Goal: Task Accomplishment & Management: Manage account settings

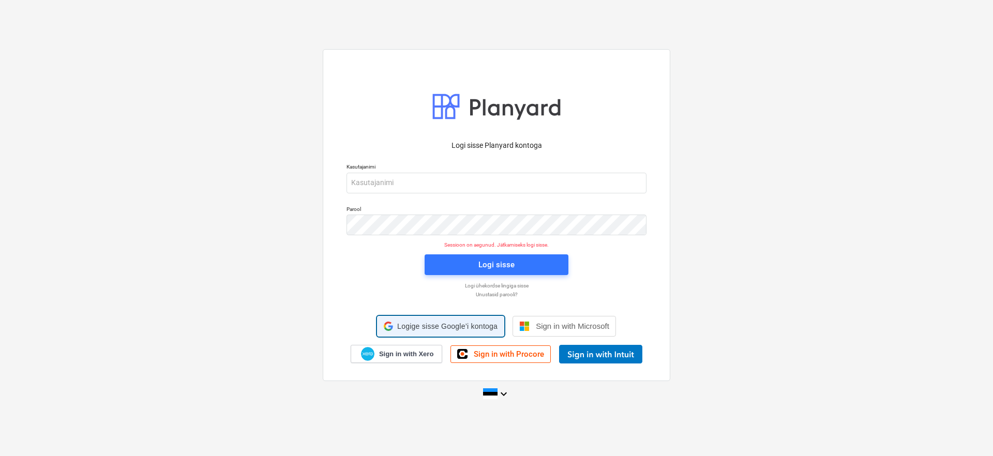
click at [425, 327] on span "Logige sisse Google’i kontoga" at bounding box center [447, 326] width 100 height 8
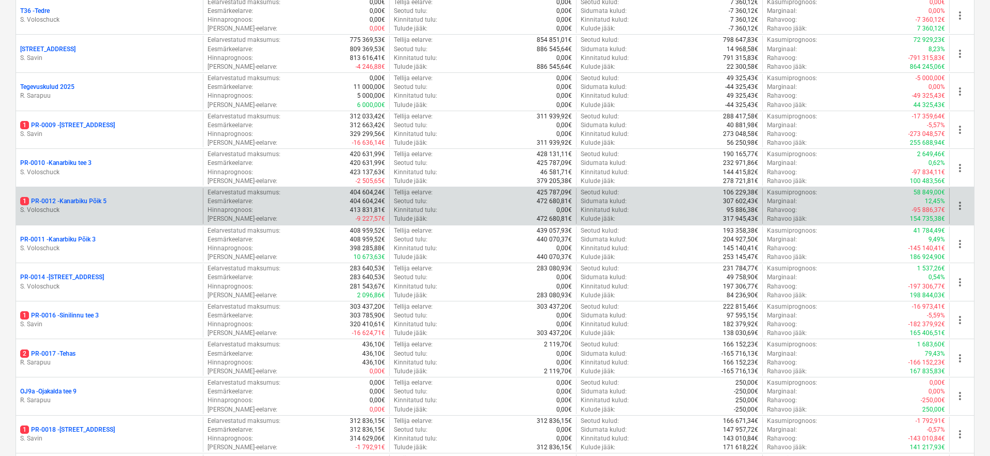
scroll to position [744, 0]
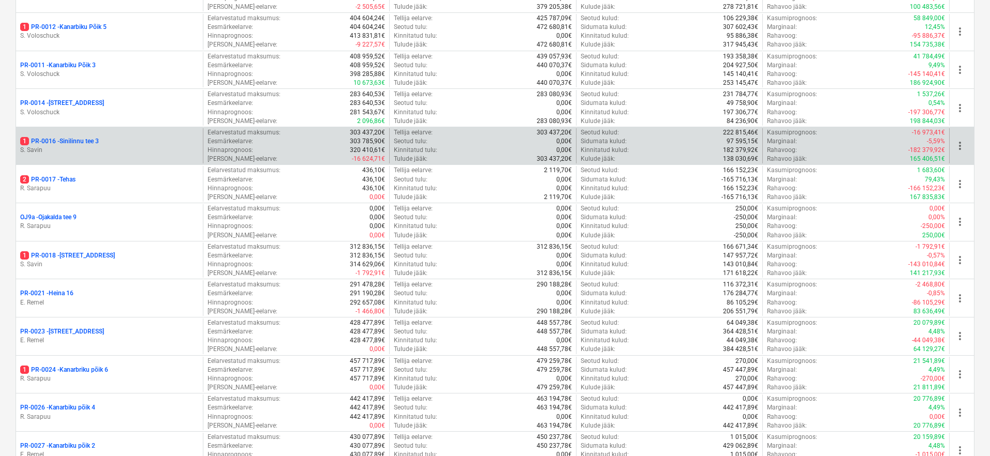
click at [73, 146] on p "S. Savin" at bounding box center [109, 150] width 178 height 9
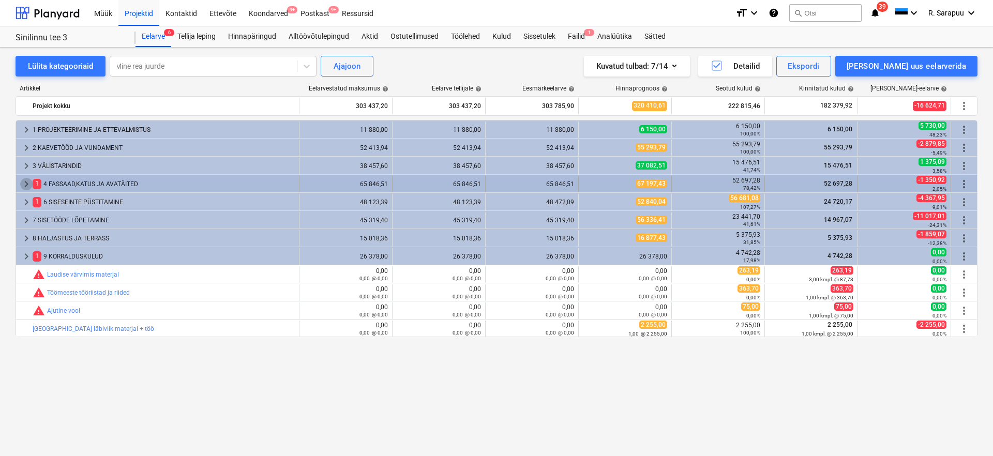
click at [24, 184] on span "keyboard_arrow_right" at bounding box center [26, 184] width 12 height 12
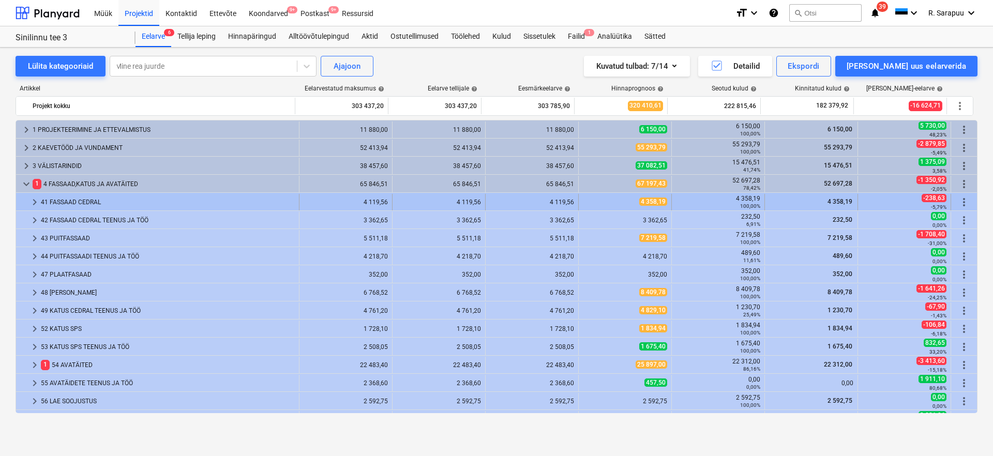
click at [36, 200] on span "keyboard_arrow_right" at bounding box center [34, 202] width 12 height 12
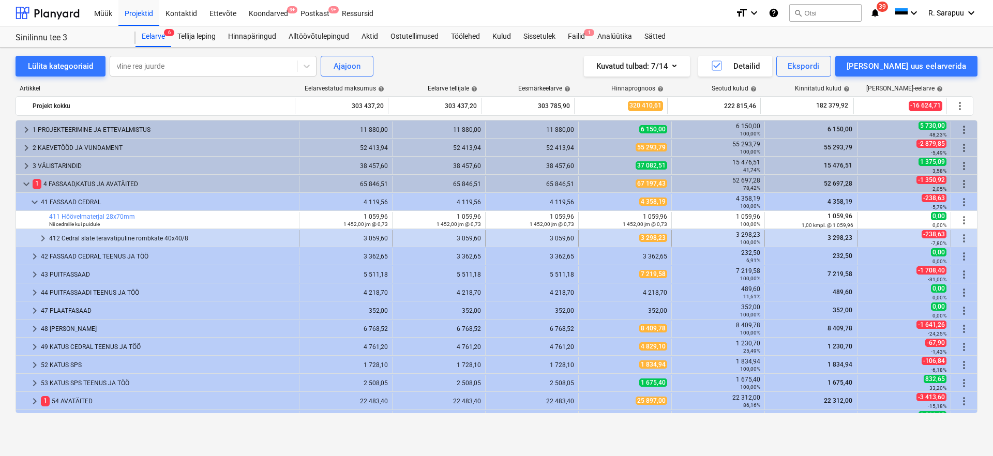
click at [36, 241] on div at bounding box center [28, 238] width 17 height 17
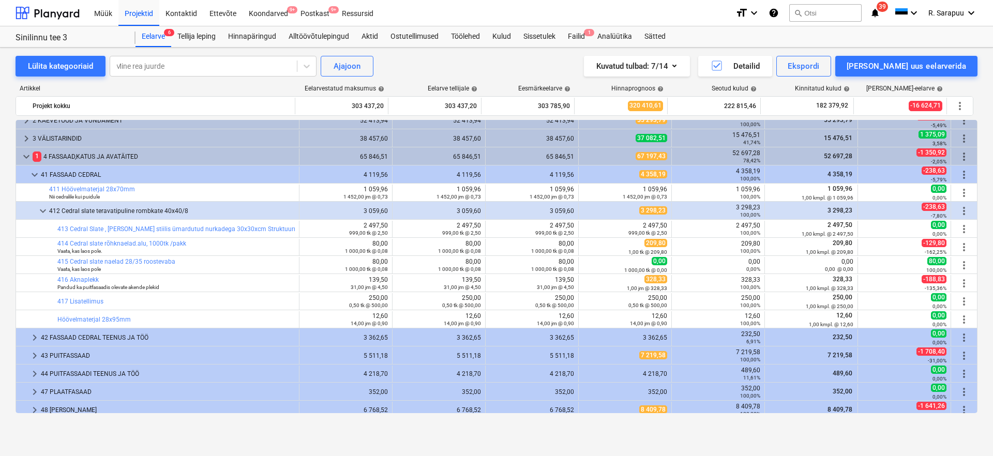
scroll to position [37, 0]
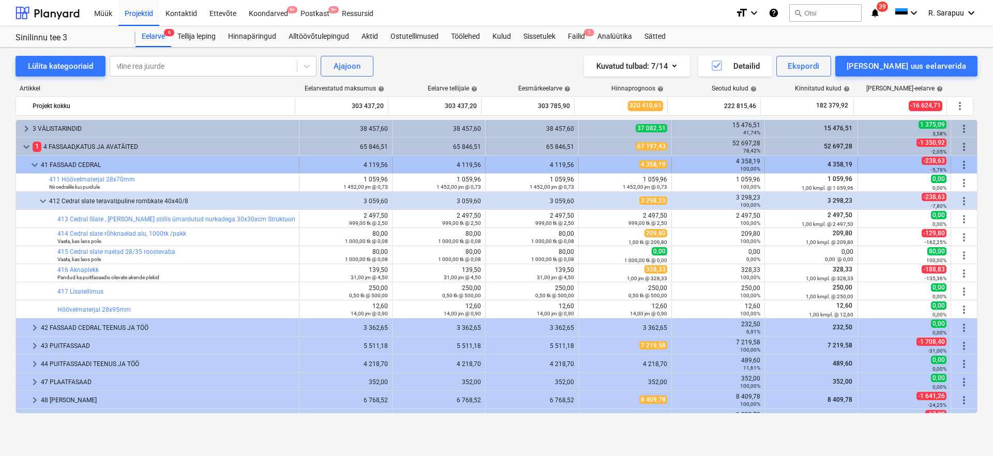
click at [31, 163] on span "keyboard_arrow_down" at bounding box center [34, 165] width 12 height 12
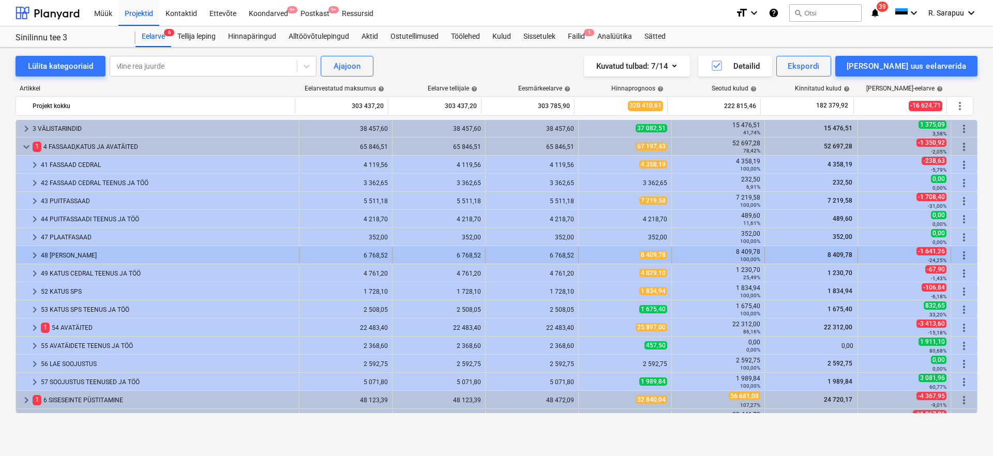
click at [31, 256] on span "keyboard_arrow_right" at bounding box center [34, 255] width 12 height 12
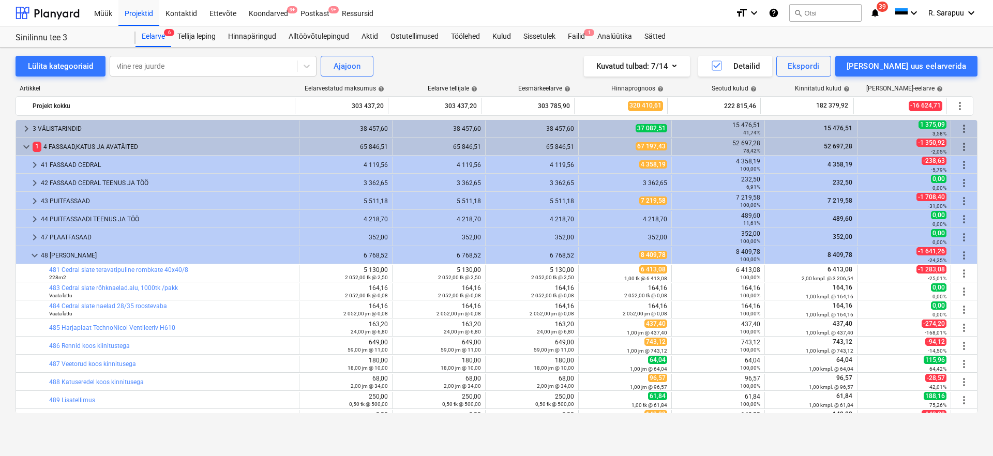
scroll to position [55, 0]
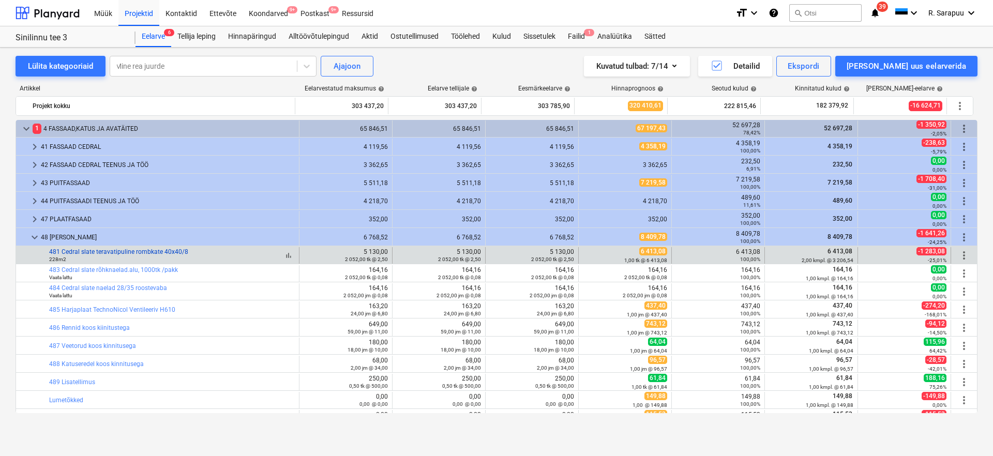
click at [108, 249] on link "481 Cedral slate teravatipuline rombkate 40x40/8" at bounding box center [118, 251] width 139 height 7
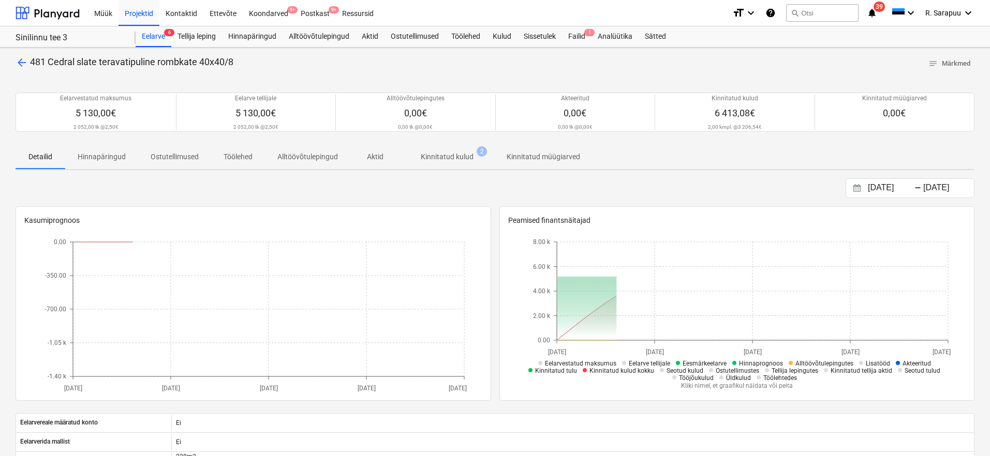
click at [463, 153] on p "Kinnitatud kulud" at bounding box center [447, 157] width 53 height 11
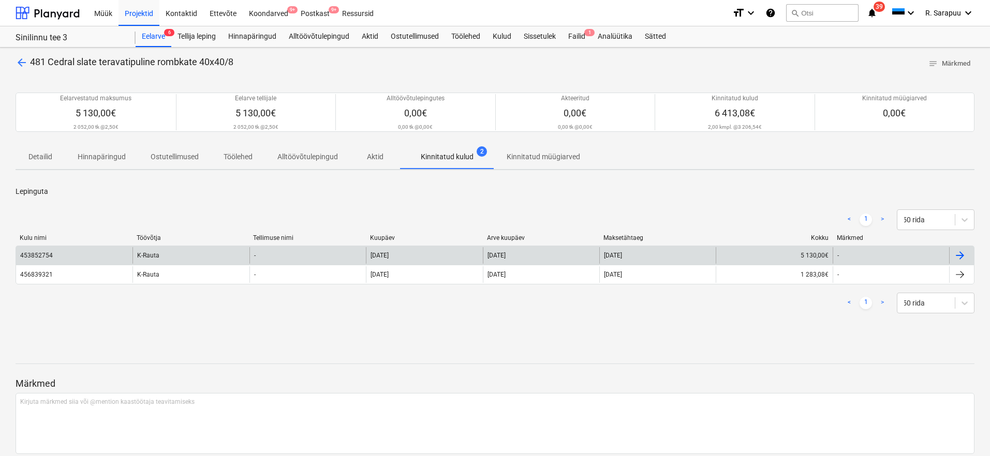
click at [68, 258] on div "453852754" at bounding box center [74, 255] width 116 height 17
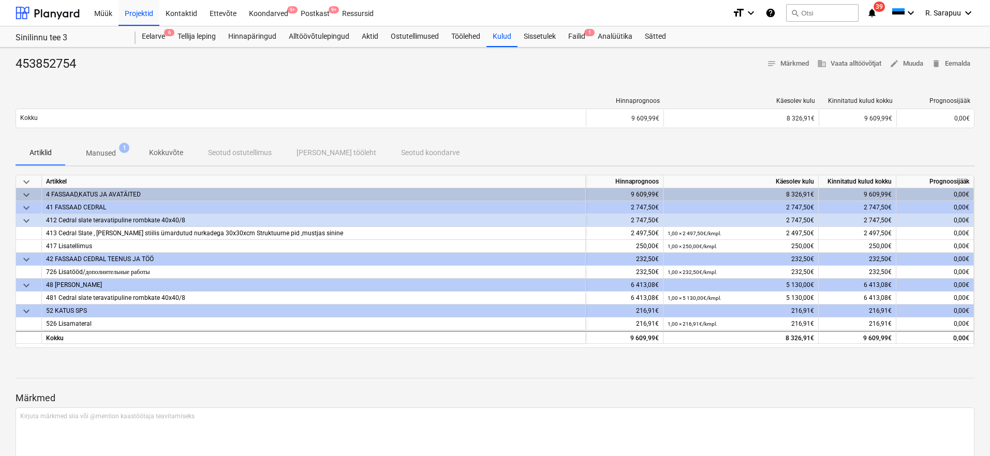
click at [105, 150] on p "Manused" at bounding box center [101, 153] width 30 height 11
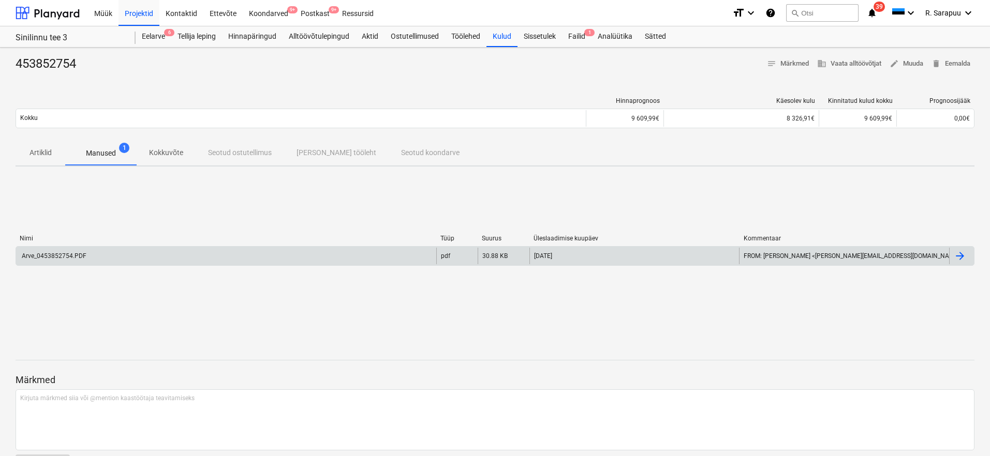
click at [63, 257] on div "Arve_0453852754.PDF" at bounding box center [53, 255] width 66 height 7
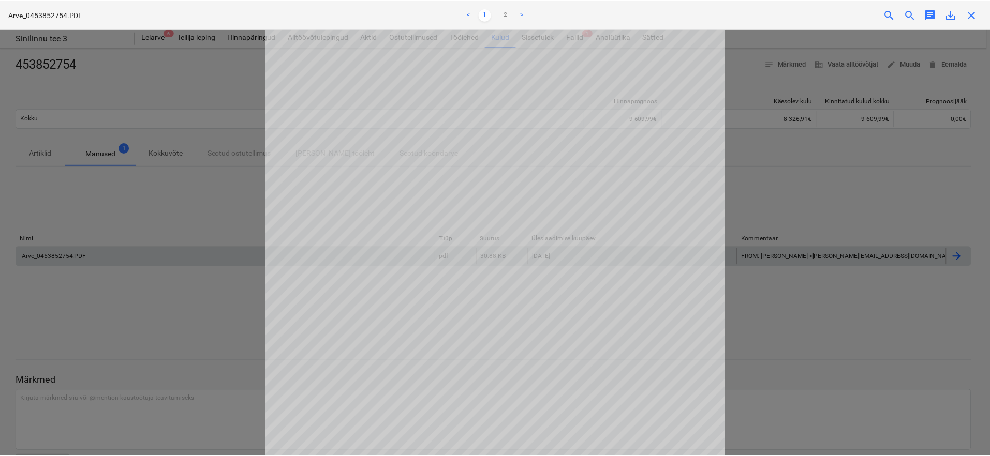
scroll to position [153, 0]
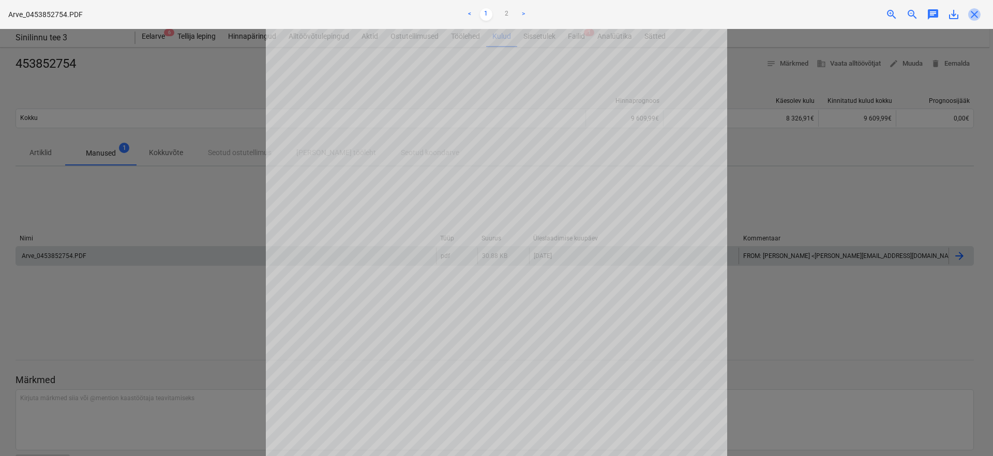
click at [976, 12] on span "close" at bounding box center [974, 14] width 12 height 12
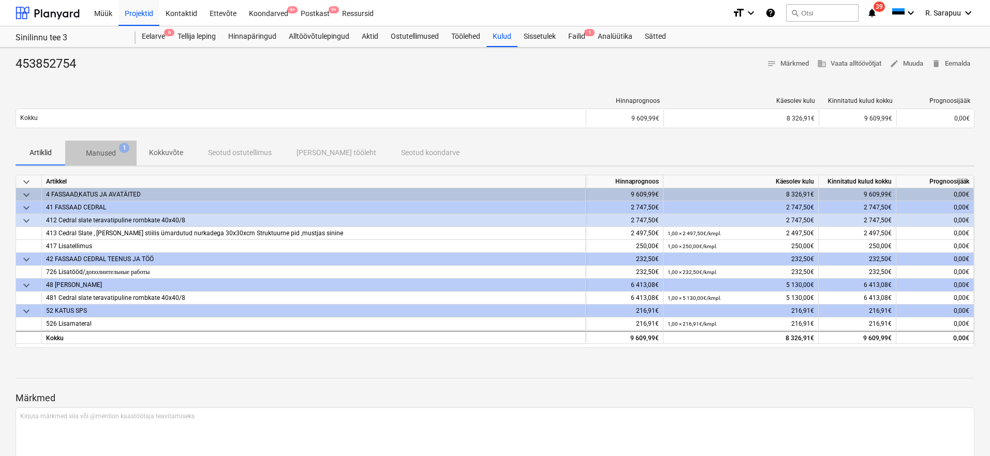
click at [94, 148] on p "Manused" at bounding box center [101, 153] width 30 height 11
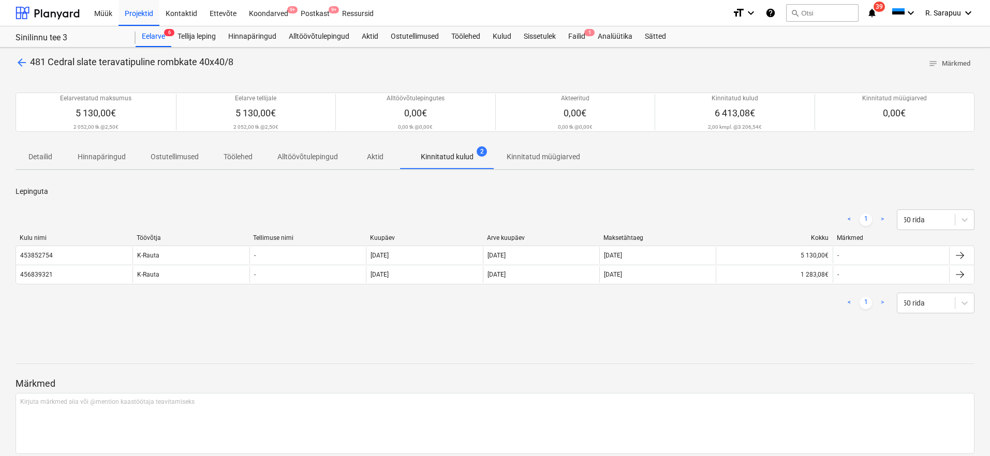
click at [42, 275] on div "456839321" at bounding box center [36, 274] width 33 height 7
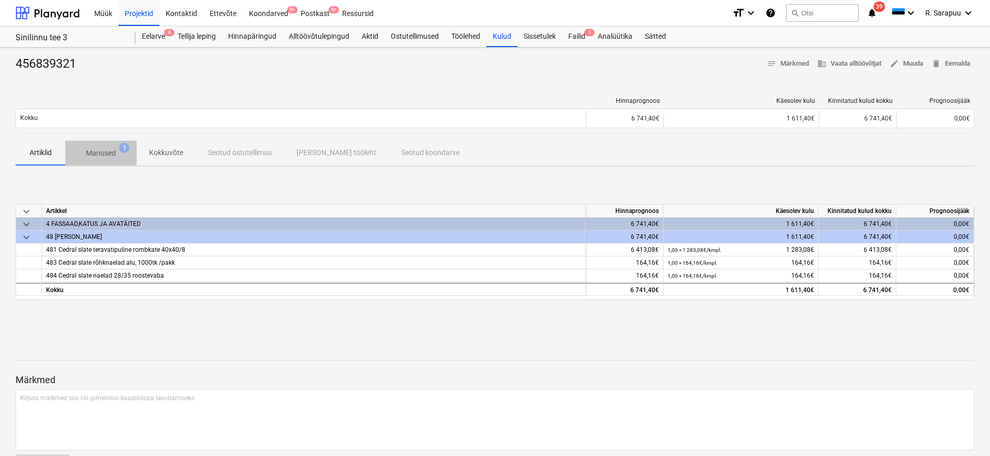
click at [106, 149] on p "Manused" at bounding box center [101, 153] width 30 height 11
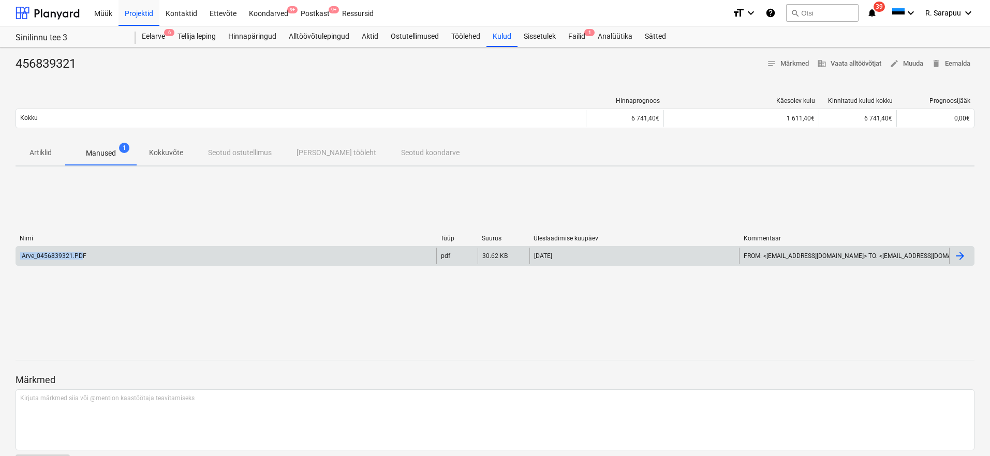
click at [83, 252] on div "Arve_0456839321.PDF" at bounding box center [226, 256] width 420 height 17
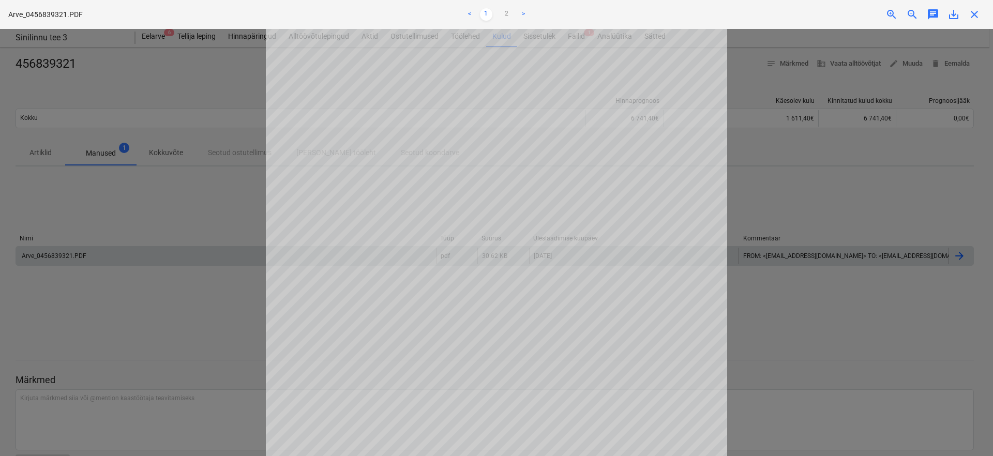
scroll to position [159, 0]
click at [978, 10] on span "close" at bounding box center [974, 14] width 12 height 12
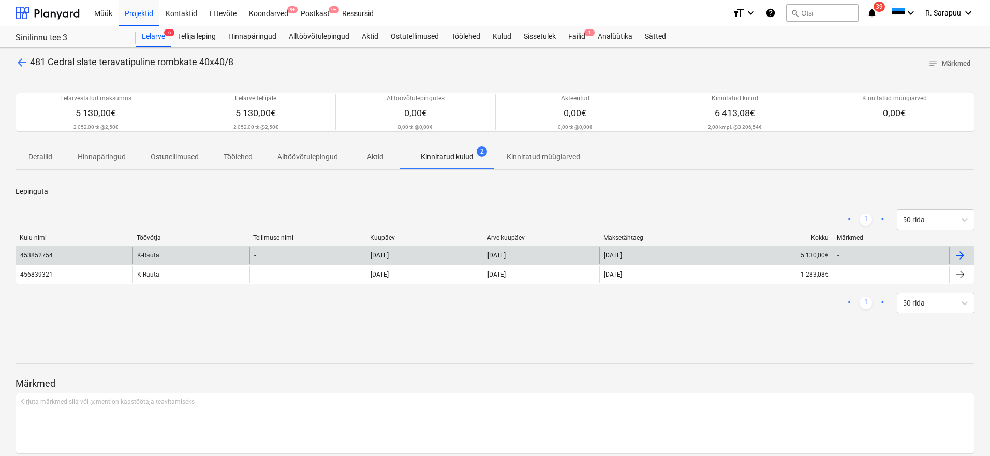
click at [160, 250] on div "K-Rauta" at bounding box center [190, 255] width 116 height 17
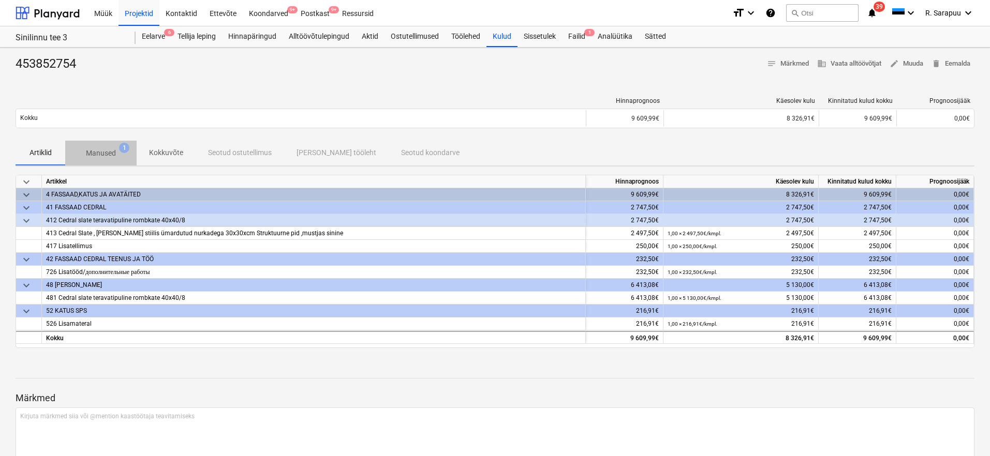
click at [107, 162] on button "Manused 1" at bounding box center [100, 153] width 71 height 25
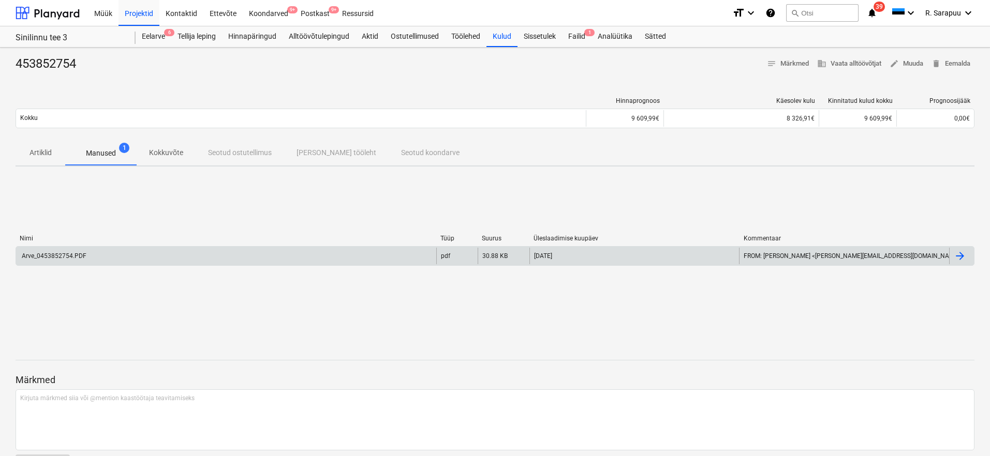
click at [65, 261] on div "Arve_0453852754.PDF" at bounding box center [226, 256] width 420 height 17
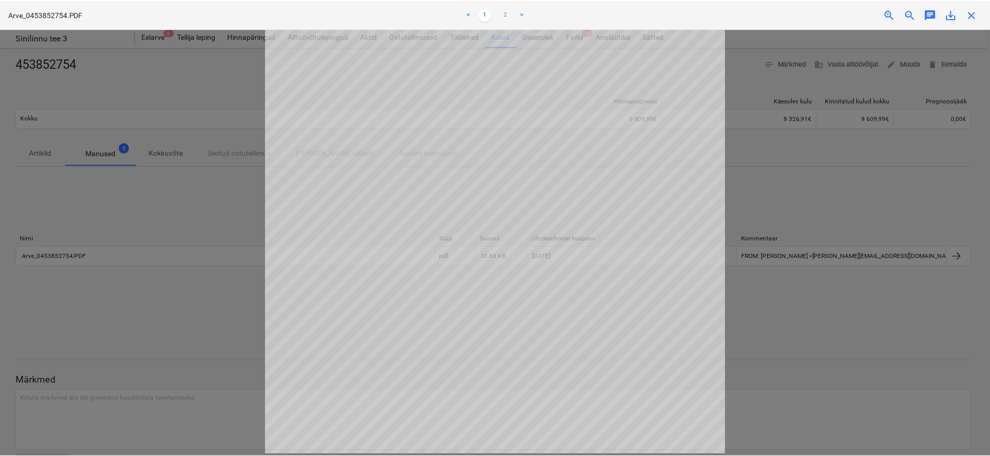
scroll to position [228, 0]
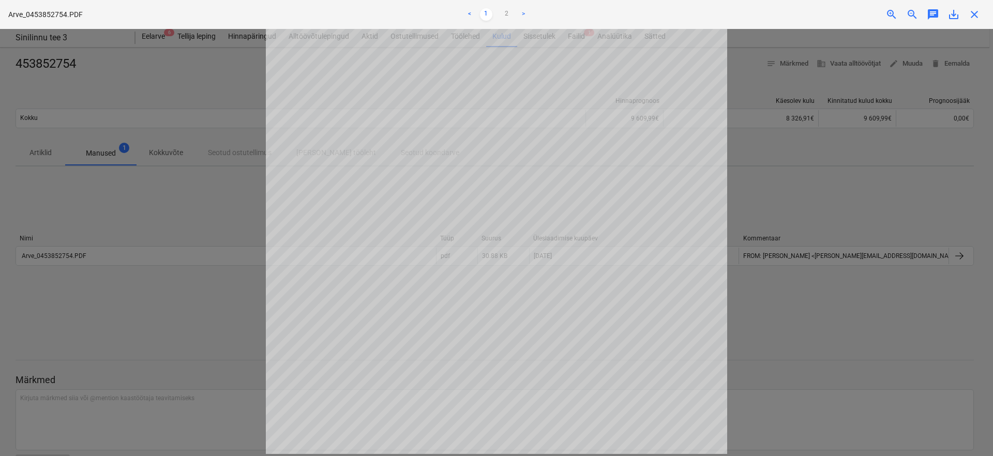
click at [977, 13] on span "close" at bounding box center [974, 14] width 12 height 12
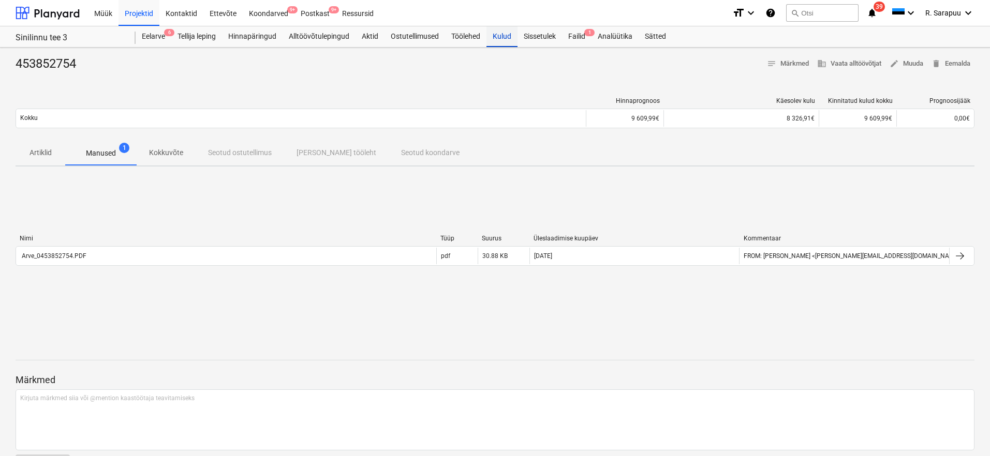
click at [507, 38] on div "Kulud" at bounding box center [501, 36] width 31 height 21
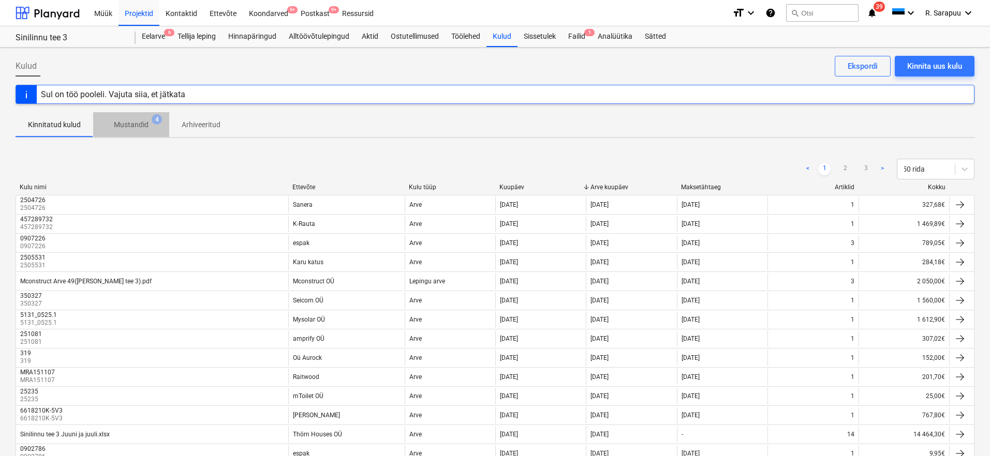
click at [146, 119] on p "Mustandid" at bounding box center [131, 124] width 35 height 11
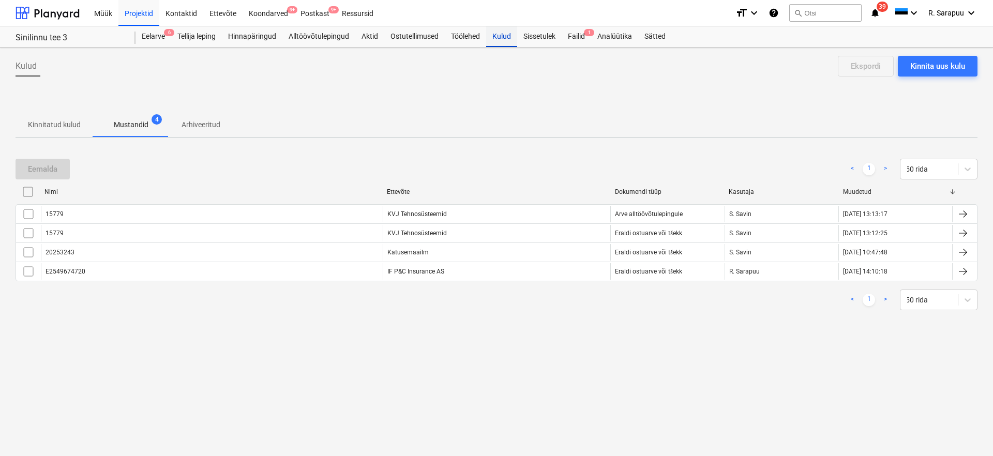
click at [506, 45] on div "Kulud" at bounding box center [501, 36] width 31 height 21
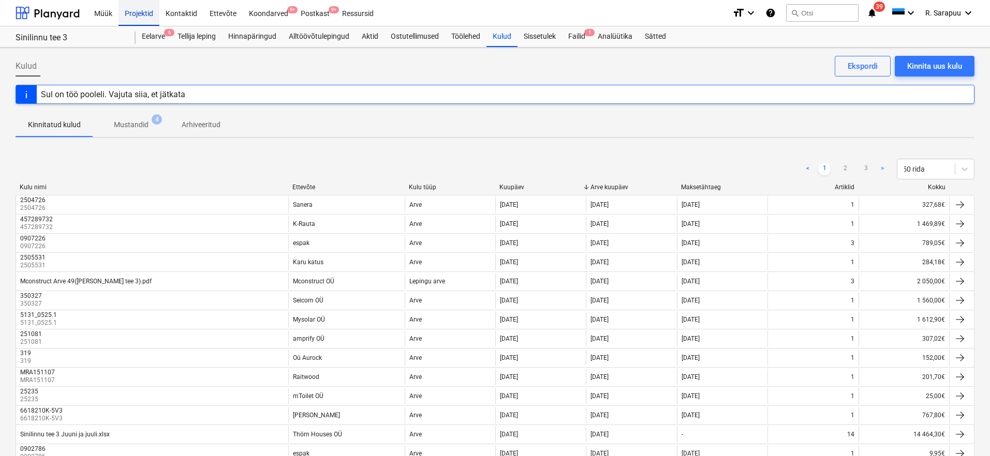
click at [144, 10] on div "Projektid" at bounding box center [138, 12] width 41 height 26
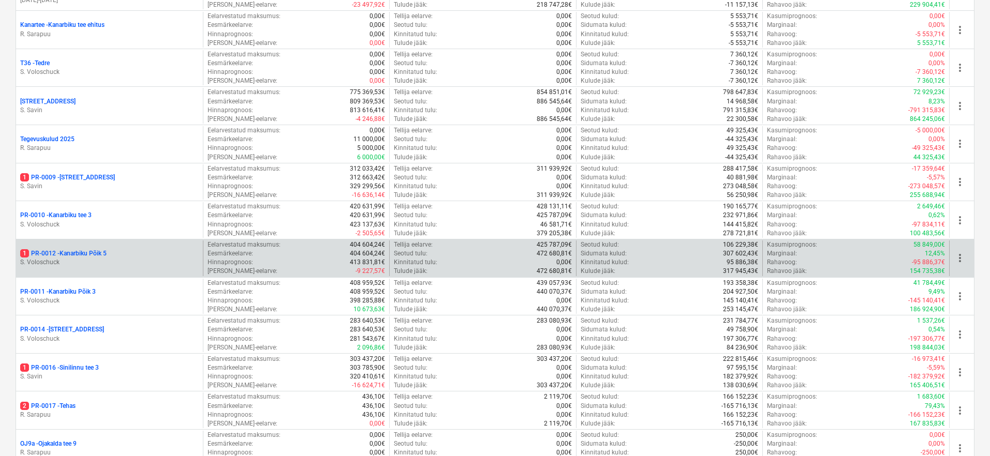
scroll to position [524, 0]
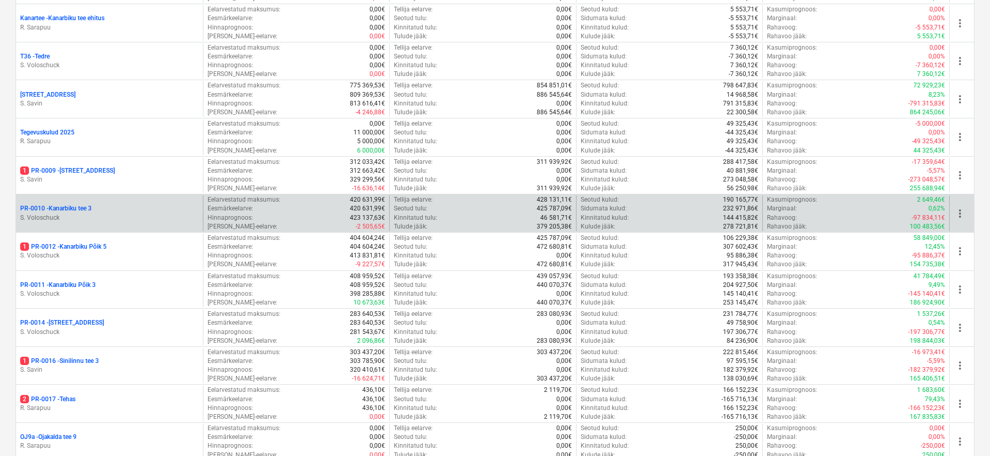
click at [72, 204] on p "PR-0010 - Kanarbiku tee 3" at bounding box center [55, 208] width 71 height 9
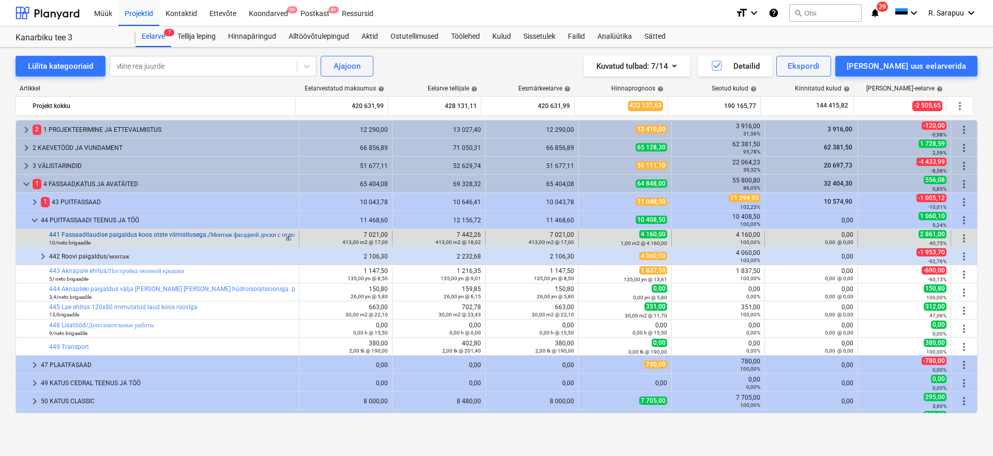
click at [112, 235] on link "441 Fassaadilaudise paigaldus koos otste viimistlusega./Монтаж фасадной доски с…" at bounding box center [177, 234] width 257 height 7
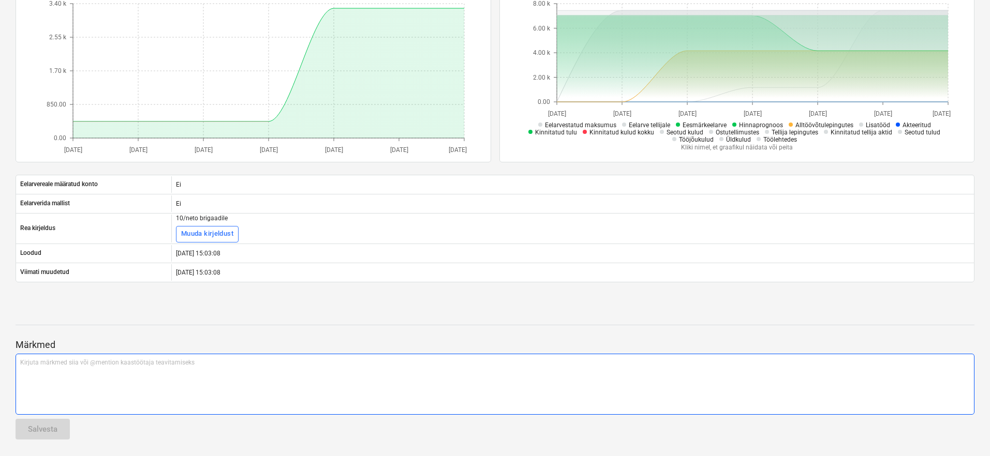
scroll to position [208, 0]
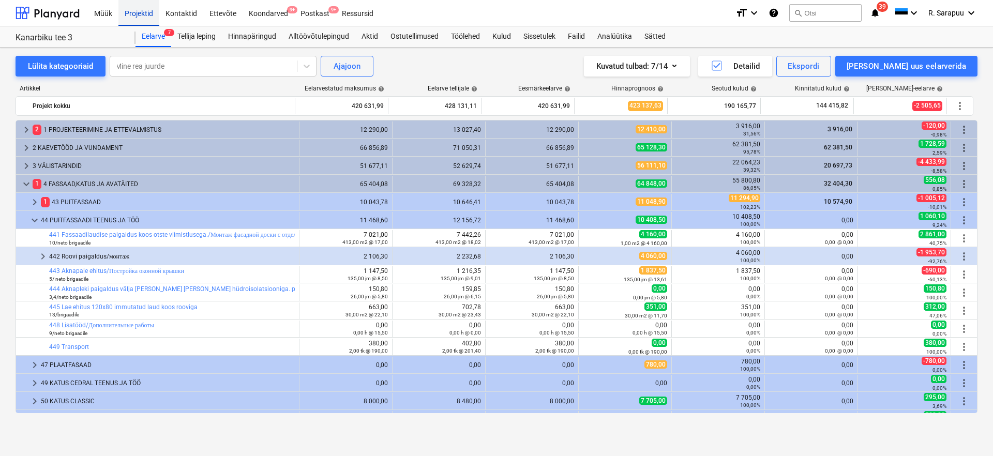
click at [146, 11] on div "Projektid" at bounding box center [138, 12] width 41 height 26
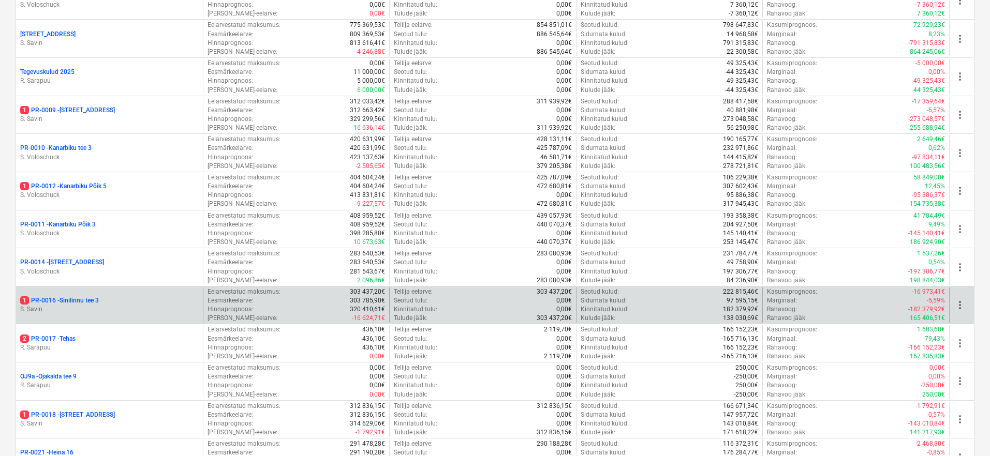
scroll to position [584, 0]
click at [79, 298] on p "1 PR-0016 - Sinilinnu tee 3" at bounding box center [59, 301] width 79 height 9
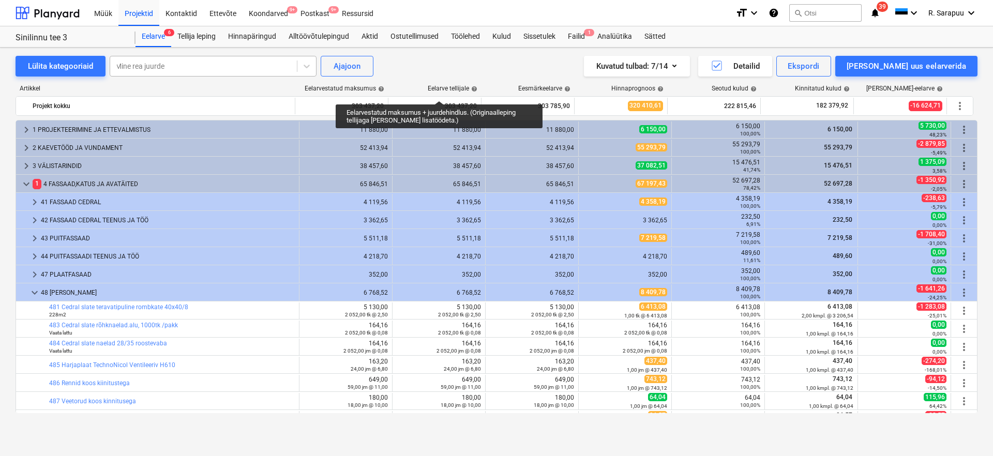
scroll to position [55, 0]
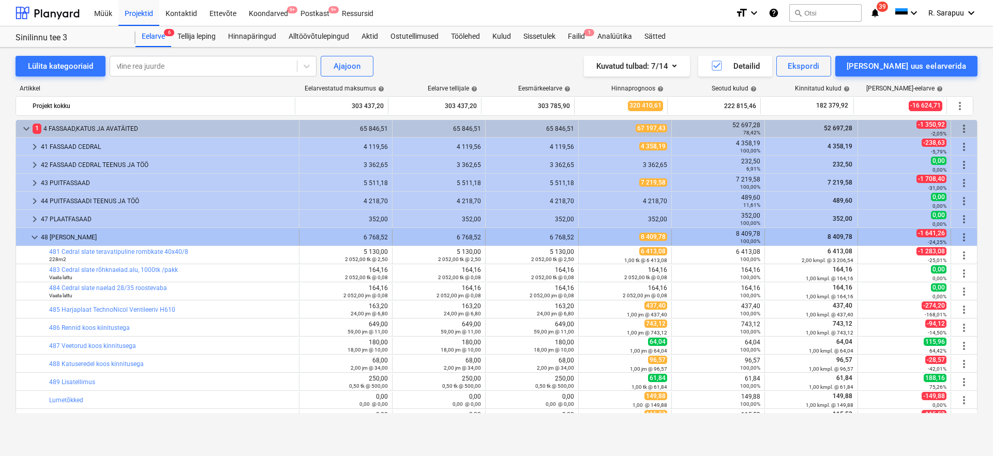
click at [34, 241] on span "keyboard_arrow_down" at bounding box center [34, 237] width 12 height 12
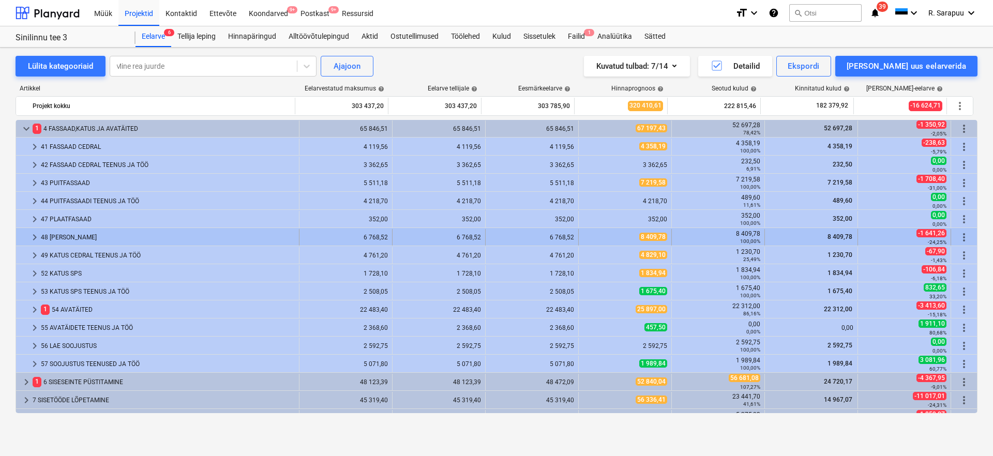
click at [57, 231] on div "48 KATUS CEDRAL" at bounding box center [168, 237] width 254 height 17
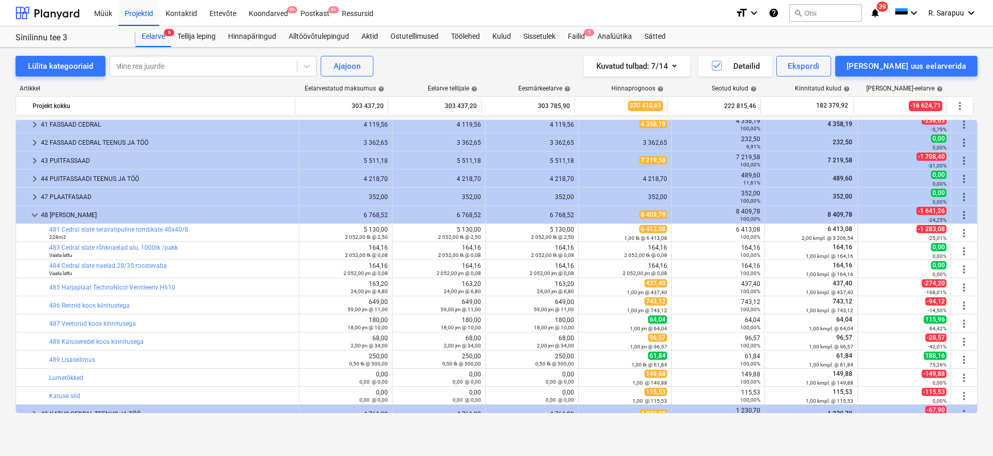
scroll to position [80, 0]
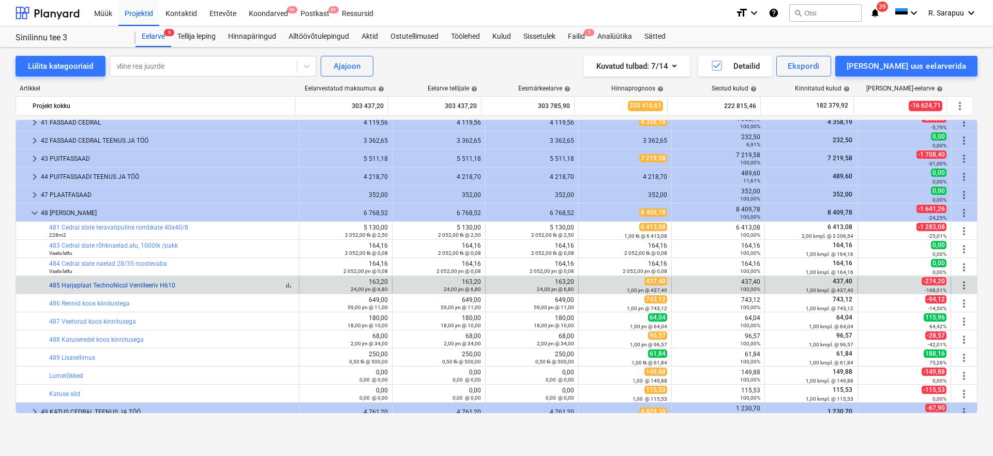
click at [108, 285] on link "485 Harjaplaat TechnoNicol Ventileeriv H610" at bounding box center [112, 285] width 126 height 7
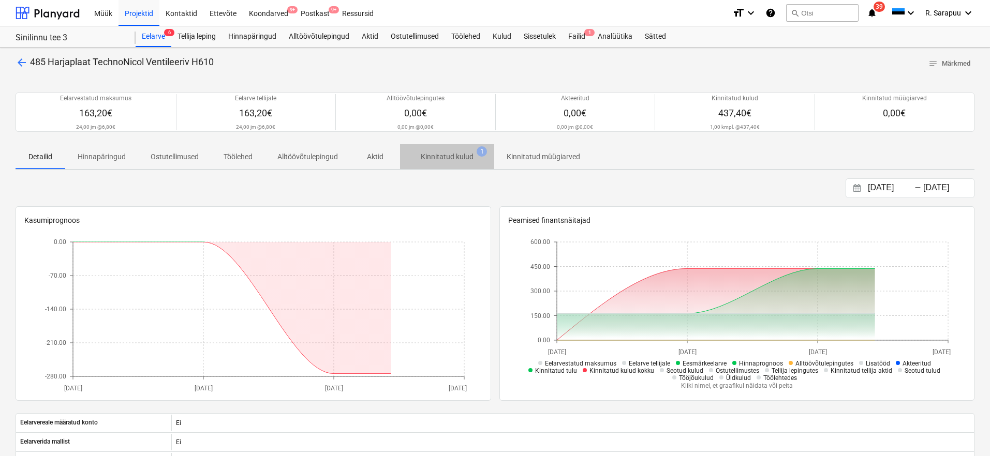
click at [458, 157] on p "Kinnitatud kulud" at bounding box center [447, 157] width 53 height 11
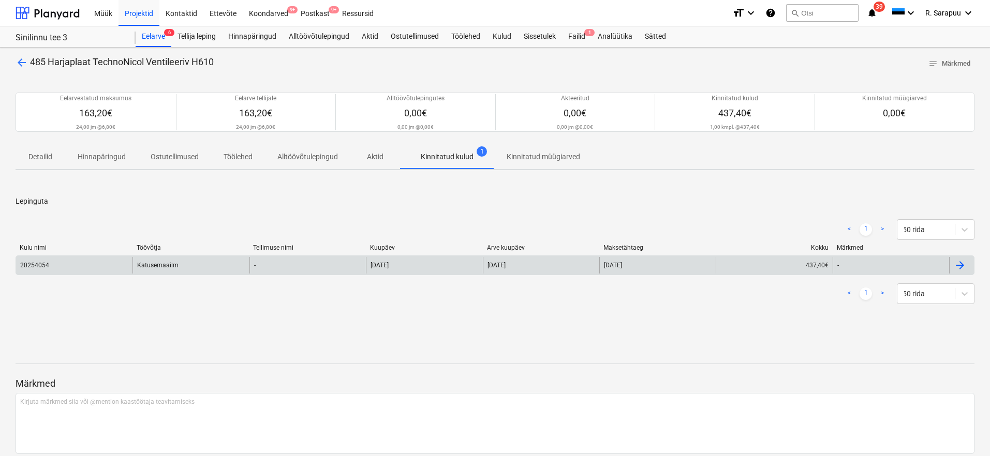
click at [169, 262] on div "Katusemaailm" at bounding box center [190, 265] width 116 height 17
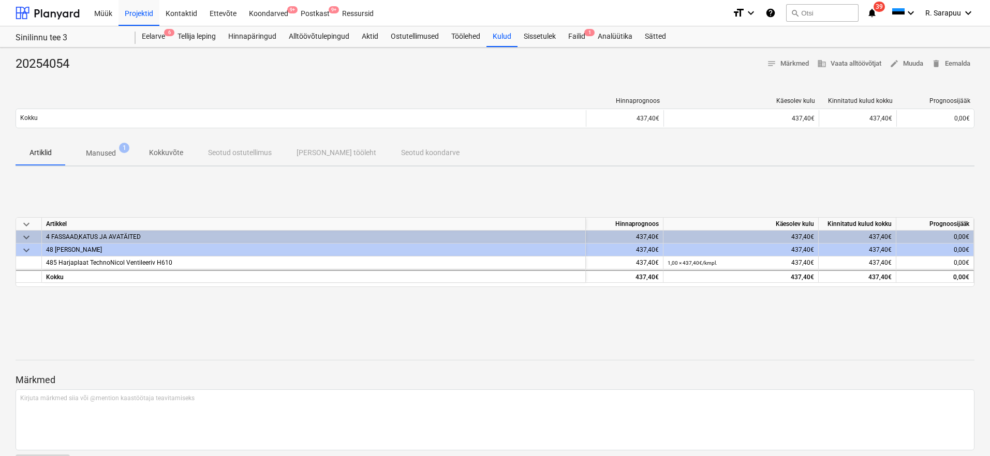
click at [109, 152] on p "Manused" at bounding box center [101, 153] width 30 height 11
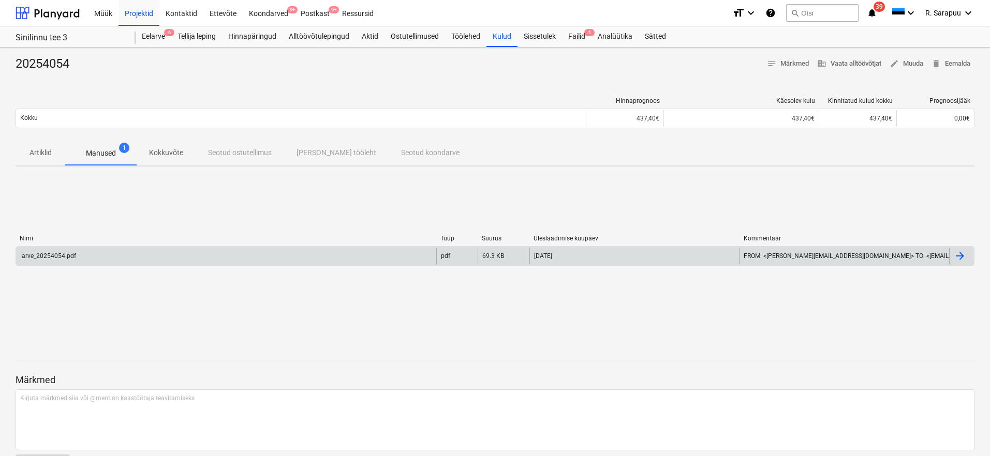
click at [84, 250] on div "arve_20254054.pdf" at bounding box center [226, 256] width 420 height 17
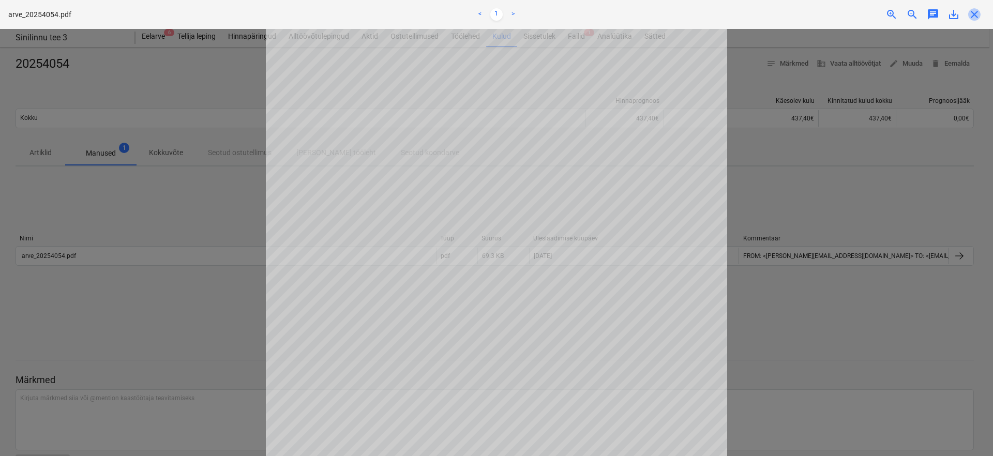
click at [975, 13] on span "close" at bounding box center [974, 14] width 12 height 12
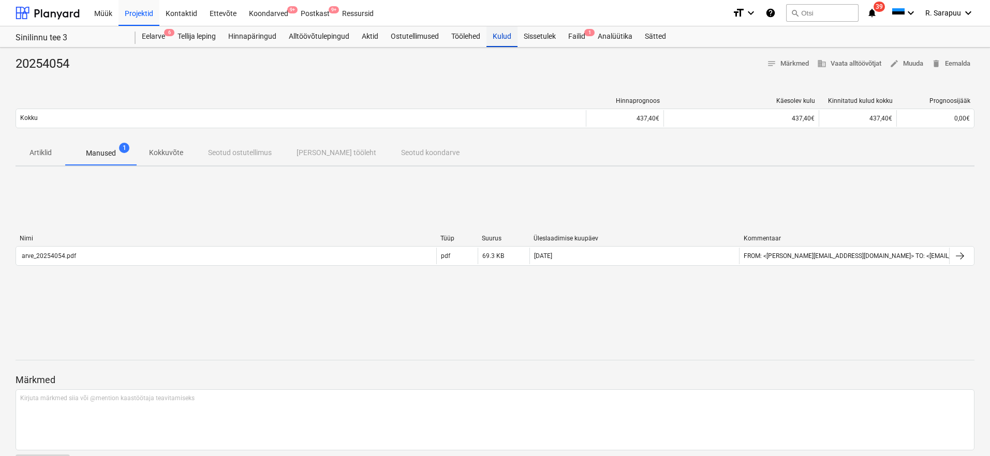
click at [499, 33] on div "Kulud" at bounding box center [501, 36] width 31 height 21
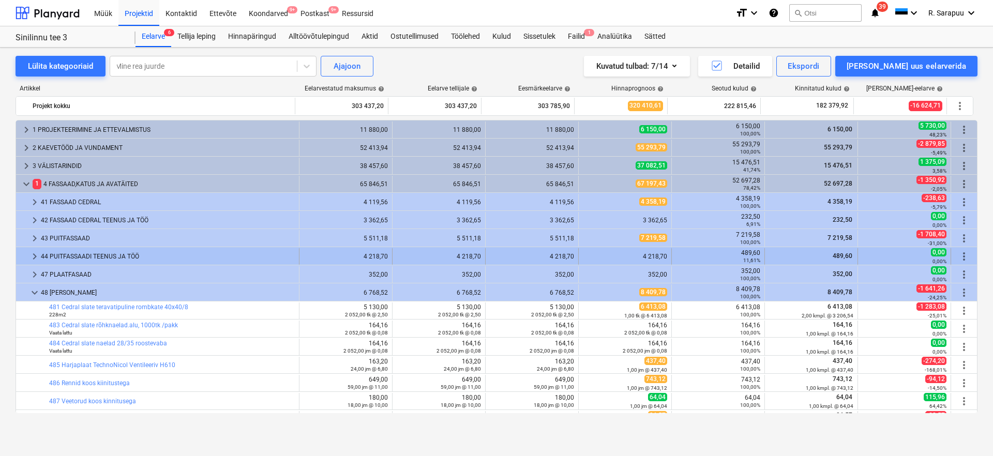
scroll to position [80, 0]
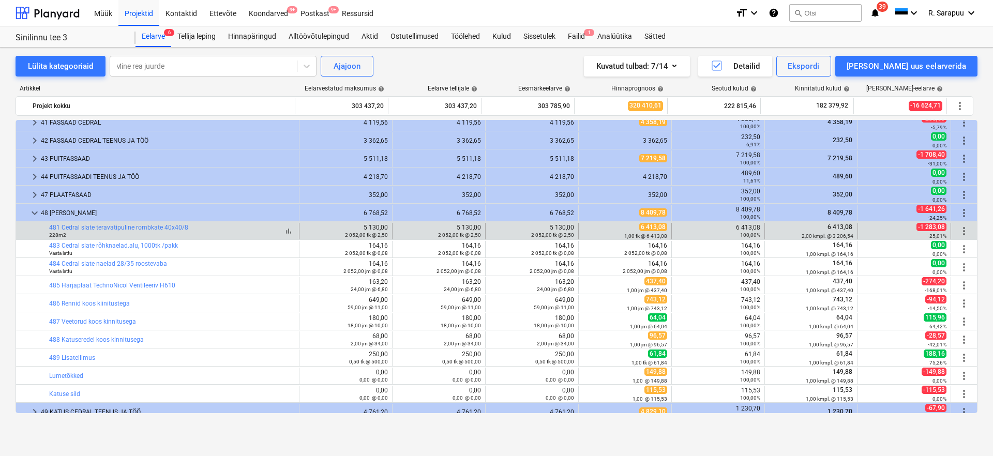
click at [94, 231] on div "228m2" at bounding box center [118, 234] width 139 height 7
click at [96, 226] on link "481 Cedral slate teravatipuline rombkate 40x40/8" at bounding box center [118, 227] width 139 height 7
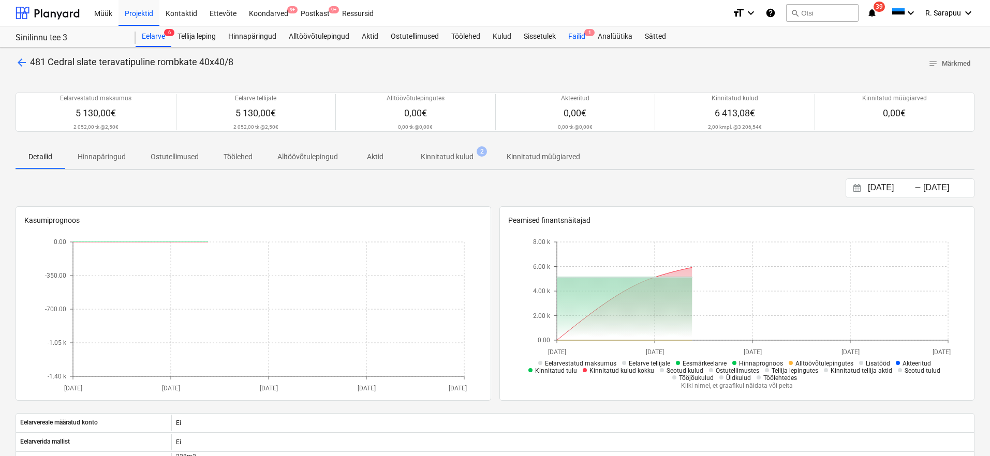
click at [588, 40] on div "Failid 1" at bounding box center [576, 36] width 29 height 21
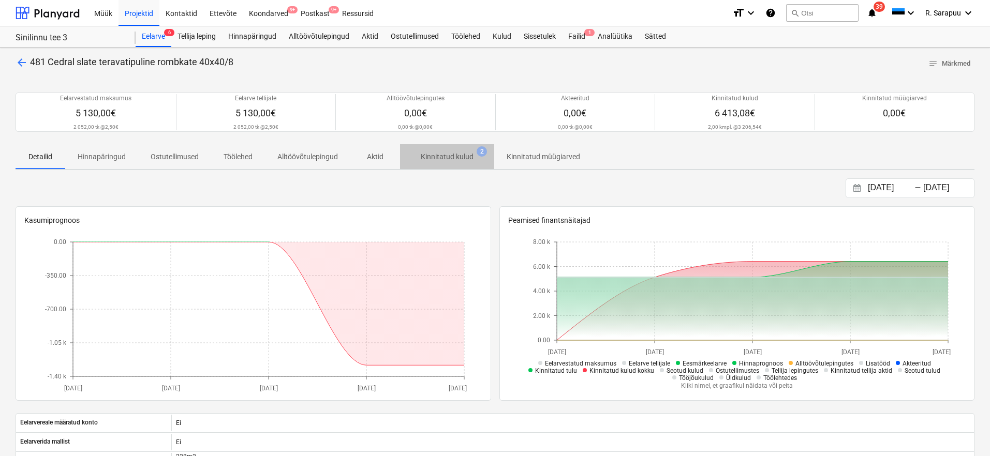
click at [448, 149] on span "Kinnitatud kulud 2" at bounding box center [447, 156] width 94 height 19
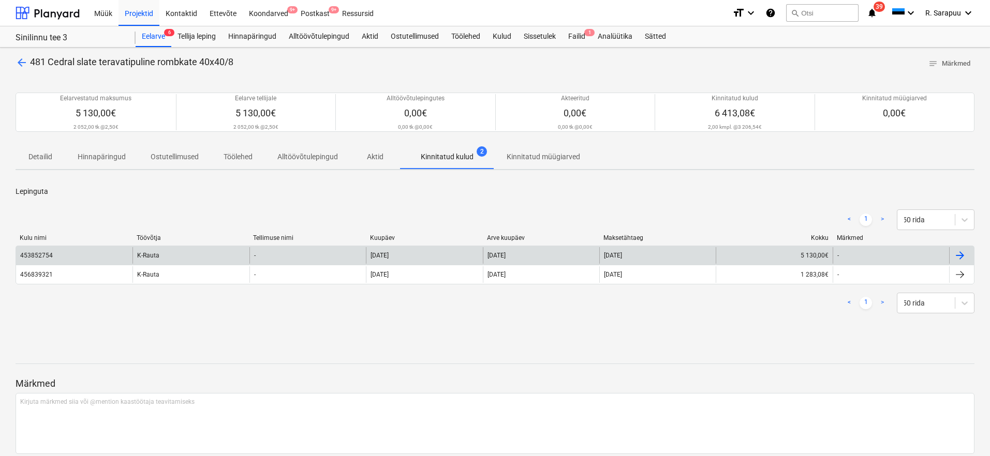
click at [61, 255] on div "453852754" at bounding box center [74, 255] width 116 height 17
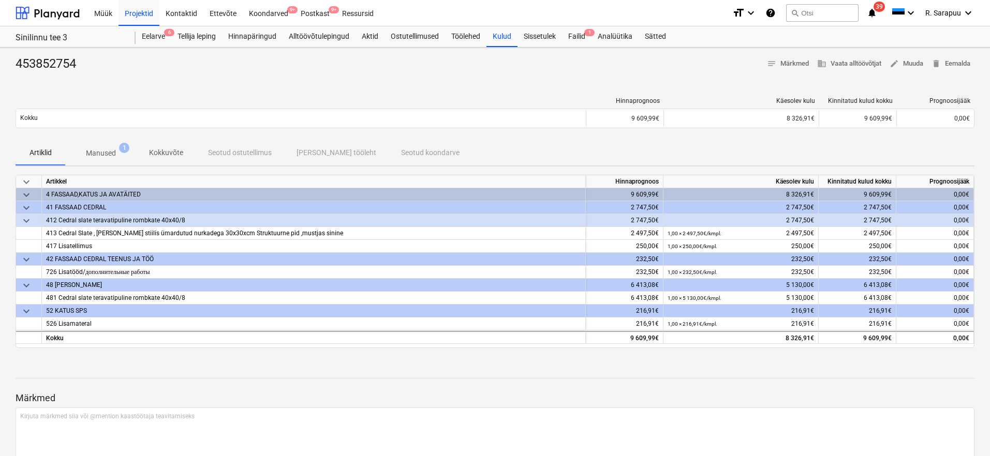
click at [104, 148] on p "Manused" at bounding box center [101, 153] width 30 height 11
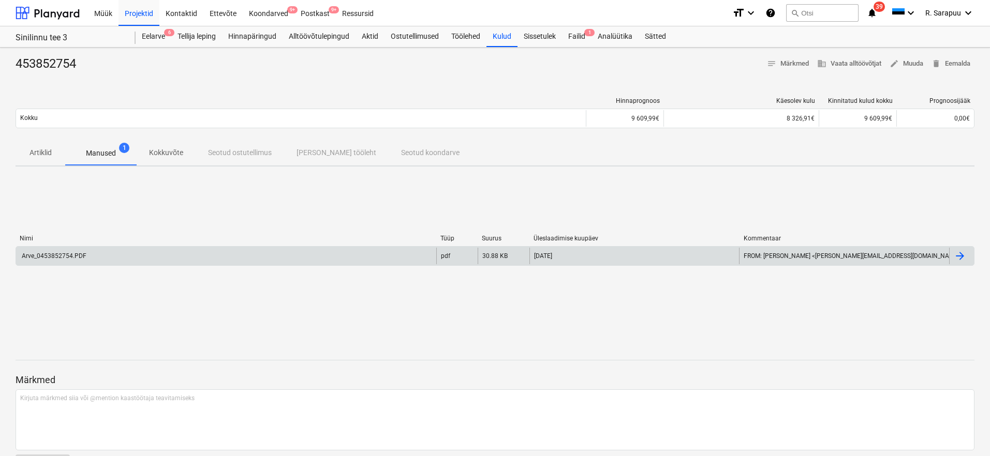
click at [62, 256] on div "Arve_0453852754.PDF" at bounding box center [53, 255] width 66 height 7
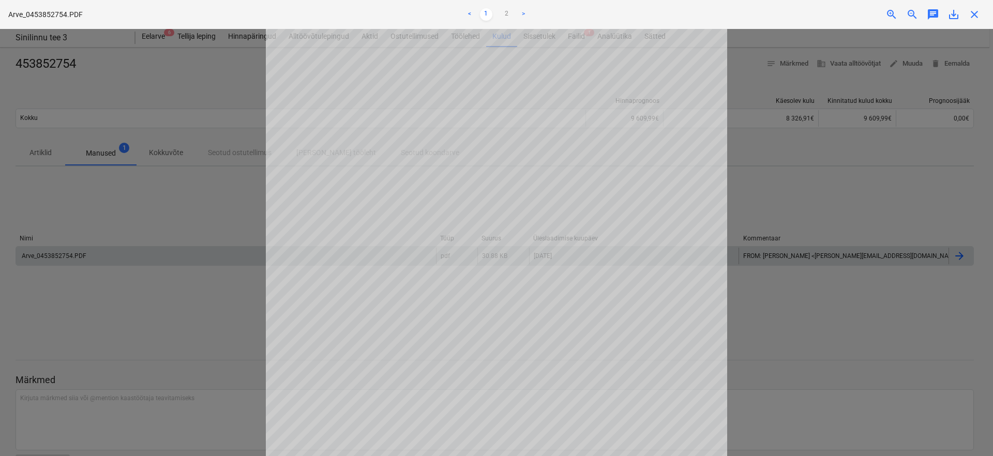
scroll to position [149, 0]
click at [973, 14] on span "close" at bounding box center [974, 14] width 12 height 12
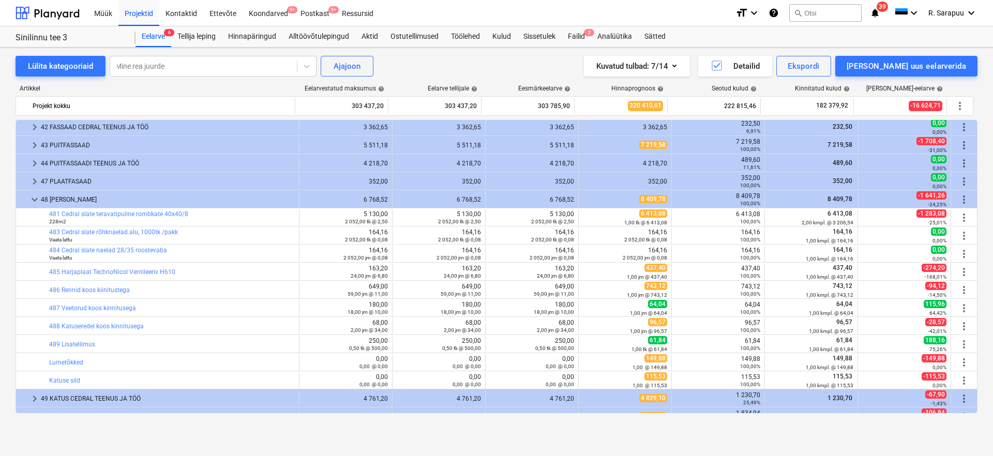
scroll to position [79, 0]
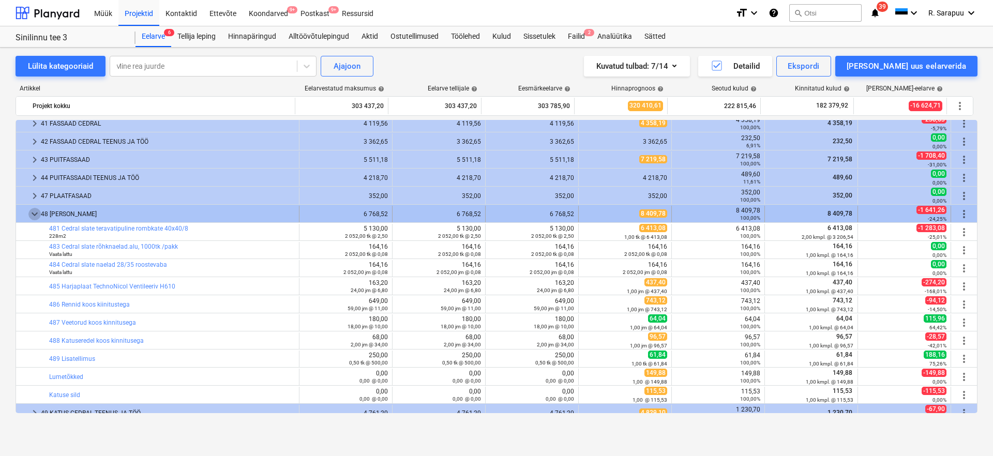
click at [31, 211] on span "keyboard_arrow_down" at bounding box center [34, 214] width 12 height 12
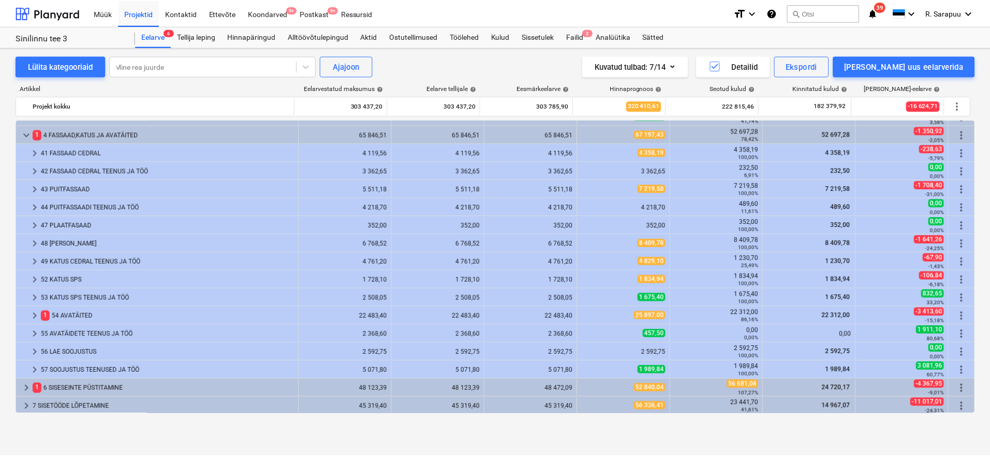
scroll to position [48, 0]
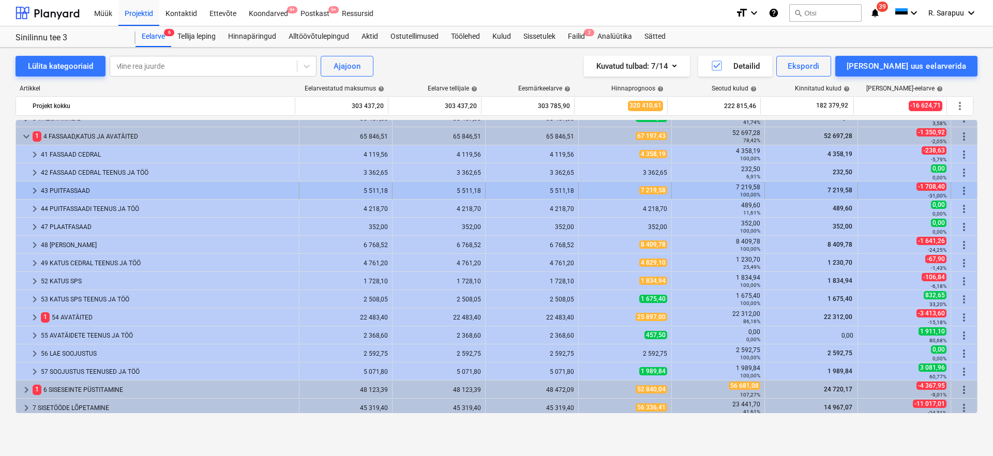
click at [34, 189] on span "keyboard_arrow_right" at bounding box center [34, 191] width 12 height 12
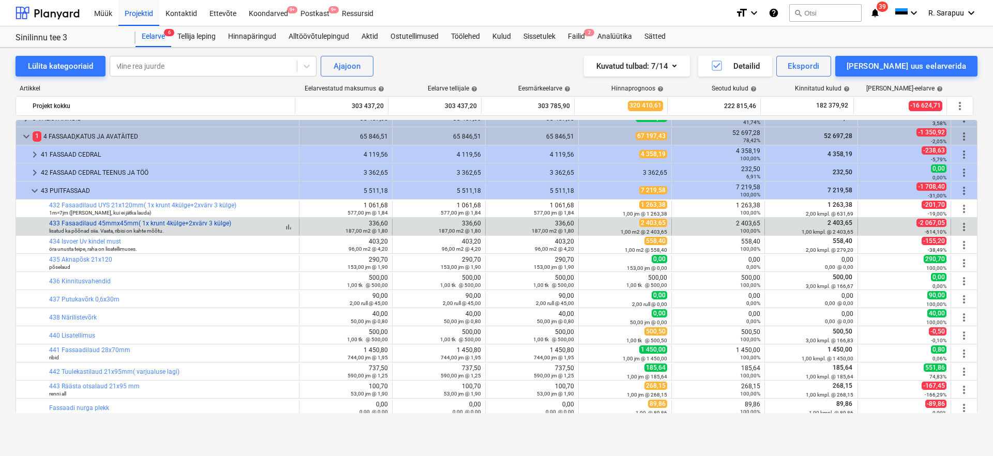
click at [127, 226] on link "433 Fasaadilaud 45mmx45mm( 1x krunt 4külge+2xvärv 3 külge)" at bounding box center [140, 223] width 182 height 7
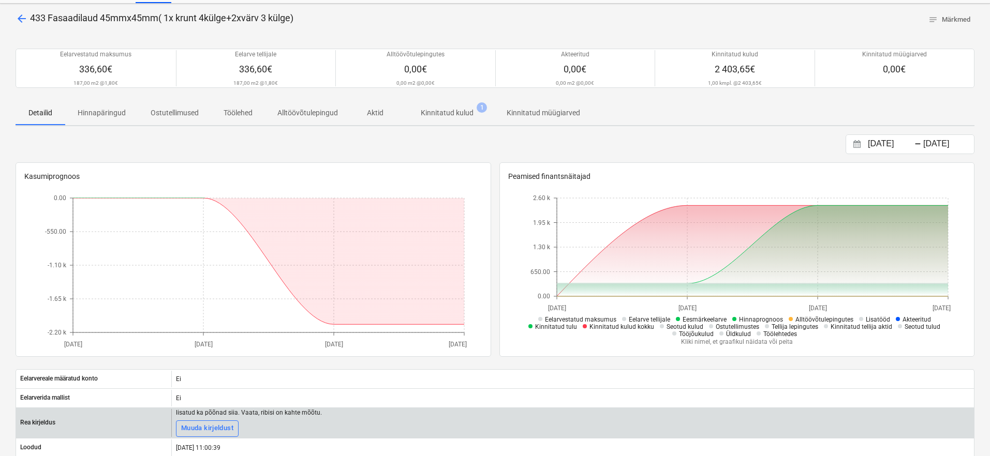
scroll to position [43, 0]
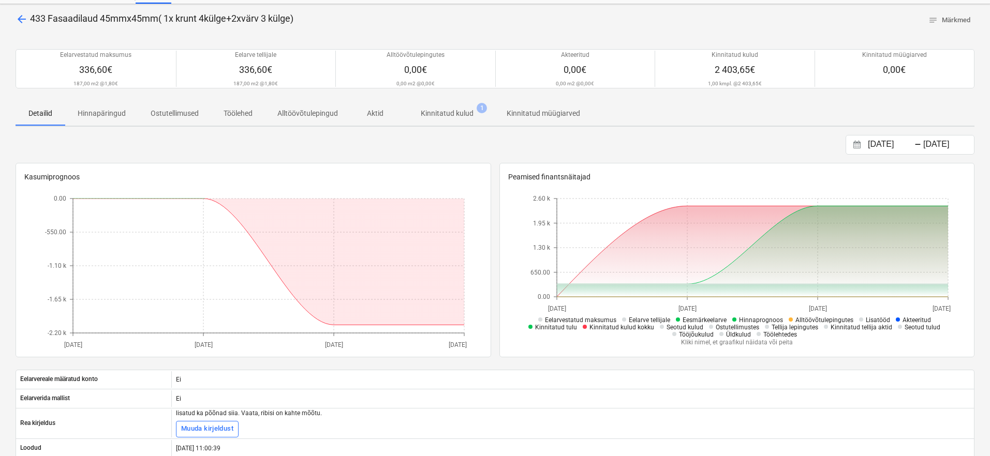
click at [460, 116] on p "Kinnitatud kulud" at bounding box center [447, 113] width 53 height 11
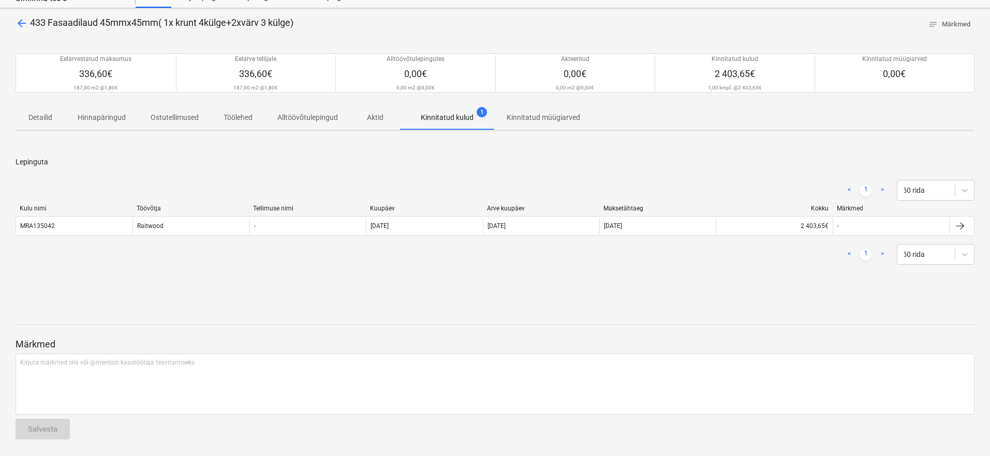
scroll to position [38, 0]
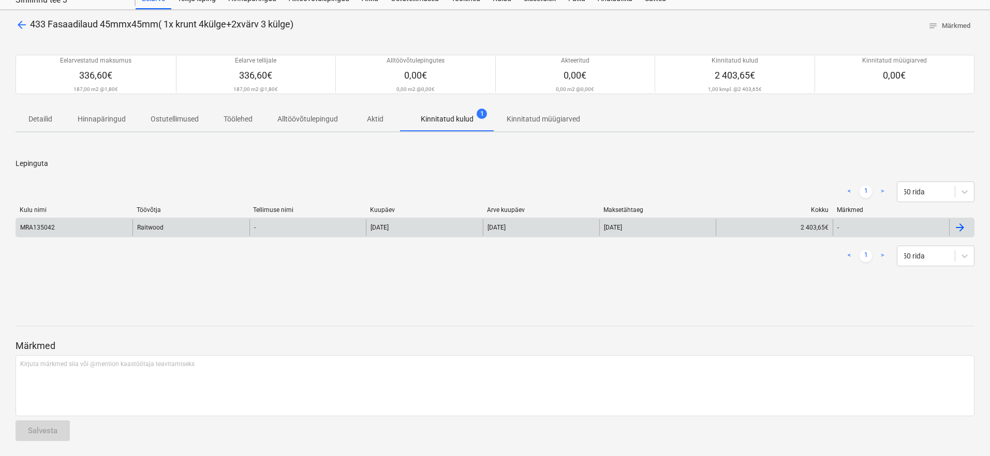
click at [58, 230] on div "MRA135042" at bounding box center [74, 227] width 116 height 17
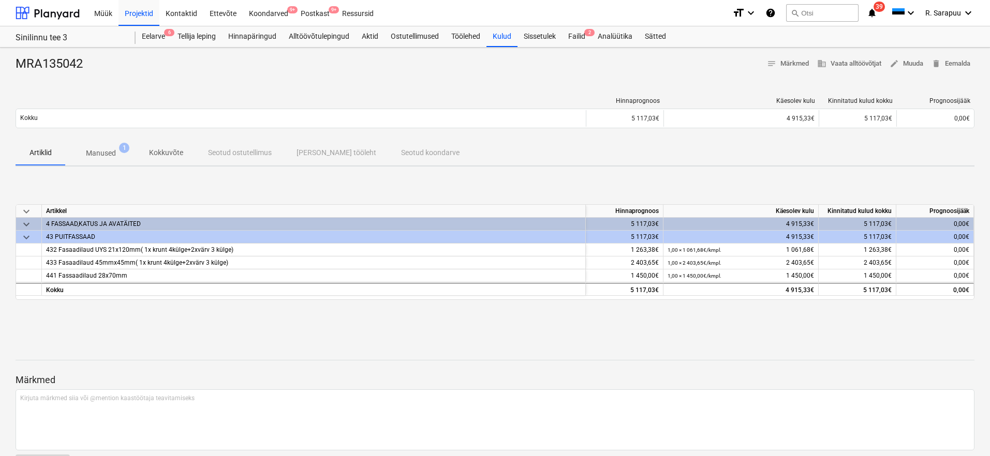
click at [117, 153] on span "Manused 1" at bounding box center [101, 153] width 47 height 11
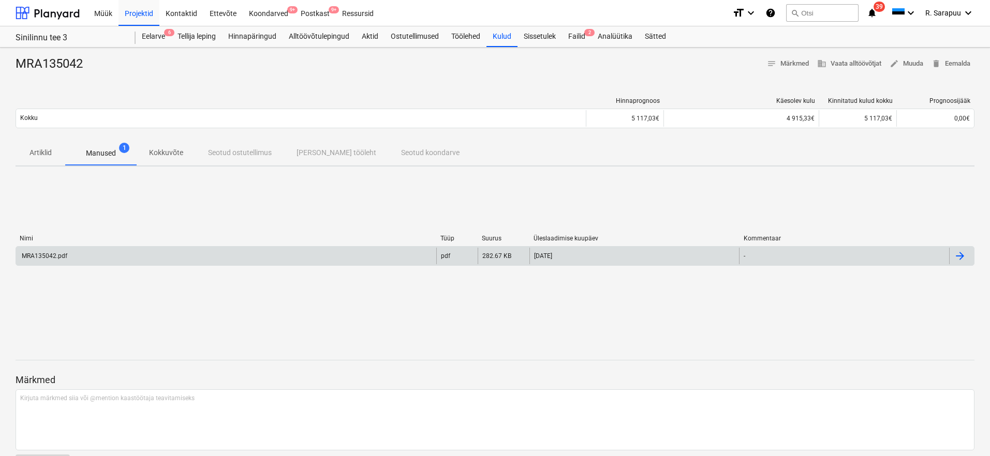
click at [68, 259] on div "MRA135042.pdf" at bounding box center [226, 256] width 420 height 17
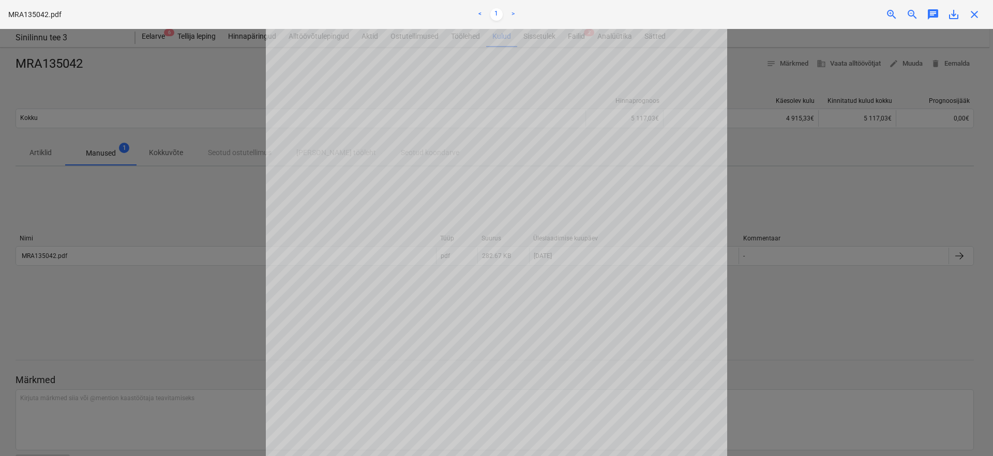
scroll to position [25, 0]
click at [977, 16] on span "close" at bounding box center [974, 14] width 12 height 12
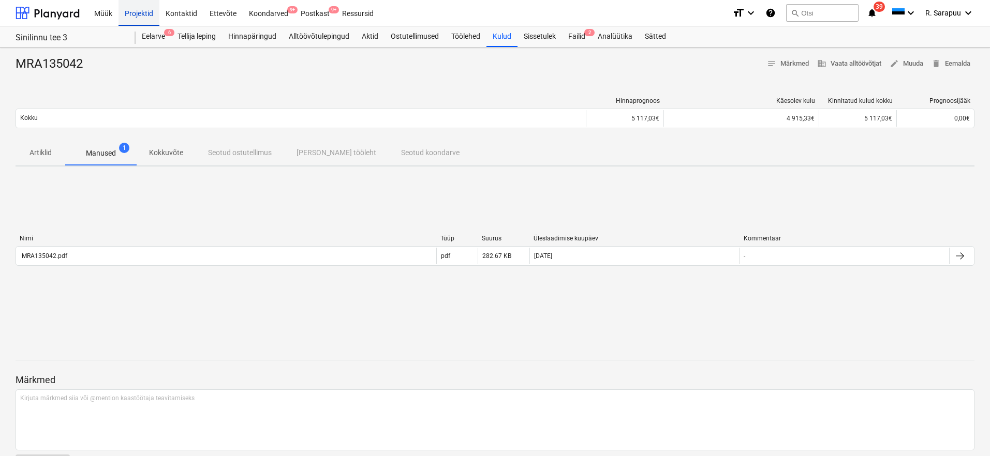
click at [143, 20] on div "Projektid" at bounding box center [138, 12] width 41 height 26
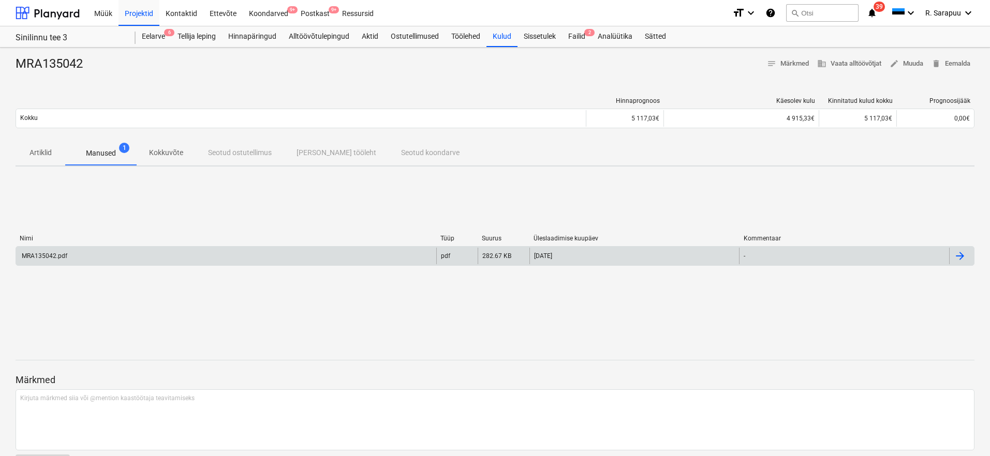
click at [55, 257] on div "MRA135042.pdf" at bounding box center [43, 255] width 47 height 7
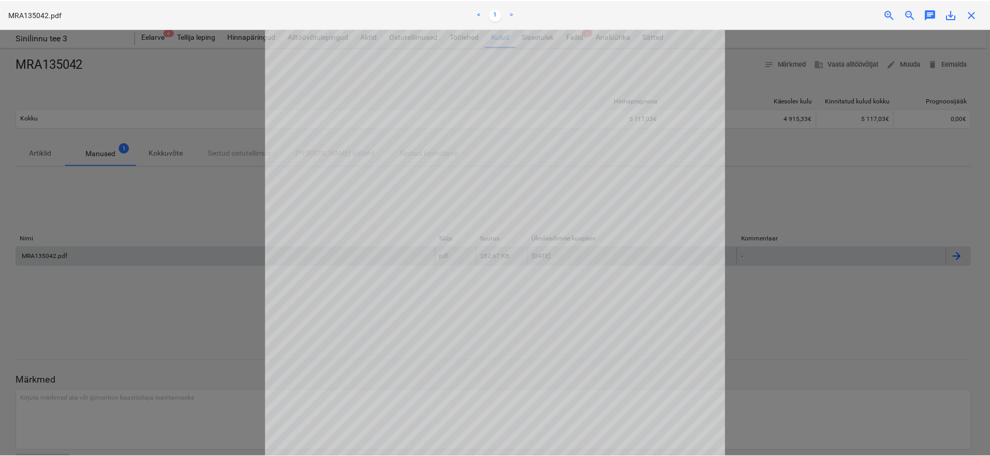
scroll to position [91, 0]
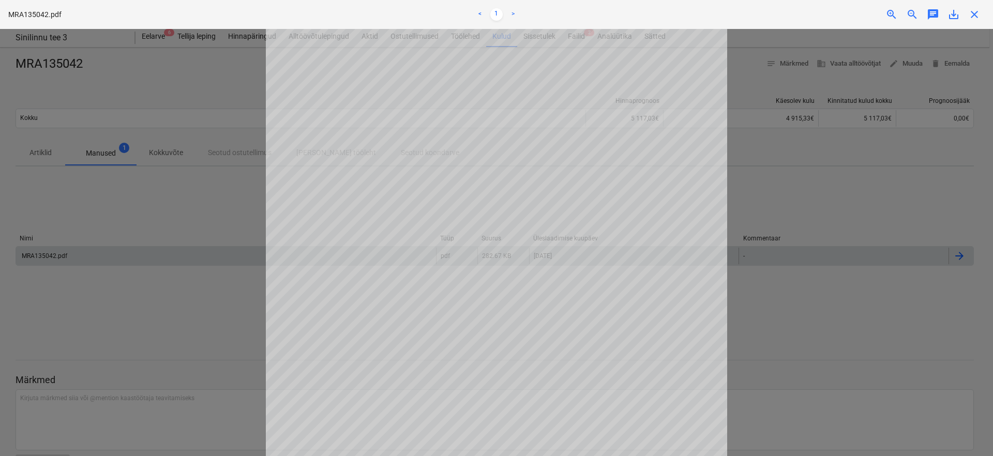
click at [973, 13] on span "close" at bounding box center [974, 14] width 12 height 12
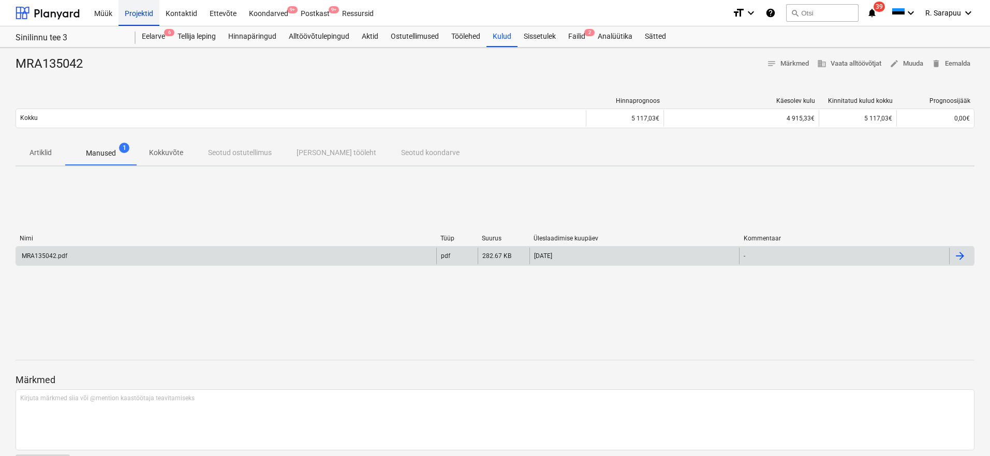
click at [132, 24] on div "Projektid" at bounding box center [138, 12] width 41 height 26
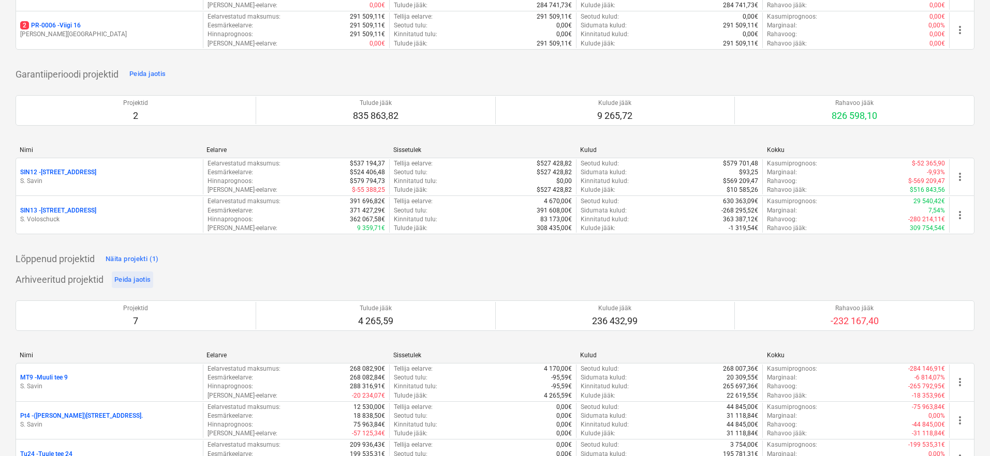
scroll to position [1283, 0]
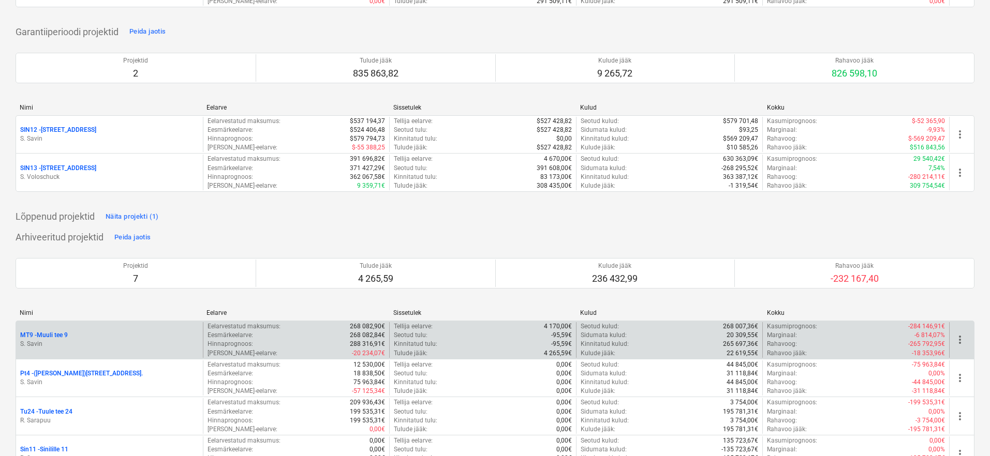
click at [53, 340] on p "S. Savin" at bounding box center [109, 344] width 178 height 9
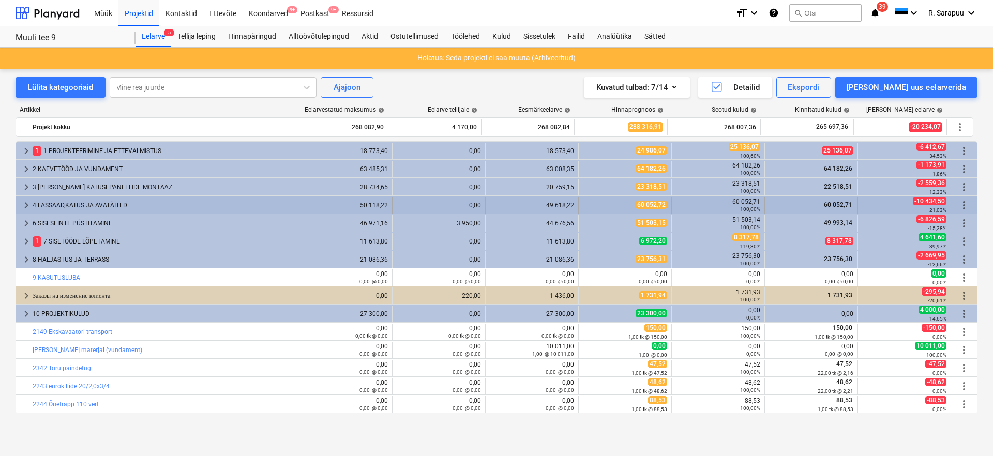
click at [23, 209] on span "keyboard_arrow_right" at bounding box center [26, 205] width 12 height 12
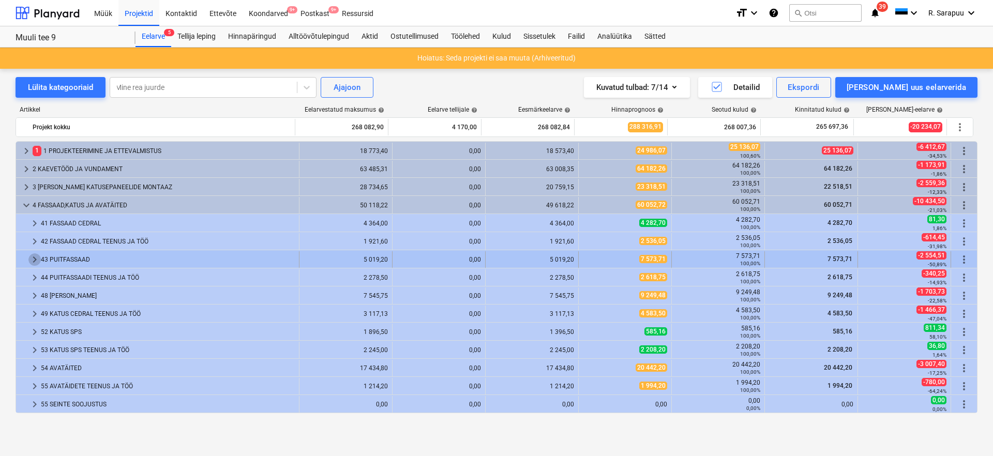
click at [32, 260] on span "keyboard_arrow_right" at bounding box center [34, 259] width 12 height 12
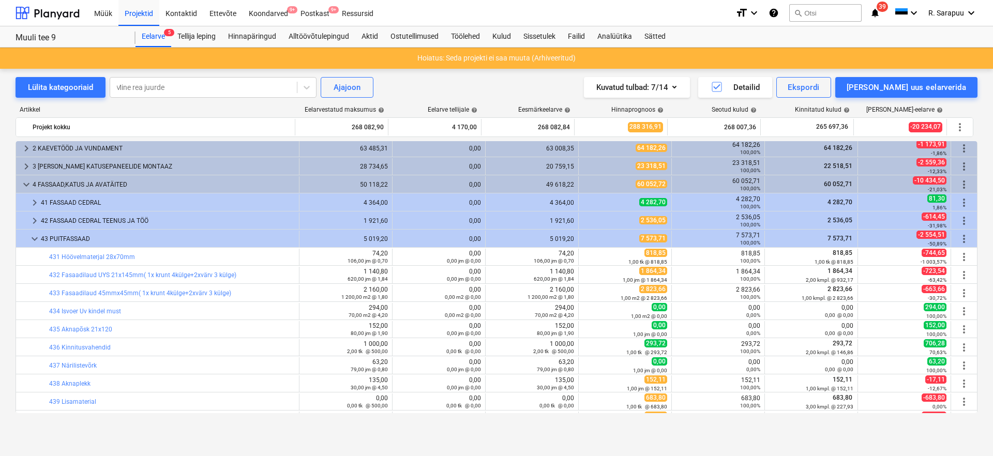
scroll to position [22, 0]
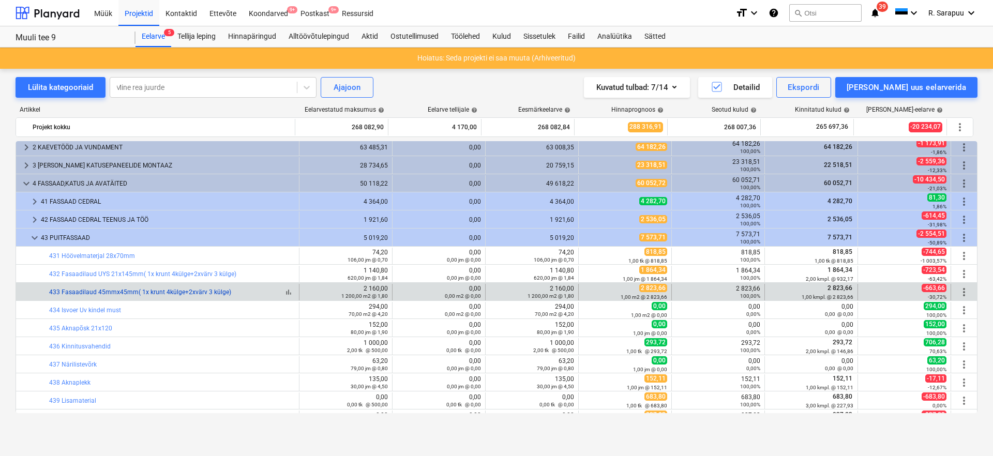
click at [123, 293] on link "433 Fasaadilaud 45mmx45mm( 1x krunt 4külge+2xvärv 3 külge)" at bounding box center [140, 292] width 182 height 7
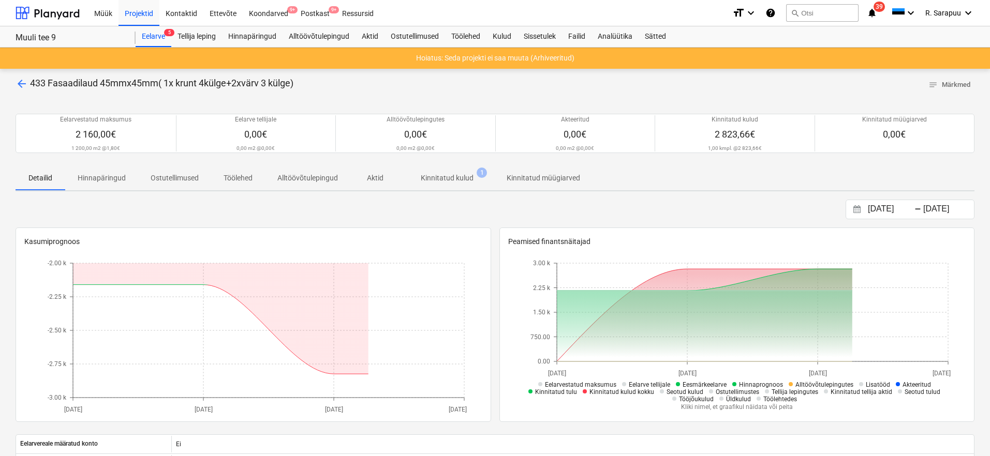
click at [450, 179] on p "Kinnitatud kulud" at bounding box center [447, 178] width 53 height 11
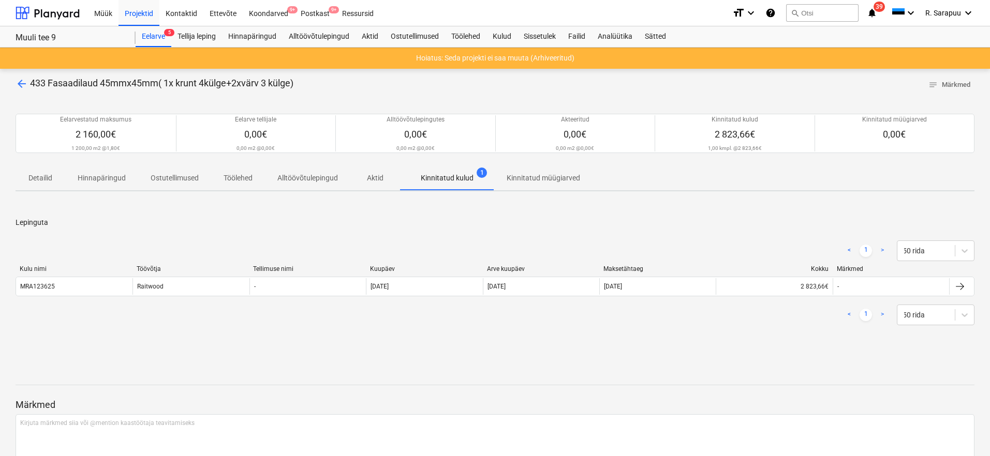
click at [89, 295] on div "Kulu nimi Töövõtja Tellimuse nimi Kuupäev Arve kuupäev Maksetähtaeg Kokku Märkm…" at bounding box center [495, 282] width 959 height 35
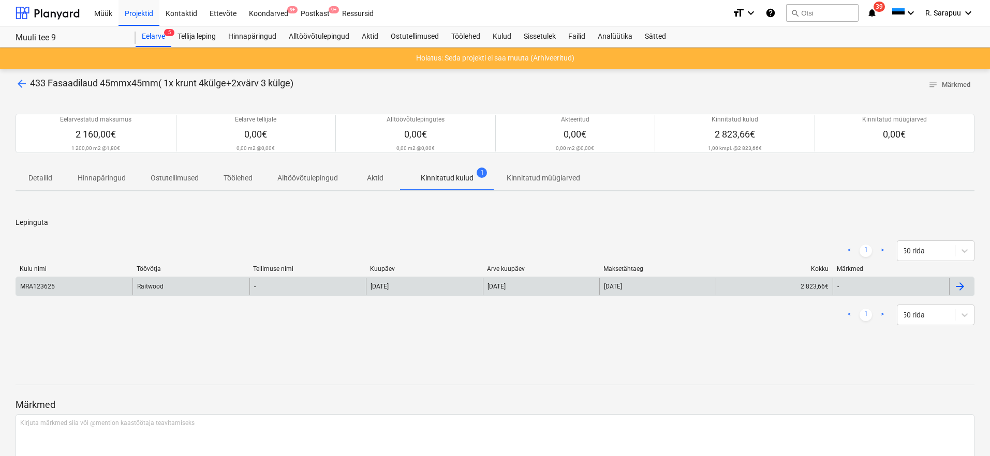
click at [84, 289] on div "MRA123625" at bounding box center [74, 286] width 116 height 17
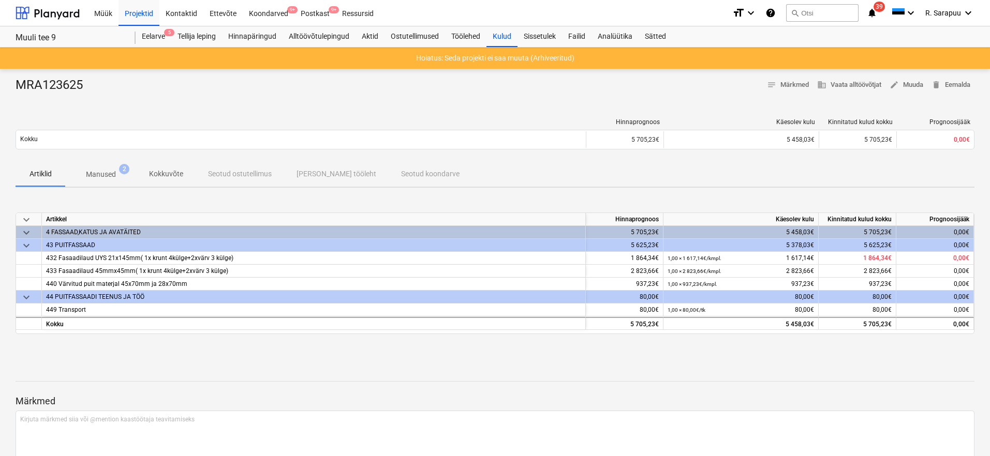
click at [111, 173] on p "Manused" at bounding box center [101, 174] width 30 height 11
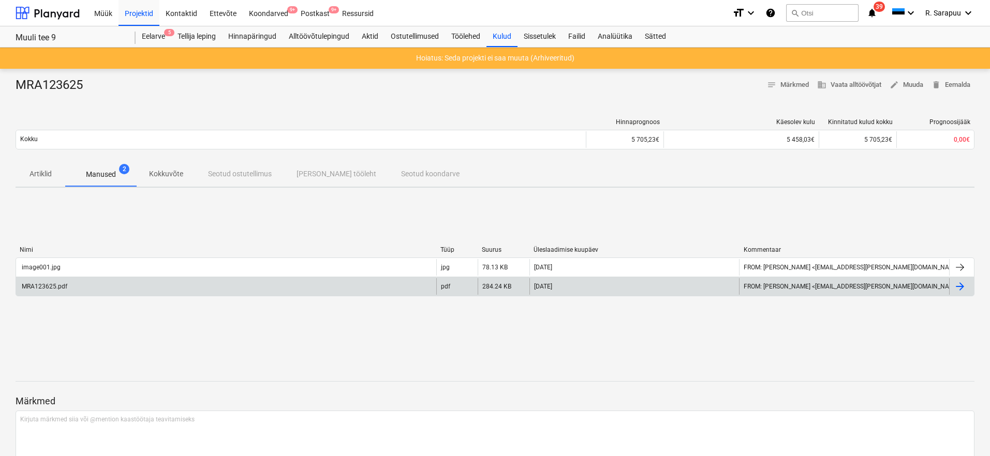
click at [44, 283] on div "MRA123625.pdf" at bounding box center [43, 286] width 47 height 7
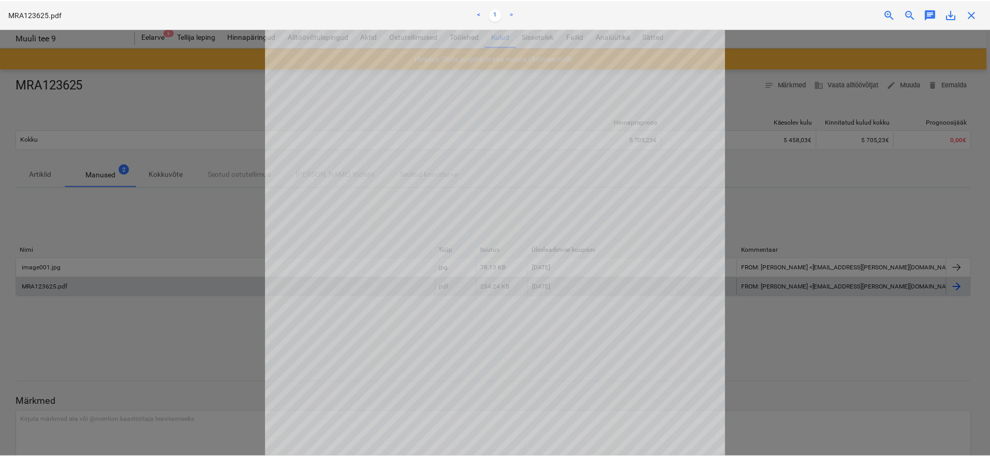
scroll to position [133, 0]
click at [974, 12] on span "close" at bounding box center [974, 14] width 12 height 12
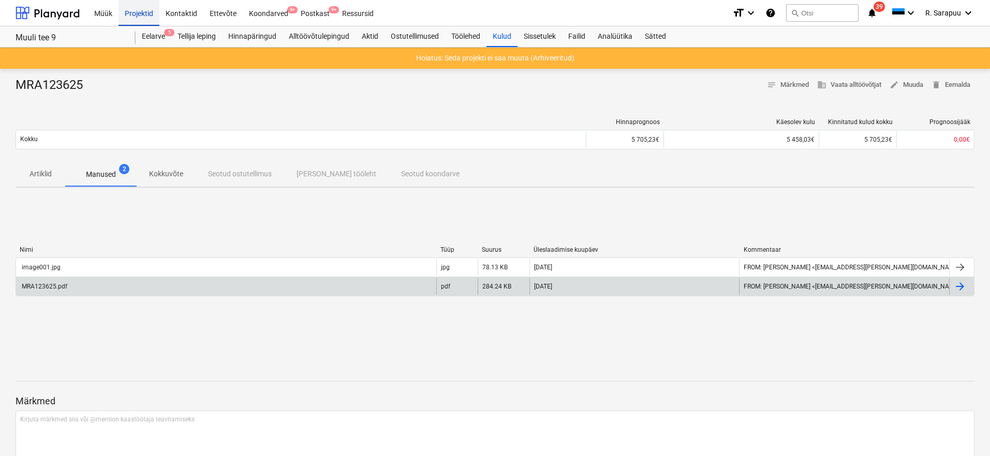
click at [129, 21] on div "Projektid" at bounding box center [138, 12] width 41 height 26
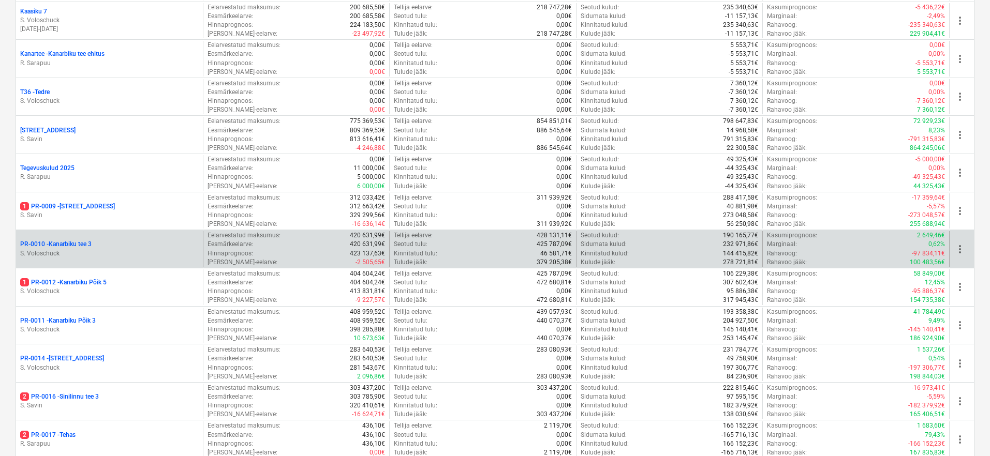
scroll to position [562, 0]
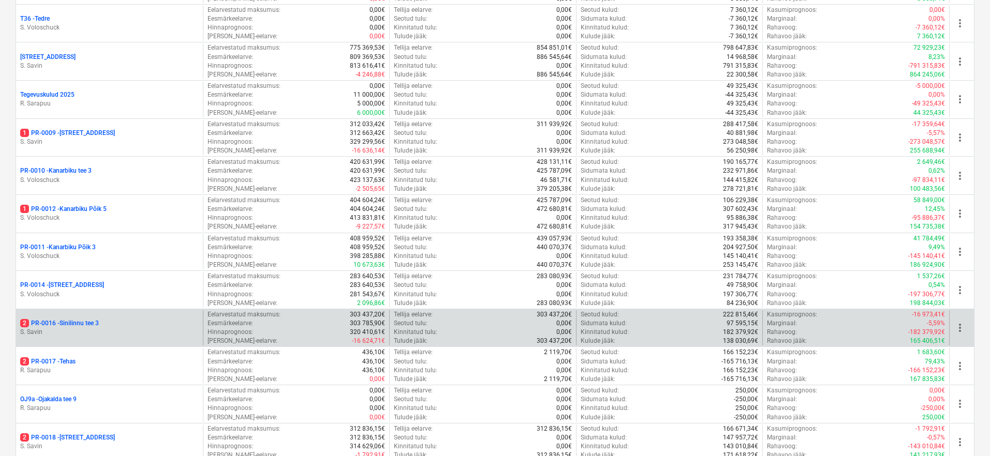
click at [73, 328] on p "S. Savin" at bounding box center [109, 332] width 178 height 9
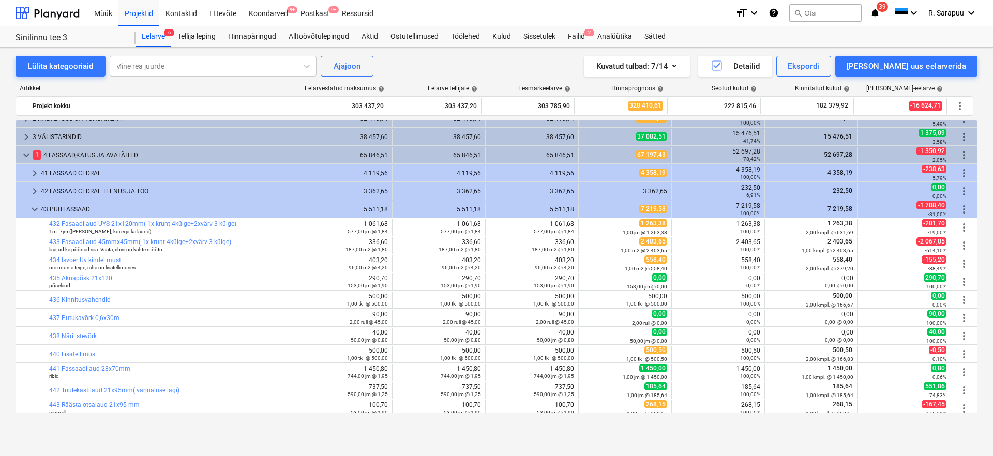
scroll to position [26, 0]
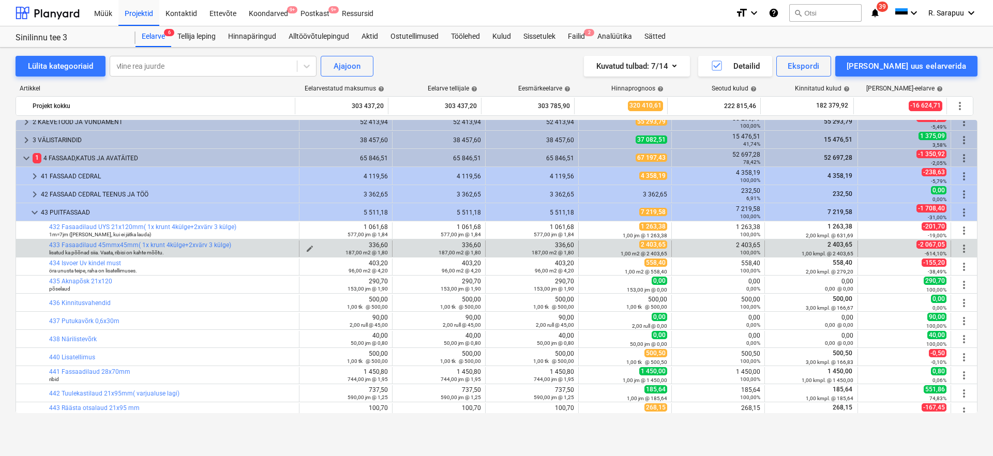
click at [305, 249] on div "187,00 m2 @ 1,80" at bounding box center [346, 252] width 84 height 7
click at [306, 248] on span "edit" at bounding box center [310, 249] width 8 height 8
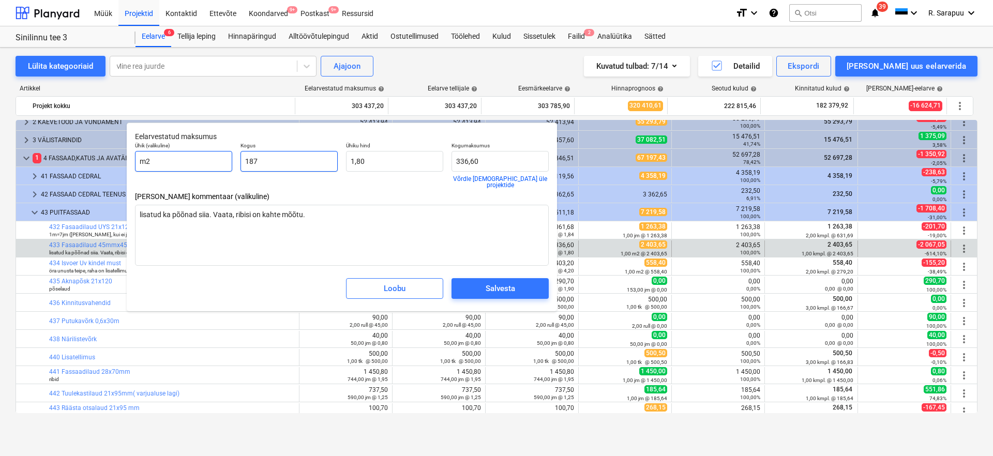
drag, startPoint x: 305, startPoint y: 165, endPoint x: 190, endPoint y: 161, distance: 114.9
click at [190, 161] on div "Ühik (valikuline) m2 Kogus 187 Ühiku hind 1,80 Kogumaksumus 336,60 Võrdle hindu…" at bounding box center [342, 165] width 422 height 54
type input "2"
type textarea "x"
type input "3,60"
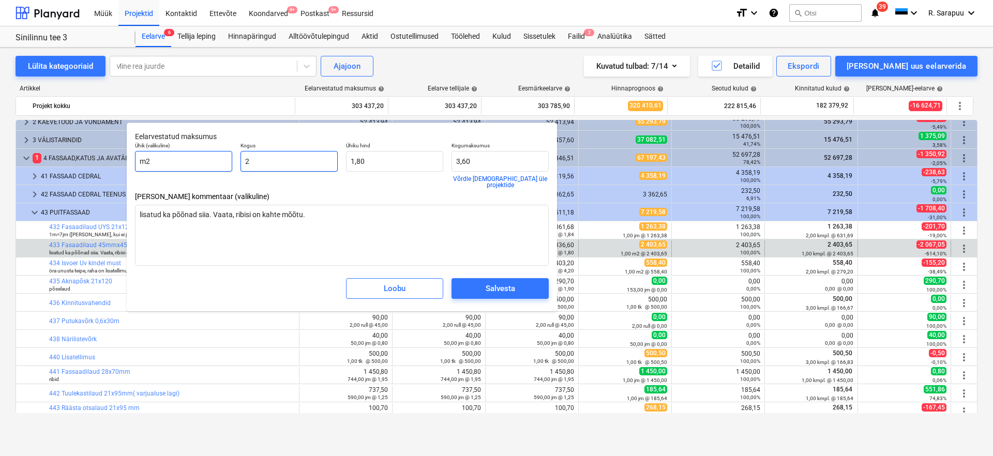
type input "24"
type textarea "x"
type input "43,20"
type input "240"
type textarea "x"
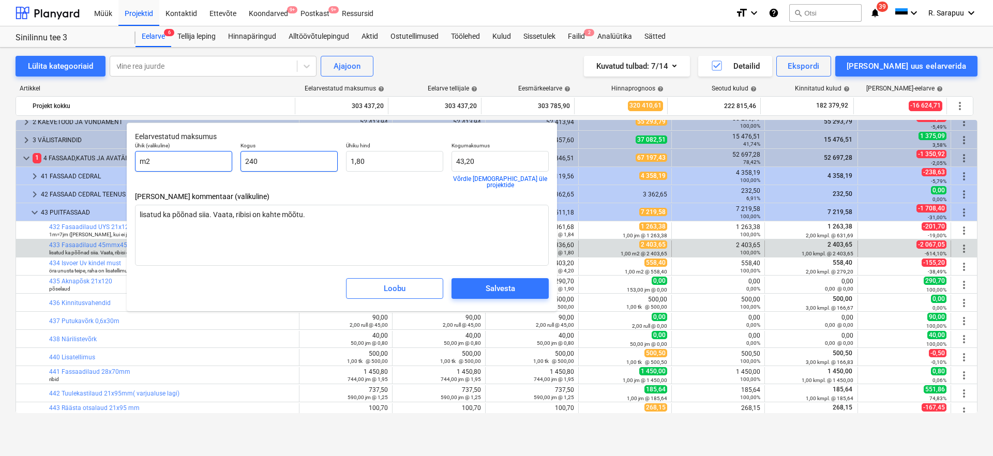
type input "432,00"
type input "2403"
type textarea "x"
type input "4 325,40"
type input "2403,"
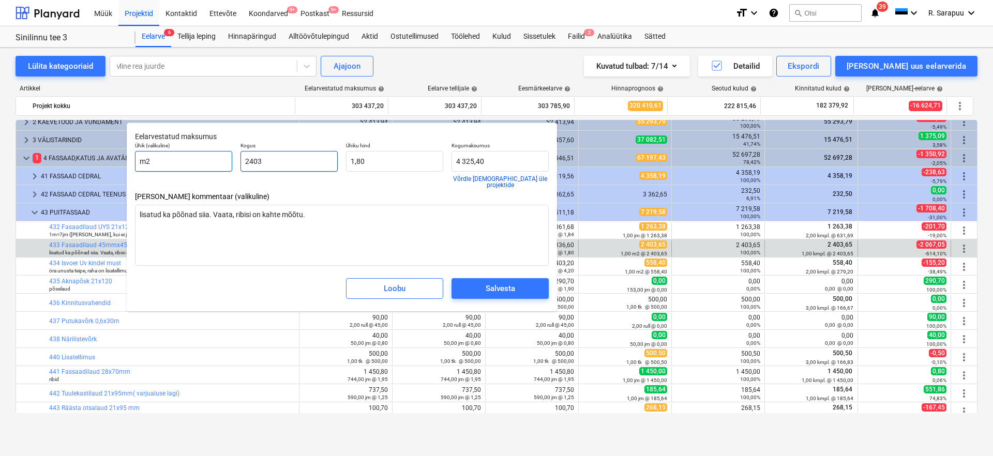
type textarea "x"
type input "2403,6"
type textarea "x"
type input "4 326,48"
type input "2403,65"
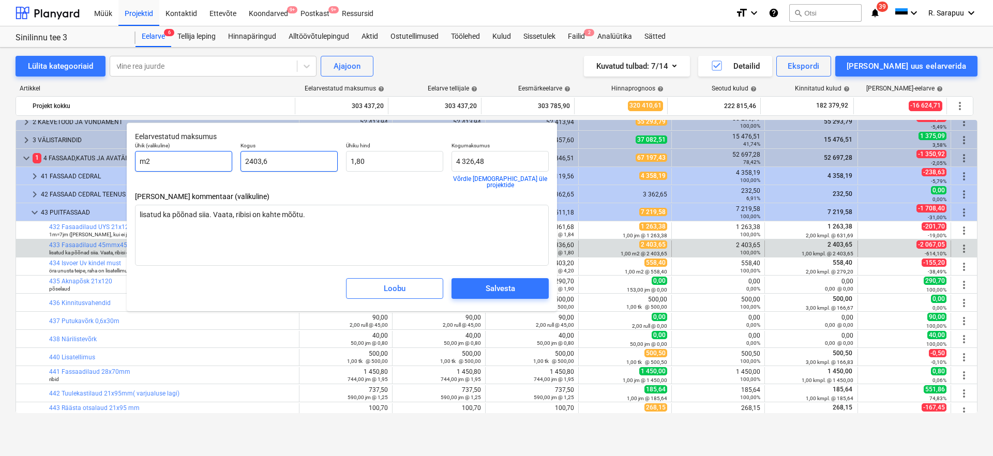
type textarea "x"
type input "4 326,57"
type input "2 403,65"
click at [515, 287] on div "Salvesta" at bounding box center [500, 288] width 29 height 13
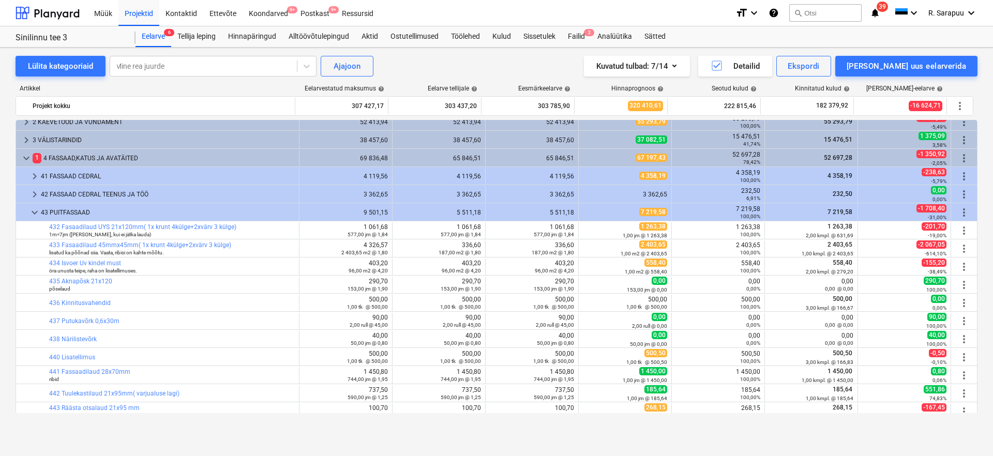
type textarea "x"
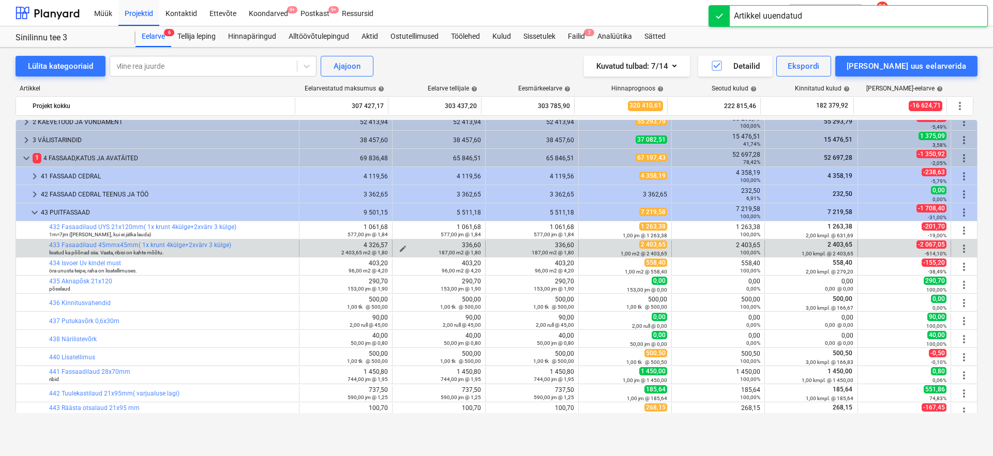
click at [399, 247] on span "edit" at bounding box center [403, 249] width 8 height 8
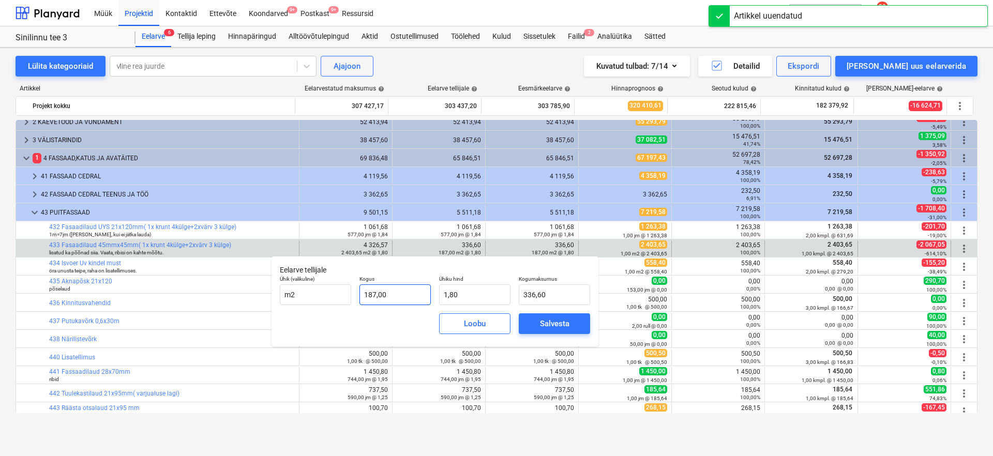
type input "187"
drag, startPoint x: 420, startPoint y: 296, endPoint x: 363, endPoint y: 297, distance: 56.4
click at [366, 295] on input "187" at bounding box center [395, 295] width 71 height 21
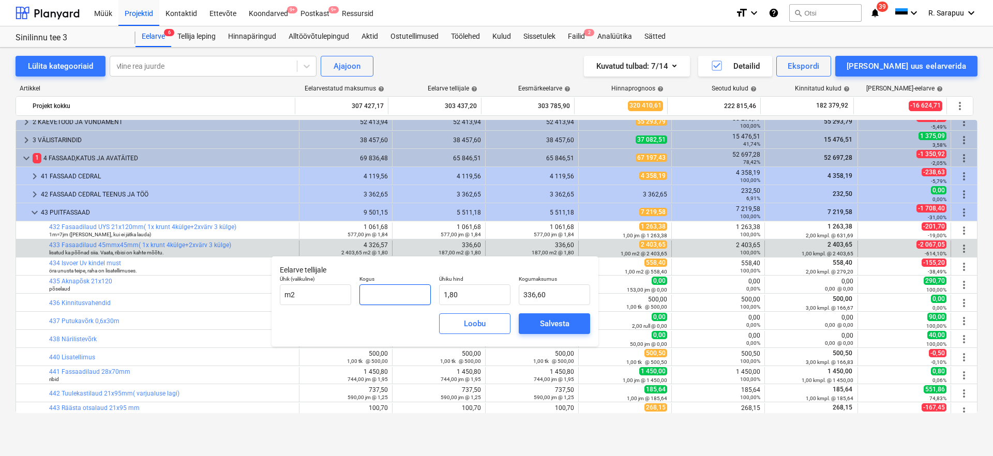
type input "0,00"
type input "2"
type input "3,60"
type input "24"
type input "43,20"
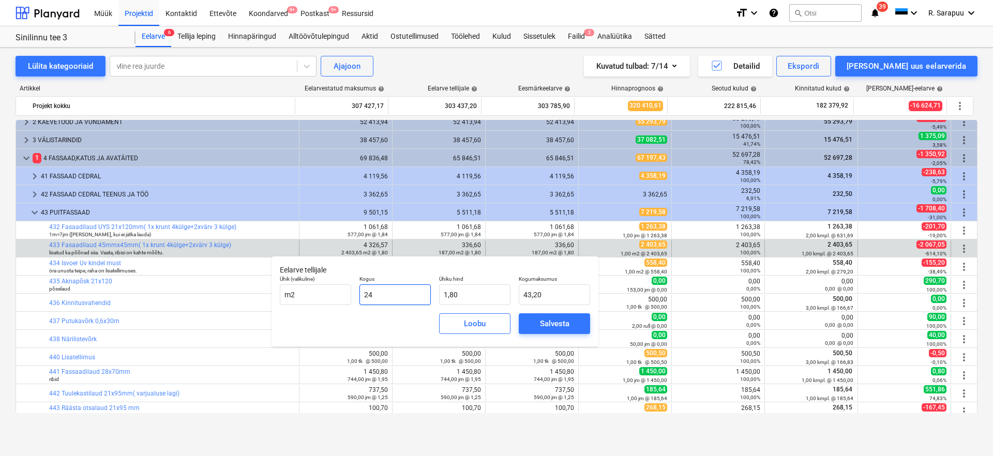
type input "240"
type input "432,00"
type input "2403"
type input "4 325,40"
type input "2403,6"
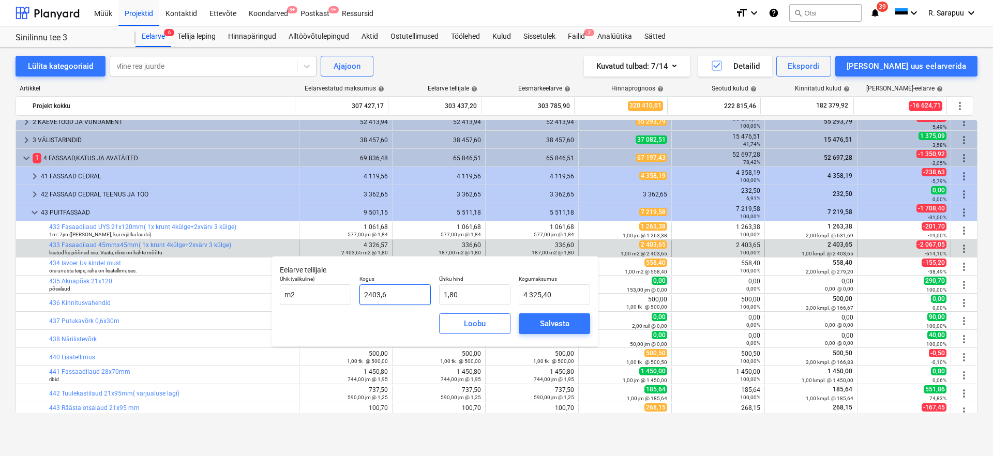
type input "4 326,48"
type input "2403,65"
type input "4 326,57"
type input "2 403,65"
click at [540, 326] on div "Salvesta" at bounding box center [554, 323] width 29 height 13
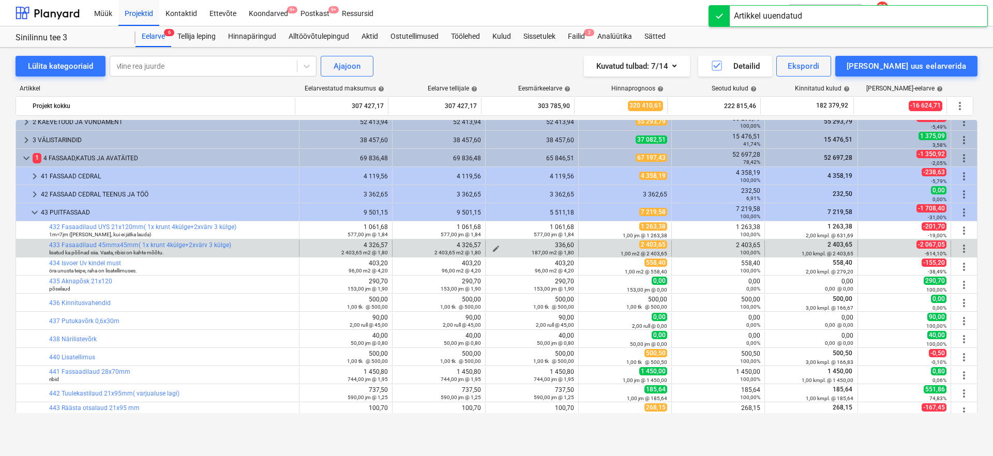
click at [492, 248] on span "edit" at bounding box center [496, 249] width 8 height 8
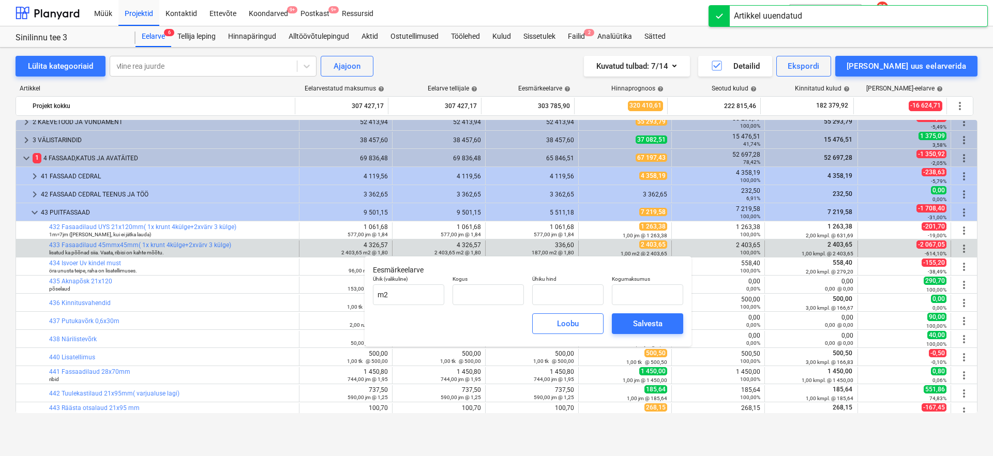
type input "187,00"
type input "1,80"
type input "336,60"
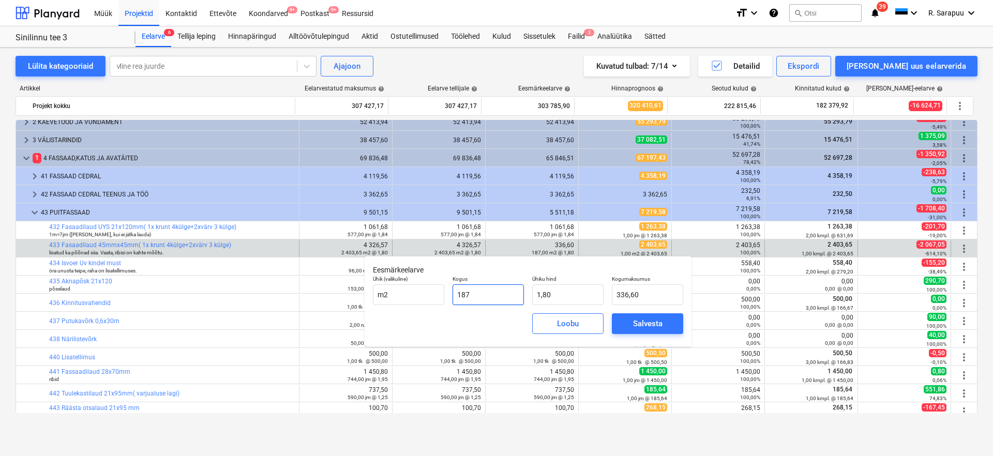
click at [489, 297] on input "187" at bounding box center [488, 295] width 71 height 21
type input "187,00"
click at [597, 321] on button "Loobu" at bounding box center [567, 323] width 71 height 21
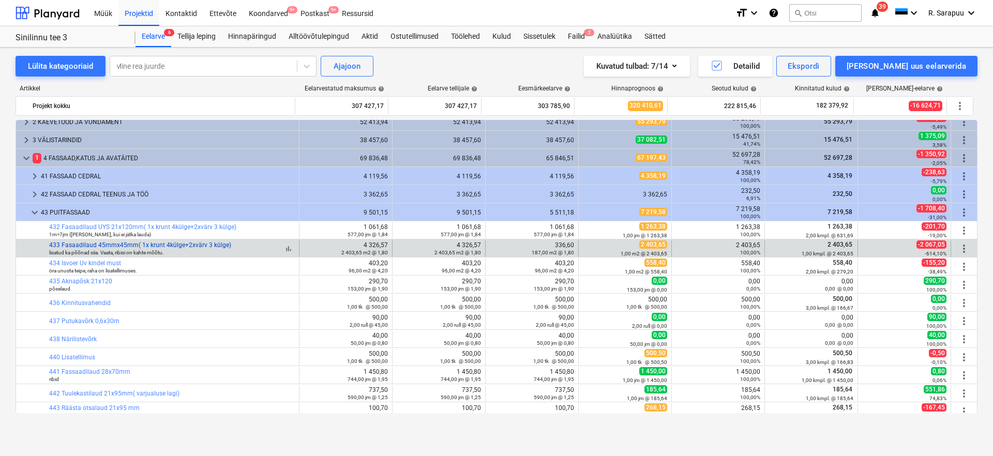
click at [152, 244] on link "433 Fasaadilaud 45mmx45mm( 1x krunt 4külge+2xvärv 3 külge)" at bounding box center [140, 245] width 182 height 7
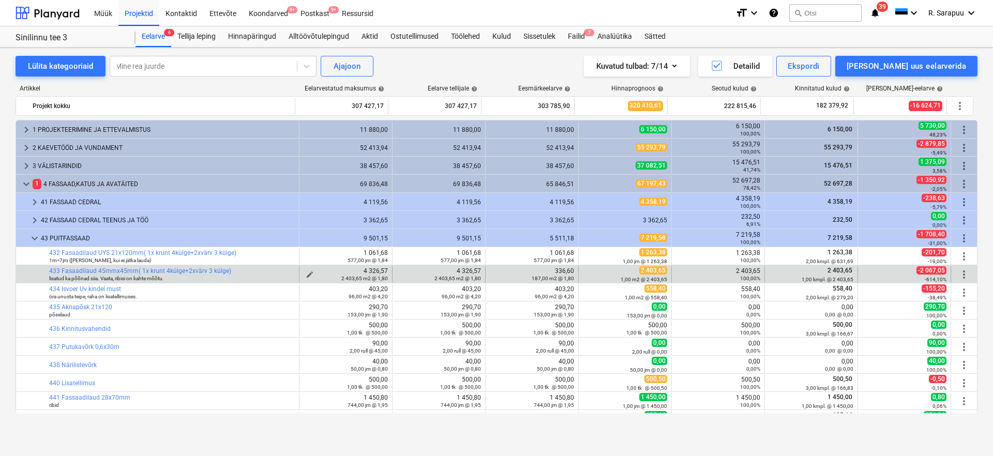
scroll to position [26, 0]
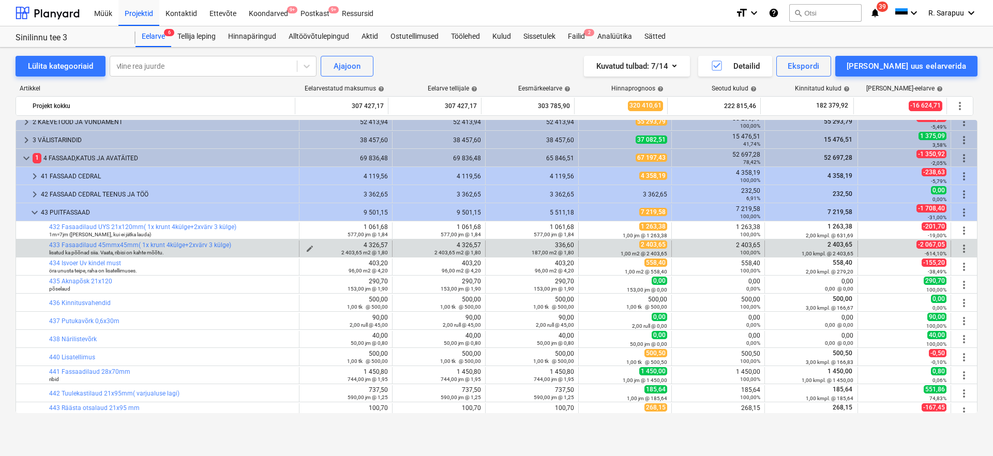
click at [307, 244] on button "edit" at bounding box center [310, 249] width 12 height 12
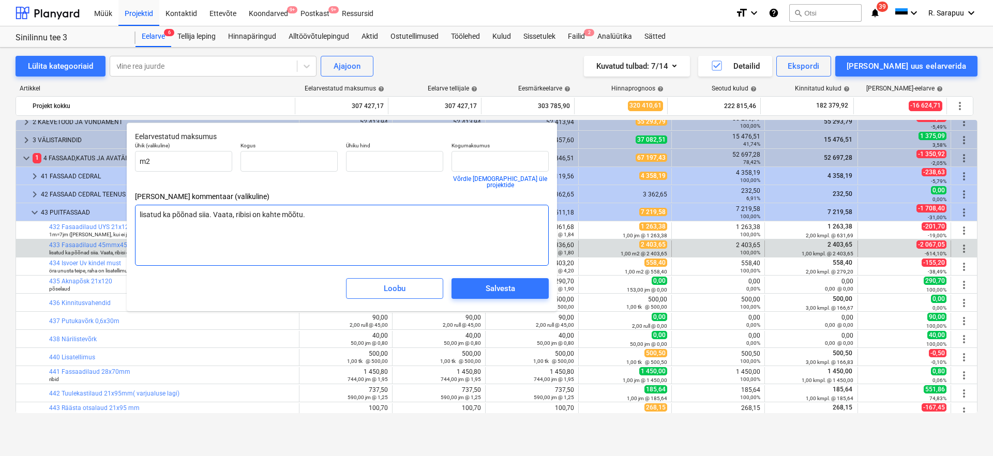
type textarea "x"
type input "2 403,65"
type input "1,80"
type input "4 326,57"
type input "2403,65"
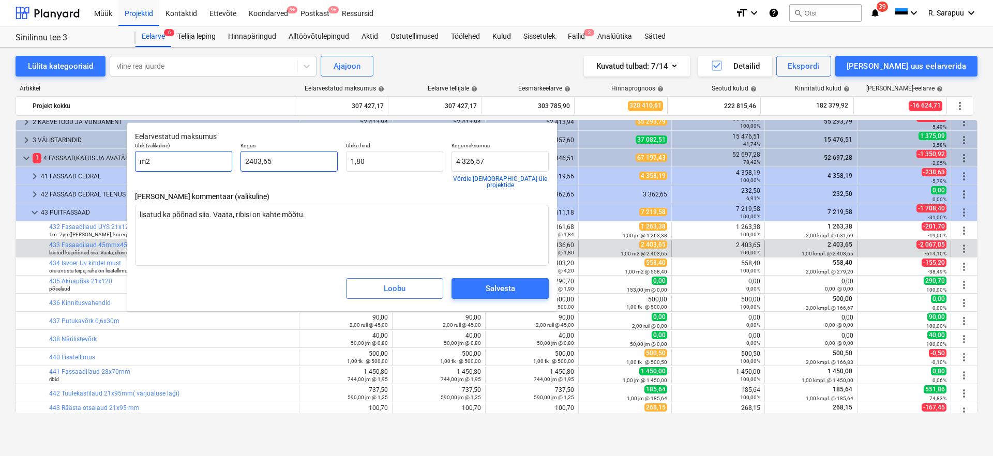
drag, startPoint x: 300, startPoint y: 170, endPoint x: 210, endPoint y: 159, distance: 91.2
click at [210, 161] on div "Ühik (valikuline) m2 Kogus 2403,65 Ühiku hind 1,80 Kogumaksumus 4 326,57 Võrdle…" at bounding box center [342, 165] width 422 height 54
type textarea "x"
type input "1"
type input "1,80"
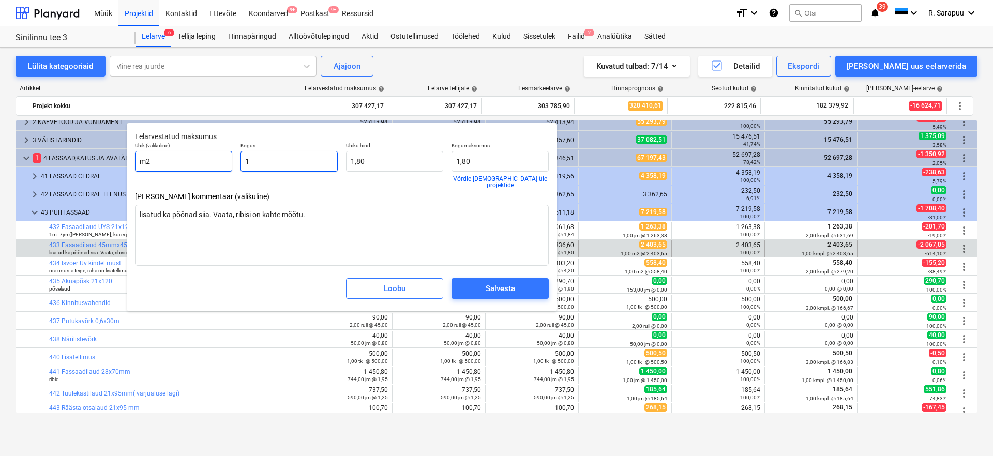
type textarea "x"
type input "17"
type input "30,60"
type textarea "x"
type input "170"
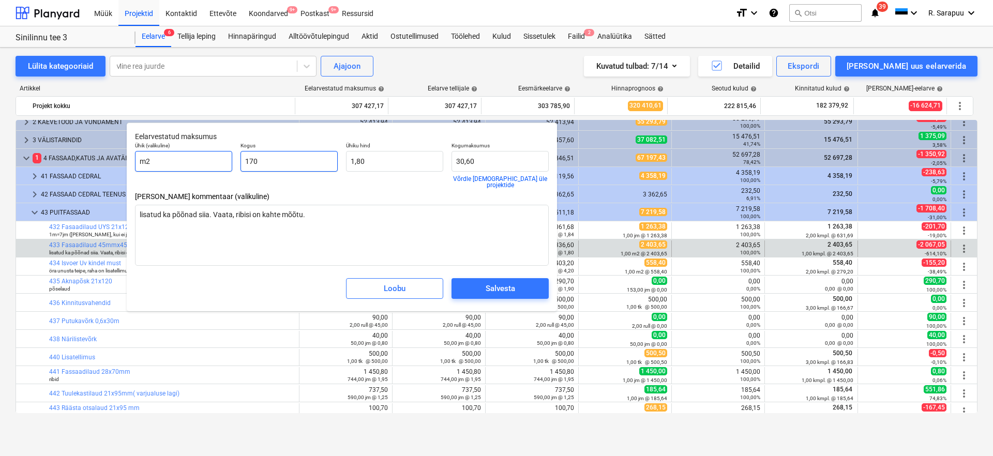
type input "306,00"
type textarea "x"
type input "1700"
type input "3 060,00"
type input "1700"
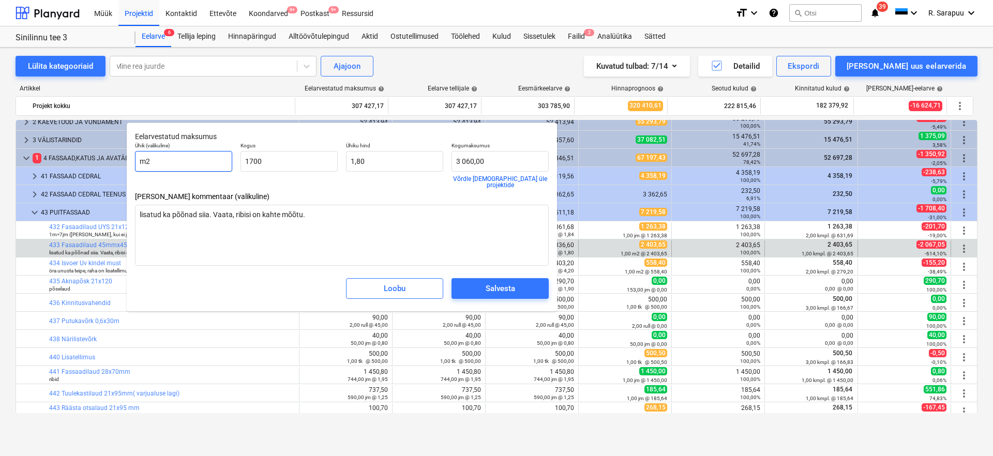
type textarea "x"
type input "1 700,00"
drag, startPoint x: 206, startPoint y: 153, endPoint x: 118, endPoint y: 156, distance: 87.5
click at [118, 155] on body "Müük Projektid Kontaktid Ettevõte Koondarved 9+ Postkast 9+ Ressursid format_si…" at bounding box center [496, 228] width 993 height 456
type textarea "x"
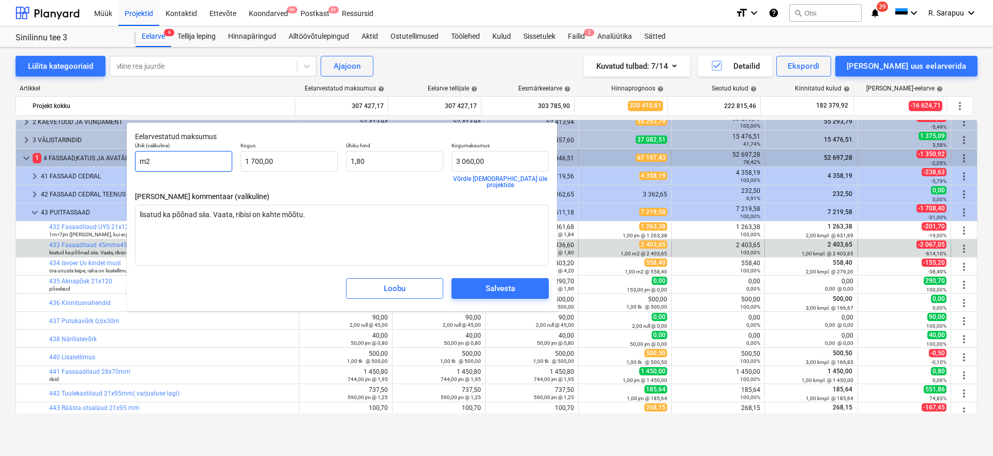
type input "j"
type textarea "x"
type input "jm"
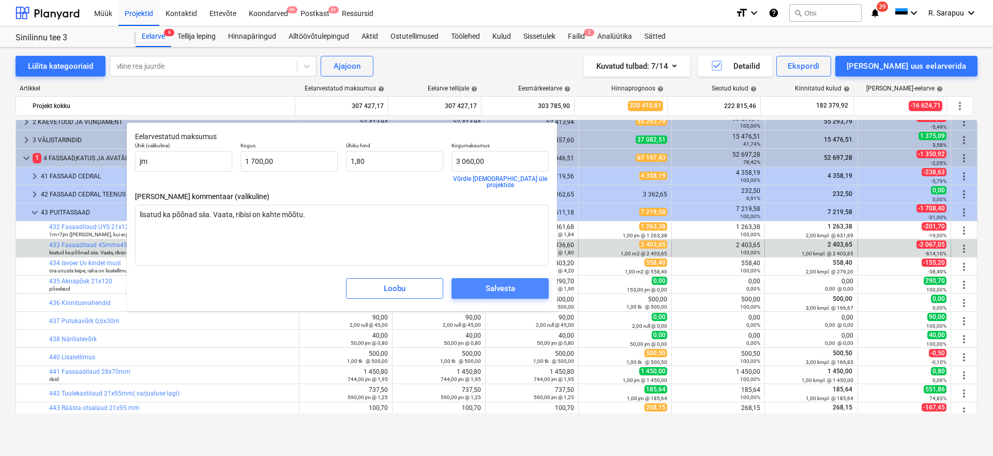
click at [480, 282] on span "Salvesta" at bounding box center [500, 288] width 72 height 13
type textarea "x"
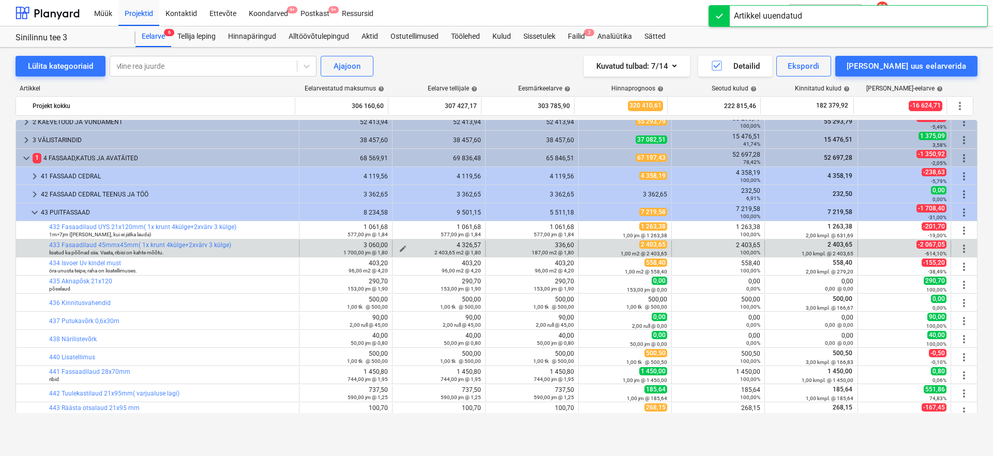
click at [438, 250] on small "2 403,65 m2 @ 1,80" at bounding box center [458, 253] width 47 height 6
click at [400, 248] on span "edit" at bounding box center [403, 249] width 8 height 8
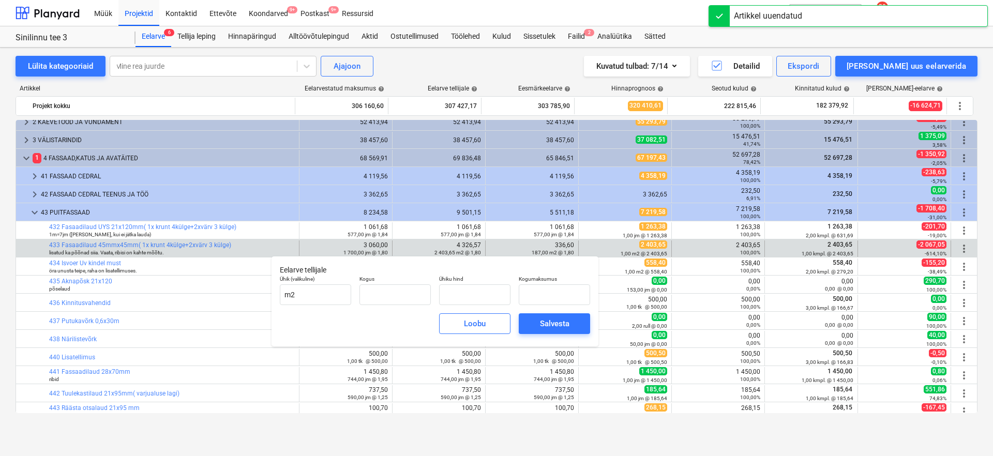
type input "2 403,65"
type input "1,80"
type input "4 326,57"
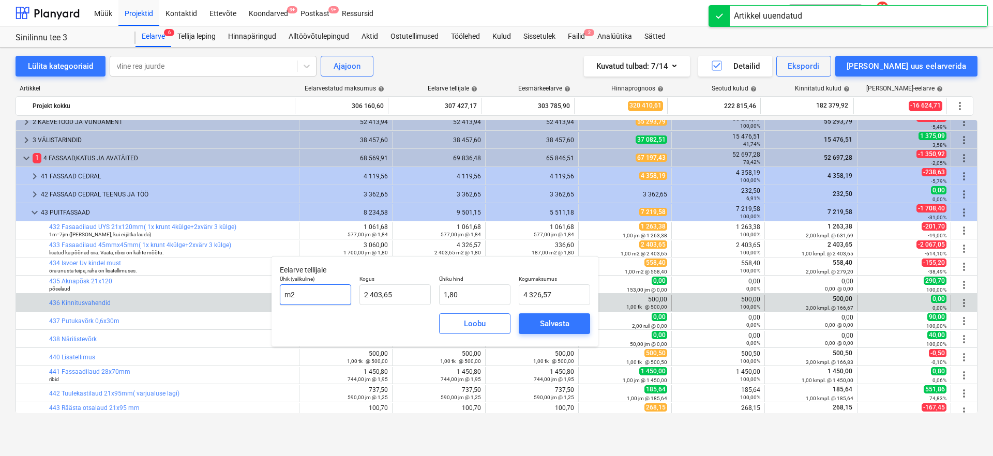
drag, startPoint x: 328, startPoint y: 297, endPoint x: 229, endPoint y: 306, distance: 100.2
click at [230, 302] on body "Müük Projektid Kontaktid Ettevõte Koondarved 9+ Postkast 9+ Ressursid format_si…" at bounding box center [496, 228] width 993 height 456
type input "m"
type input "jm"
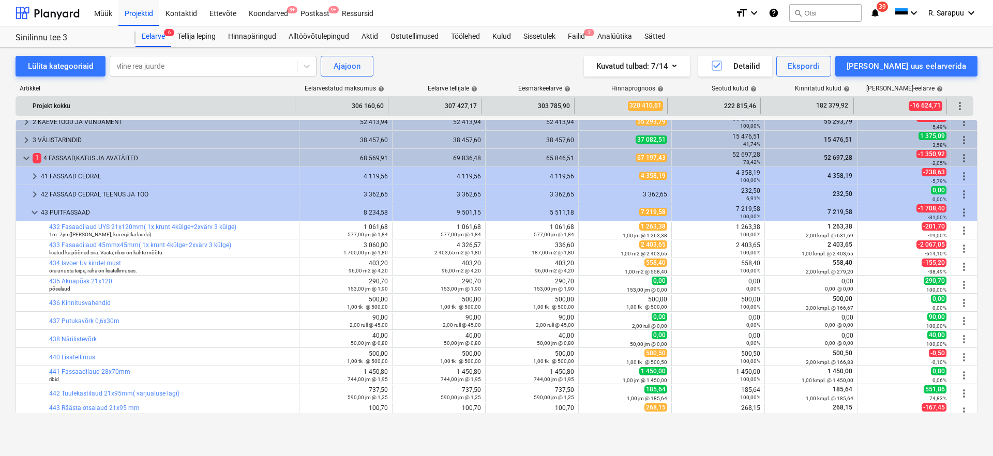
type input "2 403,65"
type input "1,80"
type input "4 326,57"
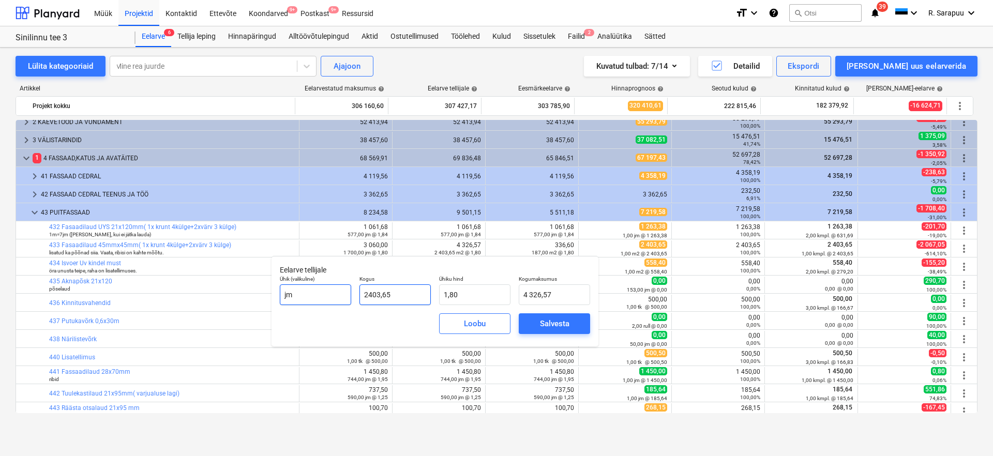
drag, startPoint x: 417, startPoint y: 294, endPoint x: 294, endPoint y: 294, distance: 123.1
click at [295, 294] on div "Ühik (valikuline) jm Kogus 2403,65 Ühiku hind 1,80 Kogumaksumus 4 326,57" at bounding box center [435, 291] width 319 height 38
type input "7"
type input "12,60"
type input "75"
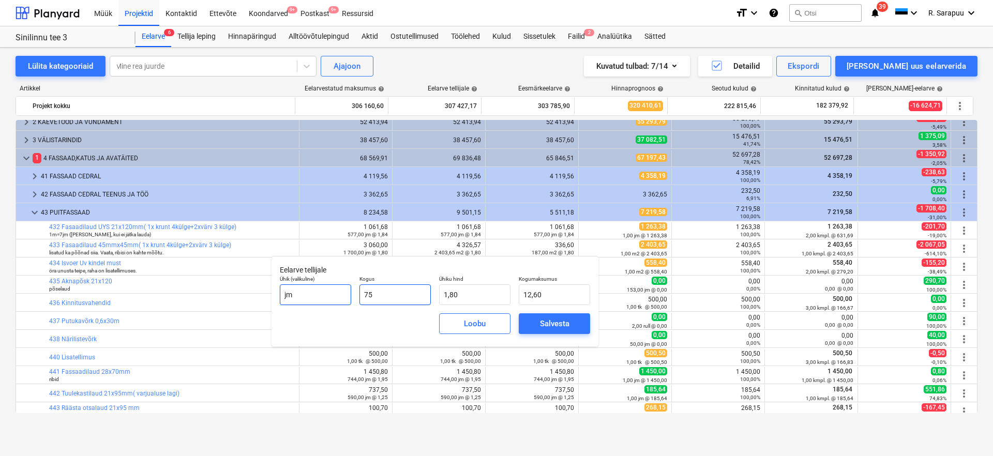
type input "135,00"
type input "75,00"
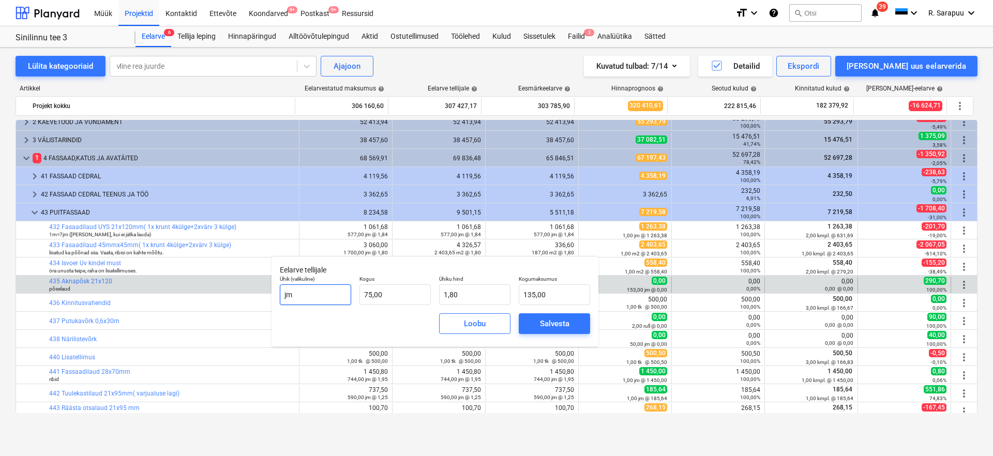
drag, startPoint x: 303, startPoint y: 296, endPoint x: 225, endPoint y: 291, distance: 77.8
click at [225, 291] on body "Müük Projektid Kontaktid Ettevõte Koondarved 9+ Postkast 9+ Ressursid format_si…" at bounding box center [496, 228] width 993 height 456
type input "j"
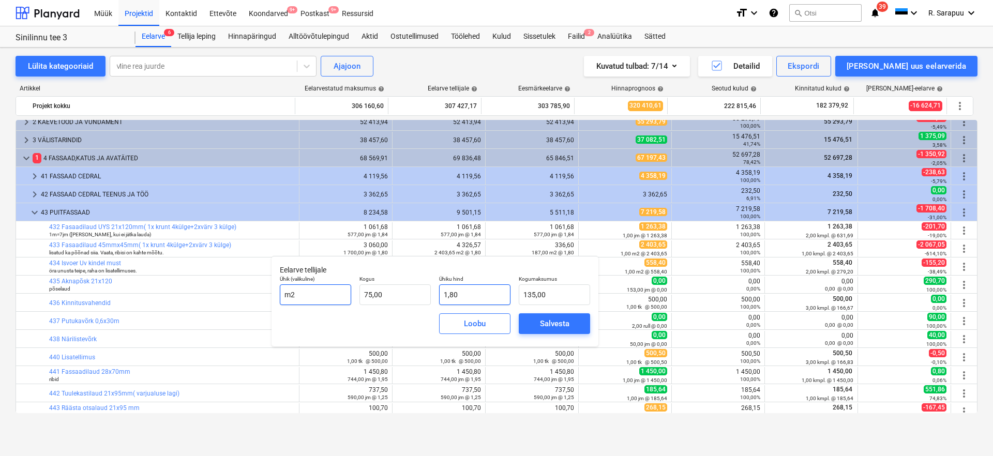
type input "m2"
drag, startPoint x: 475, startPoint y: 293, endPoint x: 400, endPoint y: 292, distance: 74.5
click at [400, 292] on div "Ühik (valikuline) m2 Kogus 75,00 Ühiku hind 1,8 Kogumaksumus 135,00" at bounding box center [435, 291] width 319 height 38
type input "2"
type input "150,00"
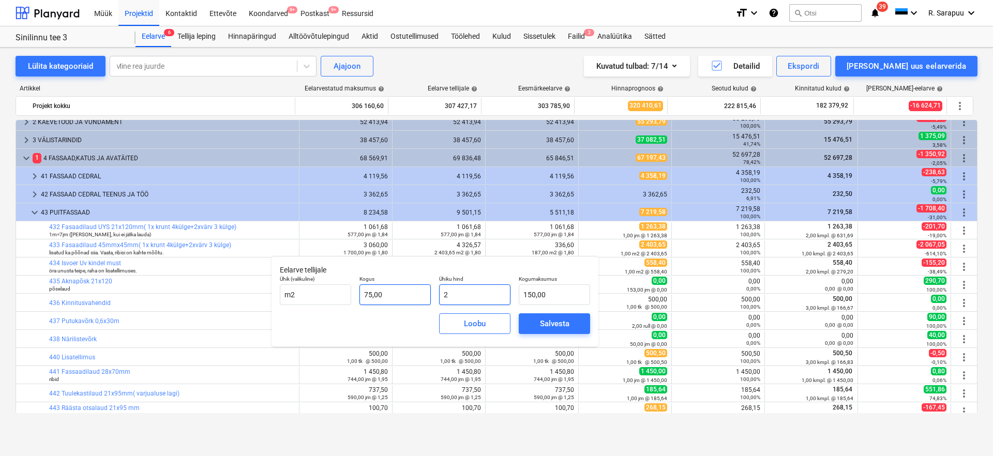
type input "28"
type input "2 100,00"
type input "28,8"
type input "2 160,00"
type input "28,80"
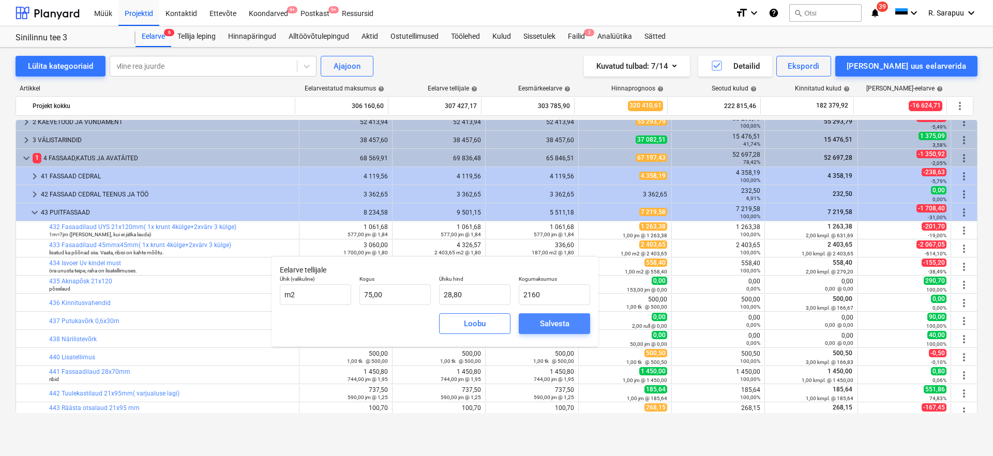
type input "2 160,00"
click at [572, 322] on span "Salvesta" at bounding box center [554, 323] width 47 height 13
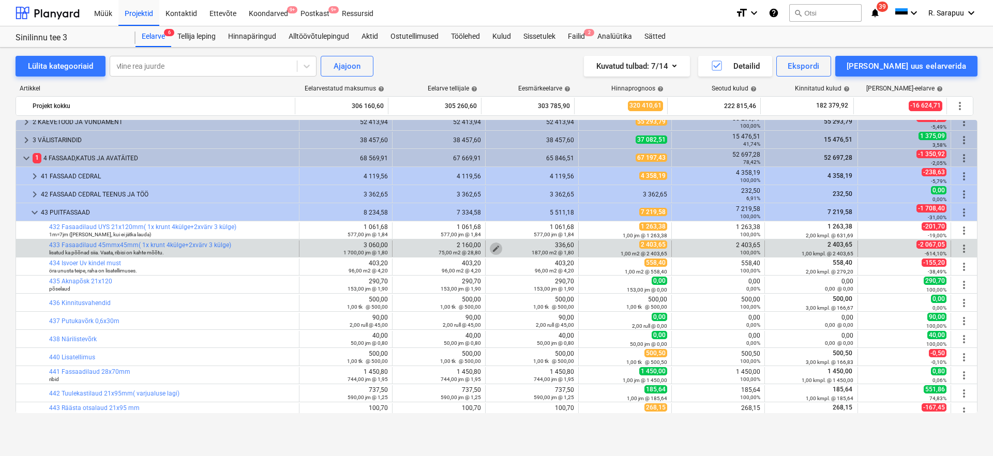
click at [492, 246] on span "edit" at bounding box center [496, 249] width 8 height 8
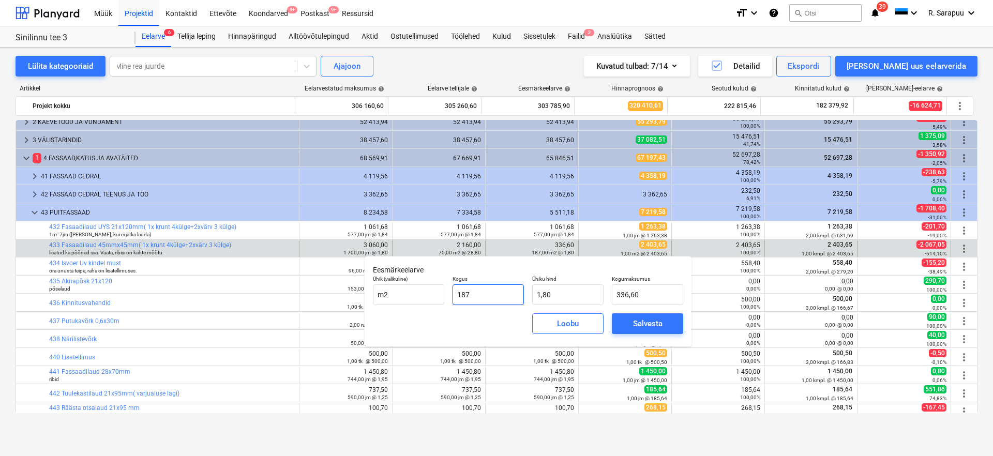
drag, startPoint x: 495, startPoint y: 294, endPoint x: 447, endPoint y: 294, distance: 47.6
click at [448, 294] on div "Ühik (valikuline) m2 Kogus 187 Ühiku hind 1,80 Kogumaksumus 336,60" at bounding box center [528, 291] width 319 height 38
type input "7"
type input "12,60"
type input "75"
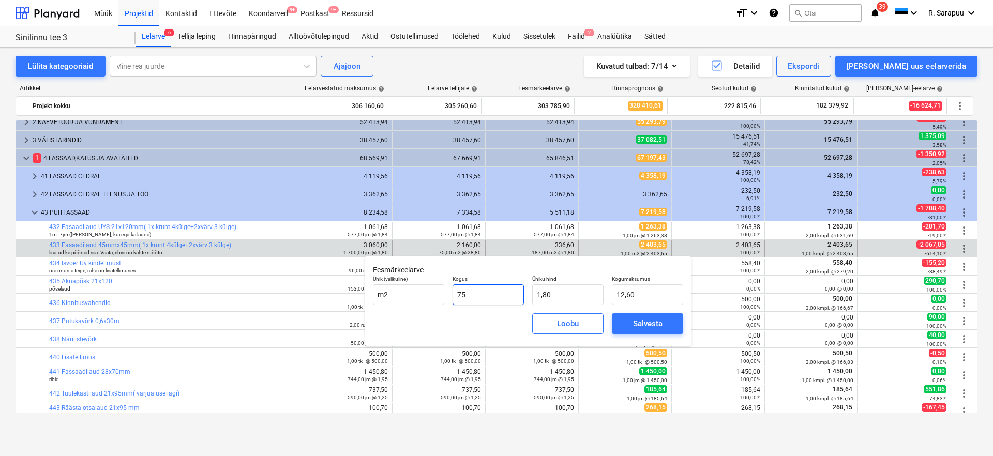
type input "135,00"
type input "75,00"
type input "2"
type input "150,00"
type input "28"
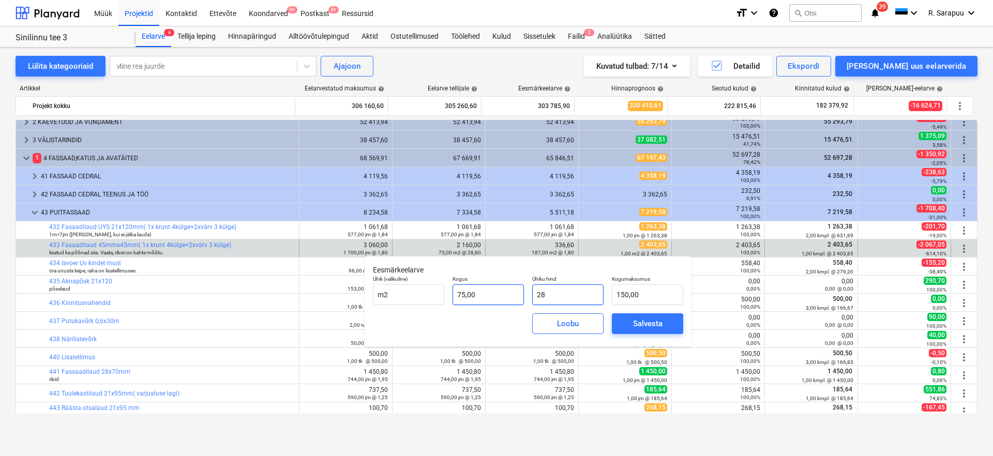
type input "2 100,00"
type input "28,8"
type input "2 160,00"
type input "28,80"
type input "2 160,00"
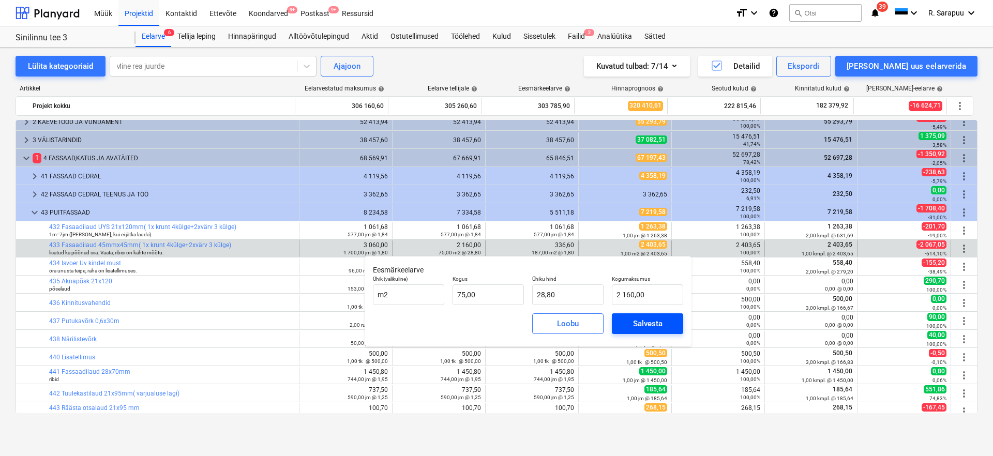
click at [631, 318] on span "Salvesta" at bounding box center [647, 323] width 47 height 13
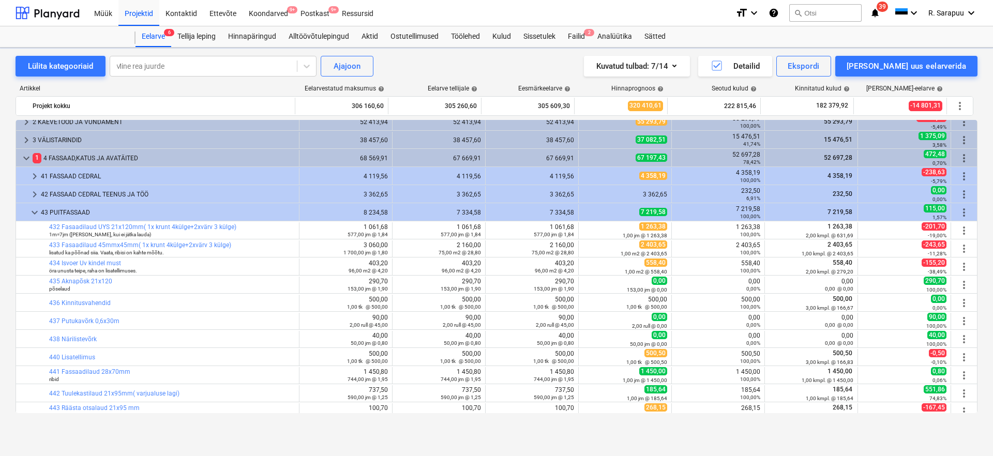
click at [722, 250] on div "100,00%" at bounding box center [718, 252] width 84 height 7
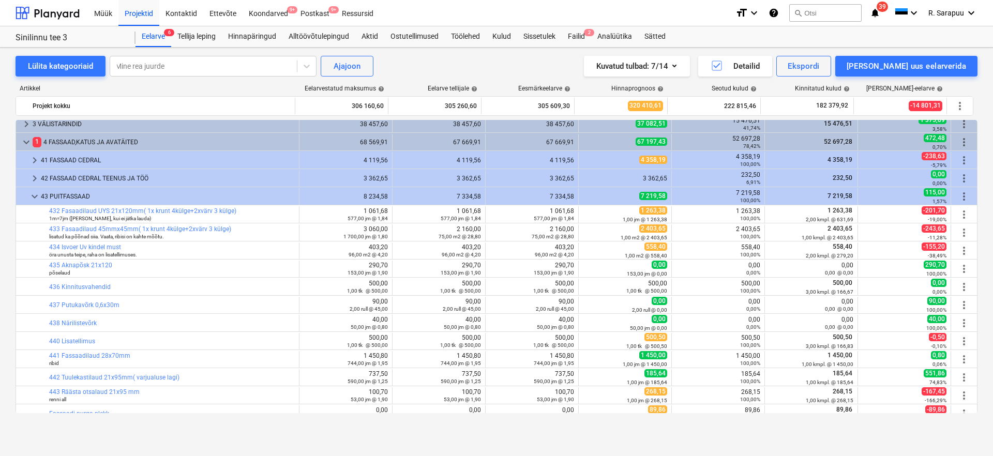
scroll to position [53, 0]
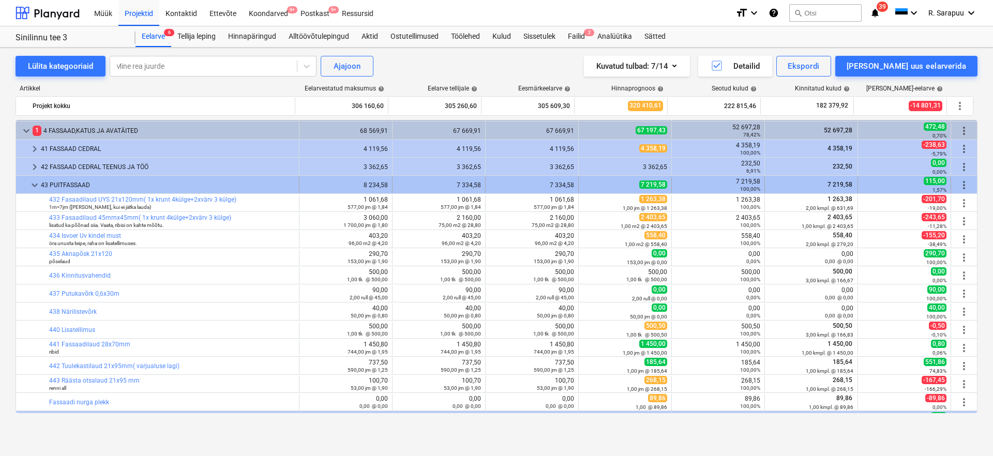
click at [28, 188] on span "keyboard_arrow_down" at bounding box center [34, 185] width 12 height 12
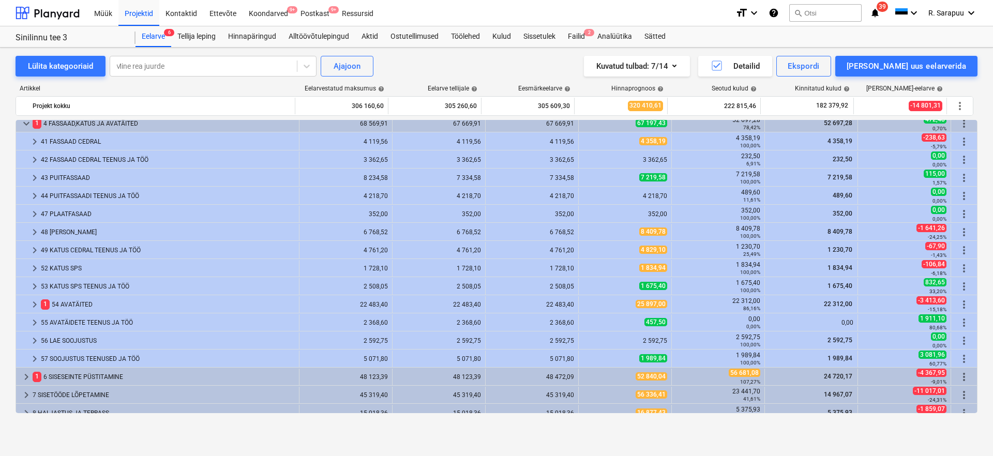
scroll to position [56, 0]
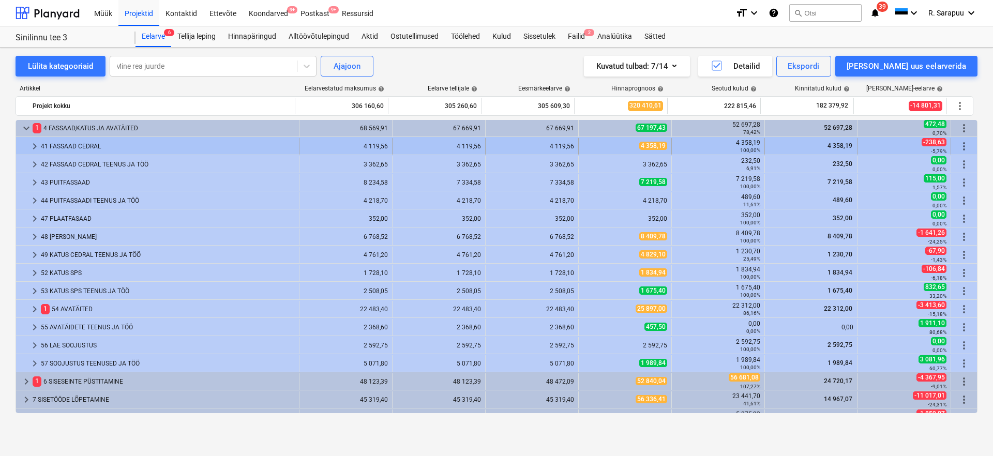
click at [29, 151] on span "keyboard_arrow_right" at bounding box center [34, 146] width 12 height 12
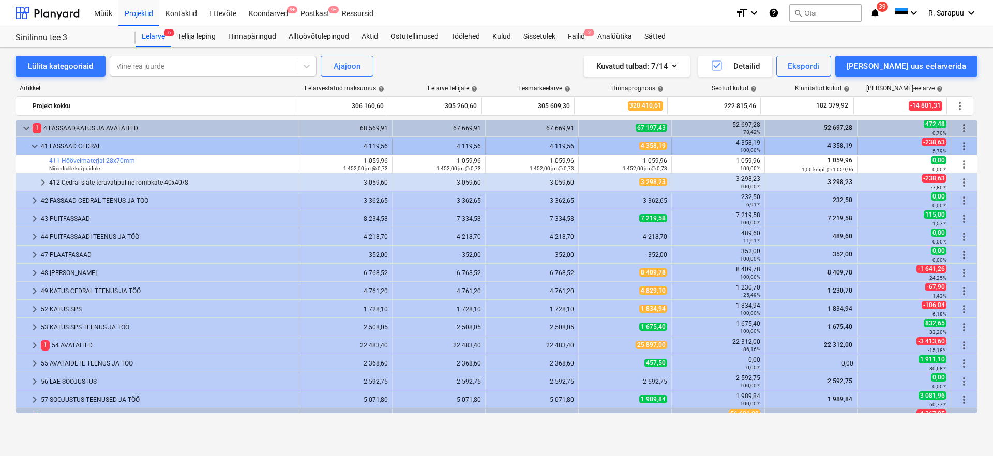
click at [29, 151] on span "keyboard_arrow_down" at bounding box center [34, 146] width 12 height 12
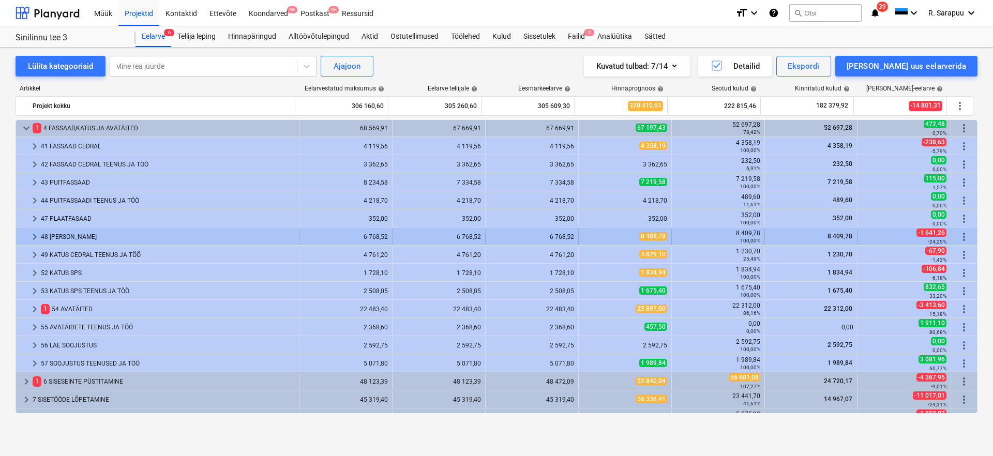
click at [37, 239] on span "keyboard_arrow_right" at bounding box center [34, 237] width 12 height 12
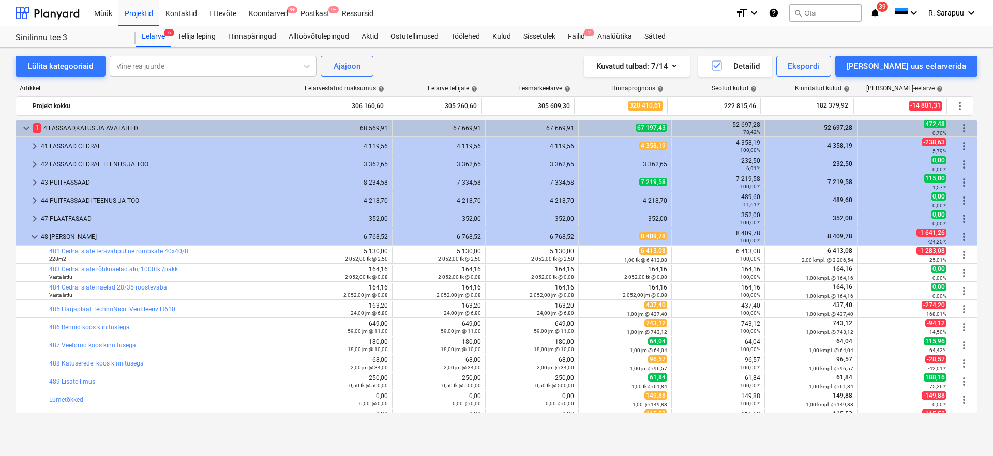
scroll to position [91, 0]
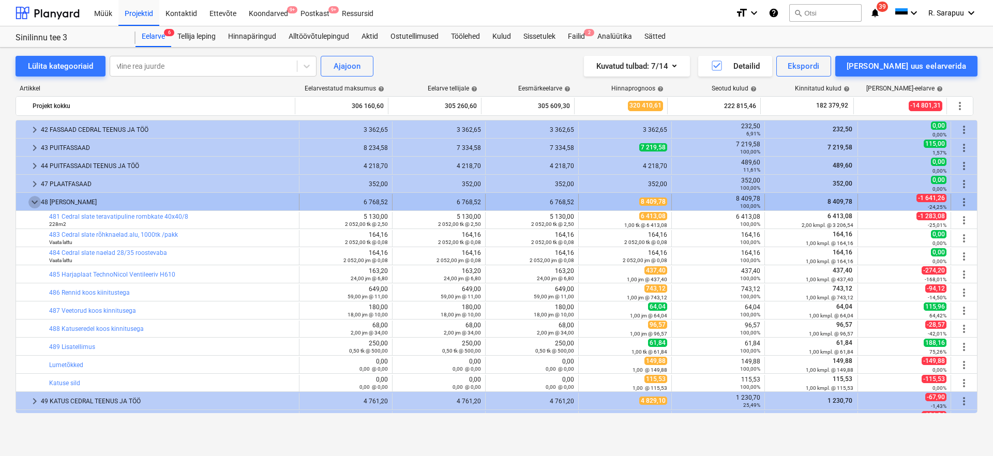
click at [33, 207] on span "keyboard_arrow_down" at bounding box center [34, 202] width 12 height 12
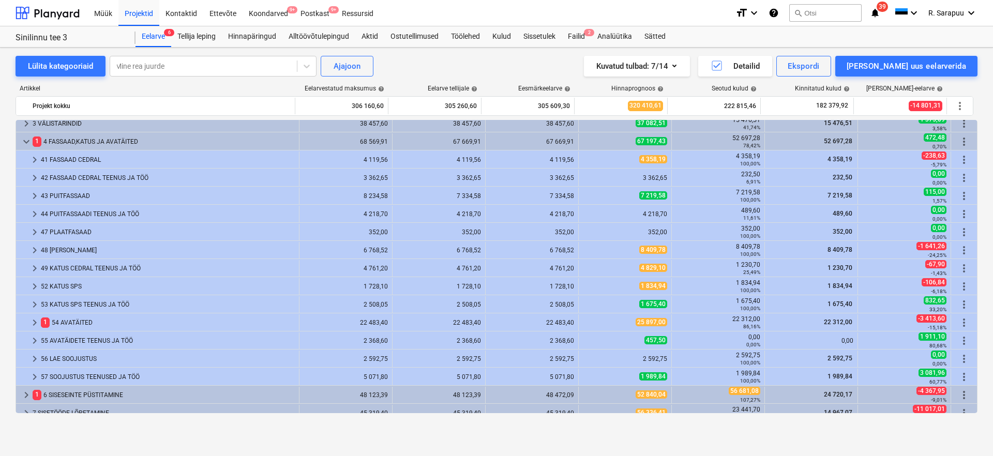
scroll to position [41, 0]
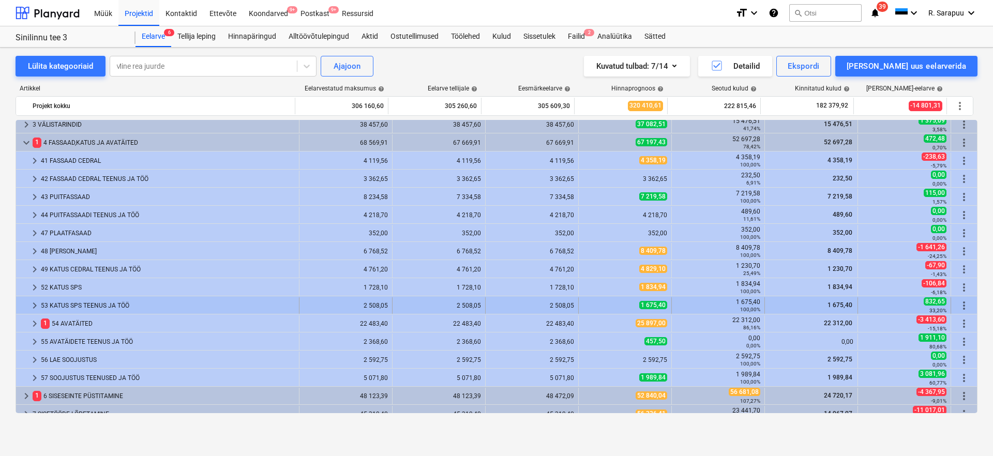
drag, startPoint x: 33, startPoint y: 288, endPoint x: 32, endPoint y: 304, distance: 15.6
click at [32, 304] on div "keyboard_arrow_right 1 PROJEKTEERIMINE JA ETTEVALMISTUS 11 880,00 11 880,00 11 …" at bounding box center [497, 305] width 962 height 453
click at [32, 304] on span "keyboard_arrow_right" at bounding box center [34, 306] width 12 height 12
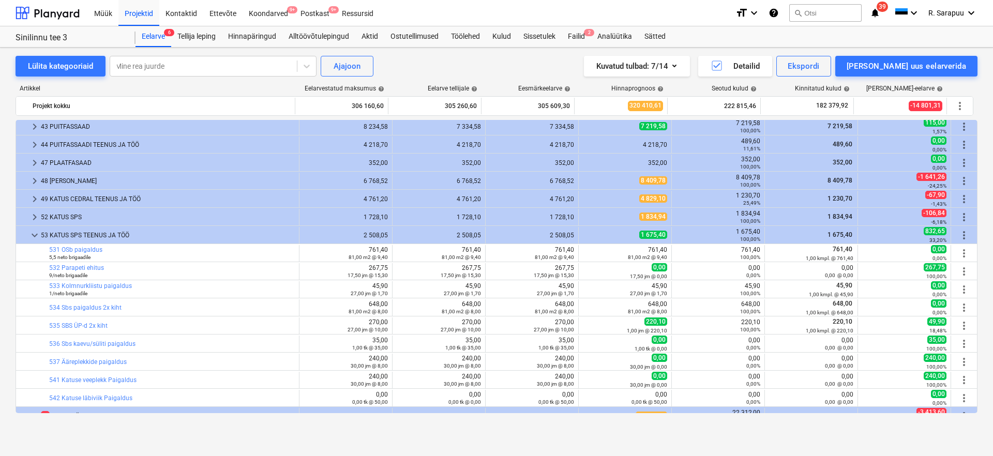
scroll to position [119, 0]
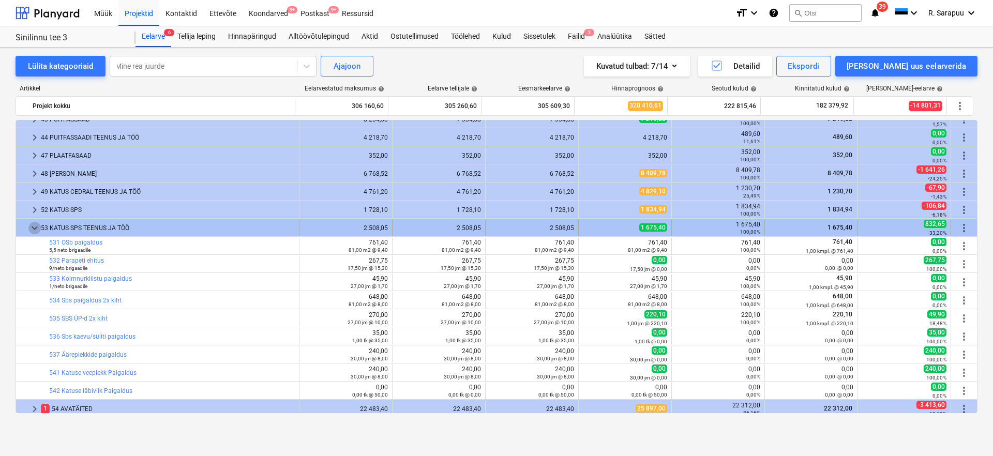
click at [37, 226] on span "keyboard_arrow_down" at bounding box center [34, 228] width 12 height 12
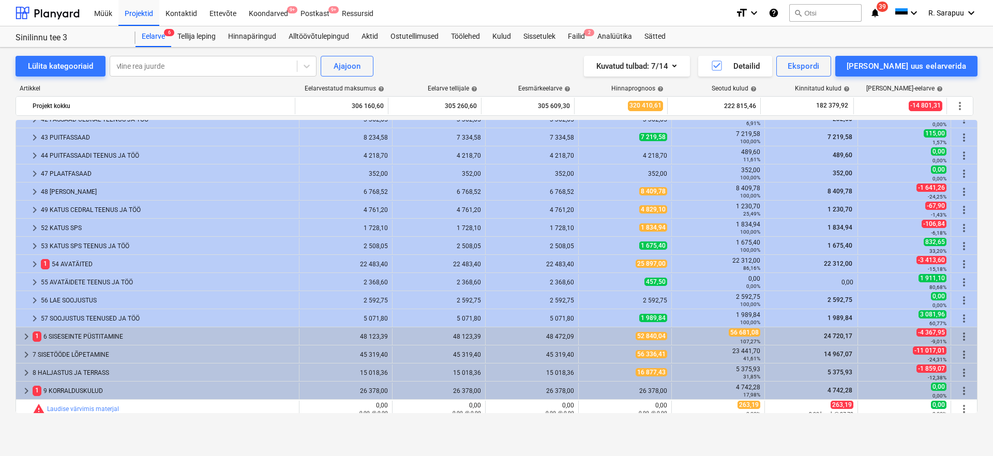
scroll to position [90, 0]
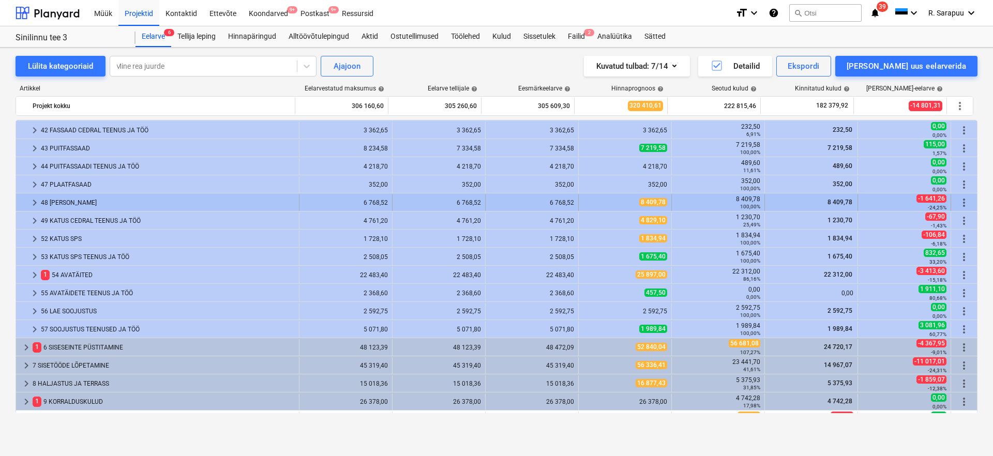
click at [33, 205] on span "keyboard_arrow_right" at bounding box center [34, 203] width 12 height 12
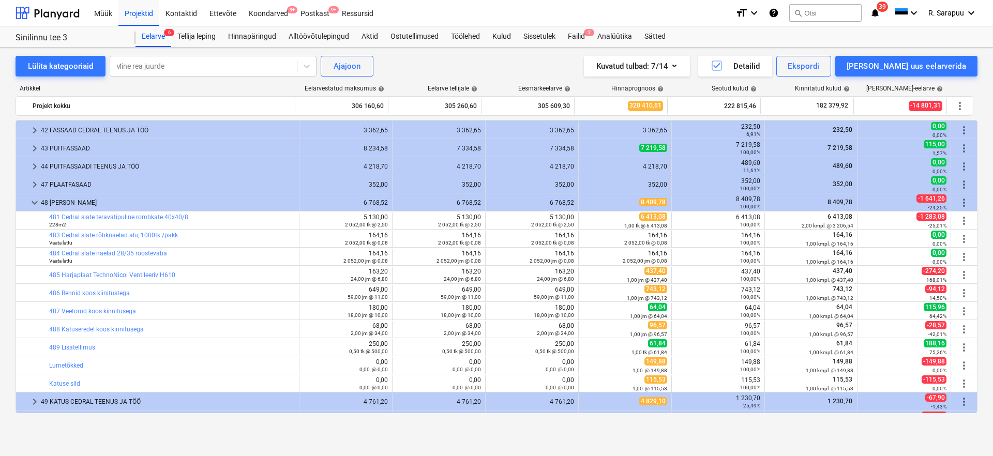
scroll to position [110, 0]
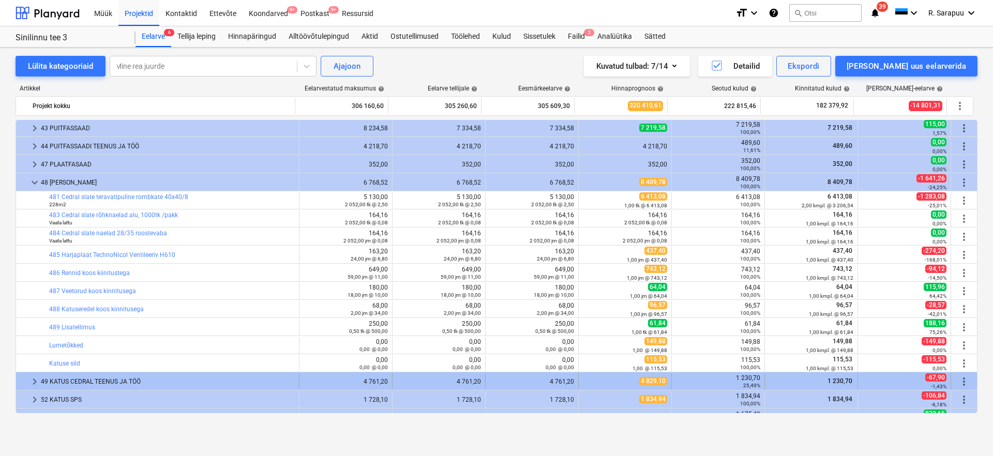
click at [93, 379] on div "49 KATUS CEDRAL TEENUS JA TÖÖ" at bounding box center [168, 381] width 254 height 17
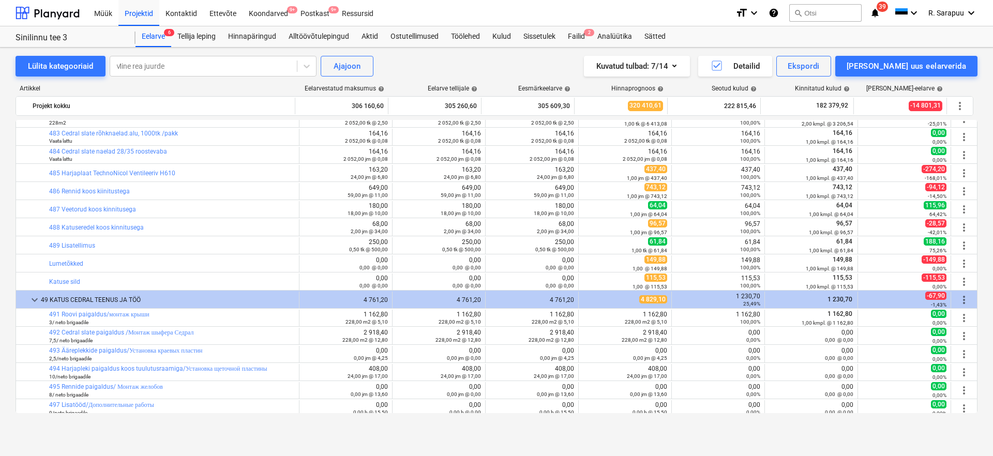
scroll to position [200, 0]
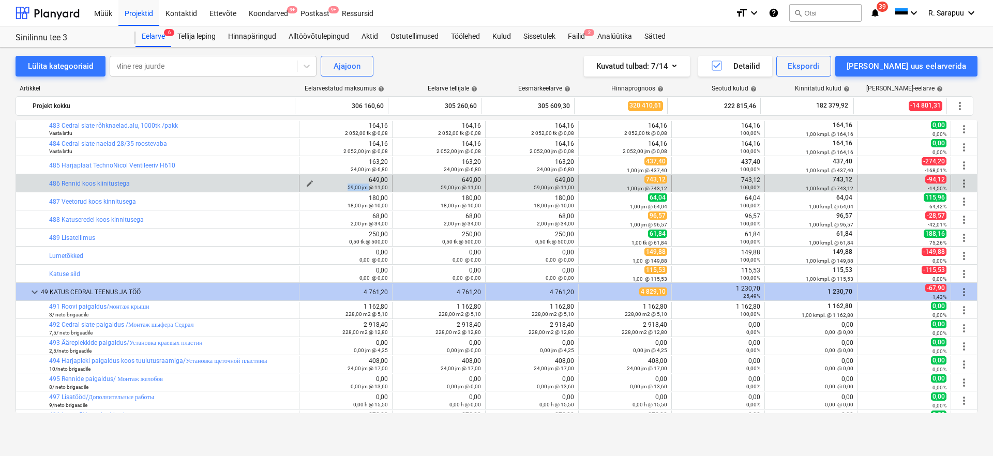
drag, startPoint x: 341, startPoint y: 187, endPoint x: 366, endPoint y: 187, distance: 24.8
click at [366, 187] on div "59,00 jm @ 11,00" at bounding box center [346, 187] width 84 height 7
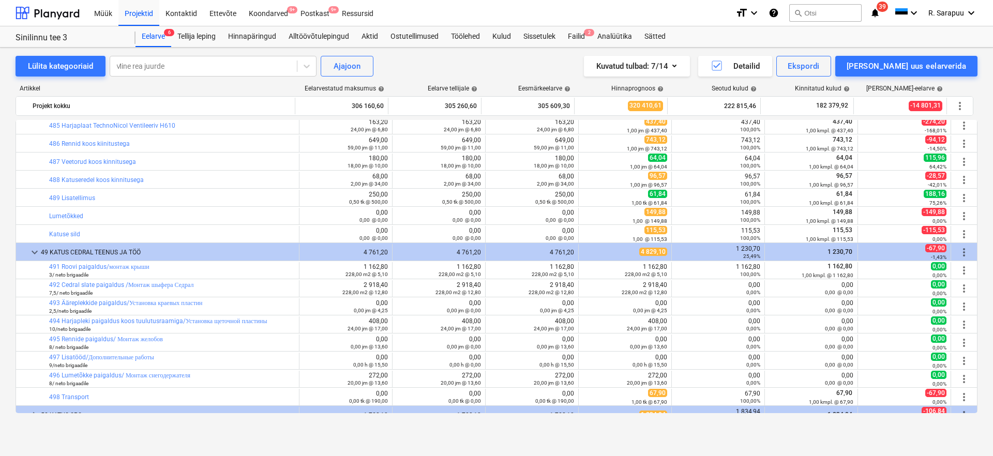
scroll to position [249, 0]
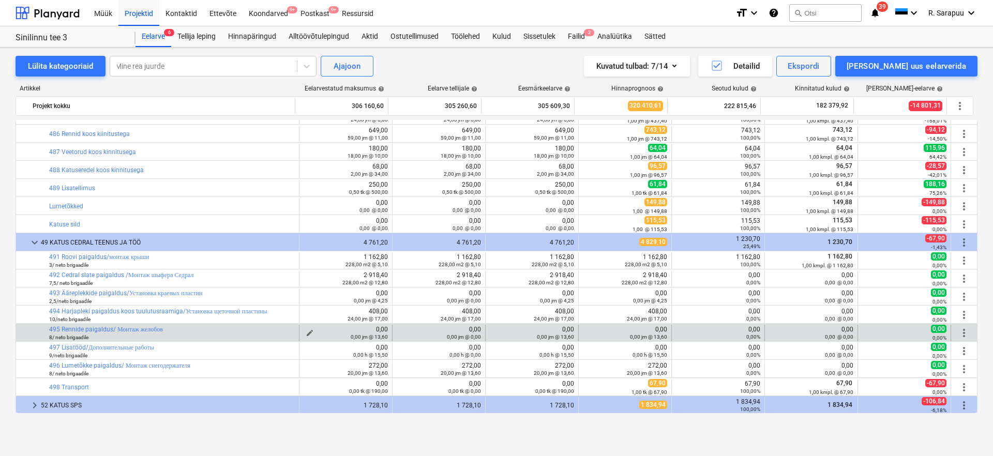
click at [307, 333] on span "edit" at bounding box center [310, 333] width 8 height 8
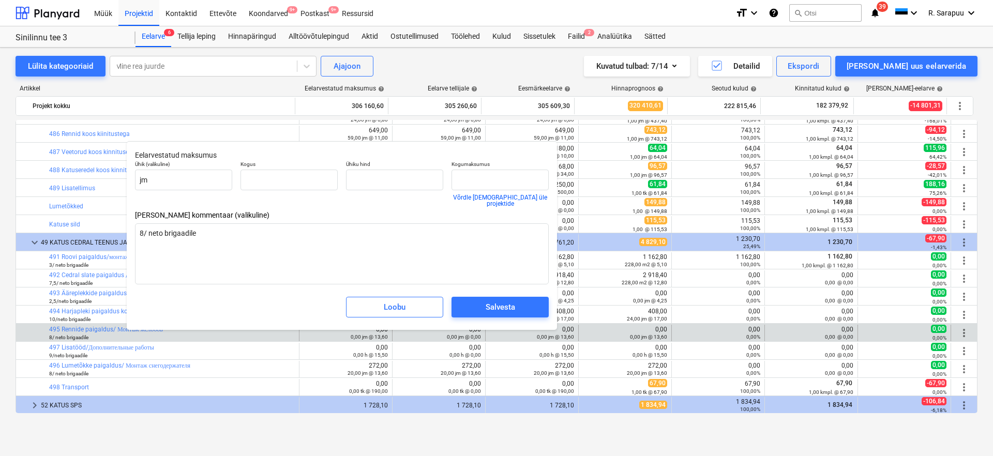
type textarea "x"
type input "0,00"
type input "13,60"
type input "0,00"
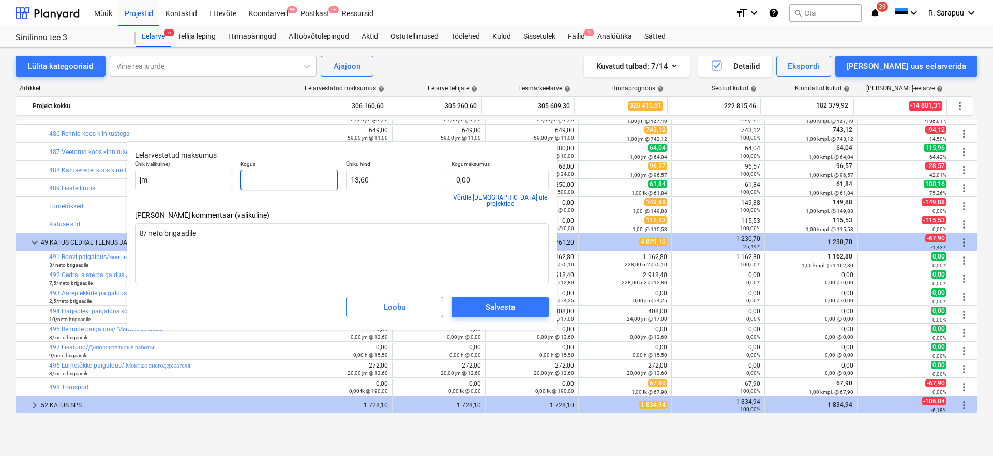
drag, startPoint x: 288, startPoint y: 185, endPoint x: 236, endPoint y: 184, distance: 51.2
click at [236, 184] on div "Kogus" at bounding box center [289, 184] width 106 height 54
type textarea "x"
type input "5"
type input "68,00"
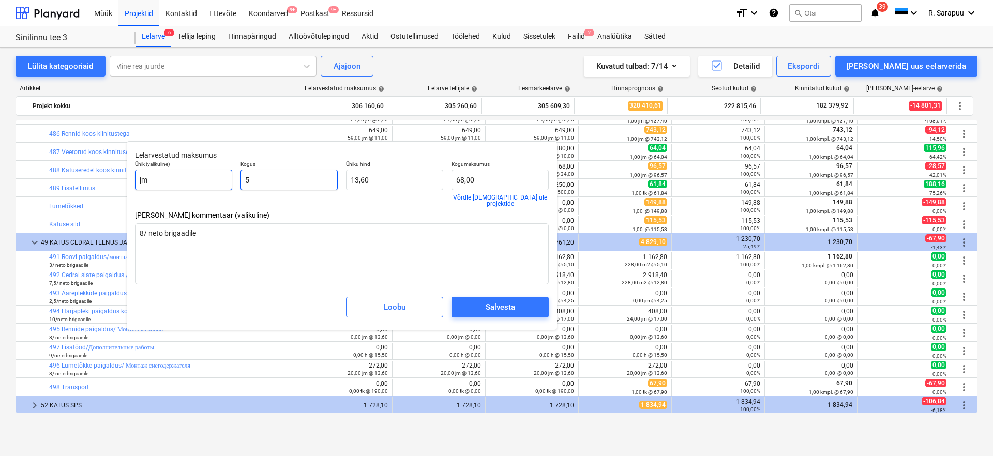
type textarea "x"
type input "59"
type input "802,40"
type input "59"
type textarea "x"
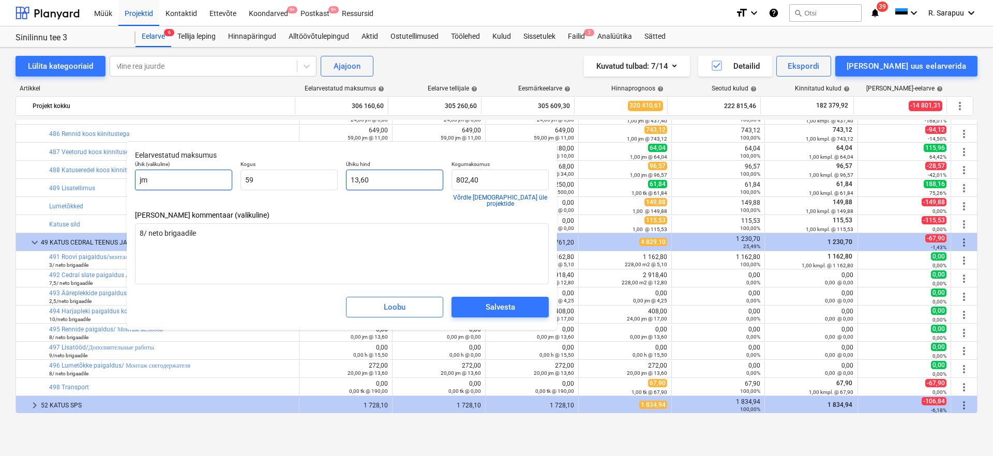
type input "59,00"
type input "13,6"
type textarea "x"
type input "13,60"
click at [512, 301] on div "Salvesta" at bounding box center [500, 307] width 29 height 13
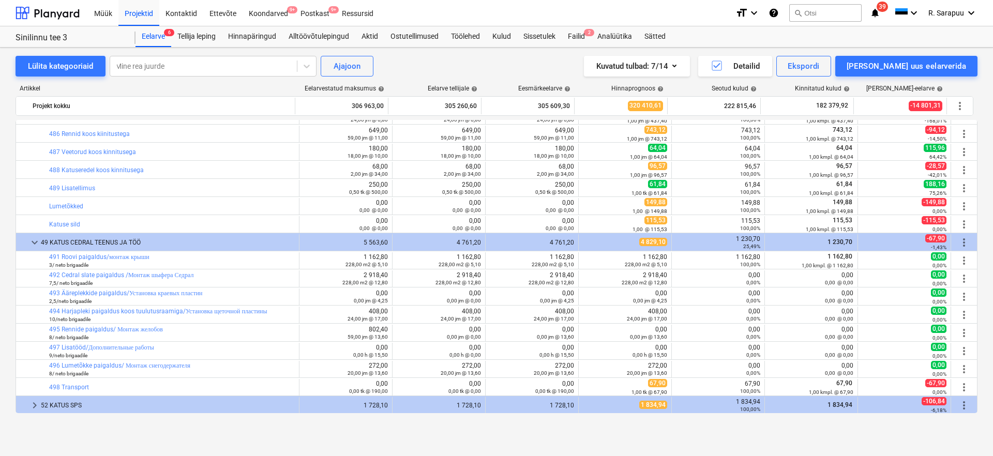
type textarea "x"
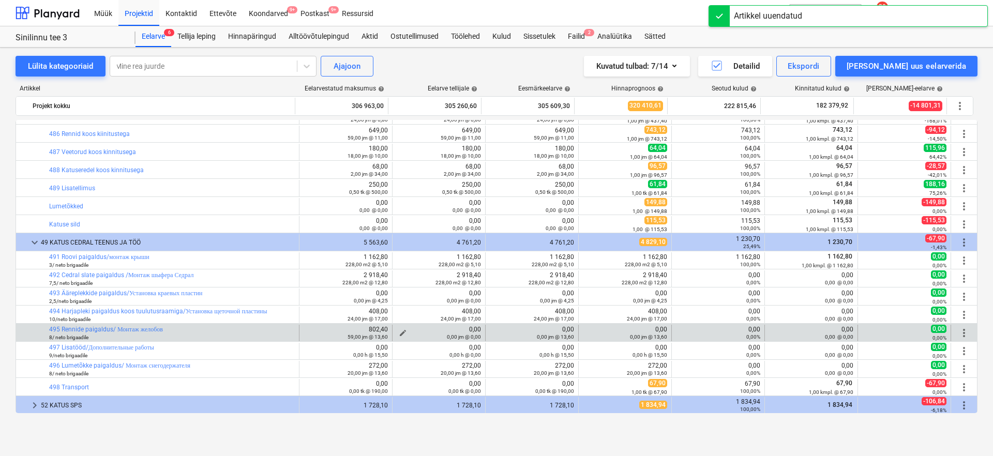
click at [402, 330] on span "edit" at bounding box center [403, 333] width 8 height 8
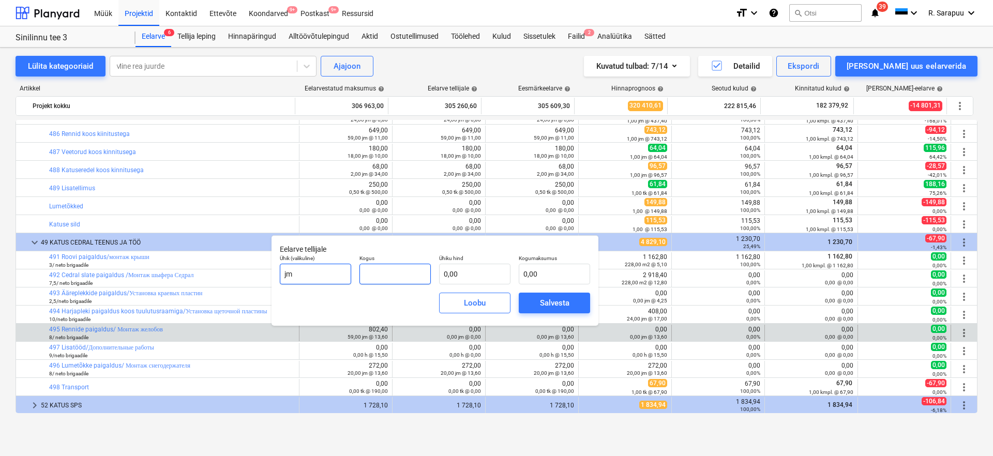
drag, startPoint x: 404, startPoint y: 276, endPoint x: 349, endPoint y: 276, distance: 54.8
click at [353, 276] on div "Ühik (valikuline) jm Kogus Ühiku hind 0,00 Kogumaksumus 0,00" at bounding box center [435, 270] width 319 height 38
type input "0,00"
click at [496, 274] on input "text" at bounding box center [474, 274] width 71 height 21
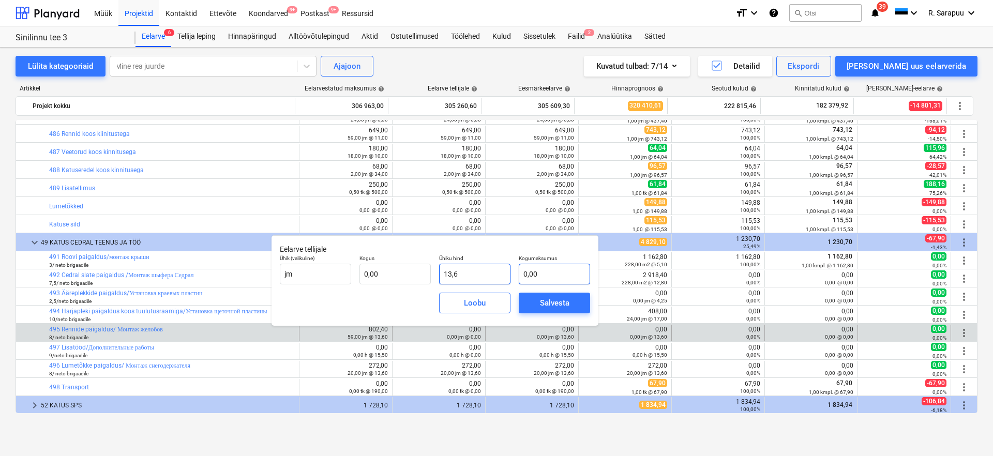
type input "13,60"
type input "0,00"
click at [410, 268] on input "text" at bounding box center [395, 274] width 71 height 21
type input "5"
type input "68,00"
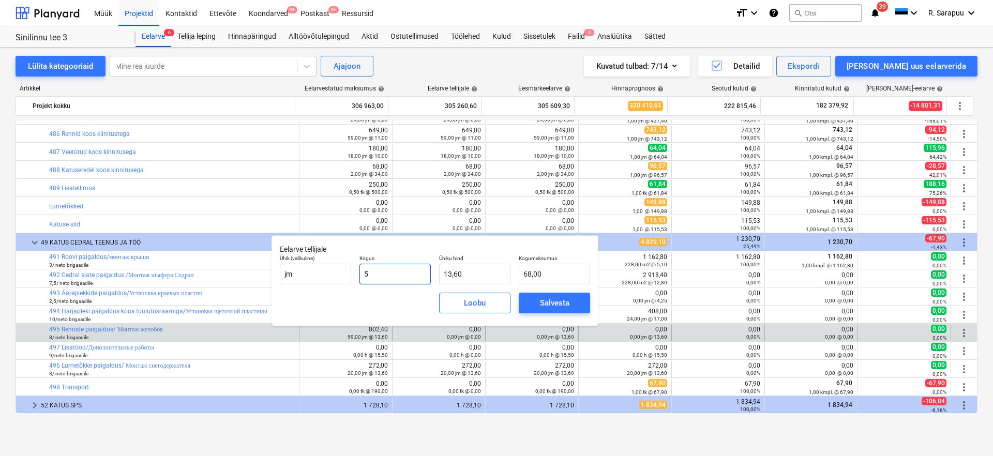
type input "59"
type input "802,40"
type input "59,00"
type input "13,60"
click at [572, 308] on span "Salvesta" at bounding box center [554, 302] width 47 height 13
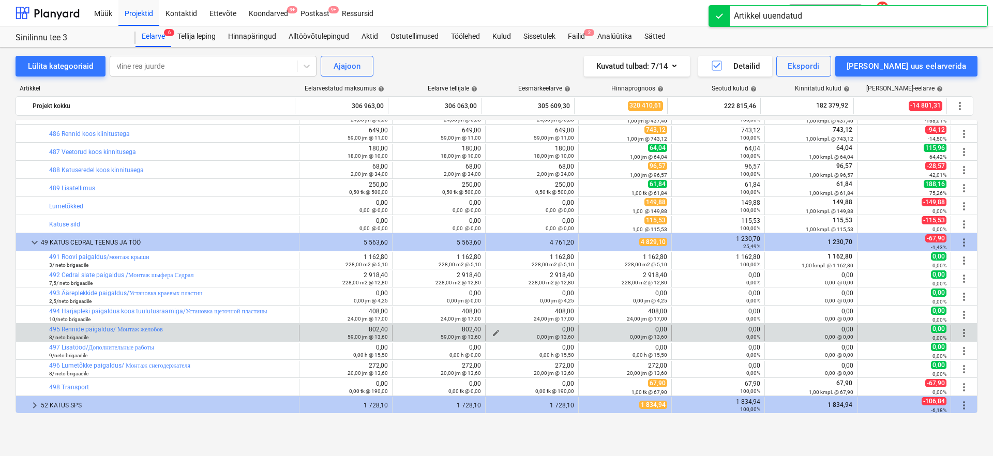
click at [492, 332] on span "edit" at bounding box center [496, 333] width 8 height 8
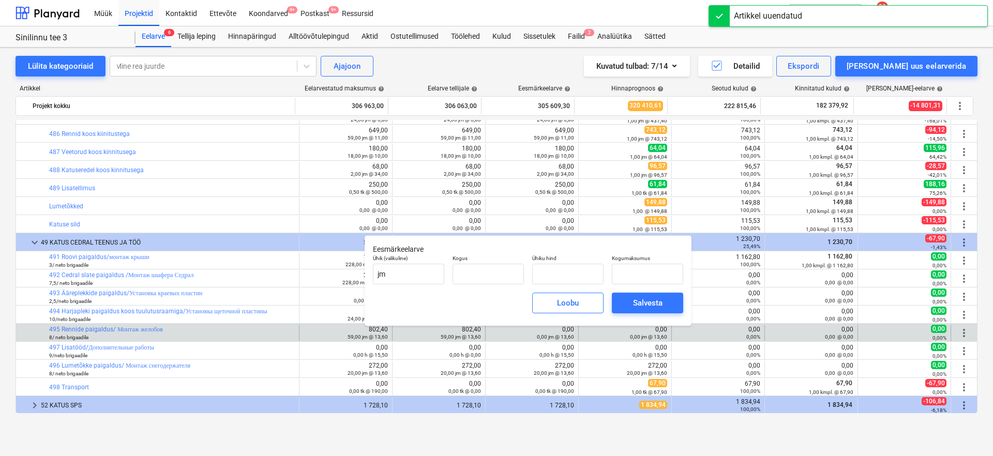
type input "0,00"
type input "13,60"
type input "0,00"
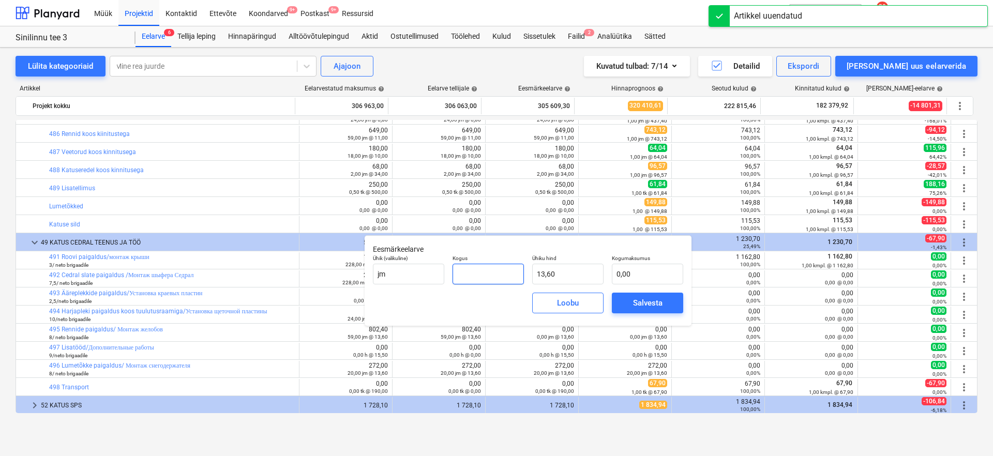
click at [454, 273] on input "text" at bounding box center [488, 274] width 71 height 21
type input "5"
type input "68,00"
type input "59"
type input "802,40"
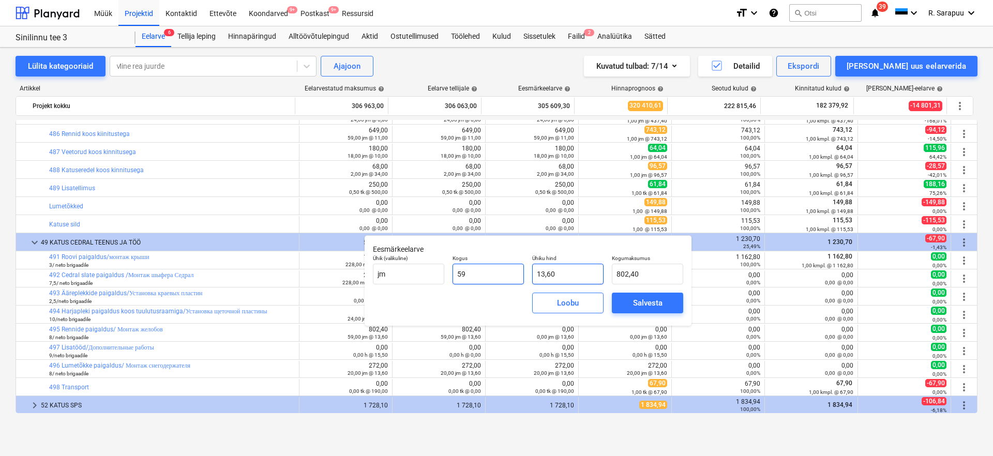
type input "59,00"
type input "13,60"
click at [657, 303] on div "Salvesta" at bounding box center [647, 302] width 29 height 13
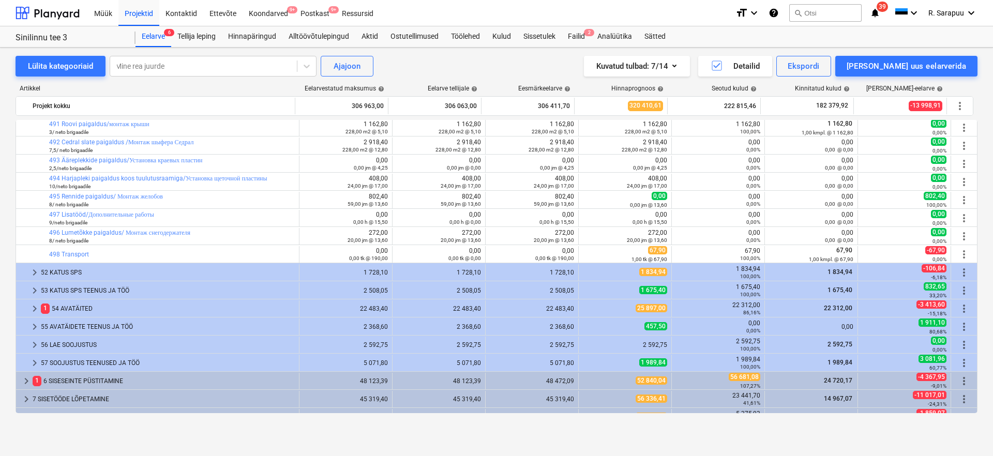
scroll to position [370, 0]
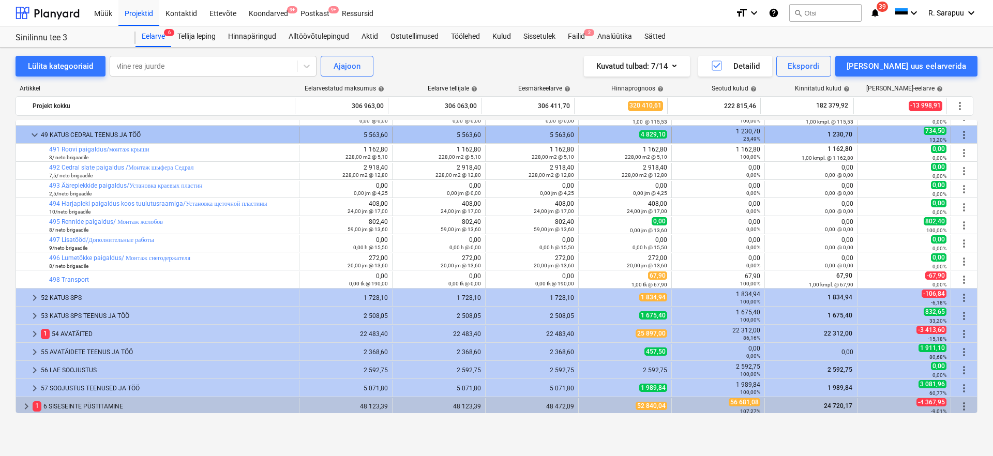
click at [31, 133] on span "keyboard_arrow_down" at bounding box center [34, 135] width 12 height 12
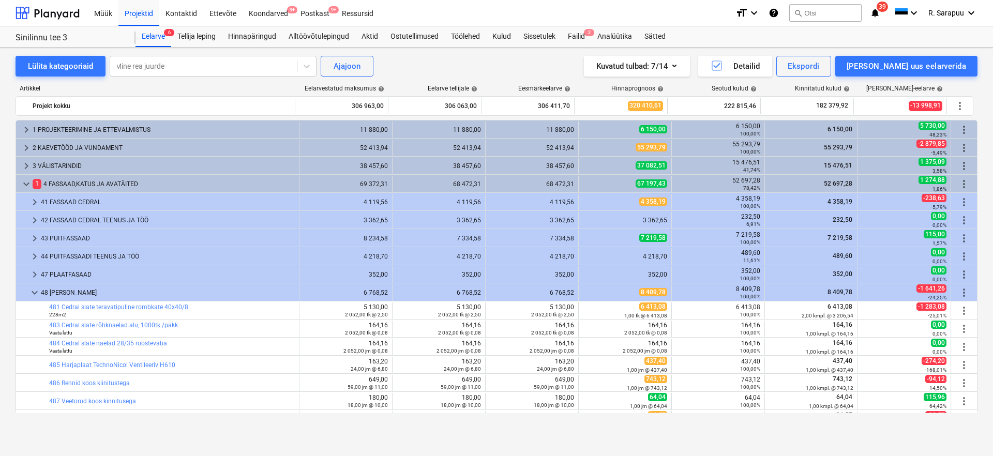
scroll to position [0, 0]
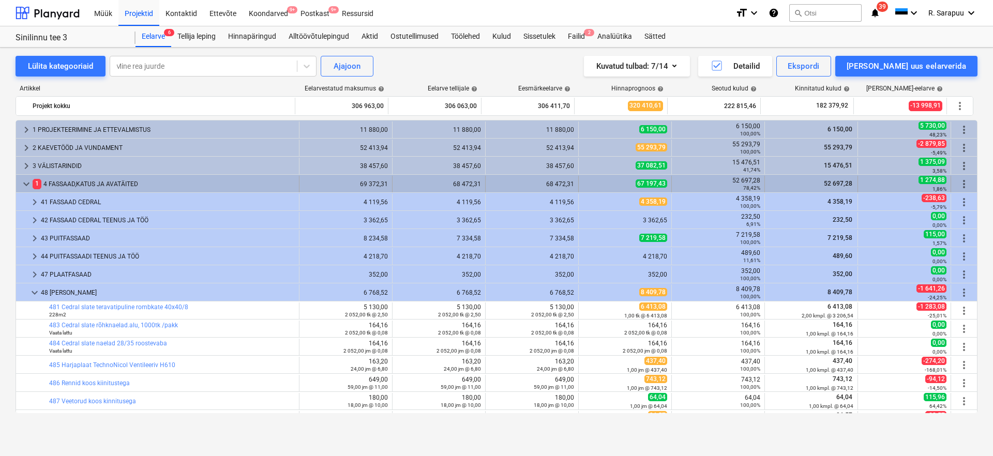
click at [26, 182] on span "keyboard_arrow_down" at bounding box center [26, 184] width 12 height 12
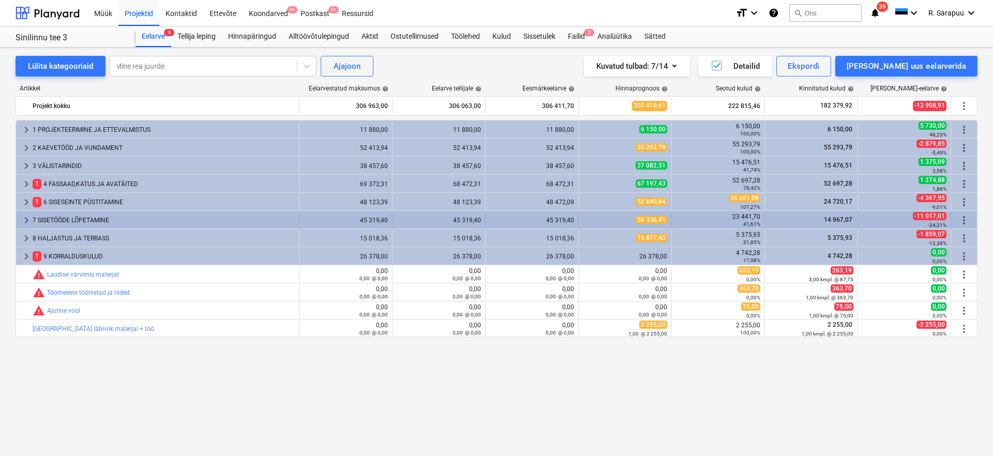
click at [26, 214] on div "keyboard_arrow_right" at bounding box center [26, 220] width 12 height 17
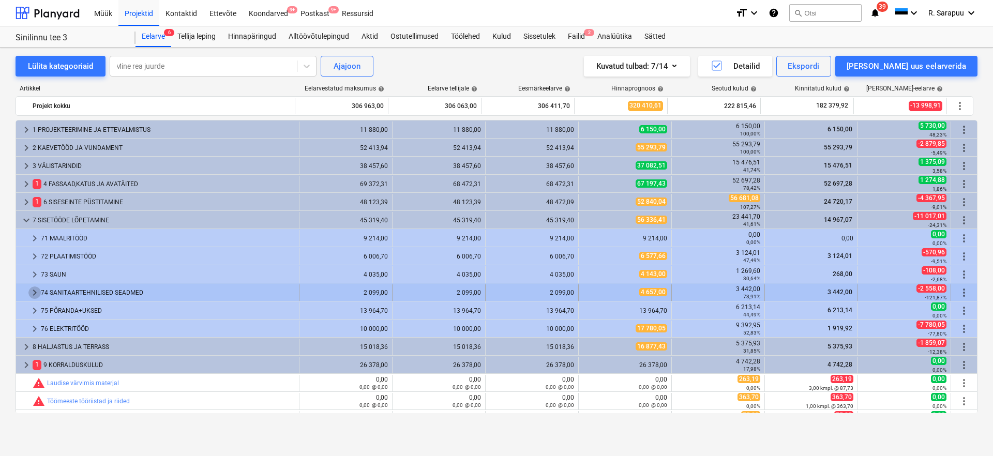
click at [32, 295] on span "keyboard_arrow_right" at bounding box center [34, 293] width 12 height 12
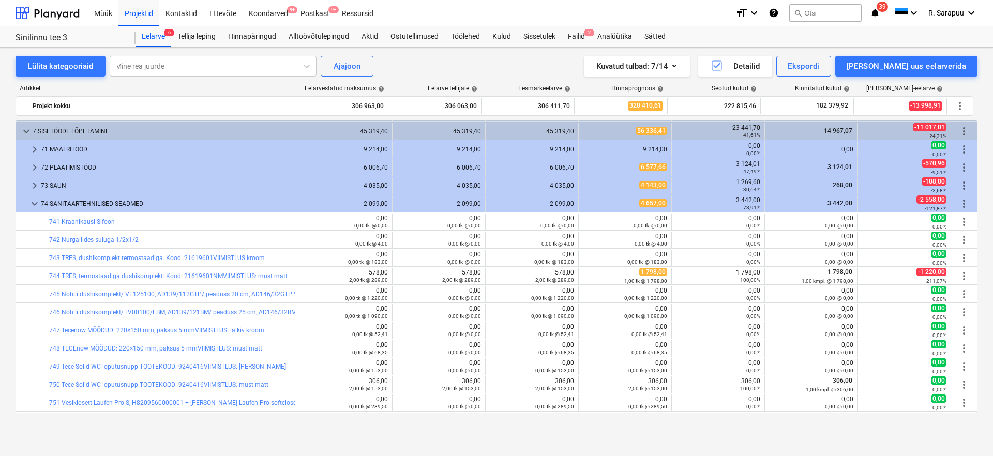
scroll to position [87, 0]
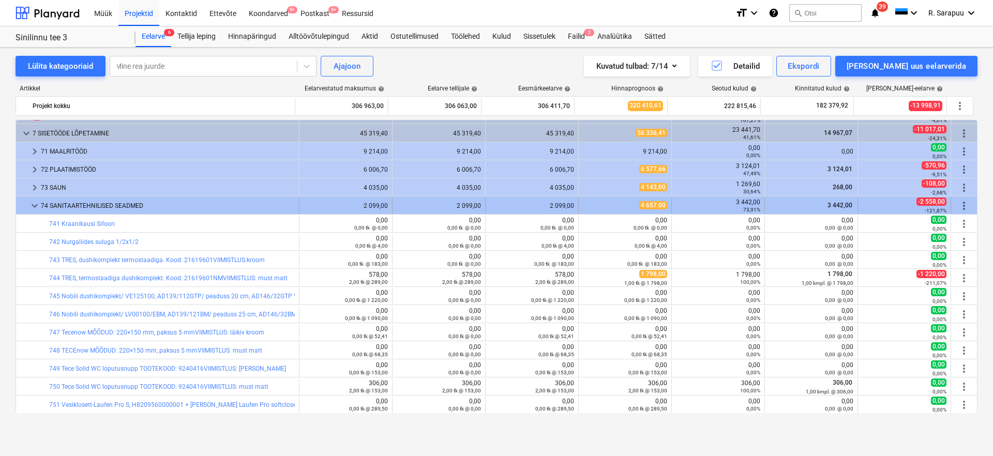
click at [31, 205] on span "keyboard_arrow_down" at bounding box center [34, 206] width 12 height 12
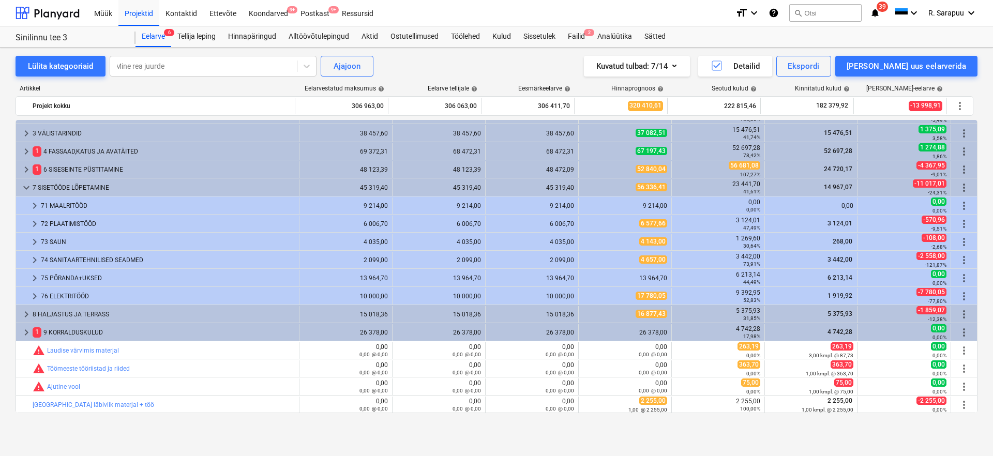
scroll to position [0, 0]
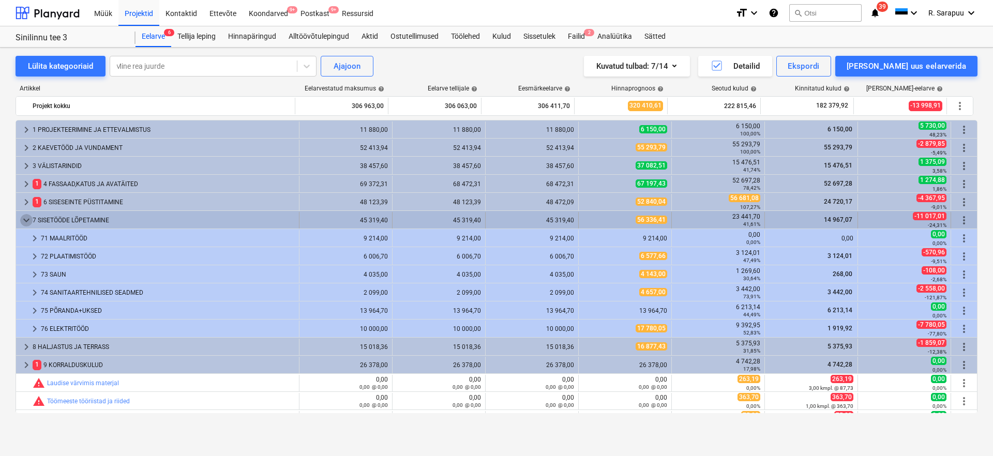
click at [30, 226] on span "keyboard_arrow_down" at bounding box center [26, 220] width 12 height 12
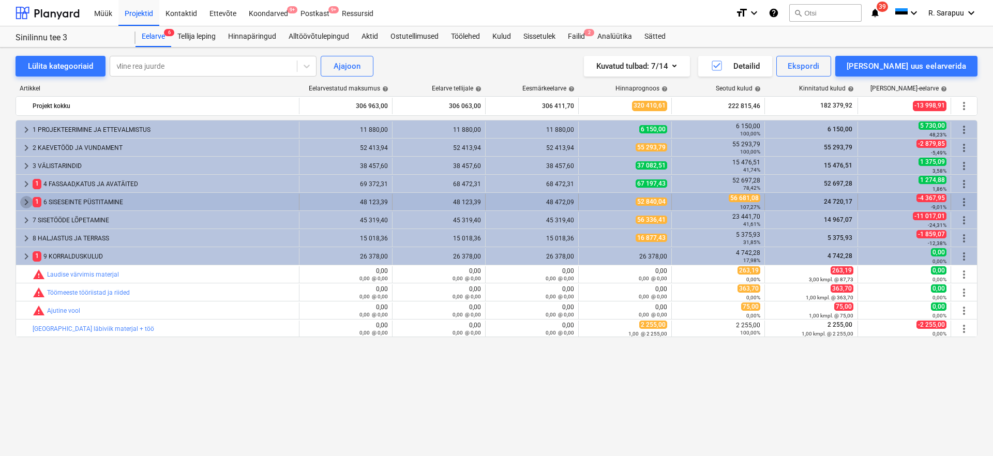
click at [26, 204] on span "keyboard_arrow_right" at bounding box center [26, 202] width 12 height 12
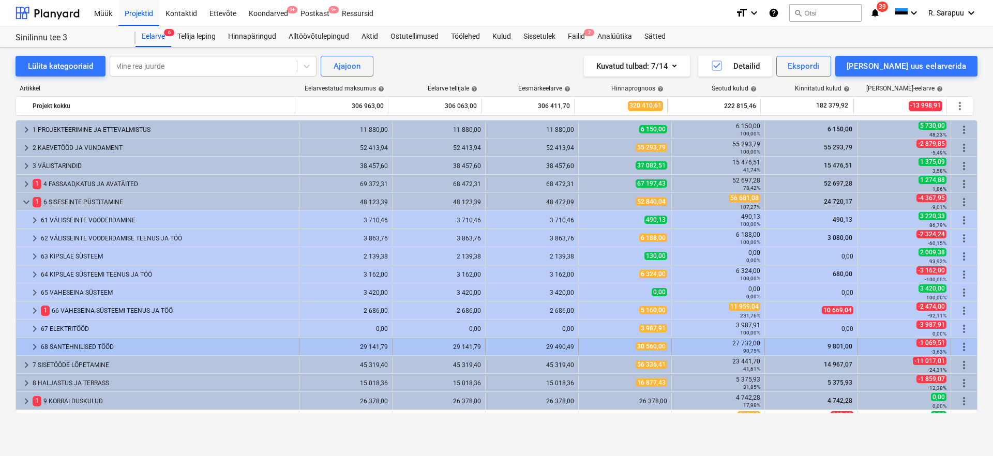
click at [40, 345] on span "keyboard_arrow_right" at bounding box center [34, 347] width 12 height 12
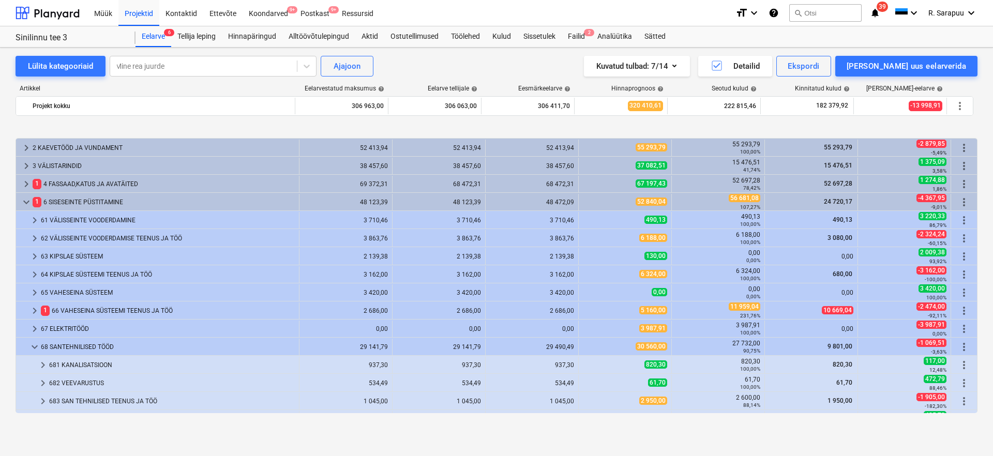
scroll to position [156, 0]
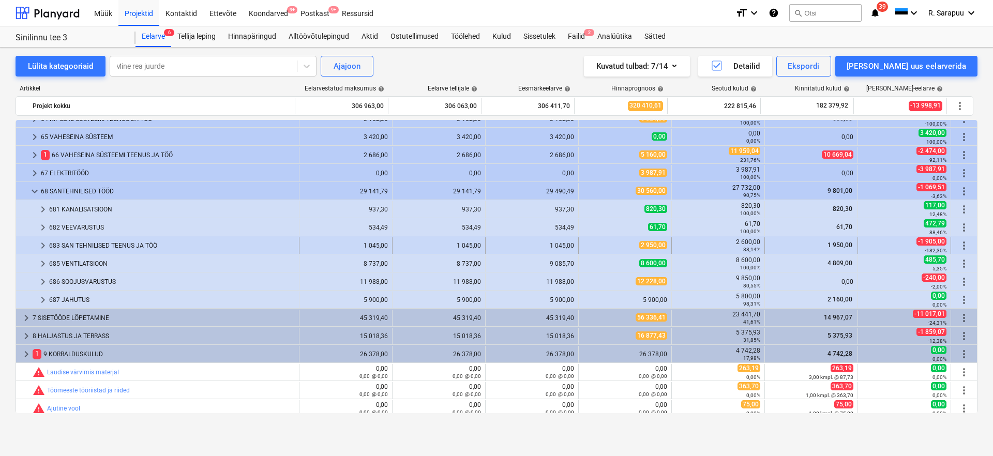
click at [44, 247] on span "keyboard_arrow_right" at bounding box center [43, 246] width 12 height 12
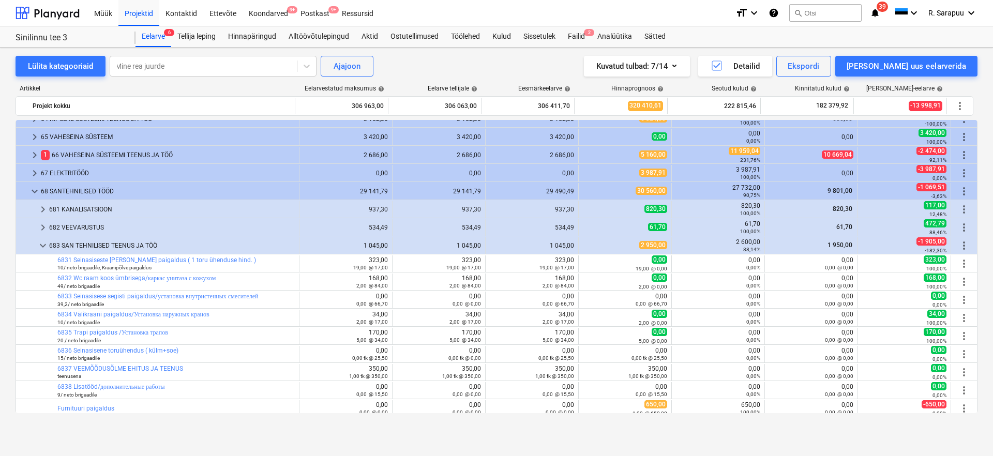
scroll to position [189, 0]
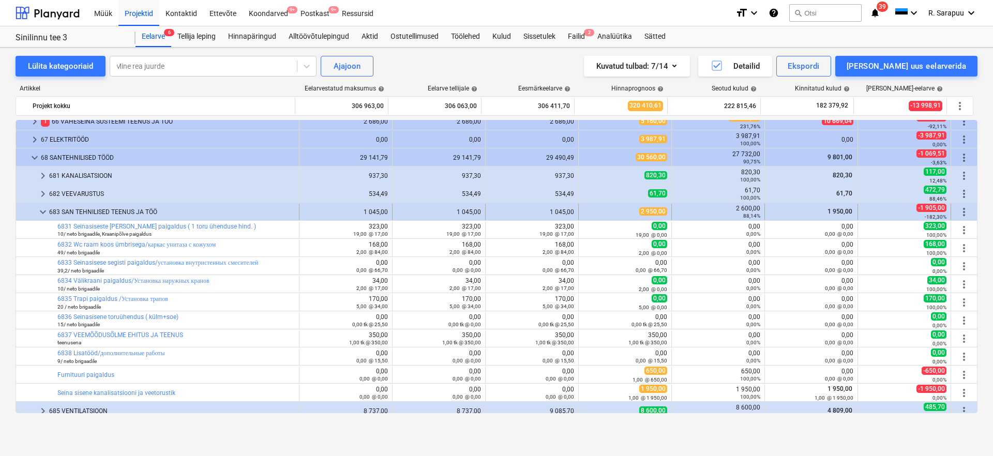
click at [35, 210] on div at bounding box center [28, 212] width 17 height 17
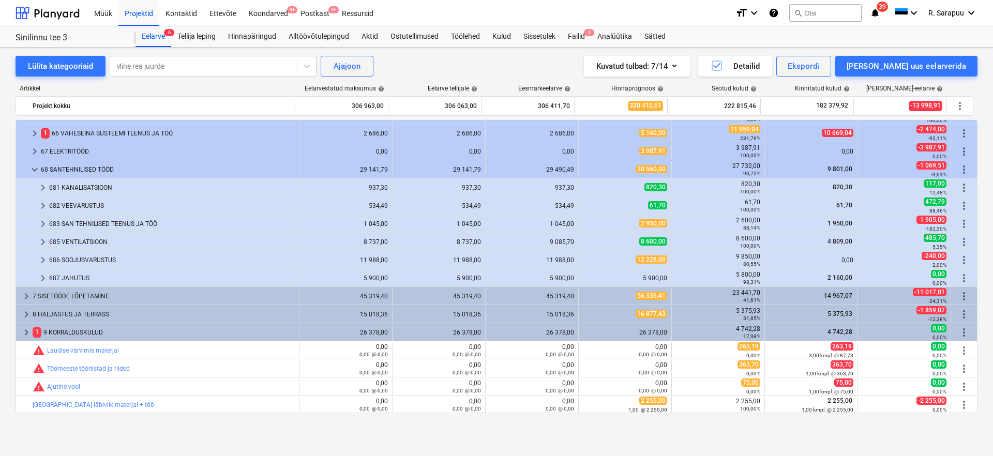
scroll to position [177, 0]
click at [43, 186] on span "keyboard_arrow_right" at bounding box center [43, 188] width 12 height 12
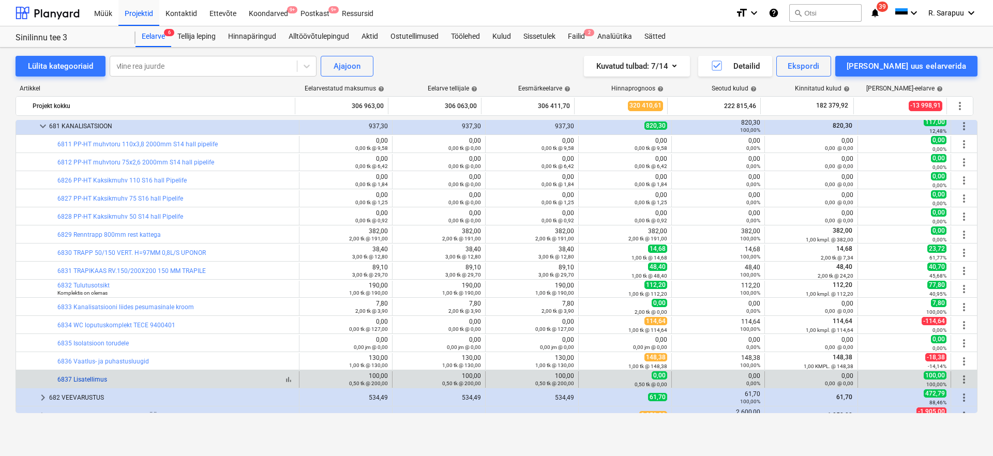
scroll to position [238, 0]
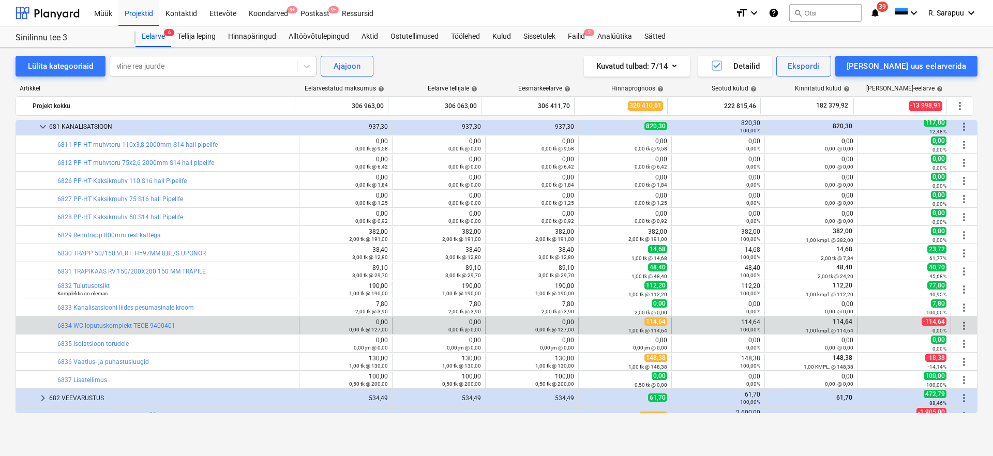
click at [924, 321] on span "-114,64" at bounding box center [934, 322] width 25 height 8
click at [907, 321] on div "-114,64 0,00%" at bounding box center [904, 326] width 84 height 16
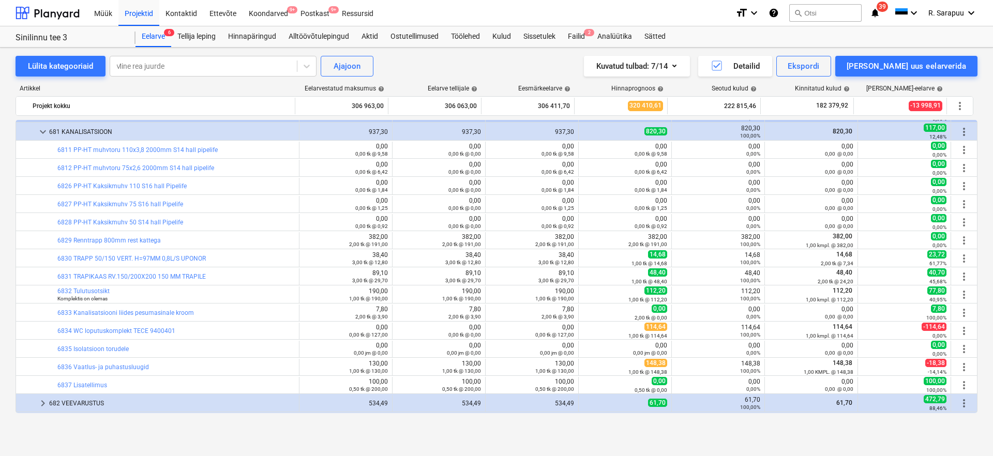
scroll to position [232, 0]
click at [45, 133] on span "keyboard_arrow_down" at bounding box center [43, 133] width 12 height 12
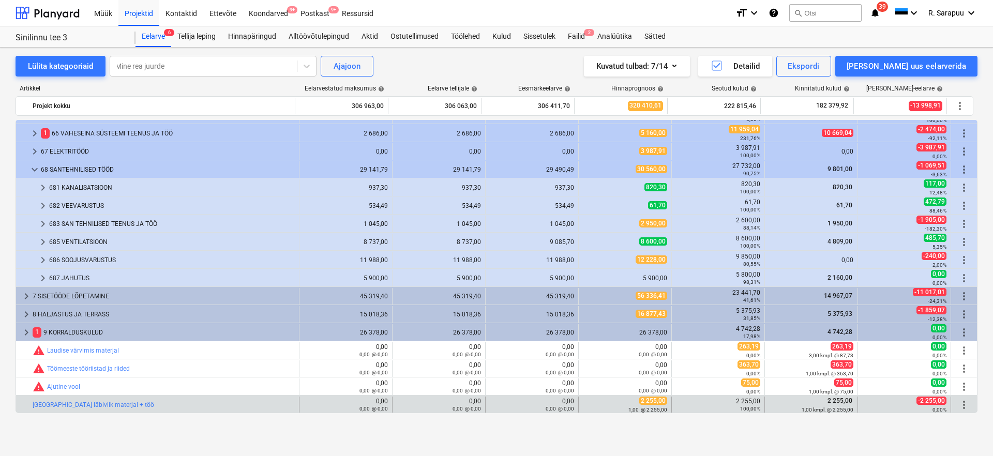
scroll to position [0, 0]
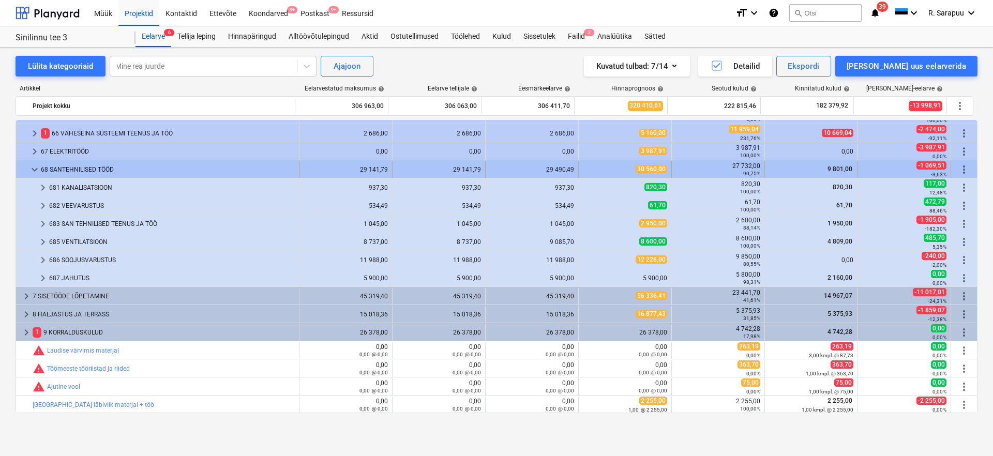
click at [27, 167] on div at bounding box center [24, 169] width 8 height 17
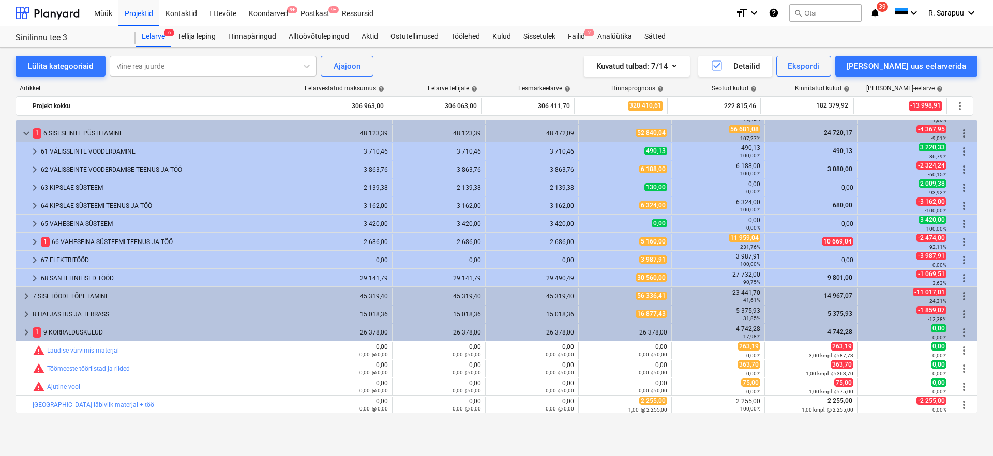
scroll to position [69, 0]
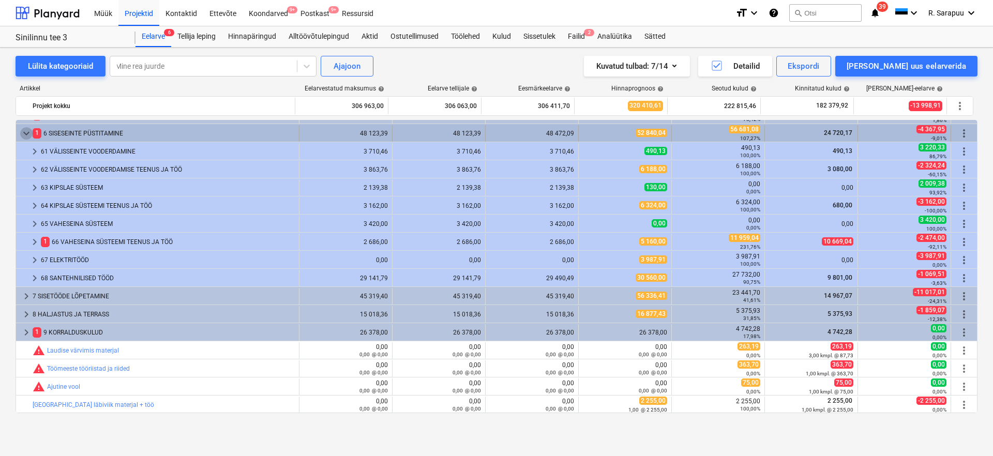
click at [24, 132] on span "keyboard_arrow_down" at bounding box center [26, 133] width 12 height 12
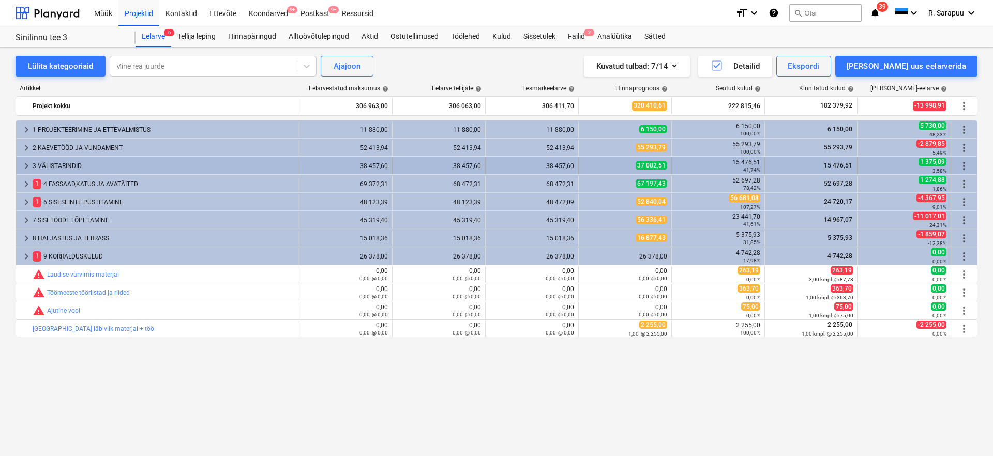
scroll to position [0, 0]
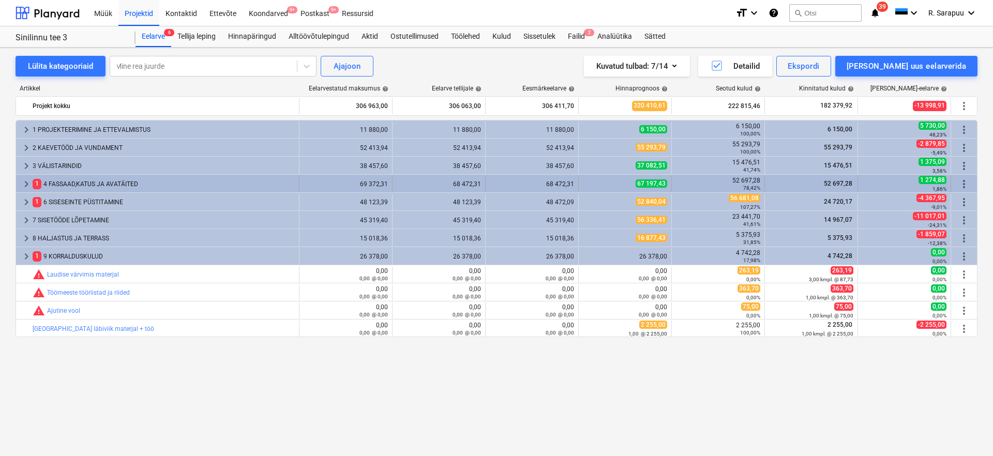
click at [26, 185] on span "keyboard_arrow_right" at bounding box center [26, 184] width 12 height 12
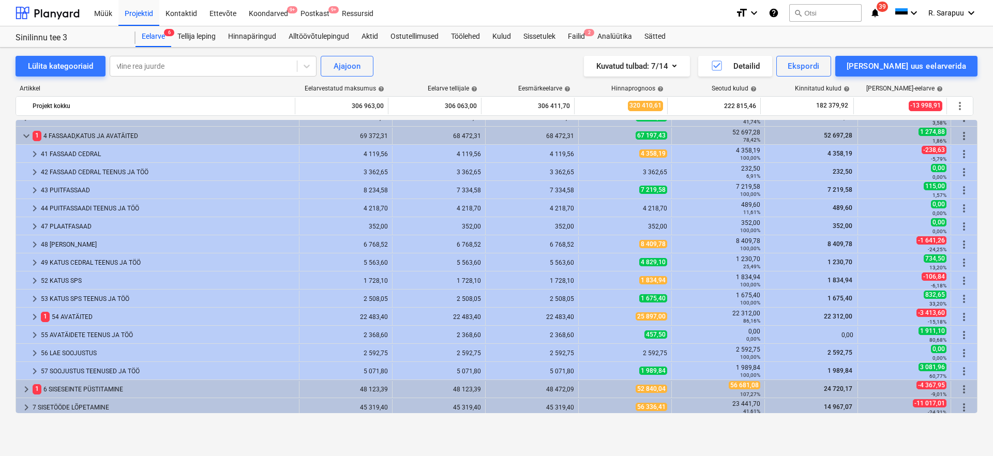
scroll to position [48, 0]
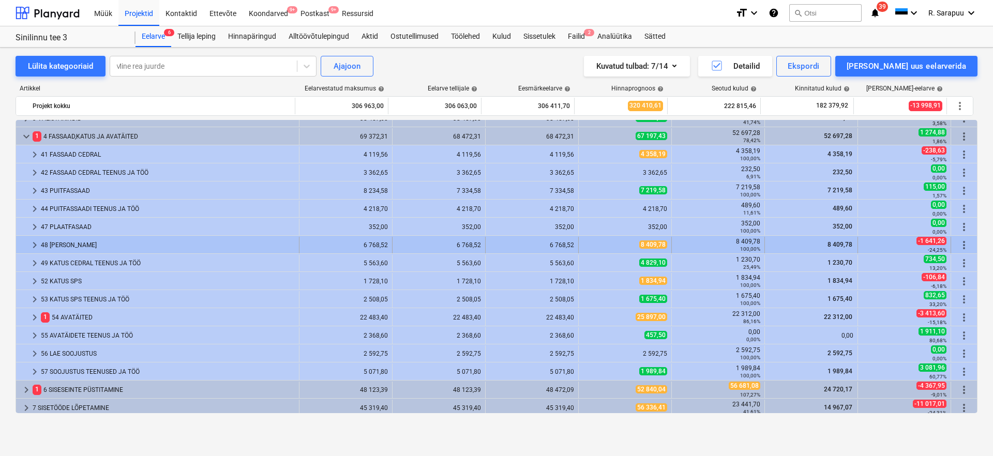
click at [30, 243] on span "keyboard_arrow_right" at bounding box center [34, 245] width 12 height 12
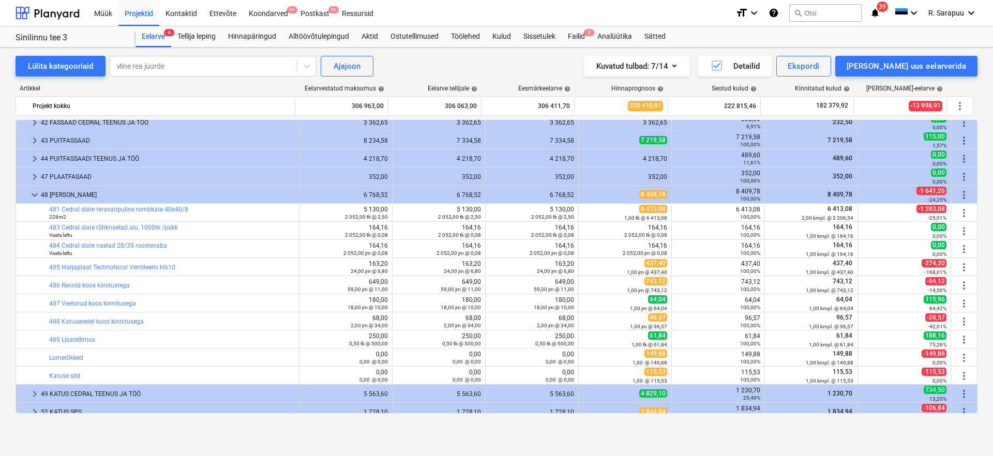
scroll to position [73, 0]
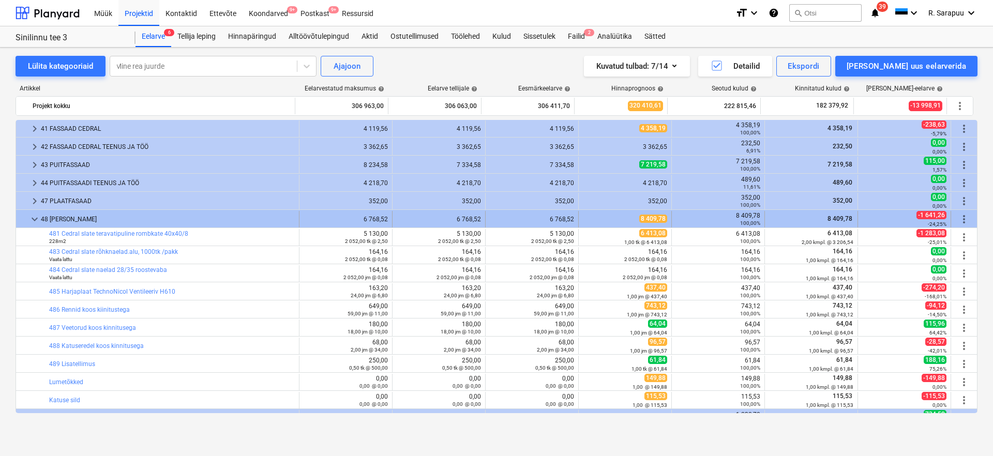
click at [35, 217] on span "keyboard_arrow_down" at bounding box center [34, 219] width 12 height 12
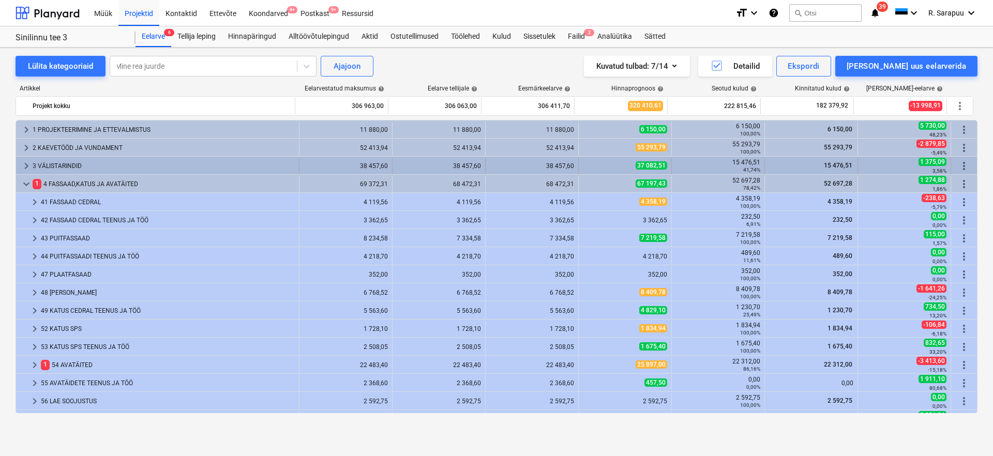
scroll to position [0, 0]
click at [26, 163] on span "keyboard_arrow_right" at bounding box center [26, 166] width 12 height 12
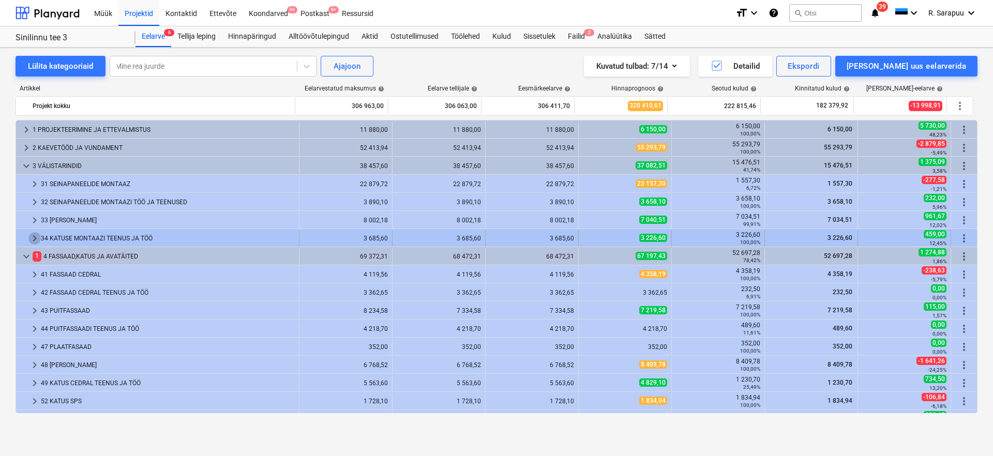
click at [31, 235] on span "keyboard_arrow_right" at bounding box center [34, 238] width 12 height 12
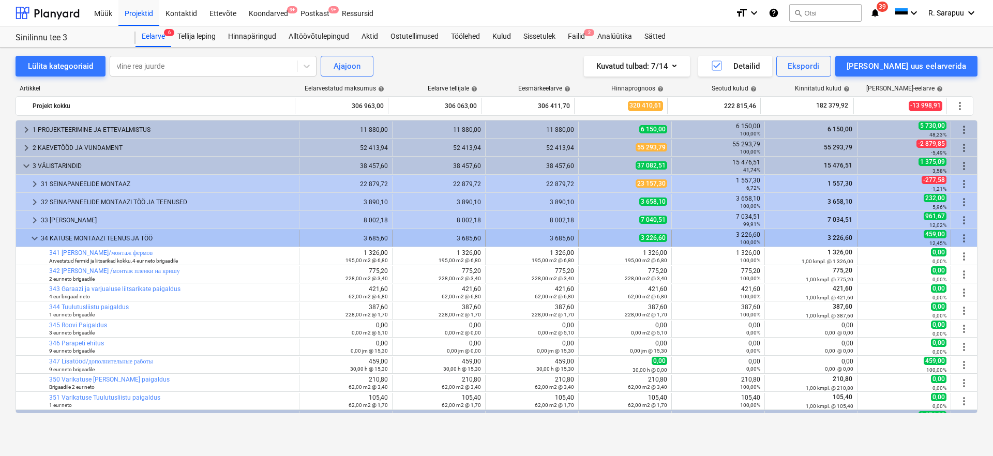
click at [31, 239] on span "keyboard_arrow_down" at bounding box center [34, 238] width 12 height 12
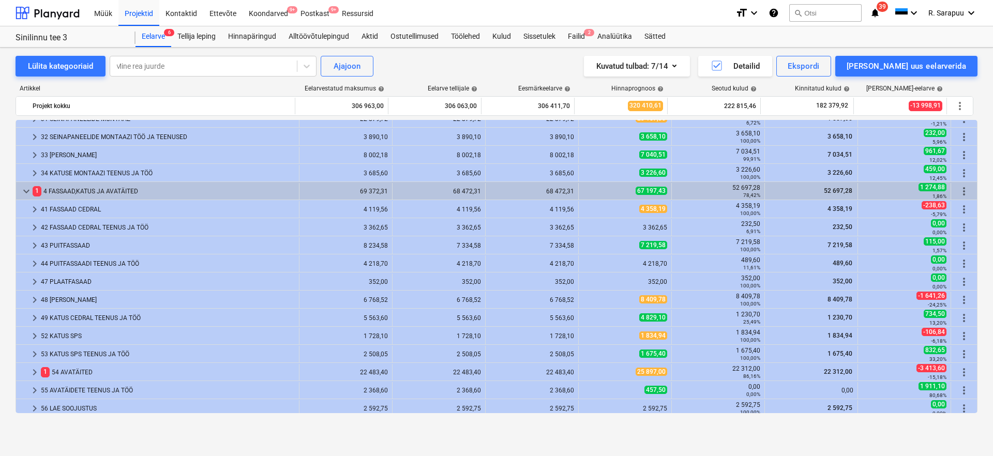
scroll to position [54, 0]
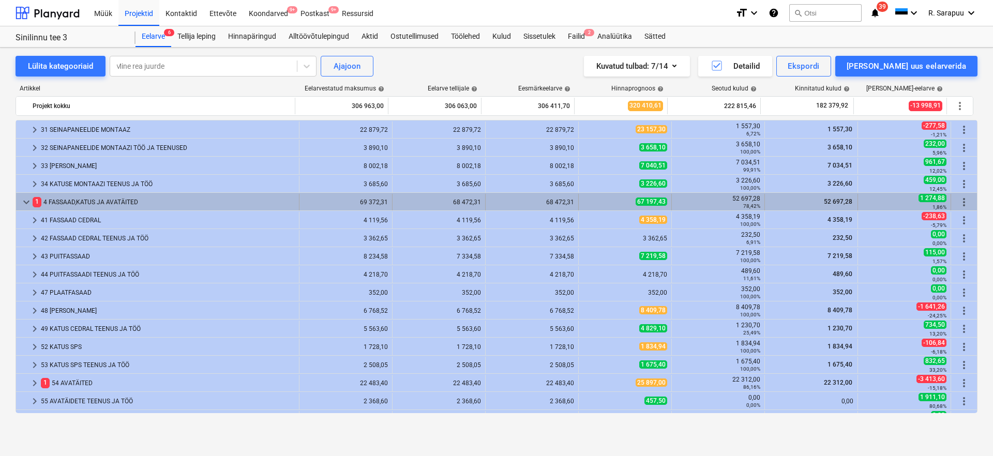
click at [29, 199] on span "keyboard_arrow_down" at bounding box center [26, 202] width 12 height 12
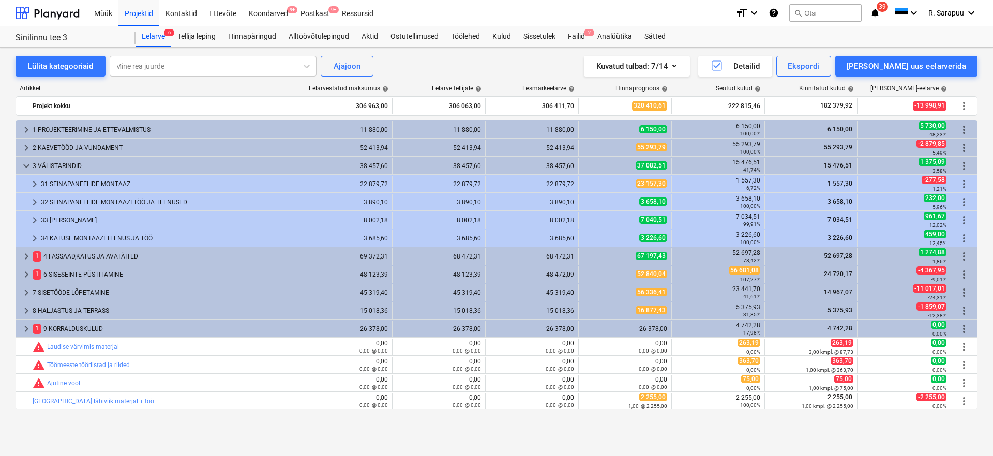
scroll to position [0, 0]
click at [152, 64] on div "Mine rea juurde" at bounding box center [203, 66] width 176 height 8
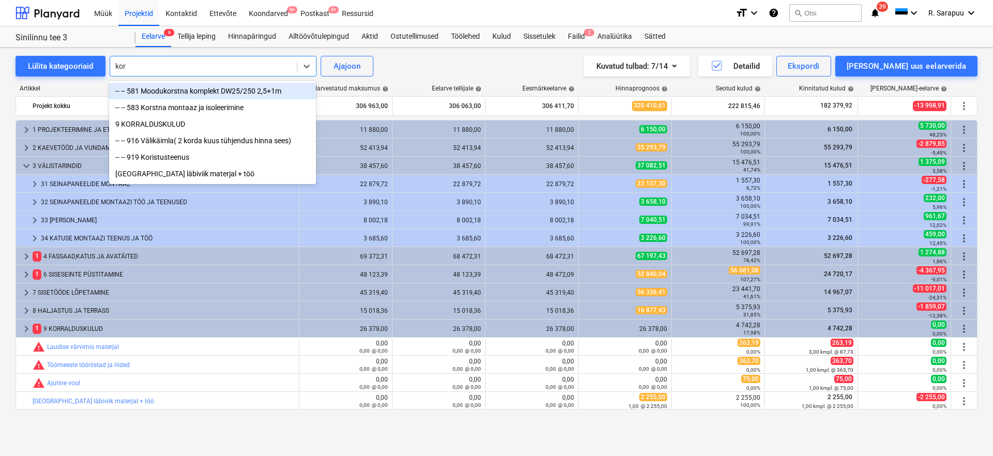
type input "kors"
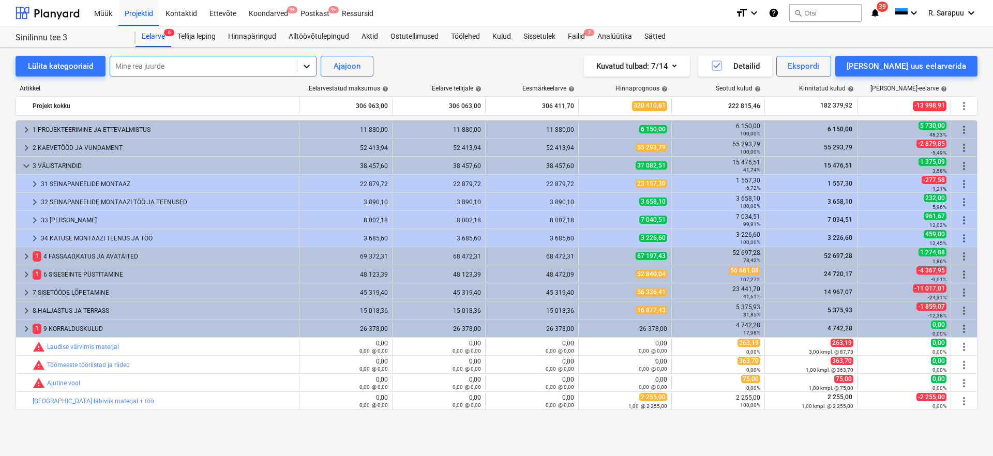
click at [311, 65] on div at bounding box center [306, 66] width 19 height 19
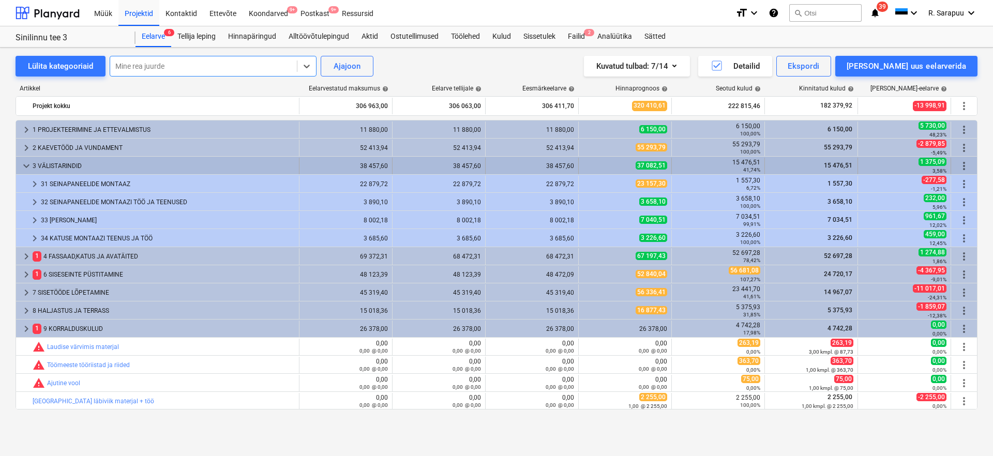
click at [25, 168] on span "keyboard_arrow_down" at bounding box center [26, 166] width 12 height 12
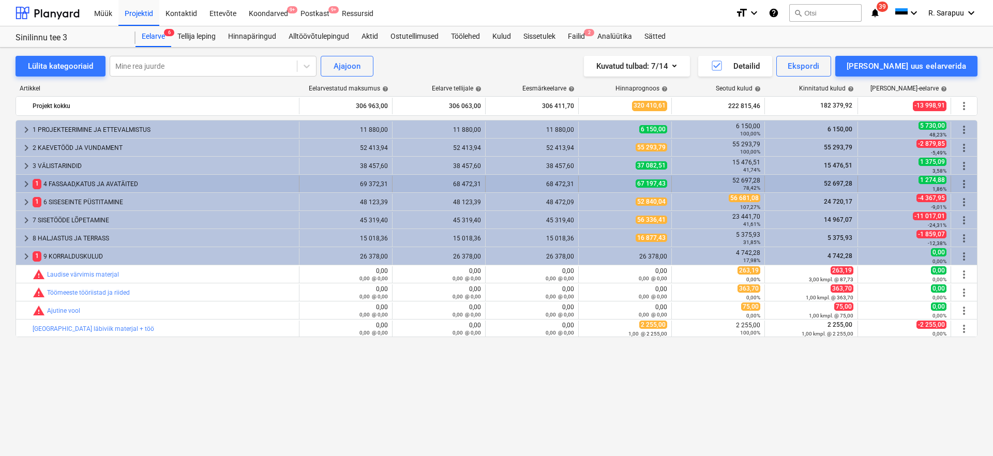
click at [24, 185] on span "keyboard_arrow_right" at bounding box center [26, 184] width 12 height 12
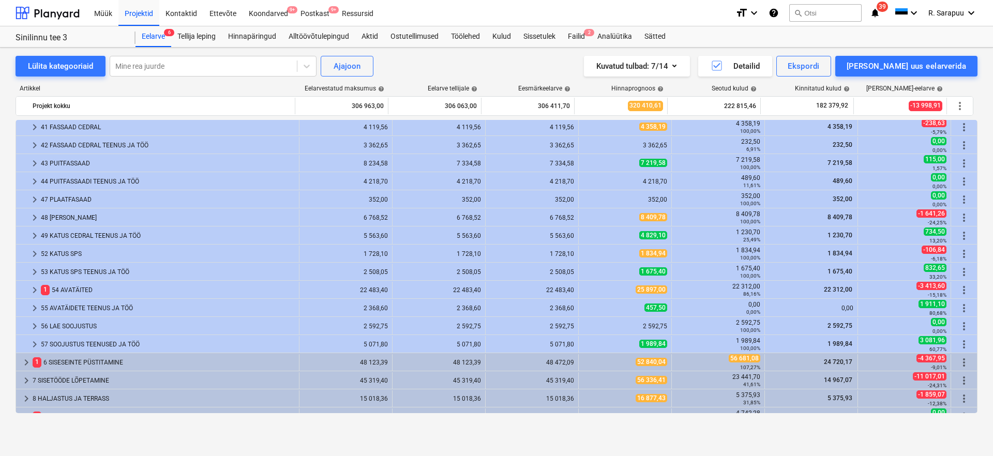
scroll to position [94, 0]
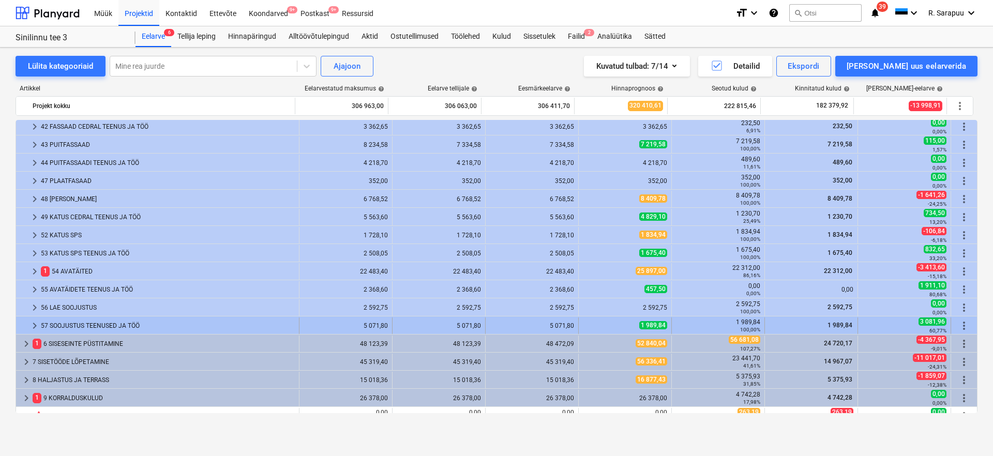
click at [37, 324] on span "keyboard_arrow_right" at bounding box center [34, 326] width 12 height 12
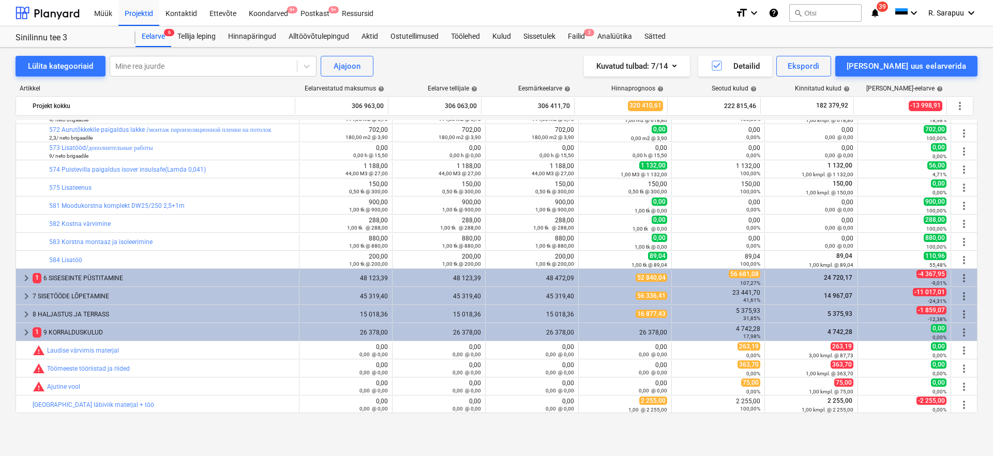
scroll to position [322, 0]
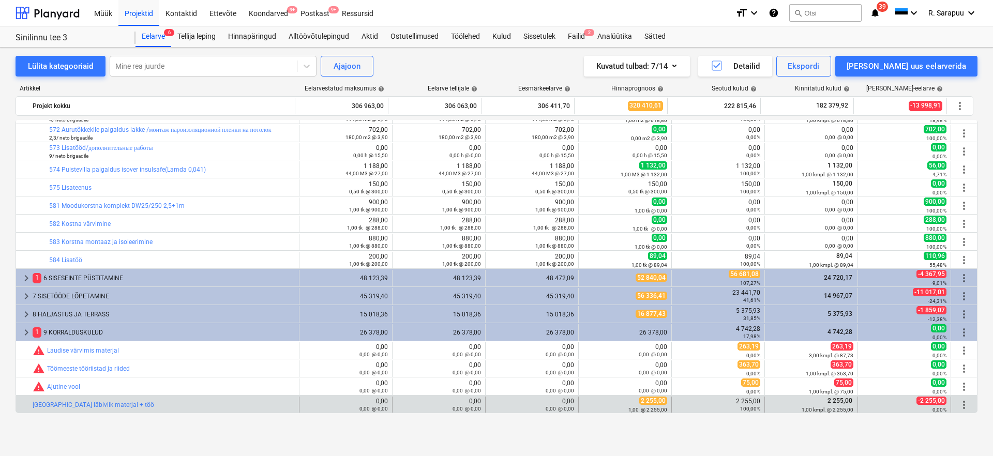
click at [960, 405] on span "more_vert" at bounding box center [964, 405] width 12 height 12
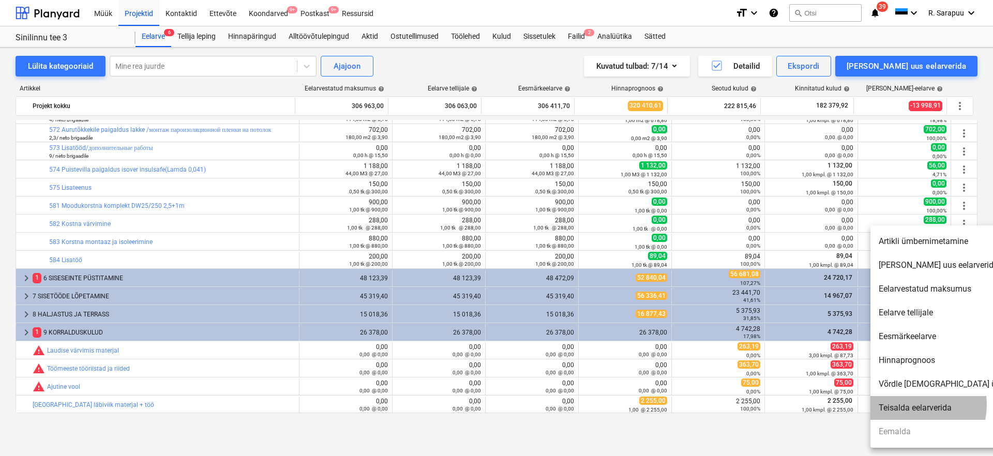
click at [912, 405] on li "Teisalda eelarverida" at bounding box center [960, 408] width 178 height 24
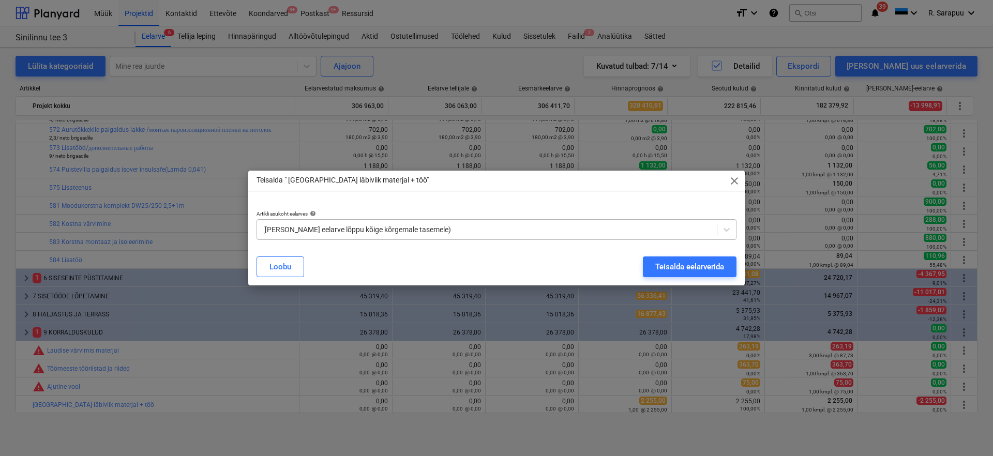
click at [506, 230] on div at bounding box center [487, 230] width 450 height 10
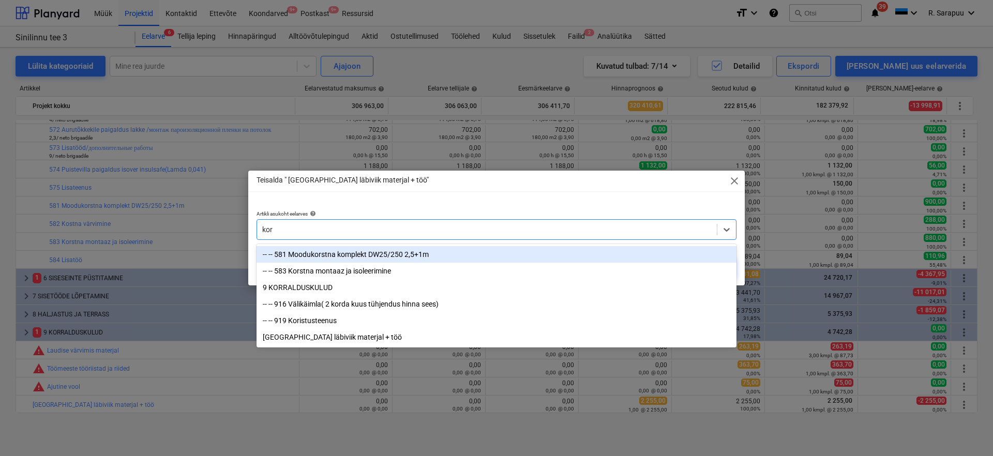
type input "kors"
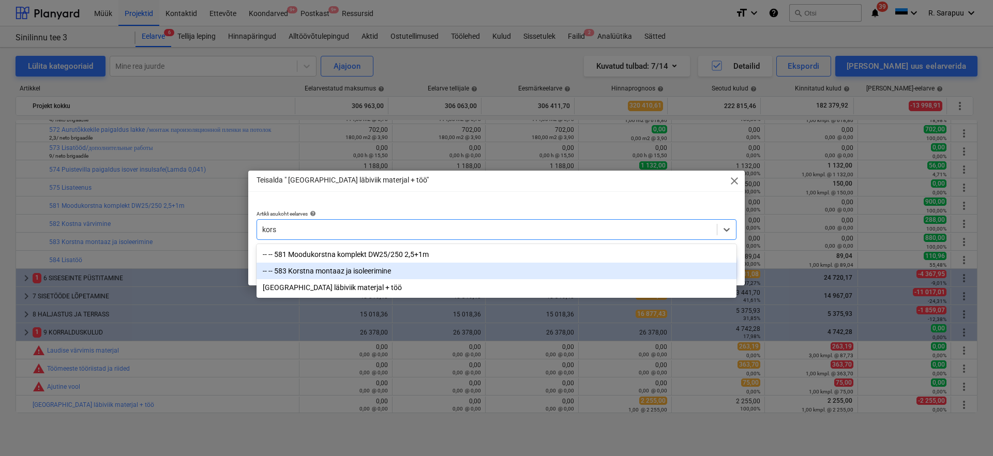
click at [339, 274] on div "-- -- 583 Korstna montaaz ja isoleerimine" at bounding box center [497, 271] width 480 height 17
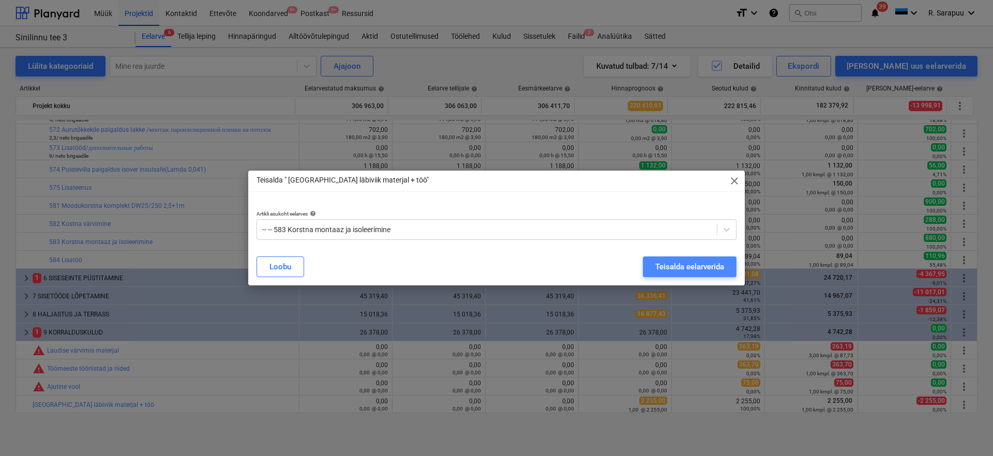
click at [714, 262] on div "Teisalda eelarverida" at bounding box center [689, 266] width 69 height 13
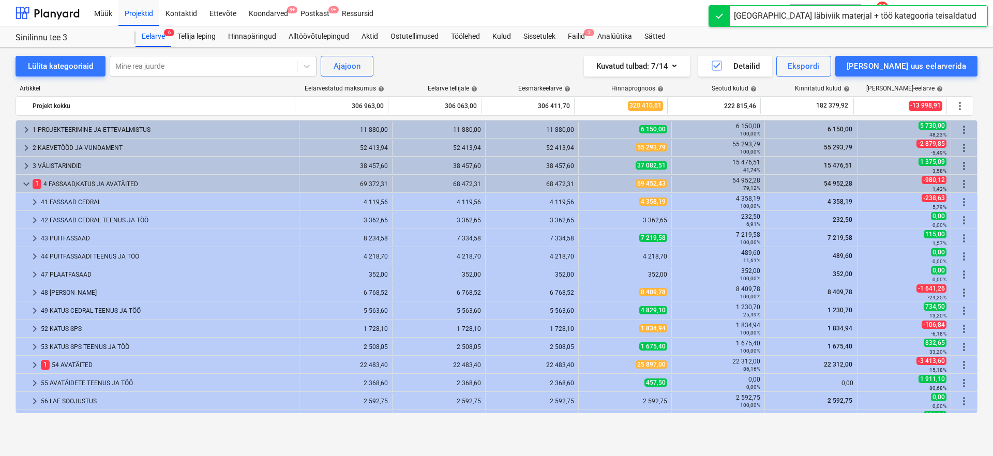
scroll to position [304, 0]
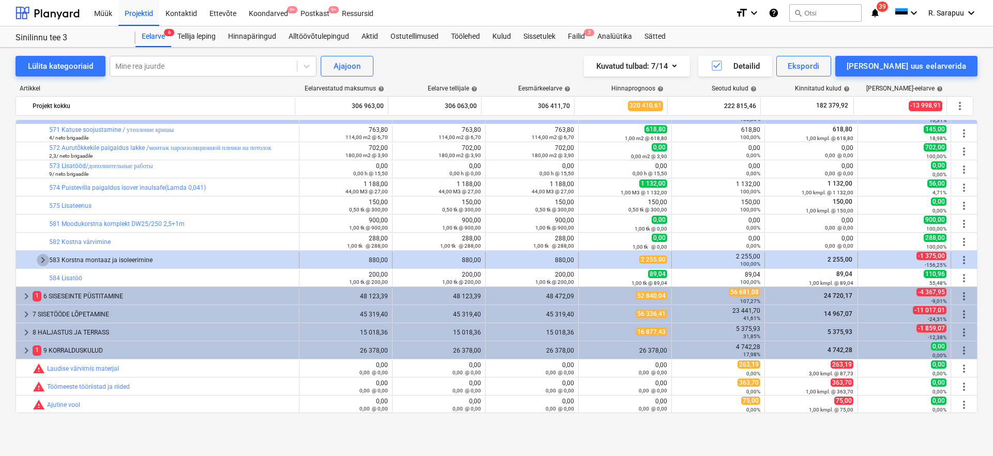
click at [45, 258] on span "keyboard_arrow_right" at bounding box center [43, 260] width 12 height 12
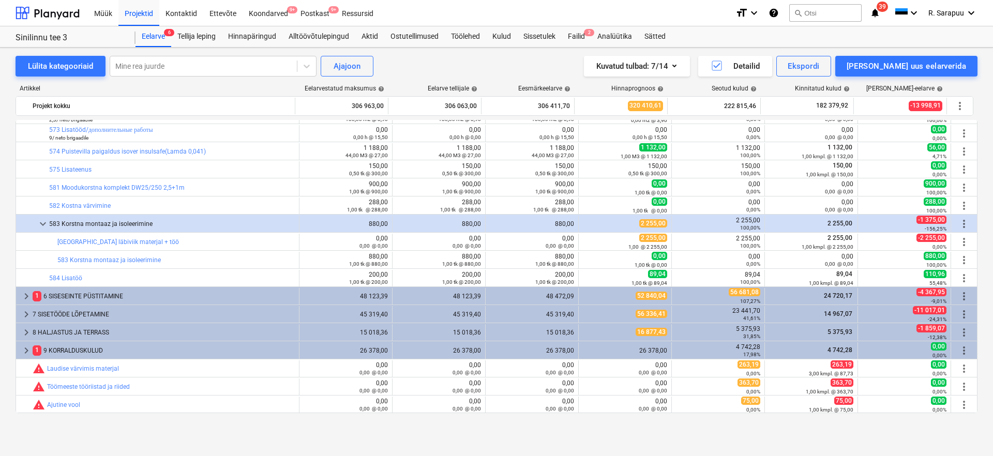
scroll to position [218, 0]
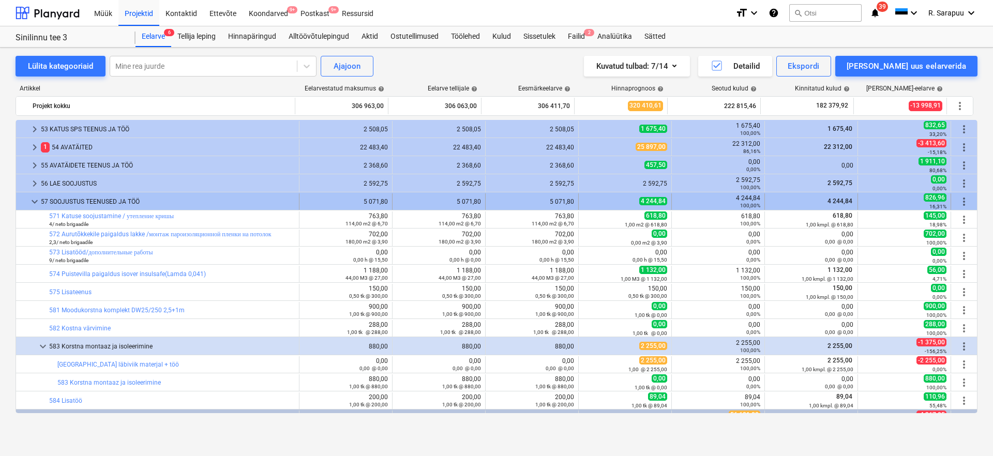
click at [37, 197] on span "keyboard_arrow_down" at bounding box center [34, 202] width 12 height 12
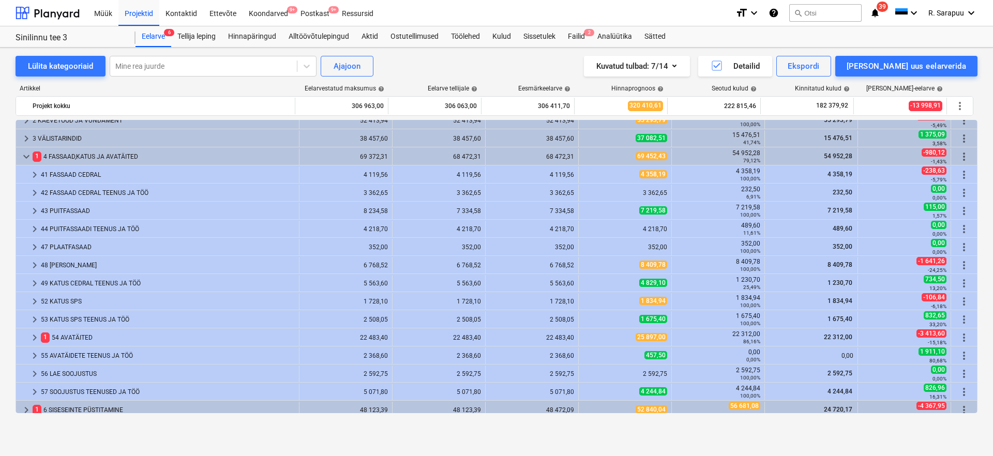
scroll to position [21, 0]
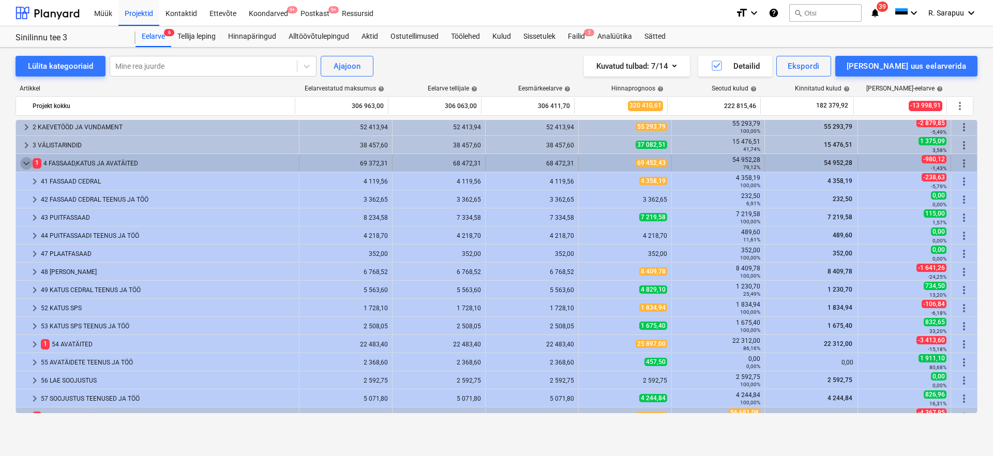
click at [24, 167] on span "keyboard_arrow_down" at bounding box center [26, 163] width 12 height 12
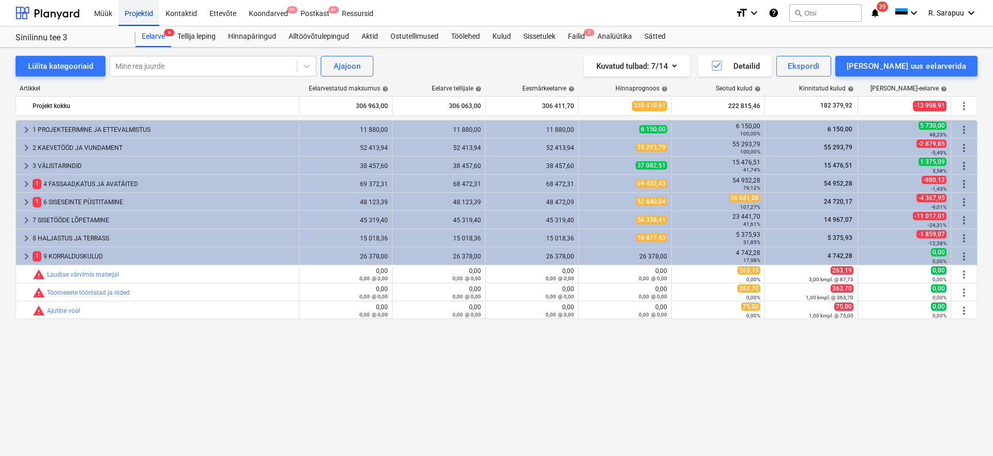
click at [150, 11] on div "Projektid" at bounding box center [138, 12] width 41 height 26
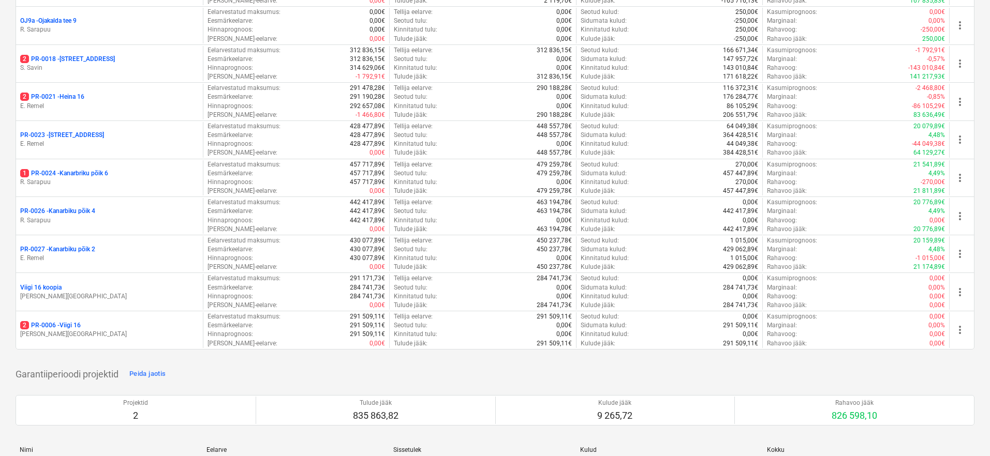
scroll to position [751, 0]
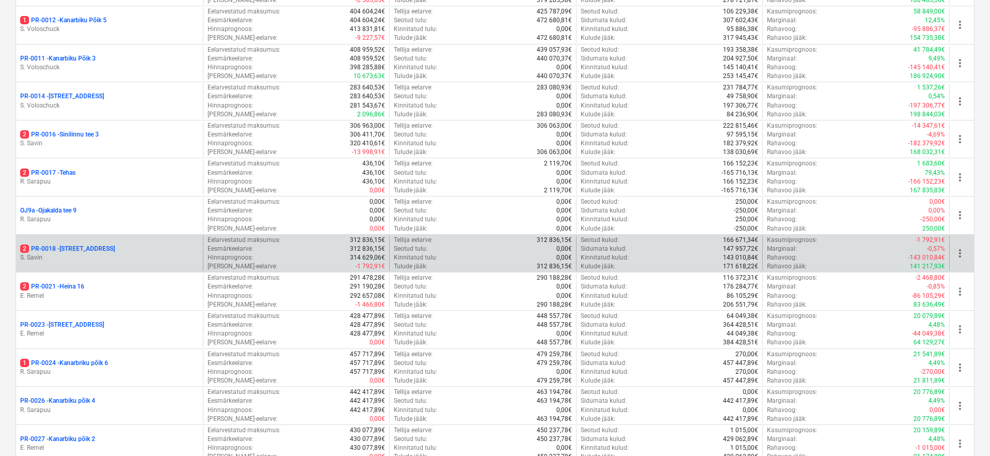
click at [61, 245] on p "2 PR-0018 - Matso tee 9" at bounding box center [67, 249] width 95 height 9
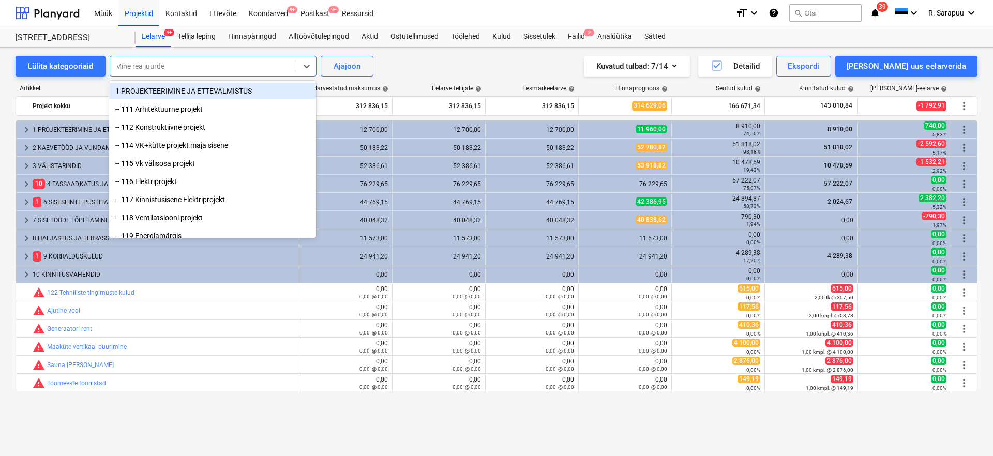
click at [161, 66] on div "Mine rea juurde" at bounding box center [203, 66] width 176 height 8
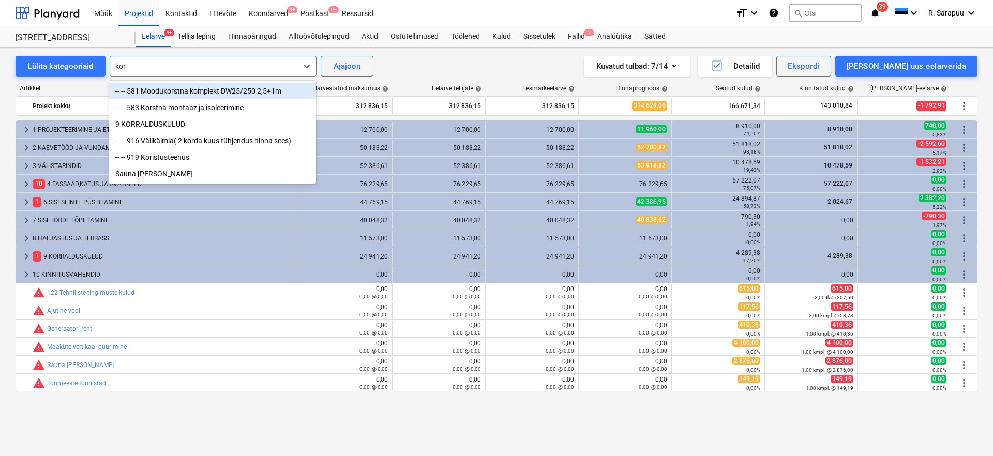
type input "kors"
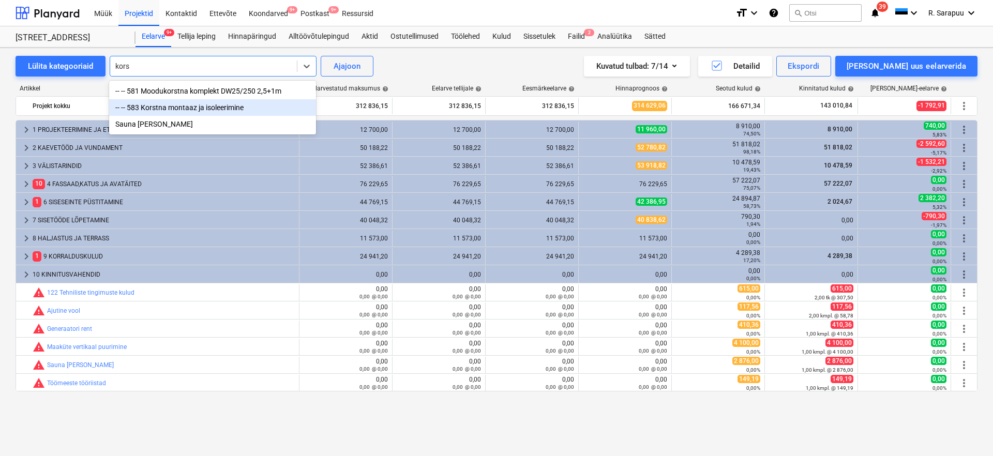
click at [183, 106] on div "-- -- 583 Korstna montaaz ja isoleerimine" at bounding box center [212, 107] width 207 height 17
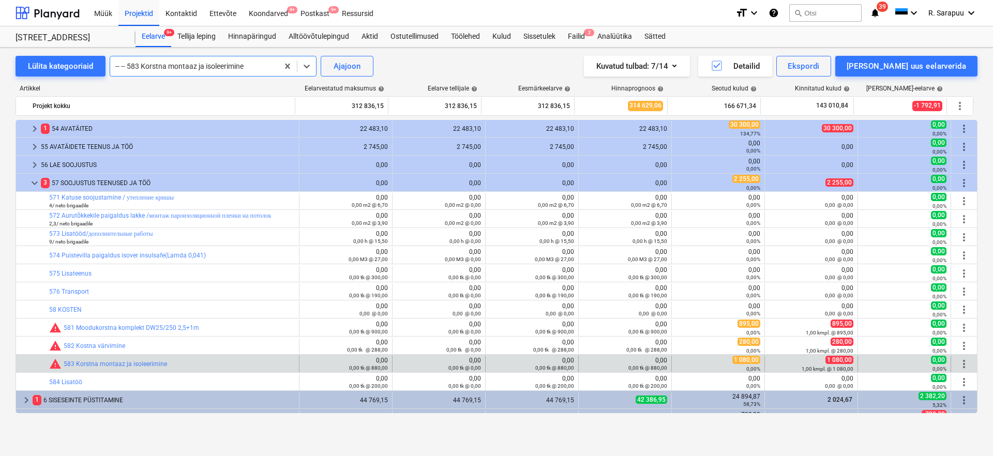
scroll to position [159, 0]
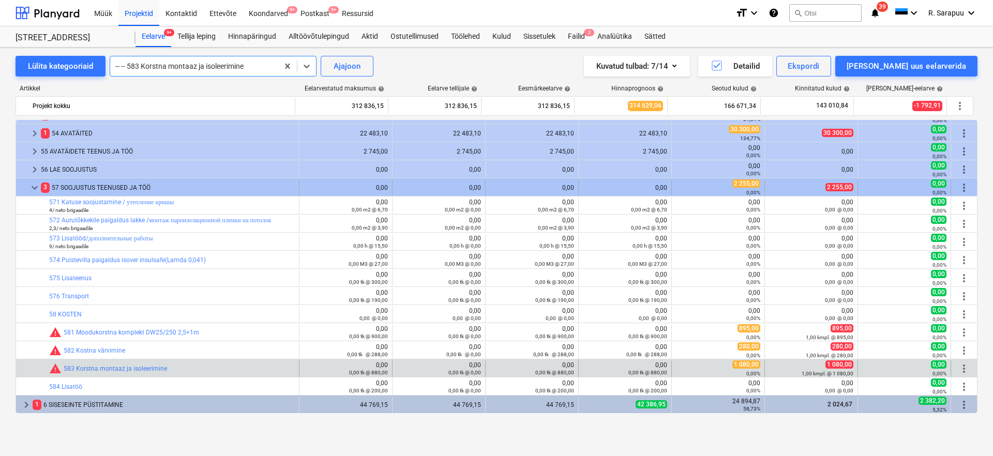
click at [35, 188] on span "keyboard_arrow_down" at bounding box center [34, 188] width 12 height 12
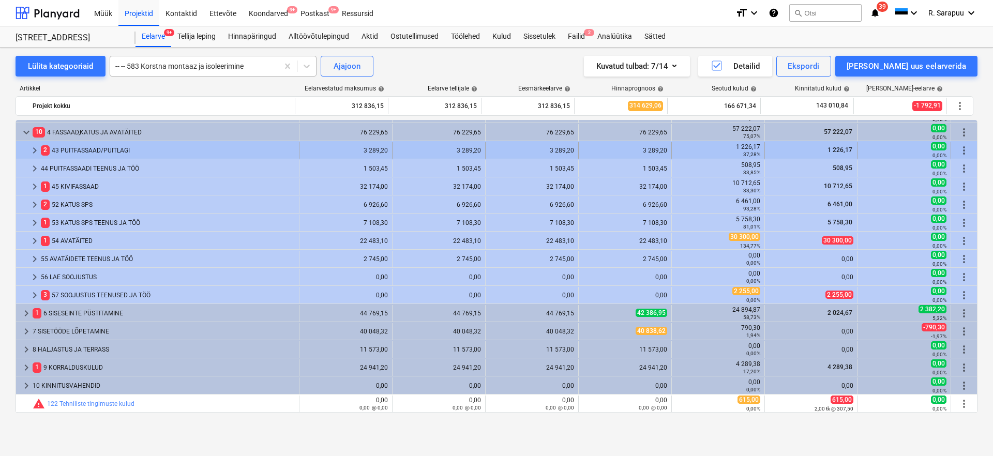
scroll to position [0, 0]
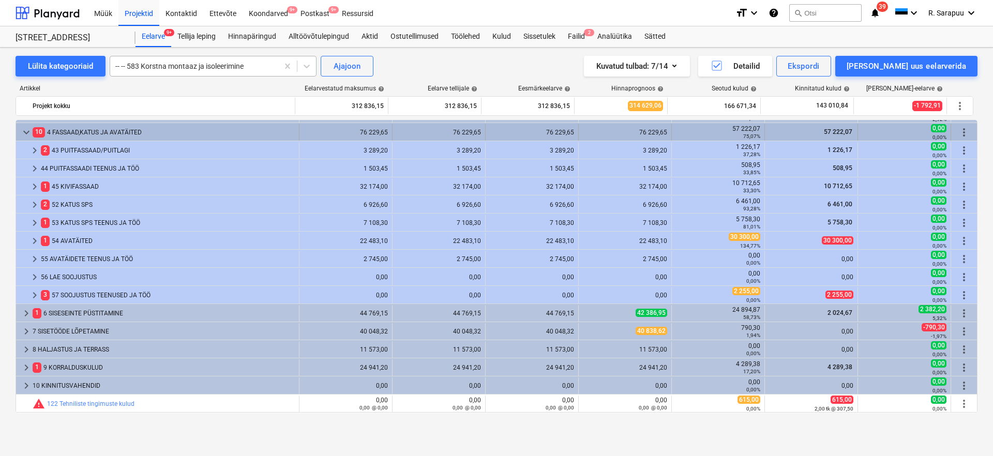
click at [23, 134] on span "keyboard_arrow_down" at bounding box center [26, 132] width 12 height 12
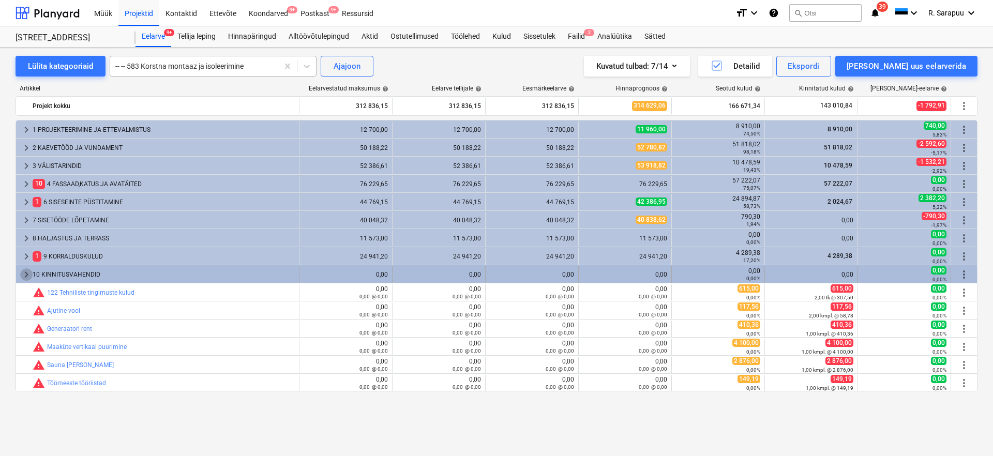
click at [21, 272] on span "keyboard_arrow_right" at bounding box center [26, 274] width 12 height 12
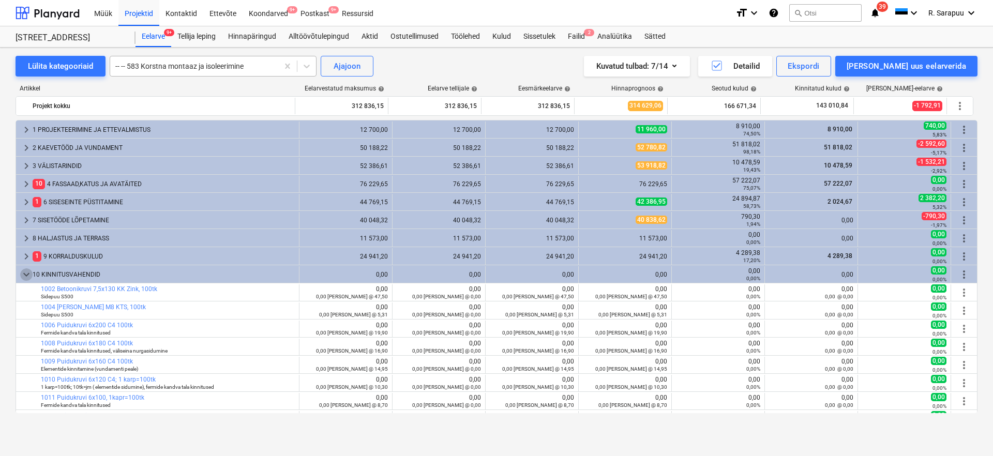
click at [21, 272] on span "keyboard_arrow_down" at bounding box center [26, 274] width 12 height 12
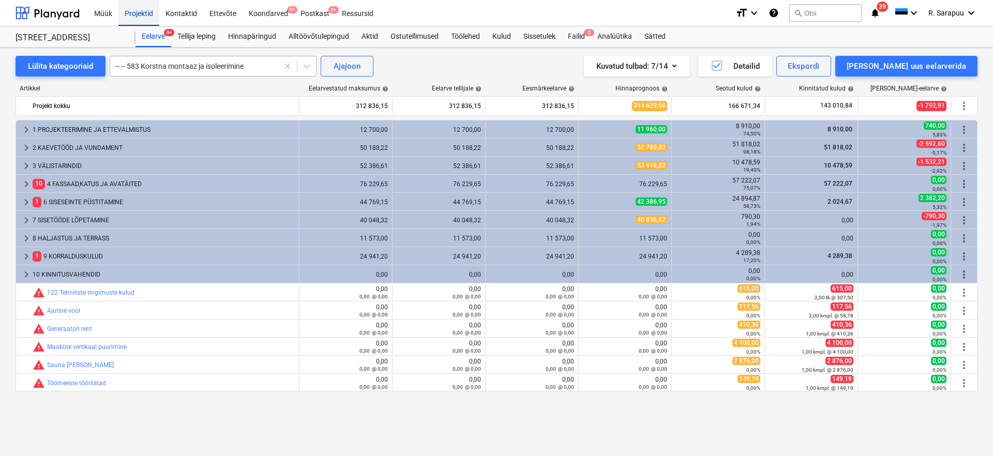
click at [148, 6] on div "Projektid" at bounding box center [138, 12] width 41 height 26
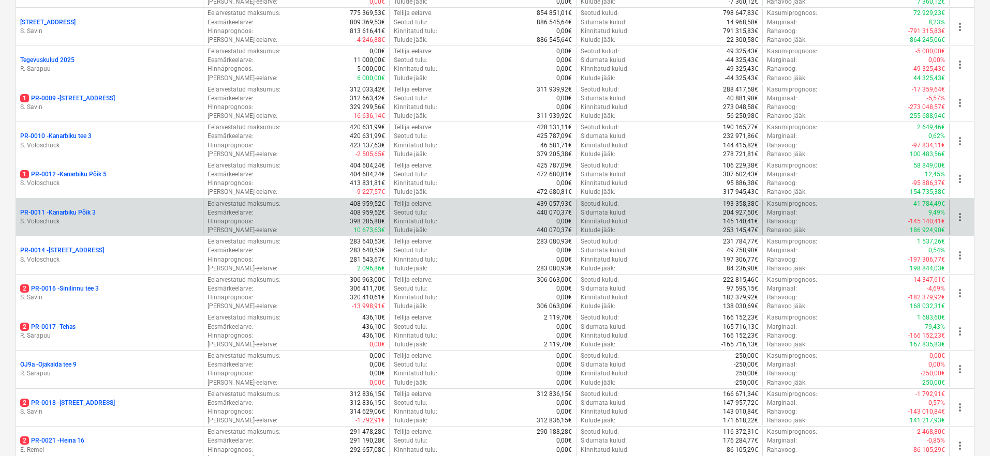
scroll to position [597, 0]
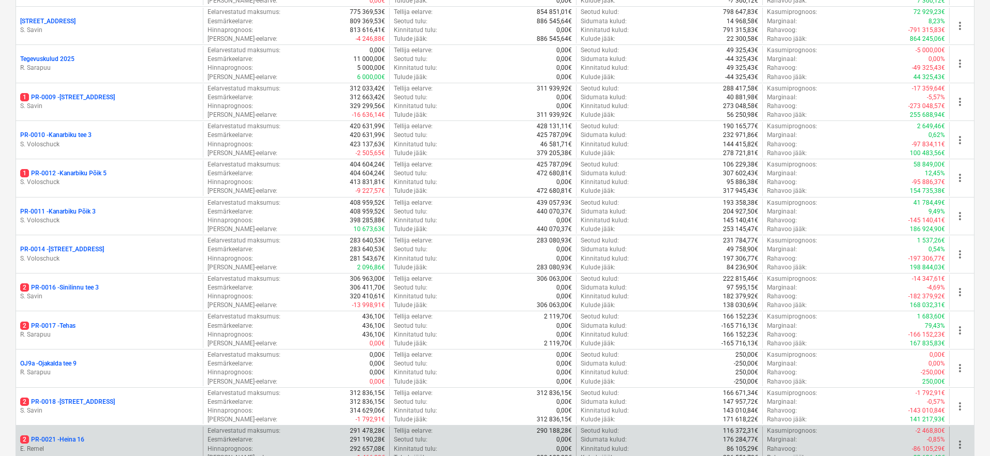
click at [67, 436] on p "2 PR-0021 - Heina 16" at bounding box center [52, 440] width 64 height 9
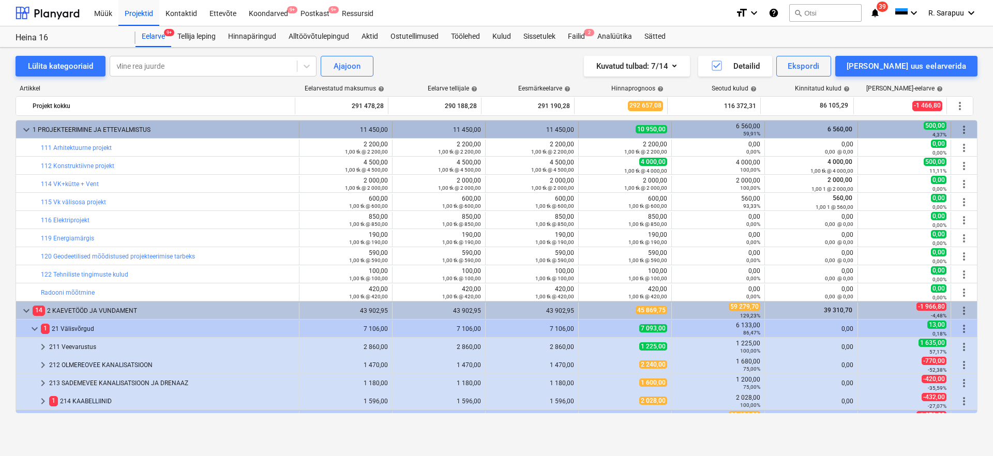
click at [25, 127] on span "keyboard_arrow_down" at bounding box center [26, 130] width 12 height 12
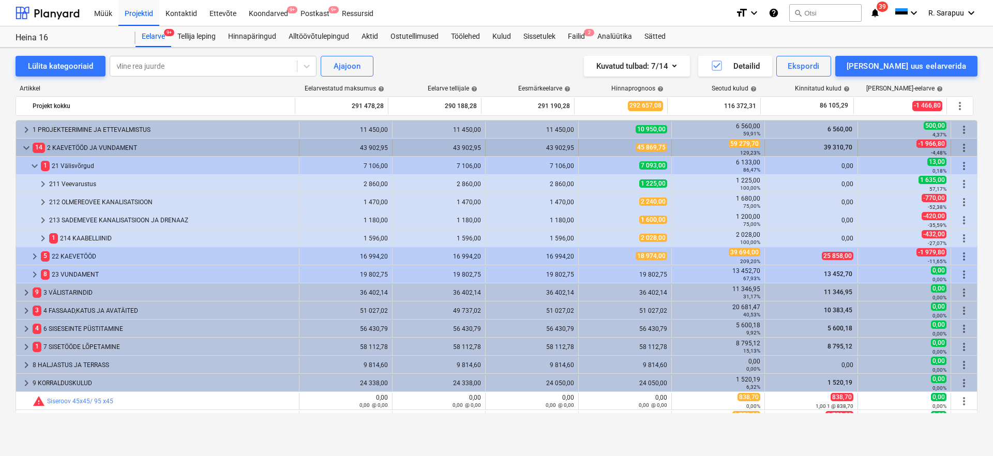
click at [28, 146] on span "keyboard_arrow_down" at bounding box center [26, 148] width 12 height 12
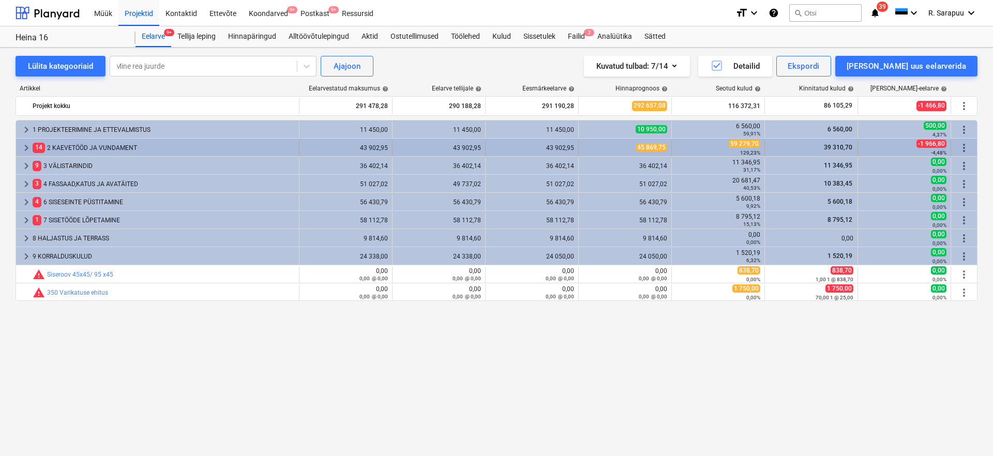
click at [645, 148] on span "45 869,75" at bounding box center [652, 147] width 32 height 8
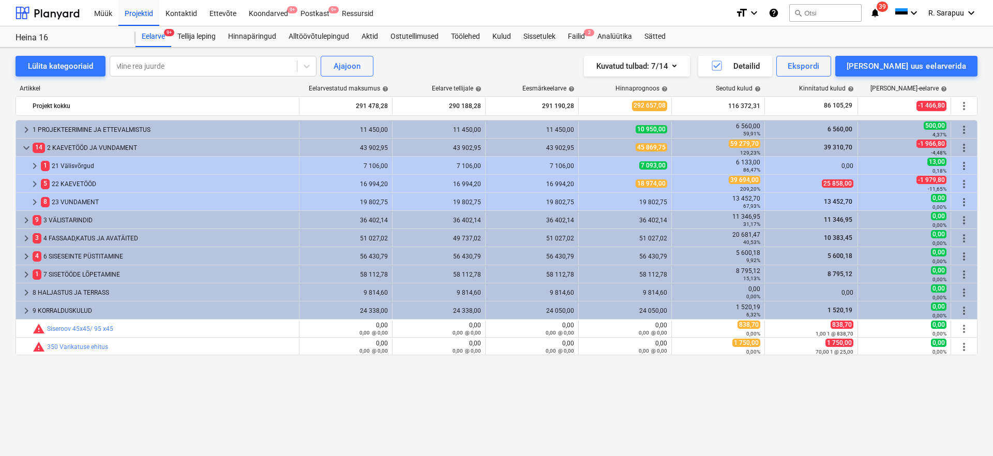
click at [645, 148] on span "45 869,75" at bounding box center [652, 147] width 32 height 8
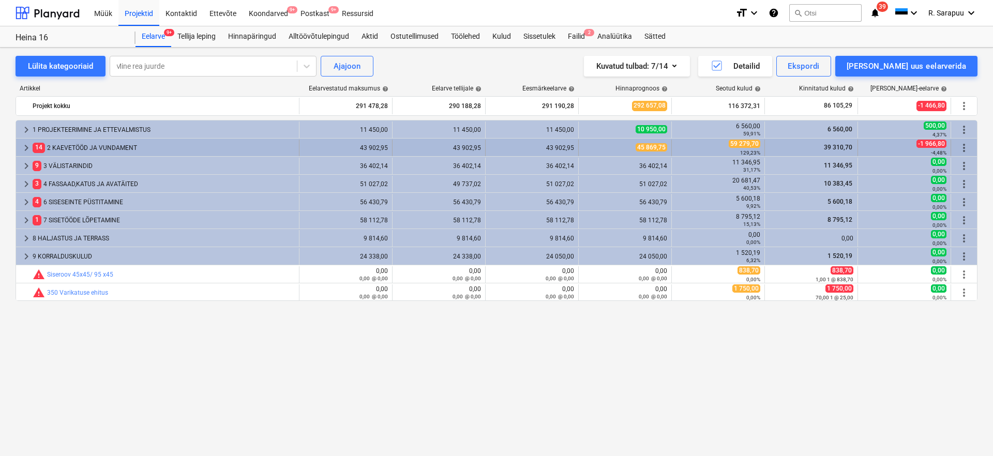
click at [72, 141] on div "14 2 KAEVETÖÖD JA VUNDAMENT" at bounding box center [164, 148] width 262 height 17
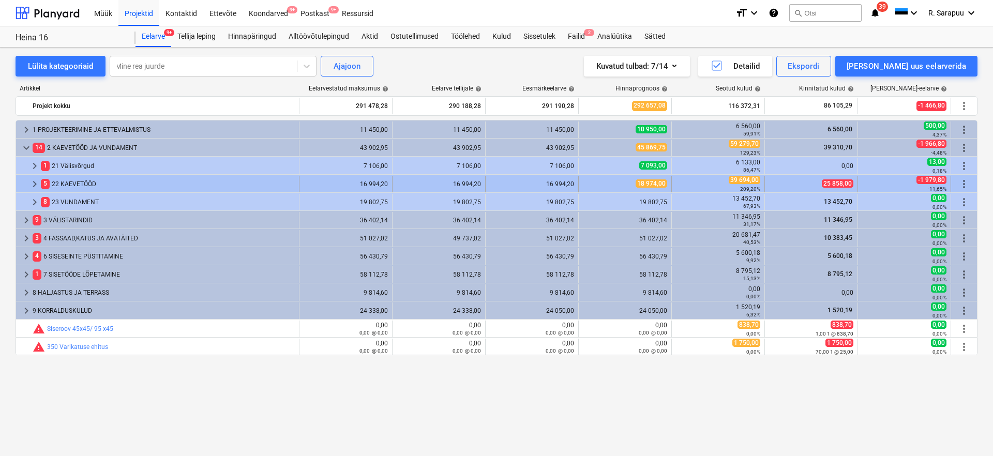
click at [34, 180] on span "keyboard_arrow_right" at bounding box center [34, 184] width 12 height 12
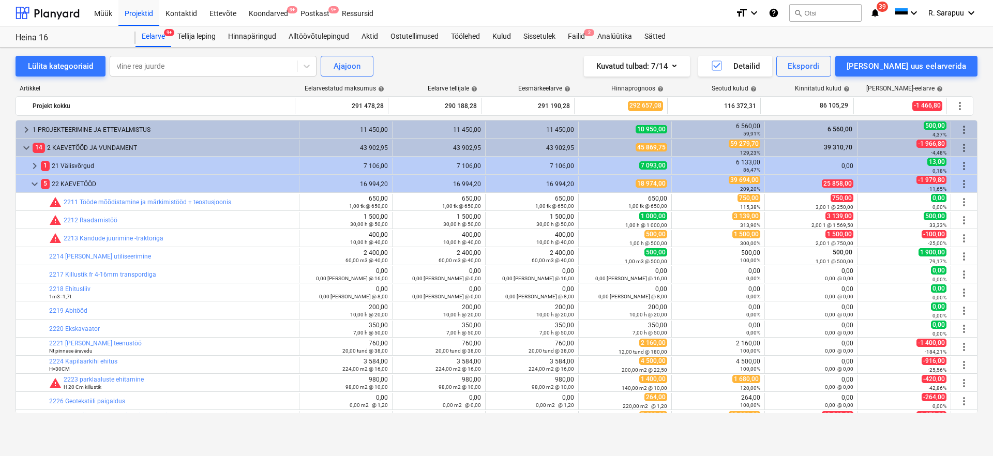
scroll to position [50, 0]
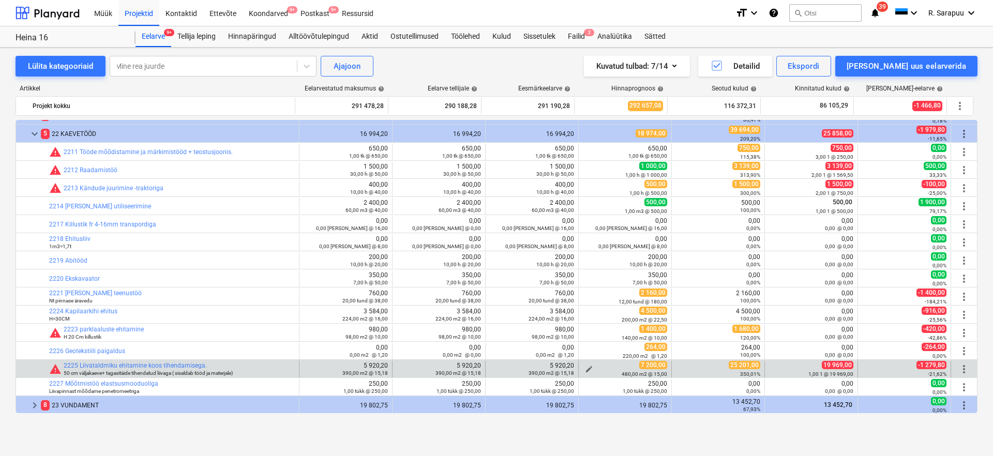
click at [586, 367] on span "edit" at bounding box center [589, 369] width 8 height 8
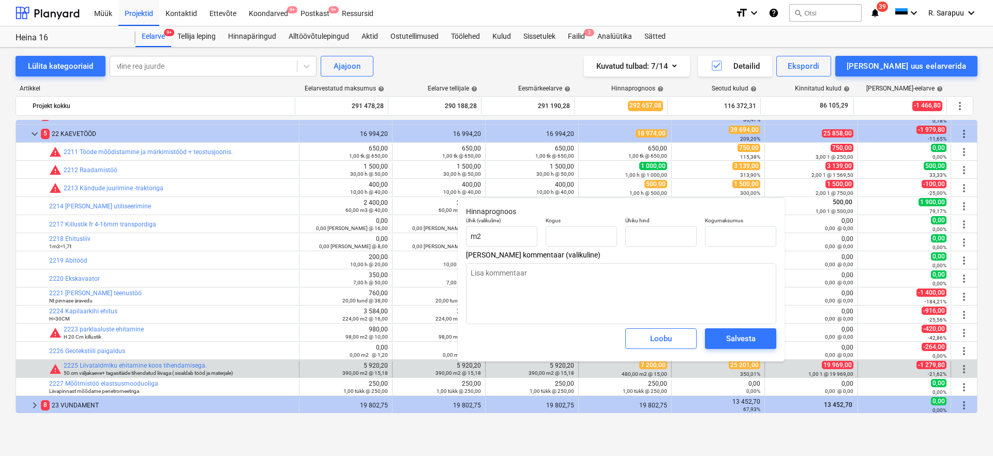
type textarea "x"
type input "480,00"
type input "15,00"
type input "7 200,00"
type input "480"
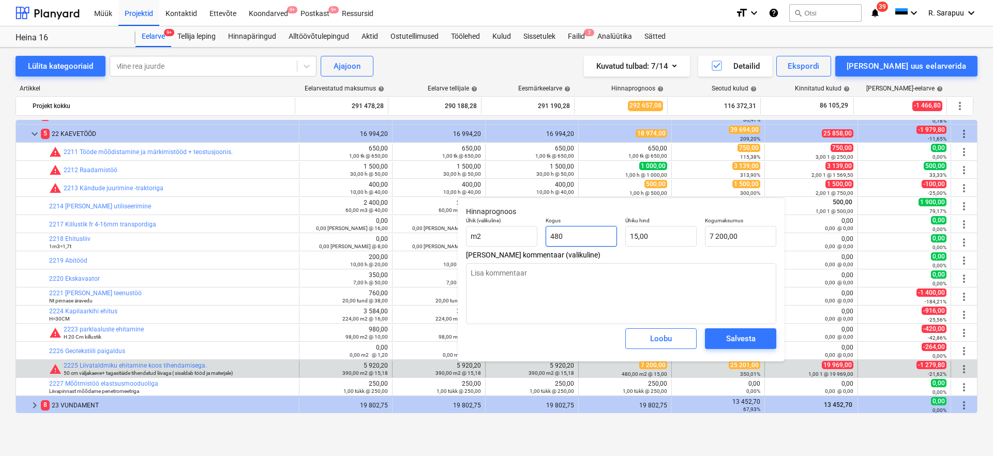
drag, startPoint x: 577, startPoint y: 236, endPoint x: 539, endPoint y: 236, distance: 37.8
click at [539, 236] on div "Ühik (valikuline) m2 Kogus 480 Ühiku hind 15,00 Kogumaksumus 7 200,00" at bounding box center [621, 232] width 319 height 38
type textarea "x"
type input "1"
type input "15,00"
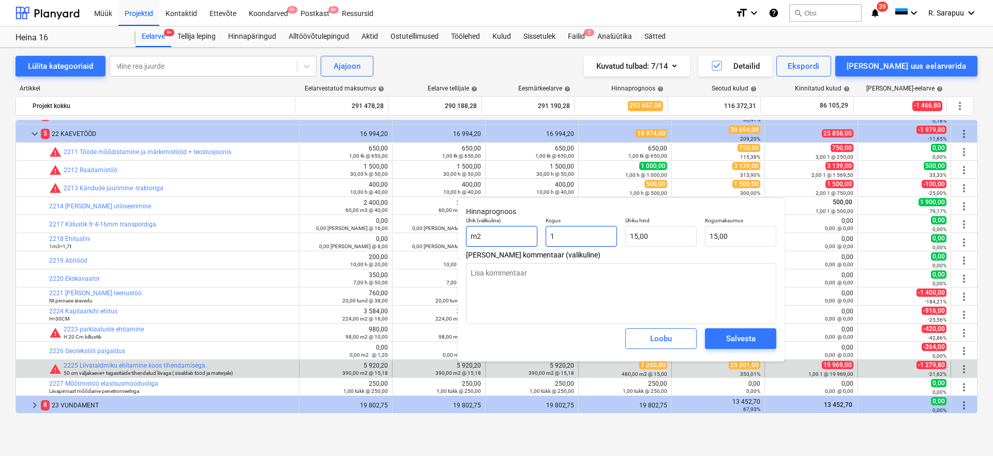
type input "1"
type textarea "x"
type input "1,00"
type input "15"
type textarea "x"
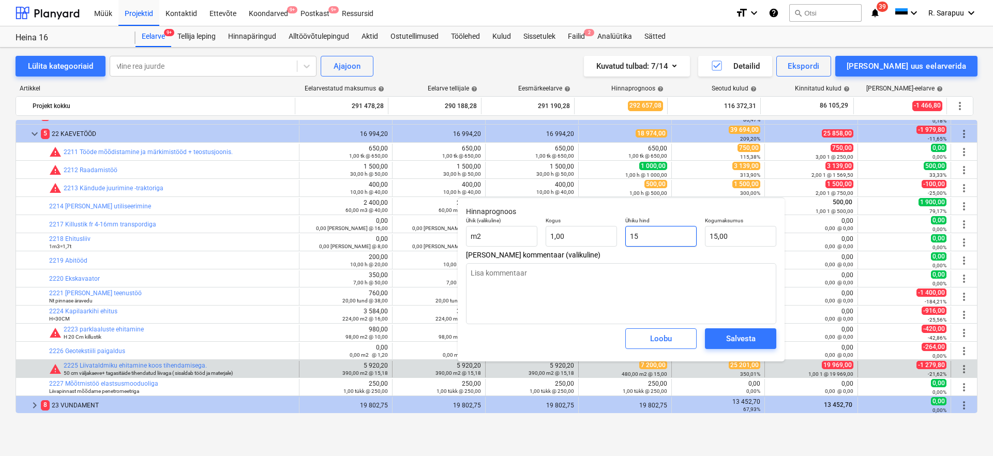
type input "1"
type input "1,00"
type textarea "x"
type input "19"
type input "19,00"
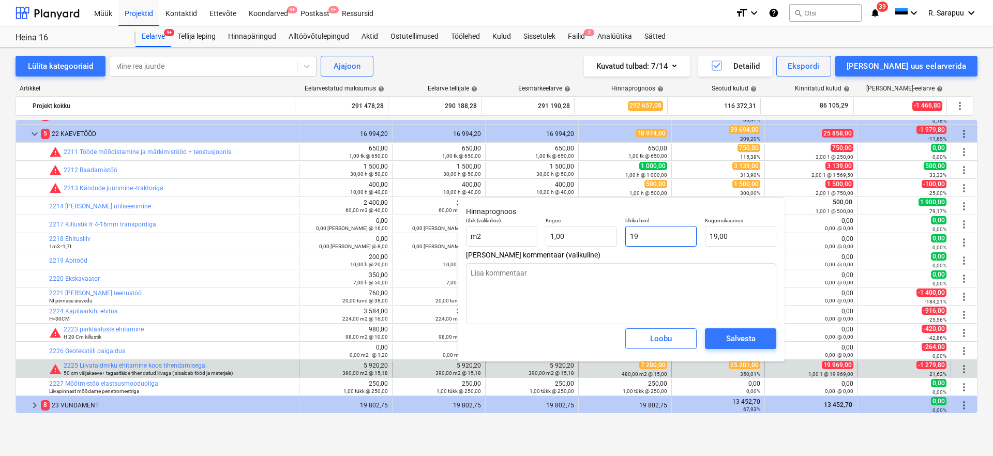
type textarea "x"
type input "199"
type input "199,00"
type textarea "x"
type input "1996"
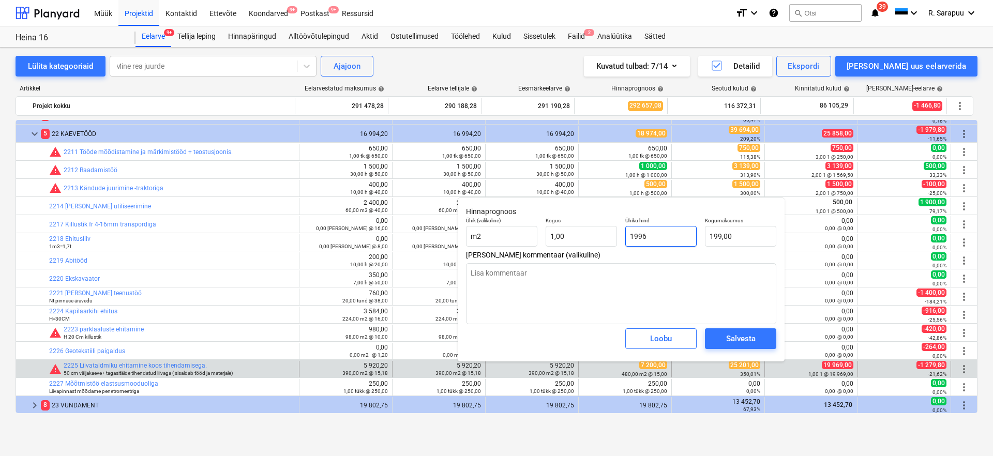
type input "1 996,00"
type textarea "x"
type input "19969"
type input "19 969,00"
type input "19969"
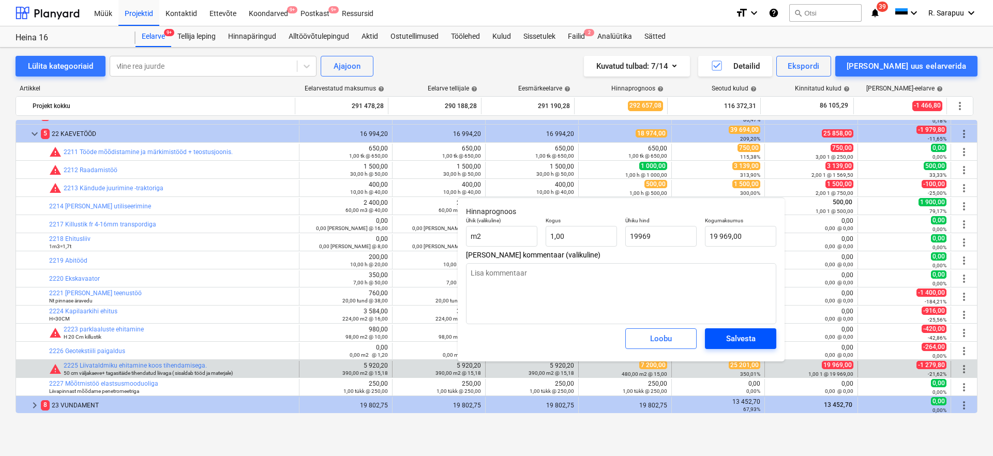
type textarea "x"
type input "19 969,00"
click at [763, 335] on span "Salvesta" at bounding box center [741, 338] width 47 height 13
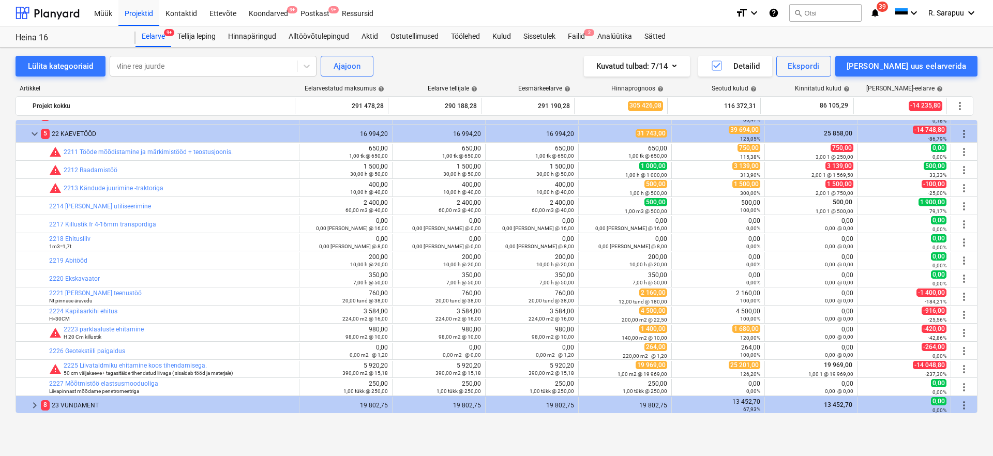
type textarea "x"
type input "1,00"
type input "19 969,00"
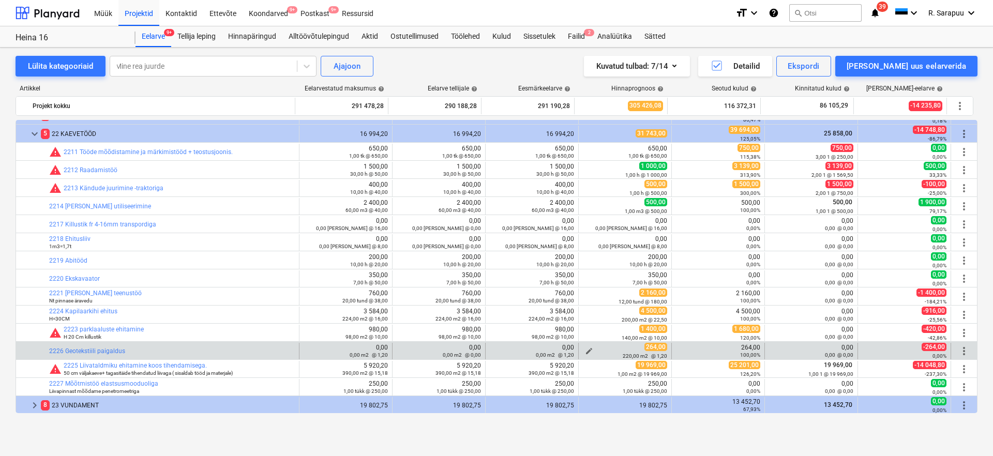
click at [586, 348] on span "edit" at bounding box center [589, 351] width 8 height 8
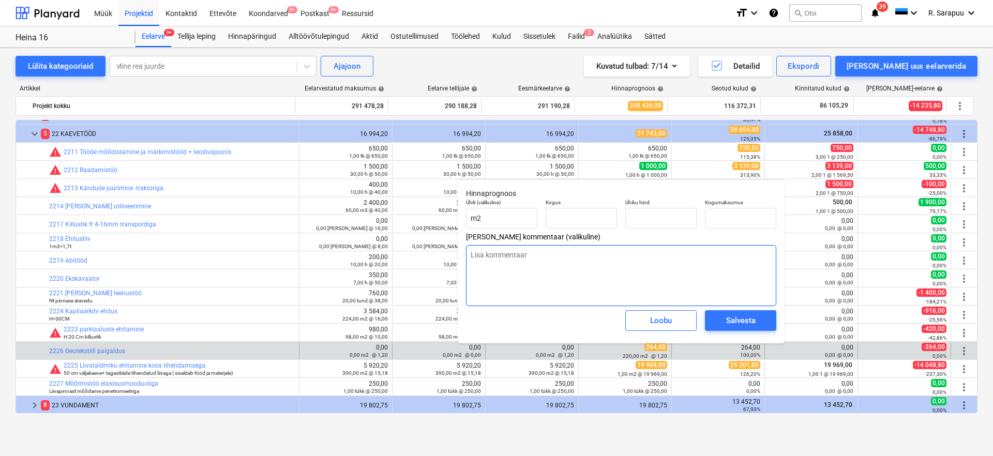
type textarea "x"
type input "220,00"
type input "1,20"
type input "264,00"
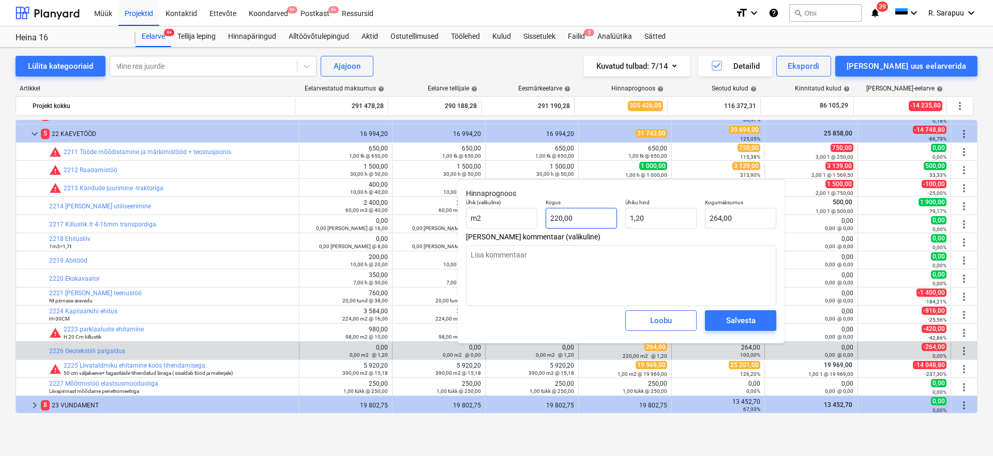
type input "220"
drag, startPoint x: 583, startPoint y: 216, endPoint x: 552, endPoint y: 216, distance: 30.5
click at [557, 216] on input "220" at bounding box center [581, 218] width 71 height 21
drag, startPoint x: 596, startPoint y: 219, endPoint x: 540, endPoint y: 219, distance: 56.9
click at [540, 219] on div "Ühik (valikuline) m2 Kogus 220 Ühiku hind 1,20 Kogumaksumus 264,00" at bounding box center [621, 214] width 319 height 38
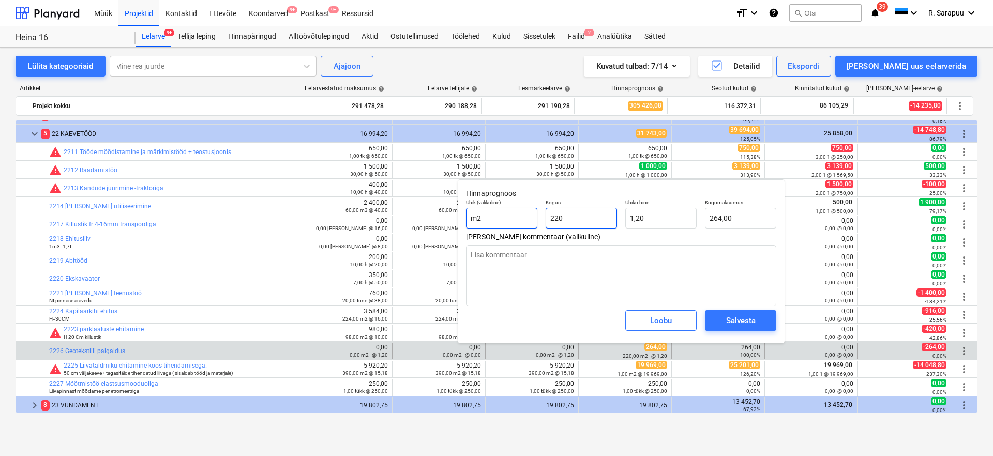
type textarea "x"
type input "0"
type input "0,00"
type input "0"
type textarea "x"
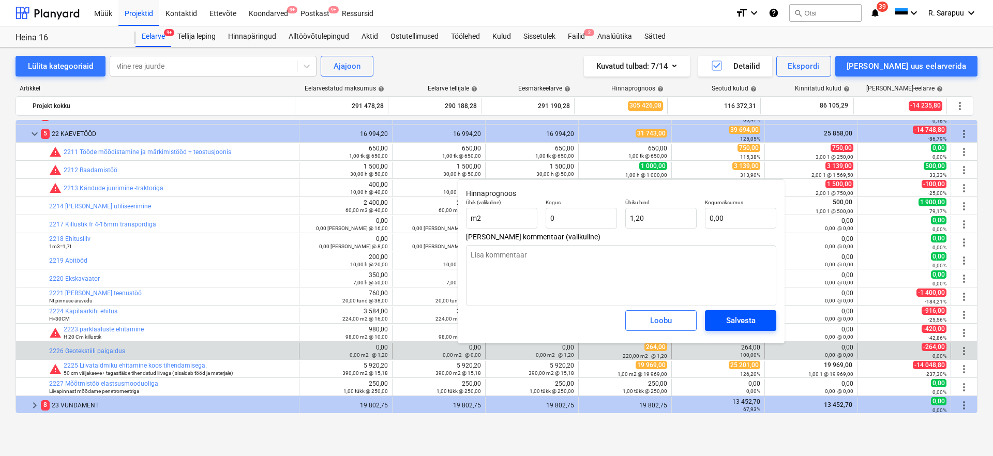
type input "0,00"
click at [754, 320] on div "Salvesta" at bounding box center [740, 320] width 29 height 13
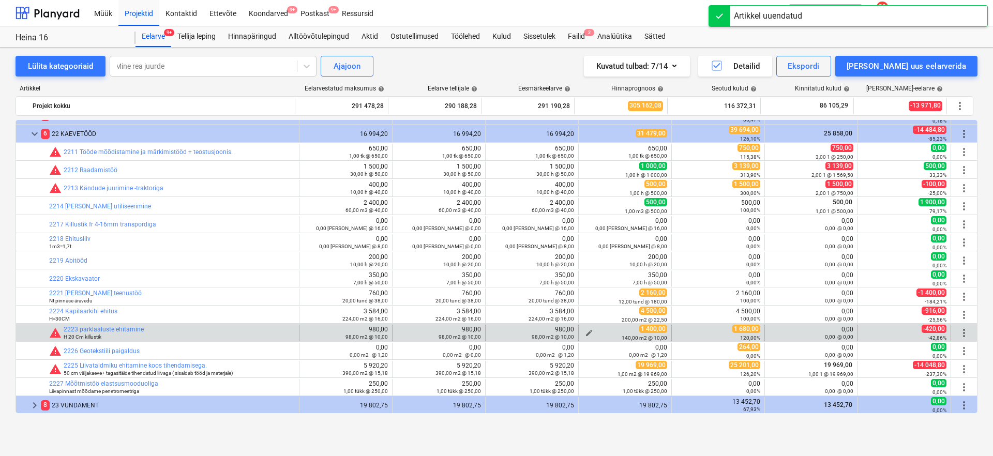
click at [585, 333] on span "edit" at bounding box center [589, 333] width 8 height 8
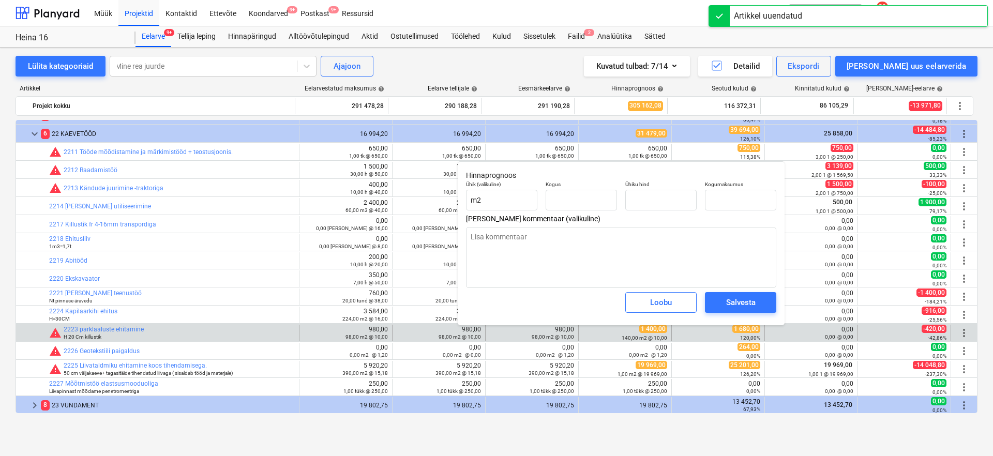
type textarea "x"
type input "140,00"
type input "10,00"
type input "1 400,00"
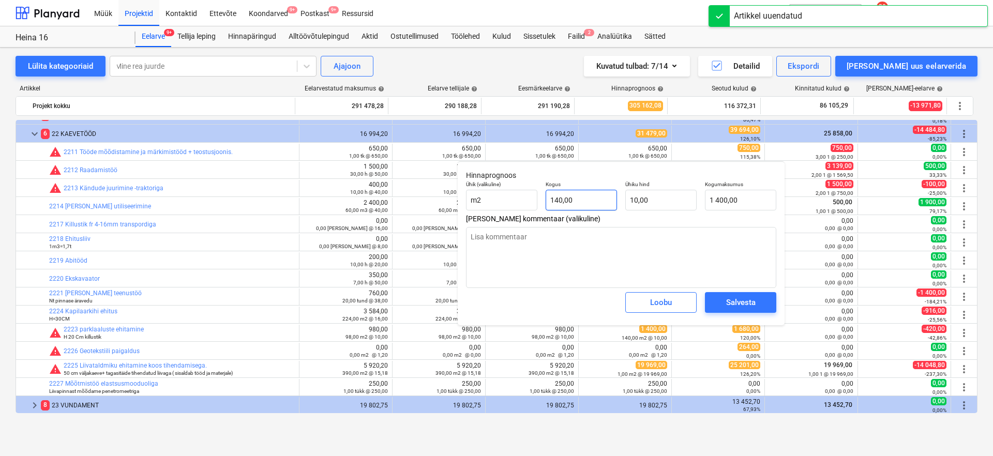
type input "140"
drag, startPoint x: 587, startPoint y: 198, endPoint x: 540, endPoint y: 198, distance: 47.1
click at [544, 198] on div "Kogus 140" at bounding box center [582, 196] width 80 height 38
type textarea "x"
type input "0"
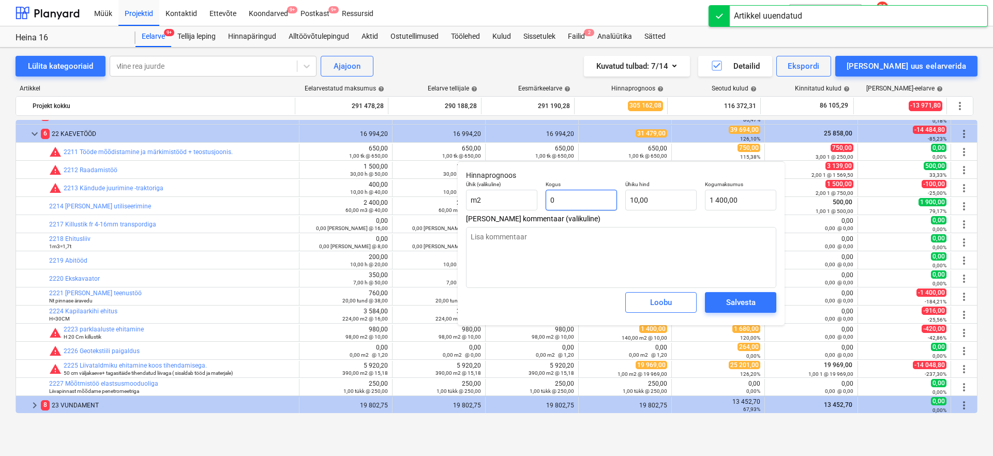
type input "0,00"
click at [750, 304] on div "Salvesta" at bounding box center [740, 302] width 29 height 13
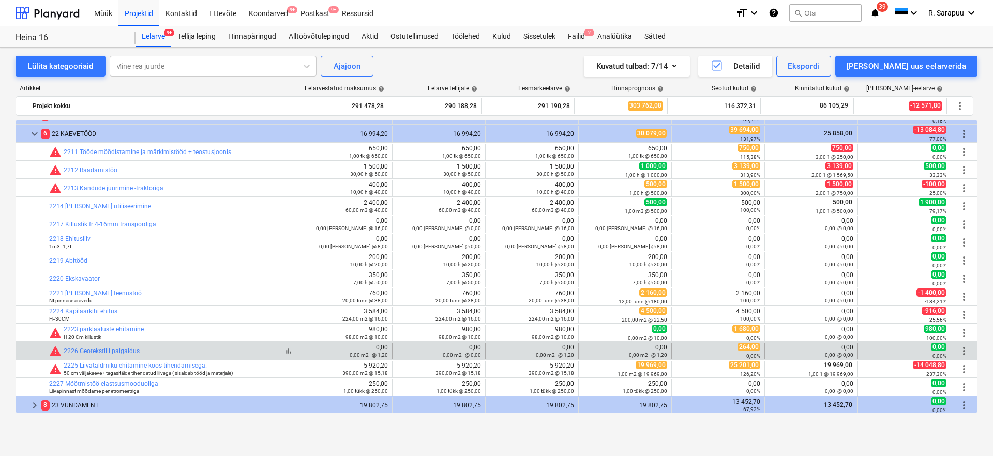
click at [55, 352] on span "warning" at bounding box center [55, 351] width 12 height 12
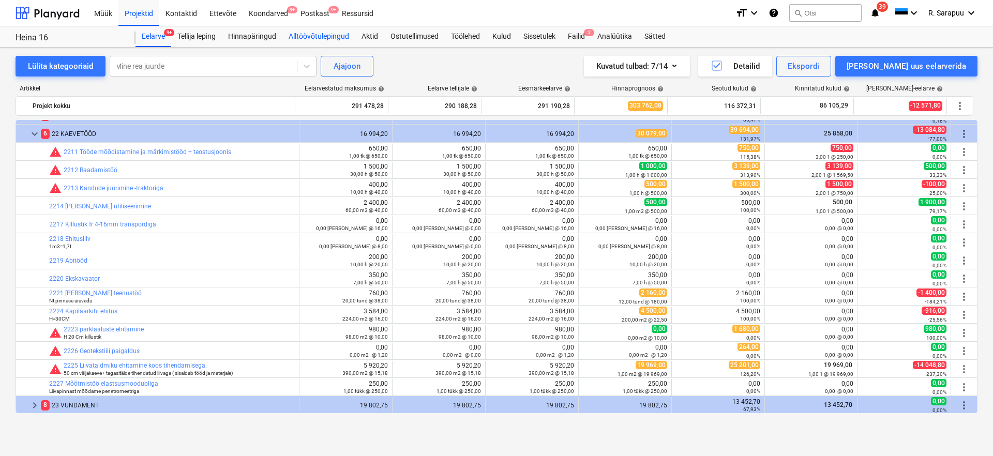
click at [308, 38] on div "Alltöövõtulepingud" at bounding box center [318, 36] width 73 height 21
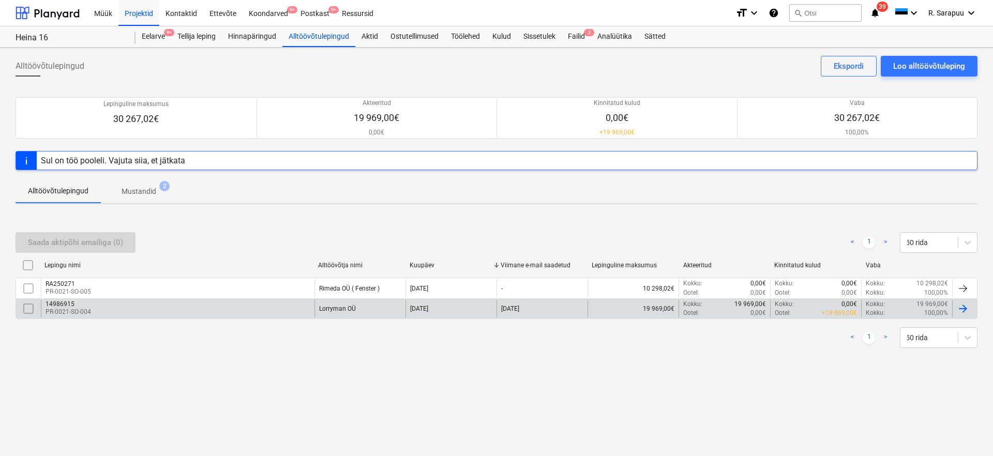
click at [64, 307] on div "14986915" at bounding box center [69, 304] width 46 height 7
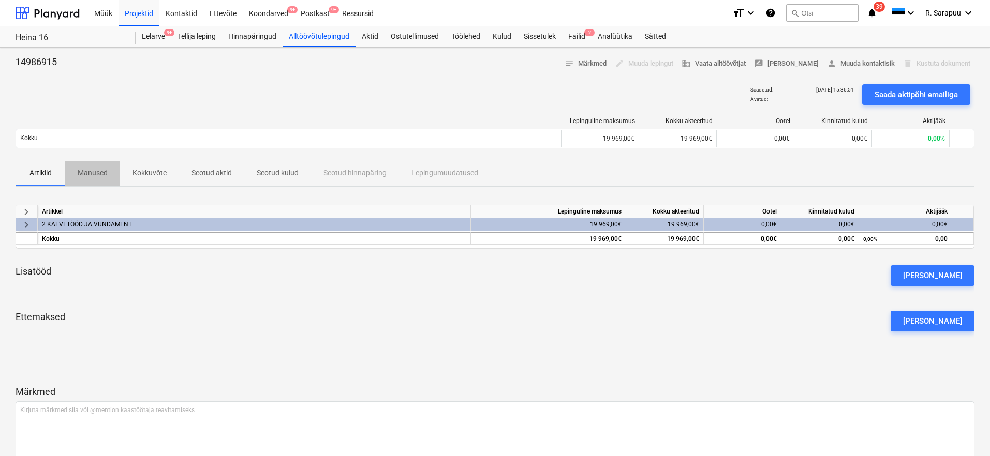
click at [88, 175] on p "Manused" at bounding box center [93, 173] width 30 height 11
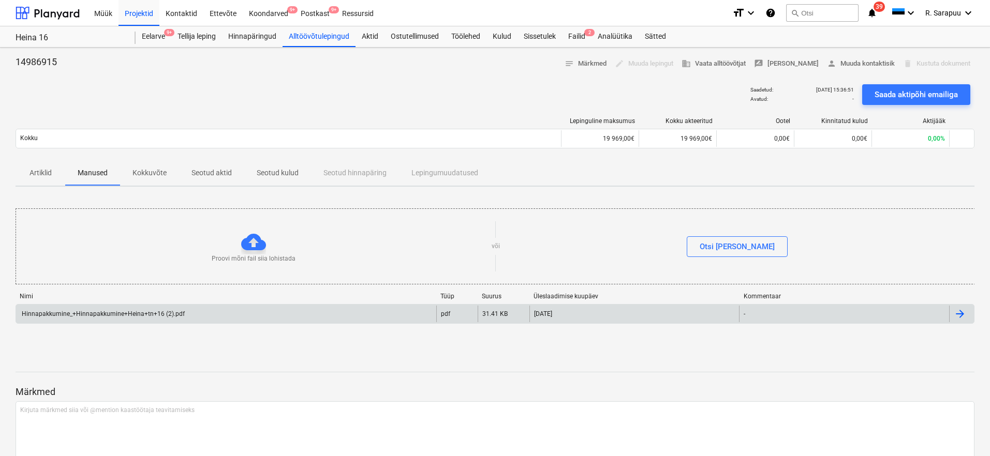
click at [120, 315] on div "Hinnapakkumine_+Hinnapakkumine+Heina+tn+16 (2).pdf" at bounding box center [102, 313] width 165 height 7
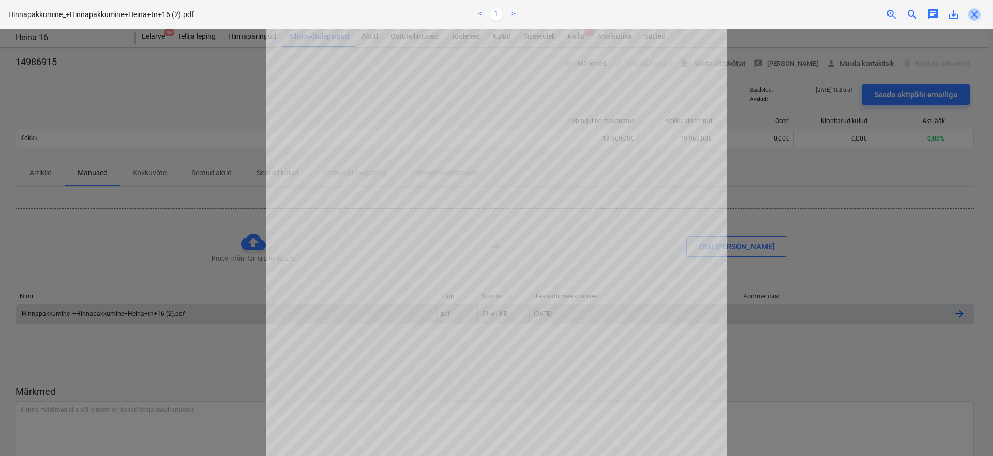
click at [975, 14] on span "close" at bounding box center [974, 14] width 12 height 12
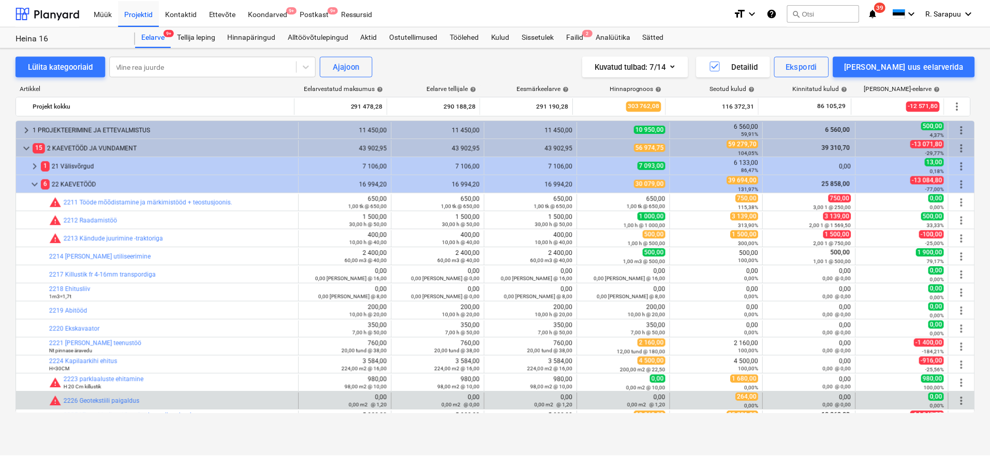
scroll to position [50, 0]
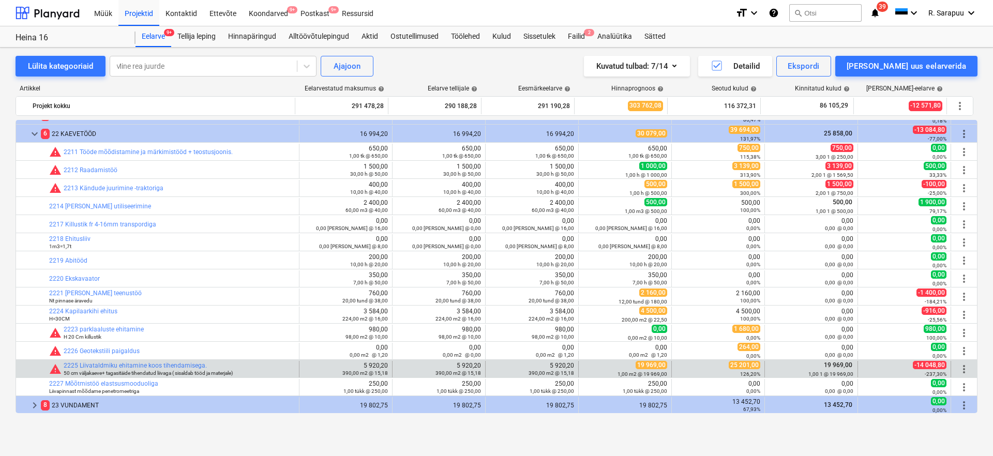
click at [741, 364] on span "25 201,00" at bounding box center [745, 365] width 32 height 8
drag, startPoint x: 726, startPoint y: 367, endPoint x: 759, endPoint y: 375, distance: 34.0
click at [759, 375] on div "25 201,00 126,20%" at bounding box center [718, 369] width 93 height 17
click at [745, 364] on span "25 201,00" at bounding box center [745, 365] width 32 height 8
click at [174, 362] on link "2225 Liivataldmiku ehitamine koos tihendamisega." at bounding box center [135, 365] width 143 height 7
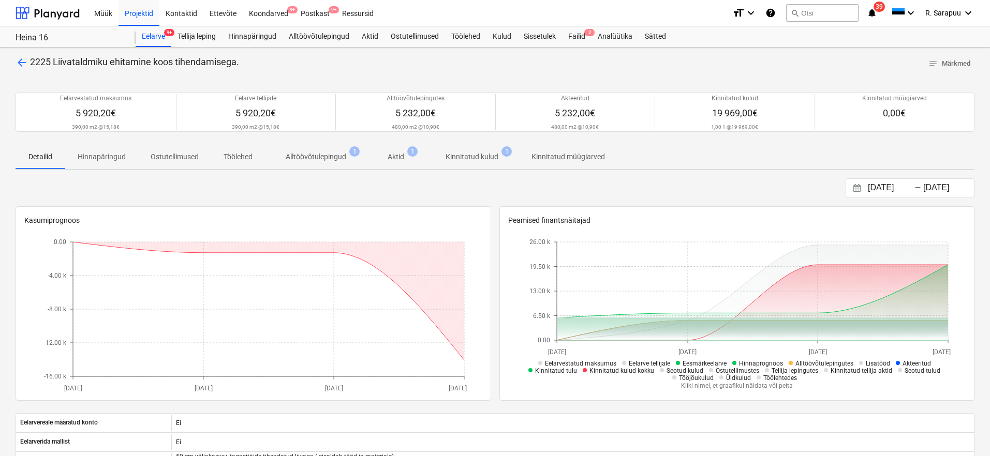
click at [402, 154] on p "Aktid" at bounding box center [395, 157] width 17 height 11
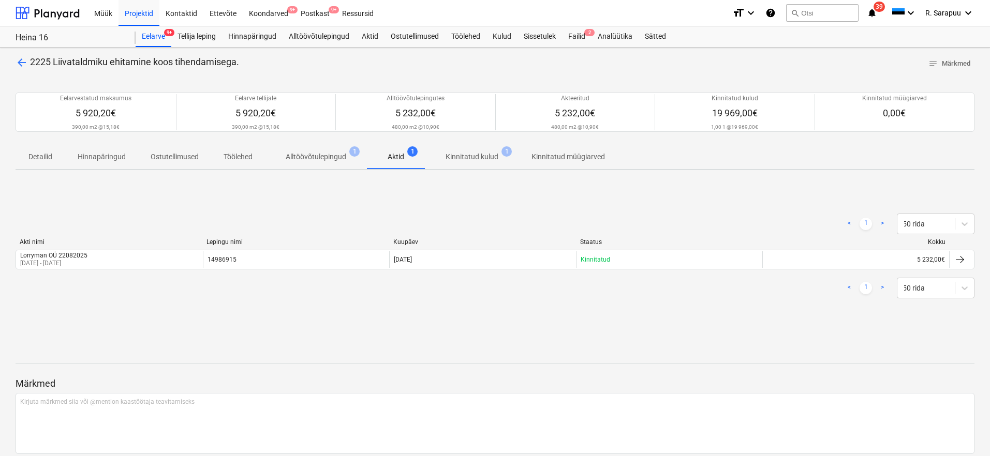
click at [324, 159] on p "Alltöövõtulepingud" at bounding box center [316, 157] width 61 height 11
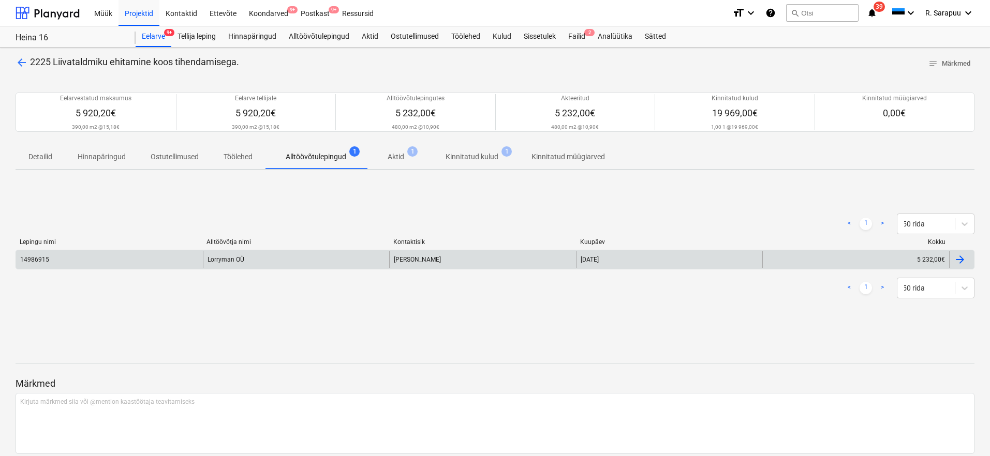
click at [438, 259] on div "Vladislav Komkov" at bounding box center [482, 259] width 187 height 17
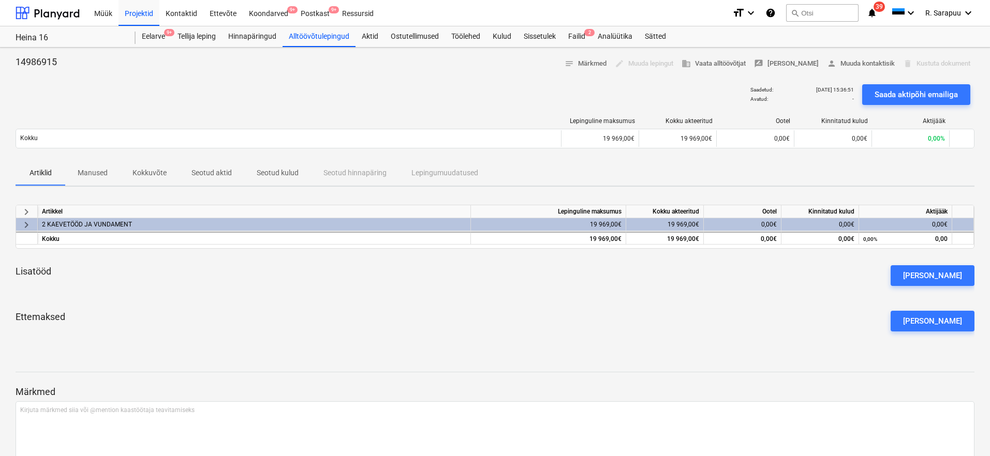
click at [222, 171] on p "Seotud aktid" at bounding box center [211, 173] width 40 height 11
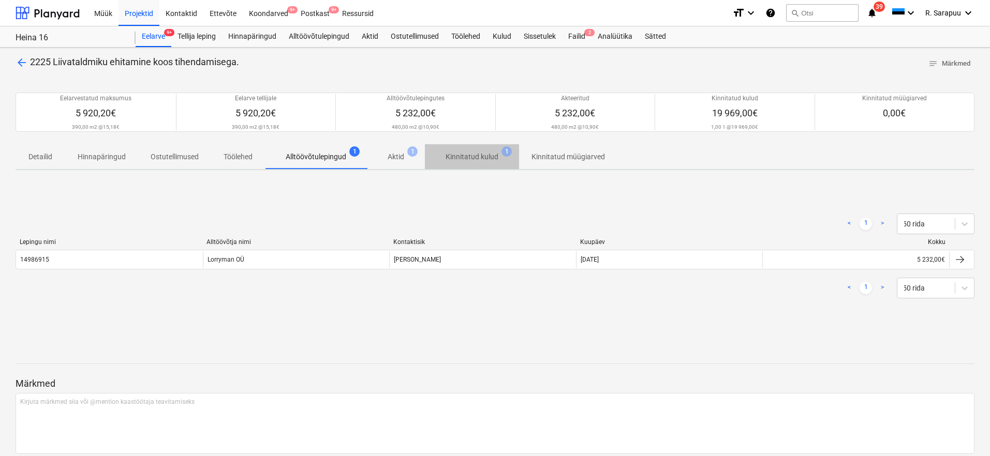
click at [499, 152] on span "Kinnitatud kulud 1" at bounding box center [471, 157] width 69 height 11
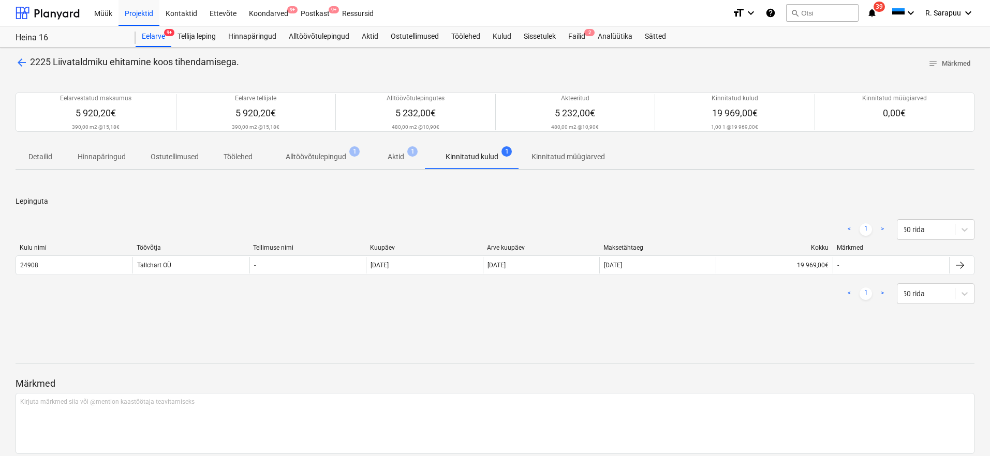
click at [326, 166] on button "Alltöövõtulepingud 1" at bounding box center [316, 156] width 102 height 25
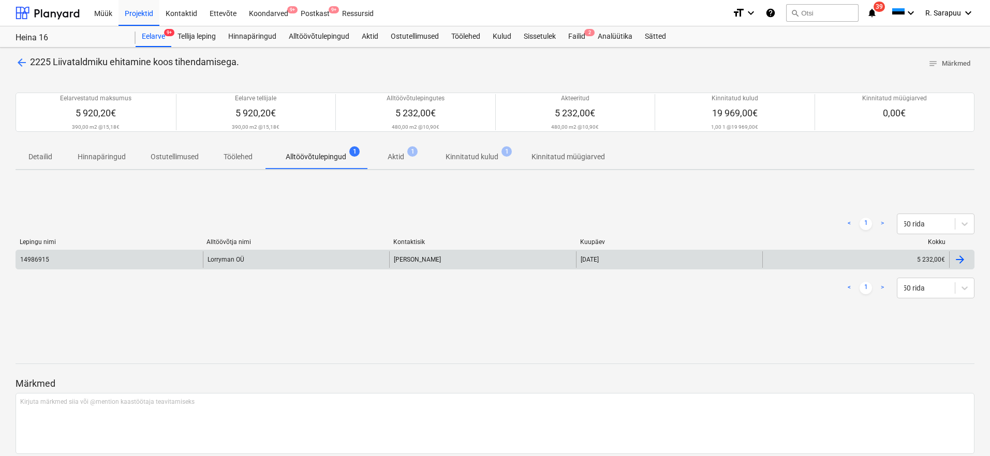
click at [242, 258] on div "Lorryman OÜ" at bounding box center [296, 259] width 187 height 17
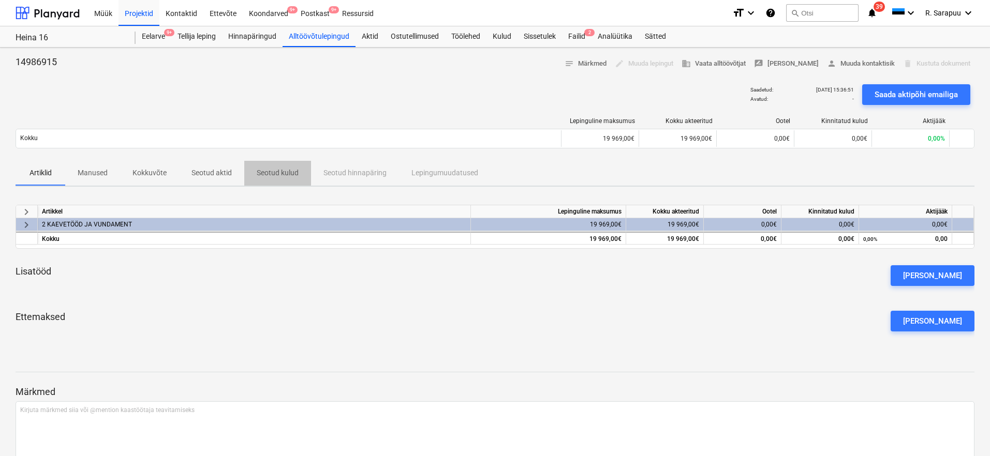
click at [286, 174] on p "Seotud kulud" at bounding box center [278, 173] width 42 height 11
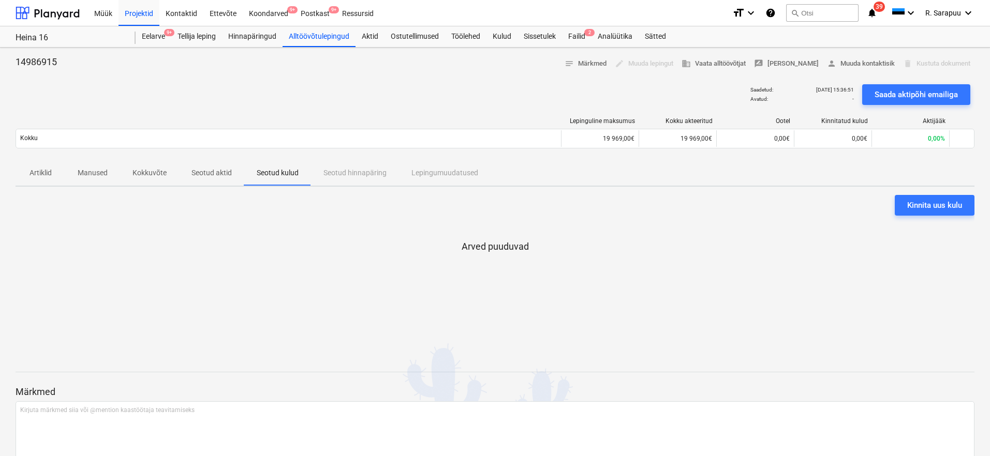
click at [95, 173] on p "Manused" at bounding box center [93, 173] width 30 height 11
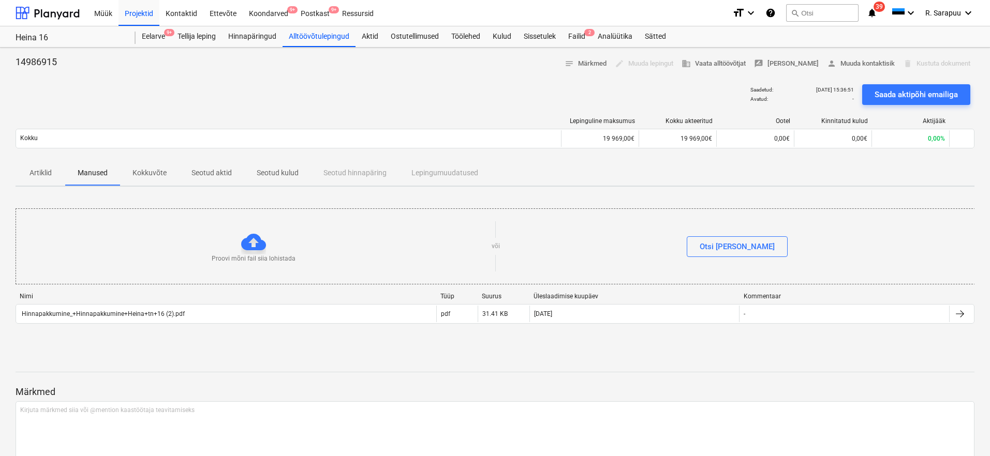
click at [159, 179] on span "Kokkuvõte" at bounding box center [149, 173] width 59 height 17
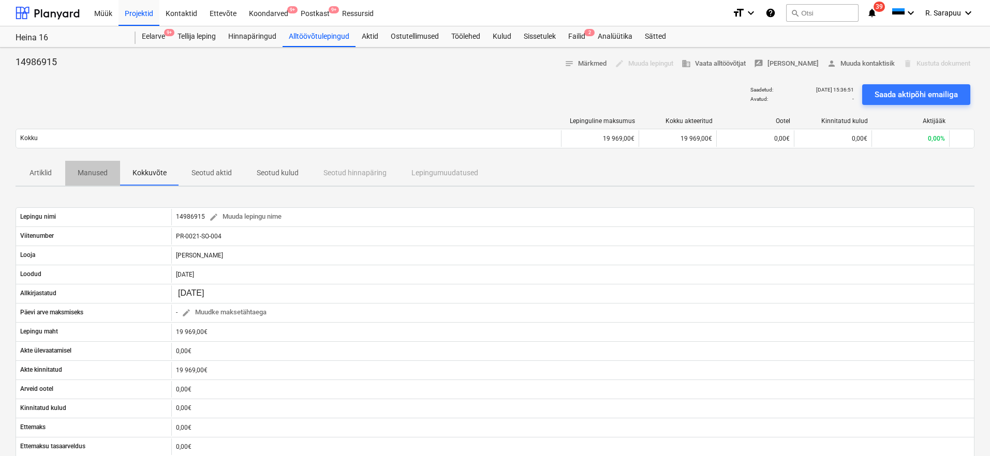
click at [89, 163] on button "Manused" at bounding box center [92, 173] width 55 height 25
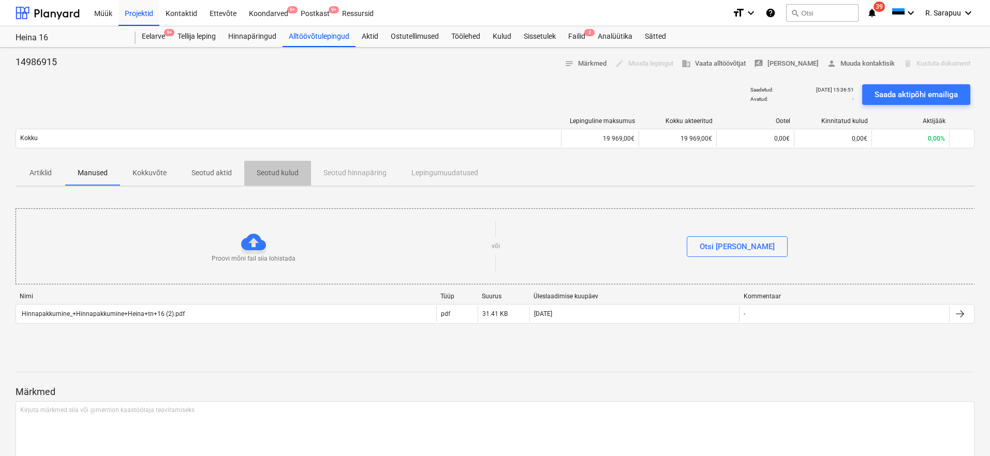
click at [269, 172] on p "Seotud kulud" at bounding box center [278, 173] width 42 height 11
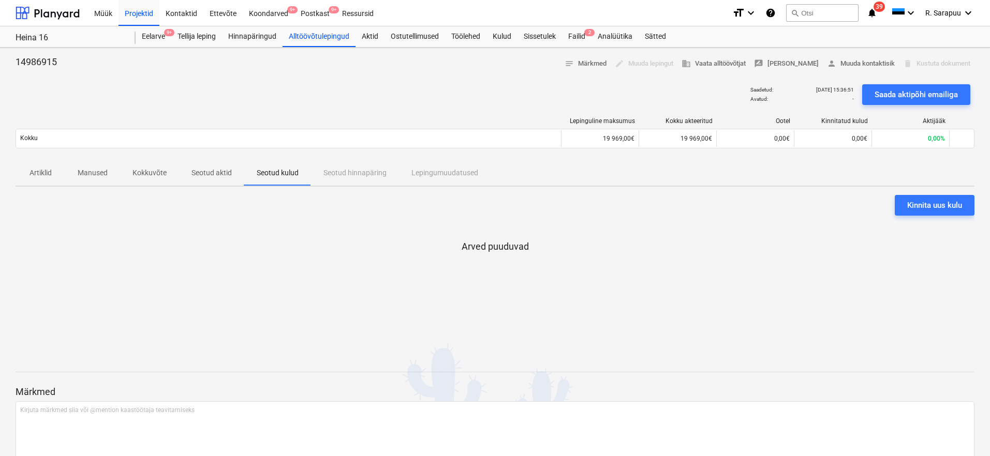
click at [229, 176] on p "Seotud aktid" at bounding box center [211, 173] width 40 height 11
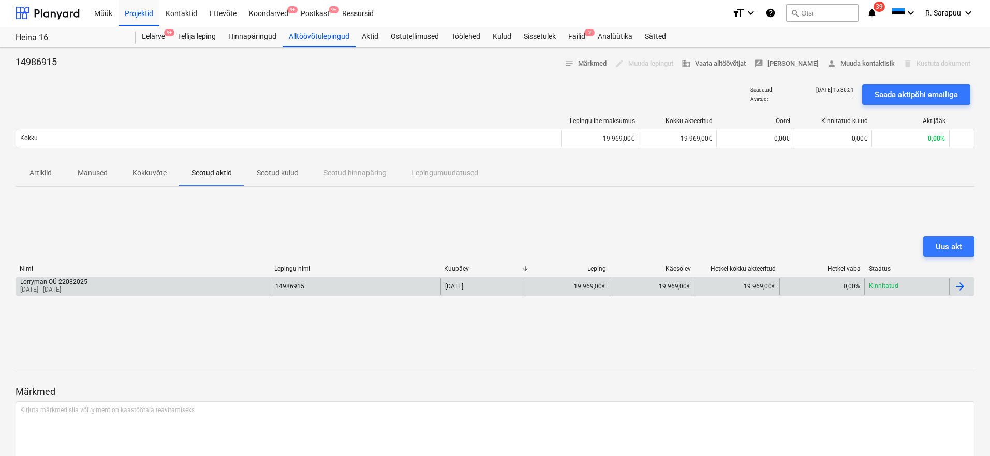
click at [80, 280] on div "Lorryman OÜ 22082025" at bounding box center [53, 281] width 67 height 7
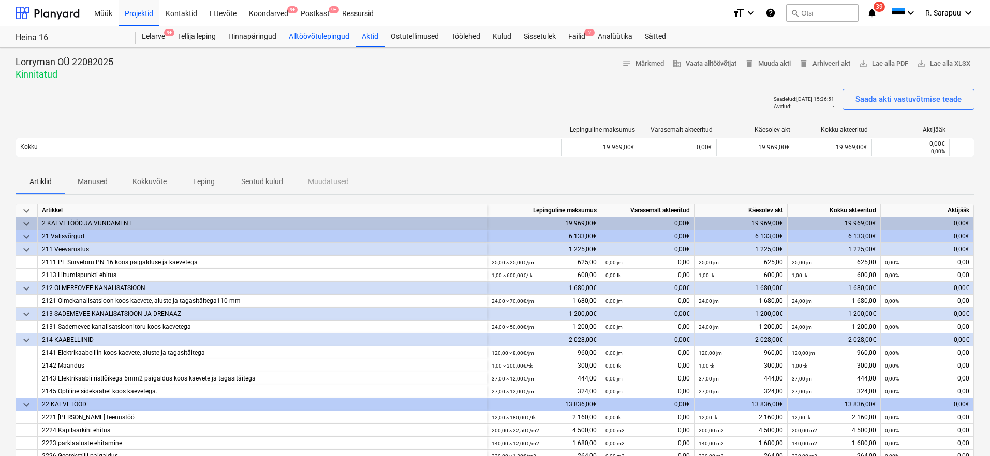
click at [303, 42] on div "Alltöövõtulepingud" at bounding box center [318, 36] width 73 height 21
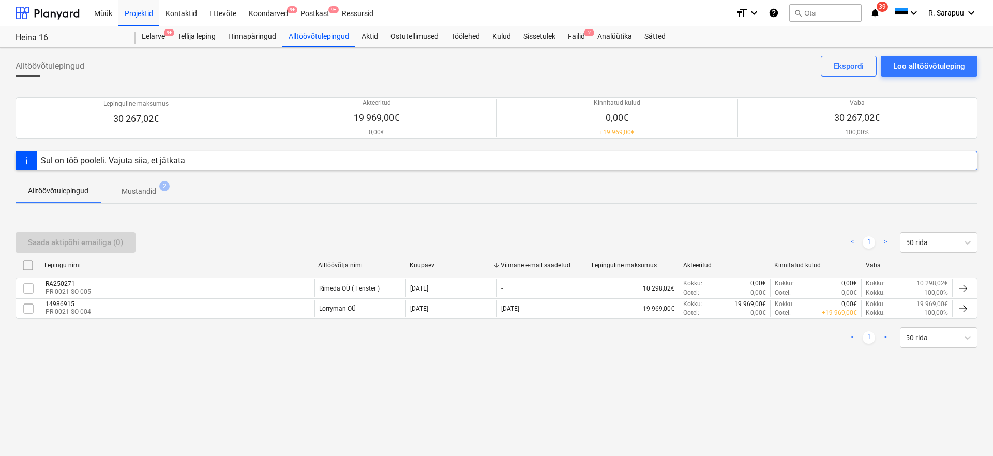
click at [130, 189] on p "Mustandid" at bounding box center [139, 191] width 35 height 11
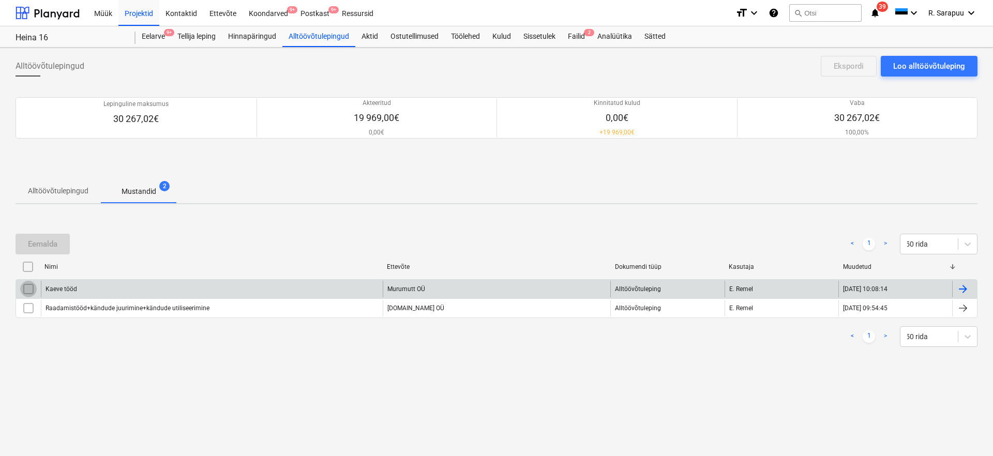
click at [27, 286] on input "checkbox" at bounding box center [28, 289] width 17 height 17
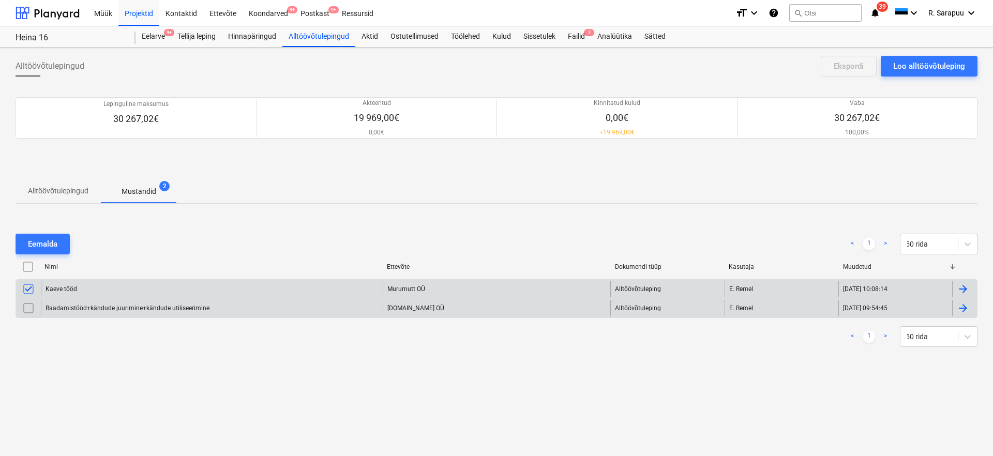
click at [24, 308] on input "checkbox" at bounding box center [28, 308] width 17 height 17
click at [44, 245] on div "Eemalda" at bounding box center [42, 243] width 29 height 13
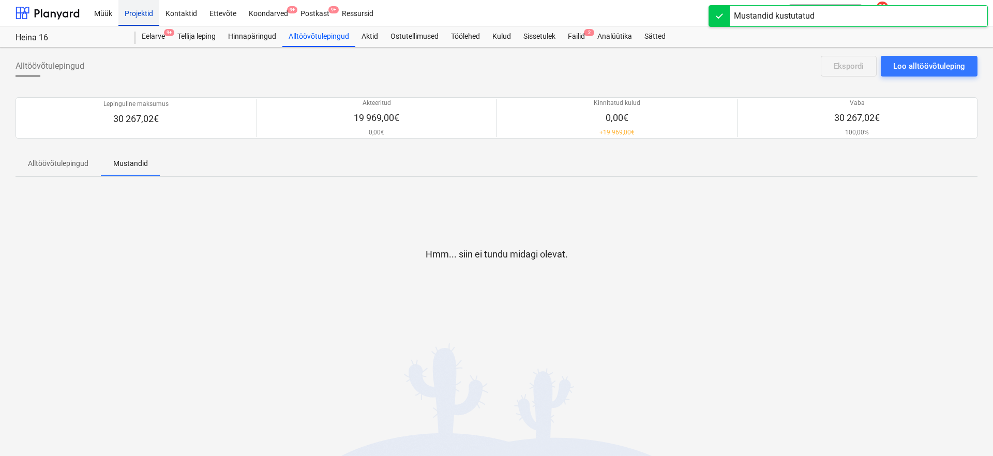
click at [151, 14] on div "Projektid" at bounding box center [138, 12] width 41 height 26
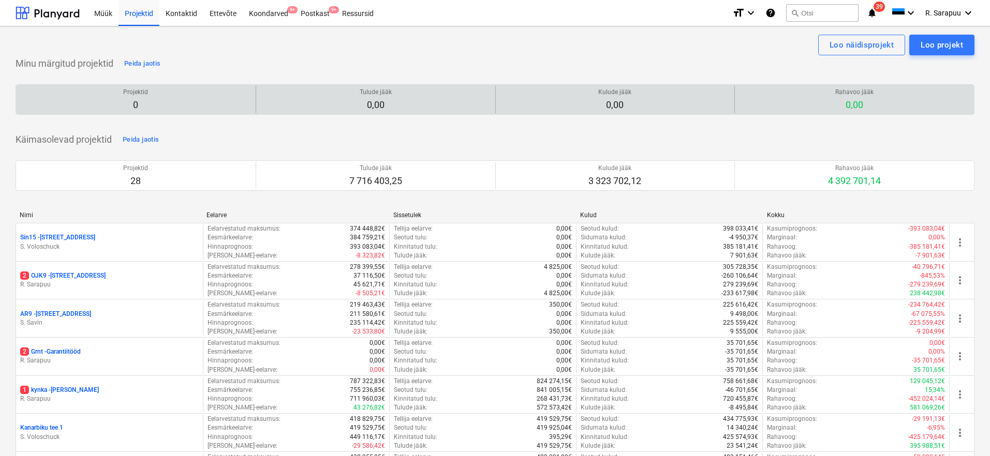
click at [103, 107] on div "Projektid 0" at bounding box center [135, 99] width 231 height 27
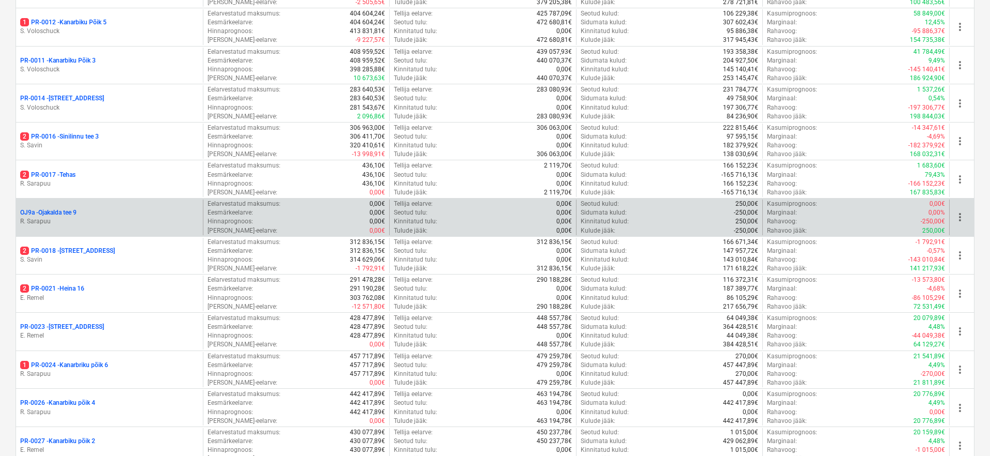
scroll to position [872, 0]
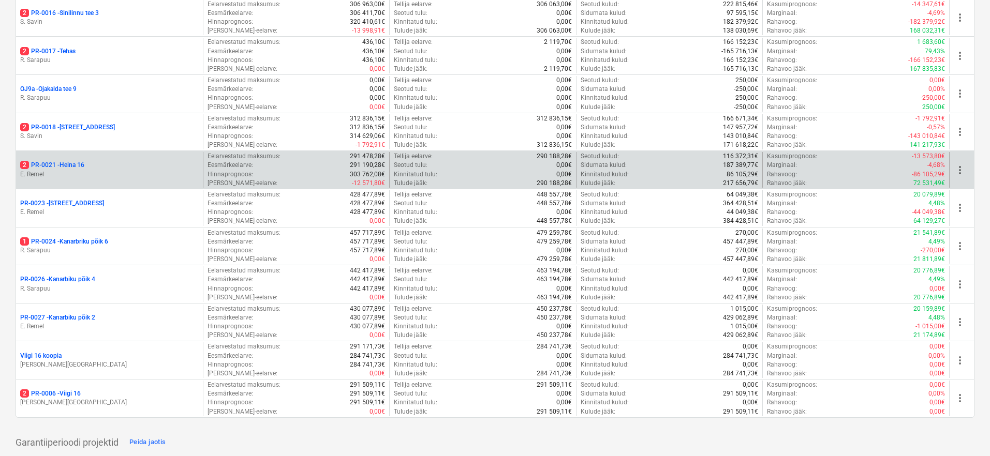
click at [70, 161] on p "2 PR-0021 - Heina 16" at bounding box center [52, 165] width 64 height 9
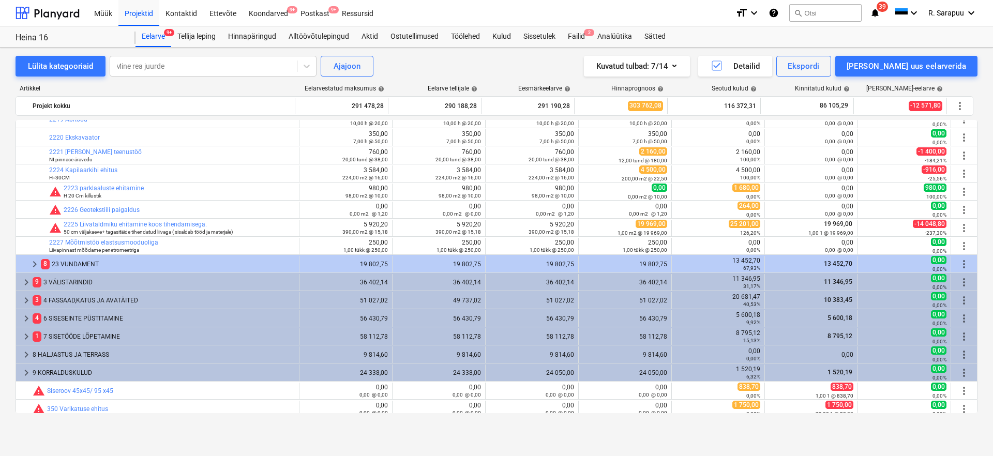
scroll to position [162, 0]
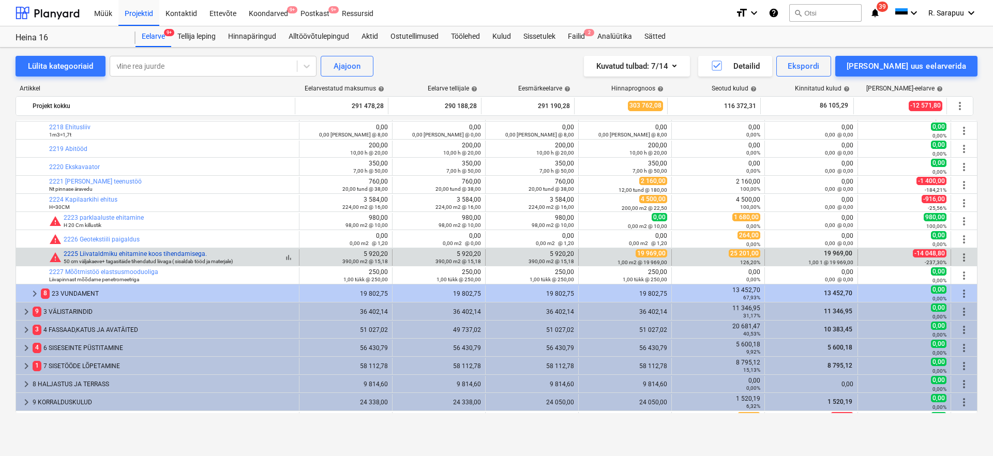
click at [150, 256] on link "2225 Liivataldmiku ehitamine koos tihendamisega." at bounding box center [135, 253] width 143 height 7
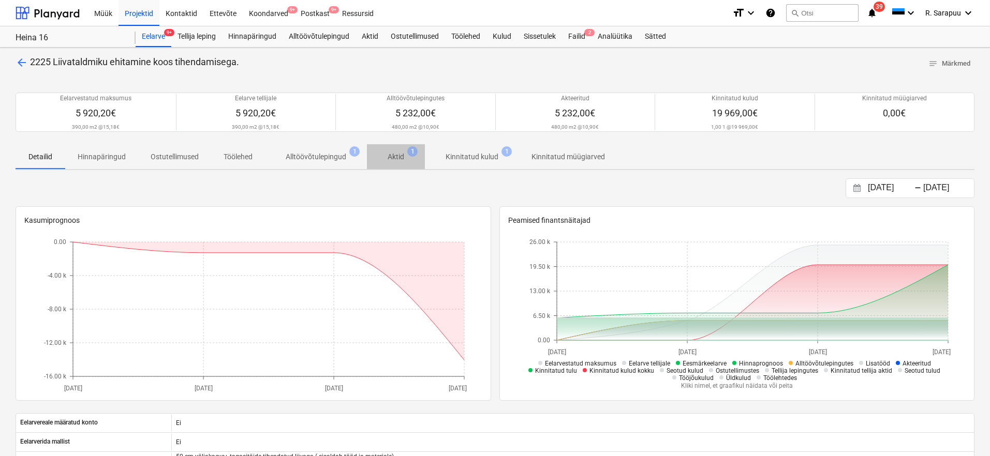
click at [404, 149] on span "Aktid 1" at bounding box center [396, 156] width 58 height 19
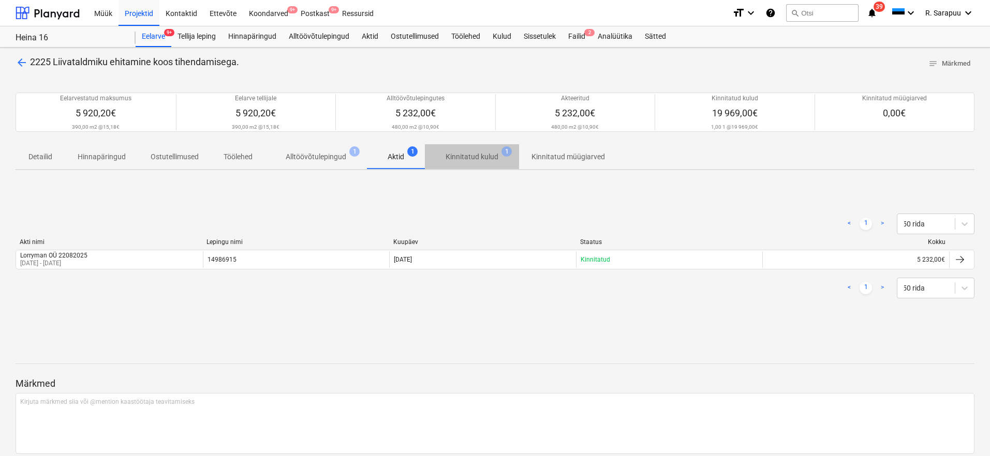
click at [482, 153] on p "Kinnitatud kulud" at bounding box center [471, 157] width 53 height 11
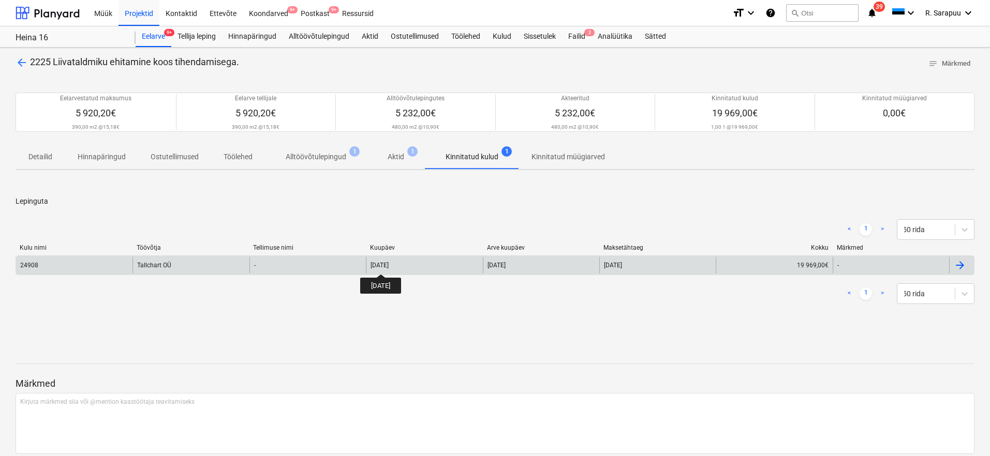
click at [389, 265] on div "[DATE]" at bounding box center [379, 265] width 18 height 7
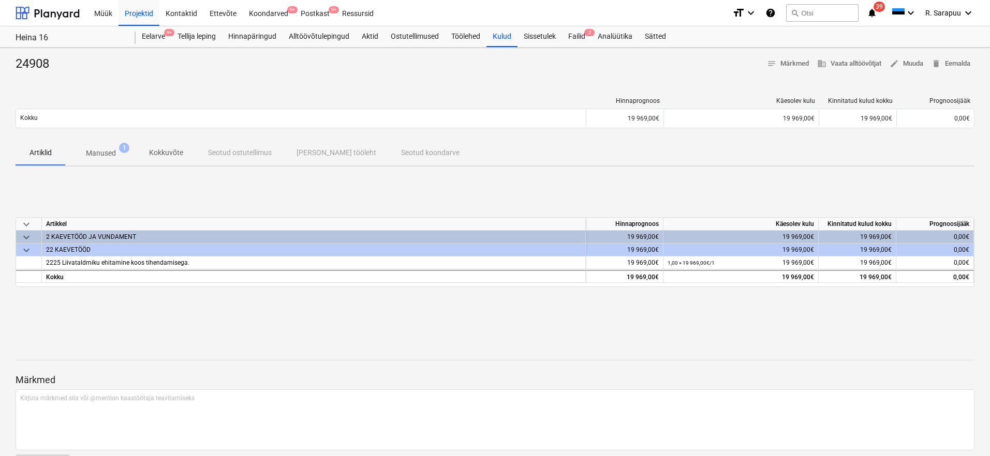
click at [103, 151] on p "Manused" at bounding box center [101, 153] width 30 height 11
click at [367, 38] on div "Aktid" at bounding box center [369, 36] width 29 height 21
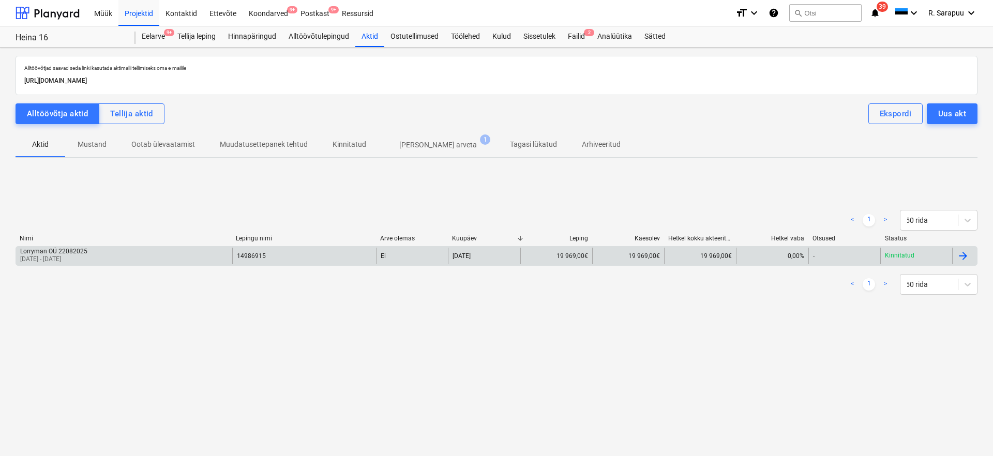
click at [391, 261] on div "Ei" at bounding box center [412, 256] width 72 height 17
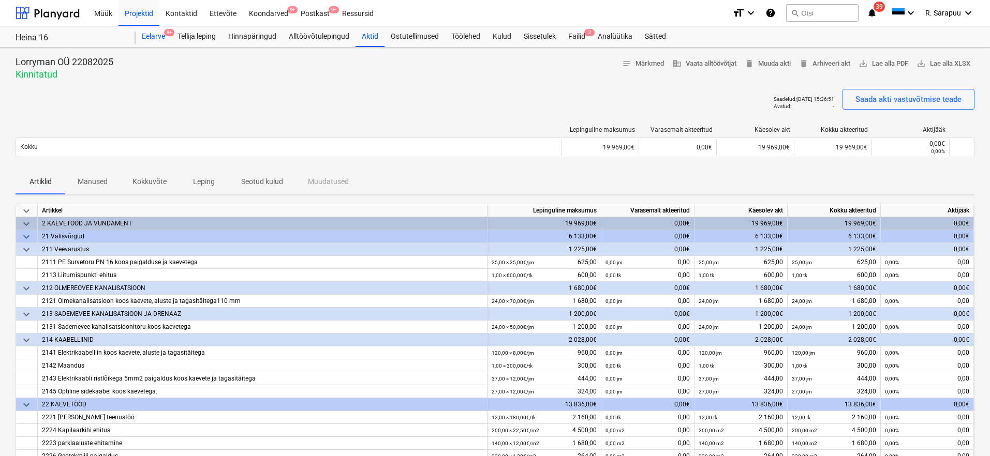
click at [160, 38] on div "Eelarve 9+" at bounding box center [154, 36] width 36 height 21
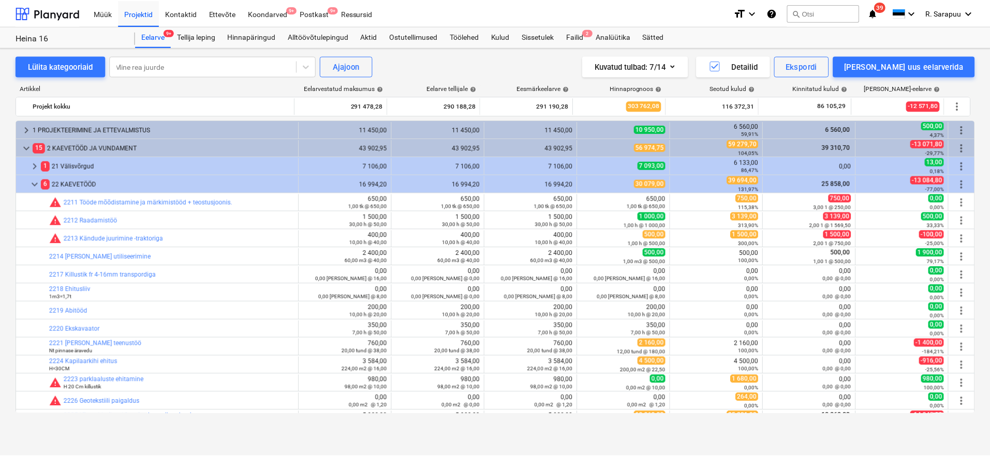
scroll to position [162, 0]
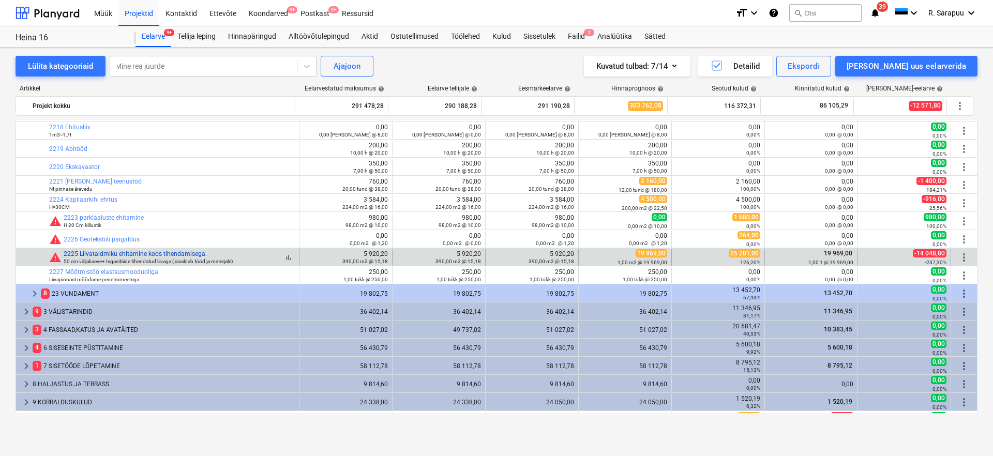
click at [129, 256] on link "2225 Liivataldmiku ehitamine koos tihendamisega." at bounding box center [135, 253] width 143 height 7
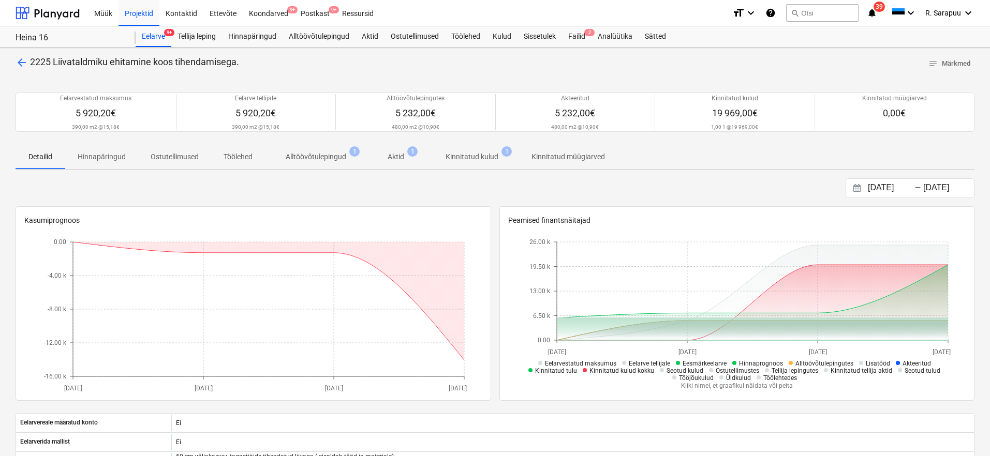
click at [472, 156] on p "Kinnitatud kulud" at bounding box center [471, 157] width 53 height 11
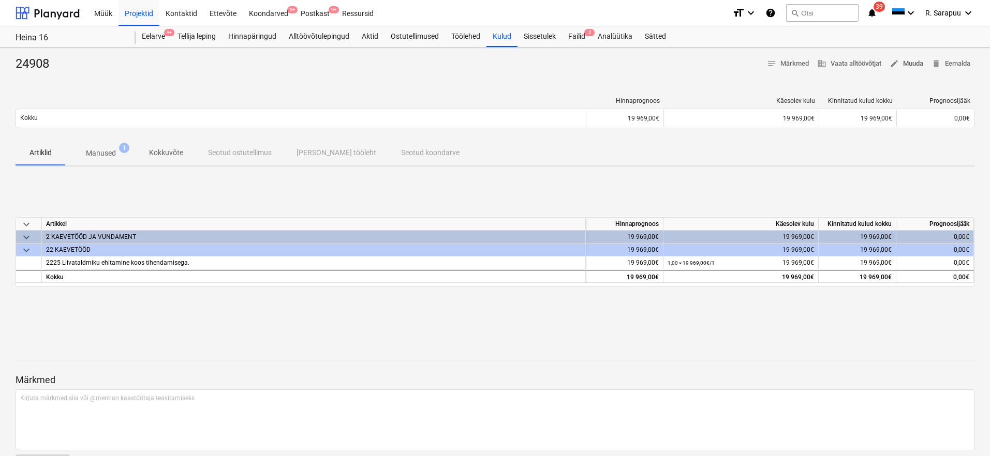
click at [909, 60] on span "edit Muuda" at bounding box center [906, 64] width 34 height 12
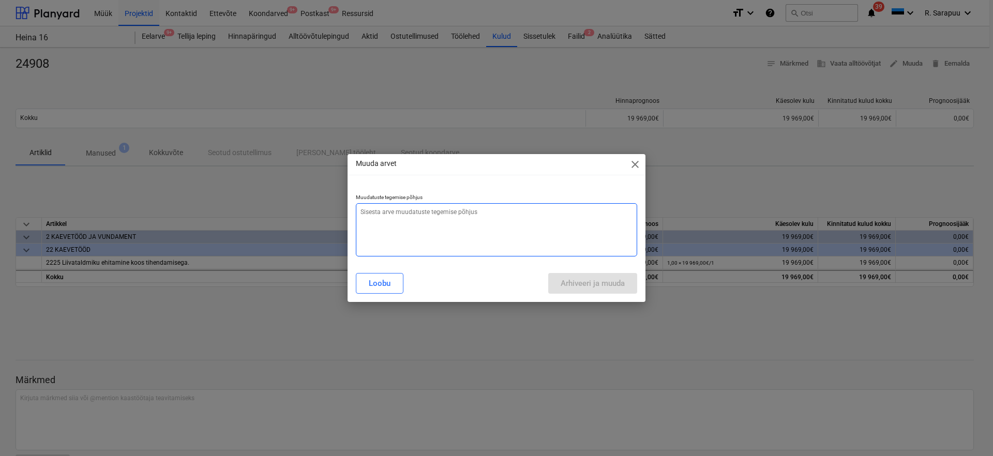
click at [419, 229] on textarea at bounding box center [496, 229] width 281 height 53
type textarea "x"
type textarea "v"
type textarea "x"
type textarea "va"
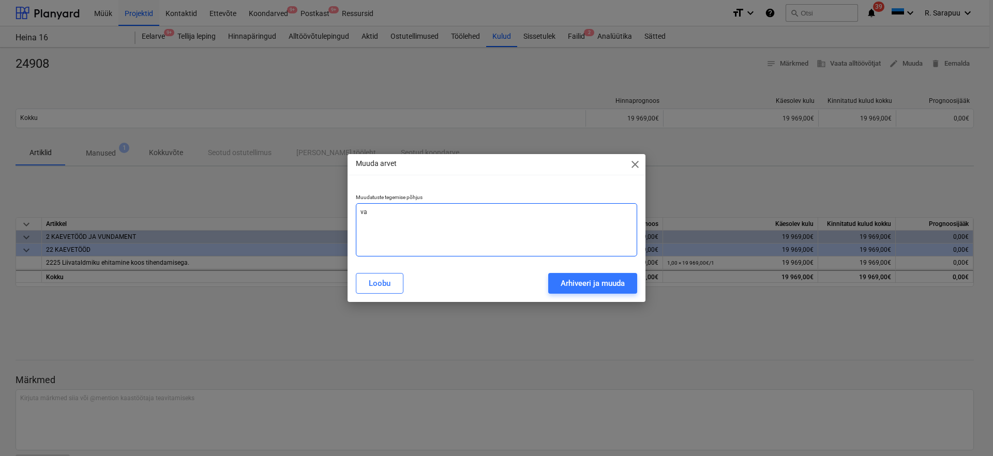
type textarea "x"
type textarea "val"
type textarea "x"
type textarea "vale"
click at [611, 280] on div "Arhiveeri ja muuda" at bounding box center [593, 283] width 64 height 13
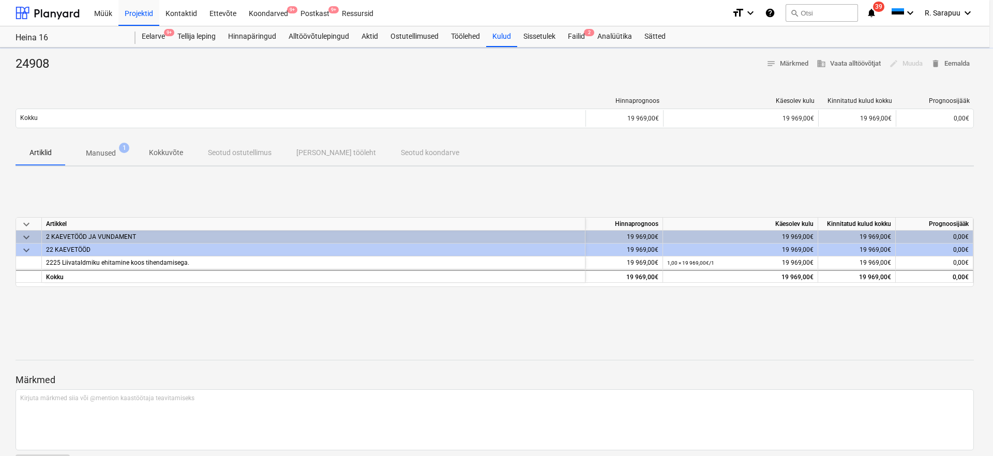
type textarea "x"
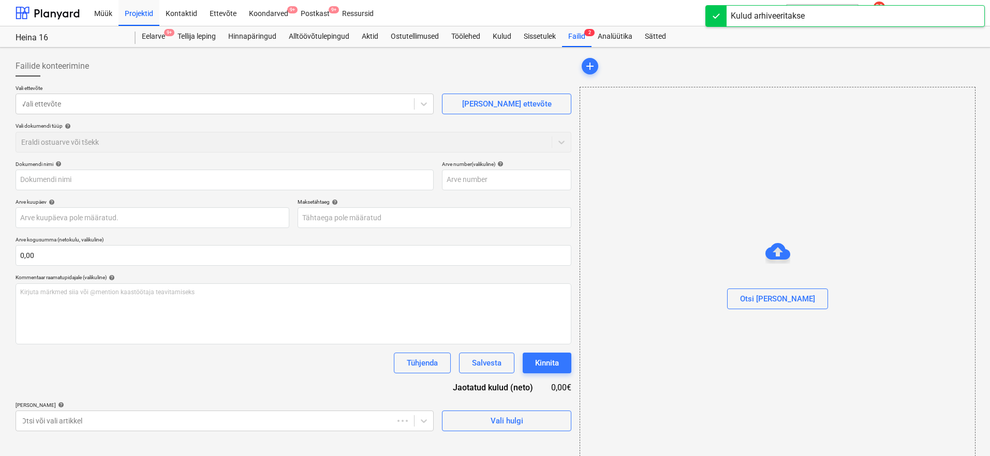
type input "24908"
type input "22 Aug 2025"
type input "[DATE]"
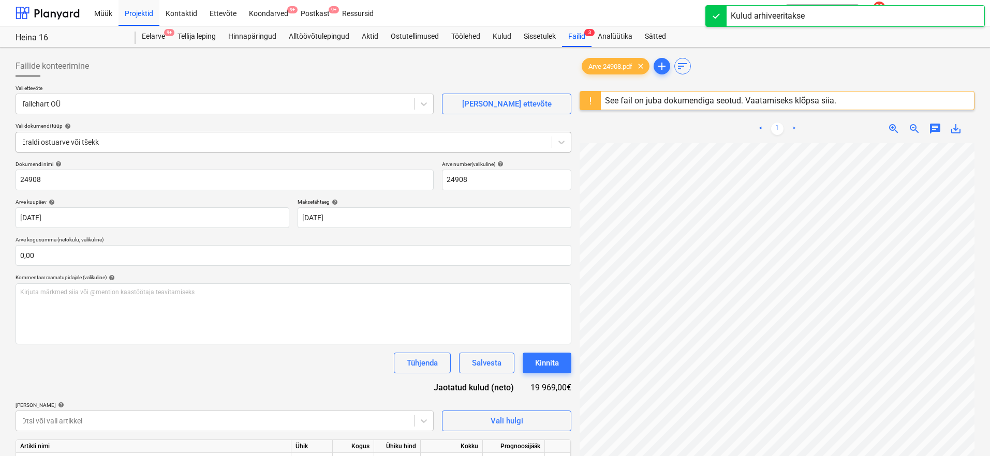
click at [140, 149] on div "Eraldi ostuarve või tšekk" at bounding box center [294, 142] width 556 height 21
click at [174, 124] on div "Vali dokumendi tüüp help" at bounding box center [294, 126] width 556 height 7
click at [183, 101] on div at bounding box center [214, 104] width 387 height 10
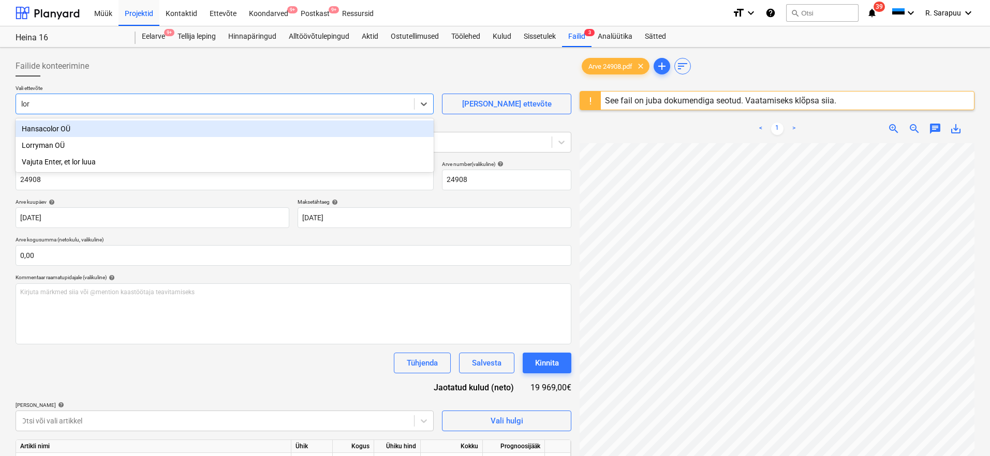
type input "lorr"
click at [40, 128] on div "Lorryman OÜ" at bounding box center [225, 129] width 418 height 17
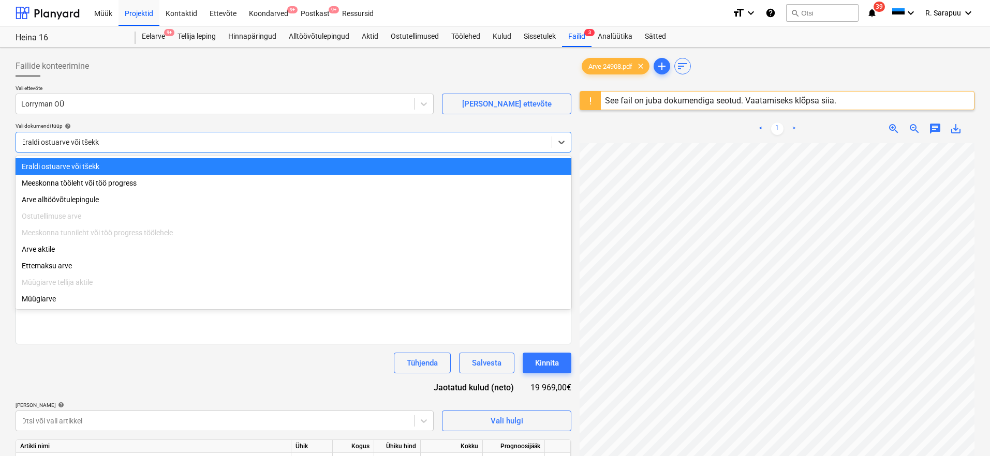
click at [135, 143] on div at bounding box center [283, 142] width 525 height 10
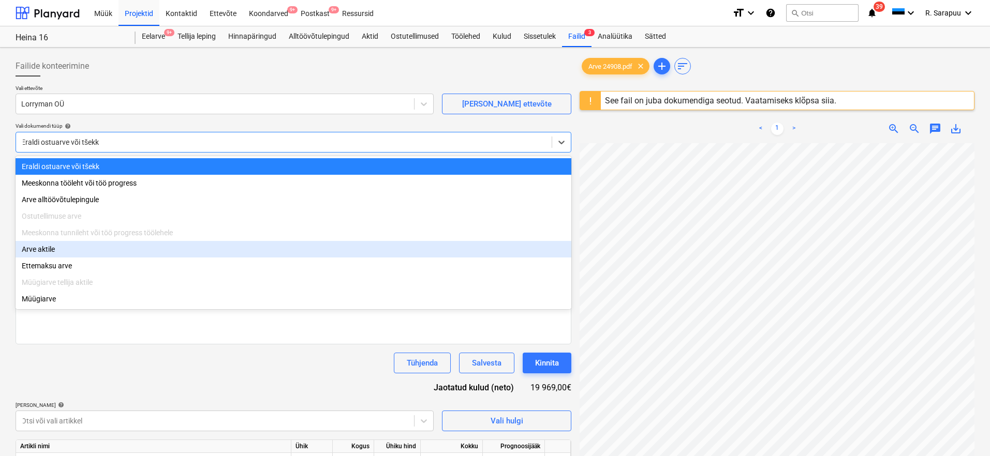
click at [54, 249] on div "Arve aktile" at bounding box center [294, 249] width 556 height 17
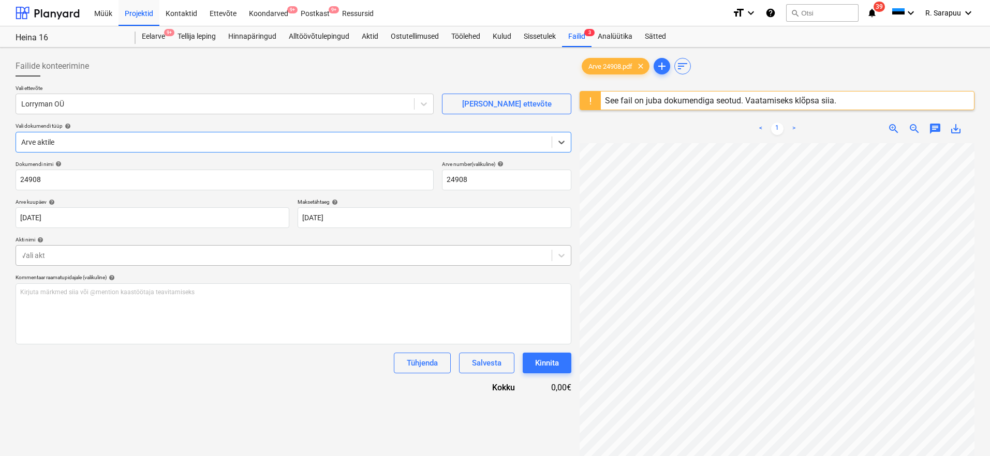
click at [161, 259] on div at bounding box center [283, 255] width 525 height 10
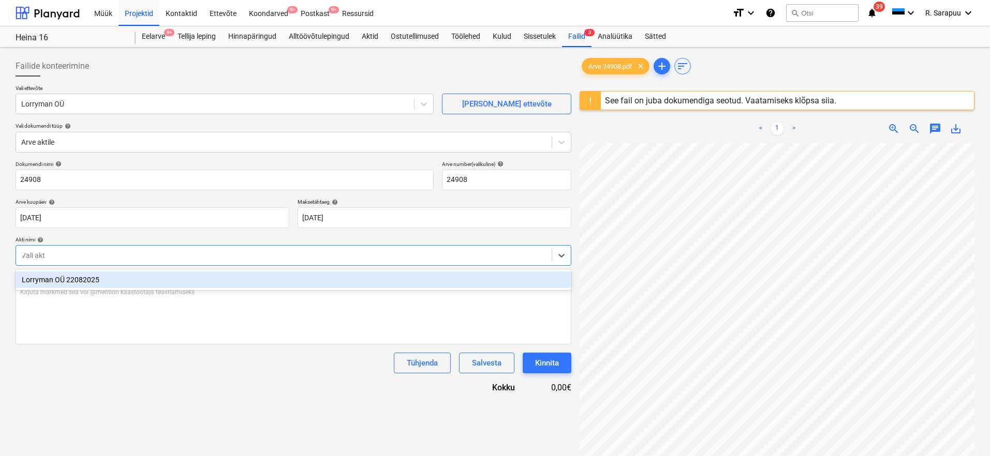
click at [127, 285] on div "Lorryman OÜ 22082025" at bounding box center [294, 280] width 556 height 17
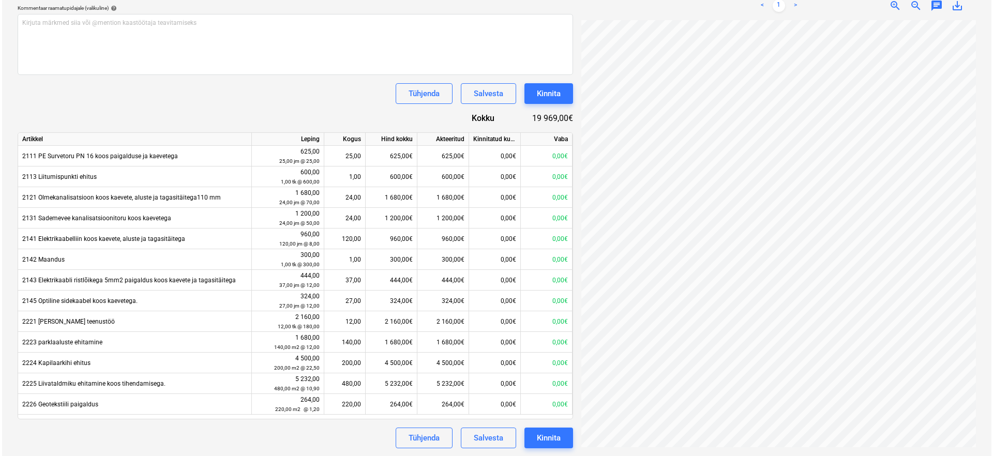
scroll to position [269, 0]
click at [543, 438] on div "Kinnita" at bounding box center [547, 438] width 24 height 13
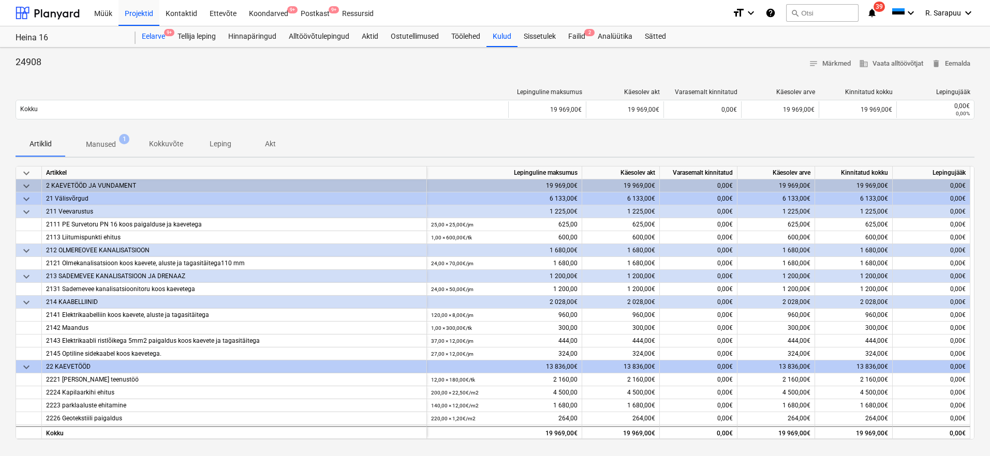
click at [161, 38] on div "Eelarve 9+" at bounding box center [154, 36] width 36 height 21
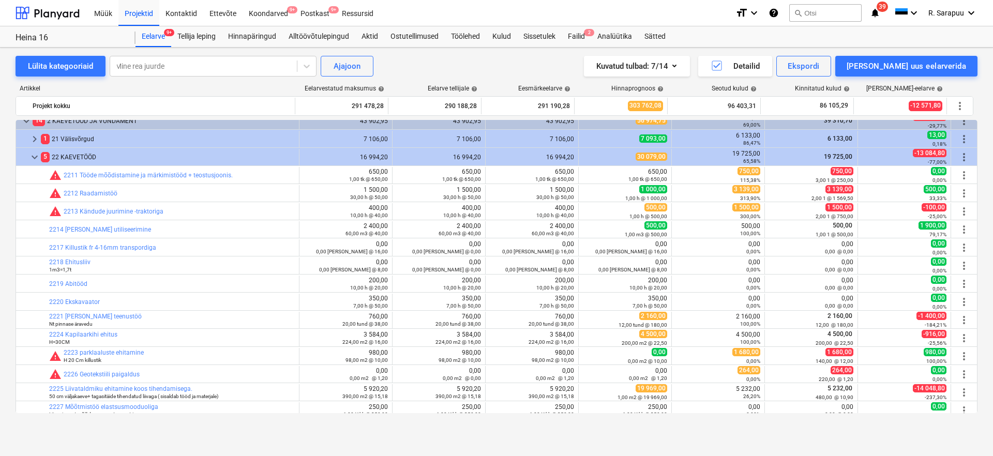
scroll to position [50, 0]
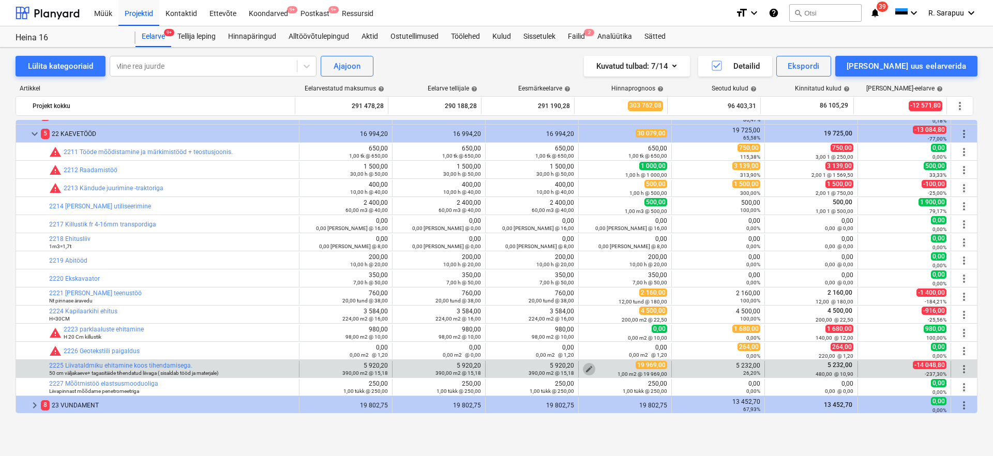
click at [583, 369] on button "edit" at bounding box center [589, 369] width 12 height 12
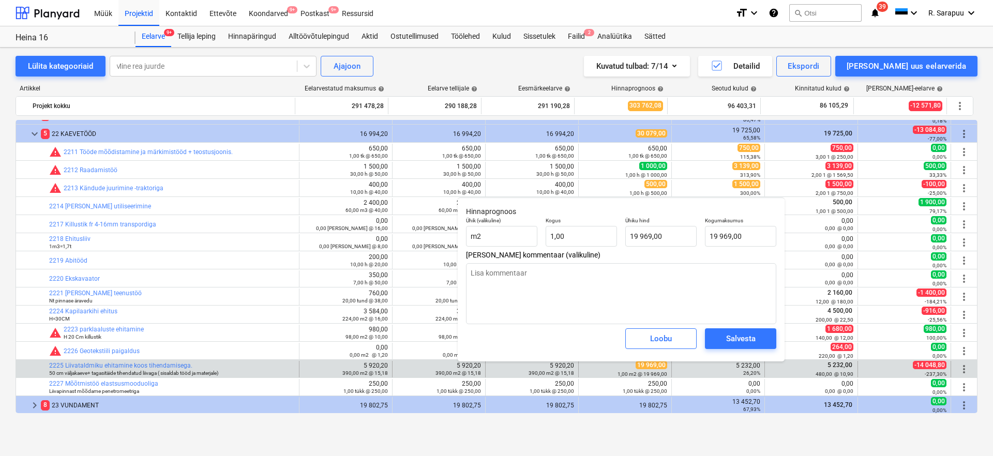
type textarea "x"
type input "19969"
drag, startPoint x: 675, startPoint y: 237, endPoint x: 573, endPoint y: 237, distance: 101.9
click at [573, 237] on div "Ühik (valikuline) m2 Kogus 1,00 Ühiku hind 19969 Kogumaksumus 19 969,00" at bounding box center [621, 232] width 319 height 38
type textarea "x"
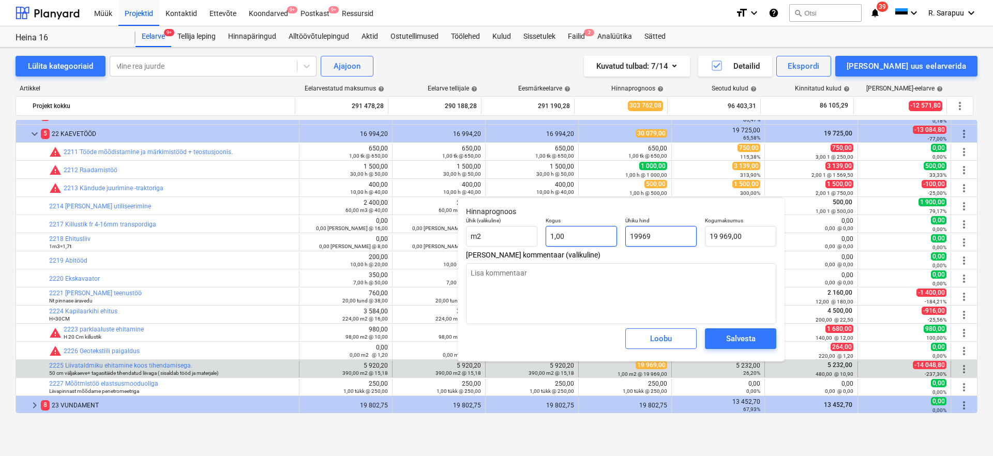
type input "5"
type input "5,00"
type textarea "x"
type input "52"
type input "52,00"
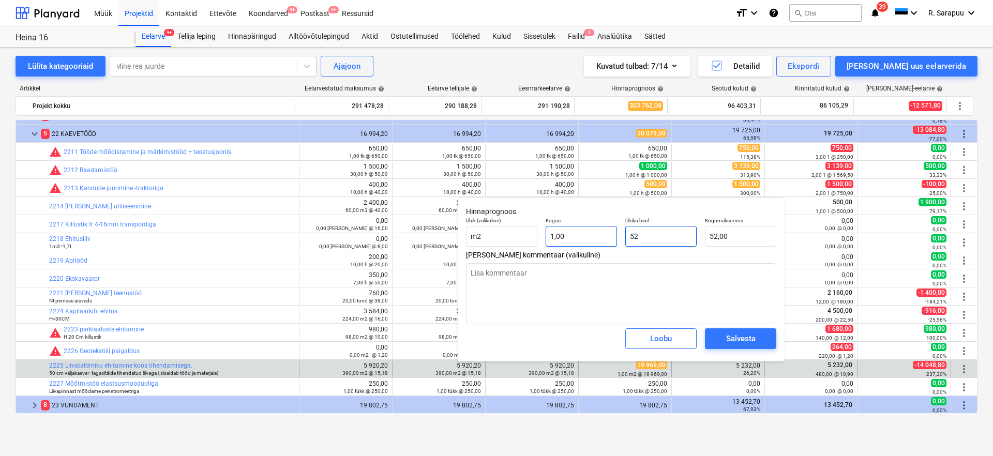
type textarea "x"
type input "523"
type input "523,00"
type textarea "x"
type input "5232"
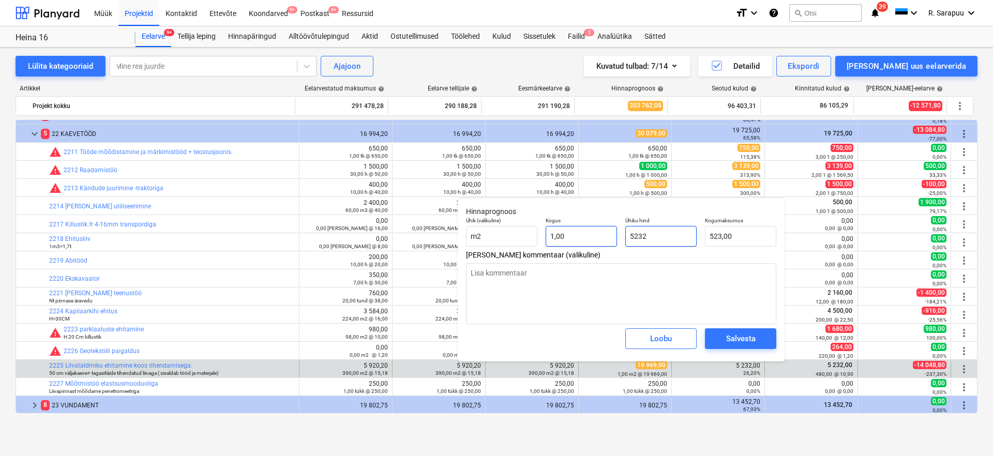
type input "5 232,00"
type input "5232"
type textarea "x"
type input "5 232,00"
click at [748, 341] on div "Salvesta" at bounding box center [740, 338] width 29 height 13
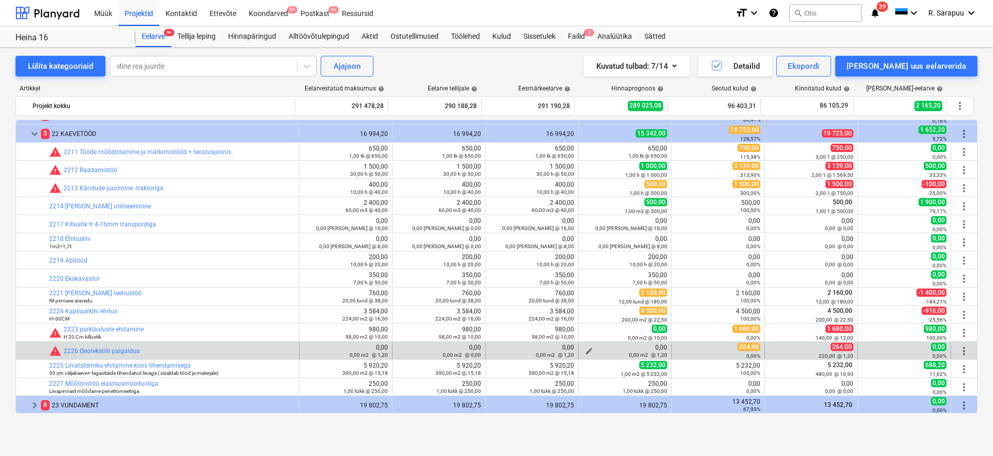
click at [588, 351] on span "edit" at bounding box center [589, 351] width 8 height 8
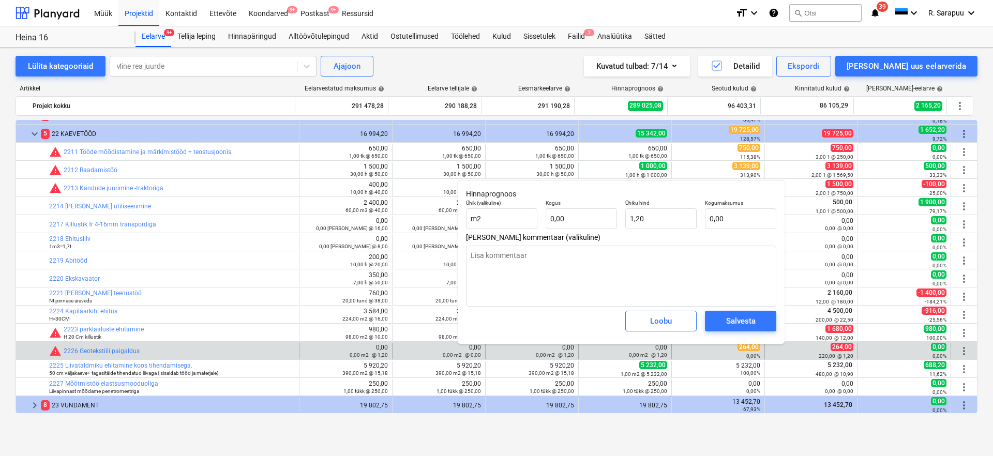
type textarea "x"
type input "1,2"
drag, startPoint x: 664, startPoint y: 218, endPoint x: 621, endPoint y: 218, distance: 42.9
click at [623, 218] on div "Ühiku hind 1,2" at bounding box center [661, 215] width 80 height 38
type textarea "x"
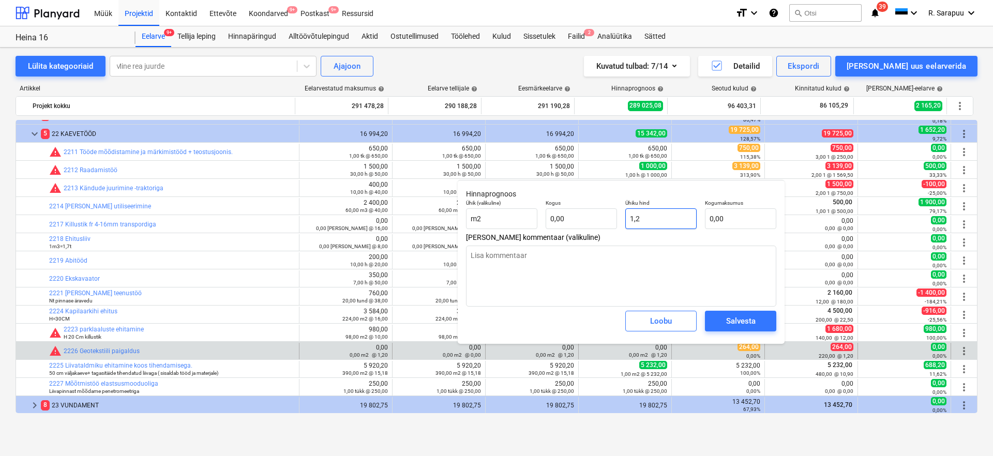
type input "2"
type textarea "x"
type input "26"
type textarea "x"
type input "264"
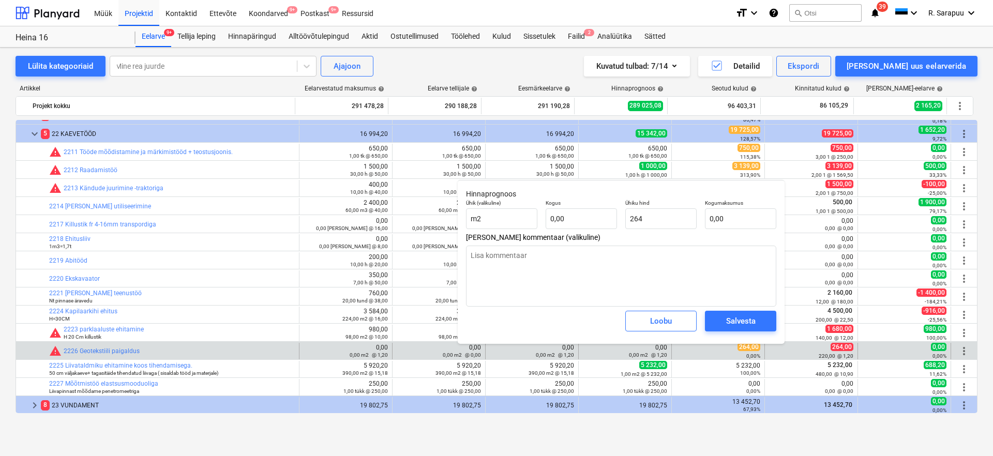
type textarea "x"
type input "264,00"
click at [728, 310] on div "Salvesta" at bounding box center [741, 321] width 80 height 29
click at [579, 233] on div "Kogus 0,00" at bounding box center [582, 215] width 80 height 38
click at [578, 221] on input "text" at bounding box center [581, 218] width 71 height 21
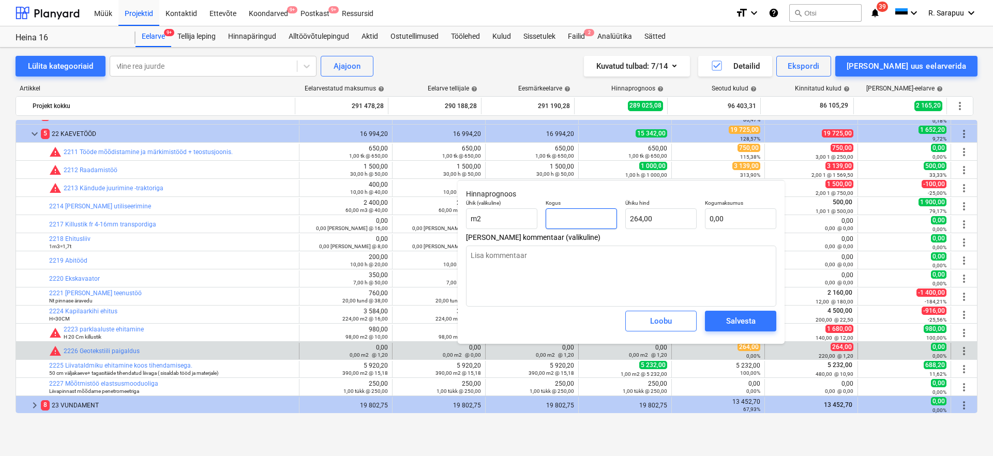
type textarea "x"
type input "1"
type input "264,00"
click at [764, 322] on button "Salvesta" at bounding box center [740, 321] width 71 height 21
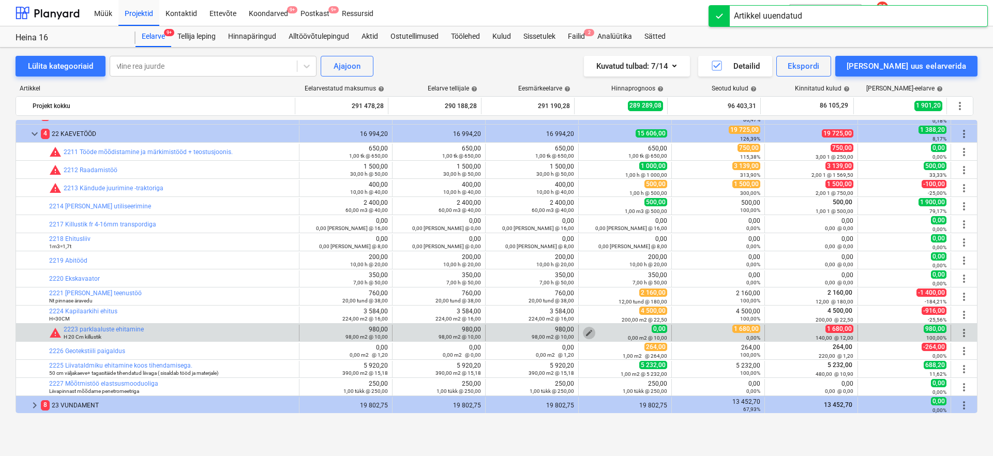
click at [586, 332] on span "edit" at bounding box center [589, 333] width 8 height 8
type textarea "x"
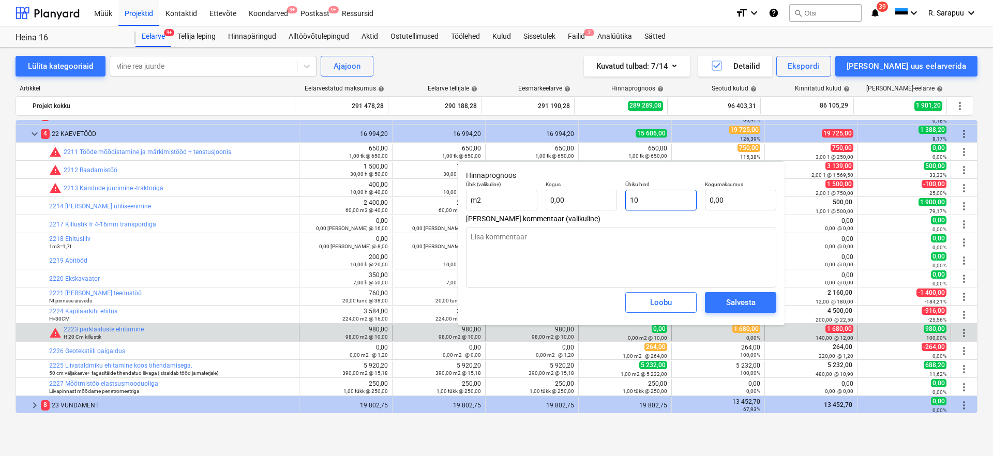
type input "10"
drag, startPoint x: 657, startPoint y: 204, endPoint x: 619, endPoint y: 204, distance: 38.3
click at [619, 204] on div "Ühik (valikuline) m2 Kogus 0,00 Ühiku hind 10 Kogumaksumus 0,00" at bounding box center [621, 196] width 319 height 38
type textarea "x"
type input "1"
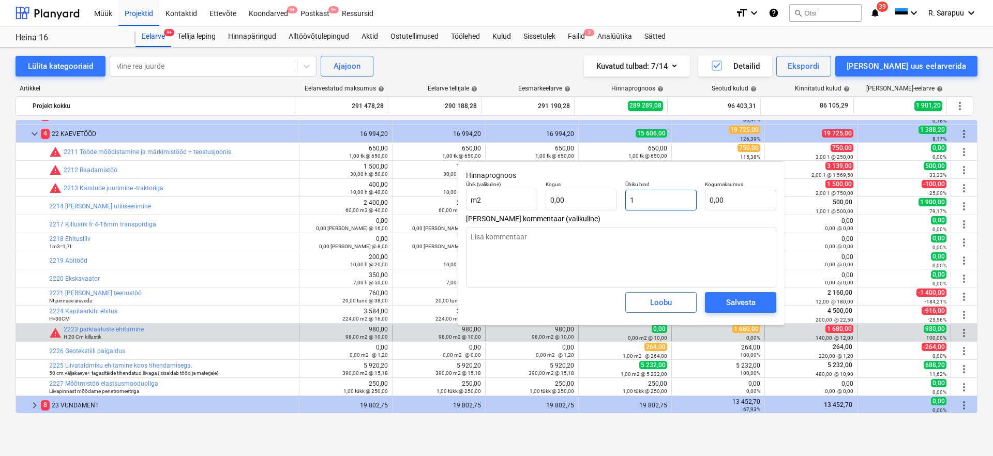
type textarea "x"
type input "16"
type textarea "x"
type input "168"
type textarea "x"
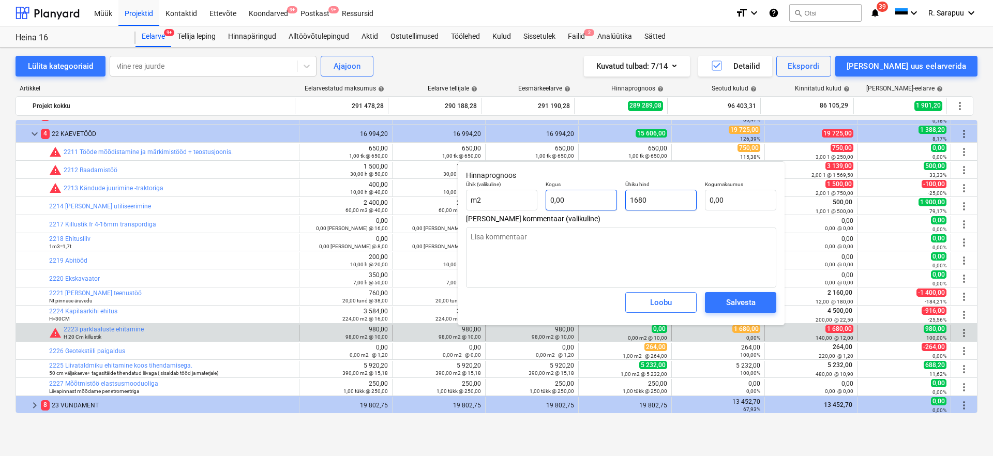
type input "1680"
type textarea "x"
type input "1 680,00"
click at [595, 206] on input "text" at bounding box center [581, 200] width 71 height 21
type textarea "x"
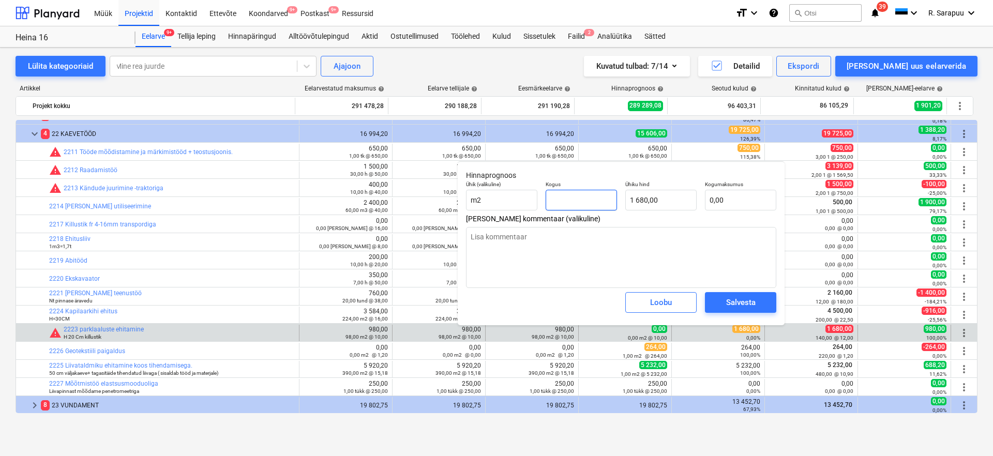
type input "1"
type input "1 680,00"
type input "1"
type textarea "x"
type input "1,00"
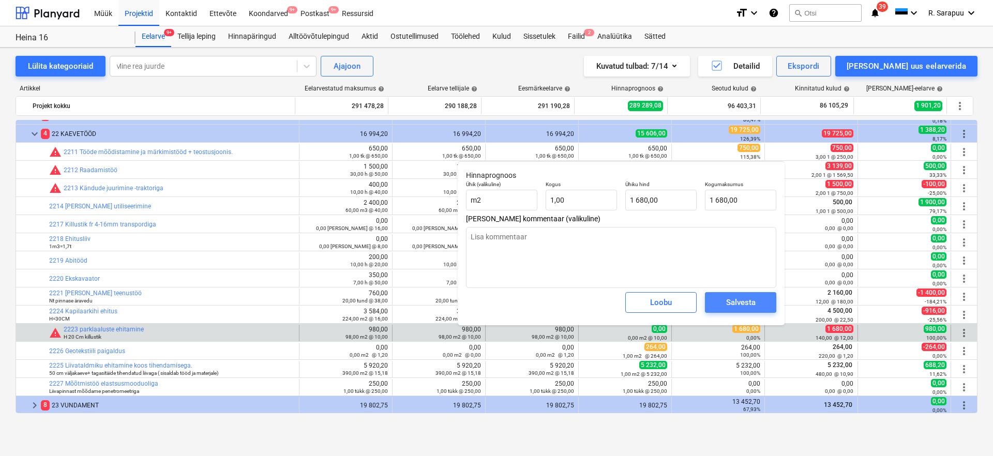
click at [768, 311] on button "Salvesta" at bounding box center [740, 302] width 71 height 21
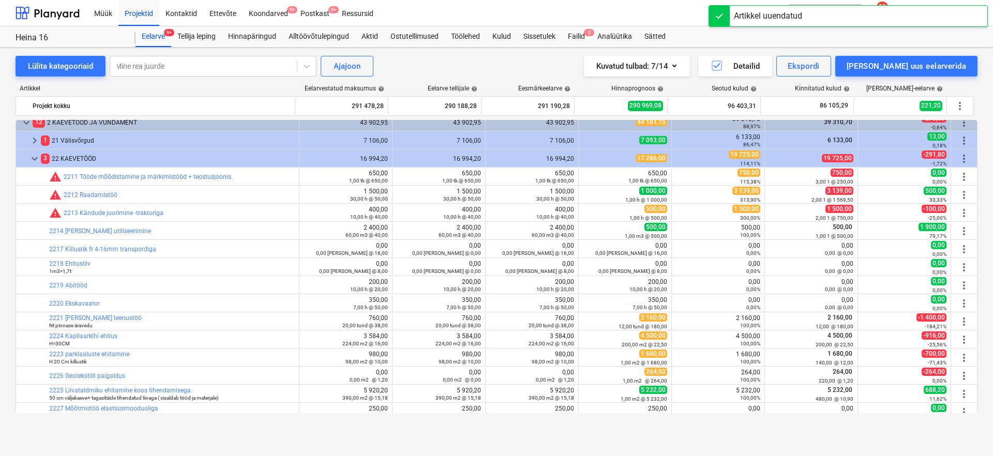
scroll to position [21, 0]
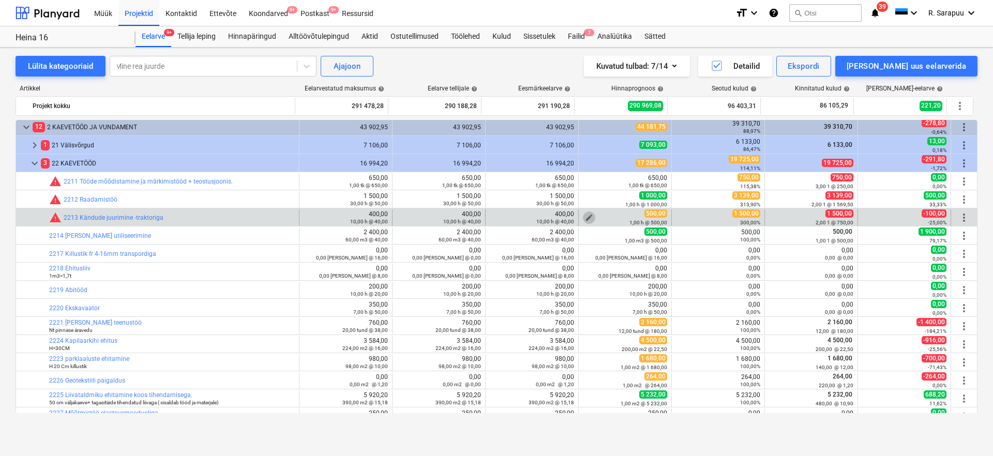
click at [590, 217] on button "edit" at bounding box center [589, 218] width 12 height 12
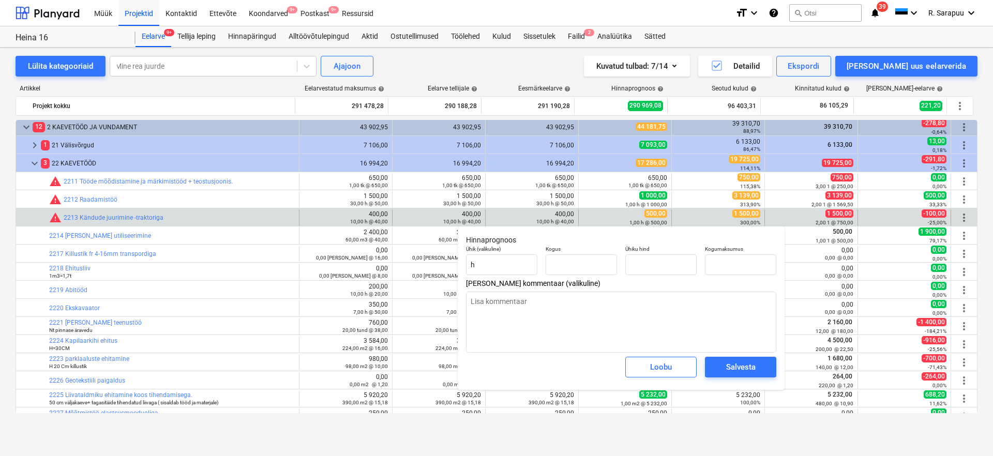
type textarea "x"
type input "1,00"
type input "500,00"
type input "500"
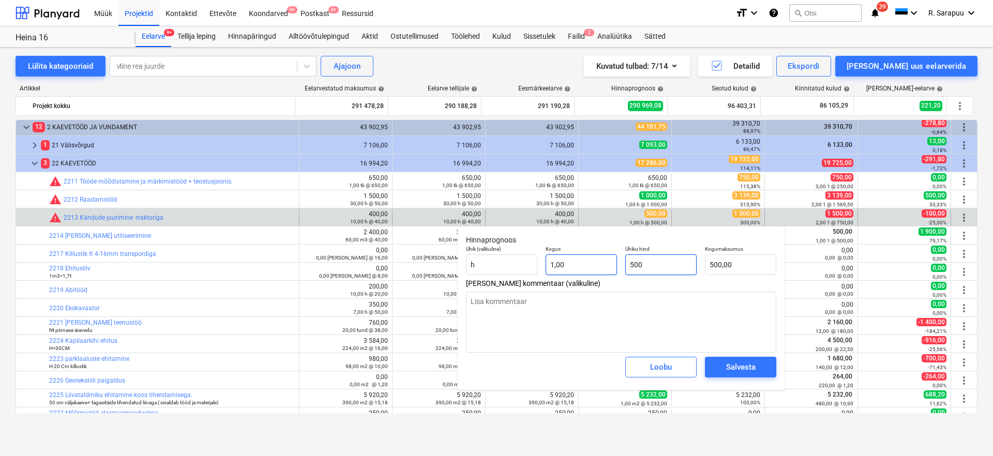
drag, startPoint x: 660, startPoint y: 265, endPoint x: 589, endPoint y: 262, distance: 71.0
click at [591, 263] on div "Ühik (valikuline) h Kogus 1,00 Ühiku hind 500 Kogumaksumus 500,00" at bounding box center [621, 261] width 319 height 38
type textarea "x"
type input "1"
type input "1,00"
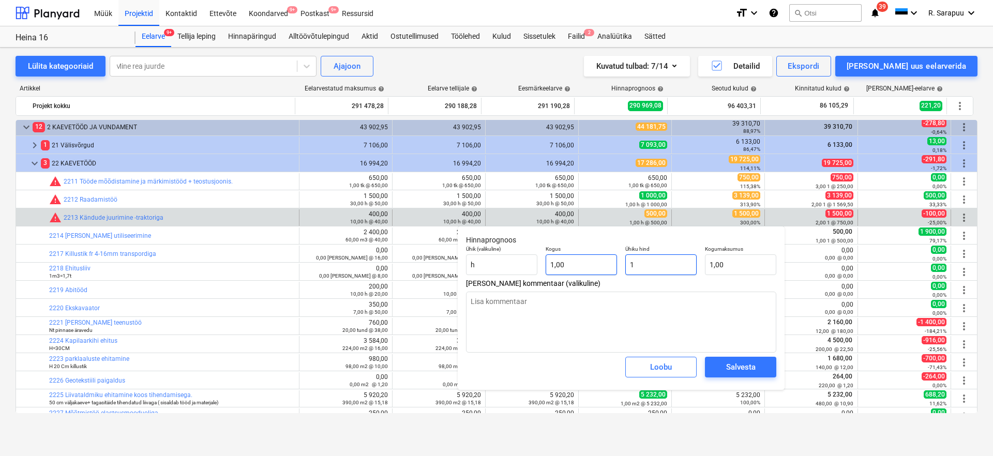
type textarea "x"
type input "15"
type input "15,00"
type textarea "x"
type input "150"
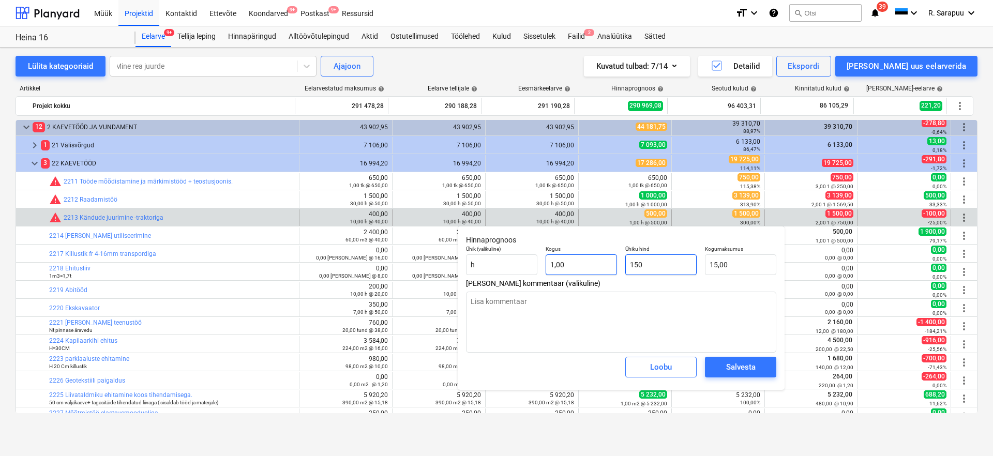
type input "150,00"
type textarea "x"
type input "1500"
type input "1 500,00"
type input "1500"
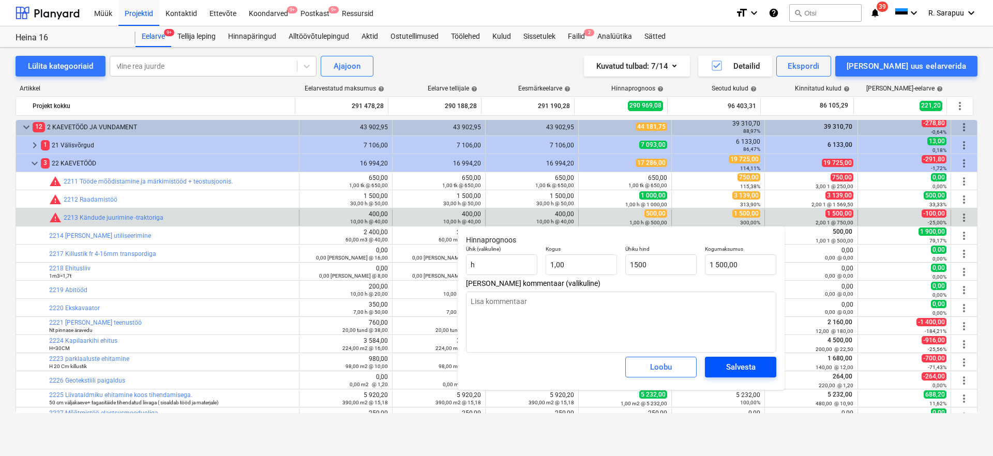
type textarea "x"
type input "1 500,00"
click at [755, 368] on div "Salvesta" at bounding box center [740, 367] width 29 height 13
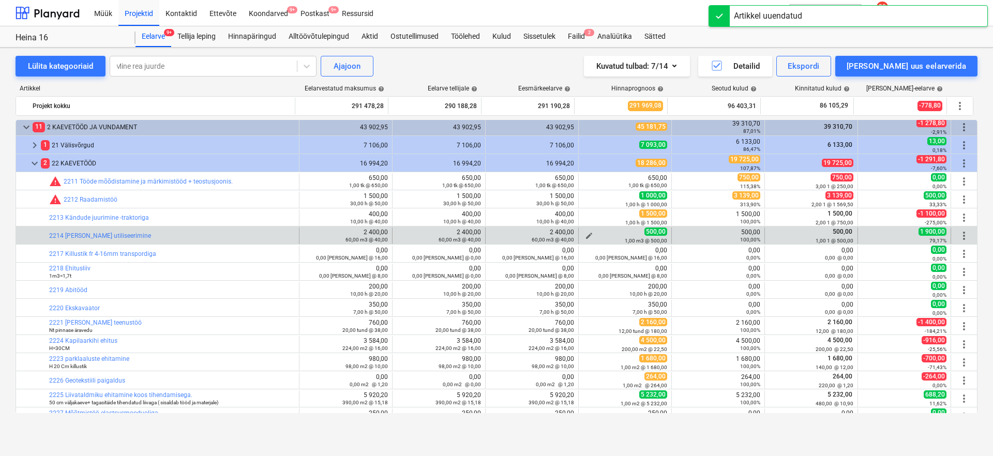
scroll to position [4, 0]
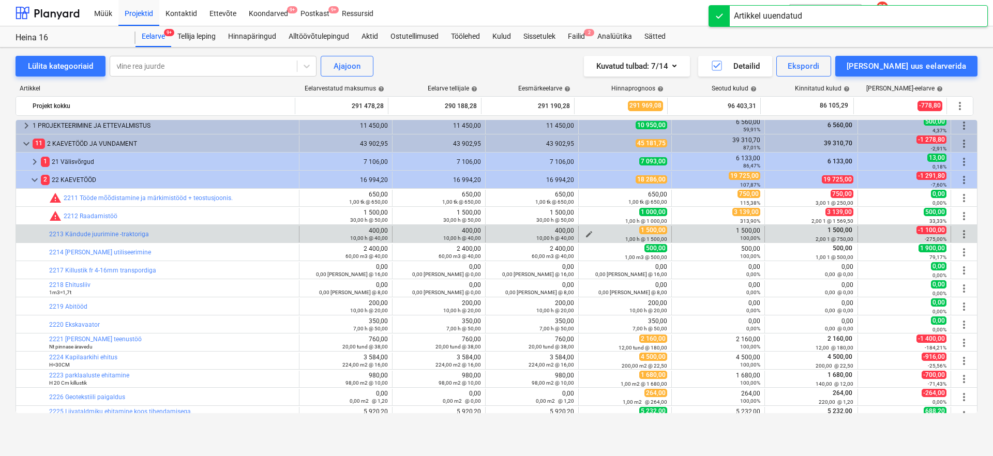
click at [585, 233] on span "edit" at bounding box center [589, 234] width 8 height 8
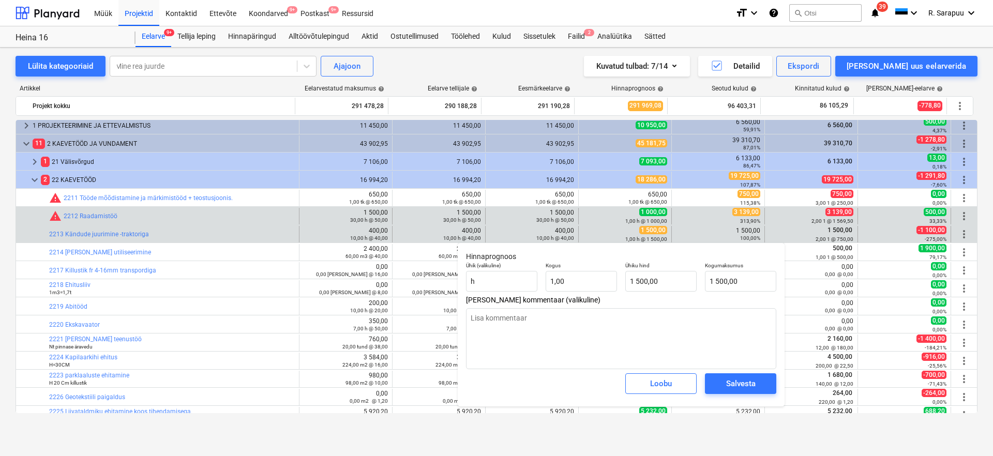
click at [649, 214] on span "1 000,00" at bounding box center [653, 212] width 28 height 8
click at [607, 213] on div "edit 1 000,00 1,00 h @ 1 000,00" at bounding box center [625, 216] width 84 height 17
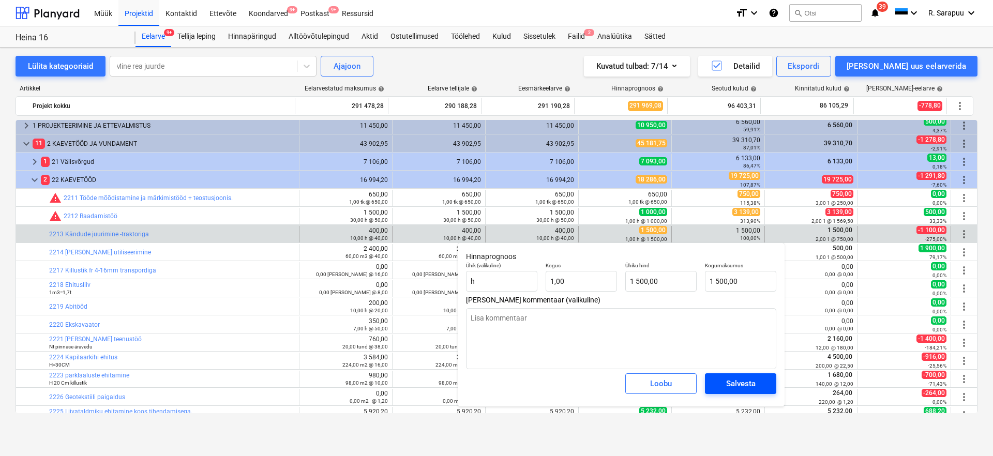
click at [725, 379] on span "Salvesta" at bounding box center [741, 383] width 47 height 13
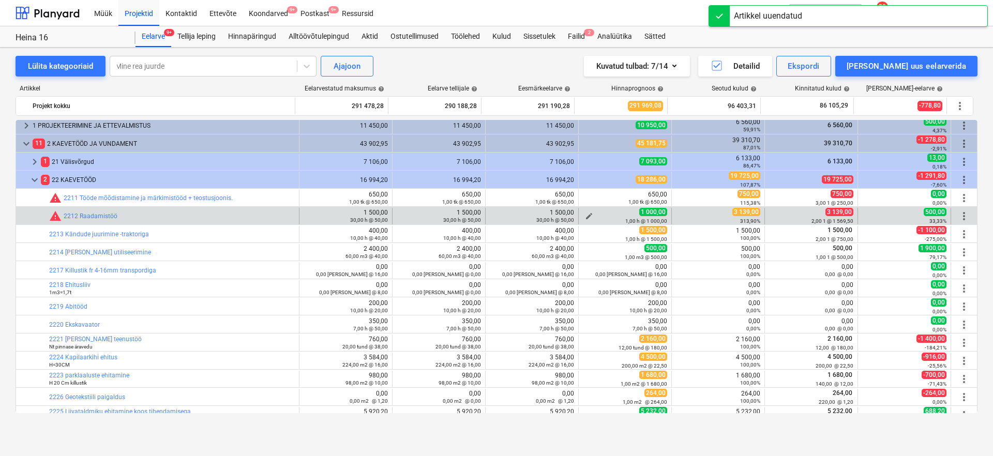
click at [585, 213] on span "edit" at bounding box center [589, 216] width 8 height 8
type textarea "x"
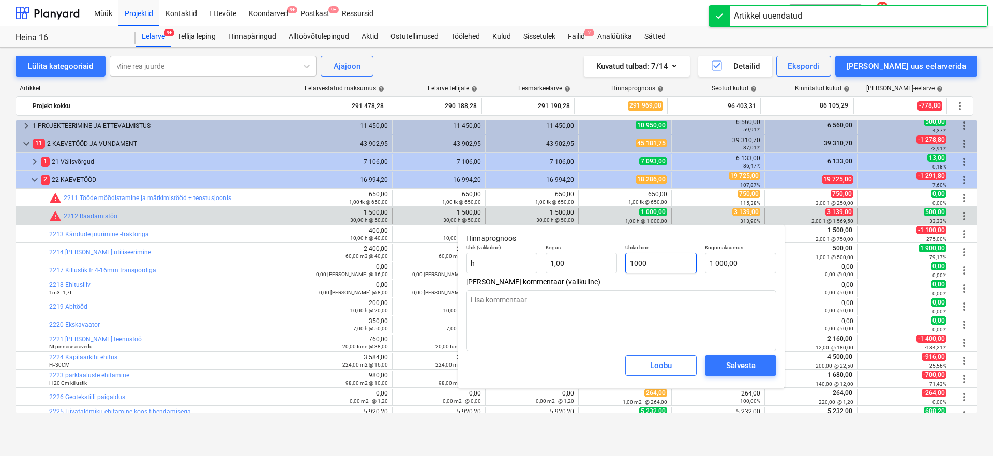
type input "1000"
drag, startPoint x: 659, startPoint y: 259, endPoint x: 589, endPoint y: 253, distance: 70.1
click at [594, 257] on div "Ühik (valikuline) h Kogus 1,00 Ühiku hind 1000 Kogumaksumus 1 000,00" at bounding box center [621, 259] width 319 height 38
type textarea "x"
type input "3"
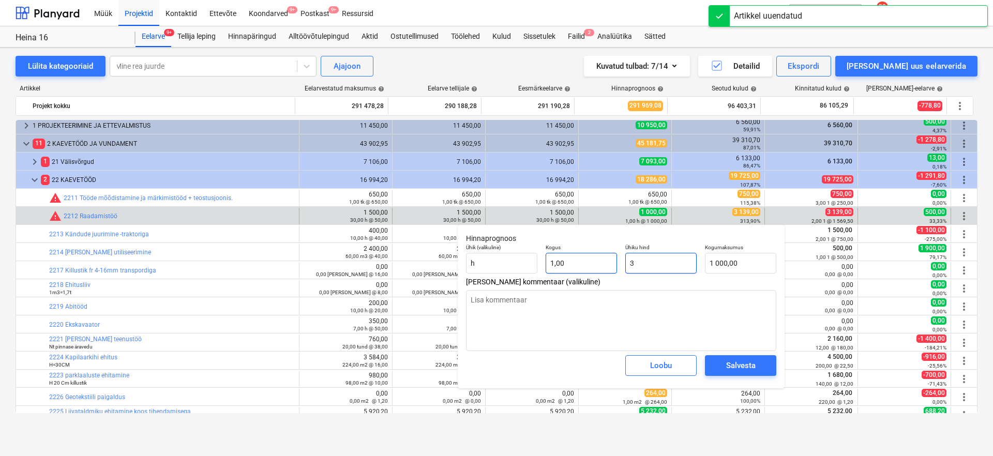
type input "3,00"
type textarea "x"
type input "31"
type input "31,00"
type textarea "x"
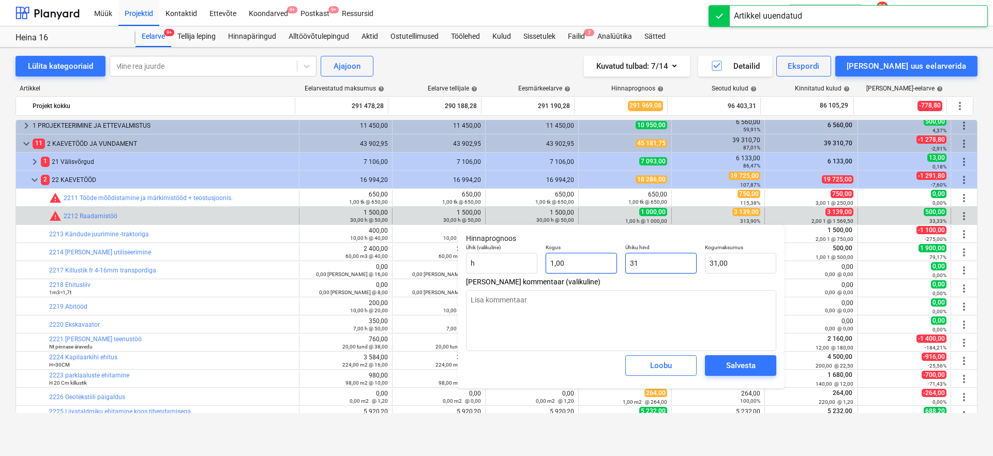
type input "313"
type input "313,00"
type textarea "x"
type input "3139"
type input "3 139,00"
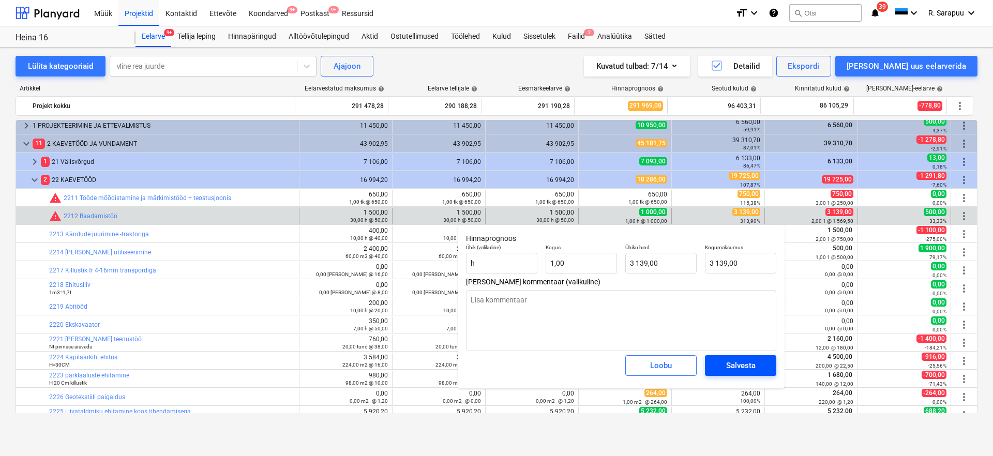
click at [744, 363] on div "Salvesta" at bounding box center [740, 365] width 29 height 13
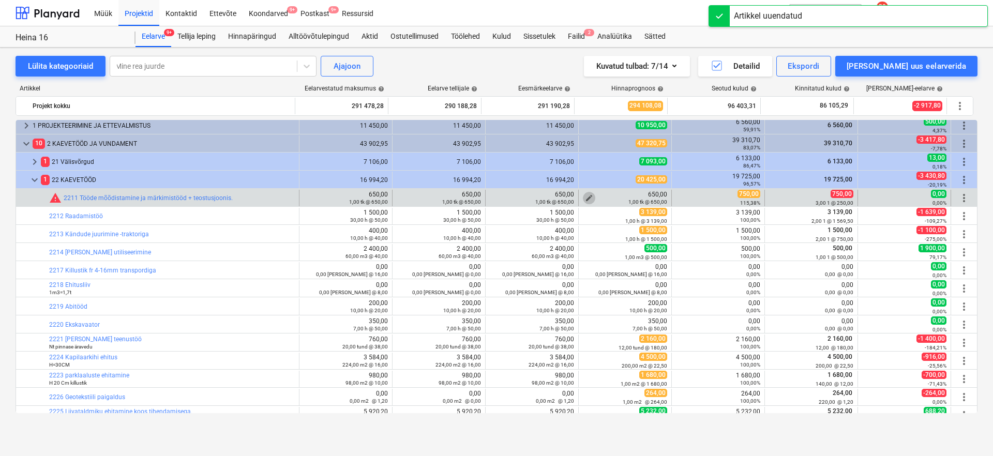
click at [585, 196] on span "edit" at bounding box center [589, 198] width 8 height 8
type textarea "x"
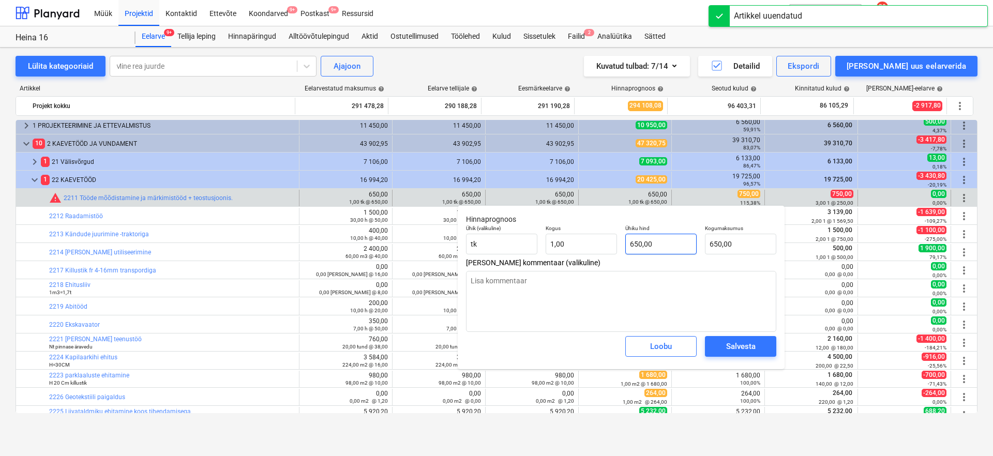
type input "650"
drag, startPoint x: 662, startPoint y: 246, endPoint x: 595, endPoint y: 244, distance: 66.8
click at [595, 244] on div "Ühik (valikuline) tk Kogus 1,00 Ühiku hind 650 Kogumaksumus 650,00" at bounding box center [621, 240] width 319 height 38
type textarea "x"
type input "7"
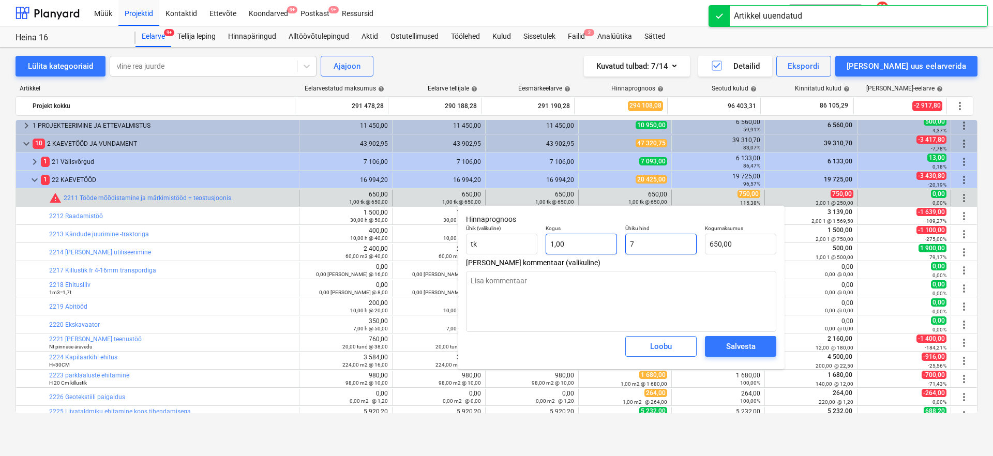
type input "7,00"
type textarea "x"
type input "75"
type input "75,00"
type textarea "x"
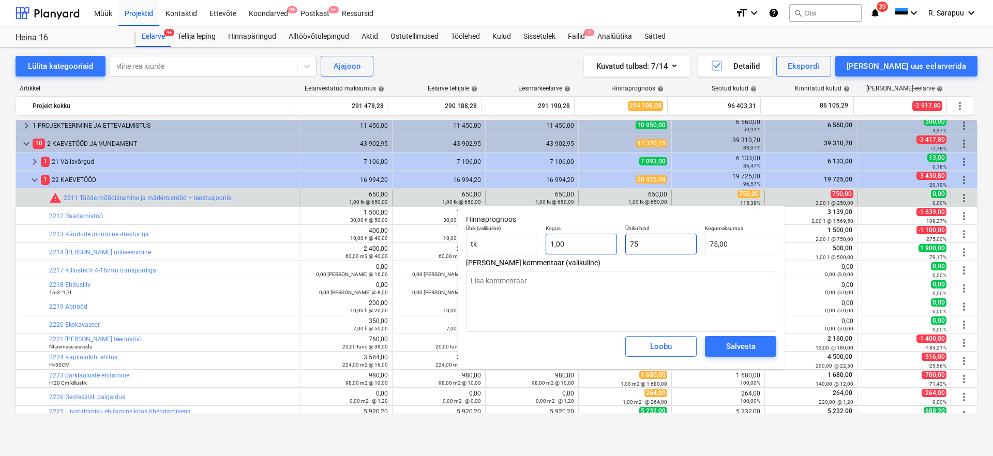
type input "750"
type input "750,00"
type input "750"
type textarea "x"
type input "750,00"
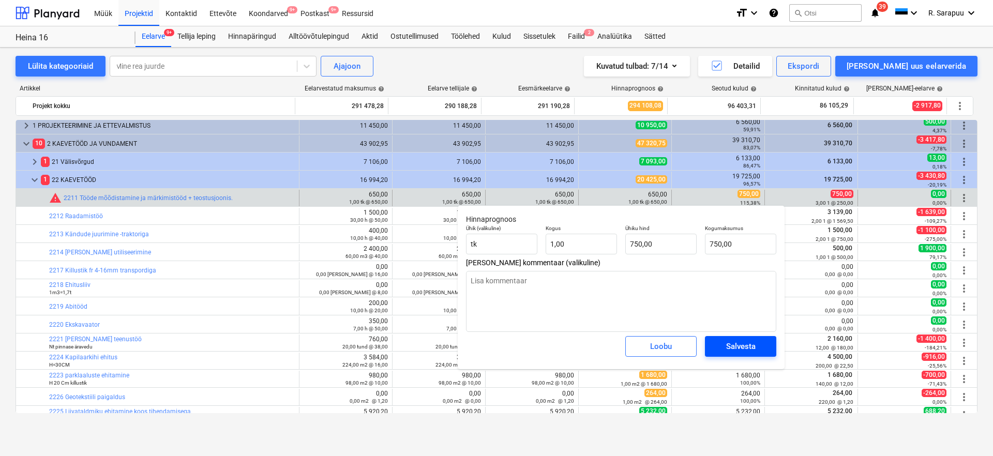
click at [758, 346] on span "Salvesta" at bounding box center [741, 346] width 47 height 13
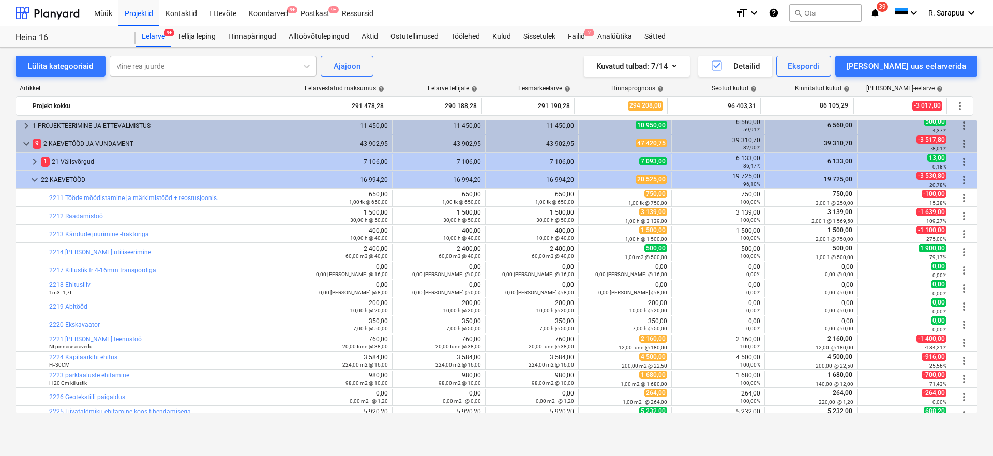
type textarea "x"
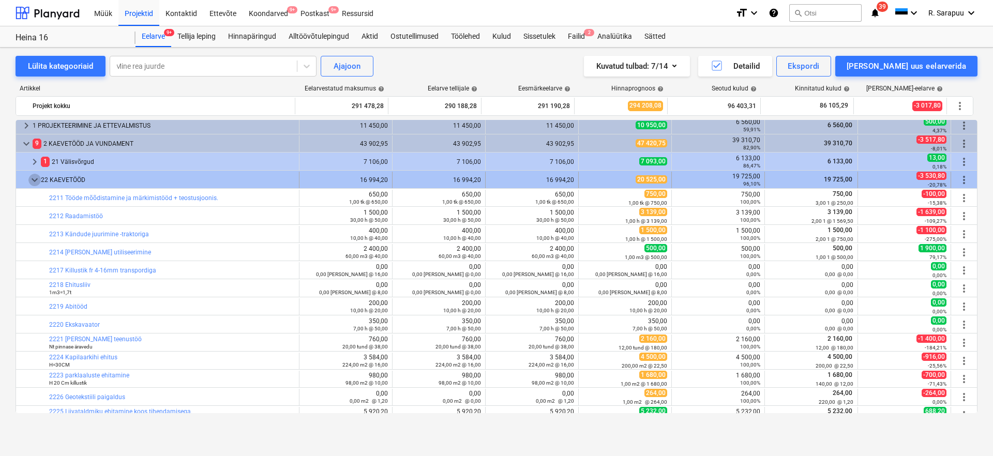
click at [38, 177] on span "keyboard_arrow_down" at bounding box center [34, 180] width 12 height 12
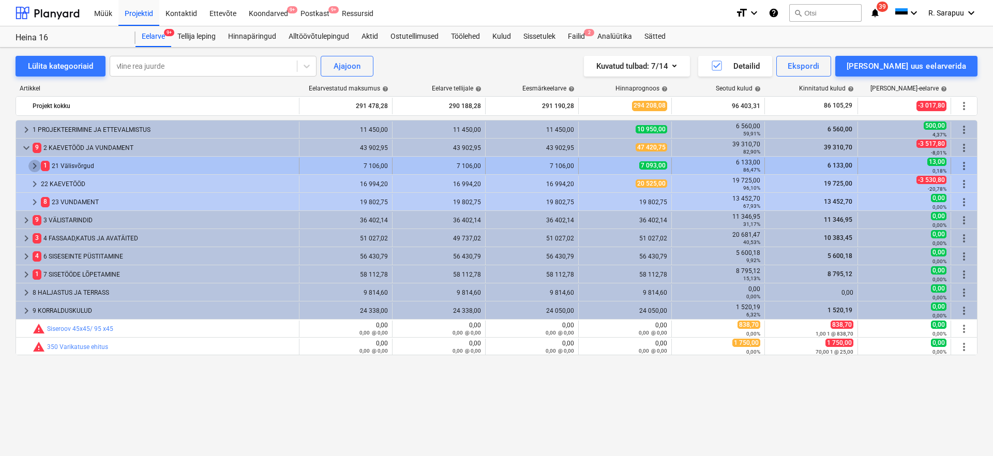
click at [36, 161] on span "keyboard_arrow_right" at bounding box center [34, 166] width 12 height 12
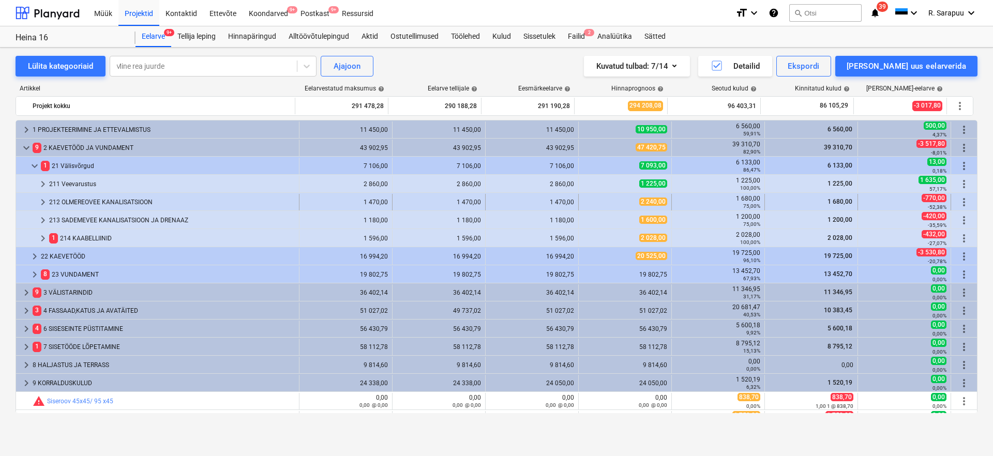
click at [639, 202] on span "2 240,00" at bounding box center [653, 202] width 28 height 8
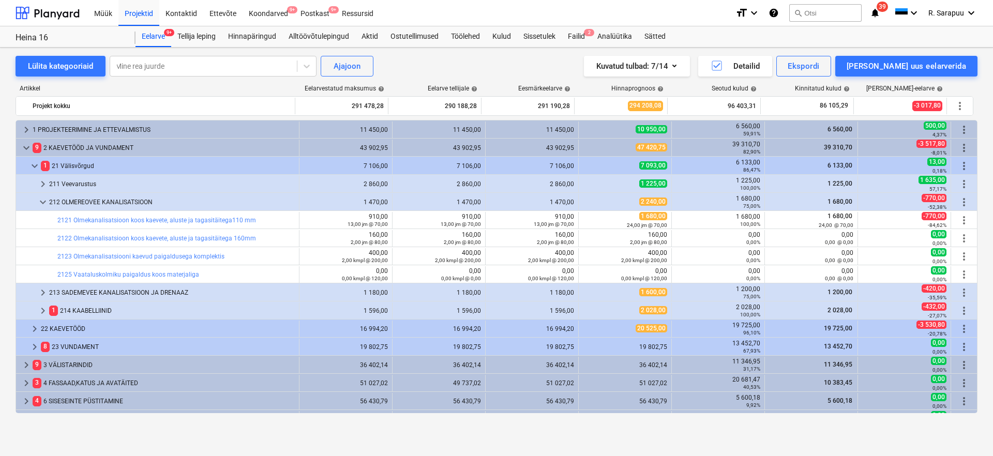
click at [639, 202] on span "2 240,00" at bounding box center [653, 202] width 28 height 8
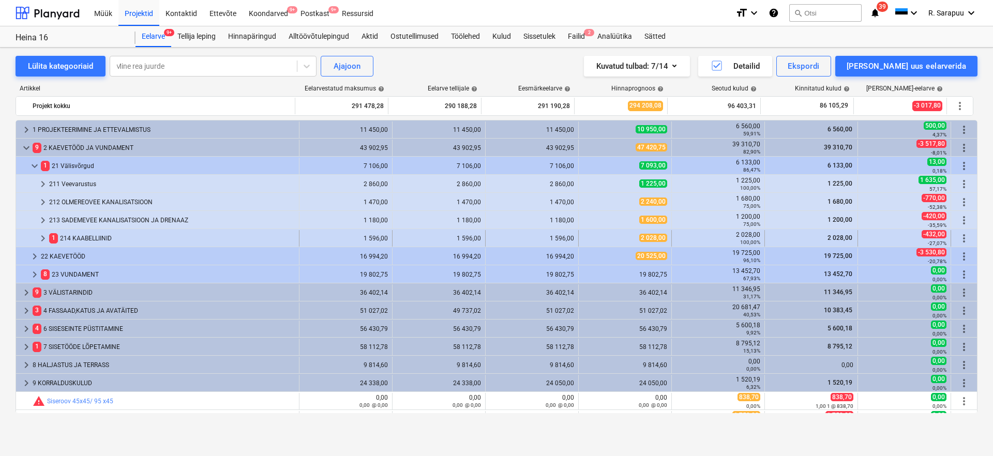
click at [643, 240] on span "2 028,00" at bounding box center [653, 238] width 28 height 8
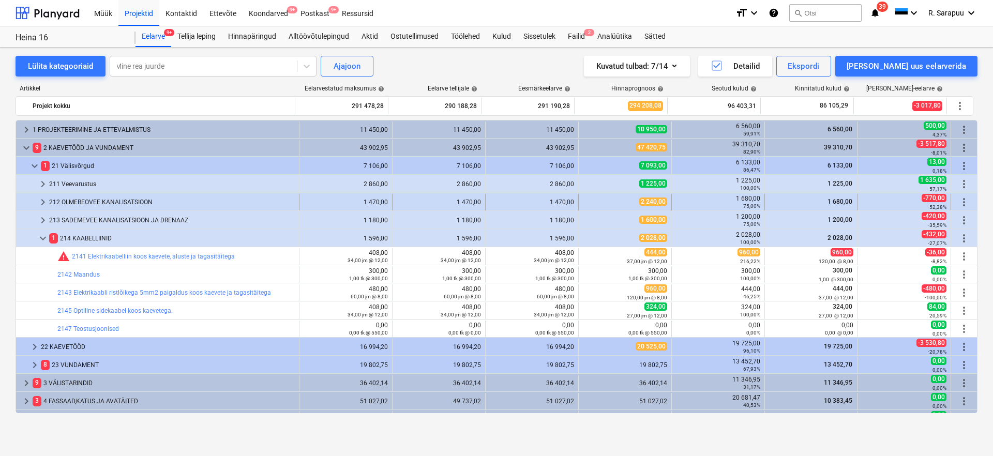
click at [646, 198] on span "2 240,00" at bounding box center [653, 202] width 28 height 8
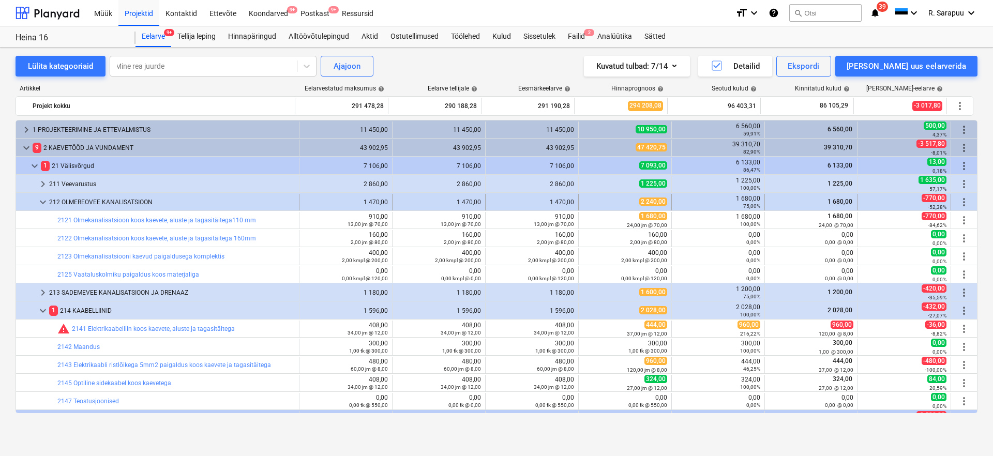
click at [640, 201] on span "2 240,00" at bounding box center [653, 202] width 28 height 8
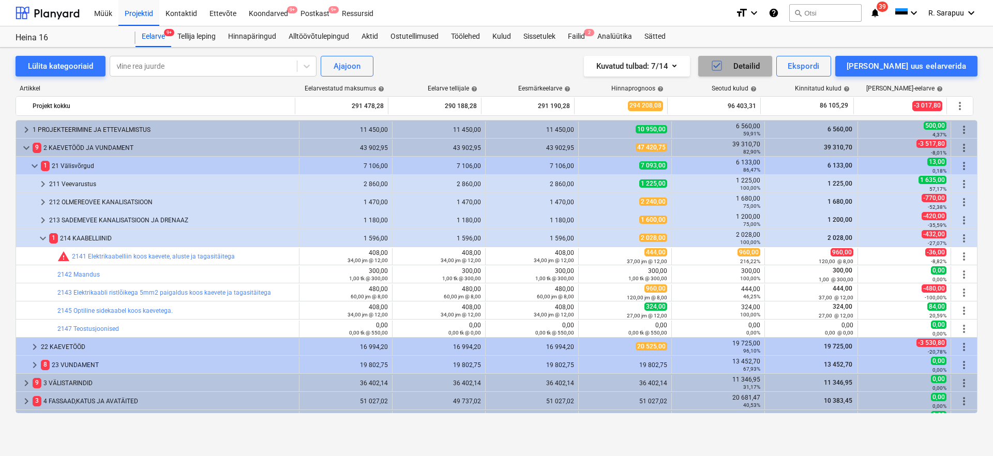
click at [760, 64] on div "Detailid" at bounding box center [735, 65] width 49 height 13
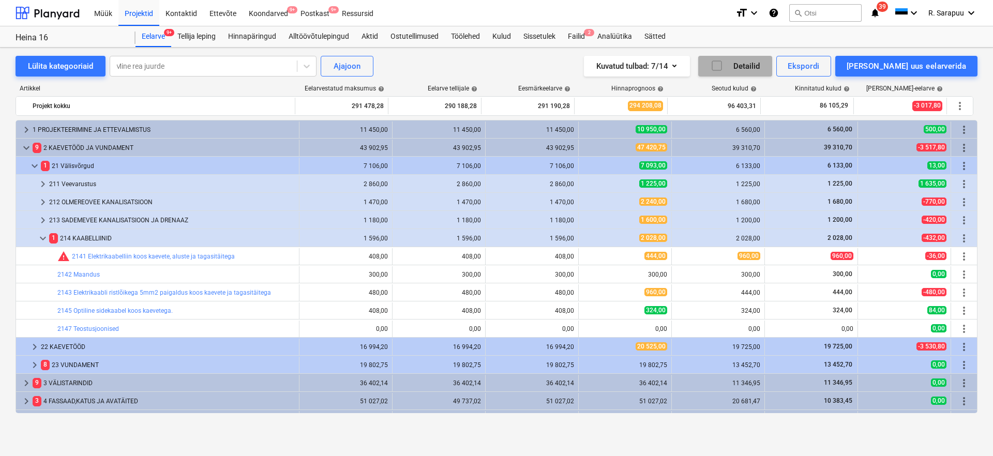
click at [760, 64] on div "Detailid" at bounding box center [735, 65] width 49 height 13
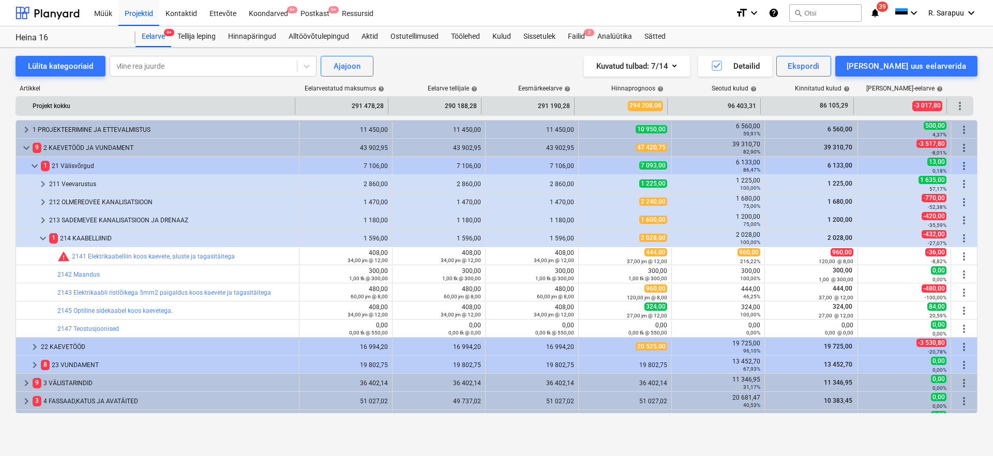
click at [960, 106] on span "more_vert" at bounding box center [960, 106] width 12 height 12
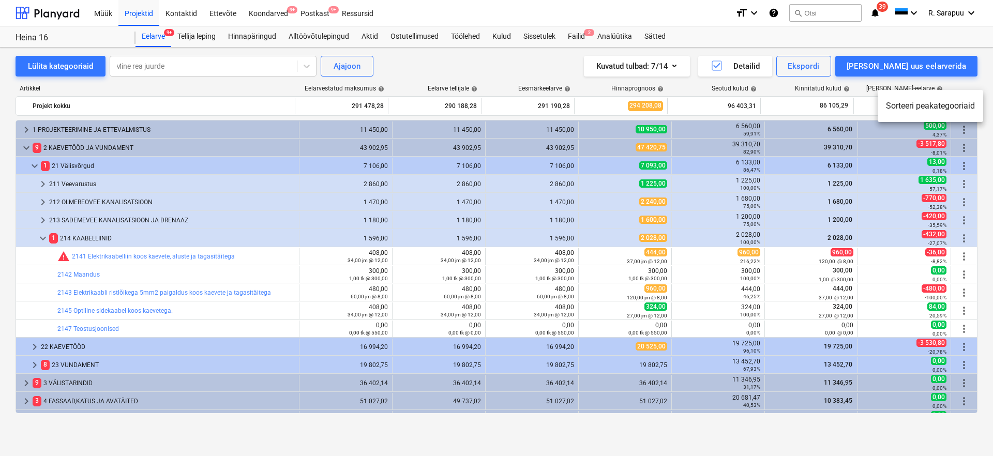
click at [702, 68] on div at bounding box center [496, 228] width 993 height 456
click at [681, 70] on icon "button" at bounding box center [674, 65] width 12 height 12
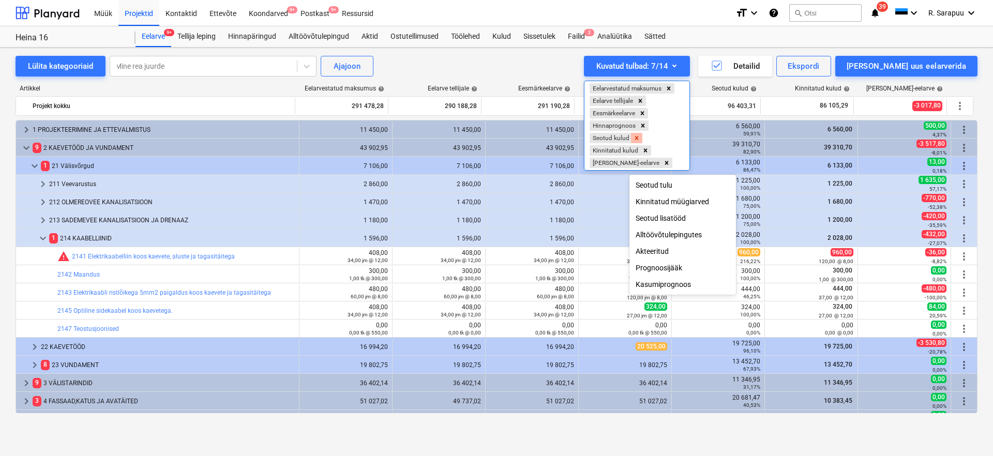
click at [639, 138] on icon "Remove Seotud kulud" at bounding box center [637, 138] width 4 height 4
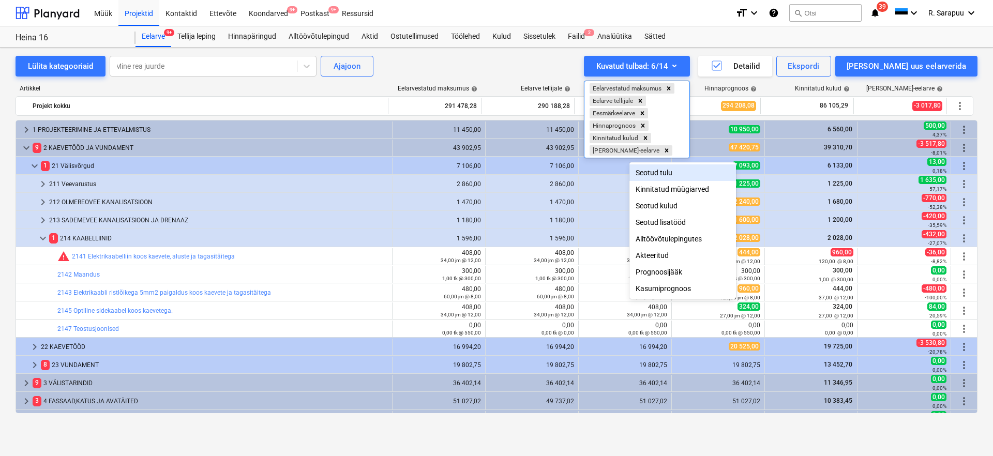
click at [785, 82] on div at bounding box center [496, 228] width 993 height 456
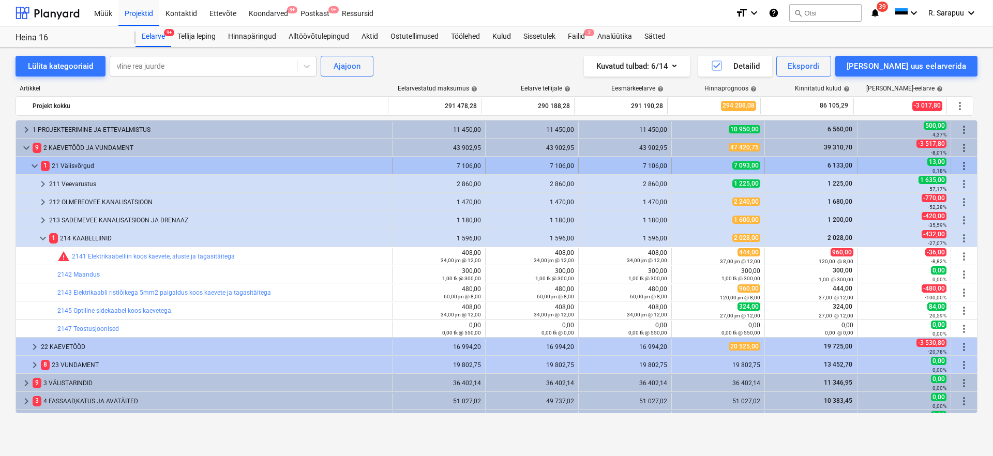
click at [33, 163] on span "keyboard_arrow_down" at bounding box center [34, 166] width 12 height 12
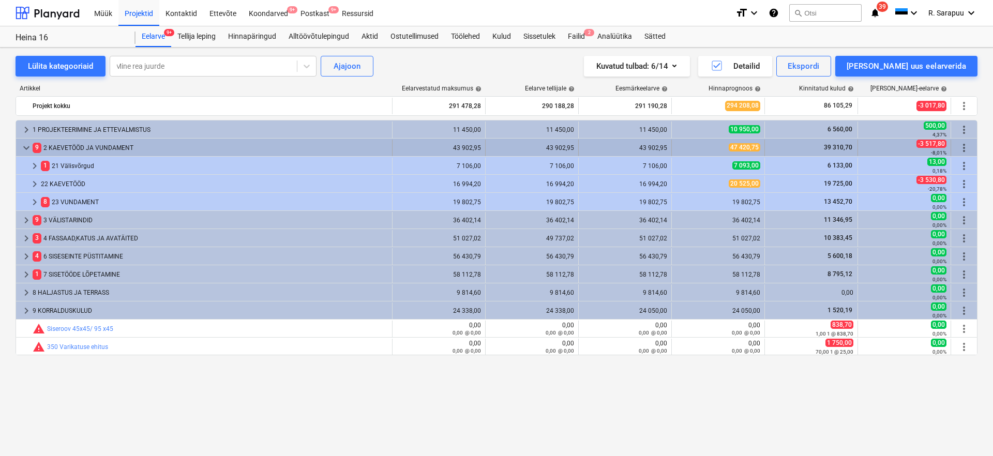
click at [26, 147] on span "keyboard_arrow_down" at bounding box center [26, 148] width 12 height 12
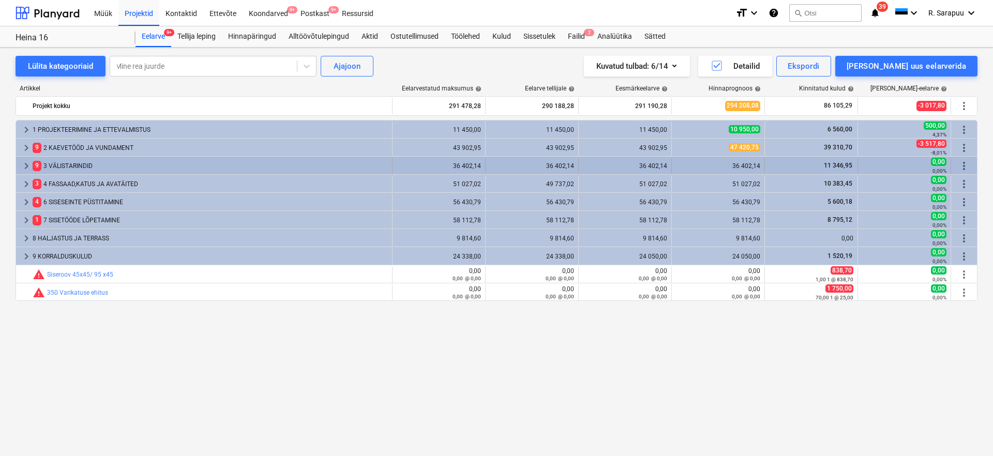
click at [24, 163] on span "keyboard_arrow_right" at bounding box center [26, 166] width 12 height 12
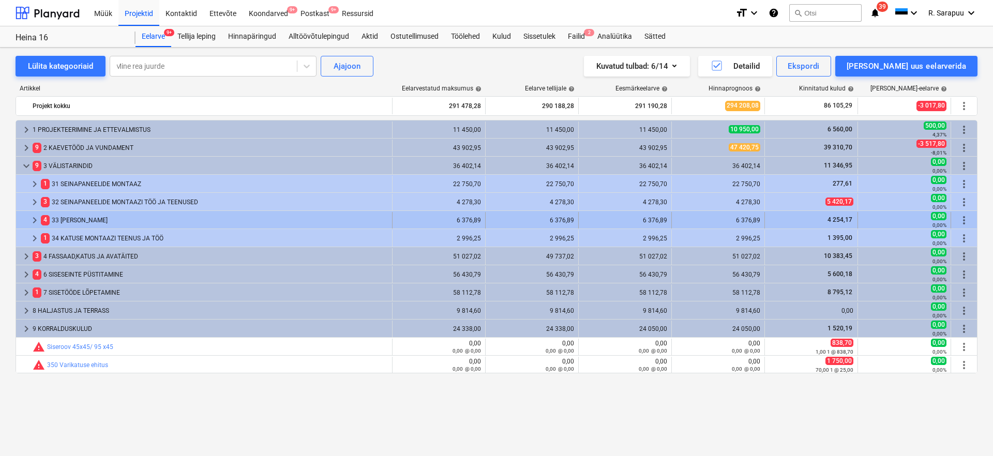
click at [31, 218] on span "keyboard_arrow_right" at bounding box center [34, 220] width 12 height 12
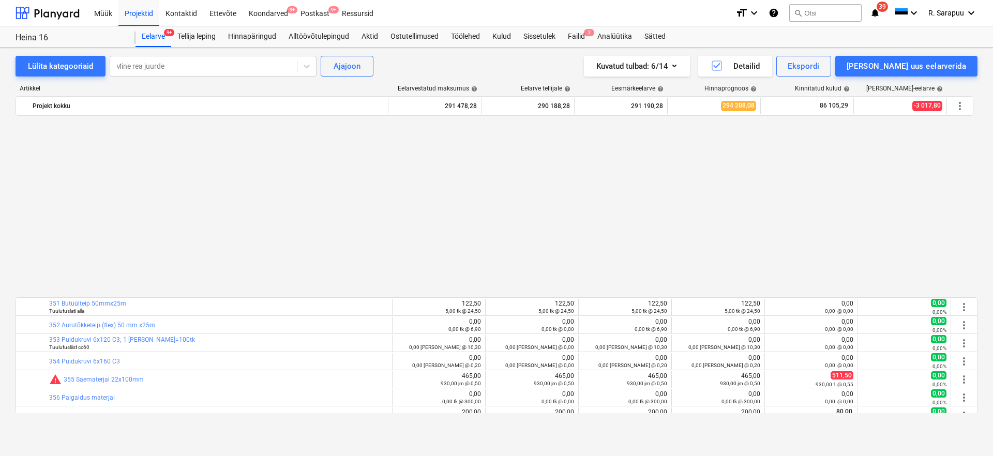
scroll to position [465, 0]
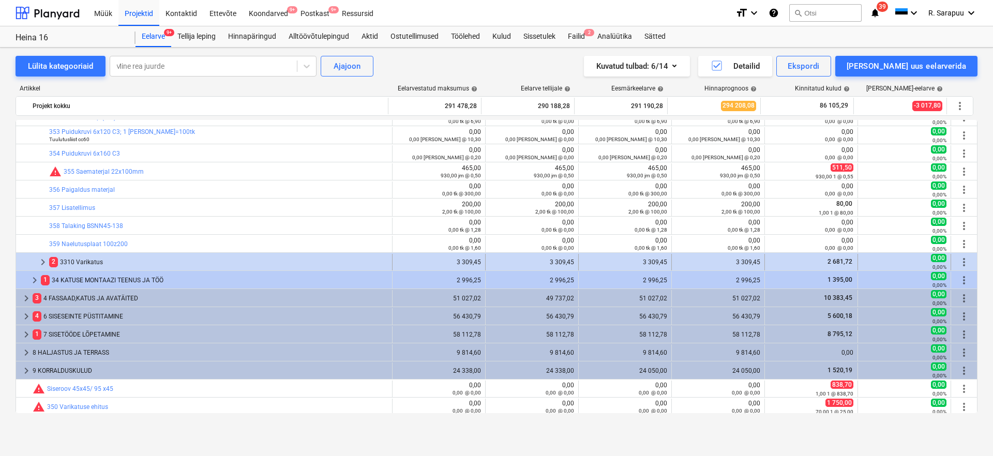
click at [39, 266] on span "keyboard_arrow_right" at bounding box center [43, 262] width 12 height 12
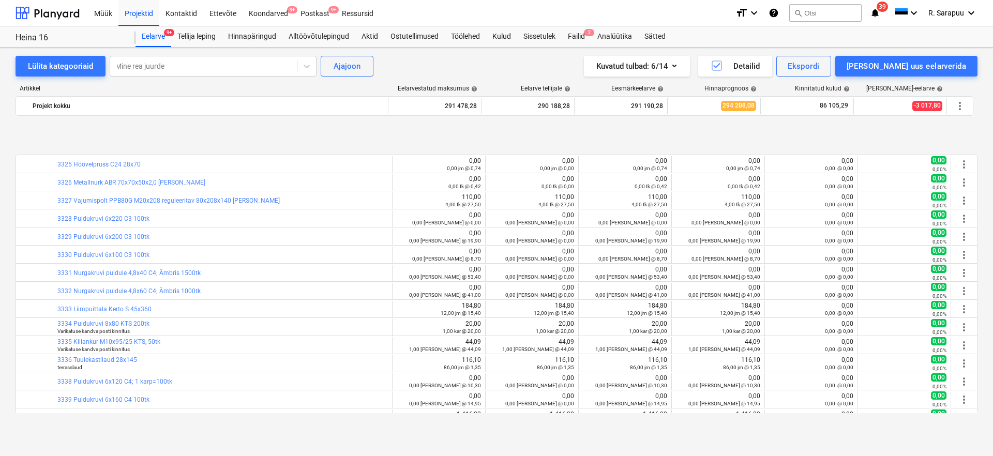
scroll to position [935, 0]
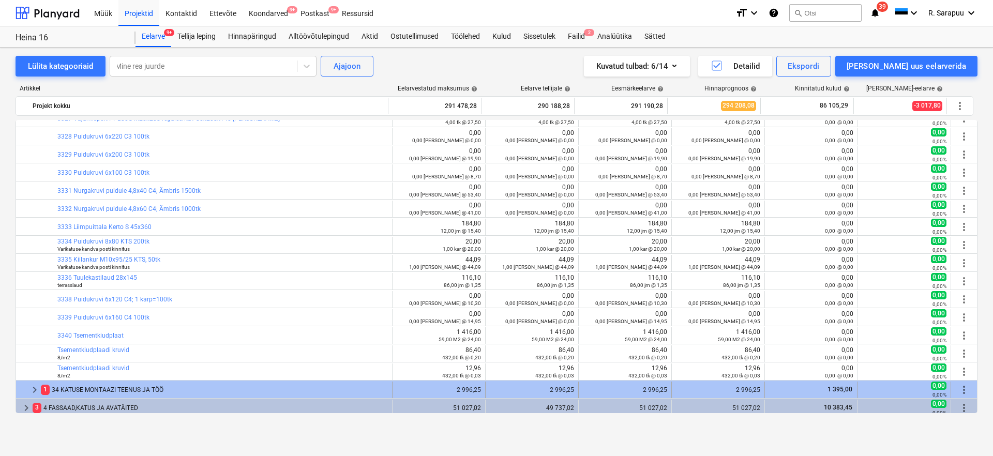
click at [235, 387] on div "1 34 KATUSE MONTAAZI TEENUS JA TÖÖ" at bounding box center [214, 390] width 347 height 17
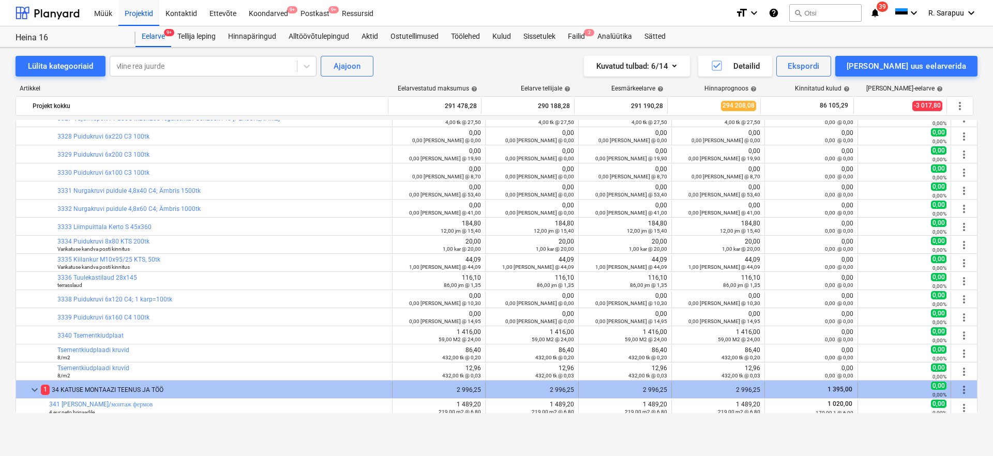
click at [136, 389] on div "1 34 KATUSE MONTAAZI TEENUS JA TÖÖ" at bounding box center [214, 390] width 347 height 17
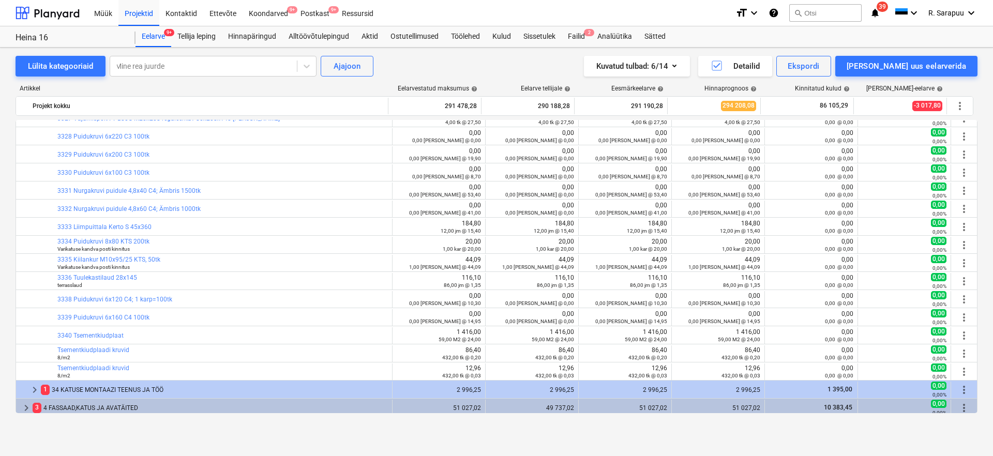
click at [136, 389] on div "1 34 KATUSE MONTAAZI TEENUS JA TÖÖ" at bounding box center [214, 390] width 347 height 17
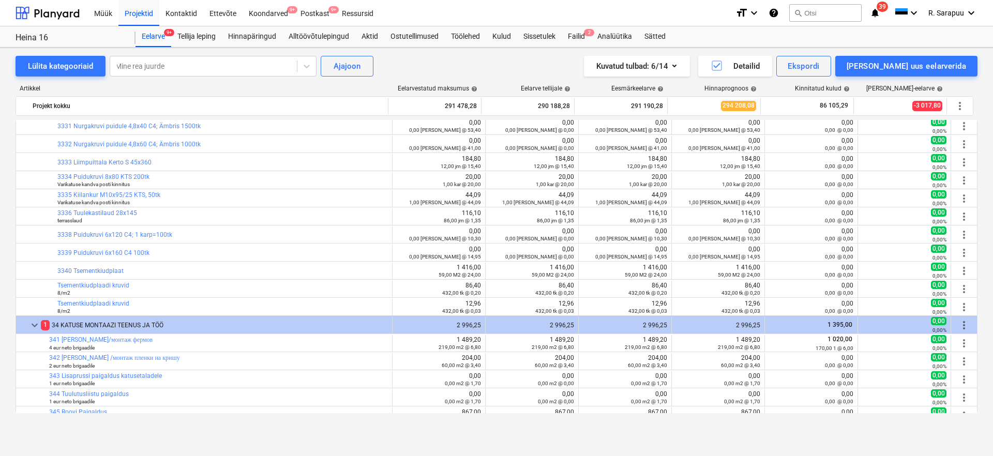
scroll to position [1164, 0]
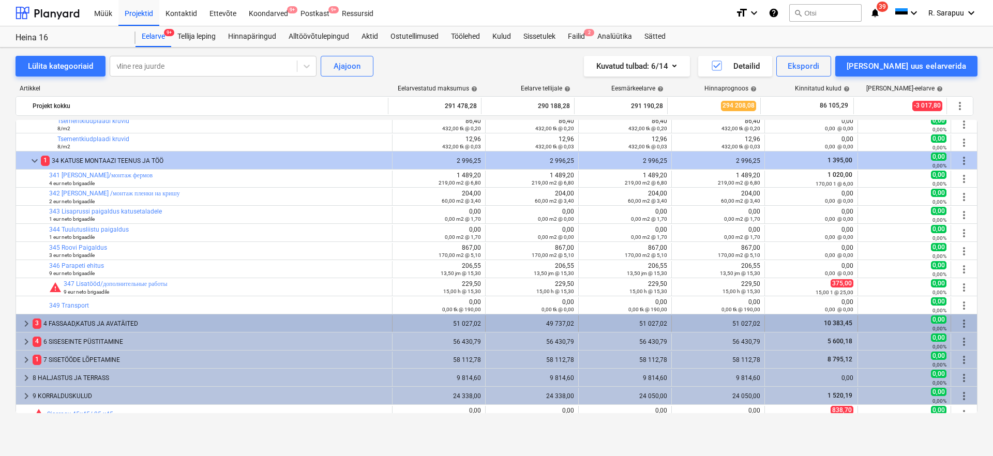
click at [23, 323] on span "keyboard_arrow_right" at bounding box center [26, 324] width 12 height 12
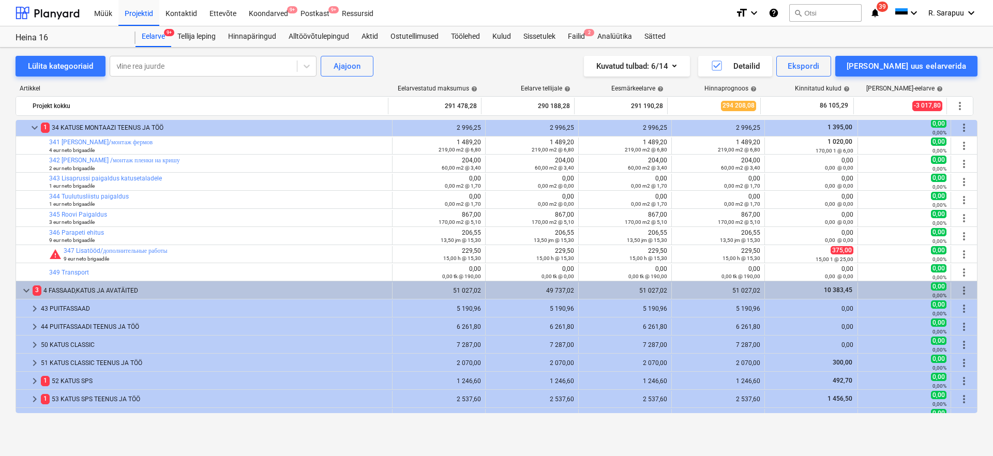
scroll to position [1222, 0]
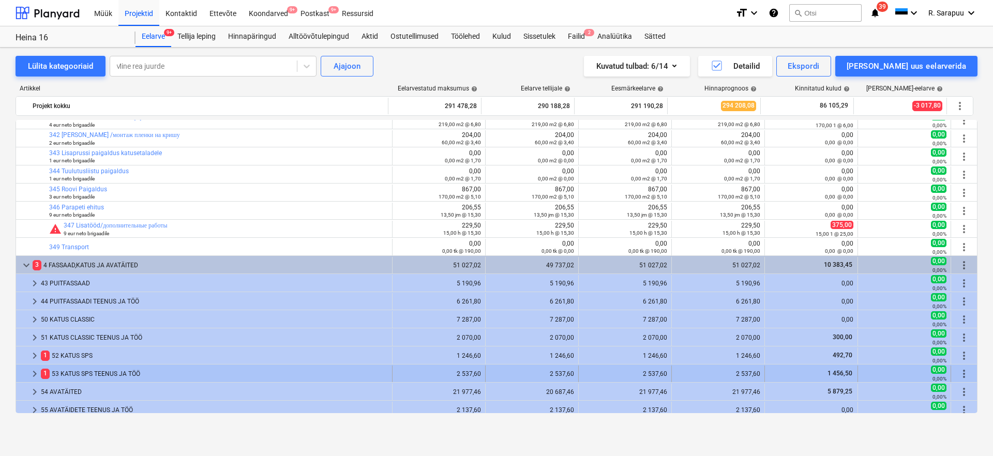
click at [31, 371] on span "keyboard_arrow_right" at bounding box center [34, 374] width 12 height 12
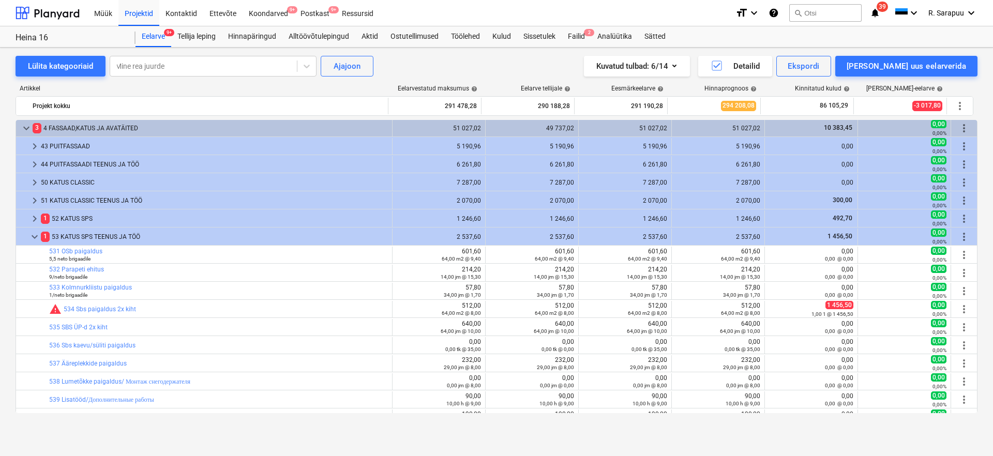
scroll to position [1386, 0]
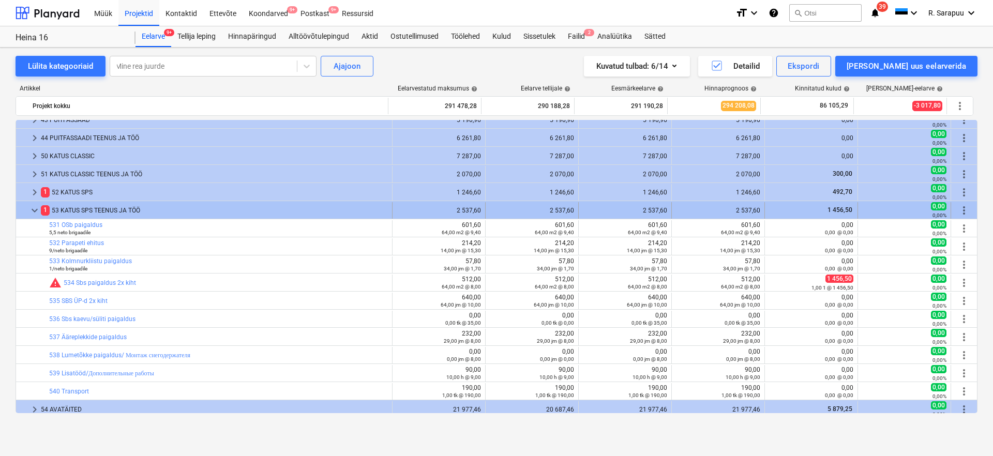
click at [43, 211] on span "1" at bounding box center [45, 210] width 9 height 10
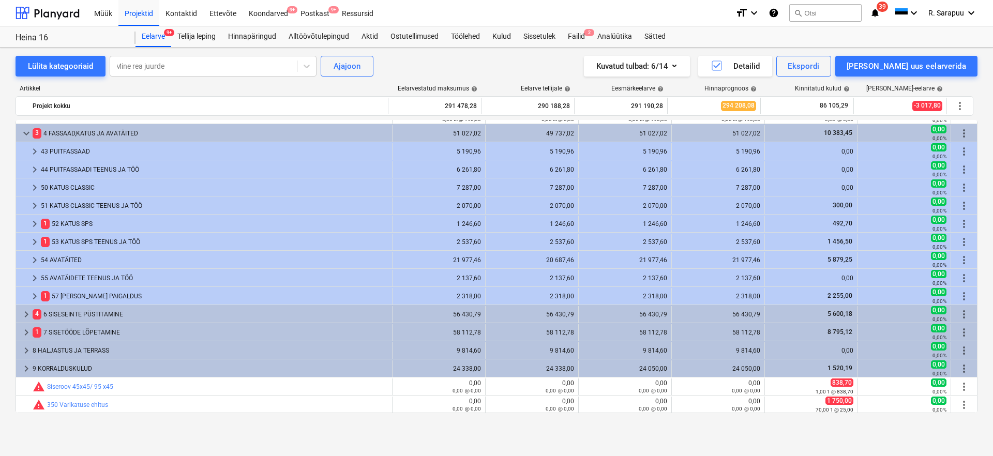
scroll to position [1354, 0]
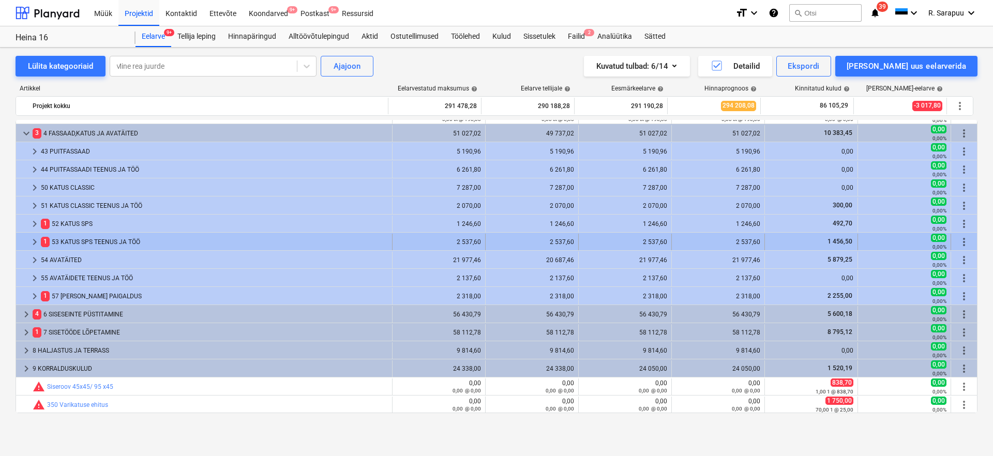
click at [28, 239] on span "keyboard_arrow_right" at bounding box center [34, 242] width 12 height 12
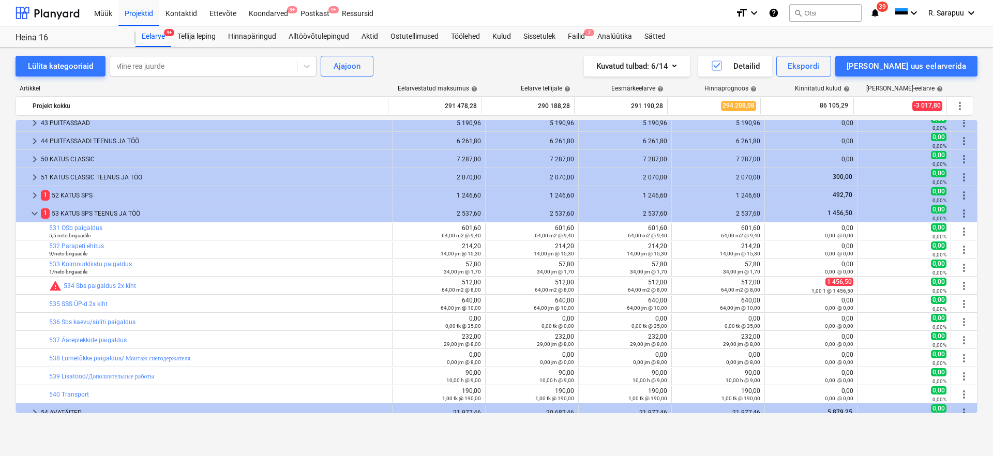
scroll to position [1406, 0]
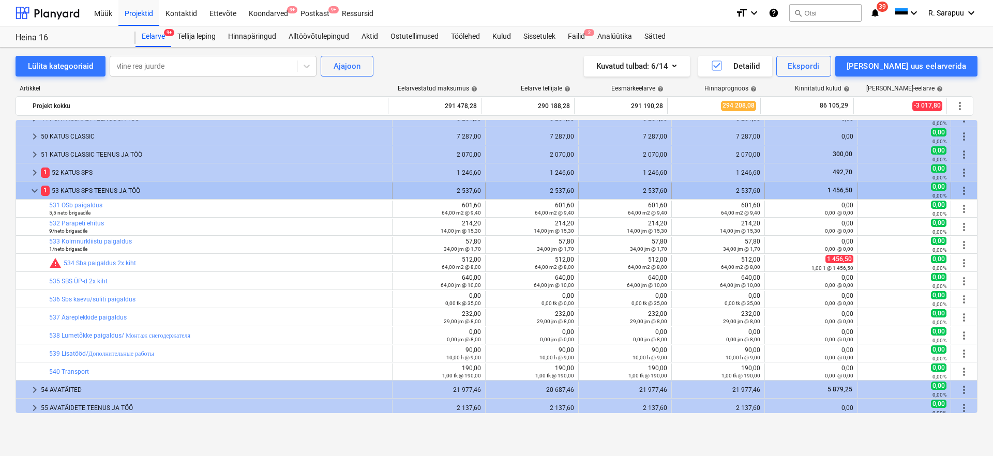
click at [33, 187] on span "keyboard_arrow_down" at bounding box center [34, 191] width 12 height 12
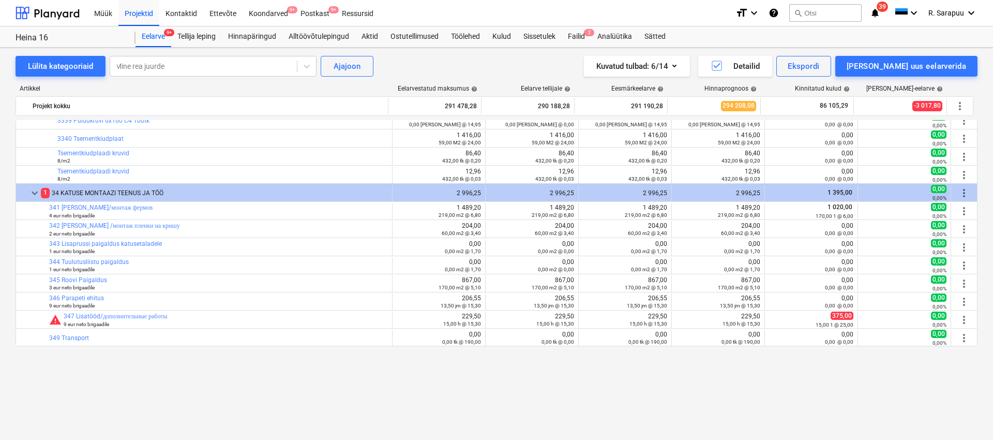
scroll to position [1043, 0]
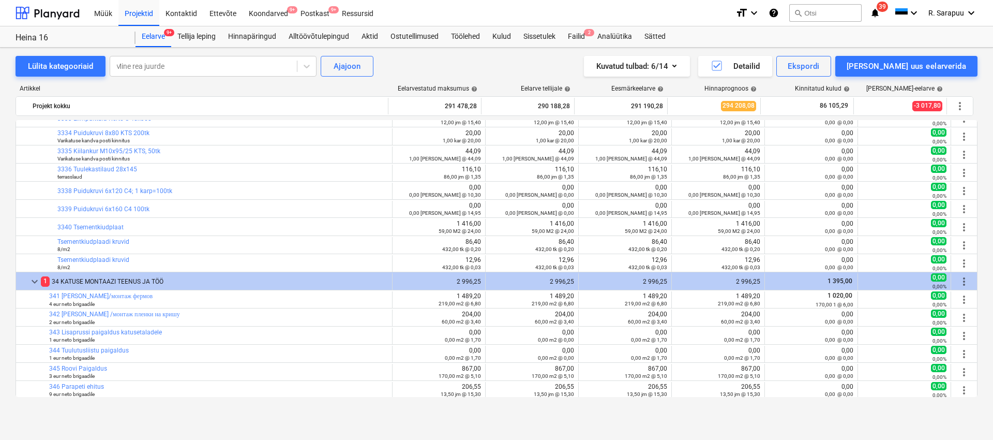
click at [115, 226] on link "3340 Tsementkiudplaat" at bounding box center [90, 226] width 66 height 7
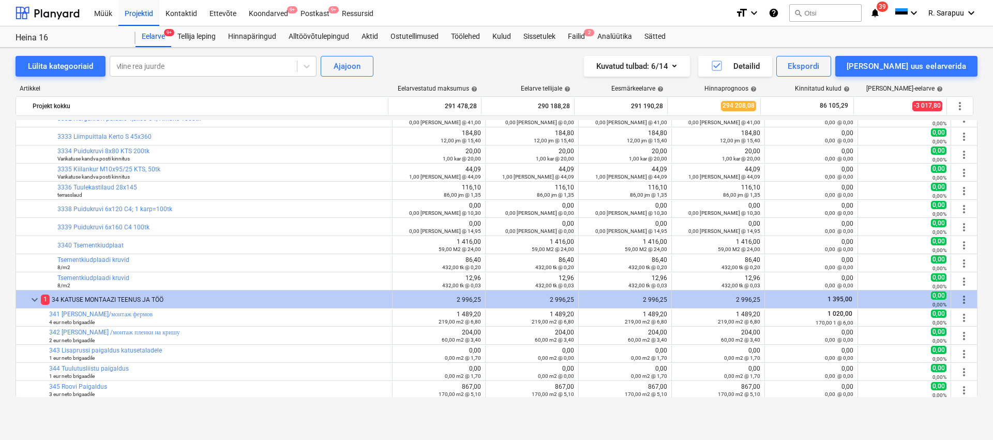
scroll to position [1035, 0]
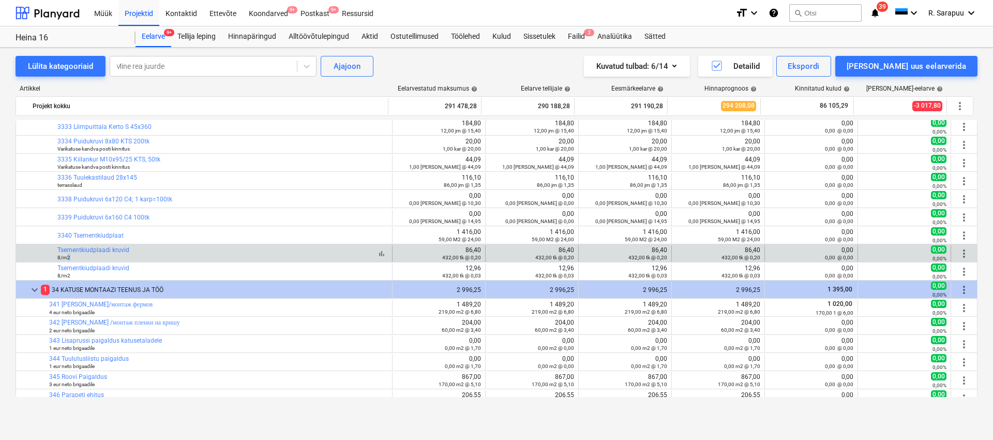
drag, startPoint x: 71, startPoint y: 257, endPoint x: 65, endPoint y: 257, distance: 6.2
click at [65, 257] on div "8/m2" at bounding box center [93, 256] width 72 height 7
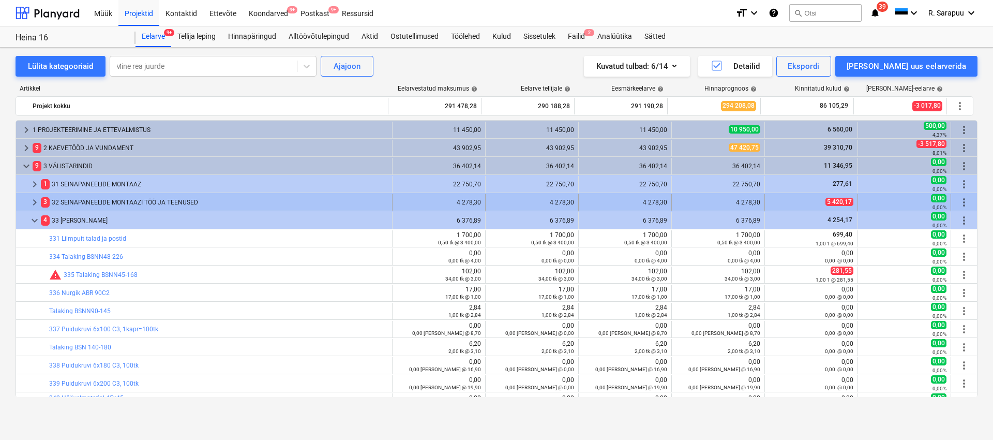
scroll to position [0, 0]
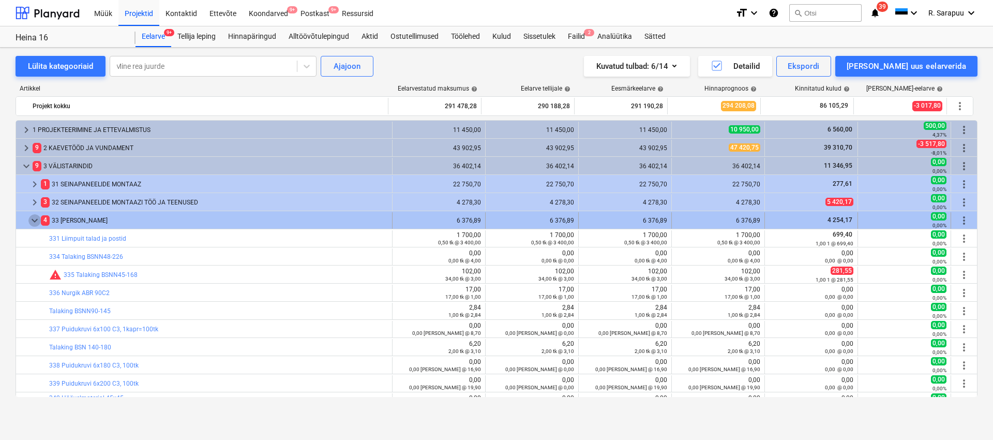
click at [39, 221] on span "keyboard_arrow_down" at bounding box center [34, 220] width 12 height 12
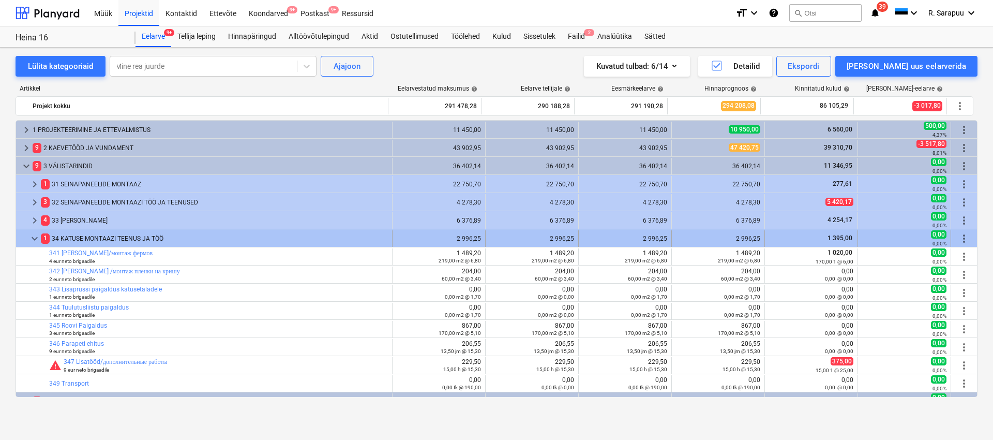
click at [39, 233] on span "keyboard_arrow_down" at bounding box center [34, 238] width 12 height 12
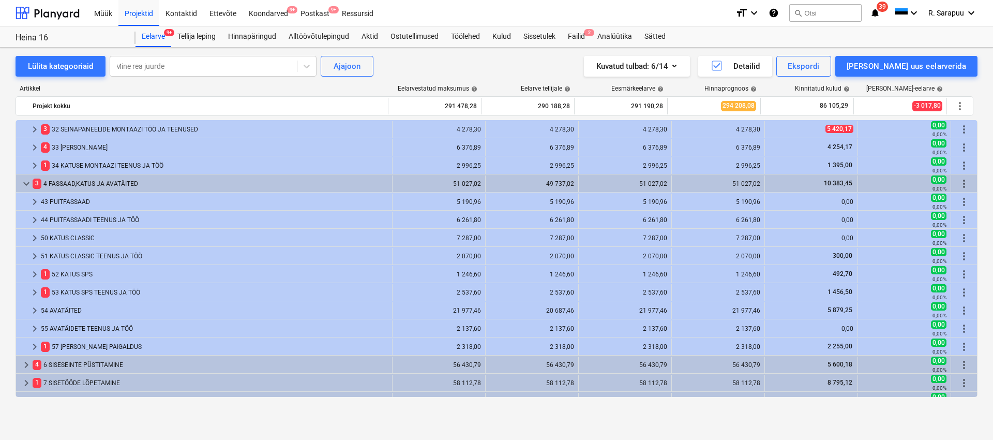
scroll to position [65, 0]
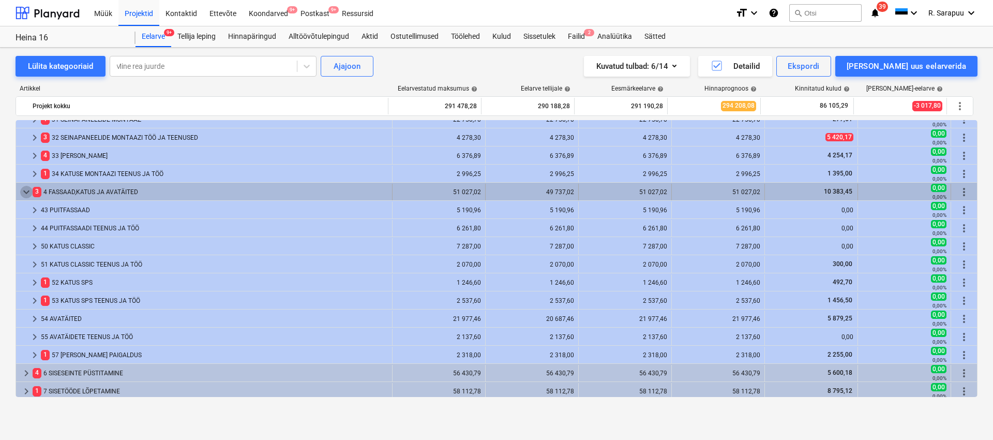
click at [24, 191] on span "keyboard_arrow_down" at bounding box center [26, 192] width 12 height 12
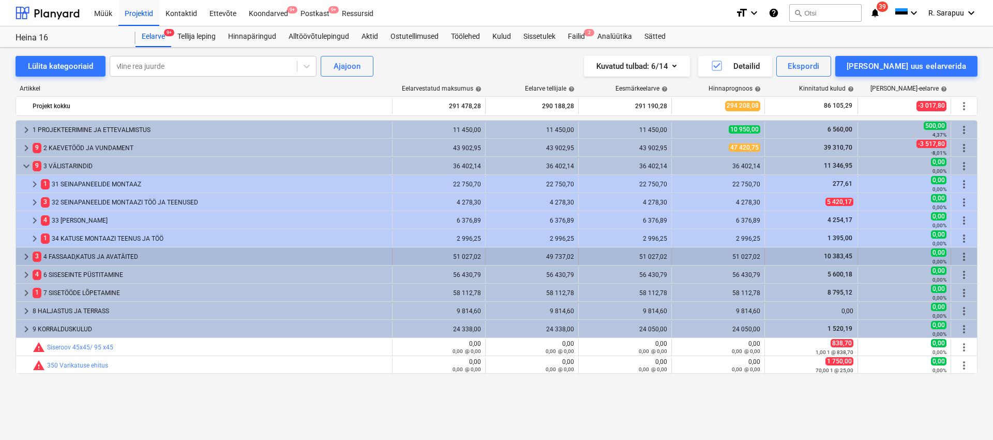
click at [26, 256] on span "keyboard_arrow_right" at bounding box center [26, 256] width 12 height 12
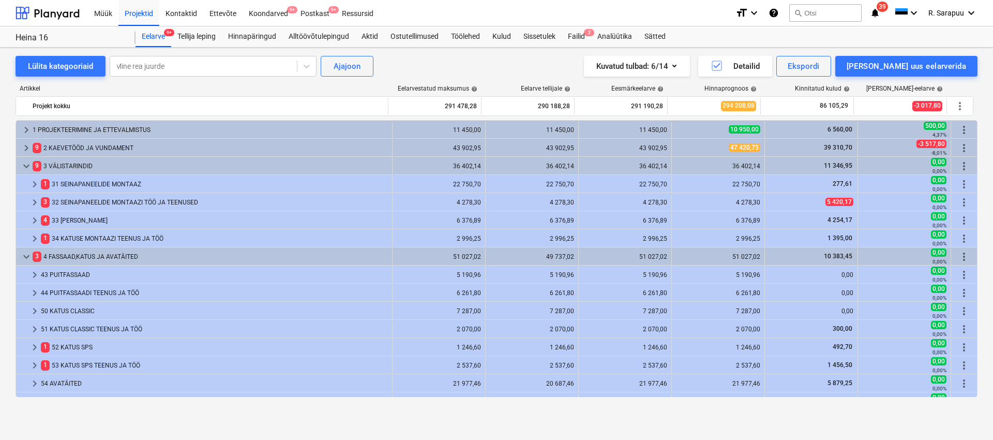
scroll to position [12, 0]
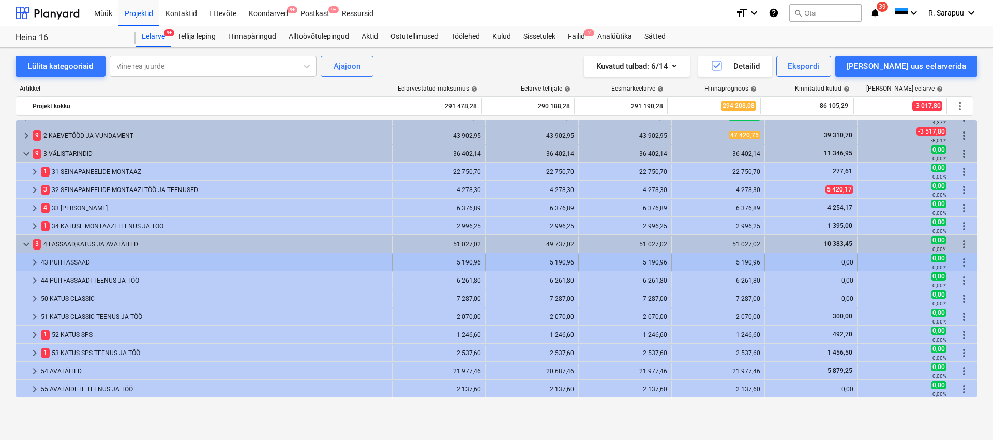
click at [31, 262] on span "keyboard_arrow_right" at bounding box center [34, 262] width 12 height 12
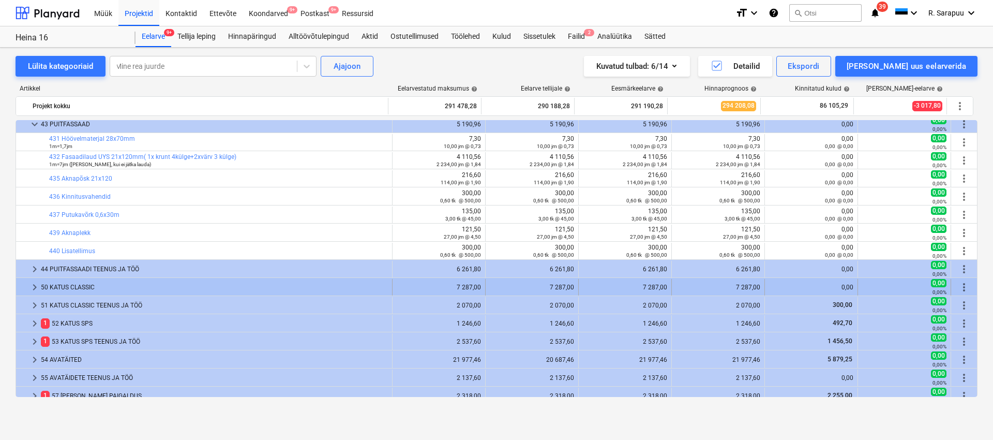
scroll to position [139, 0]
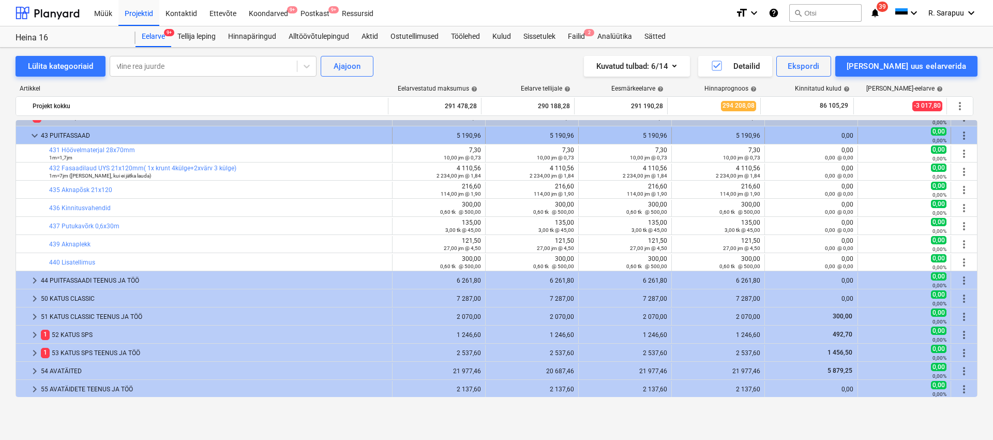
click at [35, 139] on span "keyboard_arrow_down" at bounding box center [34, 135] width 12 height 12
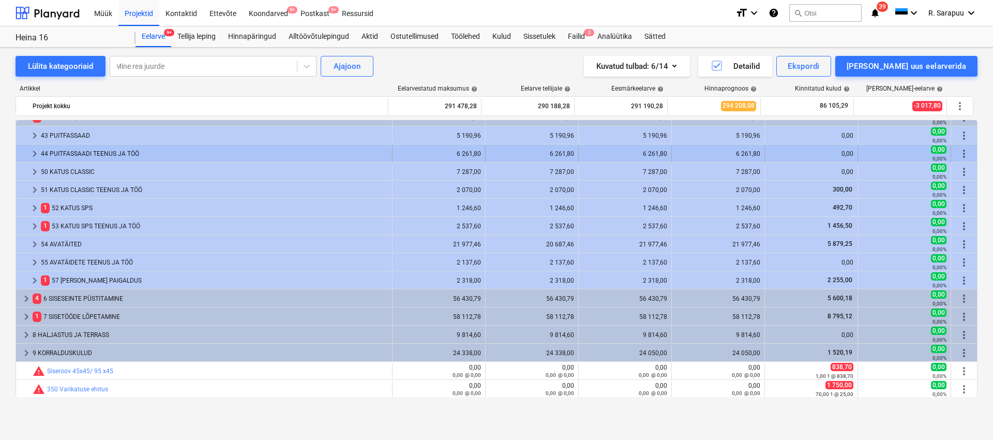
click at [34, 154] on span "keyboard_arrow_right" at bounding box center [34, 153] width 12 height 12
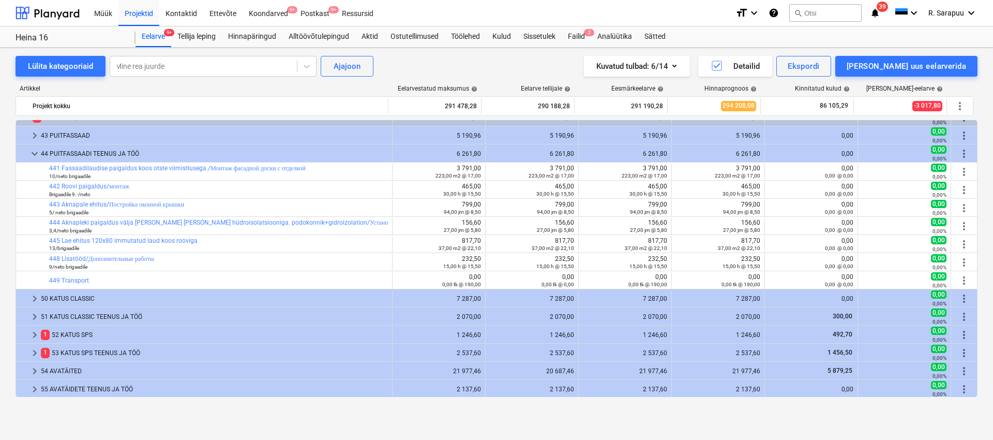
click at [34, 154] on span "keyboard_arrow_down" at bounding box center [34, 153] width 12 height 12
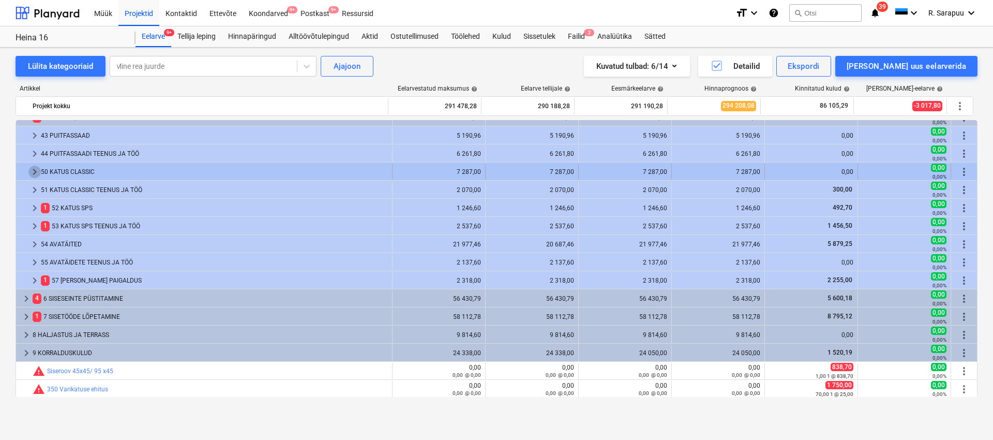
click at [34, 173] on span "keyboard_arrow_right" at bounding box center [34, 172] width 12 height 12
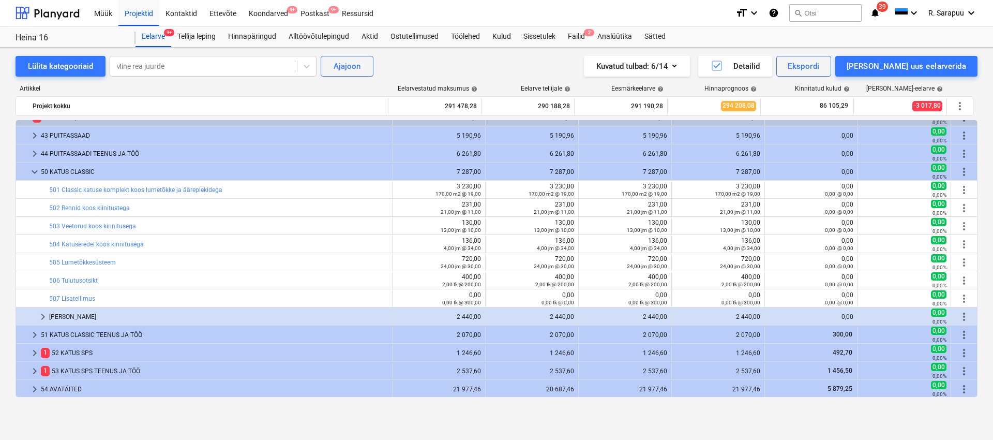
click at [34, 173] on span "keyboard_arrow_down" at bounding box center [34, 172] width 12 height 12
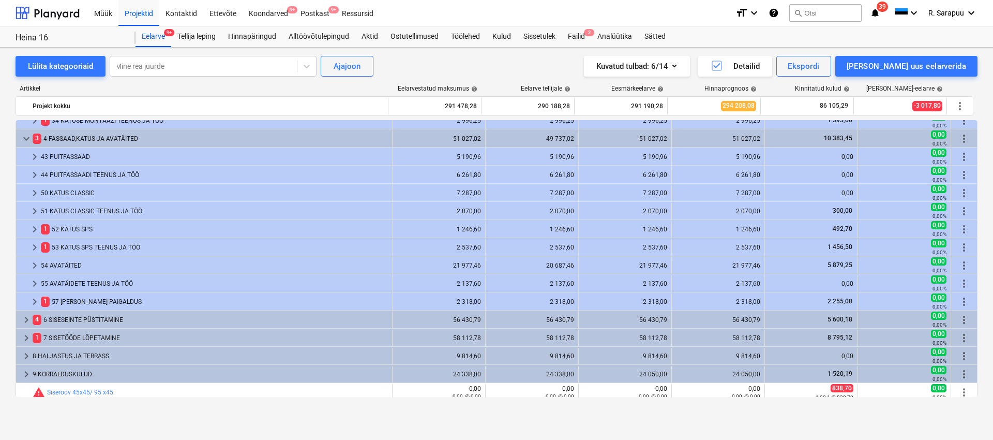
scroll to position [117, 0]
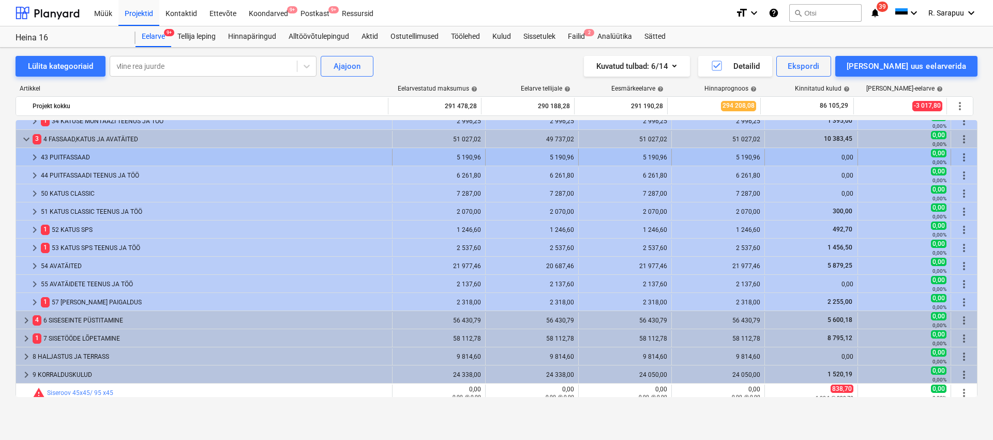
click at [33, 160] on span "keyboard_arrow_right" at bounding box center [34, 157] width 12 height 12
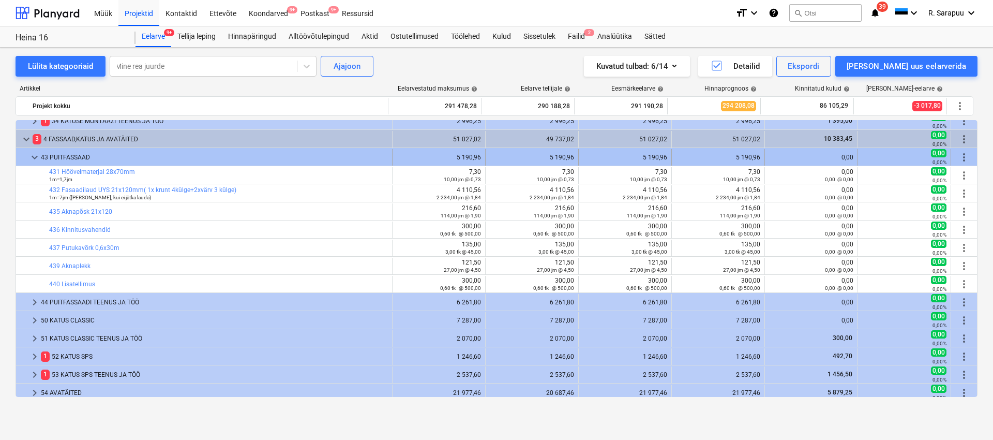
click at [33, 160] on span "keyboard_arrow_down" at bounding box center [34, 157] width 12 height 12
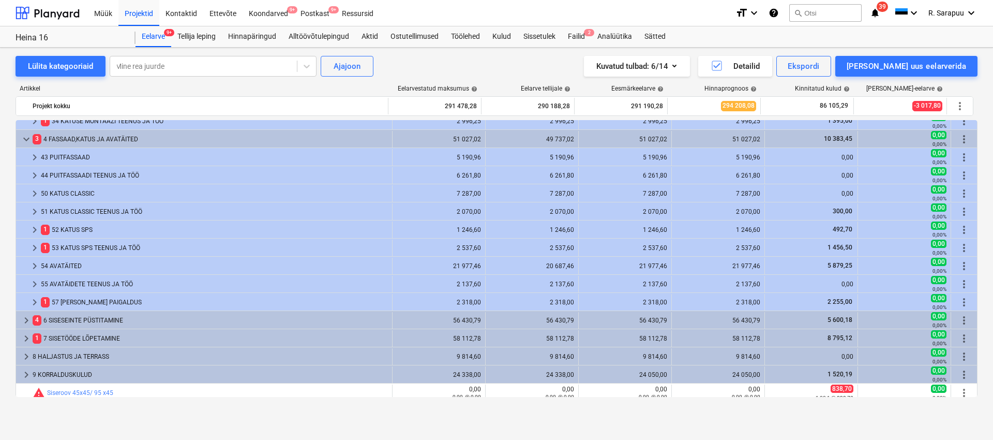
scroll to position [111, 0]
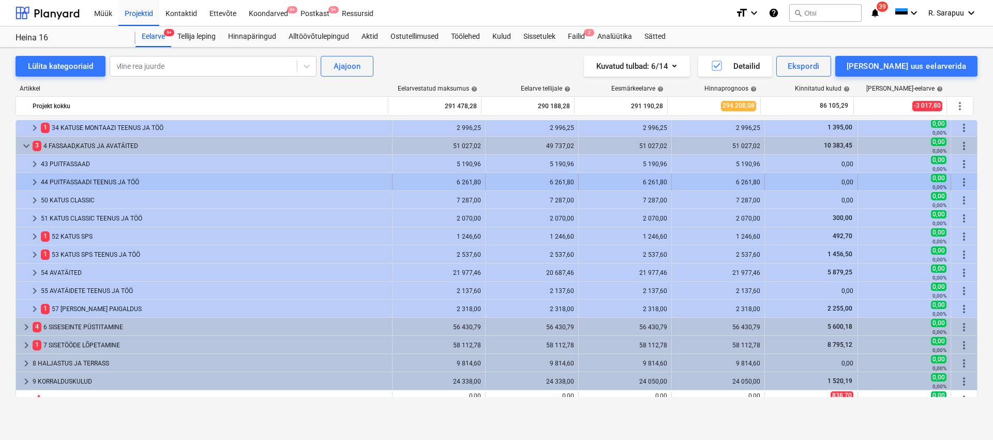
click at [34, 176] on span "keyboard_arrow_right" at bounding box center [34, 182] width 12 height 12
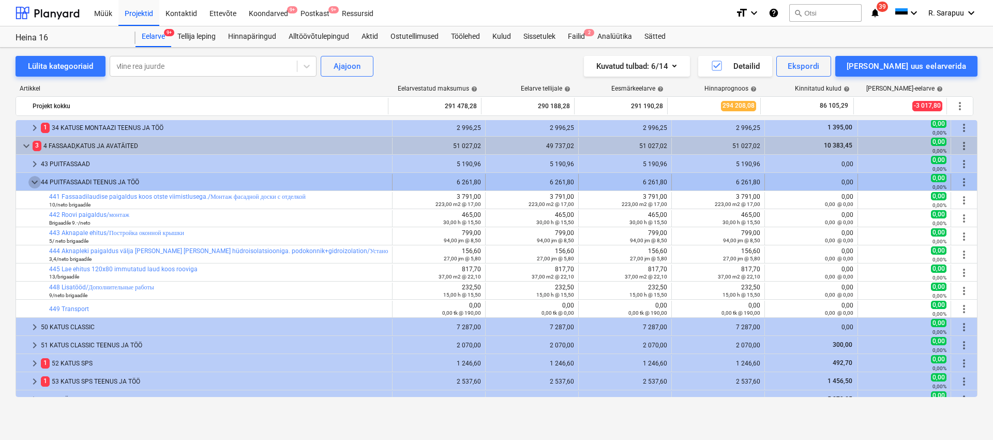
click at [33, 179] on span "keyboard_arrow_down" at bounding box center [34, 182] width 12 height 12
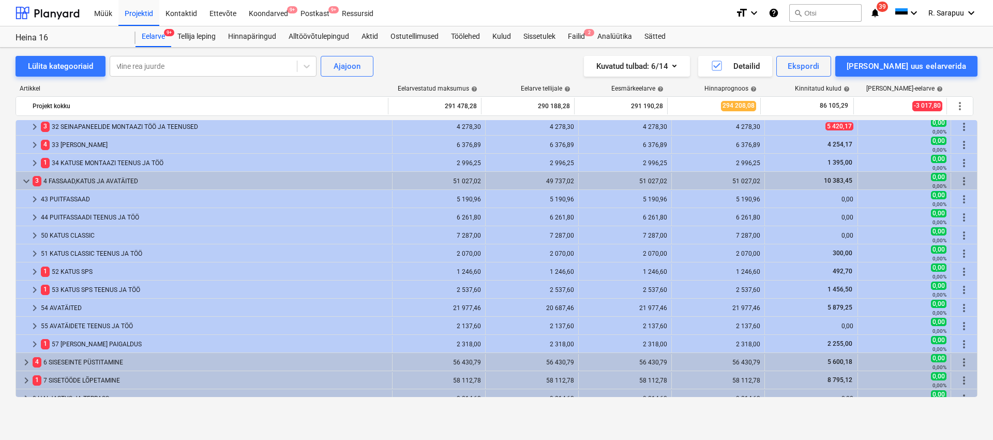
scroll to position [72, 0]
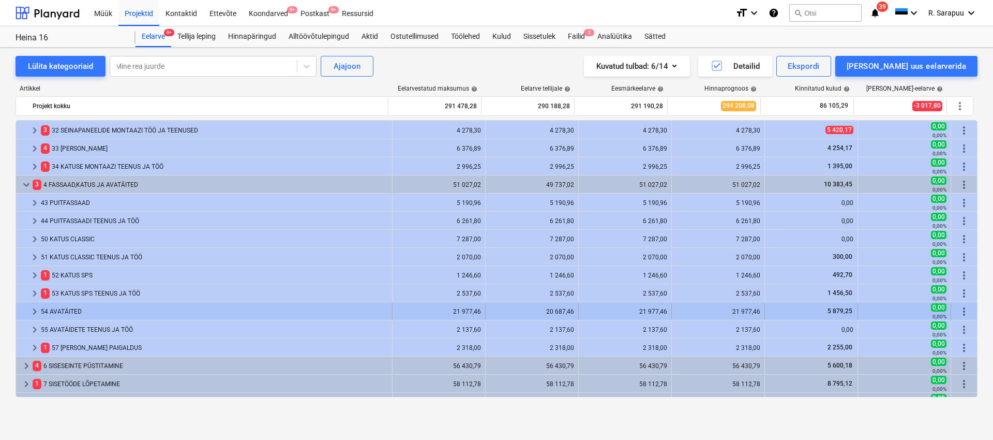
click at [28, 313] on div at bounding box center [24, 311] width 8 height 17
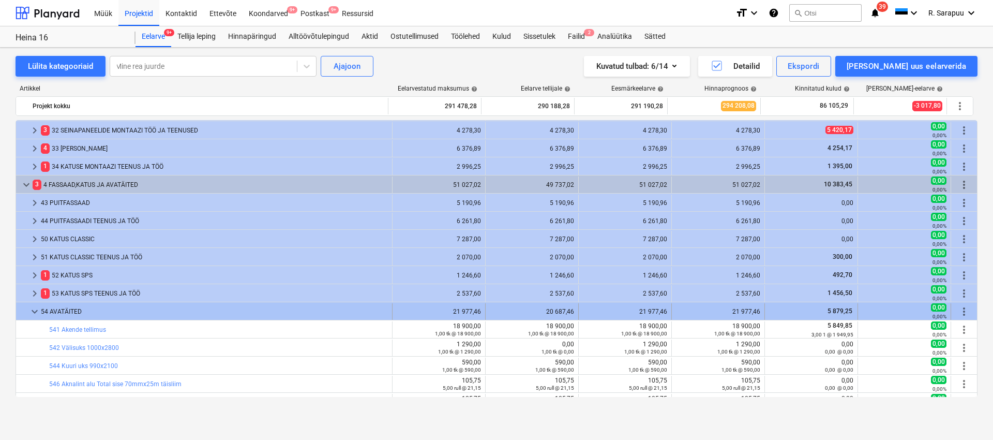
click at [34, 310] on span "keyboard_arrow_down" at bounding box center [34, 311] width 12 height 12
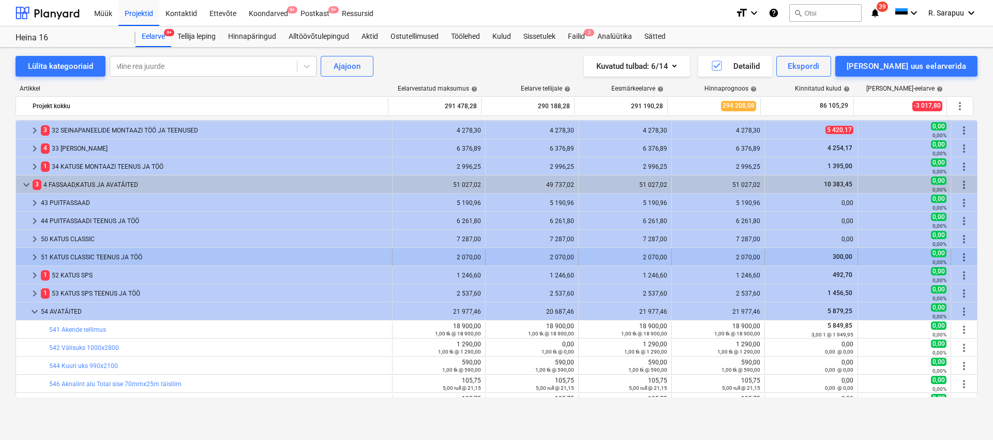
click at [33, 253] on span "keyboard_arrow_right" at bounding box center [34, 257] width 12 height 12
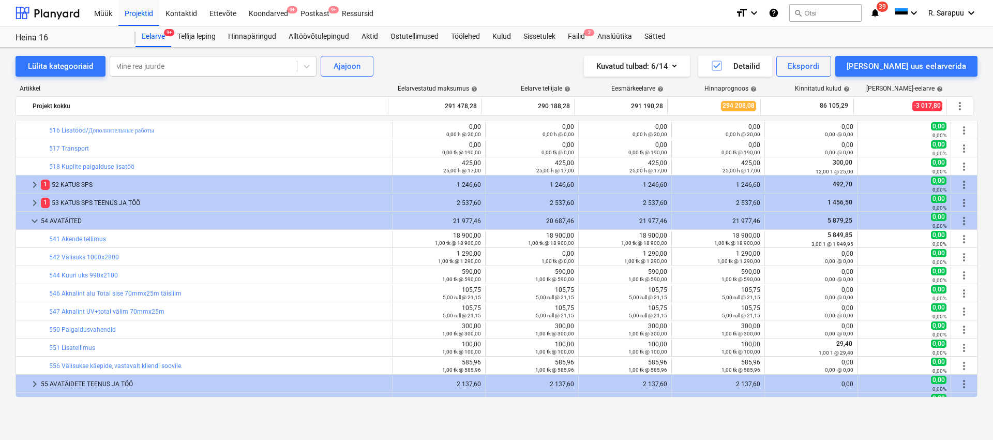
scroll to position [275, 0]
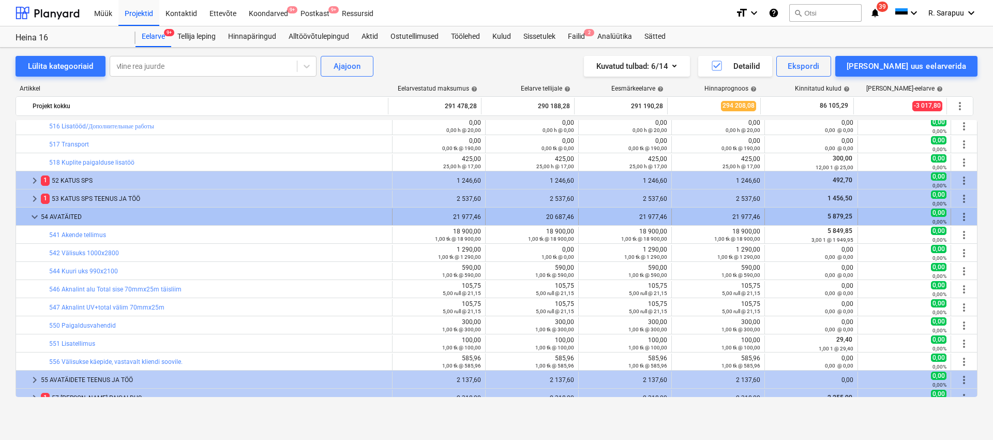
click at [34, 216] on span "keyboard_arrow_down" at bounding box center [34, 217] width 12 height 12
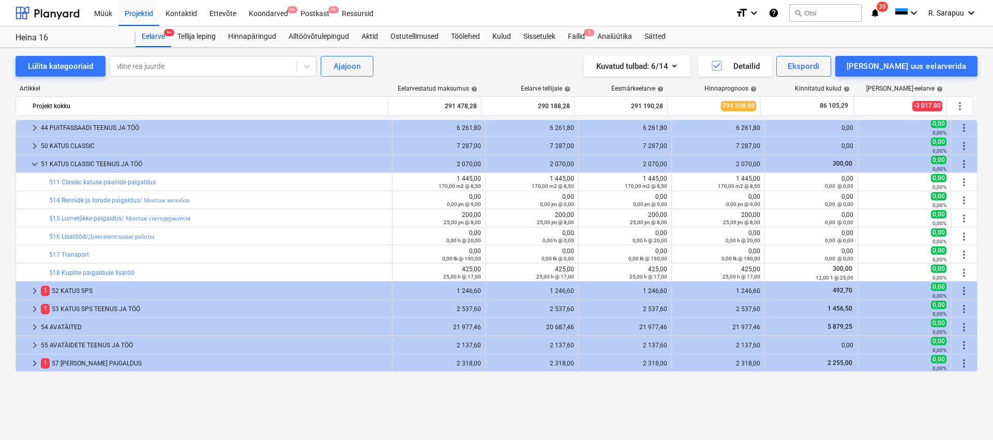
scroll to position [100, 0]
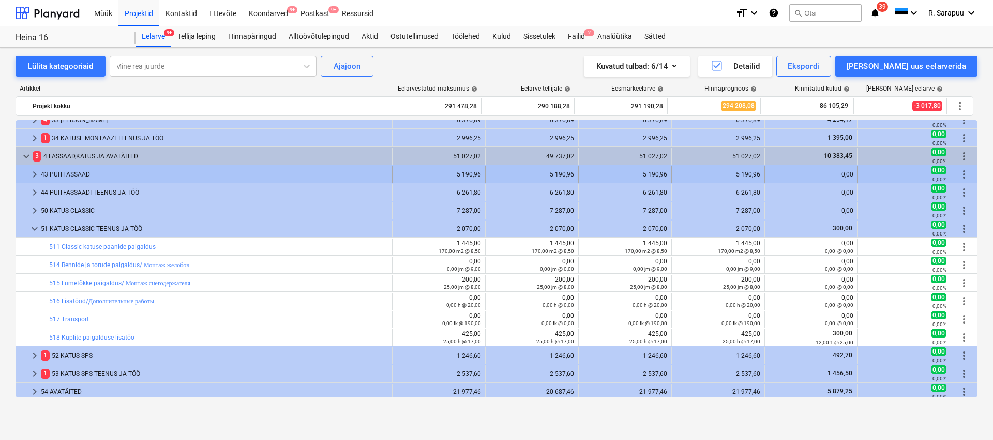
click at [32, 175] on span "keyboard_arrow_right" at bounding box center [34, 174] width 12 height 12
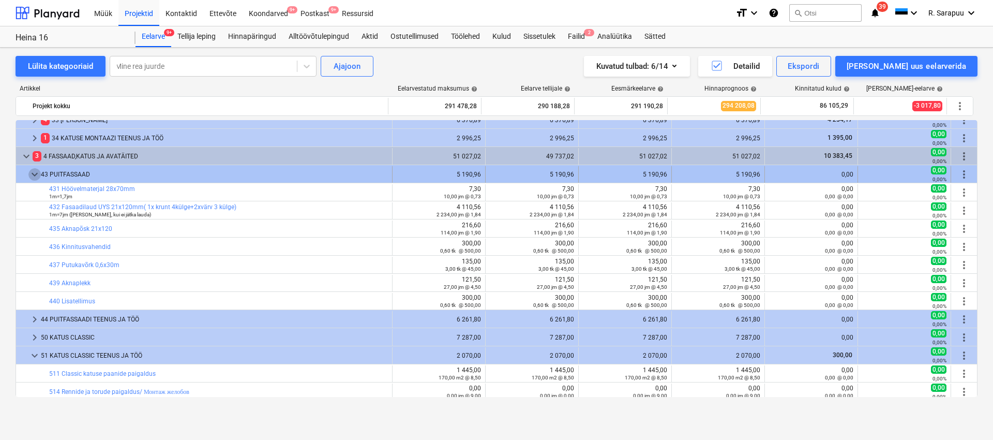
click at [32, 174] on span "keyboard_arrow_down" at bounding box center [34, 174] width 12 height 12
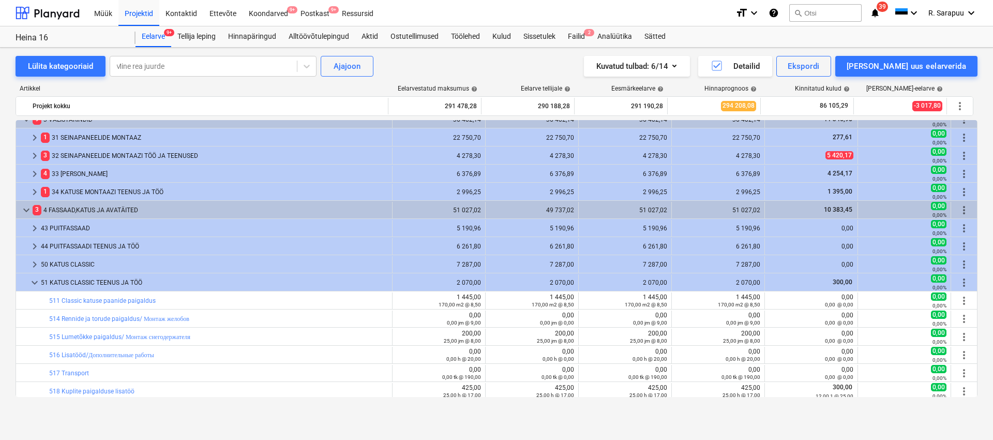
scroll to position [27, 0]
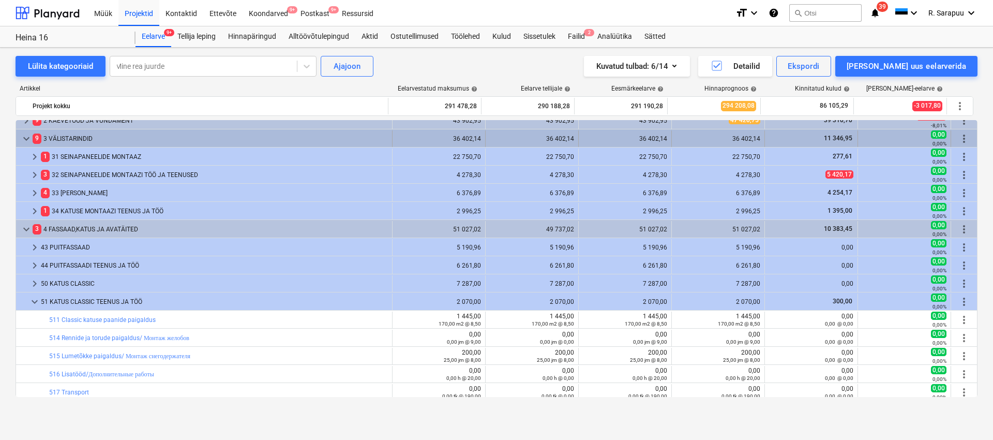
click at [25, 132] on div "keyboard_arrow_down" at bounding box center [26, 138] width 12 height 17
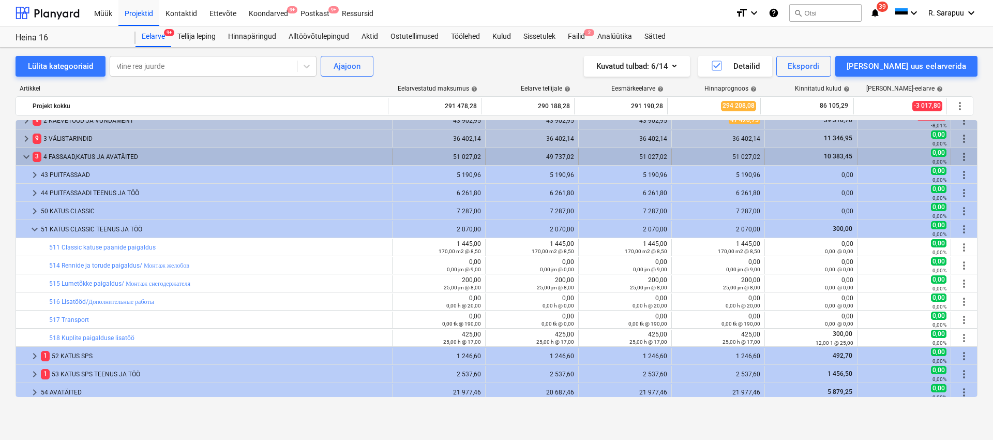
click at [25, 156] on span "keyboard_arrow_down" at bounding box center [26, 157] width 12 height 12
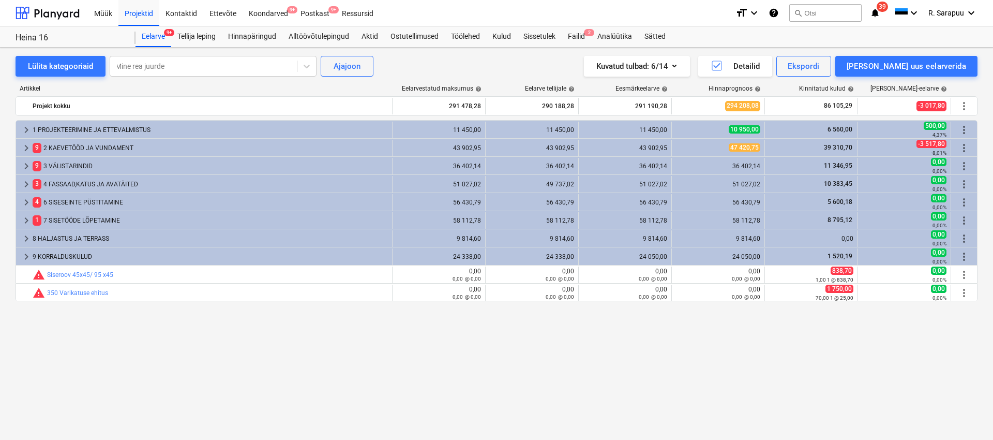
scroll to position [0, 0]
click at [105, 16] on div "Müük" at bounding box center [103, 12] width 31 height 26
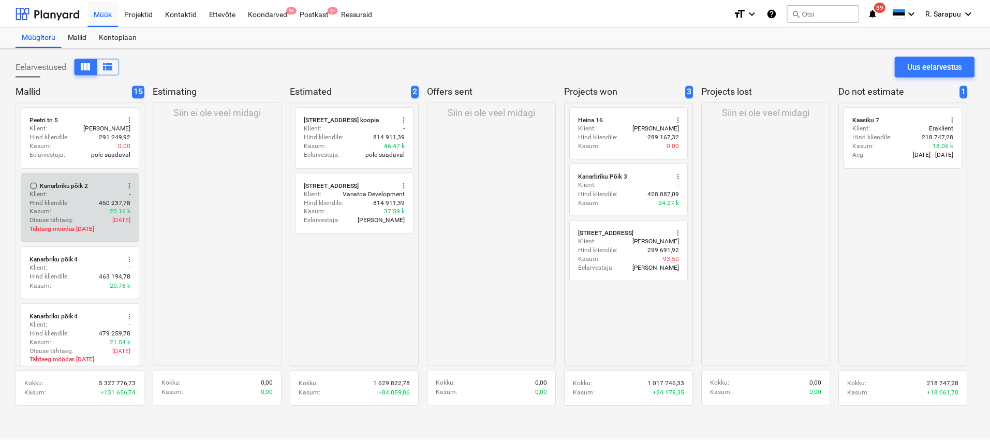
scroll to position [41, 0]
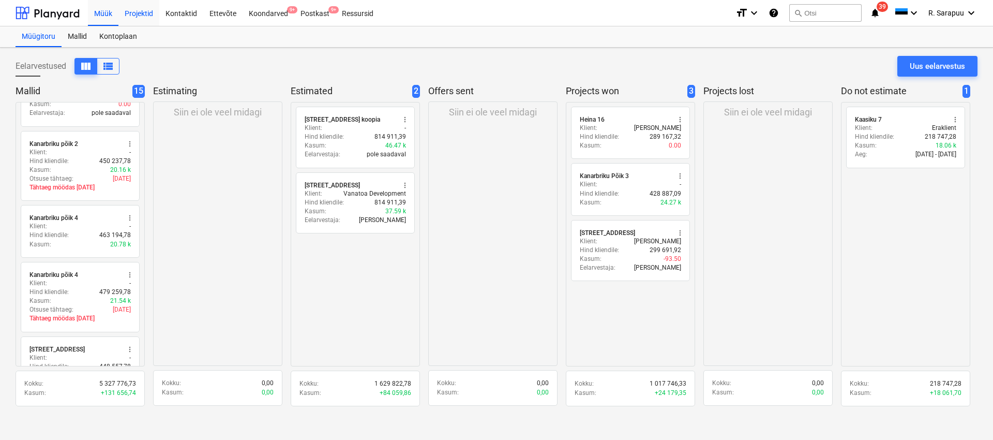
click at [133, 16] on div "Projektid" at bounding box center [138, 12] width 41 height 26
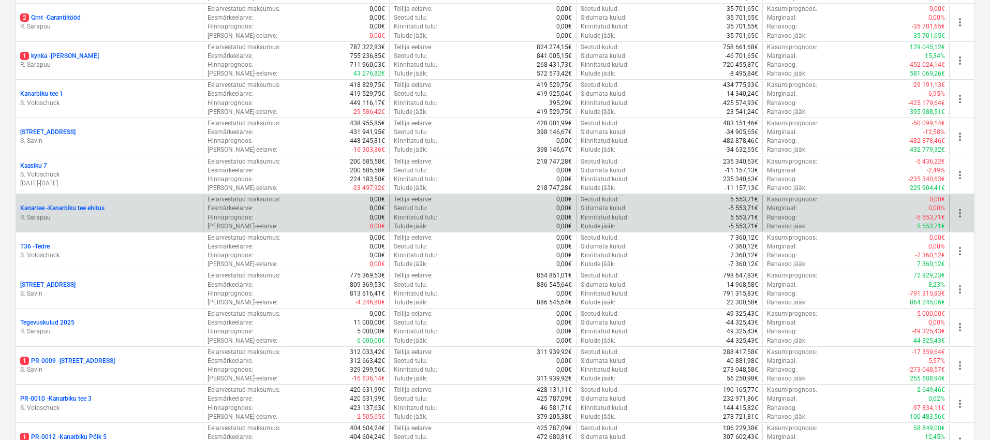
scroll to position [491, 0]
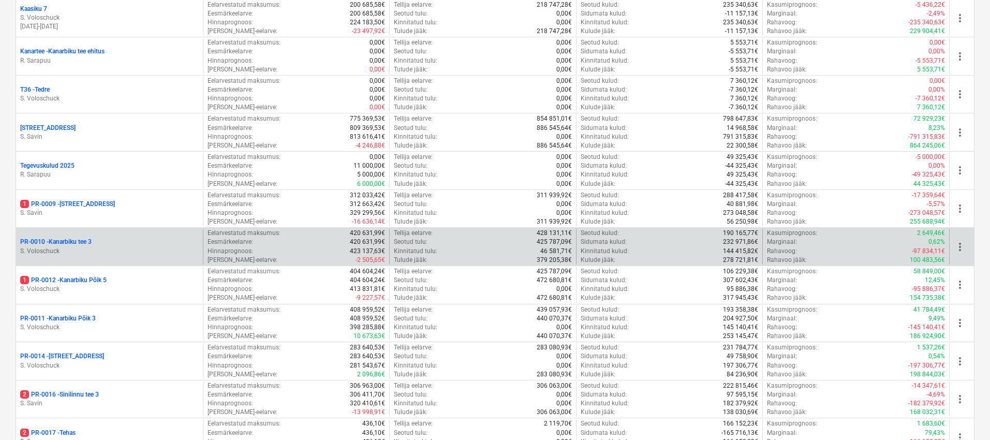
click at [64, 238] on p "PR-0010 - Kanarbiku tee 3" at bounding box center [55, 241] width 71 height 9
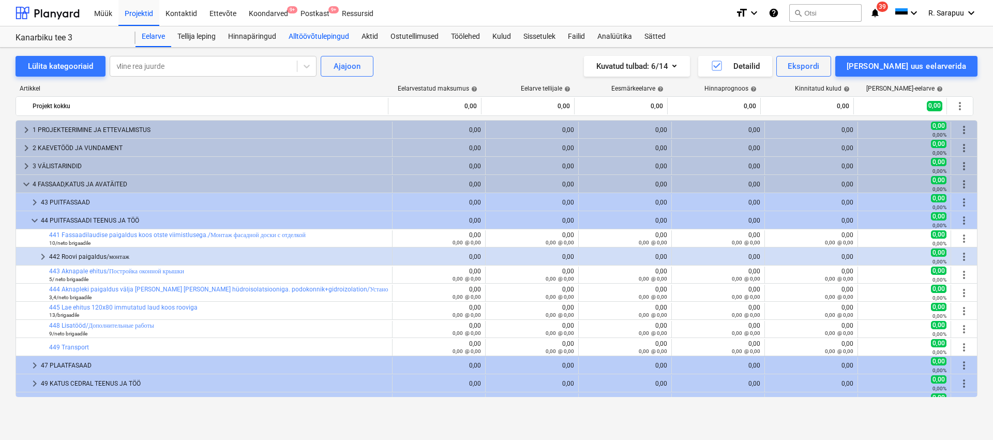
click at [313, 34] on div "Alltöövõtulepingud" at bounding box center [318, 36] width 73 height 21
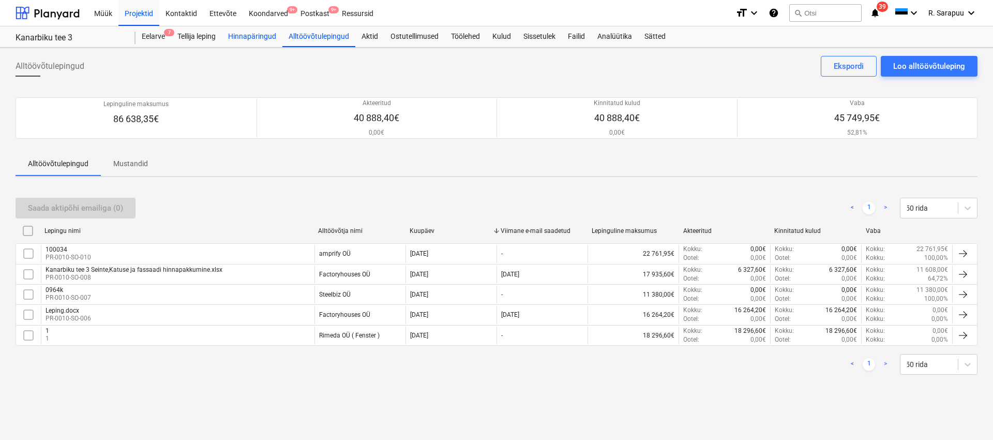
click at [265, 39] on div "Hinnapäringud" at bounding box center [252, 36] width 61 height 21
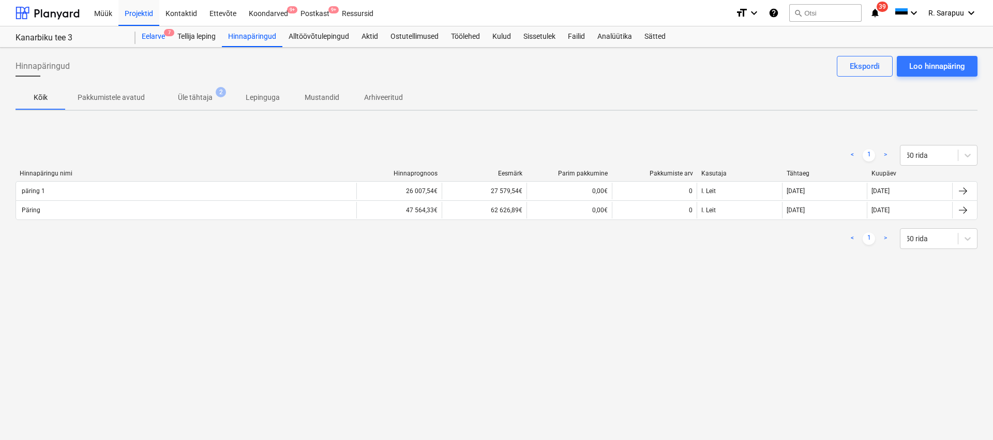
click at [156, 41] on div "Eelarve 7" at bounding box center [154, 36] width 36 height 21
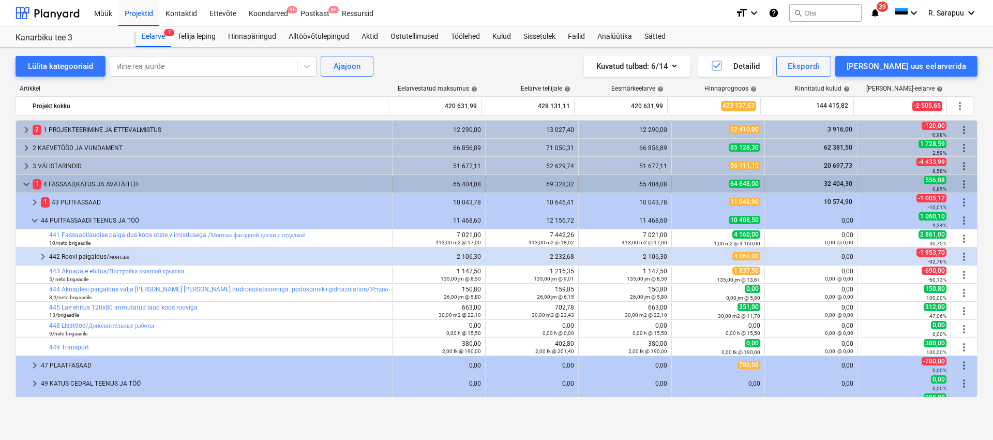
click at [29, 191] on div "keyboard_arrow_down" at bounding box center [26, 184] width 12 height 17
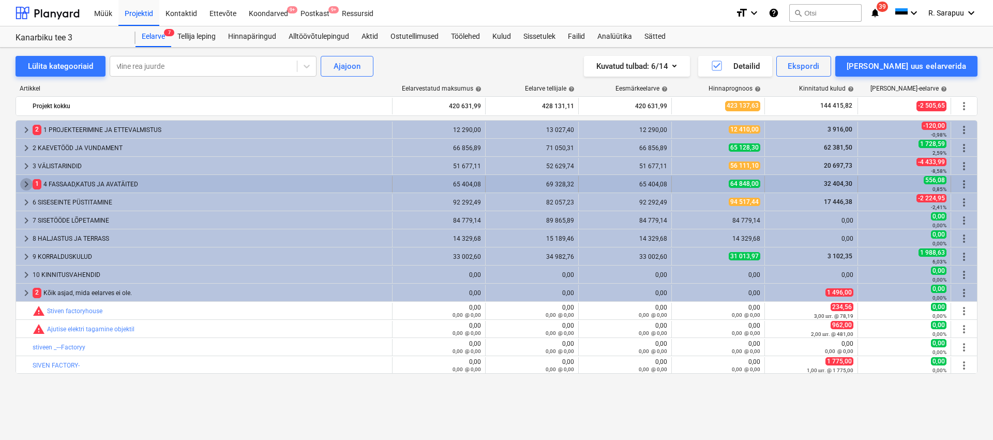
click at [25, 182] on span "keyboard_arrow_right" at bounding box center [26, 184] width 12 height 12
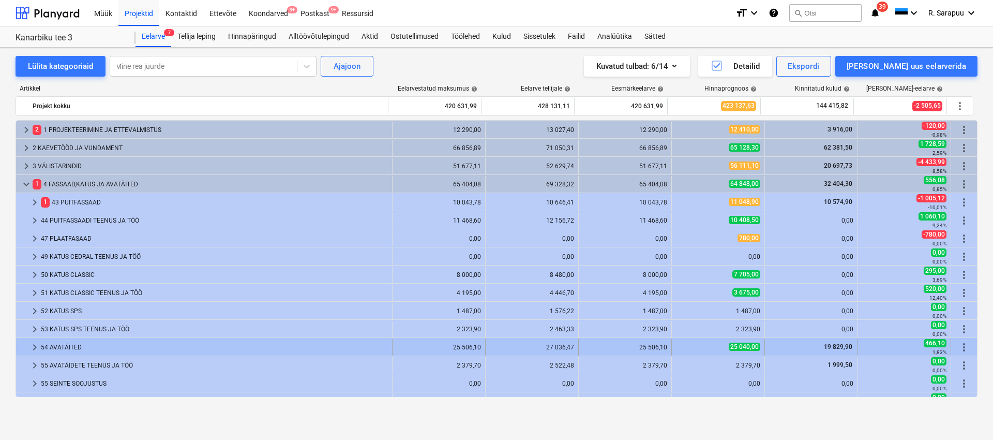
click at [27, 351] on div at bounding box center [24, 347] width 8 height 17
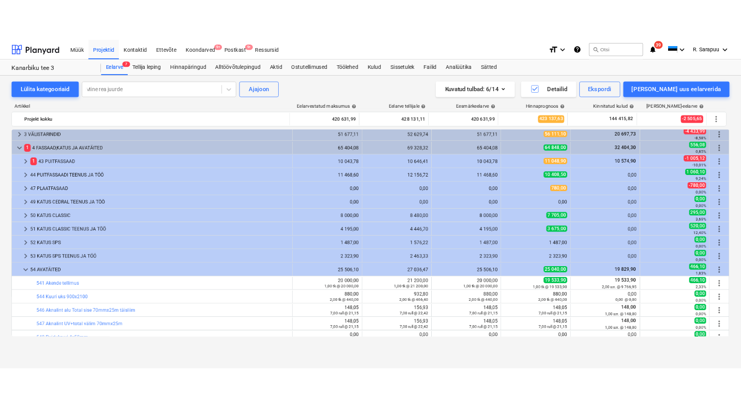
scroll to position [40, 0]
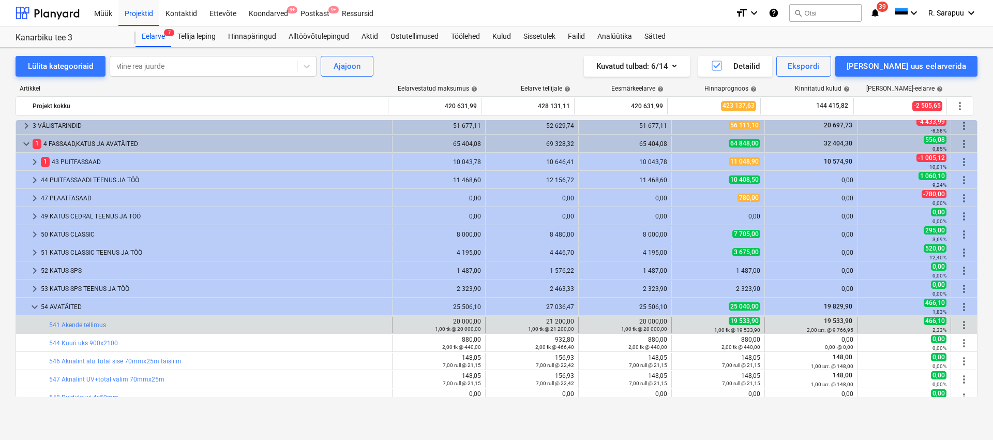
click at [73, 316] on div "bar_chart 541 Akende tellimus edit 20 000,00 1,00 tk @ 20 000,00 edit 21 200,00…" at bounding box center [496, 325] width 961 height 18
click at [73, 322] on link "541 Akende tellimus" at bounding box center [77, 324] width 57 height 7
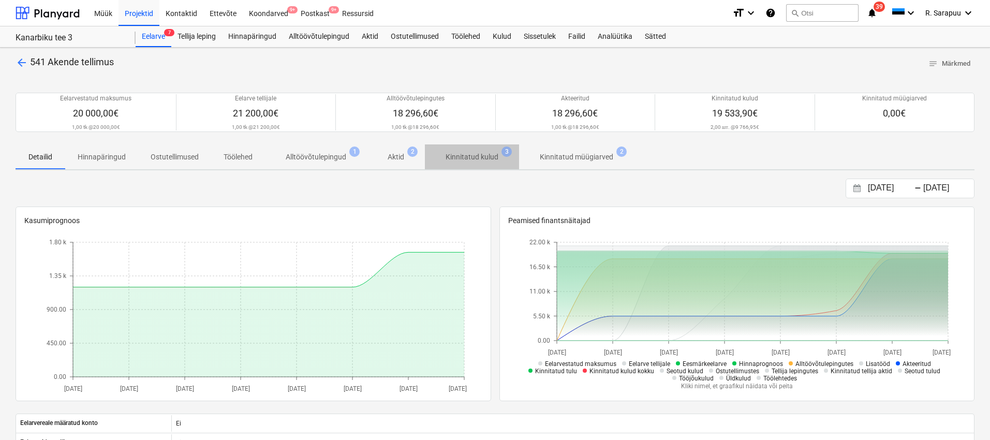
click at [446, 157] on p "Kinnitatud kulud" at bounding box center [471, 157] width 53 height 11
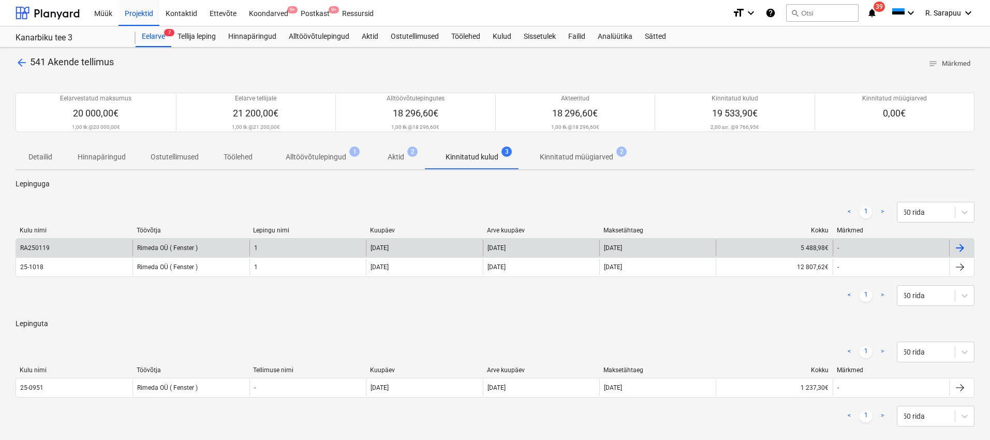
click at [201, 243] on div "Rimeda OÜ ( Fenster )" at bounding box center [190, 248] width 116 height 17
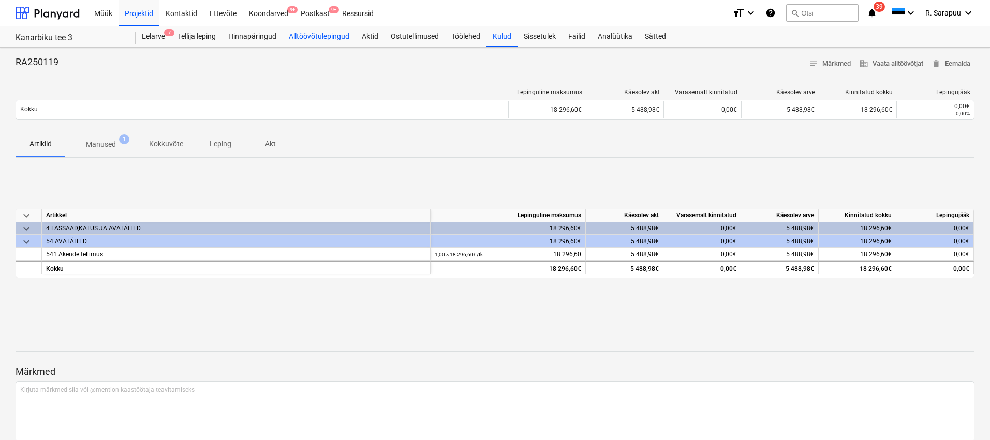
click at [328, 37] on div "Alltöövõtulepingud" at bounding box center [318, 36] width 73 height 21
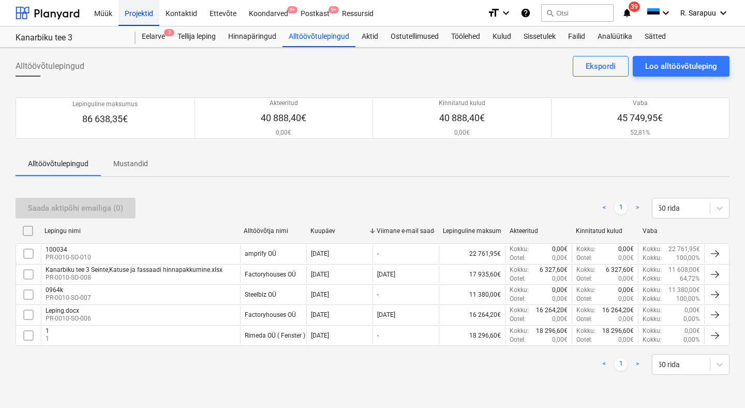
click at [133, 14] on div "Projektid" at bounding box center [138, 12] width 41 height 26
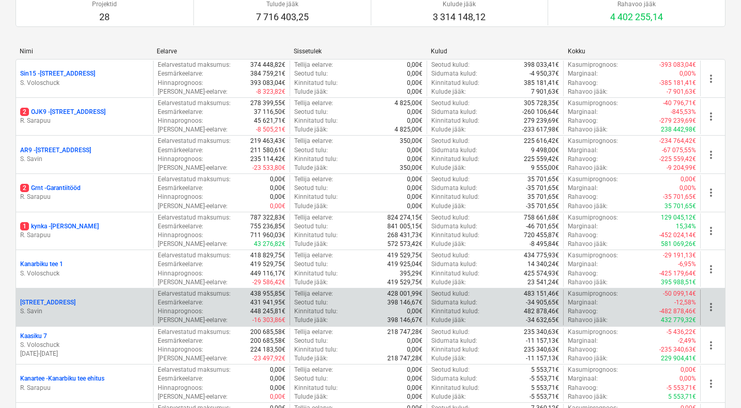
scroll to position [167, 0]
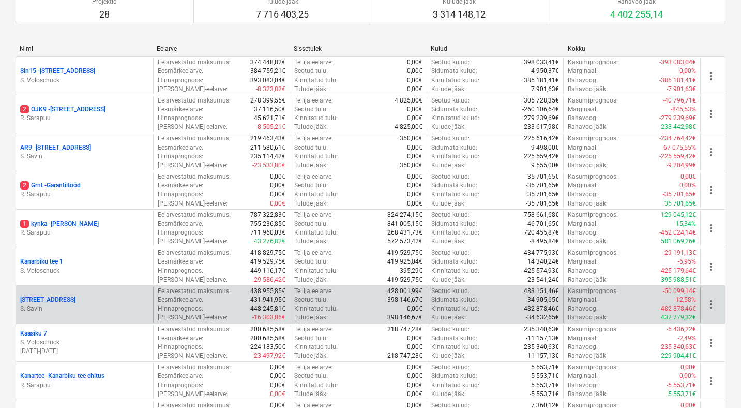
click at [44, 304] on p "S. Savin" at bounding box center [84, 308] width 129 height 9
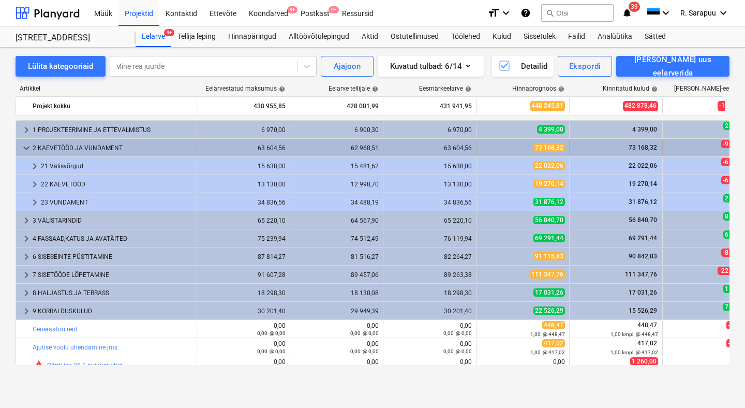
click at [20, 140] on div "keyboard_arrow_down" at bounding box center [26, 148] width 12 height 17
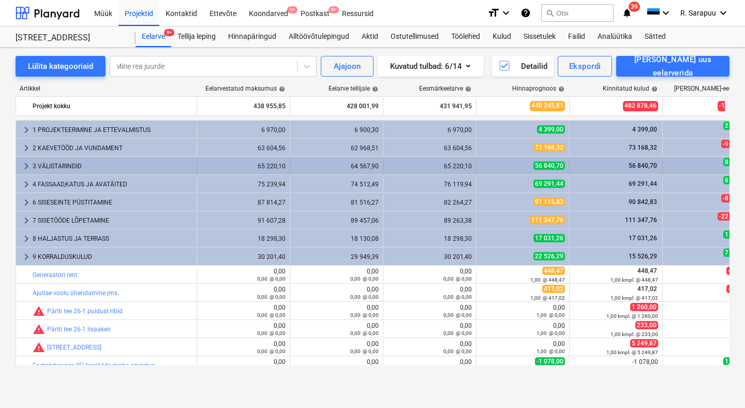
click at [25, 163] on span "keyboard_arrow_right" at bounding box center [26, 166] width 12 height 12
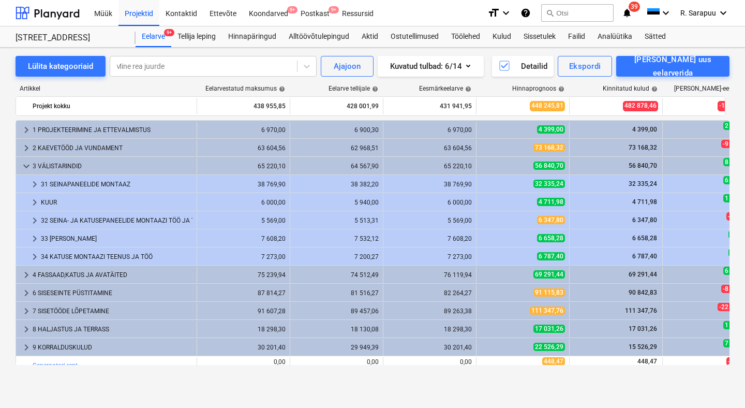
click at [25, 163] on span "keyboard_arrow_down" at bounding box center [26, 166] width 12 height 12
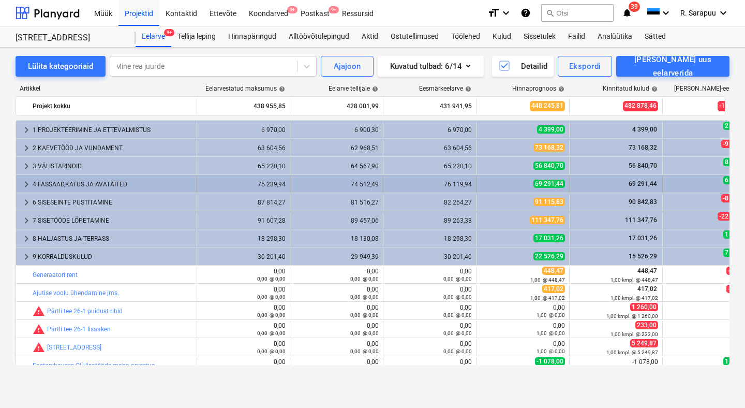
click at [33, 183] on div "4 FASSAAD,KATUS JA AVATÄITED" at bounding box center [113, 184] width 160 height 17
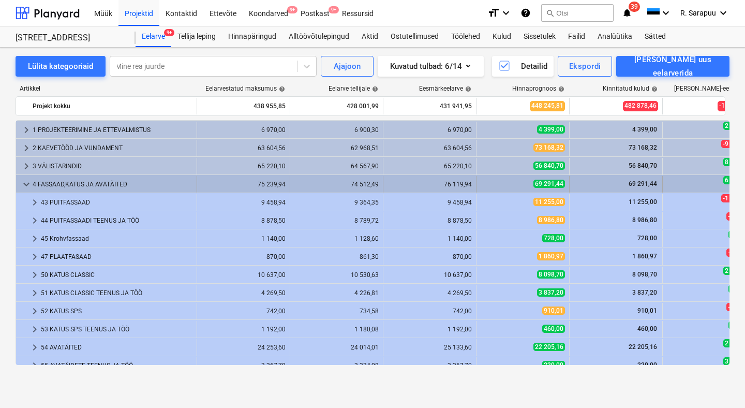
click at [28, 184] on span "keyboard_arrow_down" at bounding box center [26, 184] width 12 height 12
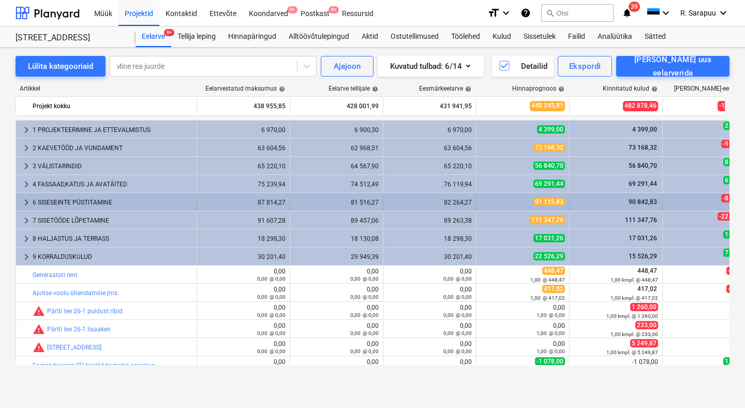
click at [25, 200] on span "keyboard_arrow_right" at bounding box center [26, 202] width 12 height 12
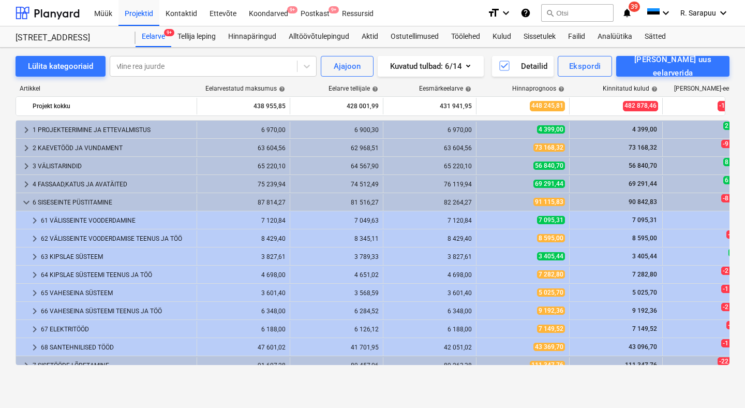
click at [25, 200] on span "keyboard_arrow_down" at bounding box center [26, 202] width 12 height 12
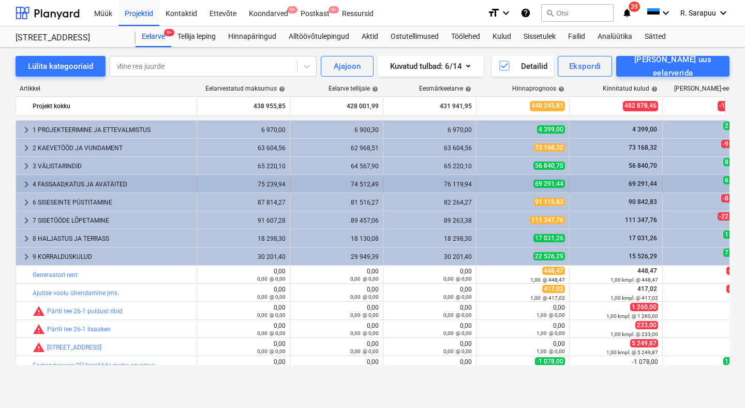
click at [25, 184] on span "keyboard_arrow_right" at bounding box center [26, 184] width 12 height 12
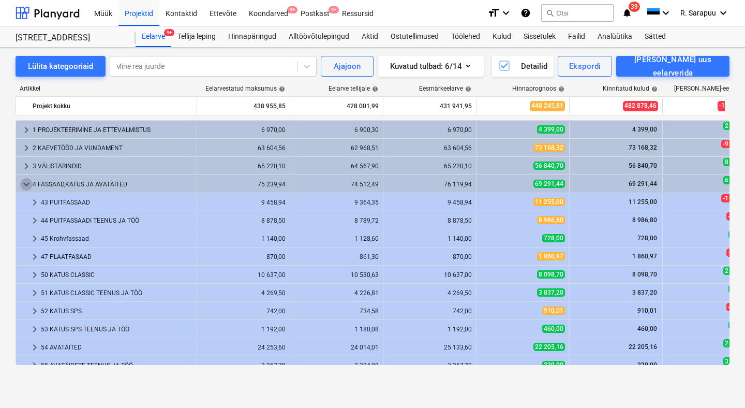
click at [25, 184] on span "keyboard_arrow_down" at bounding box center [26, 184] width 12 height 12
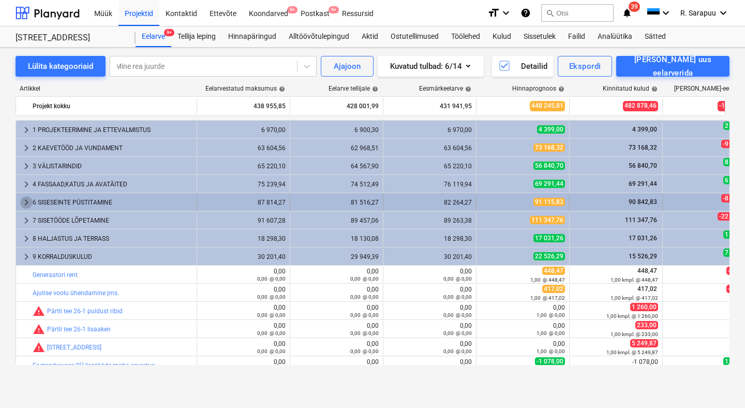
click at [22, 200] on span "keyboard_arrow_right" at bounding box center [26, 202] width 12 height 12
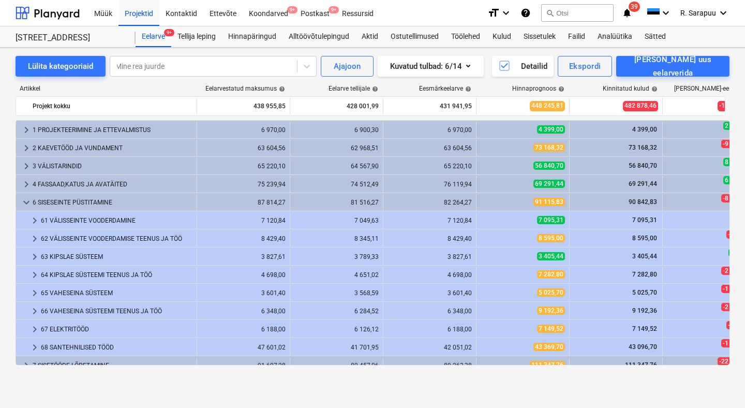
click at [22, 200] on span "keyboard_arrow_down" at bounding box center [26, 202] width 12 height 12
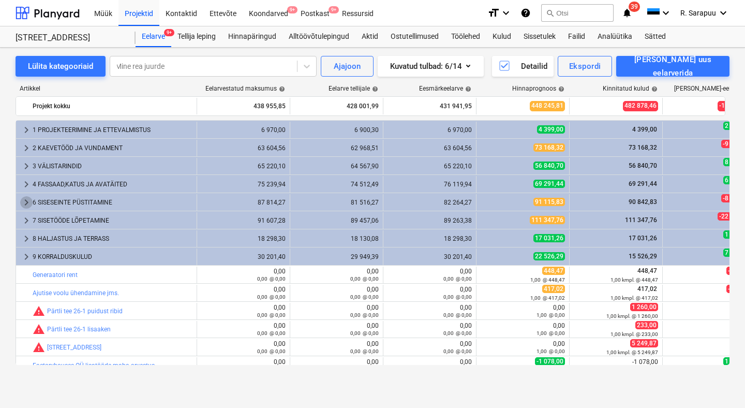
click at [22, 200] on span "keyboard_arrow_right" at bounding box center [26, 202] width 12 height 12
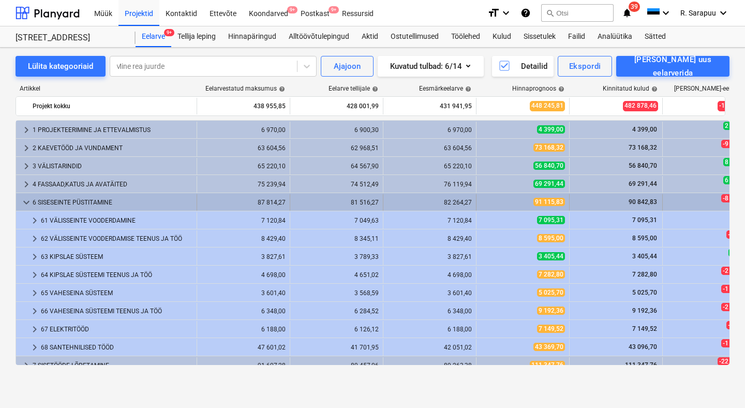
click at [28, 202] on span "keyboard_arrow_down" at bounding box center [26, 202] width 12 height 12
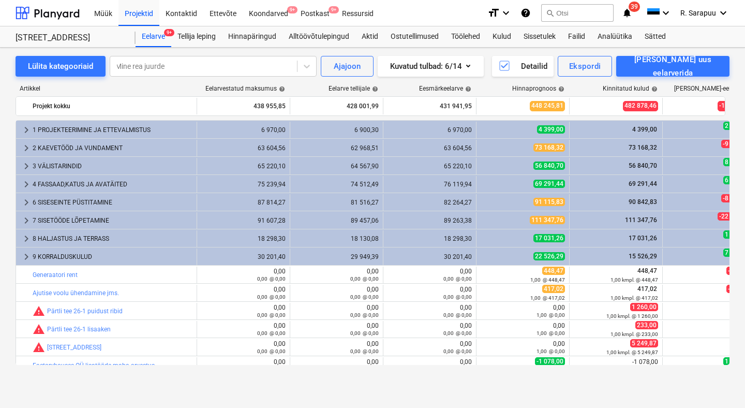
click at [28, 202] on span "keyboard_arrow_right" at bounding box center [26, 202] width 12 height 12
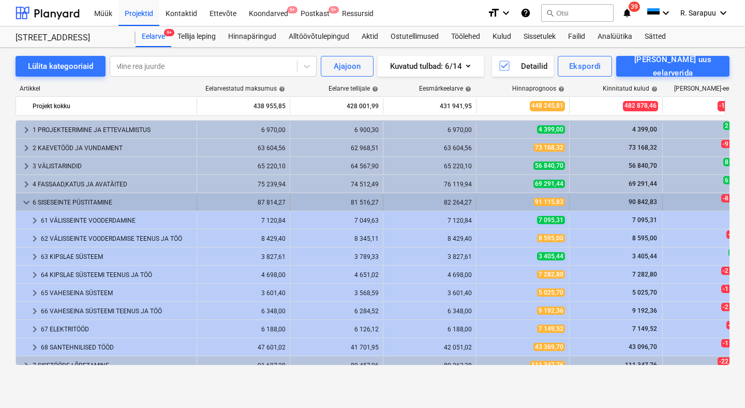
click at [26, 200] on span "keyboard_arrow_down" at bounding box center [26, 202] width 12 height 12
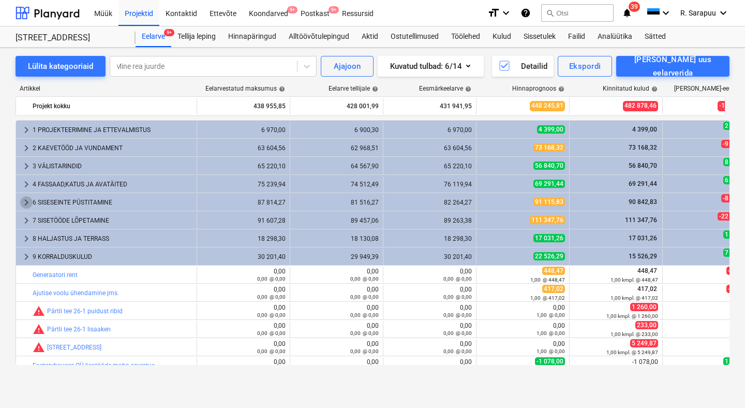
click at [26, 200] on span "keyboard_arrow_right" at bounding box center [26, 202] width 12 height 12
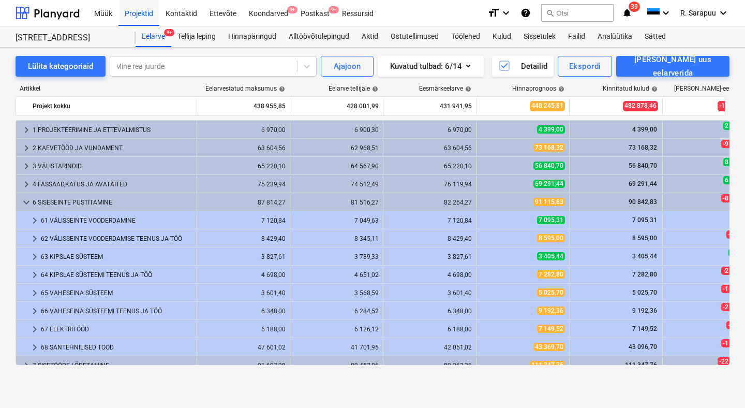
scroll to position [26, 0]
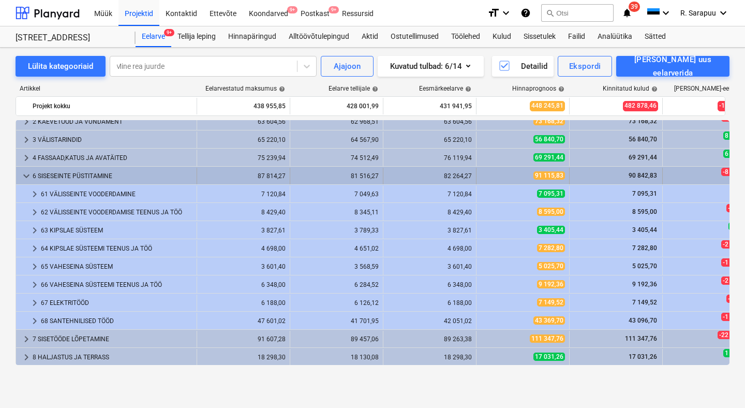
click at [24, 174] on span "keyboard_arrow_down" at bounding box center [26, 176] width 12 height 12
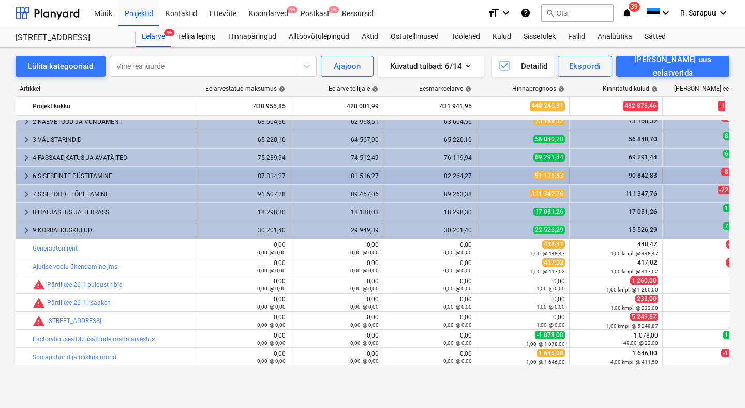
click at [24, 174] on span "keyboard_arrow_right" at bounding box center [26, 176] width 12 height 12
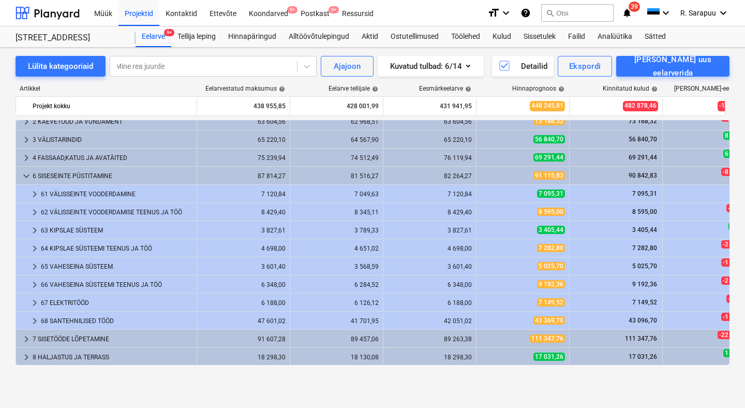
click at [23, 174] on span "keyboard_arrow_down" at bounding box center [26, 176] width 12 height 12
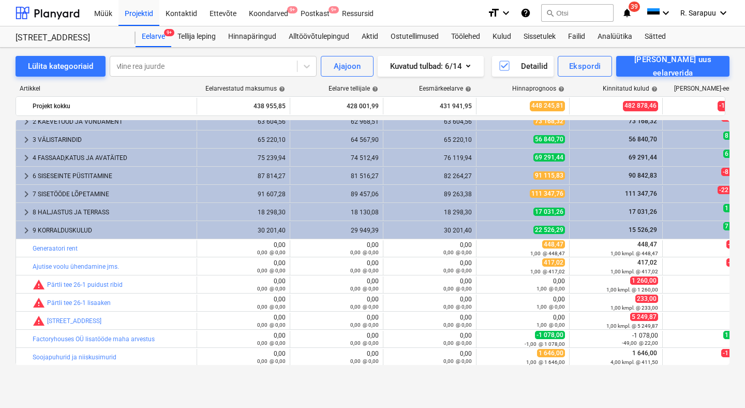
scroll to position [54, 0]
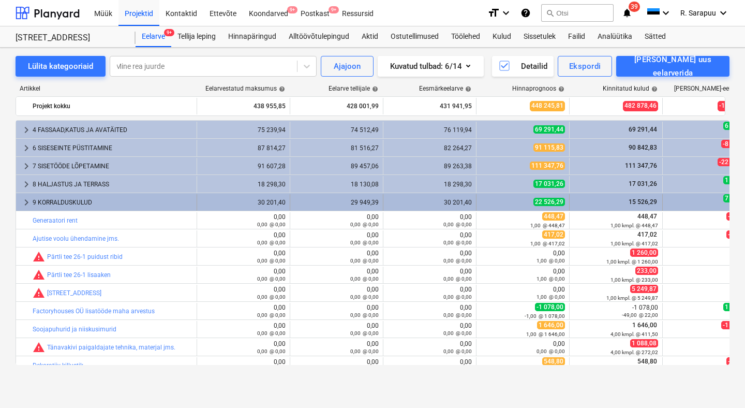
click at [25, 202] on span "keyboard_arrow_right" at bounding box center [26, 202] width 12 height 12
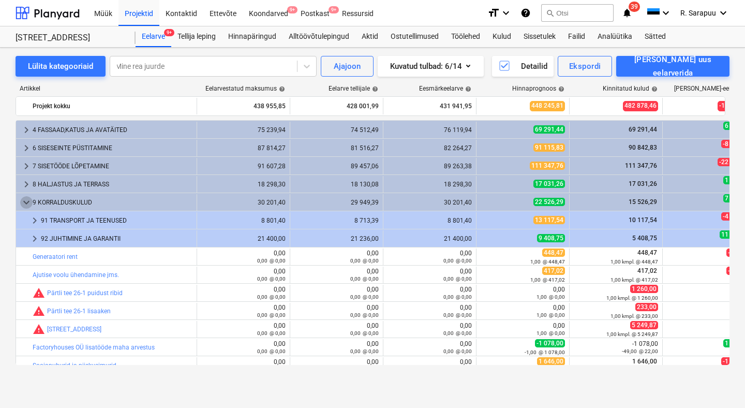
click at [25, 202] on span "keyboard_arrow_down" at bounding box center [26, 202] width 12 height 12
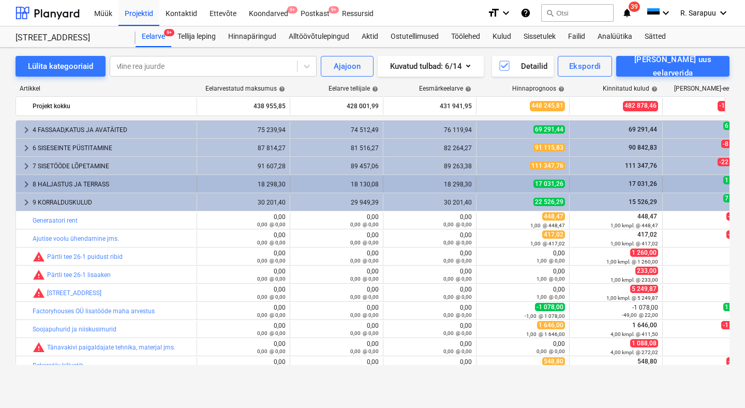
click at [24, 187] on span "keyboard_arrow_right" at bounding box center [26, 184] width 12 height 12
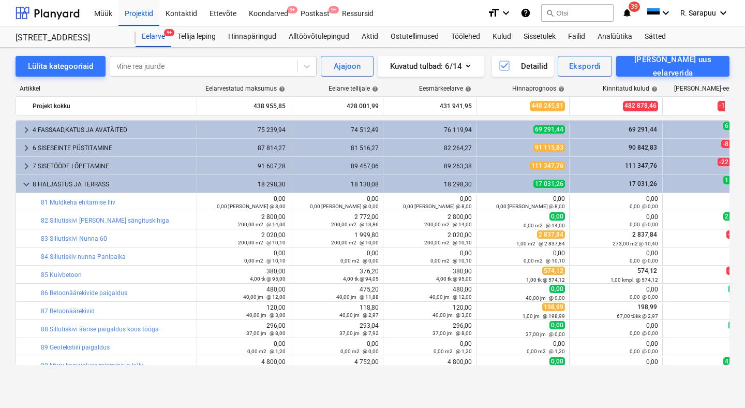
click at [24, 187] on span "keyboard_arrow_down" at bounding box center [26, 184] width 12 height 12
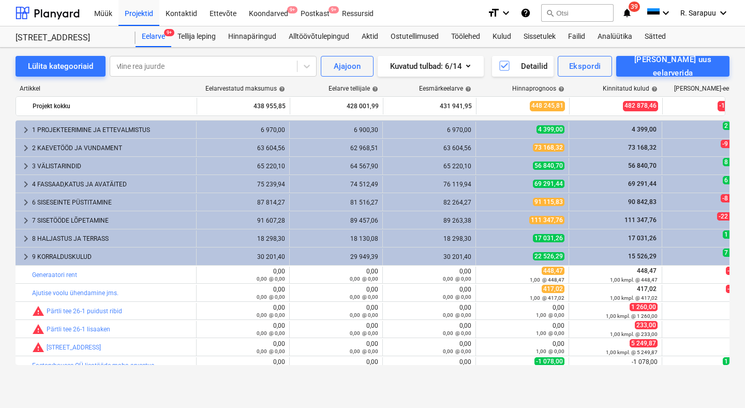
scroll to position [0, 1]
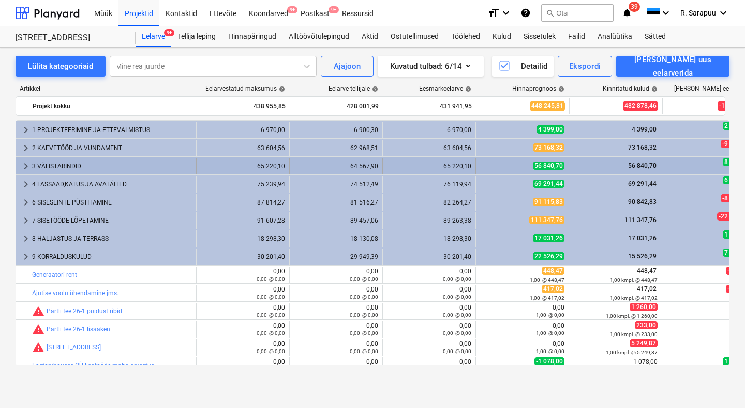
click at [20, 166] on span "keyboard_arrow_right" at bounding box center [26, 166] width 12 height 12
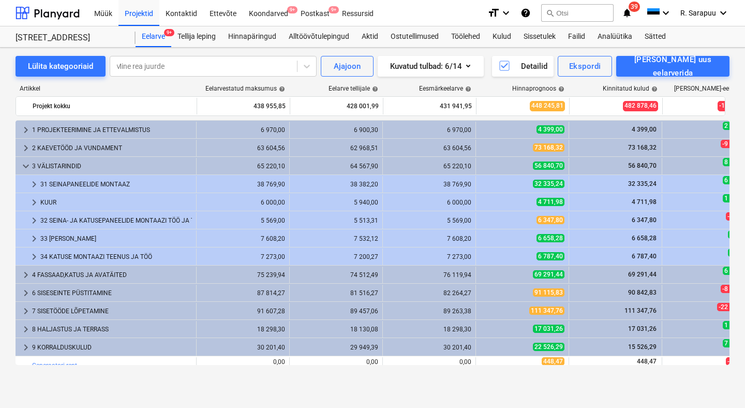
click at [20, 166] on span "keyboard_arrow_down" at bounding box center [26, 166] width 12 height 12
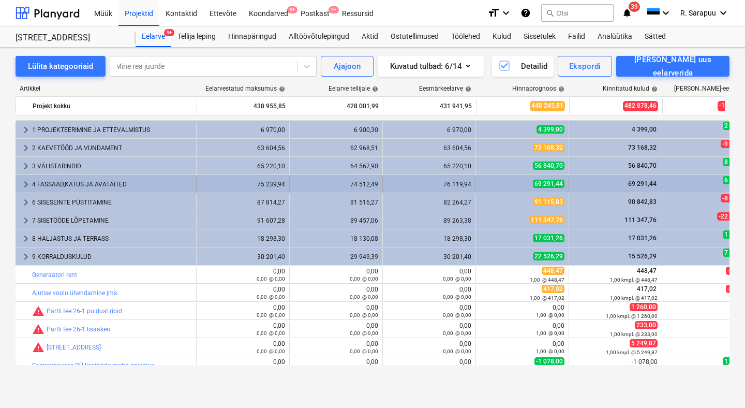
click at [23, 189] on span "keyboard_arrow_right" at bounding box center [26, 184] width 12 height 12
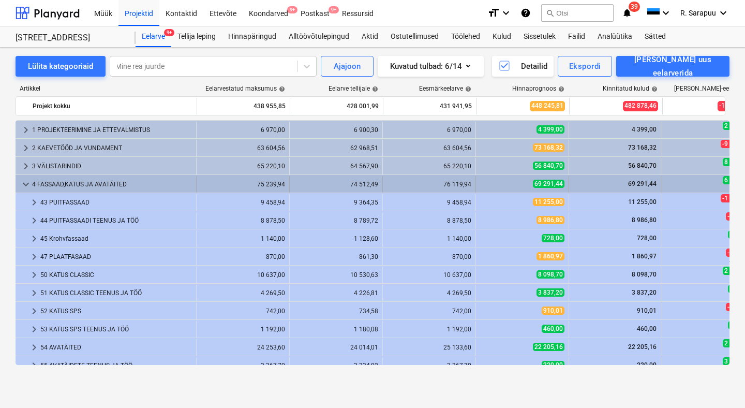
click at [23, 189] on span "keyboard_arrow_down" at bounding box center [26, 184] width 12 height 12
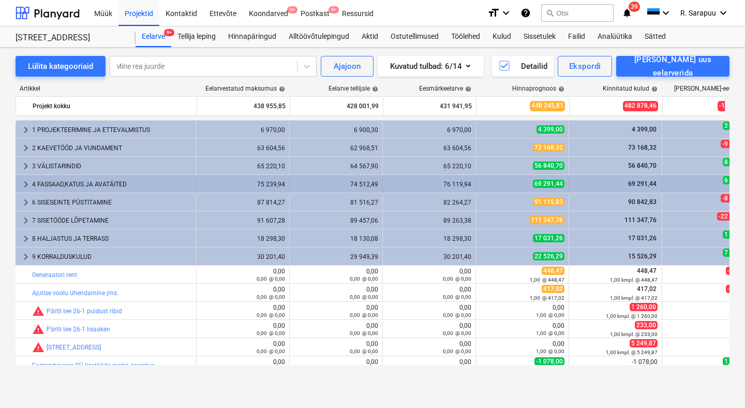
click at [26, 187] on span "keyboard_arrow_right" at bounding box center [26, 184] width 12 height 12
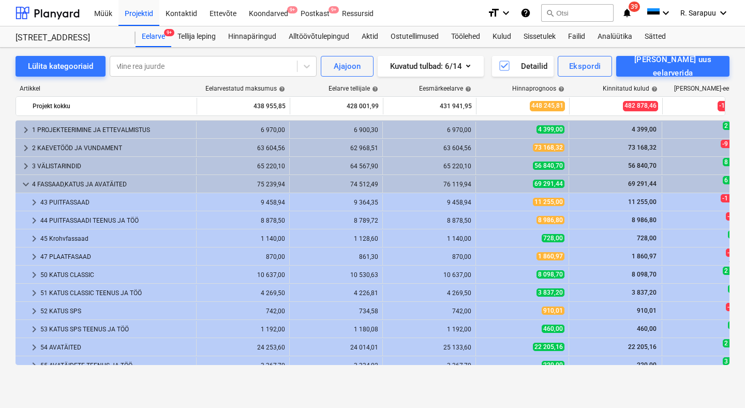
click at [26, 187] on span "keyboard_arrow_down" at bounding box center [26, 184] width 12 height 12
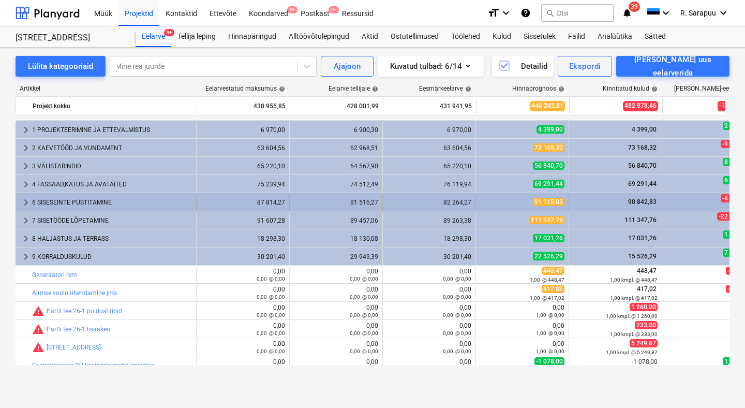
click at [28, 209] on div "keyboard_arrow_right" at bounding box center [26, 202] width 12 height 17
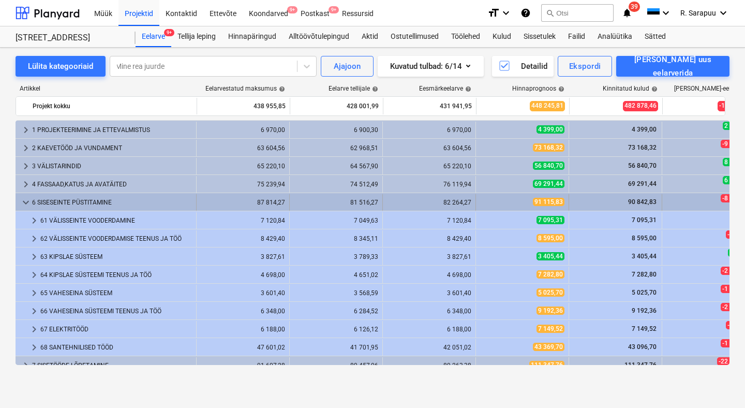
click at [26, 203] on span "keyboard_arrow_down" at bounding box center [26, 202] width 12 height 12
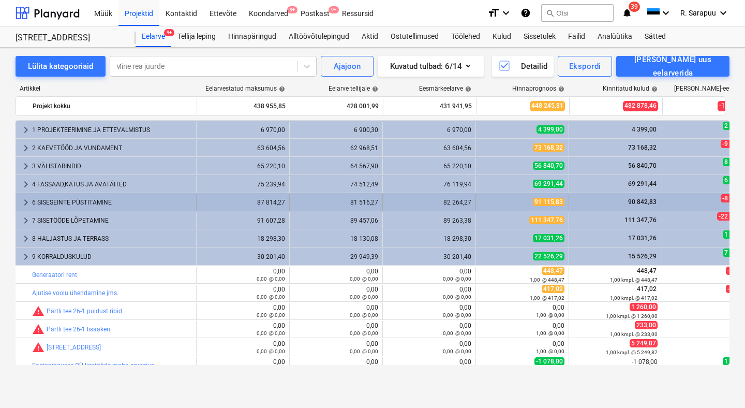
click at [27, 203] on span "keyboard_arrow_right" at bounding box center [26, 202] width 12 height 12
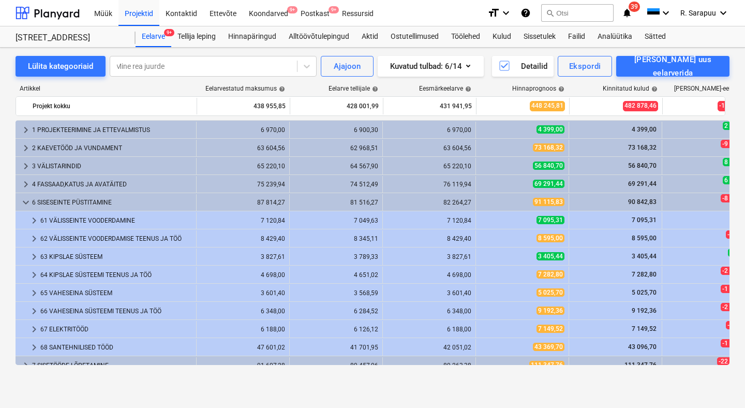
scroll to position [6, 1]
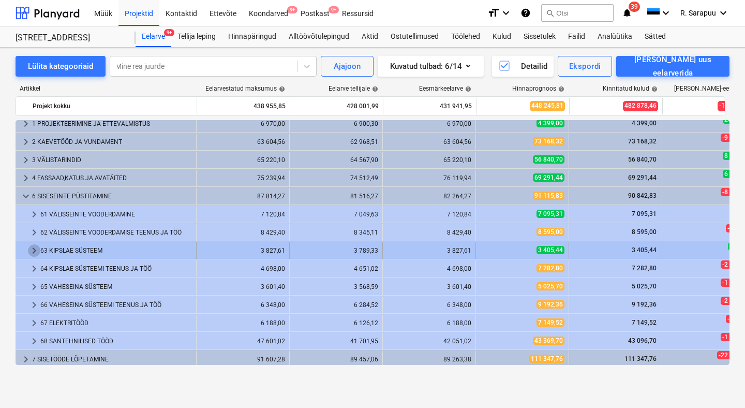
click at [35, 248] on span "keyboard_arrow_right" at bounding box center [34, 250] width 12 height 12
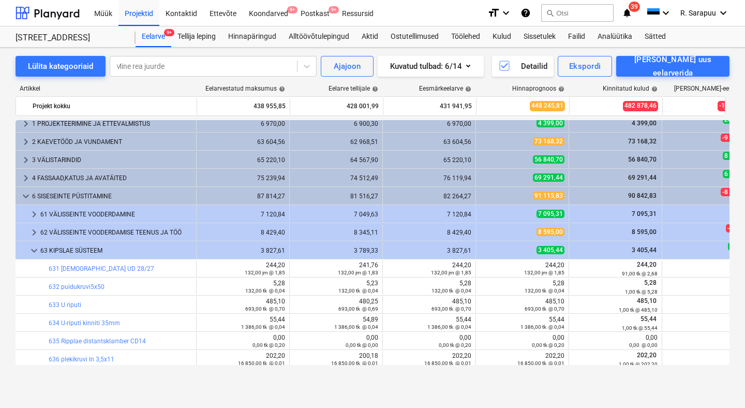
click at [35, 248] on span "keyboard_arrow_down" at bounding box center [34, 250] width 12 height 12
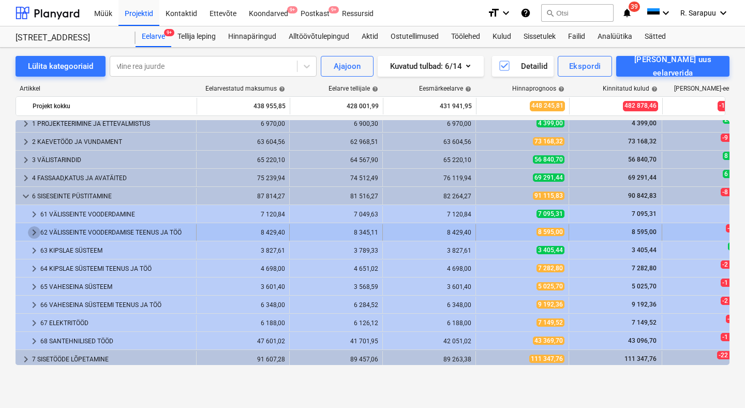
click at [35, 229] on span "keyboard_arrow_right" at bounding box center [34, 232] width 12 height 12
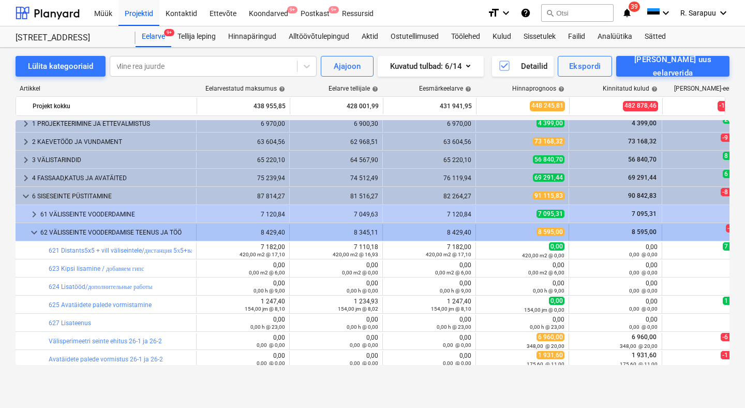
click at [35, 228] on span "keyboard_arrow_down" at bounding box center [34, 232] width 12 height 12
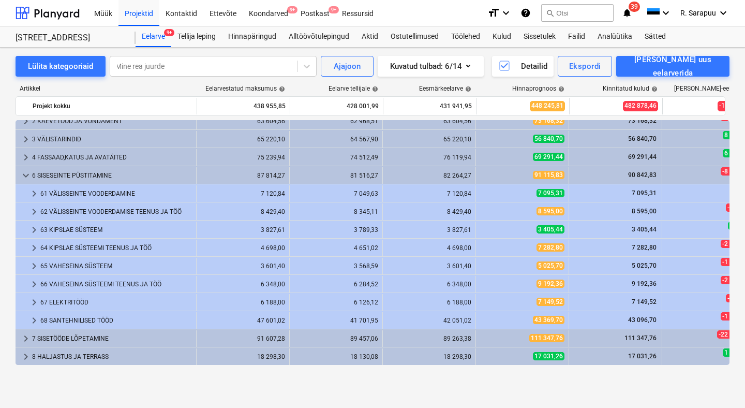
scroll to position [41, 1]
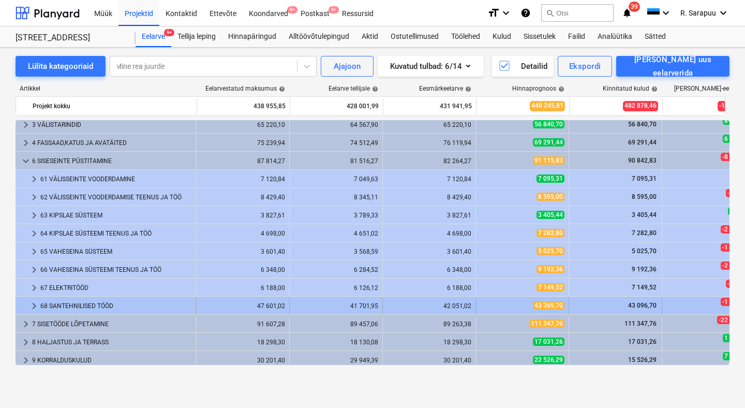
click at [33, 304] on span "keyboard_arrow_right" at bounding box center [34, 306] width 12 height 12
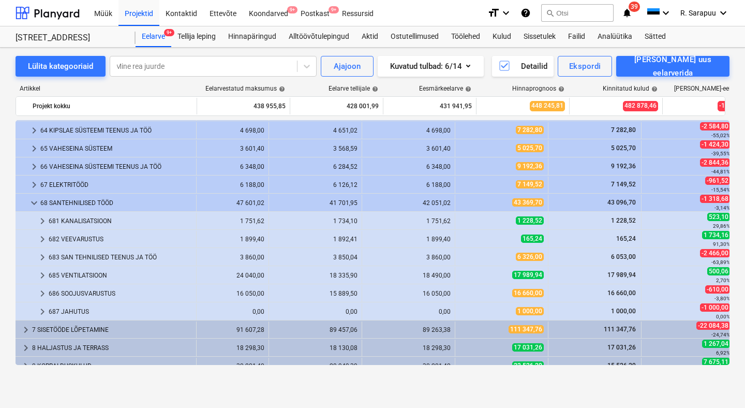
scroll to position [146, 21]
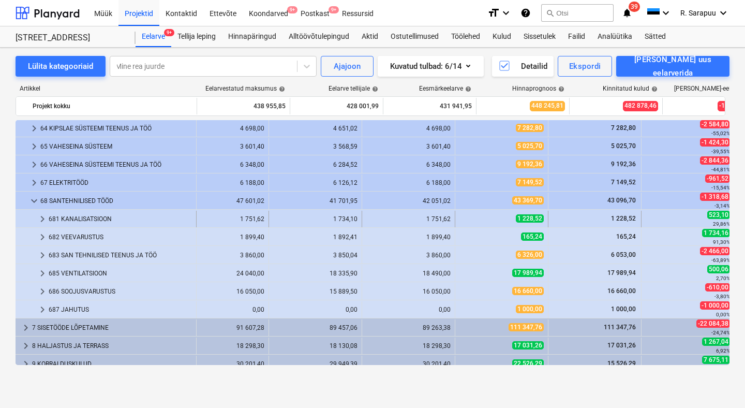
click at [39, 217] on span "keyboard_arrow_right" at bounding box center [42, 219] width 12 height 12
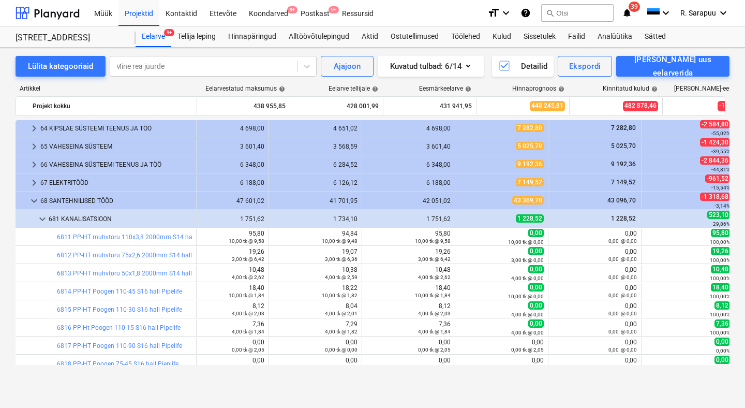
click at [39, 217] on span "keyboard_arrow_down" at bounding box center [42, 219] width 12 height 12
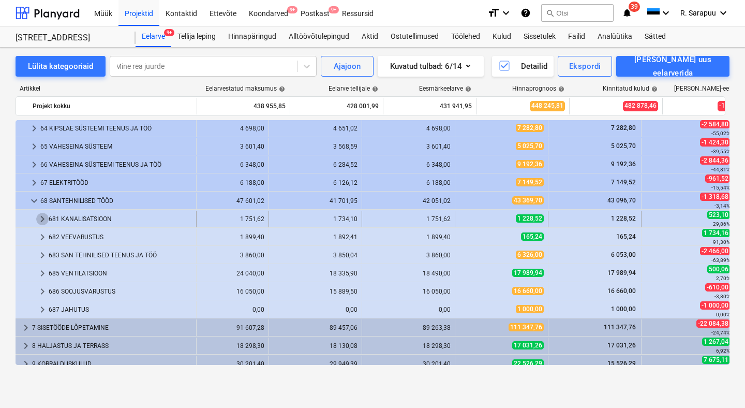
click at [41, 221] on span "keyboard_arrow_right" at bounding box center [42, 219] width 12 height 12
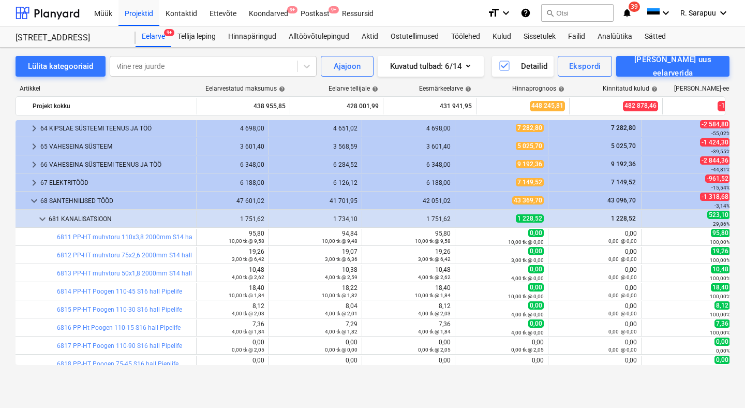
click at [41, 221] on span "keyboard_arrow_down" at bounding box center [42, 219] width 12 height 12
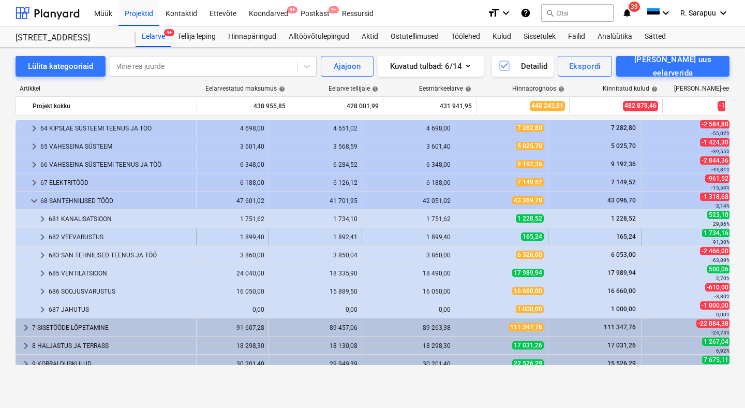
click at [39, 232] on span "keyboard_arrow_right" at bounding box center [42, 237] width 12 height 12
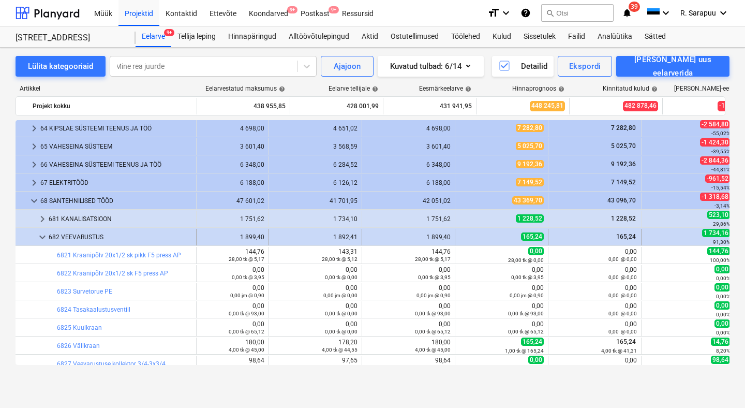
click at [42, 231] on span "keyboard_arrow_down" at bounding box center [42, 237] width 12 height 12
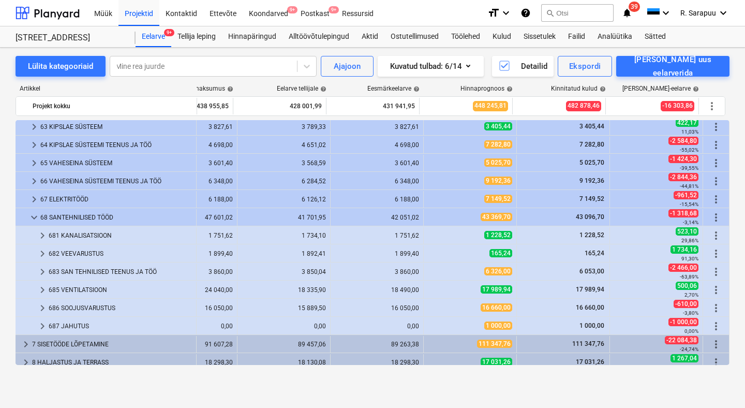
scroll to position [130, 56]
click at [41, 235] on span "keyboard_arrow_right" at bounding box center [42, 235] width 12 height 12
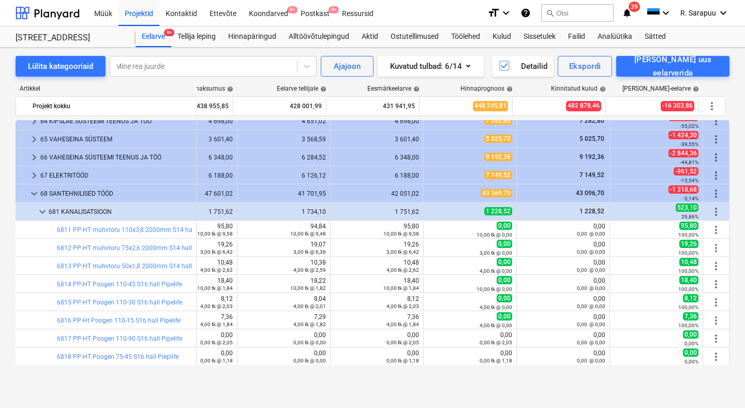
scroll to position [153, 56]
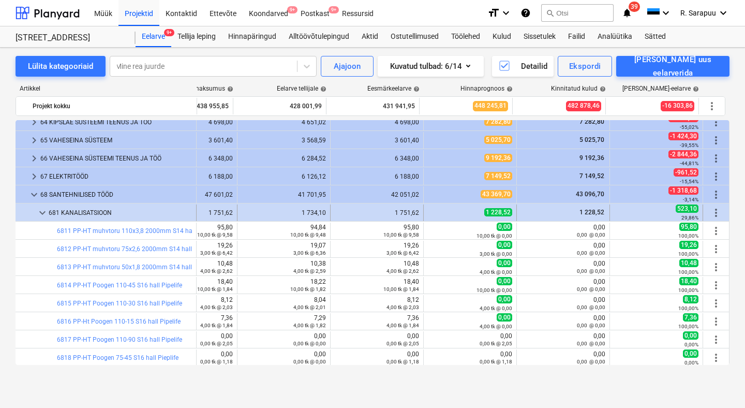
click at [40, 217] on span "keyboard_arrow_down" at bounding box center [42, 212] width 12 height 12
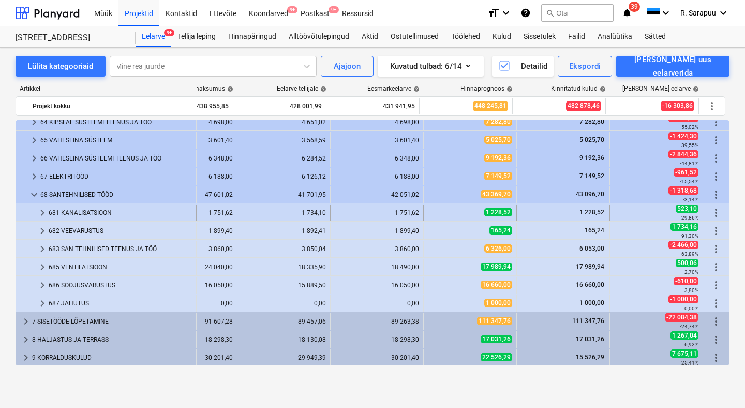
click at [40, 216] on span "keyboard_arrow_right" at bounding box center [42, 212] width 12 height 12
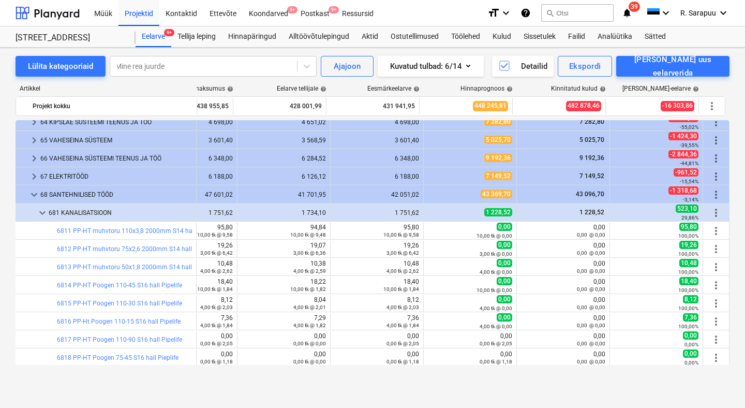
click at [40, 216] on span "keyboard_arrow_down" at bounding box center [42, 212] width 12 height 12
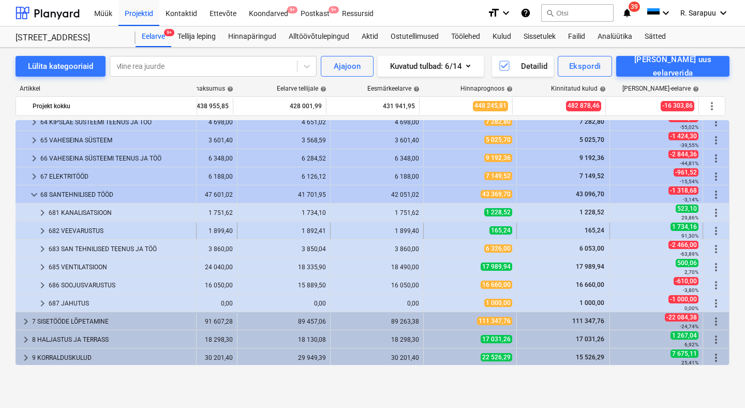
click at [43, 236] on span "keyboard_arrow_right" at bounding box center [42, 231] width 12 height 12
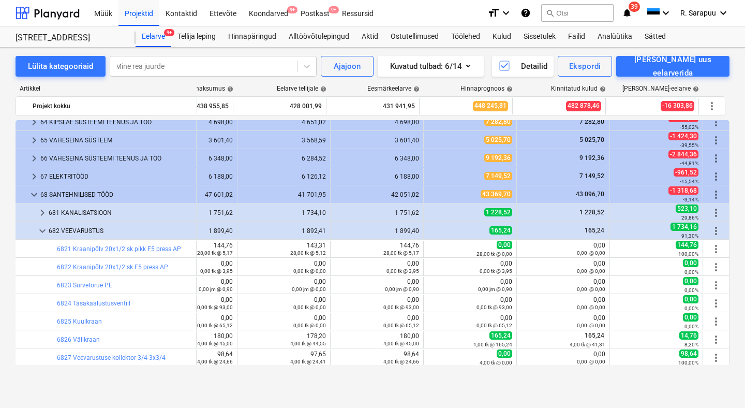
click at [43, 236] on span "keyboard_arrow_down" at bounding box center [42, 231] width 12 height 12
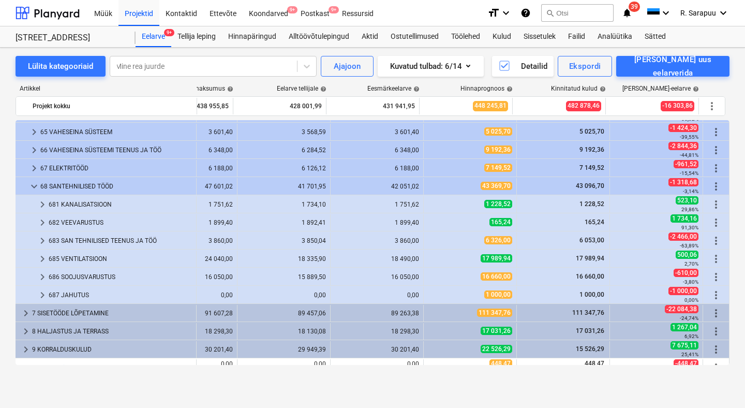
scroll to position [166, 56]
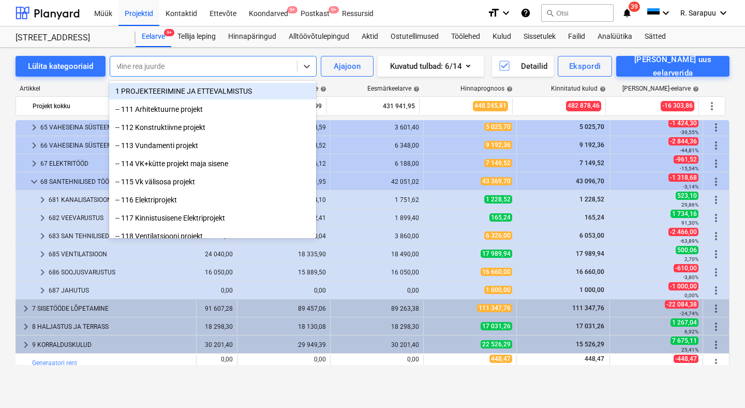
click at [281, 65] on div at bounding box center [203, 66] width 176 height 10
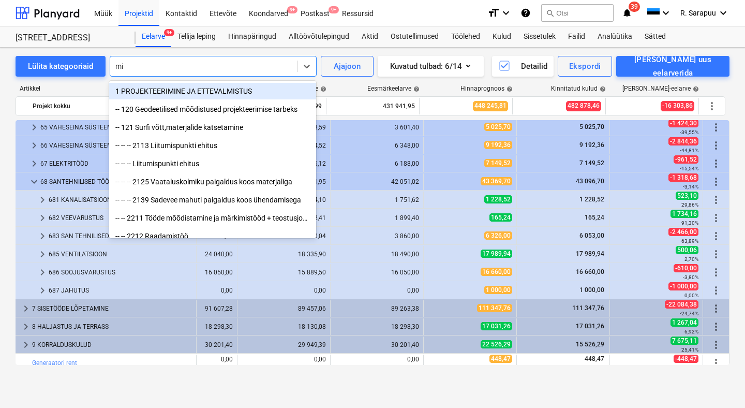
type input "m"
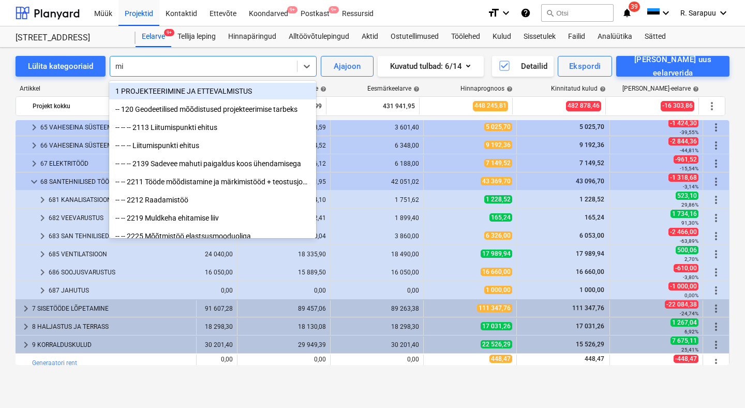
type input "m"
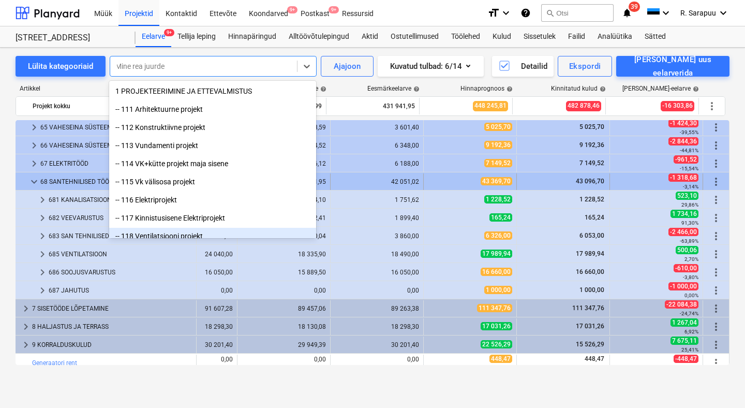
click at [32, 177] on span "keyboard_arrow_down" at bounding box center [34, 181] width 12 height 12
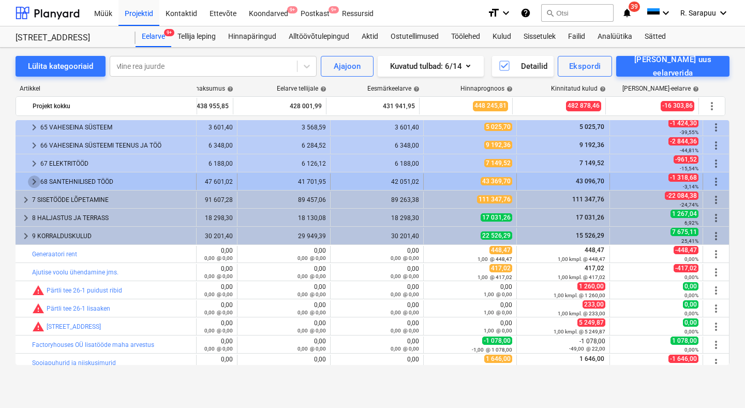
click at [31, 178] on span "keyboard_arrow_right" at bounding box center [34, 181] width 12 height 12
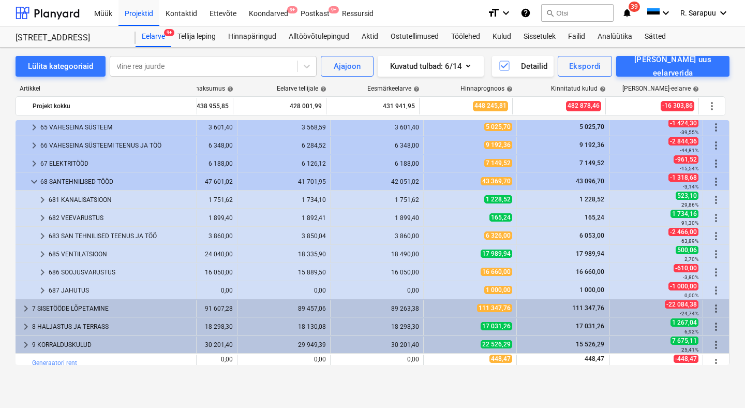
click at [31, 178] on span "keyboard_arrow_down" at bounding box center [34, 181] width 12 height 12
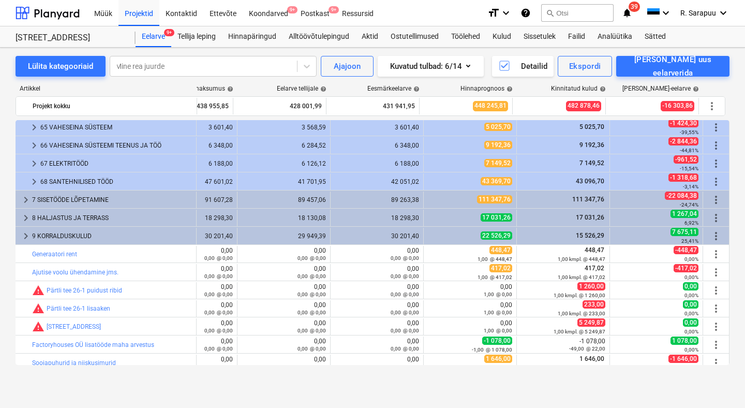
click at [31, 178] on span "keyboard_arrow_right" at bounding box center [34, 181] width 12 height 12
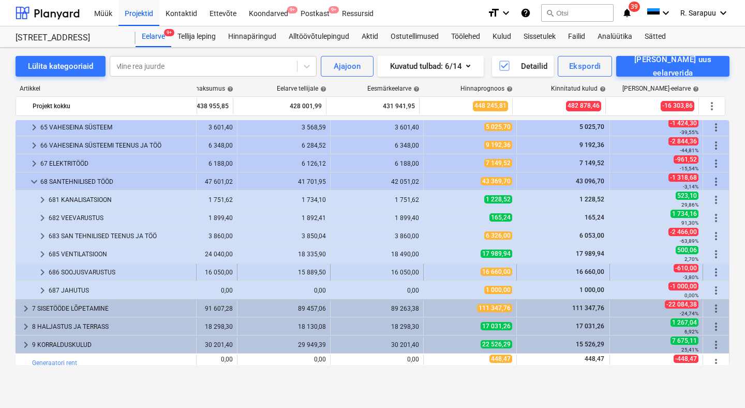
click at [43, 276] on span "keyboard_arrow_right" at bounding box center [42, 272] width 12 height 12
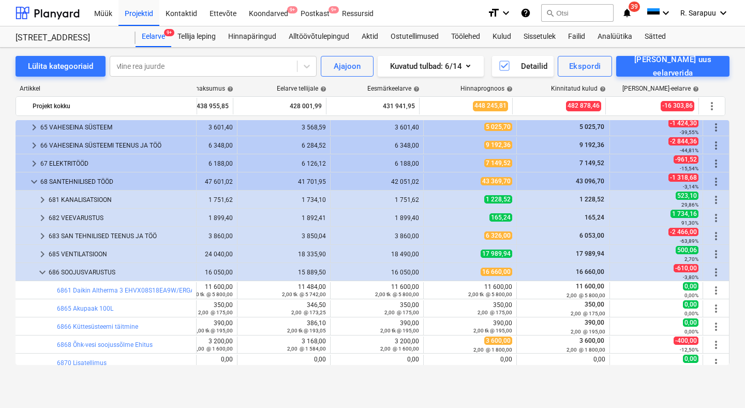
click at [43, 276] on span "keyboard_arrow_down" at bounding box center [42, 272] width 12 height 12
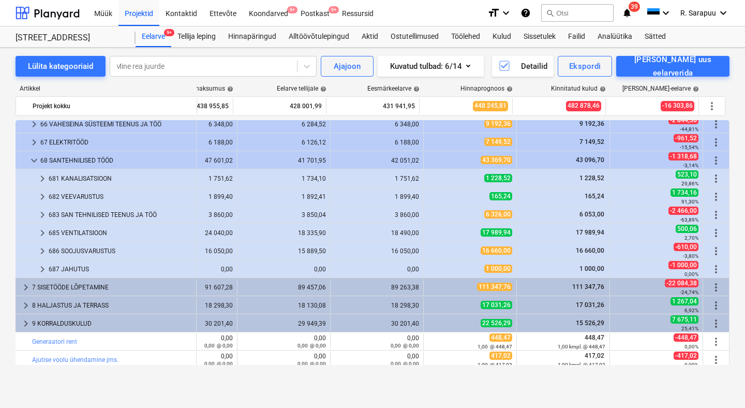
scroll to position [188, 56]
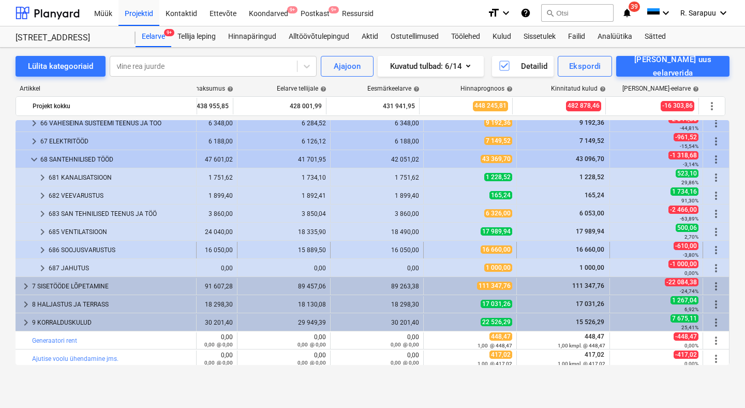
click at [40, 242] on div "keyboard_arrow_right" at bounding box center [42, 250] width 12 height 17
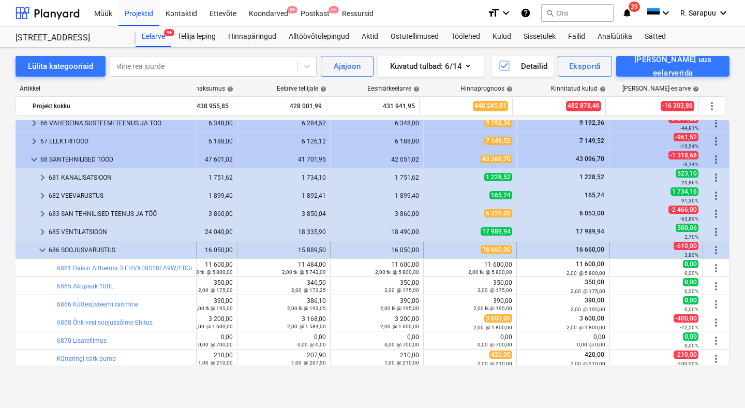
scroll to position [274, 56]
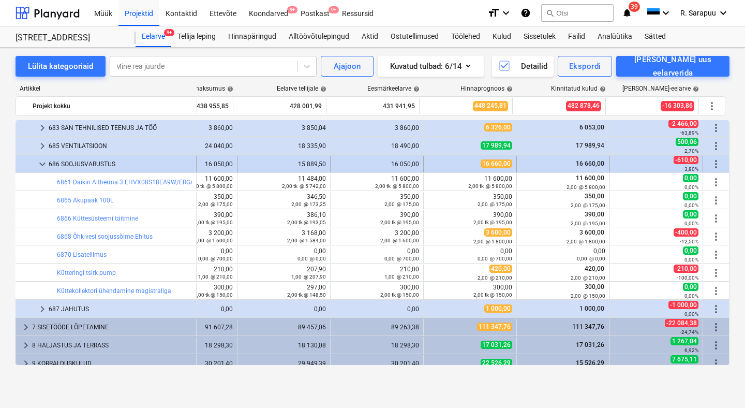
click at [43, 162] on span "keyboard_arrow_down" at bounding box center [42, 164] width 12 height 12
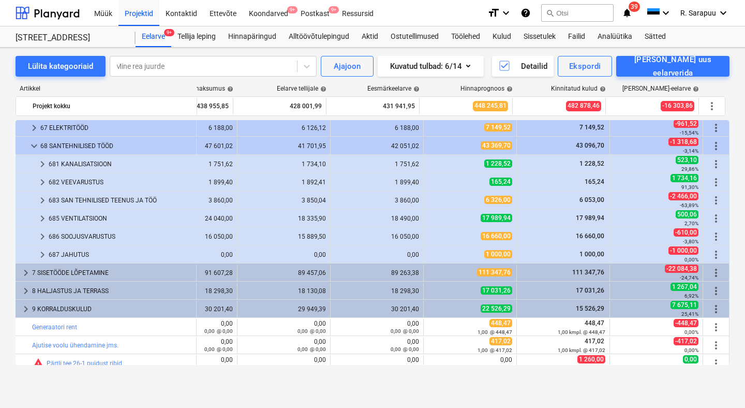
scroll to position [145, 56]
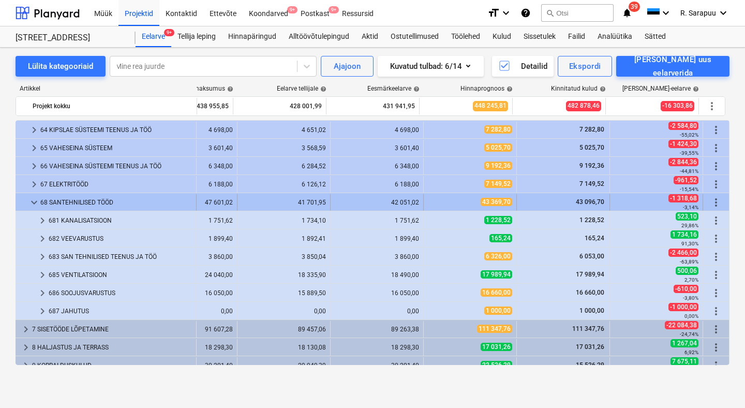
click at [31, 203] on span "keyboard_arrow_down" at bounding box center [34, 202] width 12 height 12
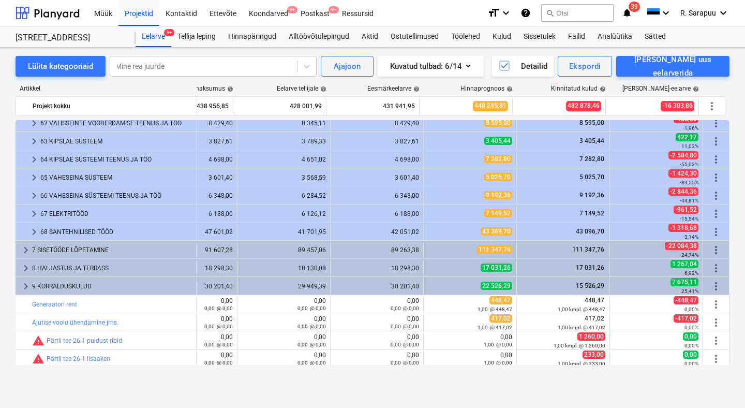
scroll to position [90, 56]
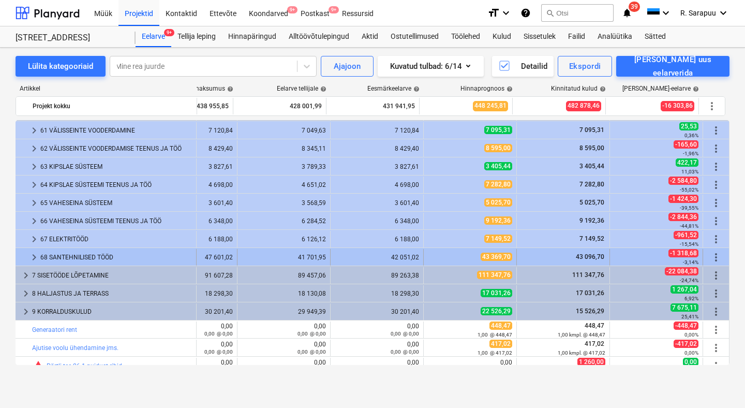
click at [34, 259] on span "keyboard_arrow_right" at bounding box center [34, 257] width 12 height 12
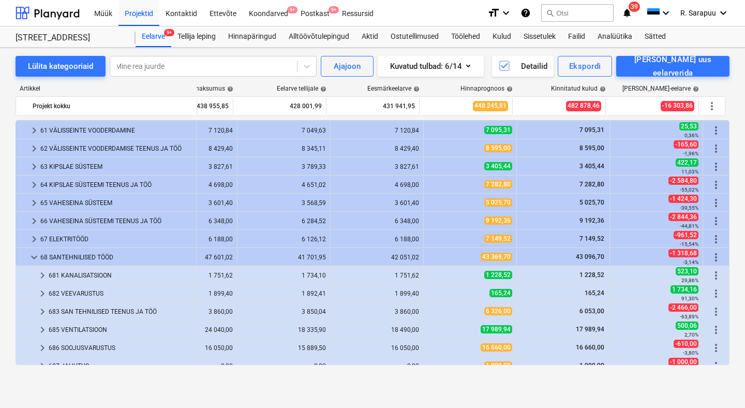
click at [34, 259] on span "keyboard_arrow_down" at bounding box center [34, 257] width 12 height 12
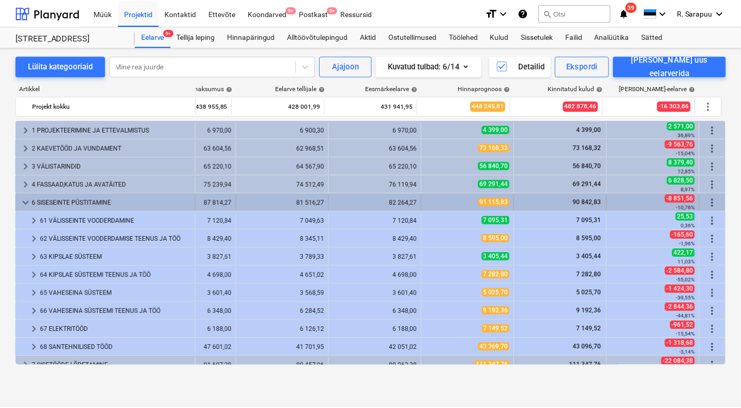
scroll to position [0, 56]
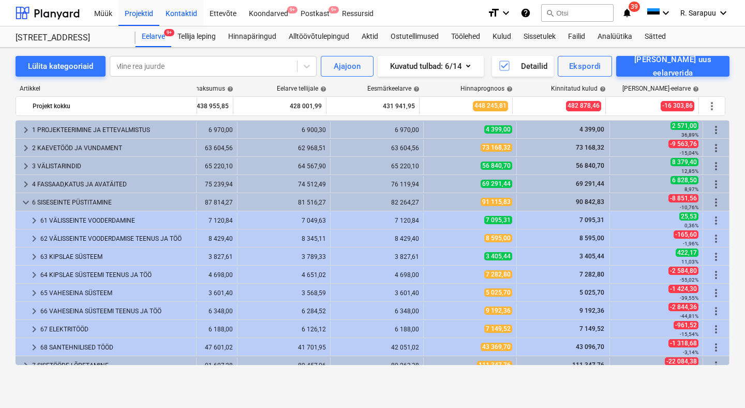
click at [186, 17] on div "Kontaktid" at bounding box center [181, 12] width 44 height 26
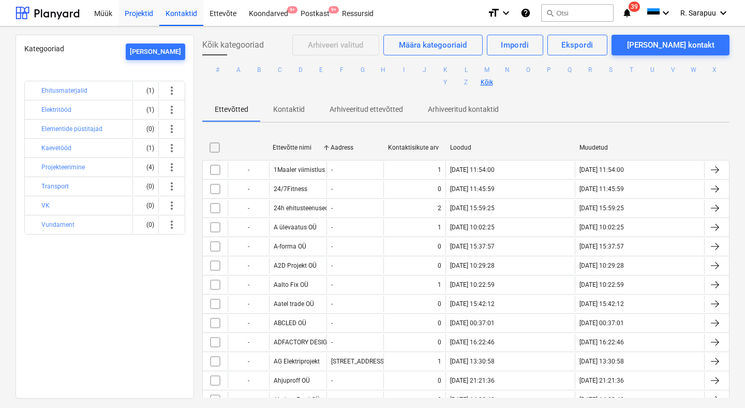
click at [147, 15] on div "Projektid" at bounding box center [138, 12] width 41 height 26
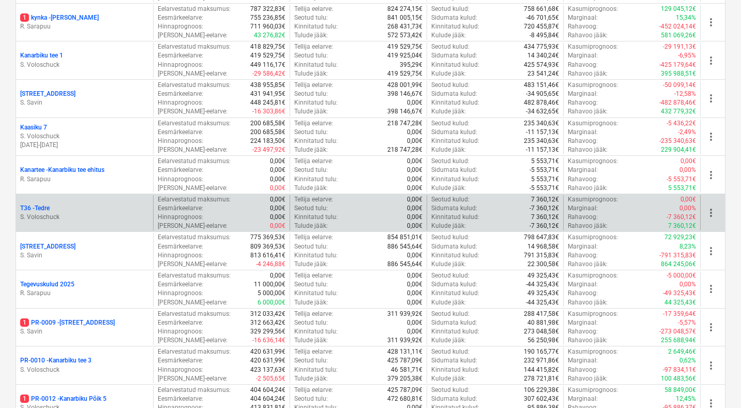
scroll to position [375, 0]
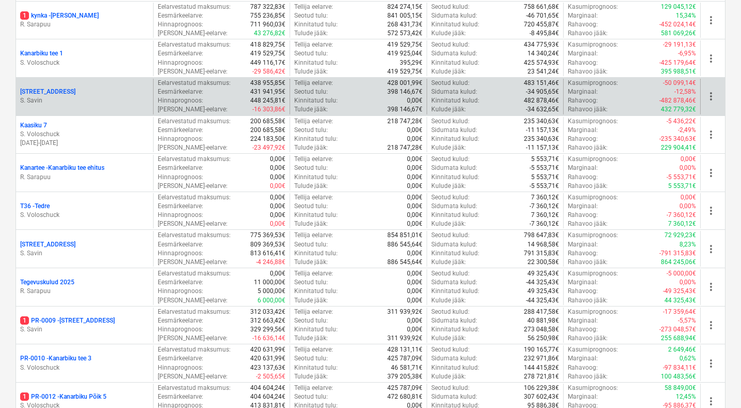
click at [52, 89] on p "[STREET_ADDRESS]" at bounding box center [47, 91] width 55 height 9
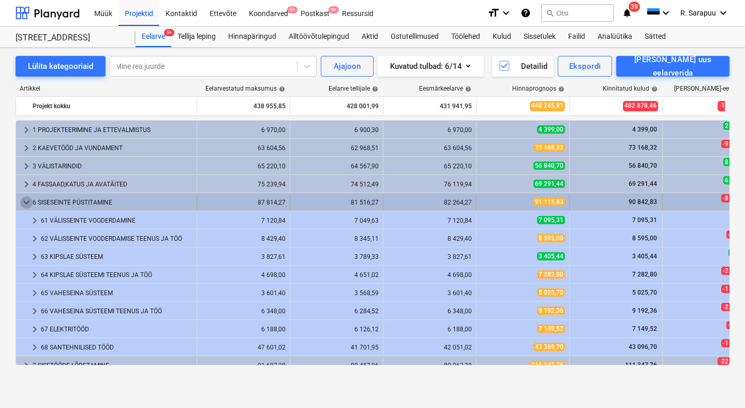
click at [24, 200] on span "keyboard_arrow_down" at bounding box center [26, 202] width 12 height 12
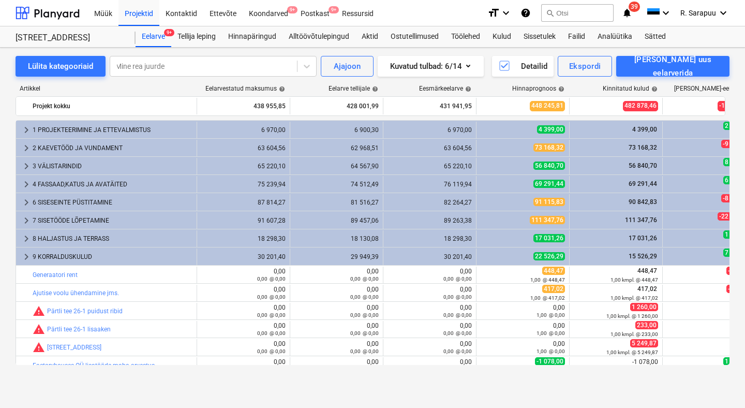
scroll to position [33, 0]
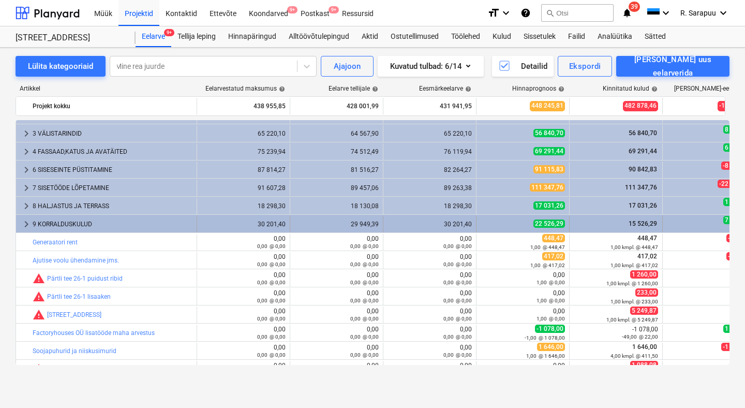
click at [26, 218] on span "keyboard_arrow_right" at bounding box center [26, 224] width 12 height 12
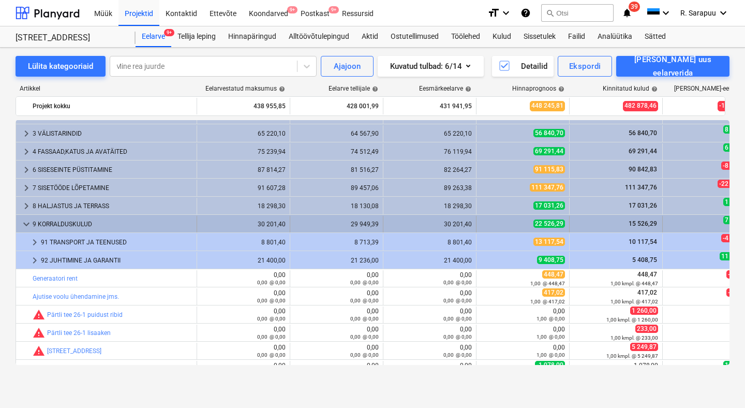
click at [26, 222] on span "keyboard_arrow_down" at bounding box center [26, 224] width 12 height 12
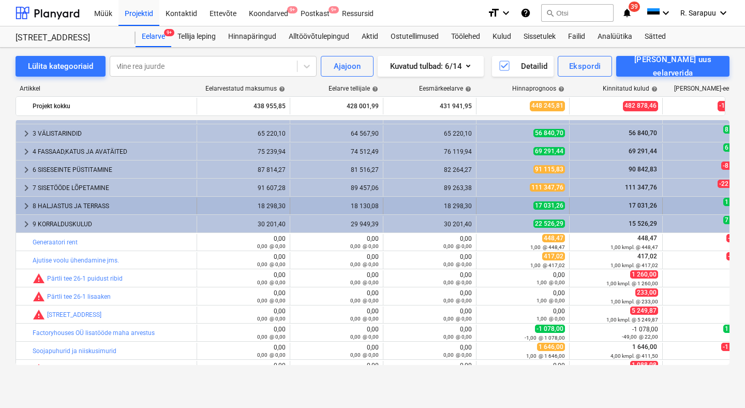
click at [27, 211] on span "keyboard_arrow_right" at bounding box center [26, 206] width 12 height 12
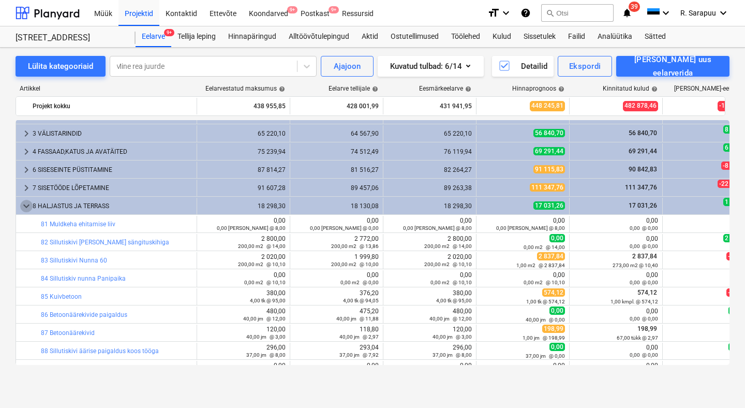
click at [27, 211] on span "keyboard_arrow_down" at bounding box center [26, 206] width 12 height 12
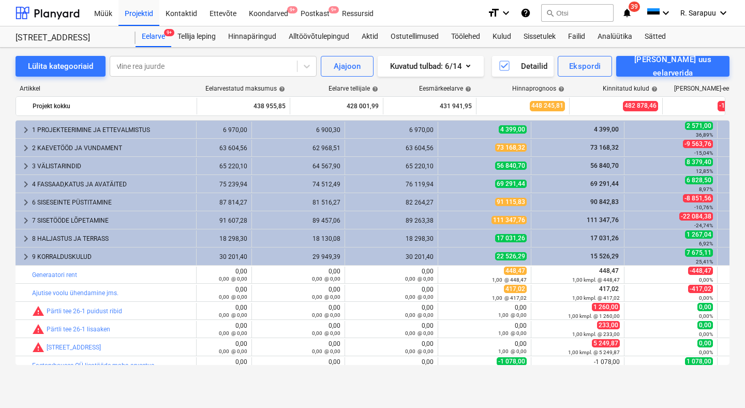
scroll to position [0, 38]
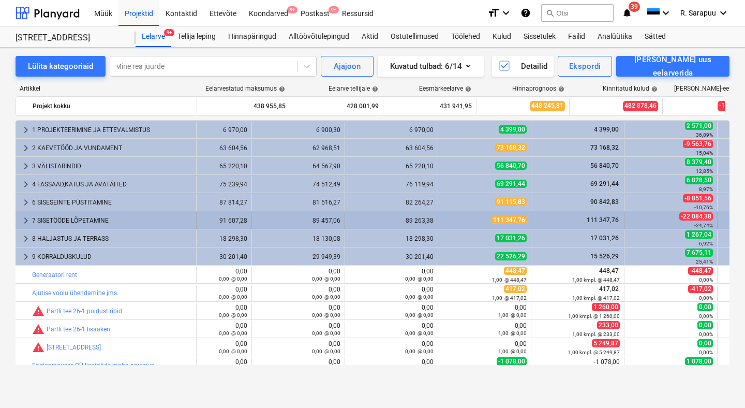
click at [25, 222] on span "keyboard_arrow_right" at bounding box center [26, 220] width 12 height 12
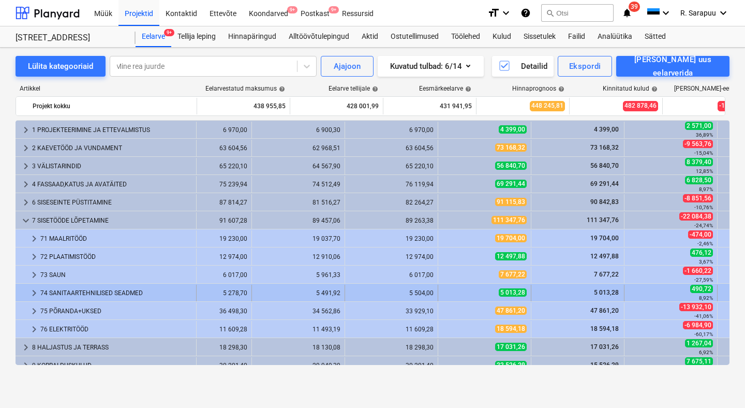
click at [42, 292] on div "74 SANITAARTEHNILISED SEADMED" at bounding box center [116, 293] width 152 height 17
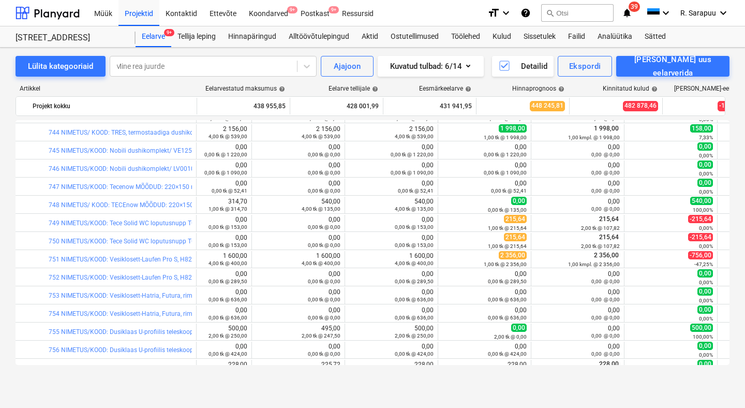
scroll to position [146, 38]
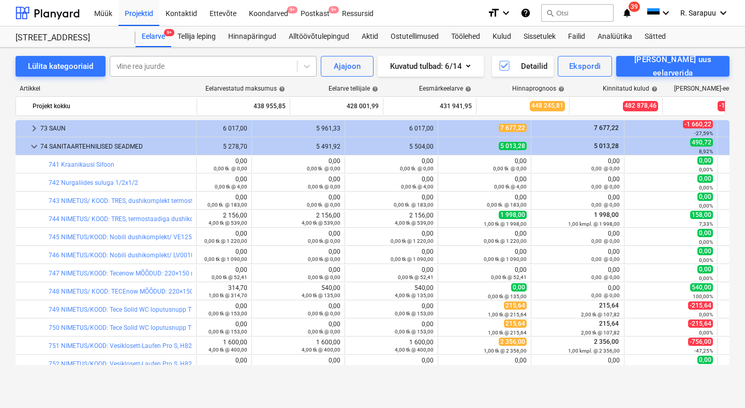
click at [214, 66] on div at bounding box center [203, 66] width 176 height 10
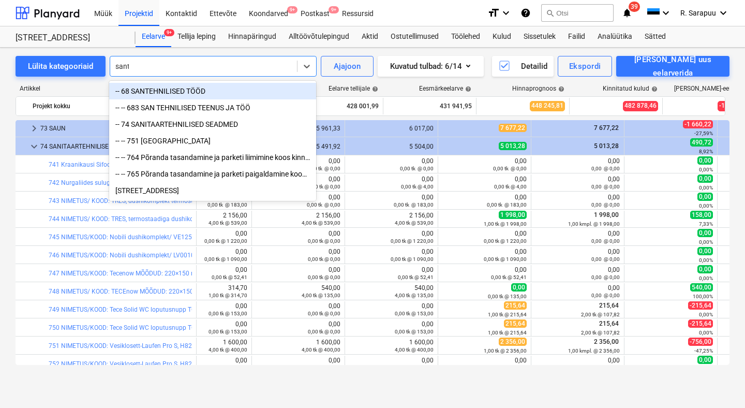
type input "sante"
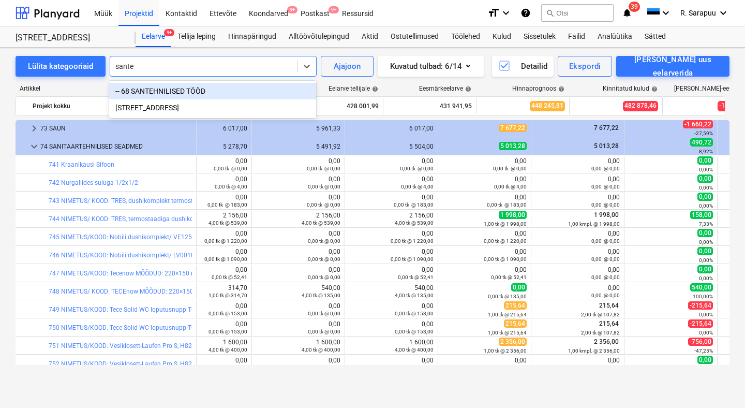
click at [193, 93] on div "-- 68 SANTEHNILISED TÖÖD" at bounding box center [212, 91] width 207 height 17
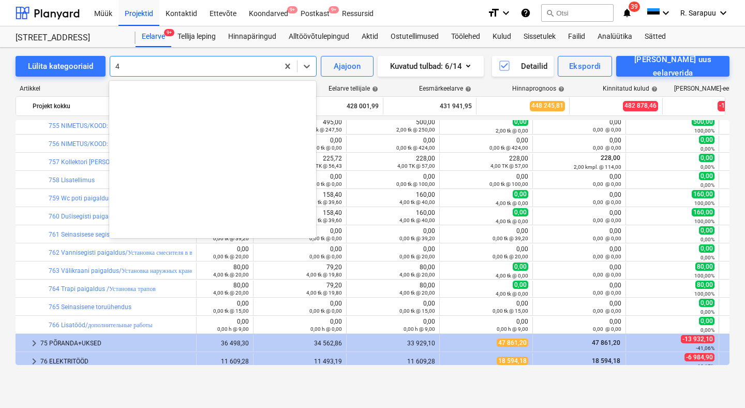
scroll to position [7749, 0]
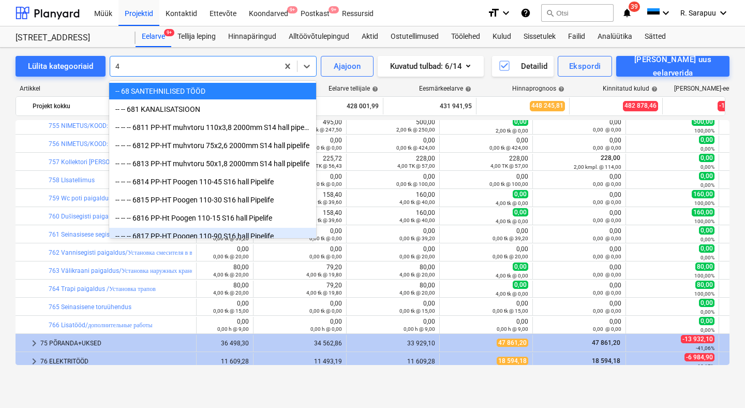
type input "4"
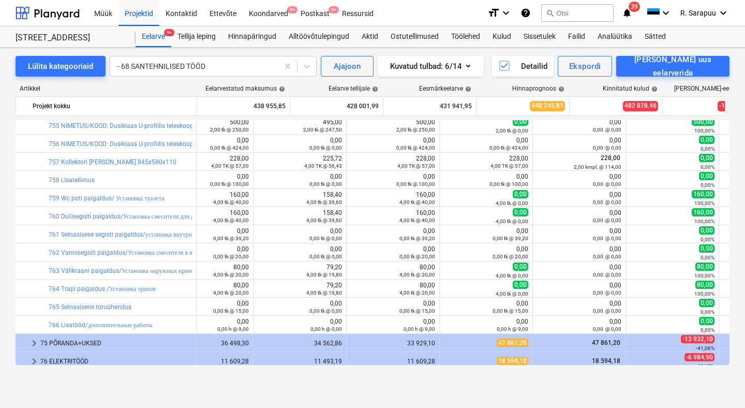
click at [9, 260] on div "Lülita kategooriaid -- 68 SANTEHNILISED TÖÖD Ajajoon Kuvatud tulbad : 6/14 Deta…" at bounding box center [372, 217] width 745 height 338
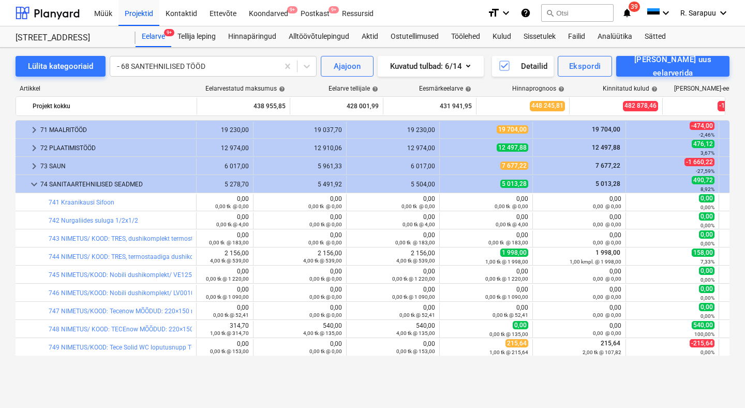
scroll to position [72, 37]
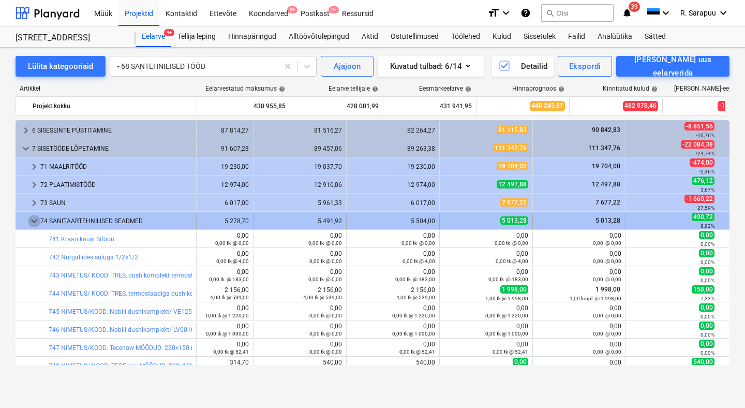
click at [33, 219] on span "keyboard_arrow_down" at bounding box center [34, 221] width 12 height 12
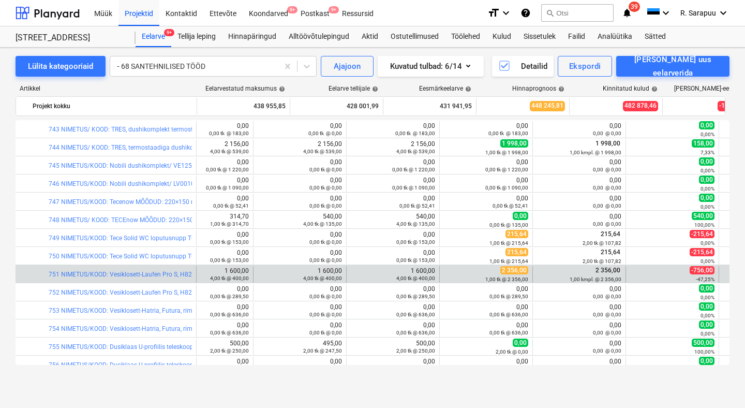
scroll to position [248, 37]
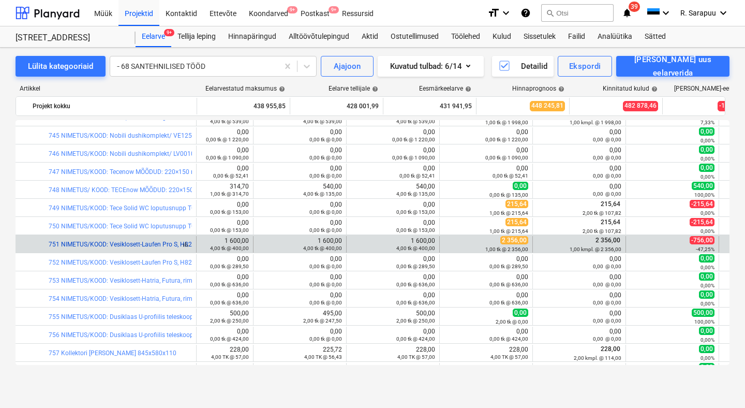
click at [107, 242] on link "751 NIMETUS/KOOD: Vesiklosett-Laufen Pro S, H8209560000001 + [PERSON_NAME] Lauf…" at bounding box center [197, 244] width 296 height 7
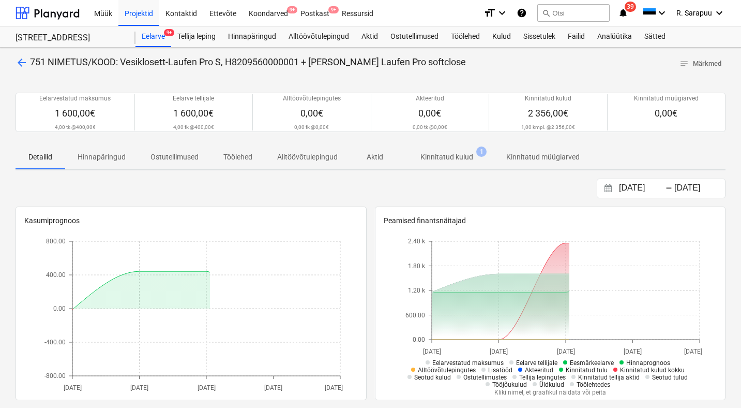
click at [459, 155] on p "Kinnitatud kulud" at bounding box center [447, 157] width 53 height 11
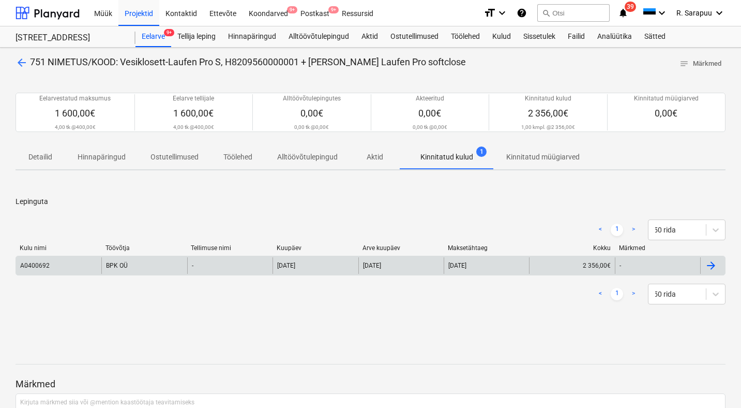
click at [104, 261] on div "BPK OÜ" at bounding box center [143, 265] width 85 height 17
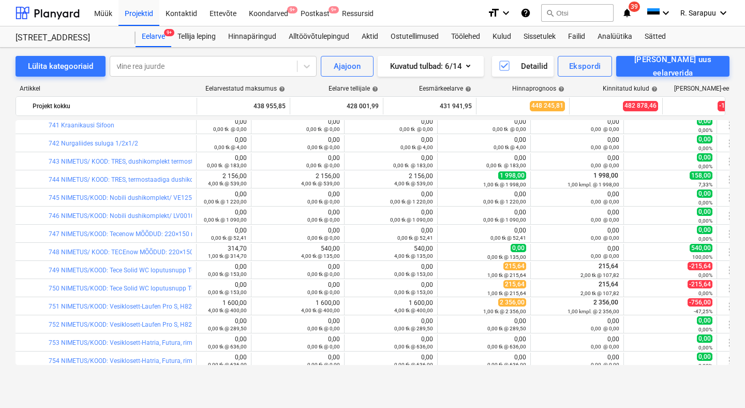
scroll to position [95, 39]
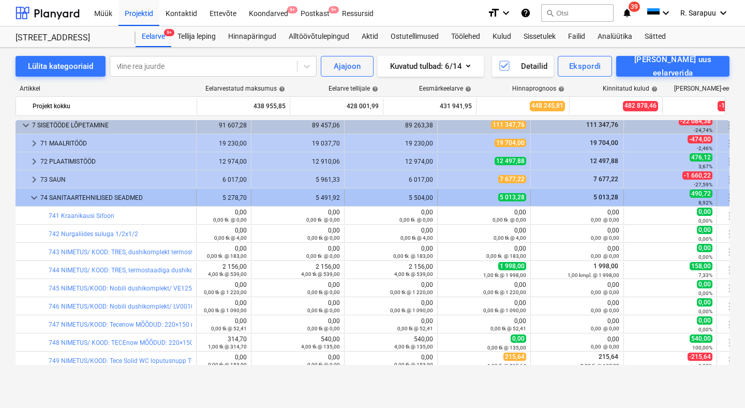
click at [38, 191] on div "keyboard_arrow_down" at bounding box center [34, 197] width 12 height 17
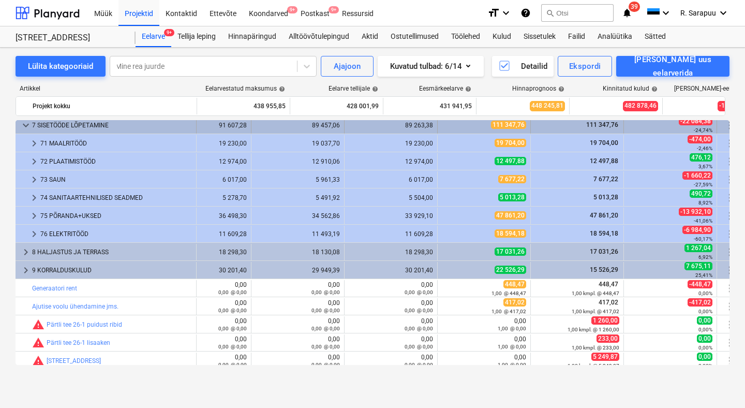
click at [26, 125] on span "keyboard_arrow_down" at bounding box center [26, 125] width 12 height 12
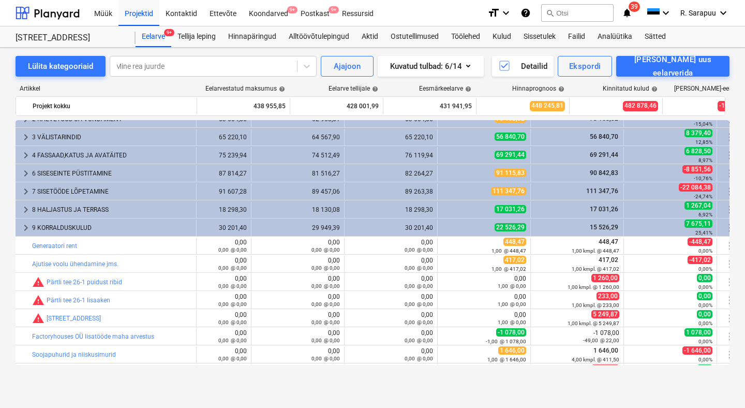
scroll to position [24, 39]
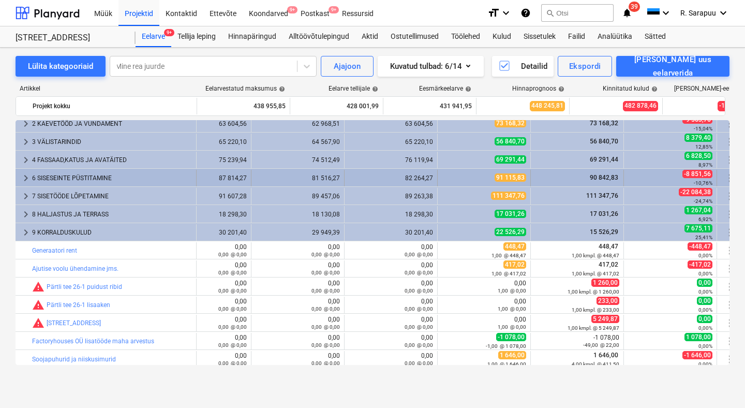
click at [27, 175] on span "keyboard_arrow_right" at bounding box center [26, 178] width 12 height 12
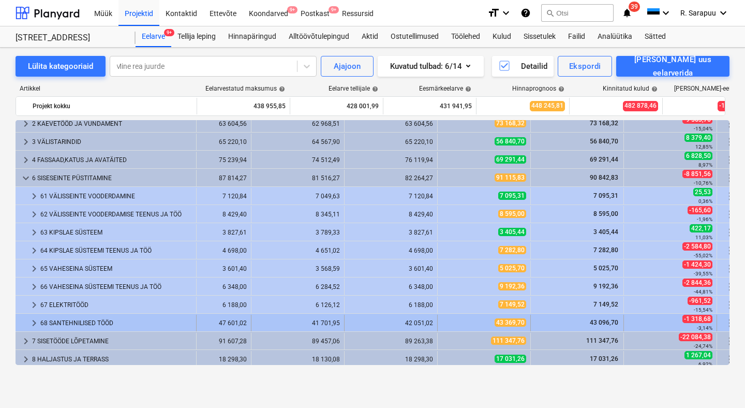
click at [65, 322] on div "68 SANTEHNILISED TÖÖD" at bounding box center [116, 323] width 152 height 17
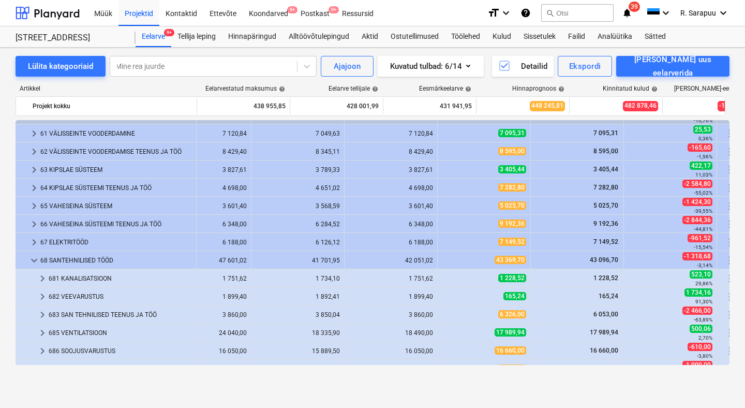
scroll to position [139, 39]
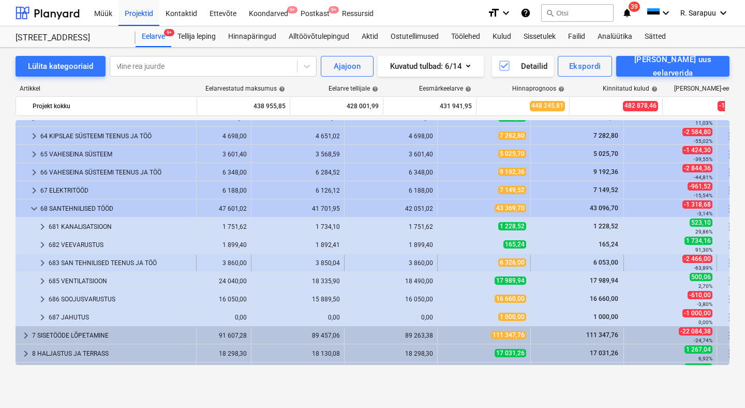
click at [100, 264] on div "683 SAN TEHNILISED TEENUS JA TÖÖ" at bounding box center [120, 263] width 143 height 17
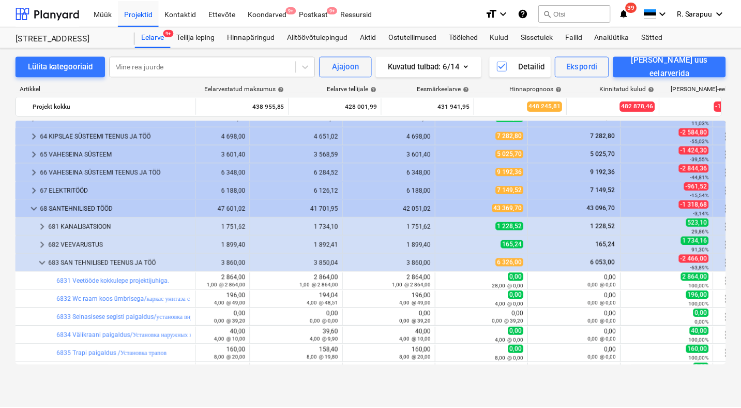
scroll to position [139, 39]
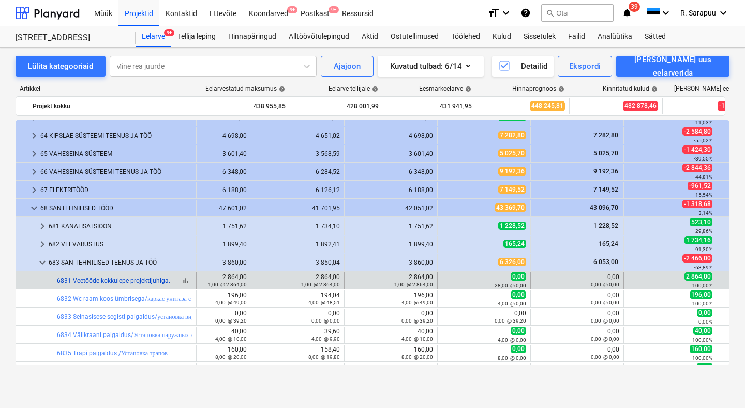
click at [111, 282] on link "6831 Veetööde kokkulepe projektijuhiga." at bounding box center [113, 280] width 113 height 7
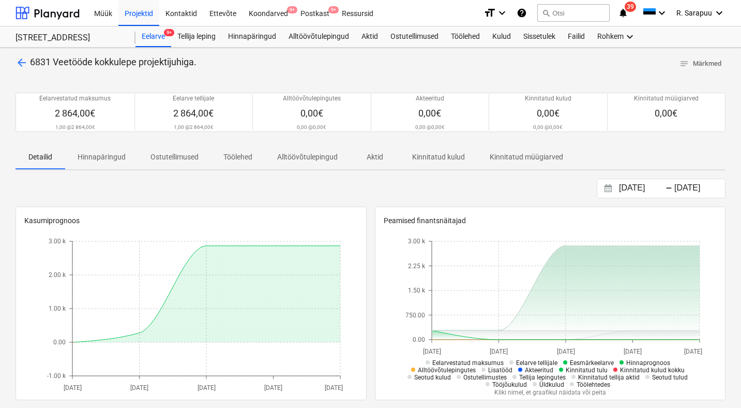
click at [118, 152] on p "Hinnapäringud" at bounding box center [102, 157] width 48 height 11
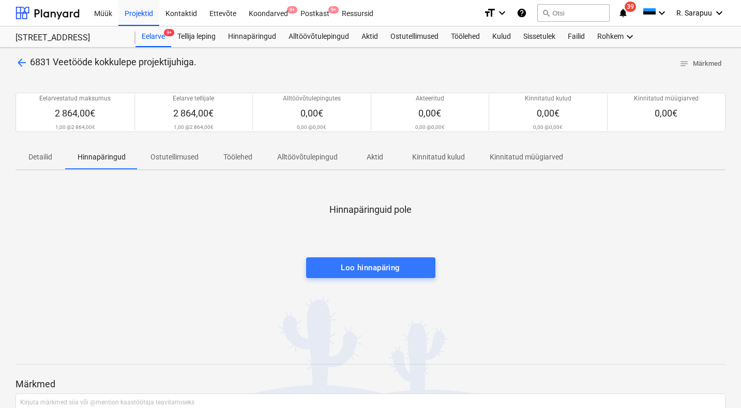
click at [385, 153] on p "Aktid" at bounding box center [375, 157] width 25 height 11
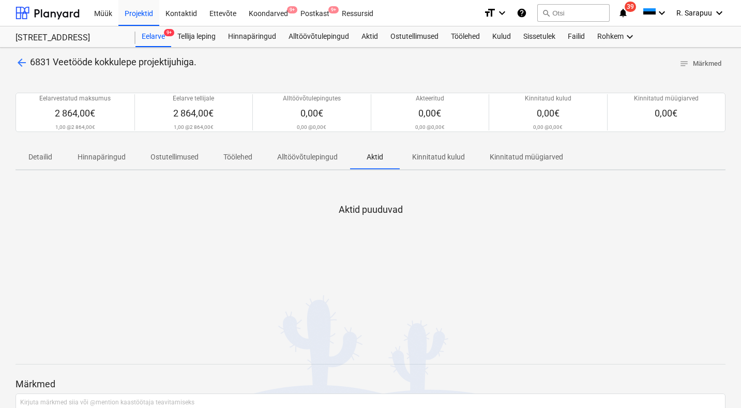
click at [333, 156] on p "Alltöövõtulepingud" at bounding box center [307, 157] width 61 height 11
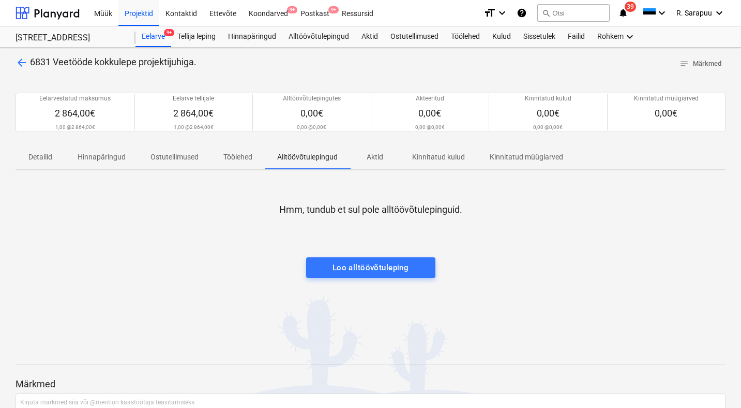
click at [222, 149] on span "Töölehed" at bounding box center [238, 156] width 54 height 17
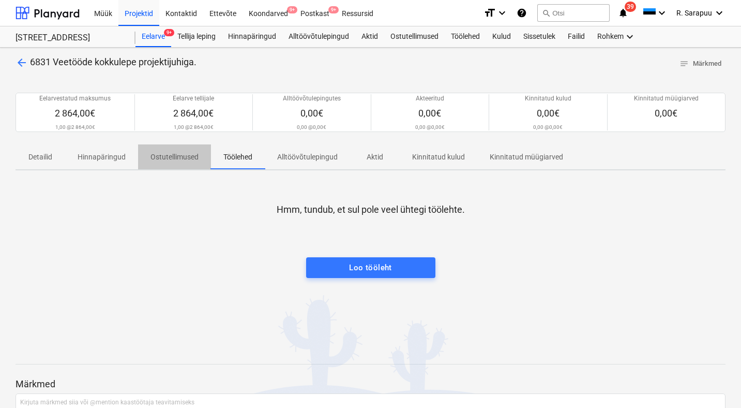
click at [166, 152] on p "Ostutellimused" at bounding box center [175, 157] width 48 height 11
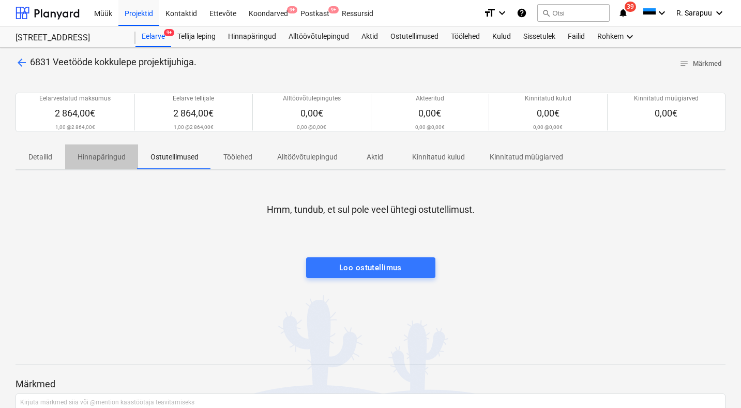
click at [108, 154] on p "Hinnapäringud" at bounding box center [102, 157] width 48 height 11
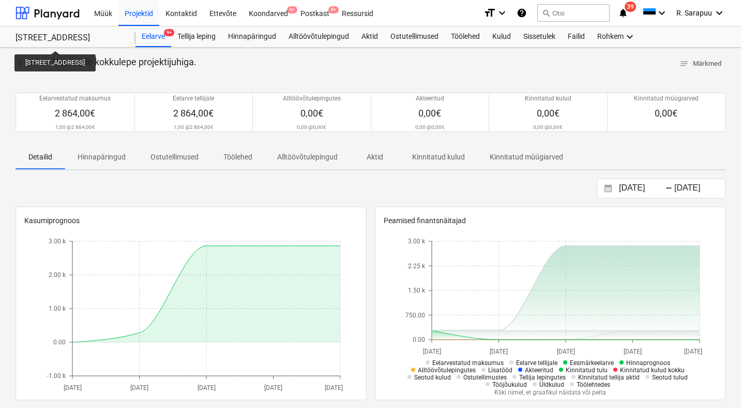
click at [207, 62] on div "arrow_back 6831 Veetööde kokkulepe projektijuhiga. notes Märkmed" at bounding box center [371, 64] width 710 height 16
click at [20, 62] on span "arrow_back" at bounding box center [22, 62] width 12 height 12
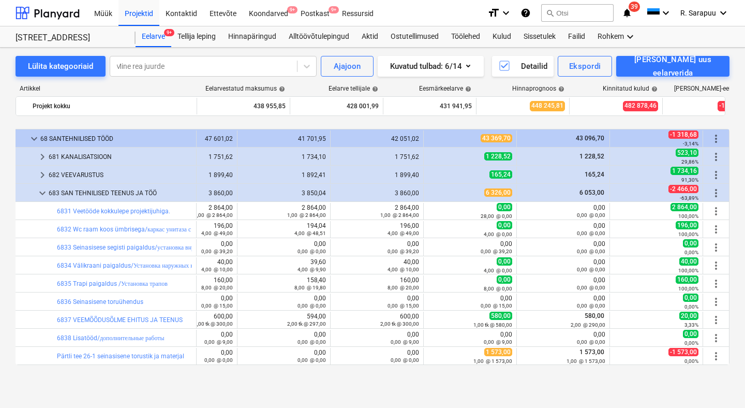
scroll to position [264, 56]
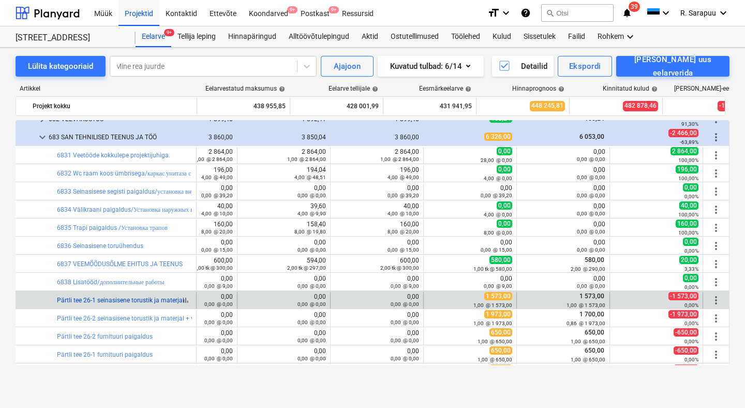
click at [105, 301] on link "Pärtli tee 26-1 seinasisene torustik ja materjal" at bounding box center [120, 299] width 127 height 7
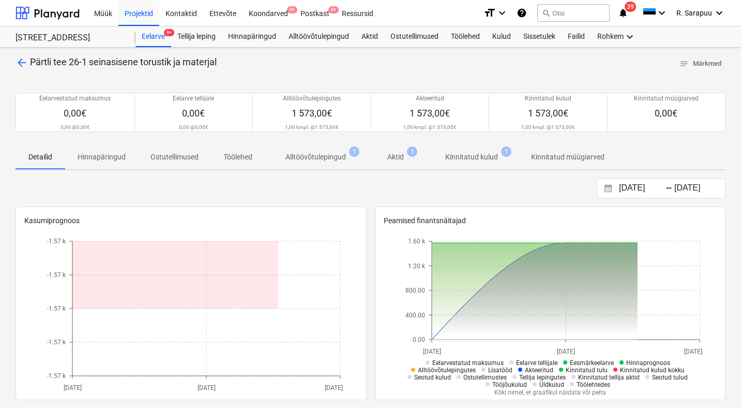
click at [477, 157] on p "Kinnitatud kulud" at bounding box center [471, 157] width 53 height 11
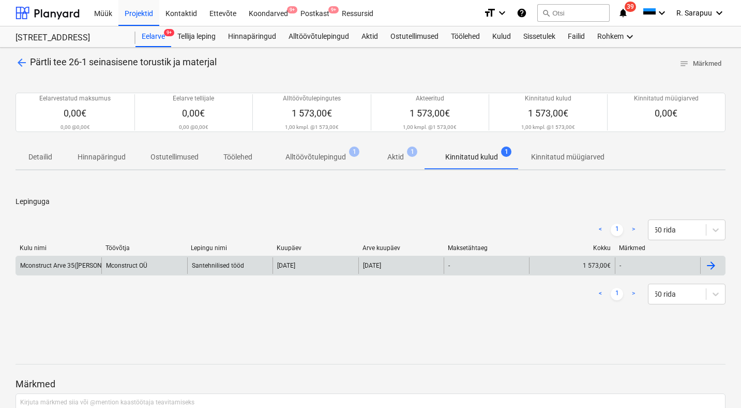
click at [71, 262] on div "Mconstruct Arve 35([PERSON_NAME] tee).pdf" at bounding box center [83, 265] width 126 height 7
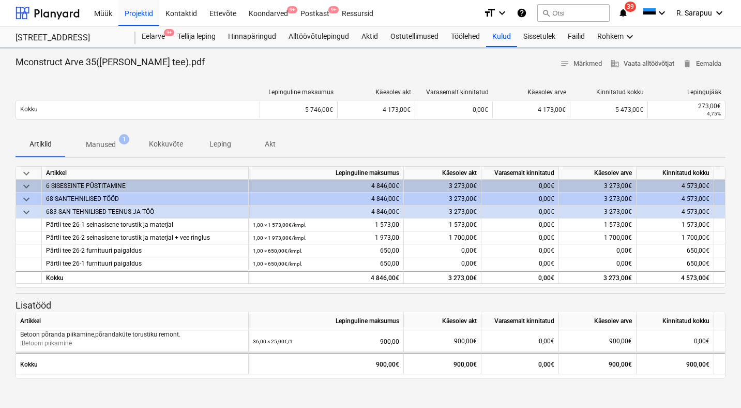
click at [94, 139] on p "Manused" at bounding box center [101, 144] width 30 height 11
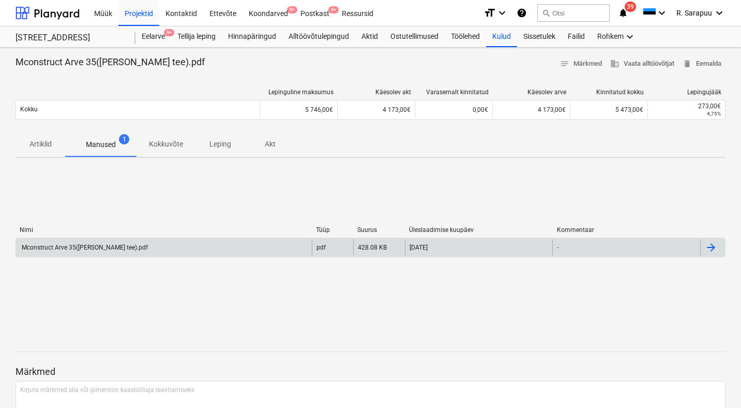
click at [78, 253] on div "Mconstruct Arve 35([PERSON_NAME] tee).pdf" at bounding box center [164, 247] width 296 height 17
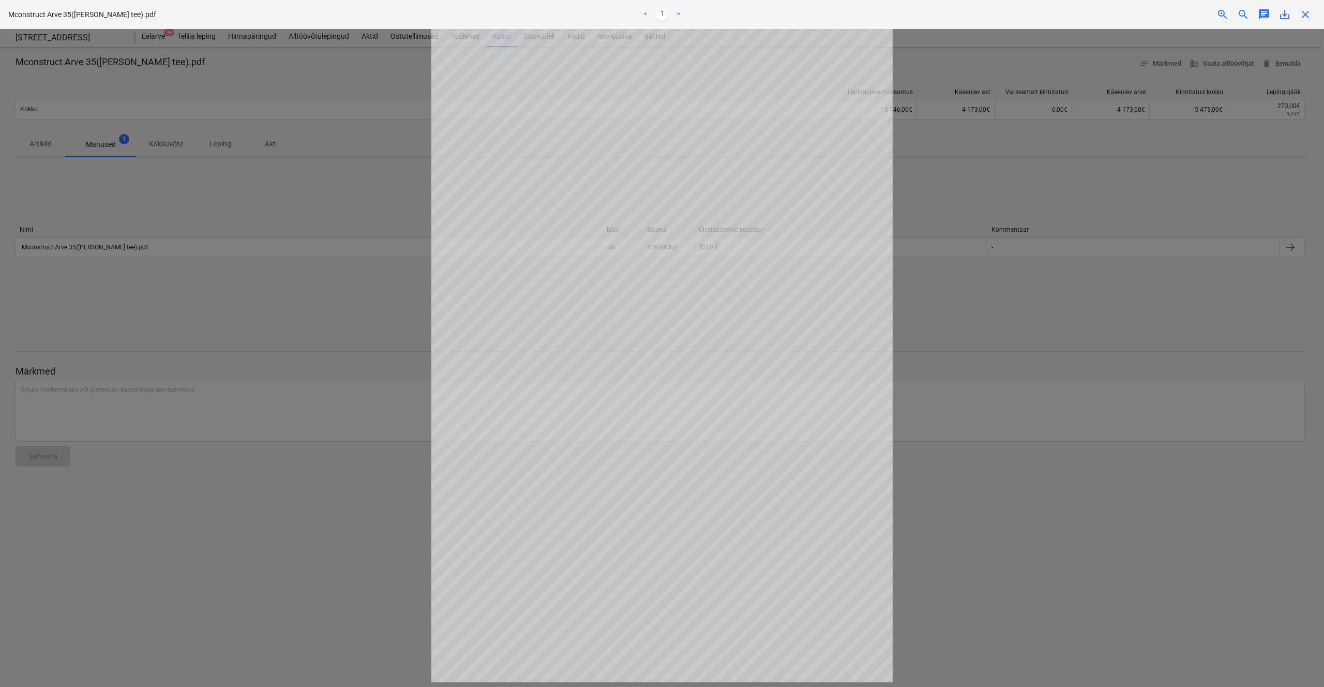
click at [744, 13] on span "close" at bounding box center [1305, 14] width 12 height 12
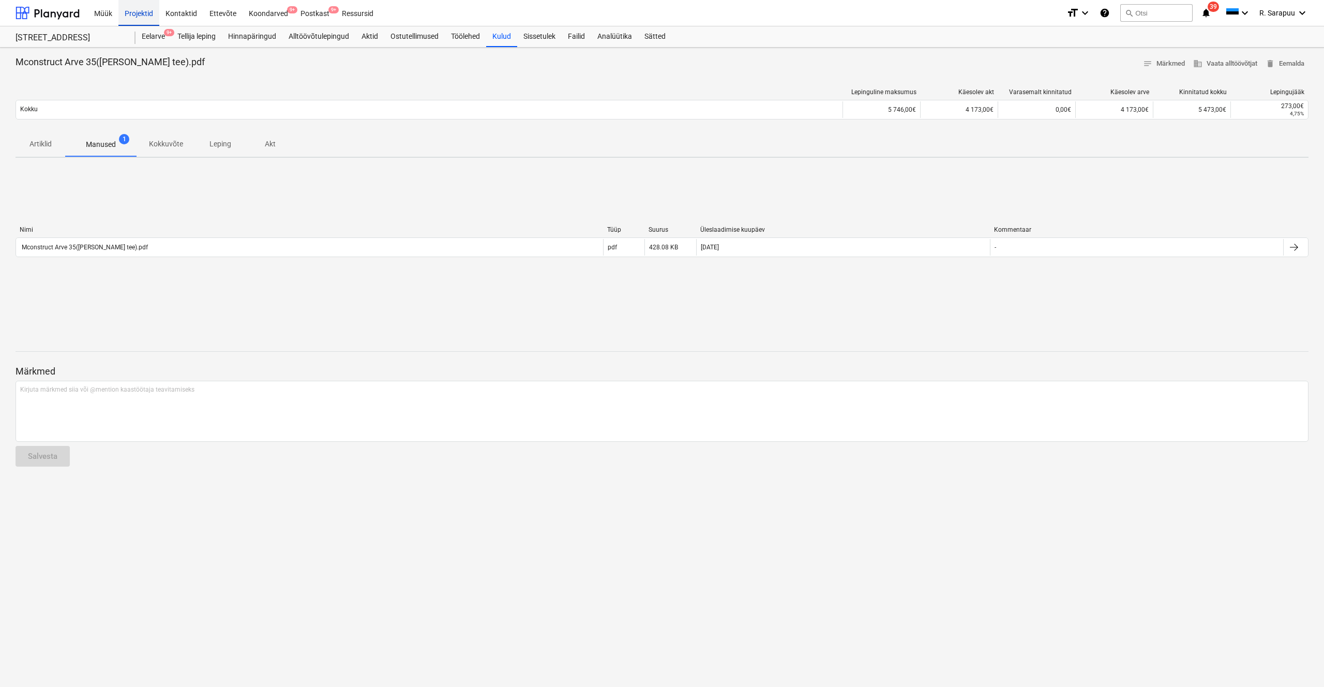
click at [238, 0] on html "Müük Projektid Kontaktid Ettevõte Koondarved 9+ Postkast 9+ Ressursid format_si…" at bounding box center [662, 343] width 1324 height 687
click at [99, 13] on div "Müük" at bounding box center [103, 12] width 31 height 26
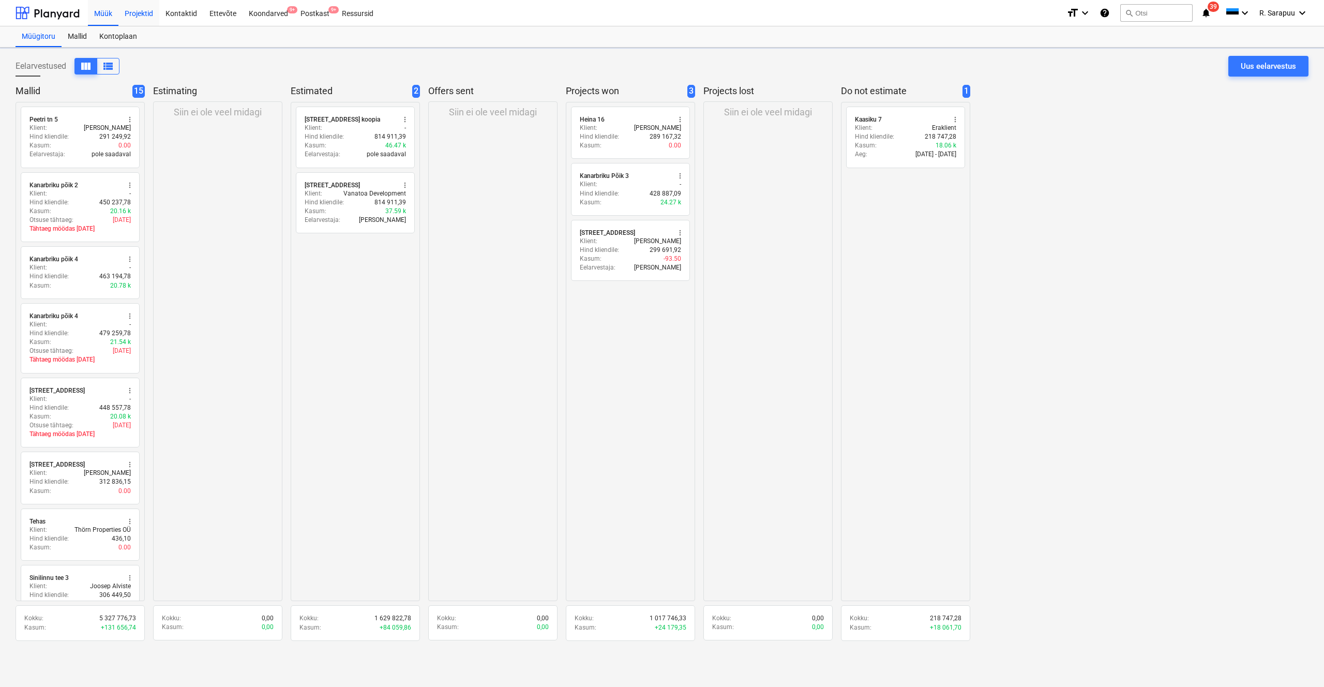
click at [138, 14] on div "Projektid" at bounding box center [138, 12] width 41 height 26
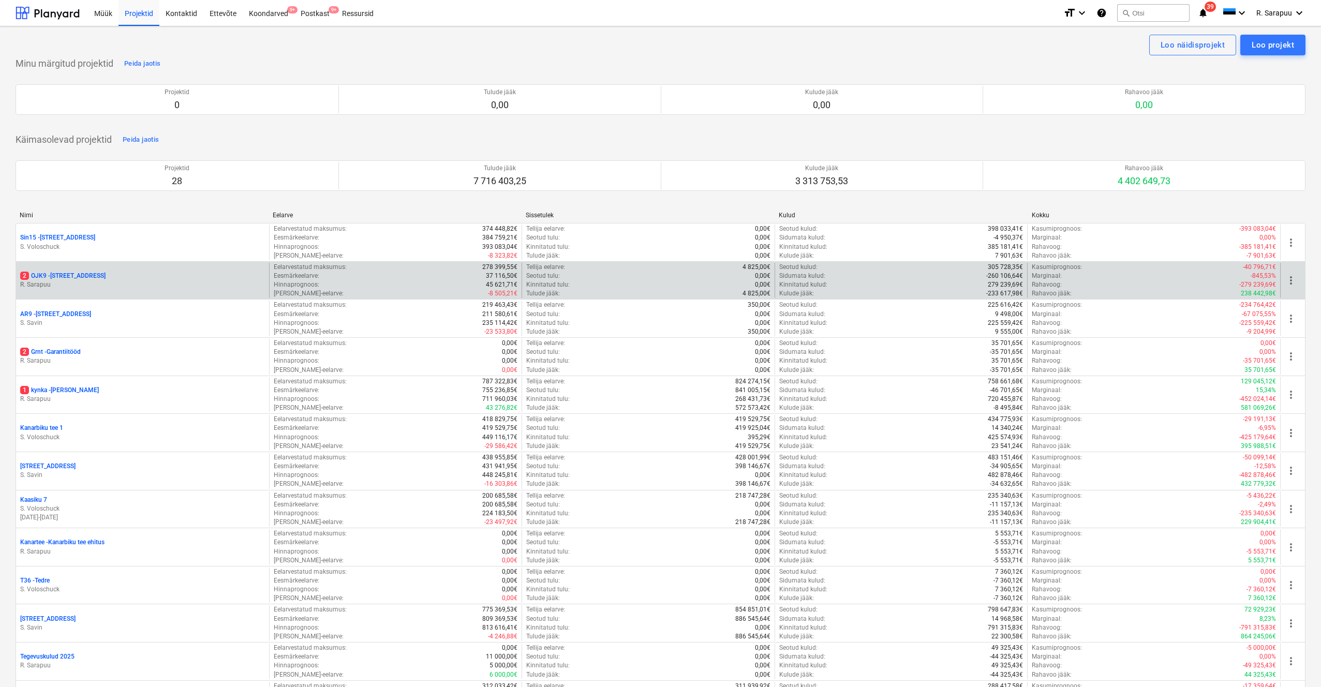
click at [50, 273] on p "2 OJK9 - Ojakalda tee 9 A" at bounding box center [62, 276] width 85 height 9
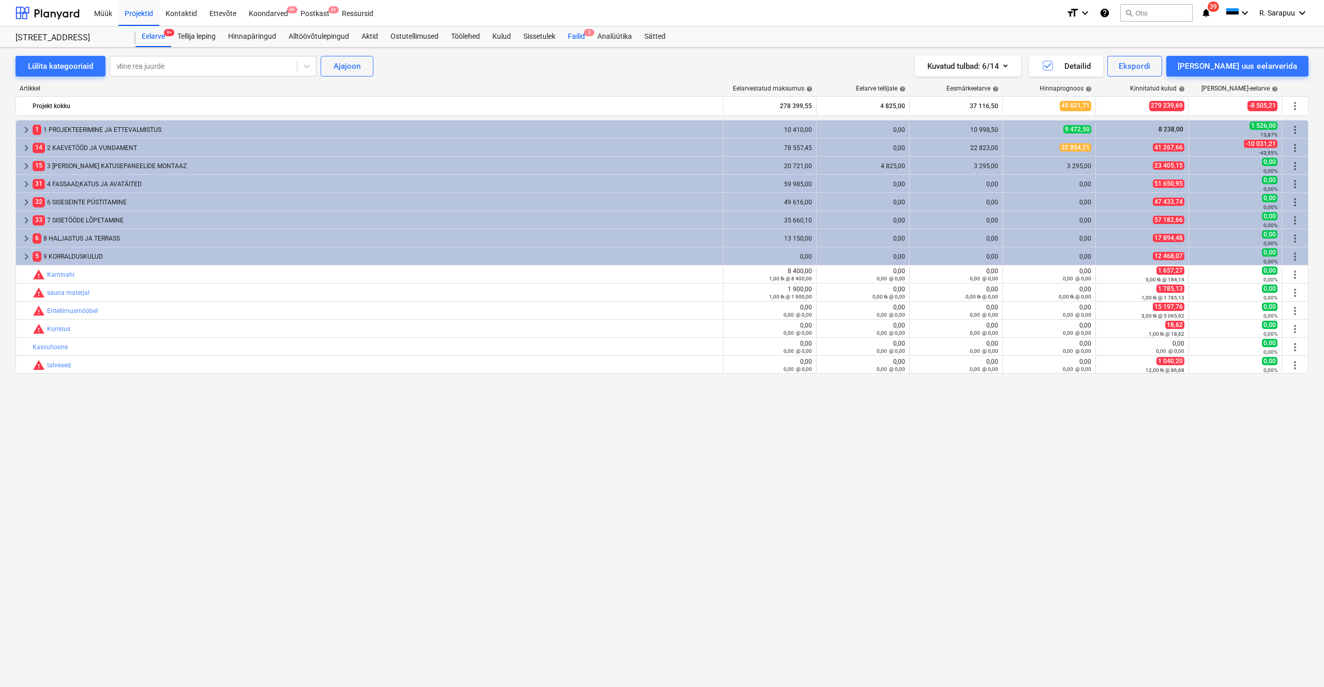
click at [576, 31] on div "Failid 2" at bounding box center [576, 36] width 29 height 21
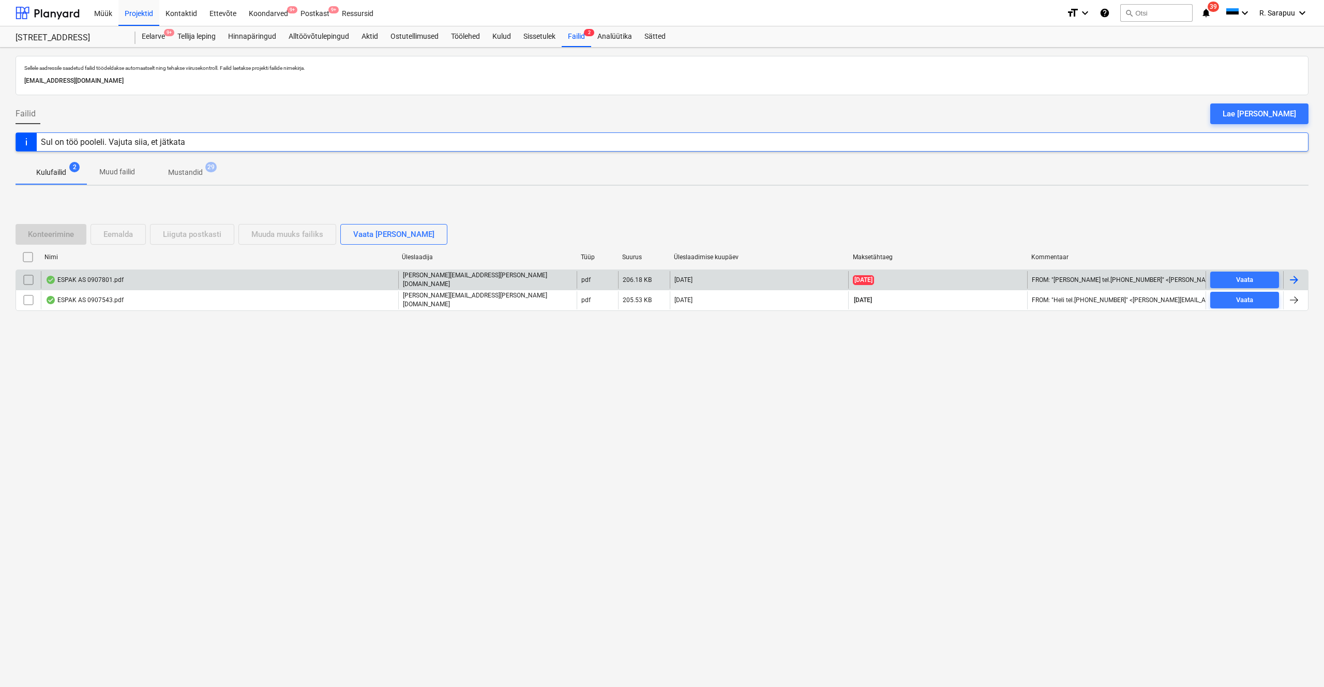
click at [103, 274] on div "ESPAK AS 0907801.pdf" at bounding box center [219, 280] width 357 height 18
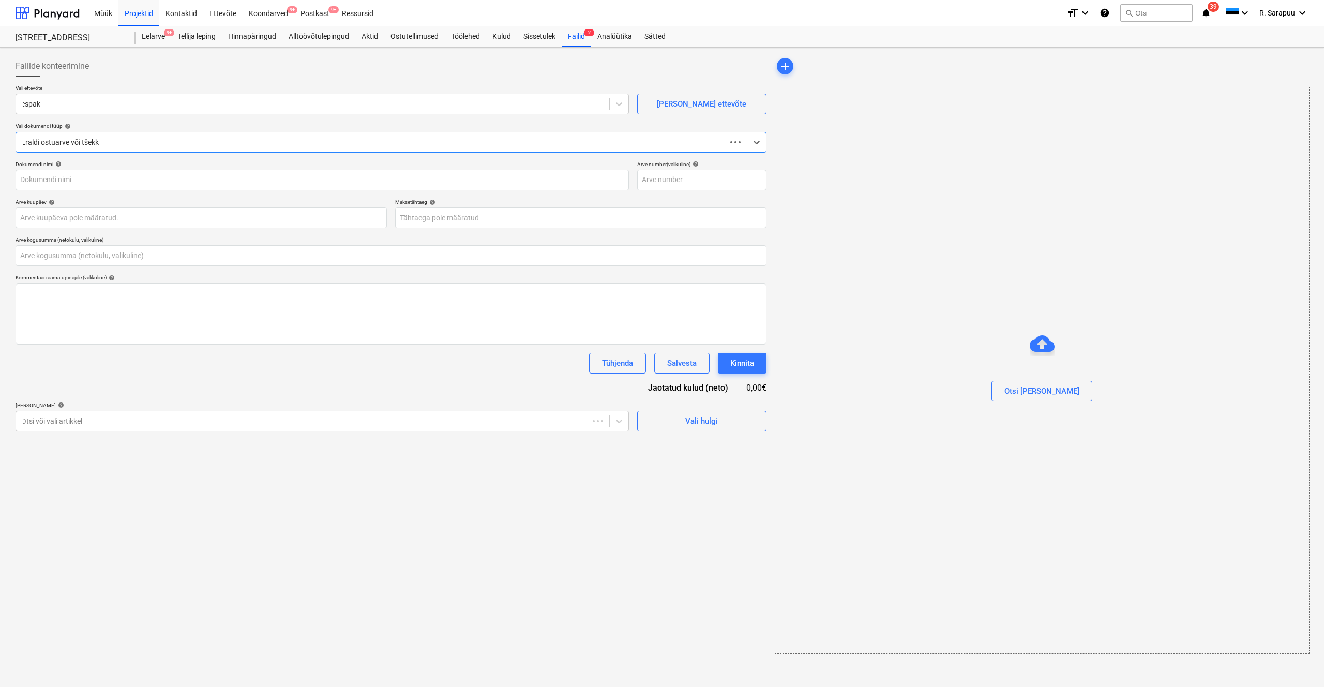
type input "0,00"
type input "0907801"
type input "[DATE]"
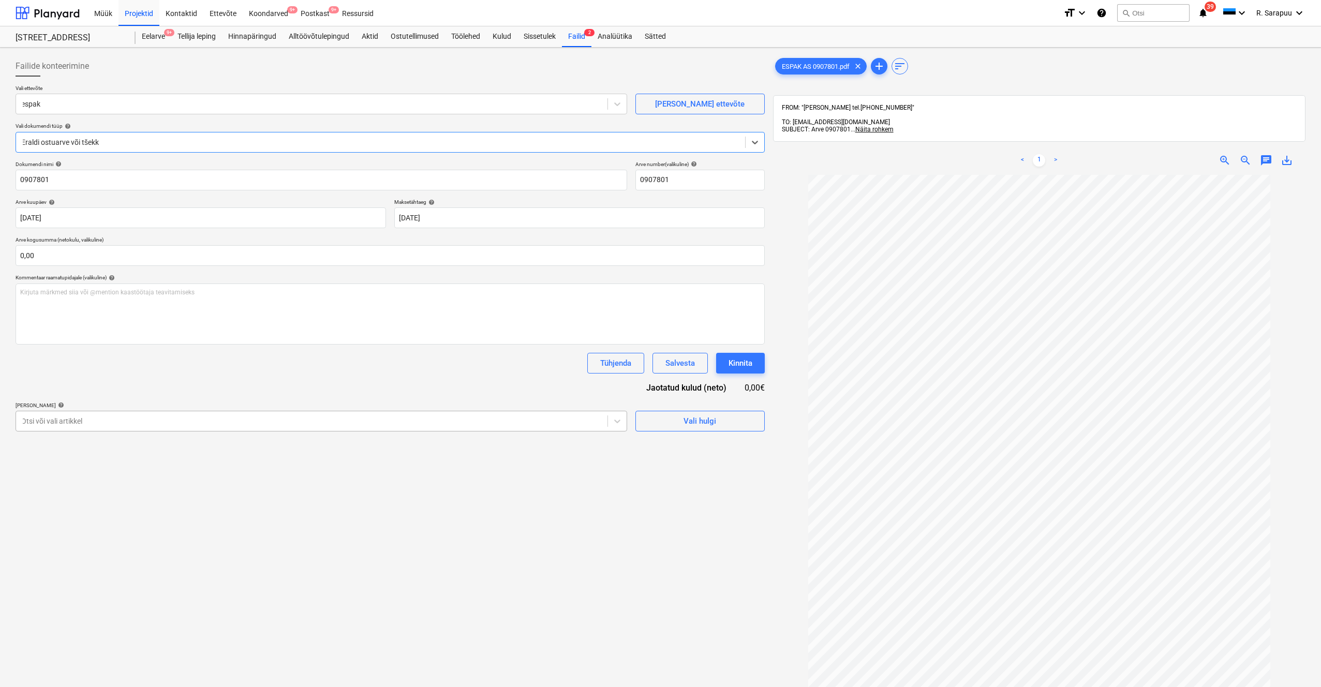
click at [587, 407] on div at bounding box center [311, 421] width 581 height 10
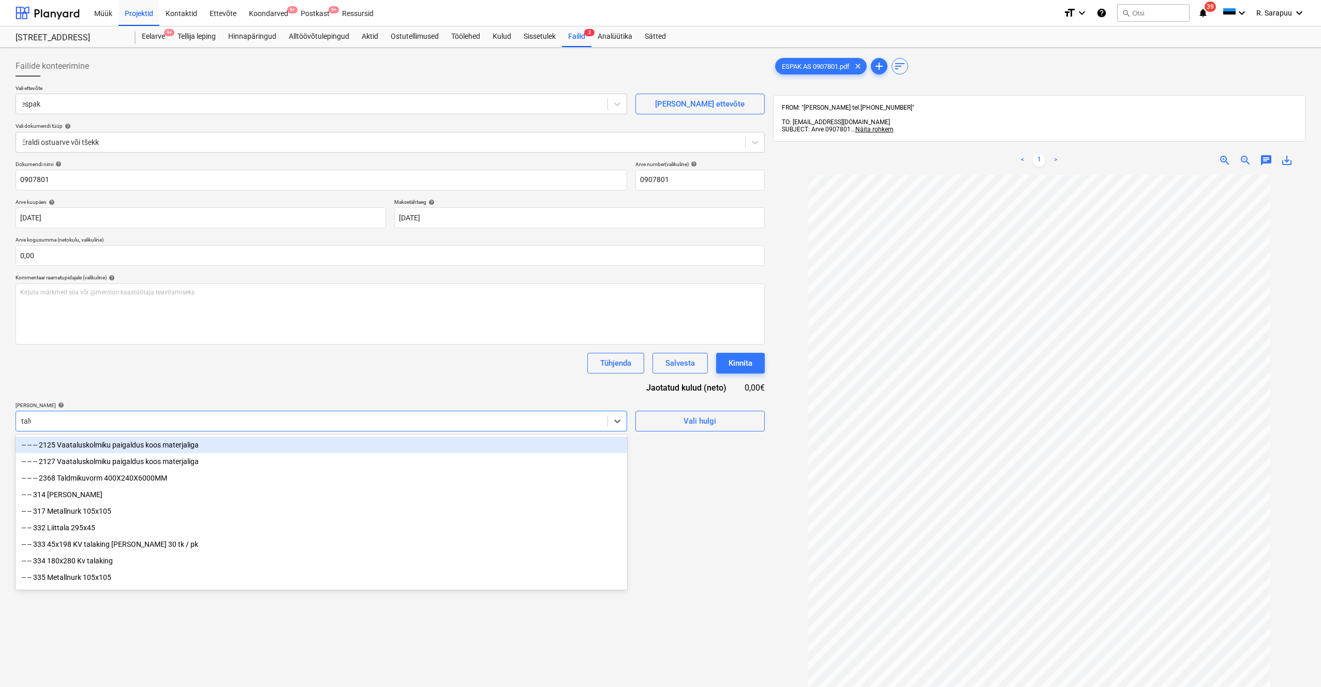
type input "talve"
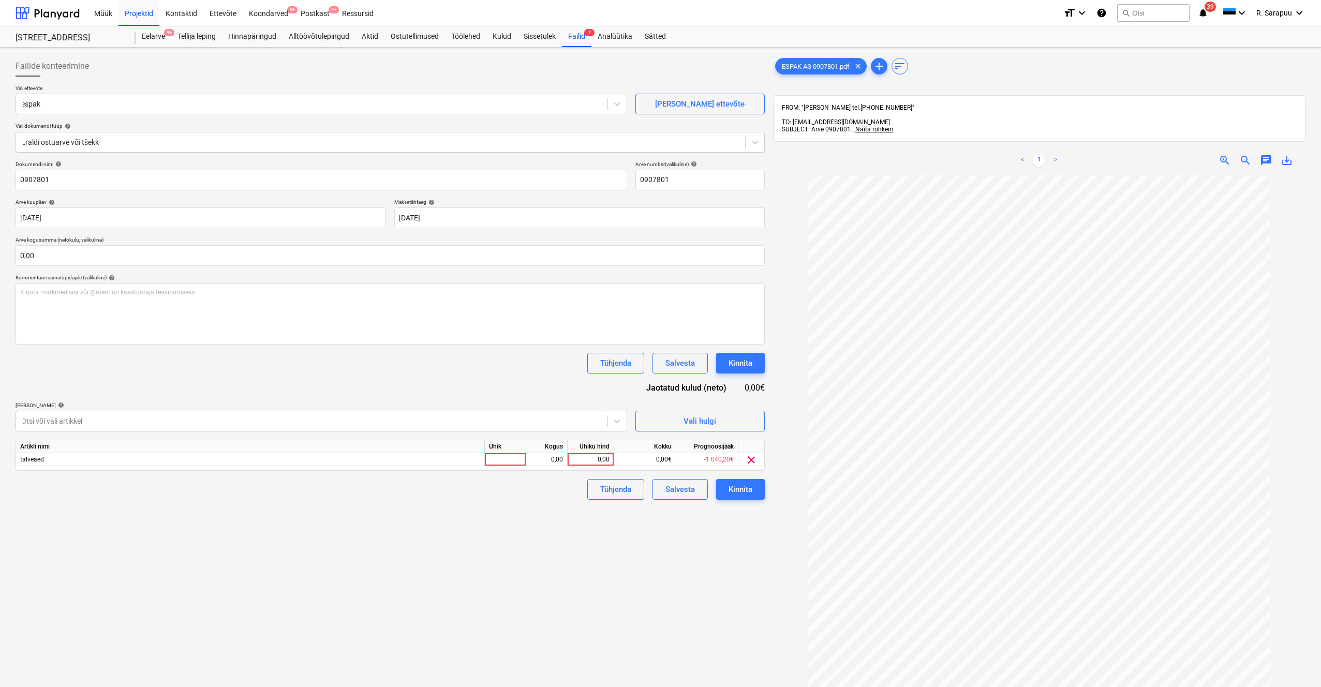
click at [544, 383] on div "Dokumendi nimi help 0907801 Arve number (valikuline) help 0907801 Arve kuupäev …" at bounding box center [390, 330] width 749 height 339
click at [593, 407] on div "0,00" at bounding box center [591, 459] width 38 height 13
type input "47,92"
click at [199, 253] on input "text" at bounding box center [390, 255] width 749 height 21
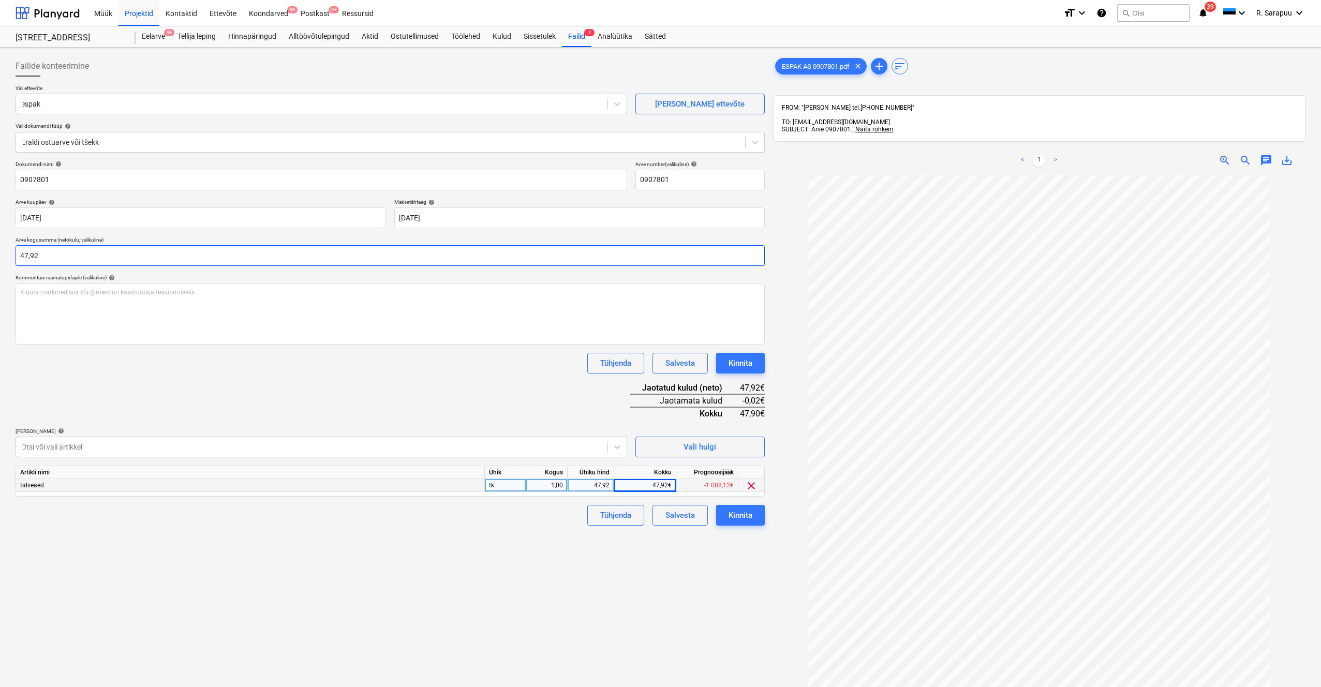
type input "47,92"
drag, startPoint x: 197, startPoint y: 383, endPoint x: 235, endPoint y: 352, distance: 49.4
click at [197, 383] on div "Dokumendi nimi help 0907801 Arve number (valikuline) help 0907801 Arve kuupäev …" at bounding box center [390, 343] width 749 height 365
click at [734, 407] on div "Kinnita" at bounding box center [740, 515] width 24 height 13
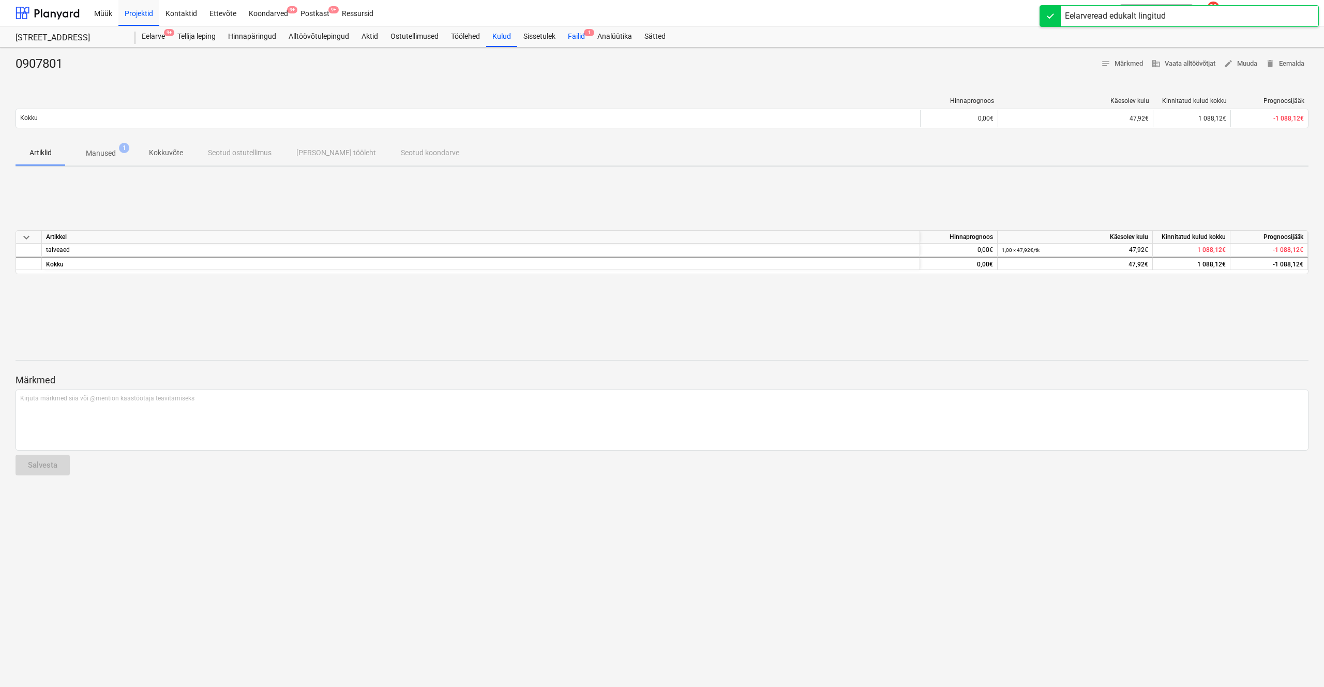
click at [584, 33] on div "Failid 1" at bounding box center [576, 36] width 29 height 21
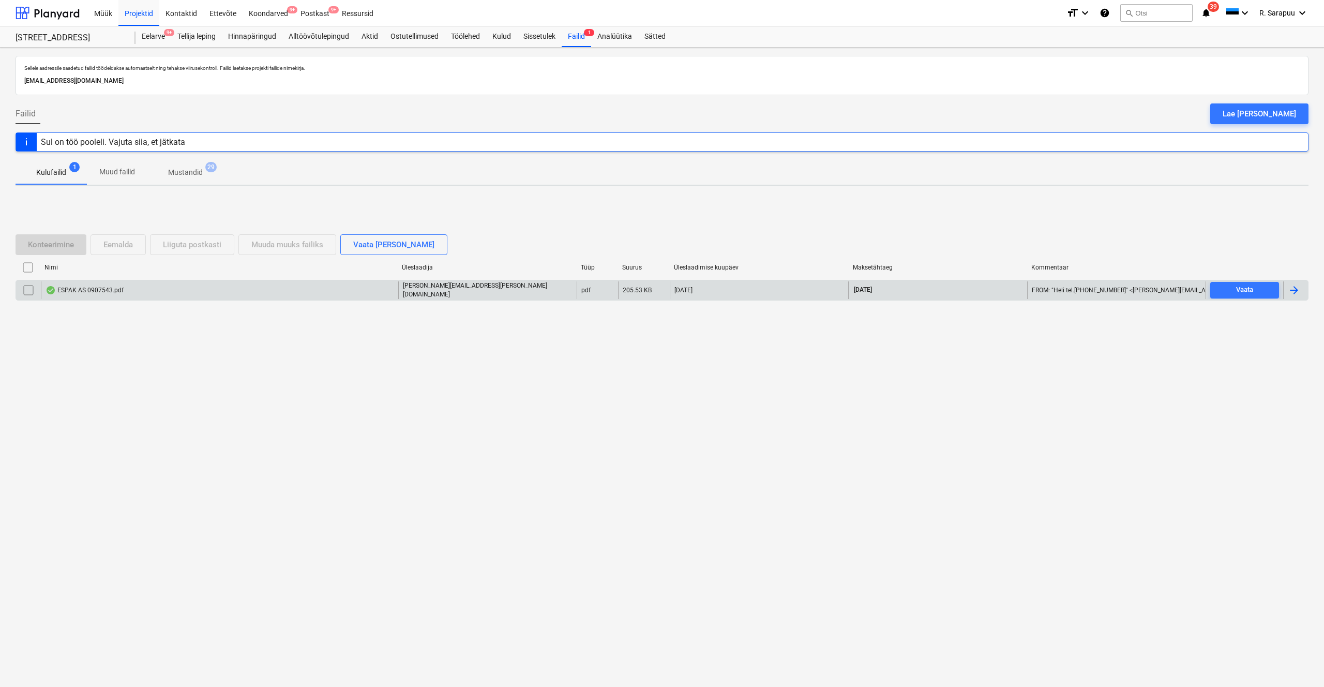
click at [100, 292] on div "ESPAK AS 0907543.pdf" at bounding box center [85, 290] width 78 height 8
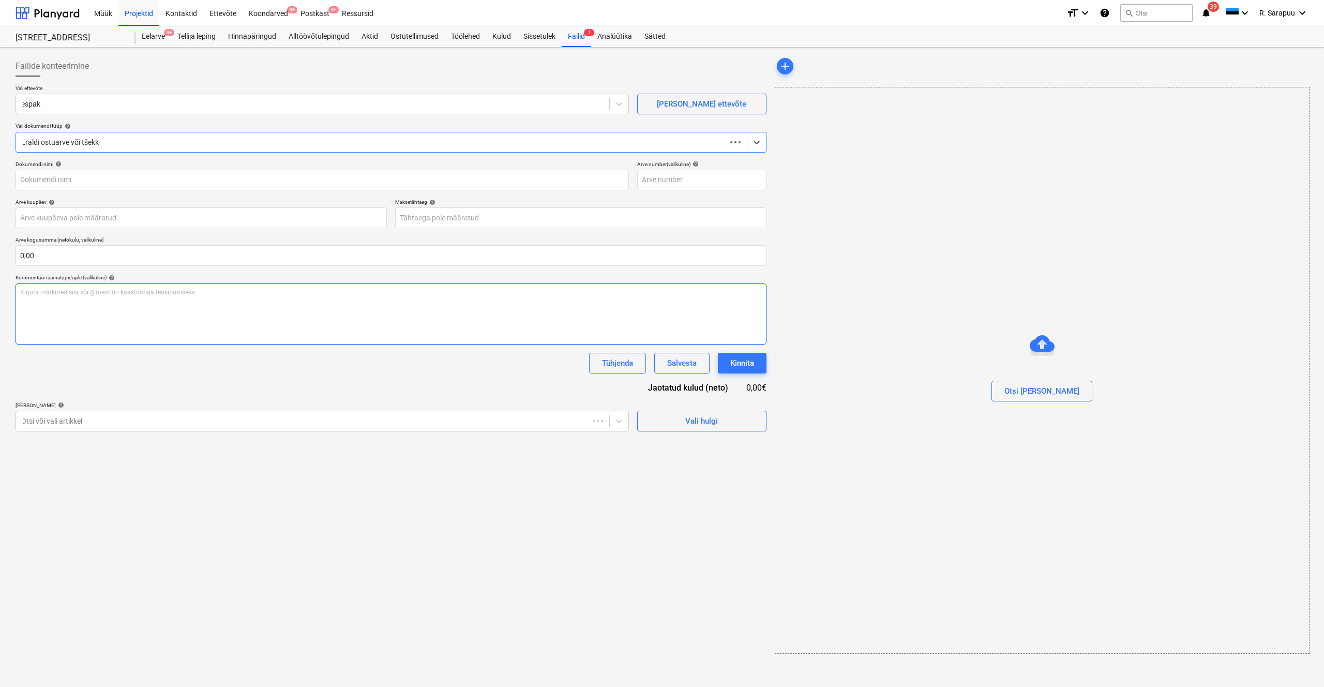
type input "0907543"
type input "[DATE]"
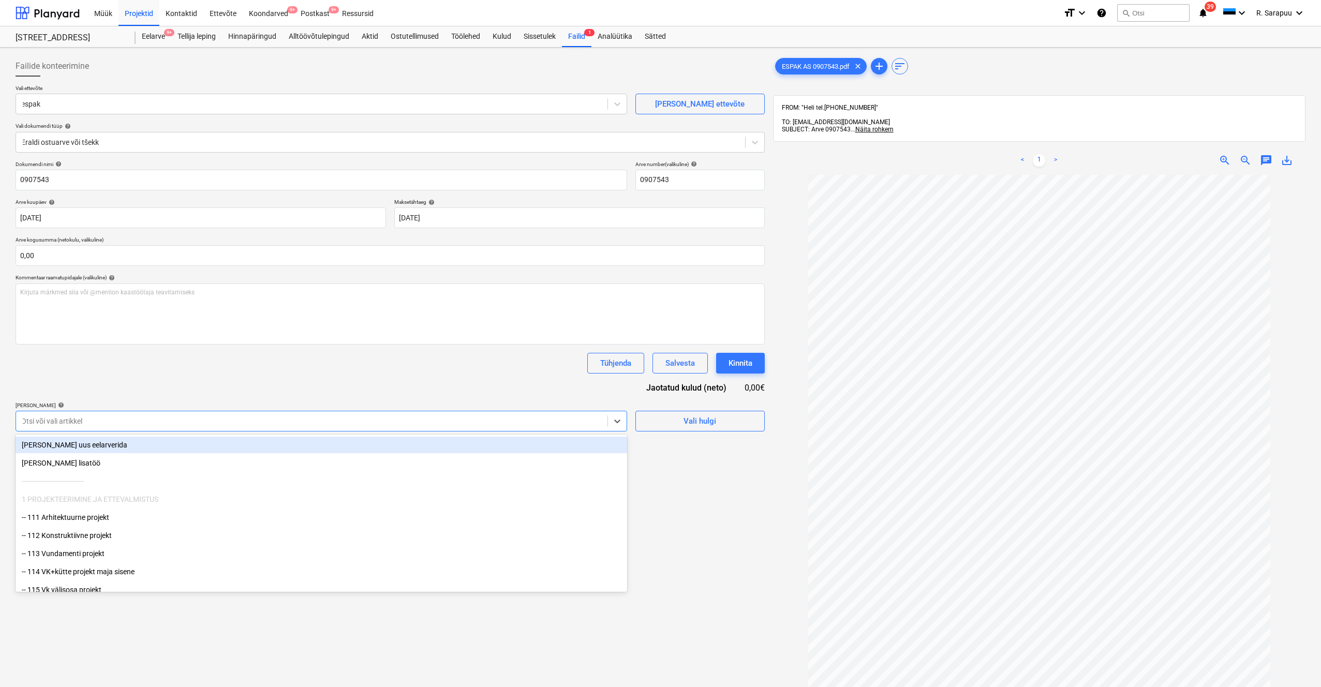
click at [511, 407] on div at bounding box center [311, 421] width 581 height 10
type input "talve"
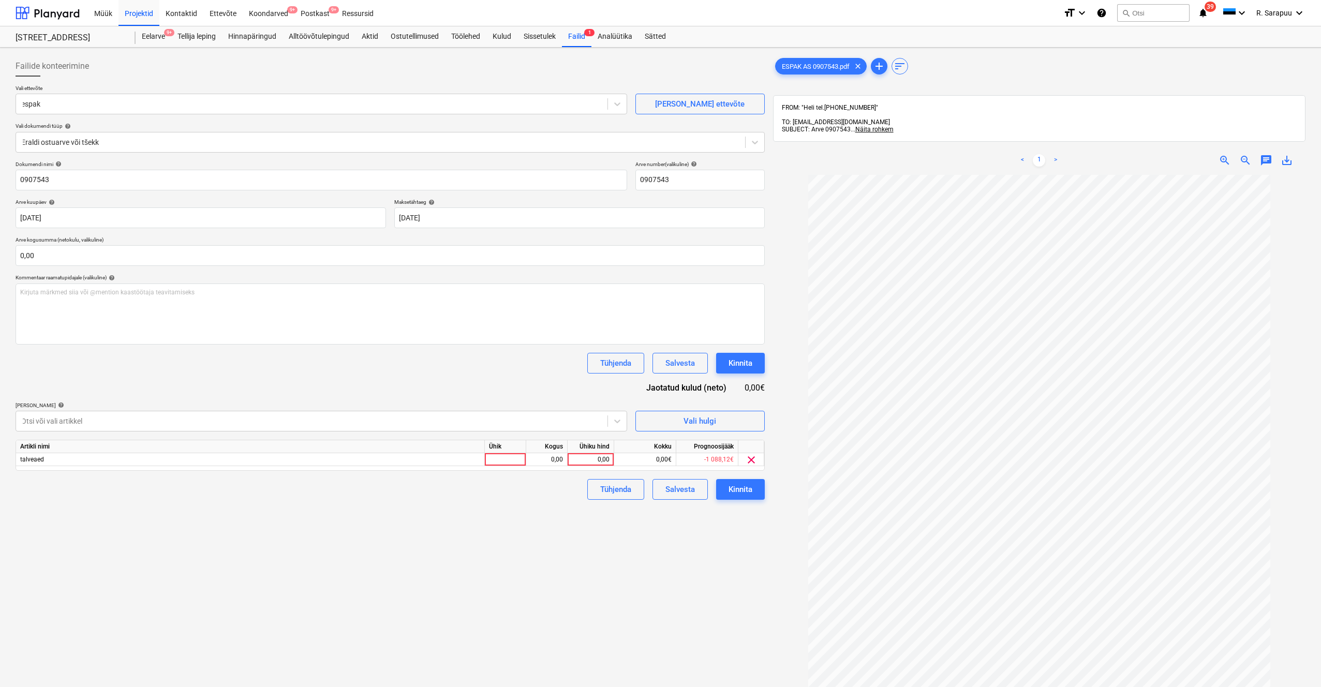
click at [513, 380] on div "Dokumendi nimi help 0907543 Arve number (valikuline) help 0907543 Arve kuupäev …" at bounding box center [390, 330] width 749 height 339
click at [596, 407] on div "0,00" at bounding box center [591, 459] width 38 height 13
type input "57,41"
drag, startPoint x: 315, startPoint y: 249, endPoint x: 293, endPoint y: 247, distance: 22.3
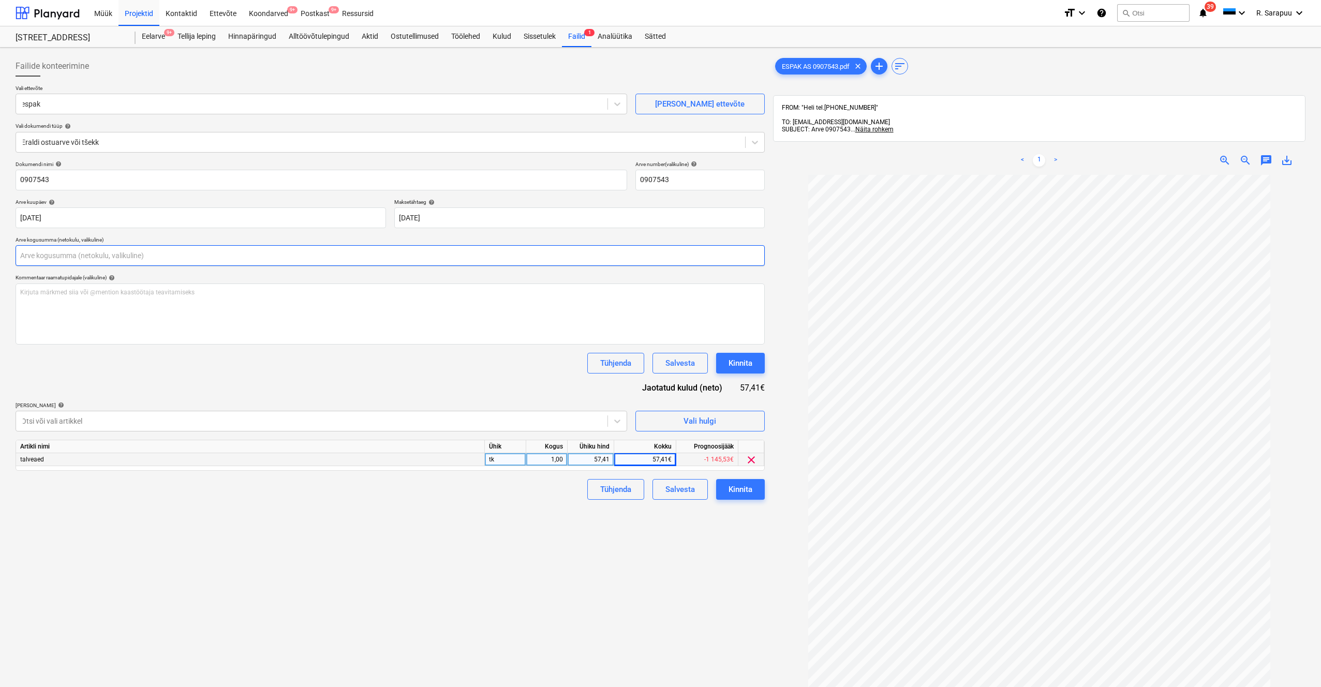
click at [315, 249] on input "text" at bounding box center [390, 255] width 749 height 21
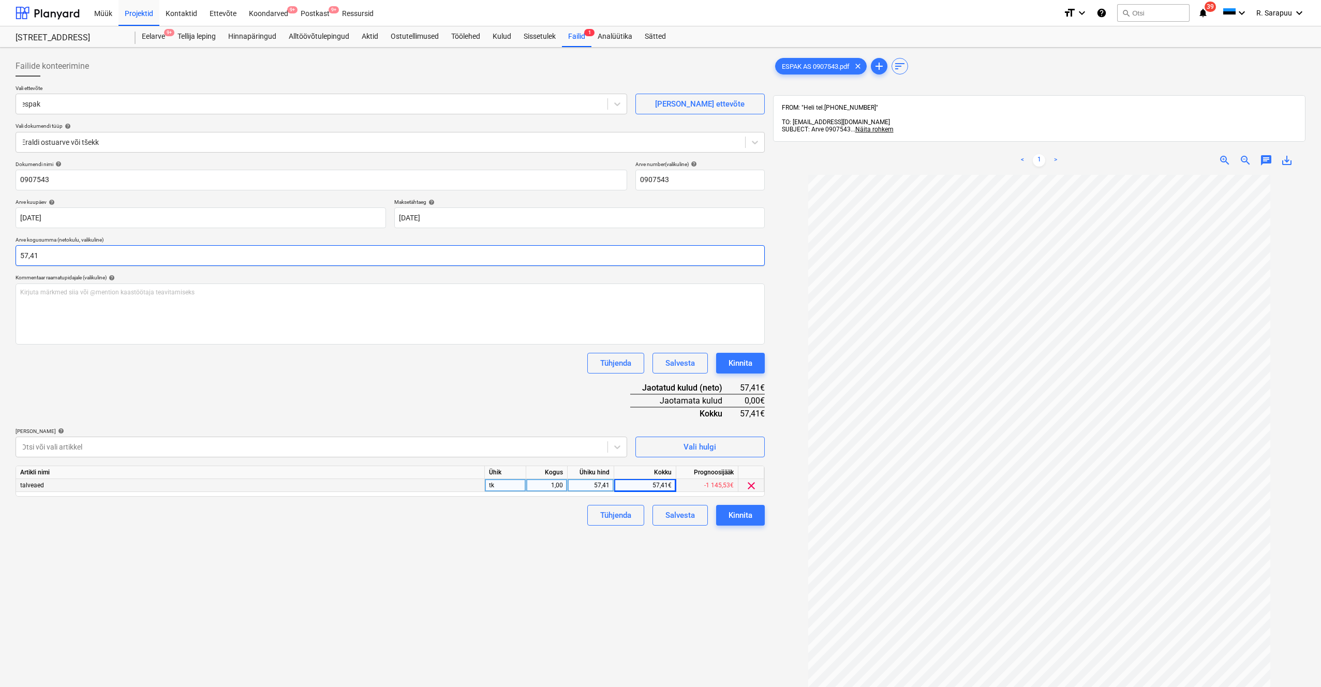
type input "57,41"
click at [285, 376] on div "Dokumendi nimi help 0907543 Arve number (valikuline) help 0907543 Arve kuupäev …" at bounding box center [390, 341] width 749 height 365
click at [735, 407] on div "Kinnita" at bounding box center [740, 512] width 24 height 13
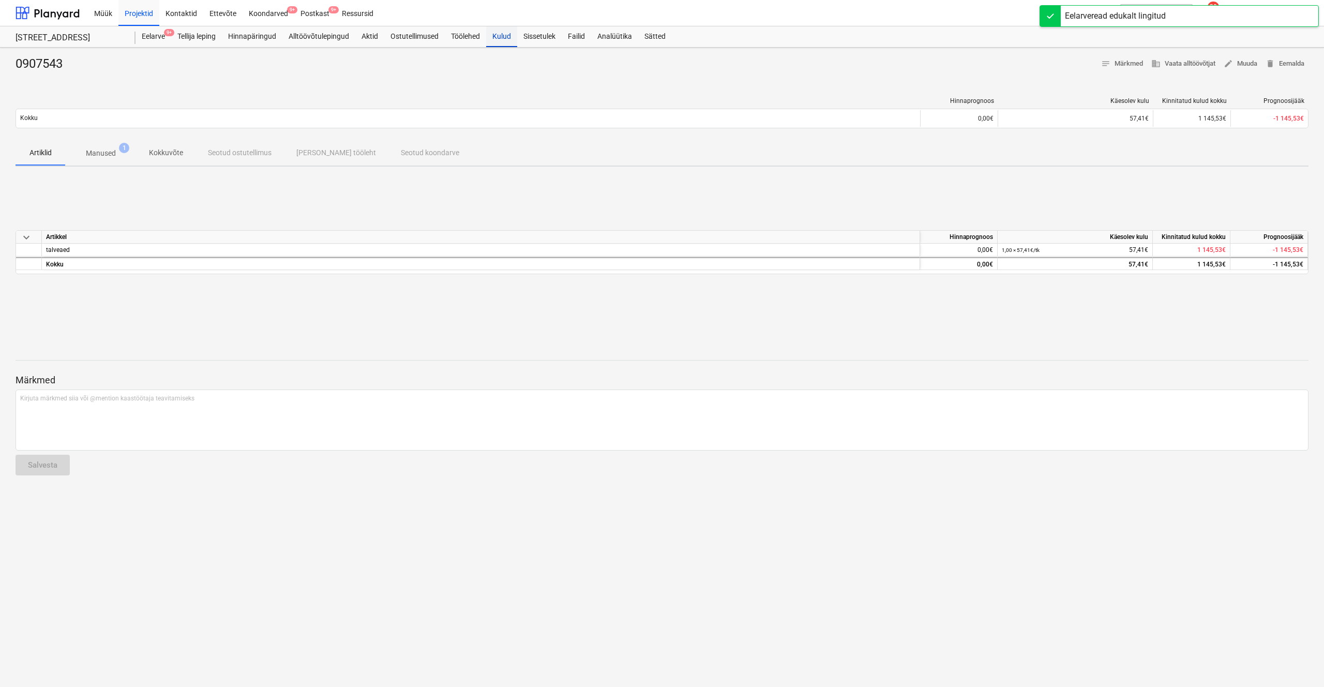
click at [503, 44] on div "Kulud" at bounding box center [501, 36] width 31 height 21
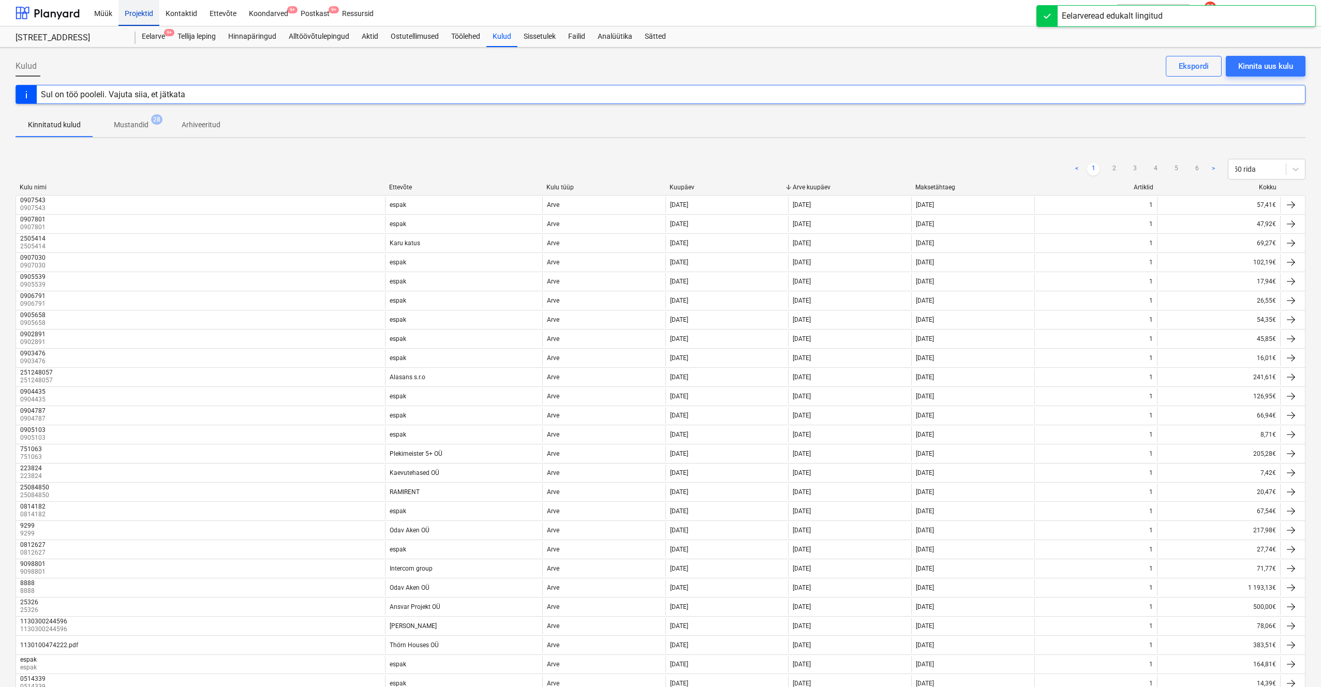
click at [134, 14] on div "Projektid" at bounding box center [138, 12] width 41 height 26
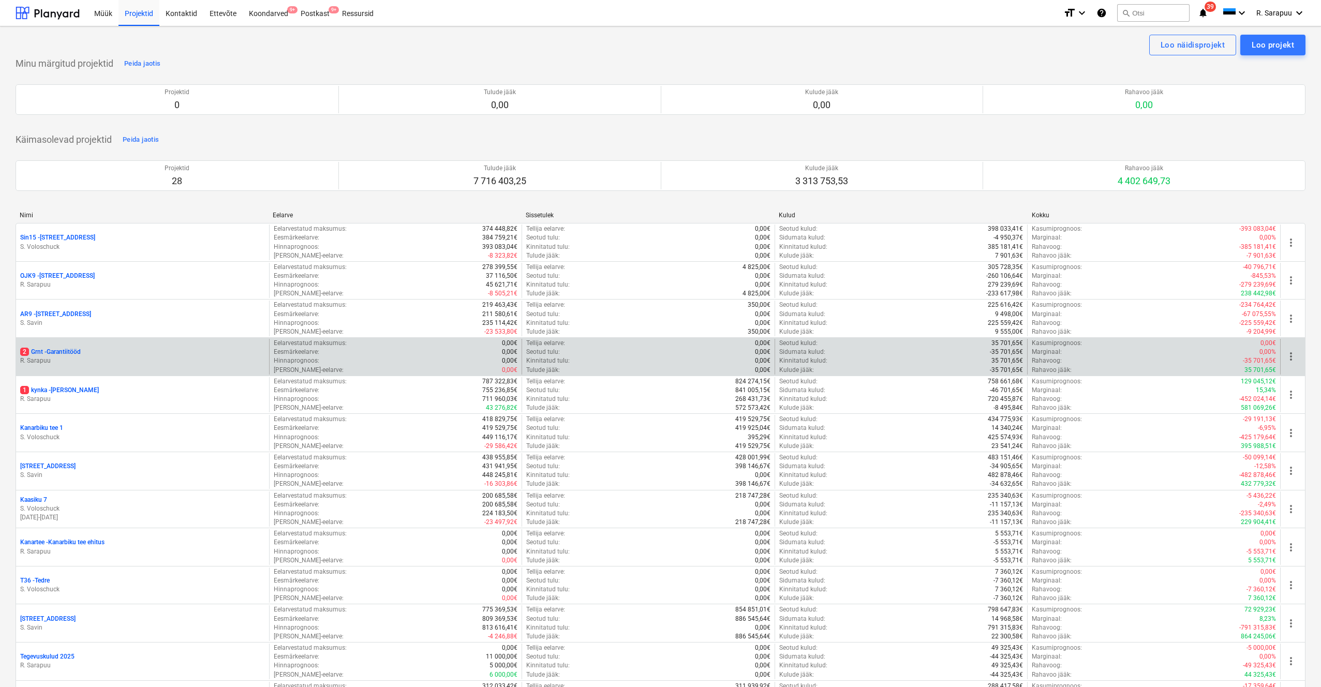
click at [67, 356] on p "R. Sarapuu" at bounding box center [142, 360] width 245 height 9
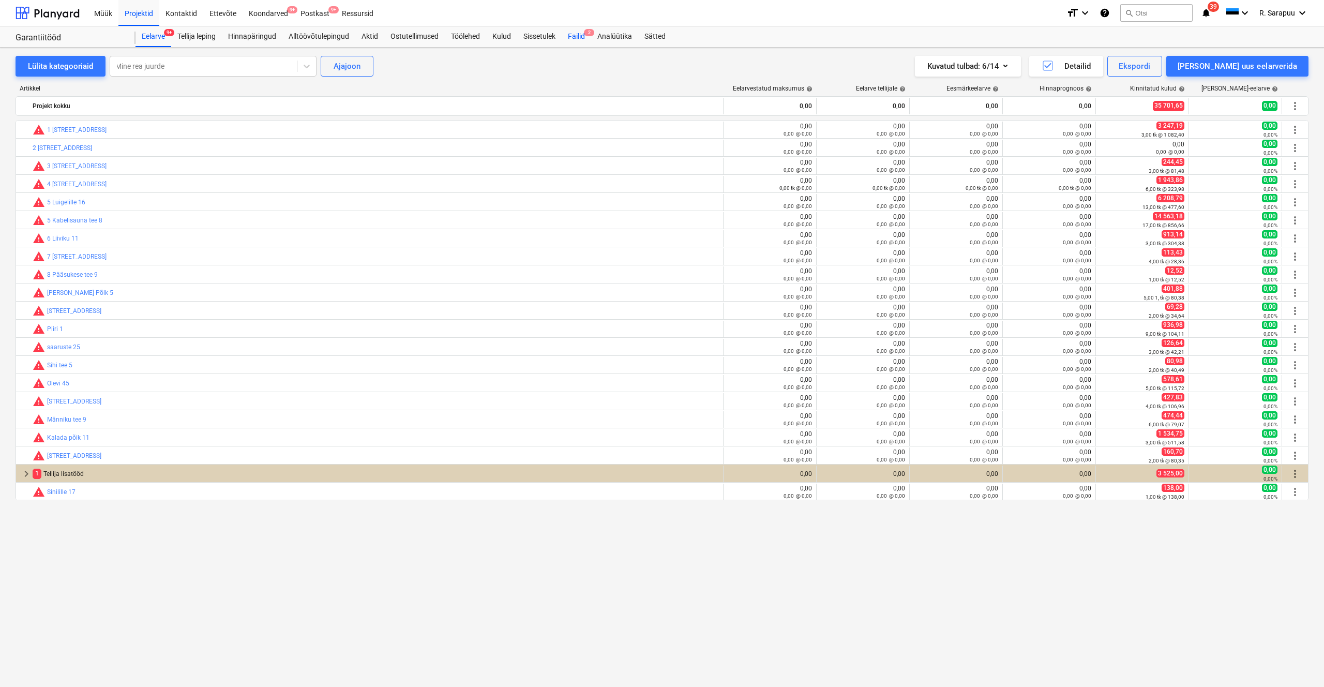
click at [583, 34] on div "Failid 2" at bounding box center [576, 36] width 29 height 21
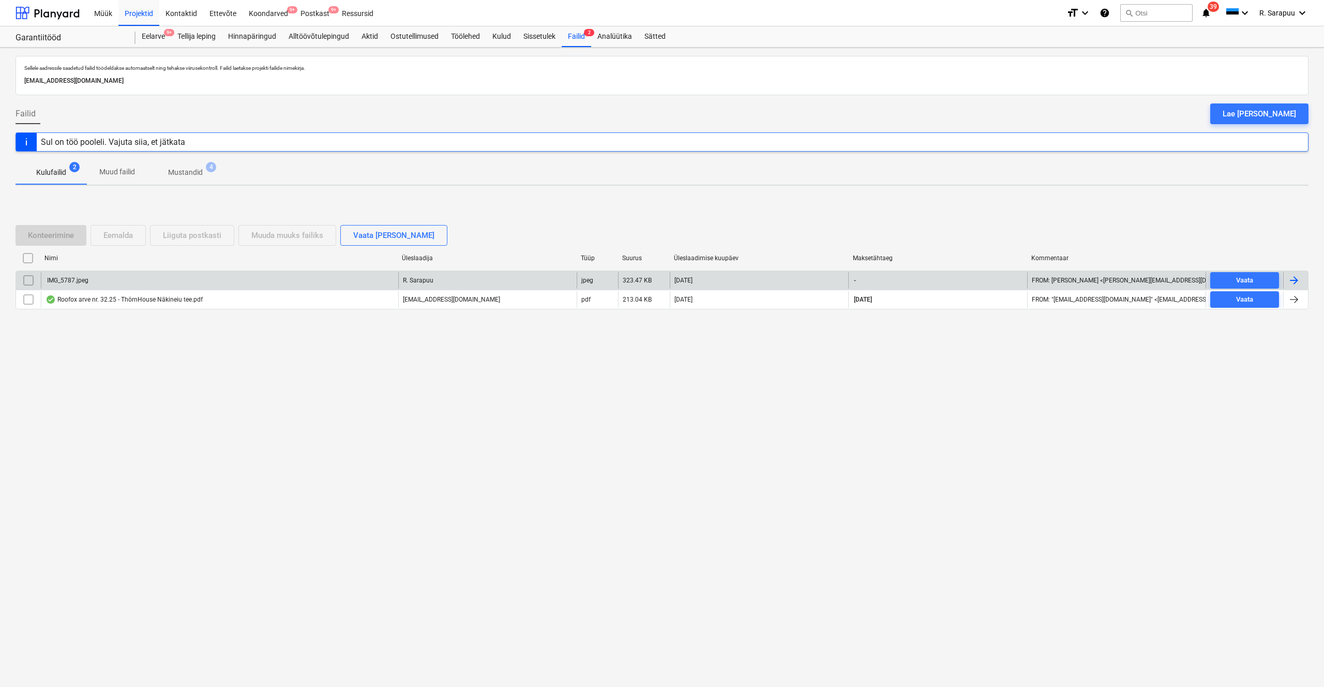
click at [116, 280] on div "IMG_5787.jpeg" at bounding box center [219, 280] width 357 height 17
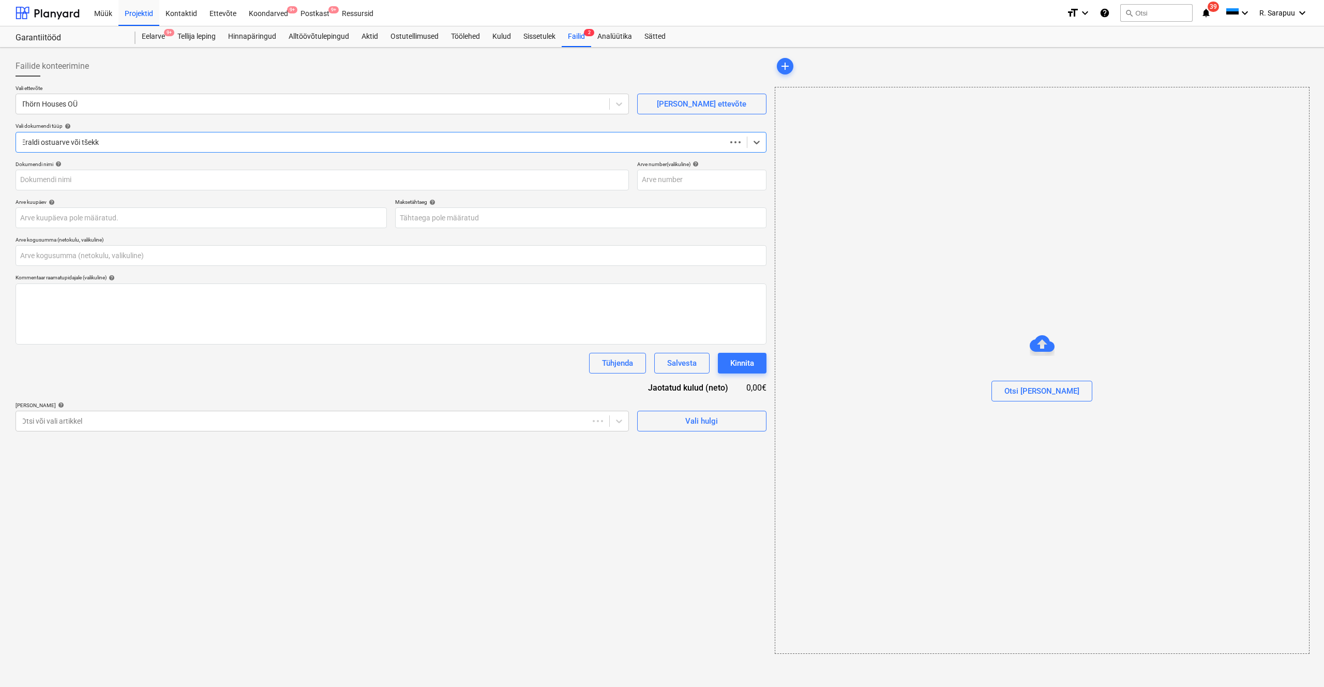
type input "0,00"
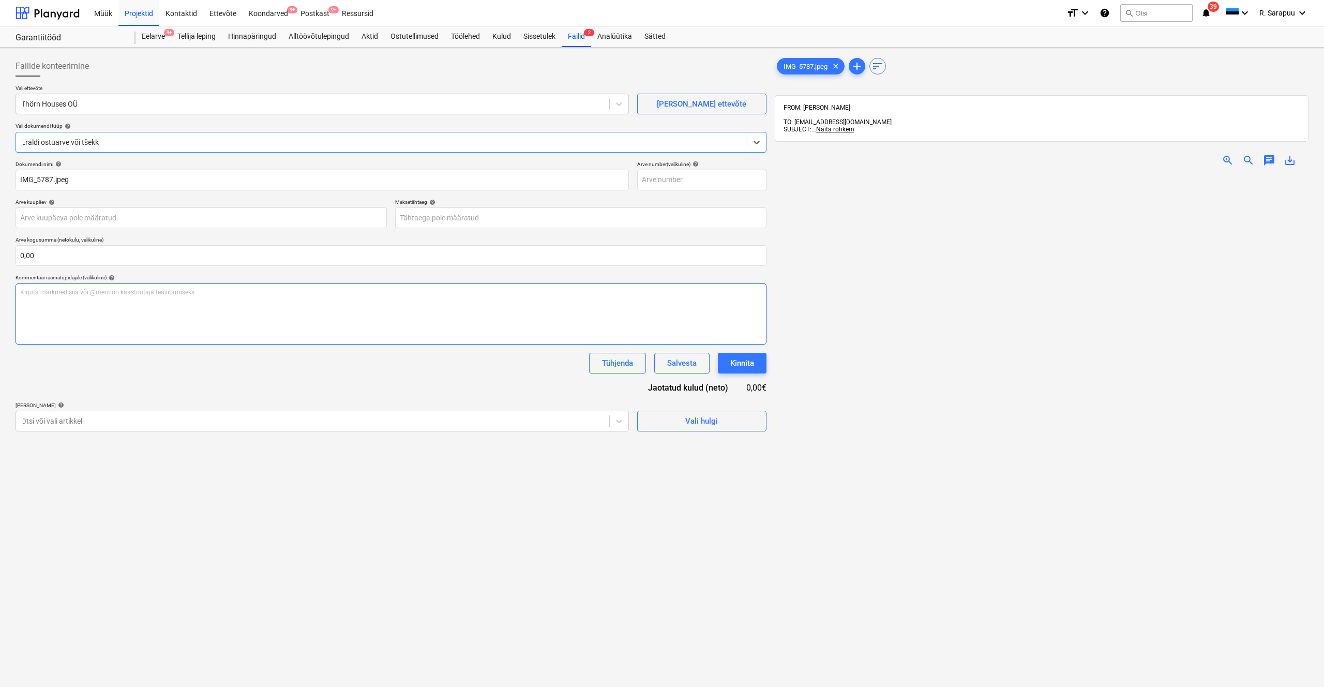
type input "IMG_5787.jpeg"
click at [626, 407] on div at bounding box center [617, 421] width 19 height 19
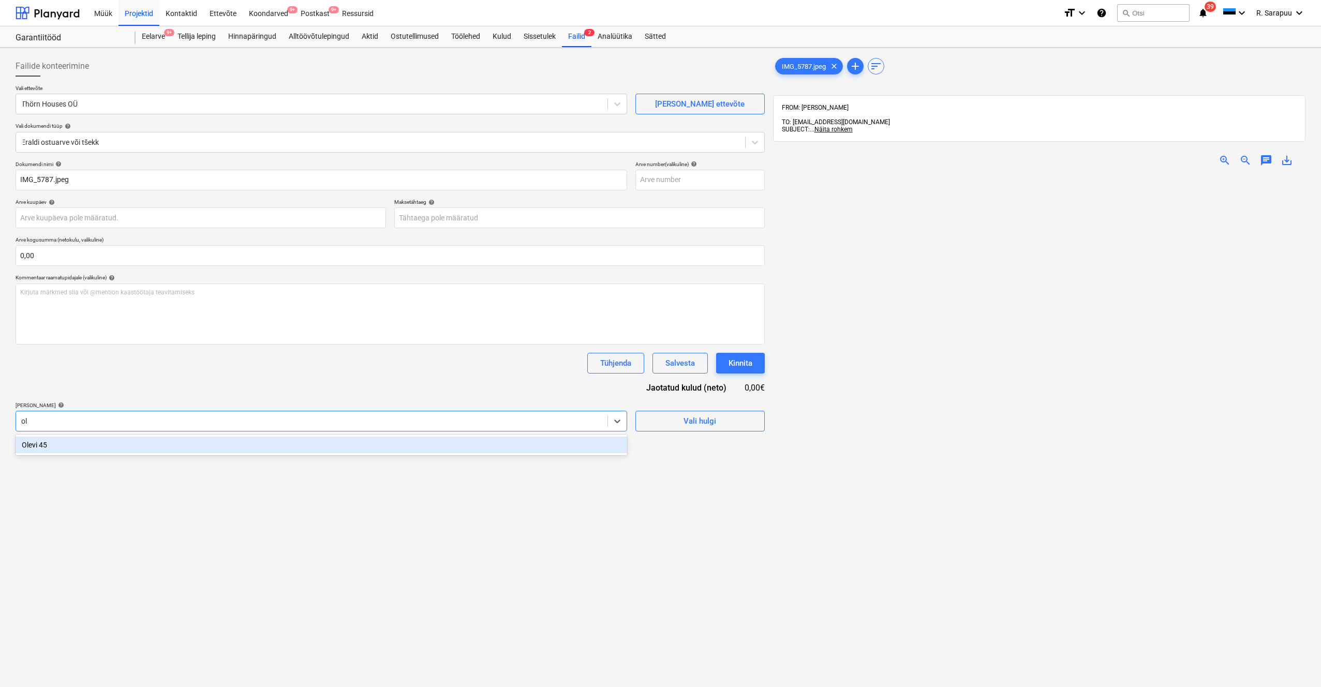
type input "ole"
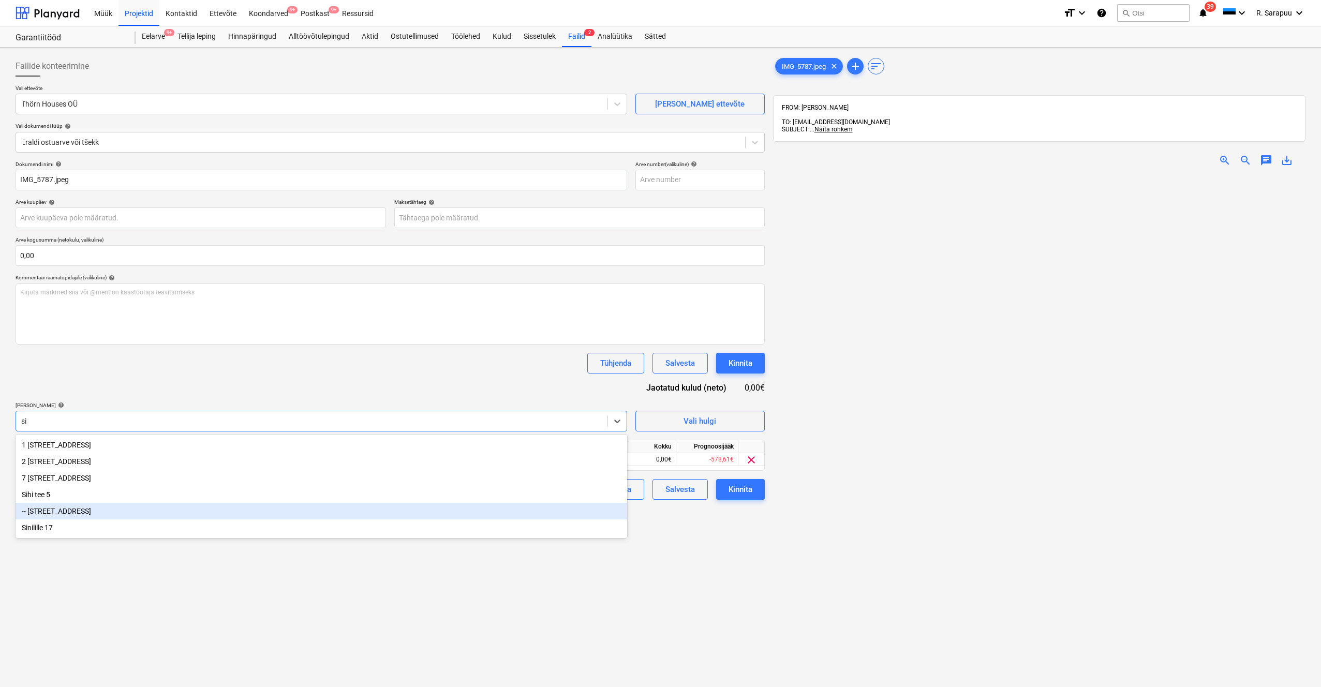
type input "s"
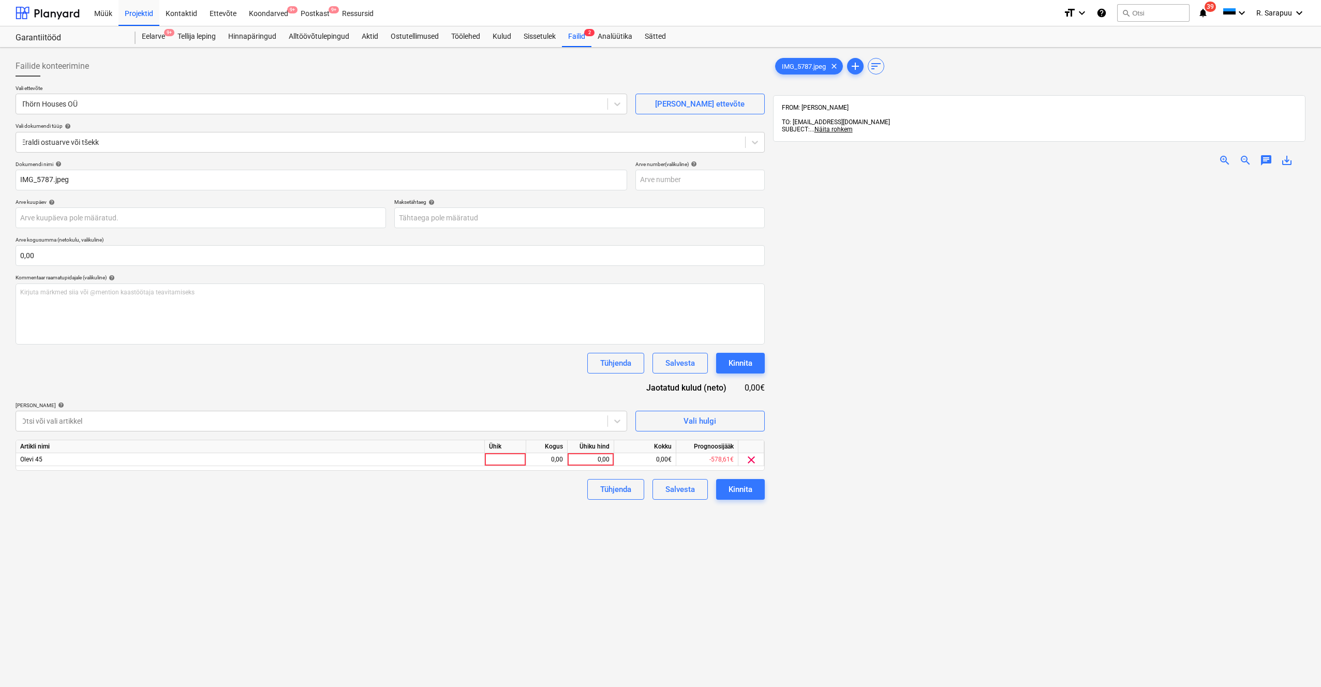
click at [411, 384] on div "Dokumendi nimi help IMG_5787.jpeg Arve number (valikuline) help Arve kuupäev he…" at bounding box center [390, 330] width 749 height 339
click at [579, 39] on div "Failid 2" at bounding box center [576, 36] width 29 height 21
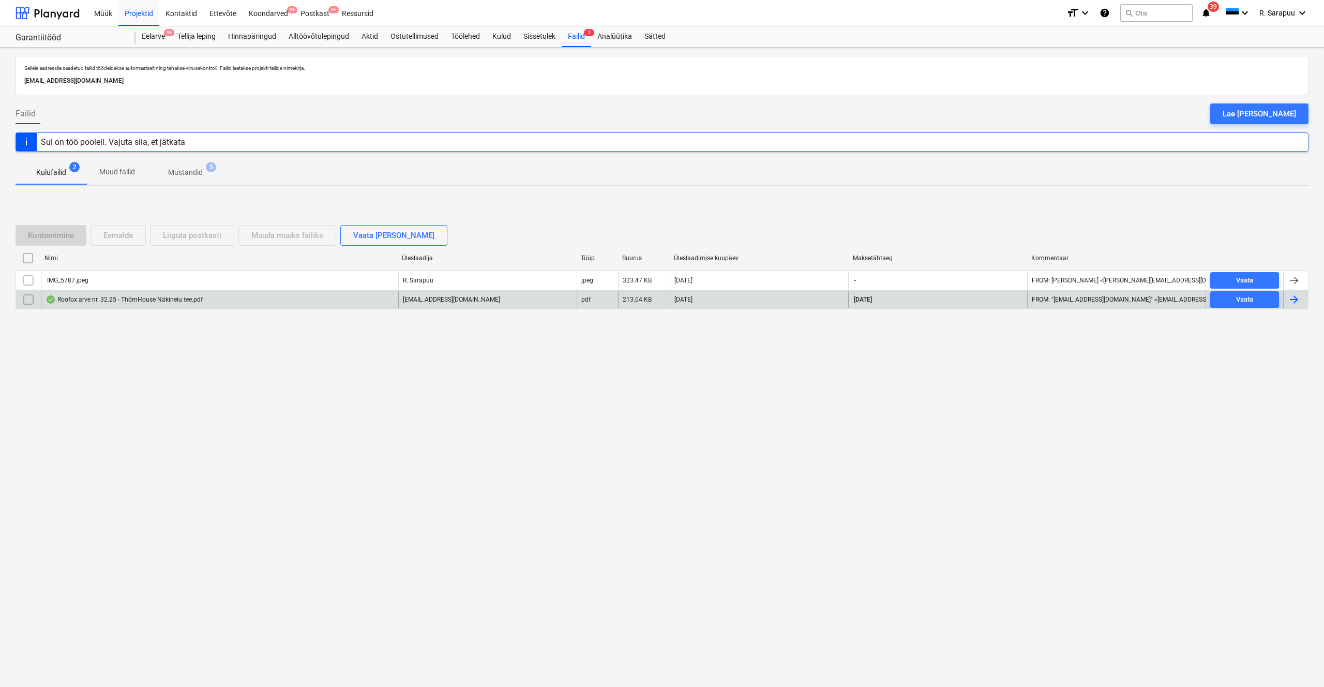
click at [113, 302] on div "Roofox arve nr. 32.25 - ThörnHouse Näkineiu tee.pdf" at bounding box center [124, 299] width 157 height 8
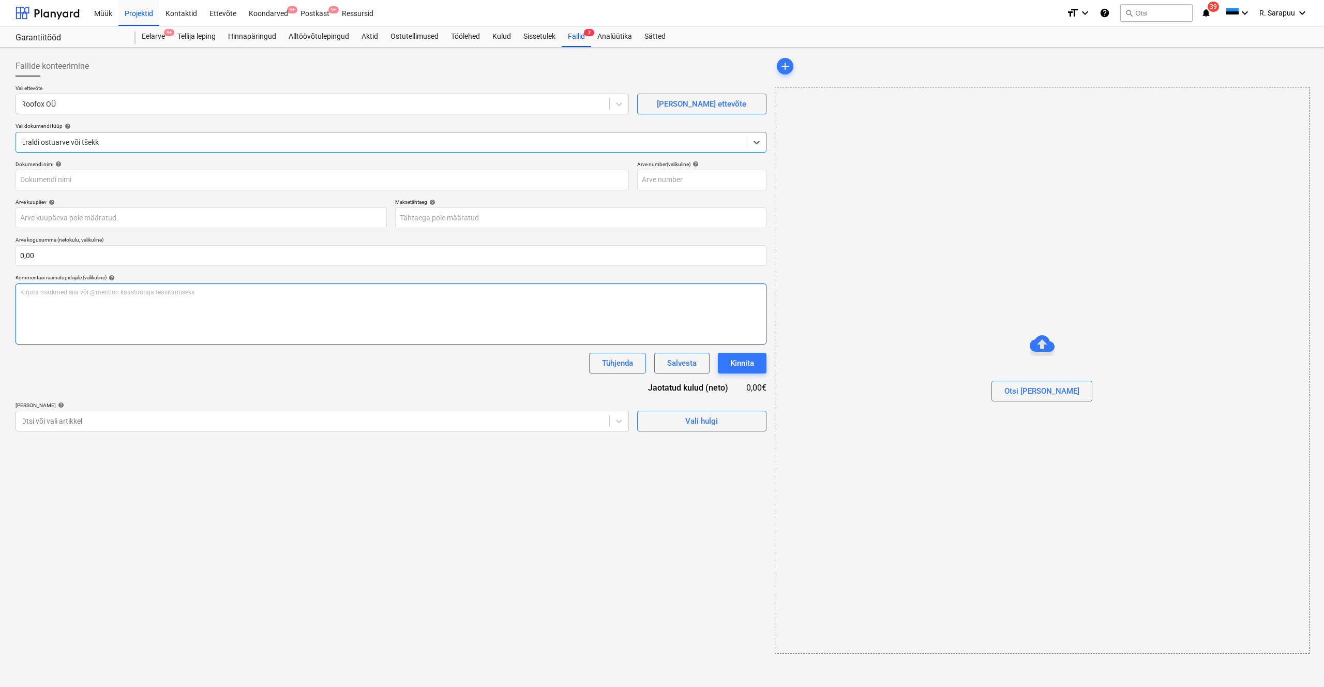
type input "32/25"
type input "[DATE]"
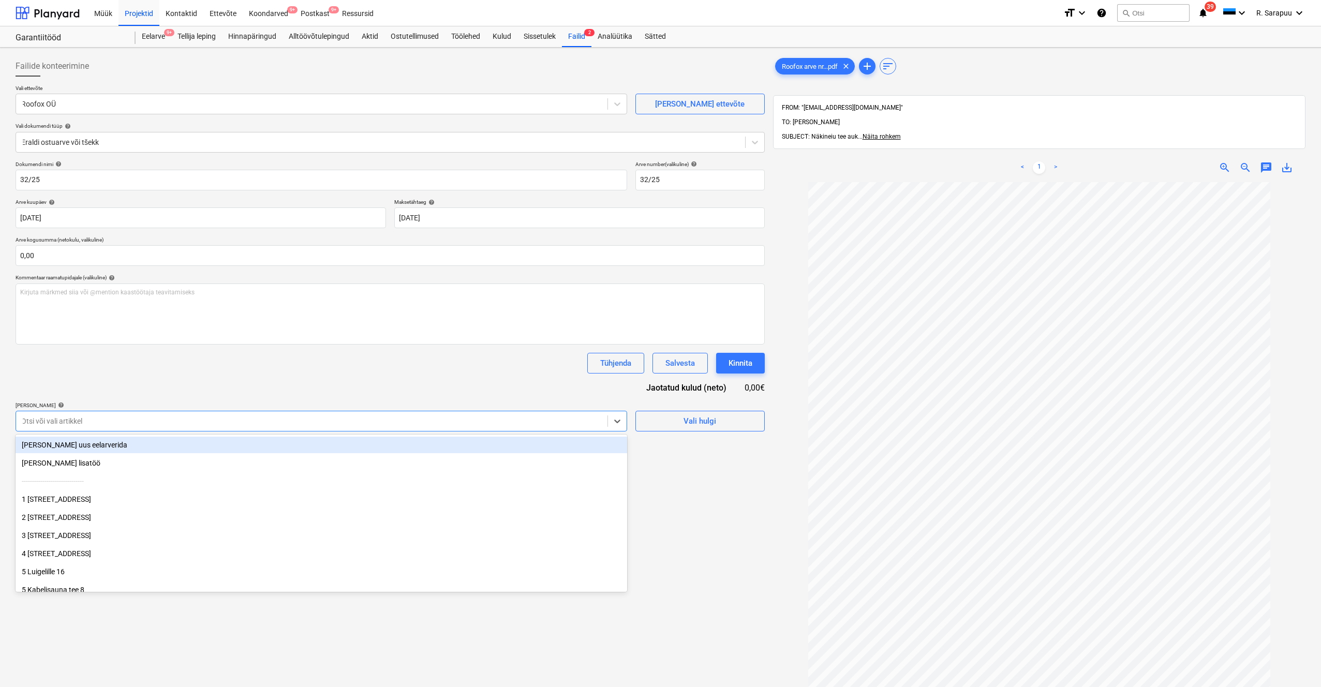
click at [451, 407] on div at bounding box center [311, 421] width 581 height 10
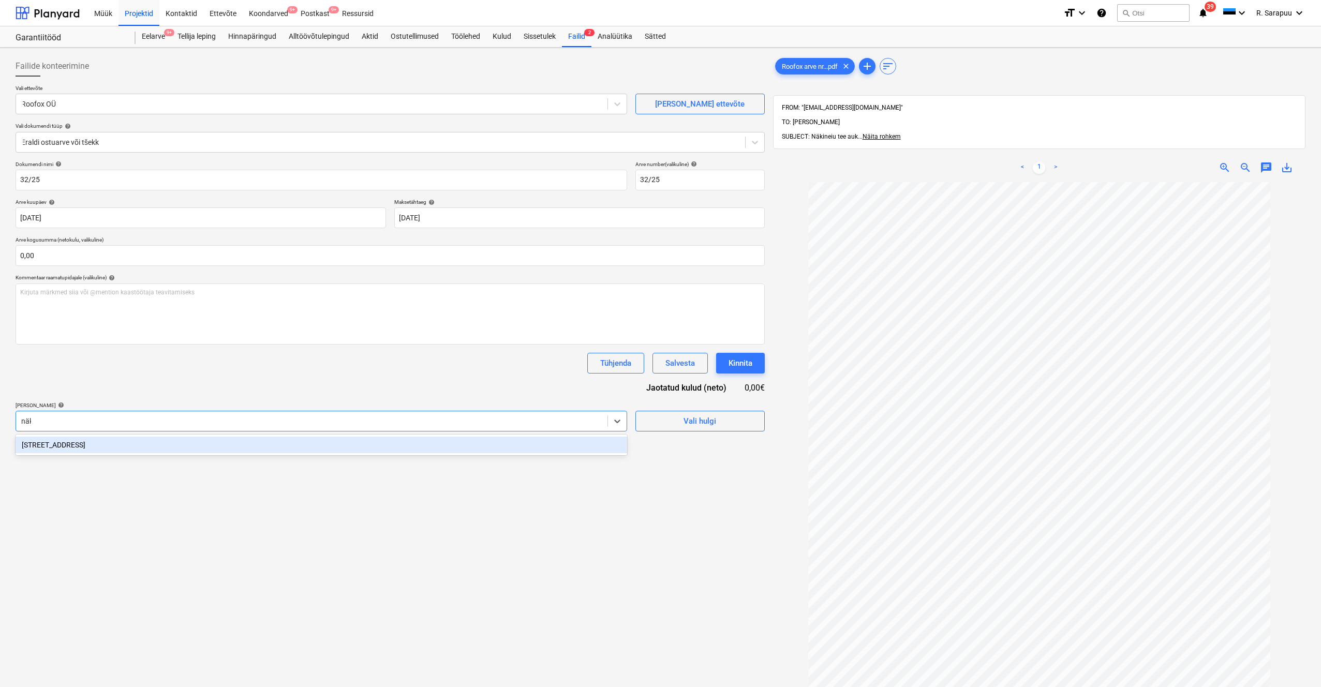
type input "näki"
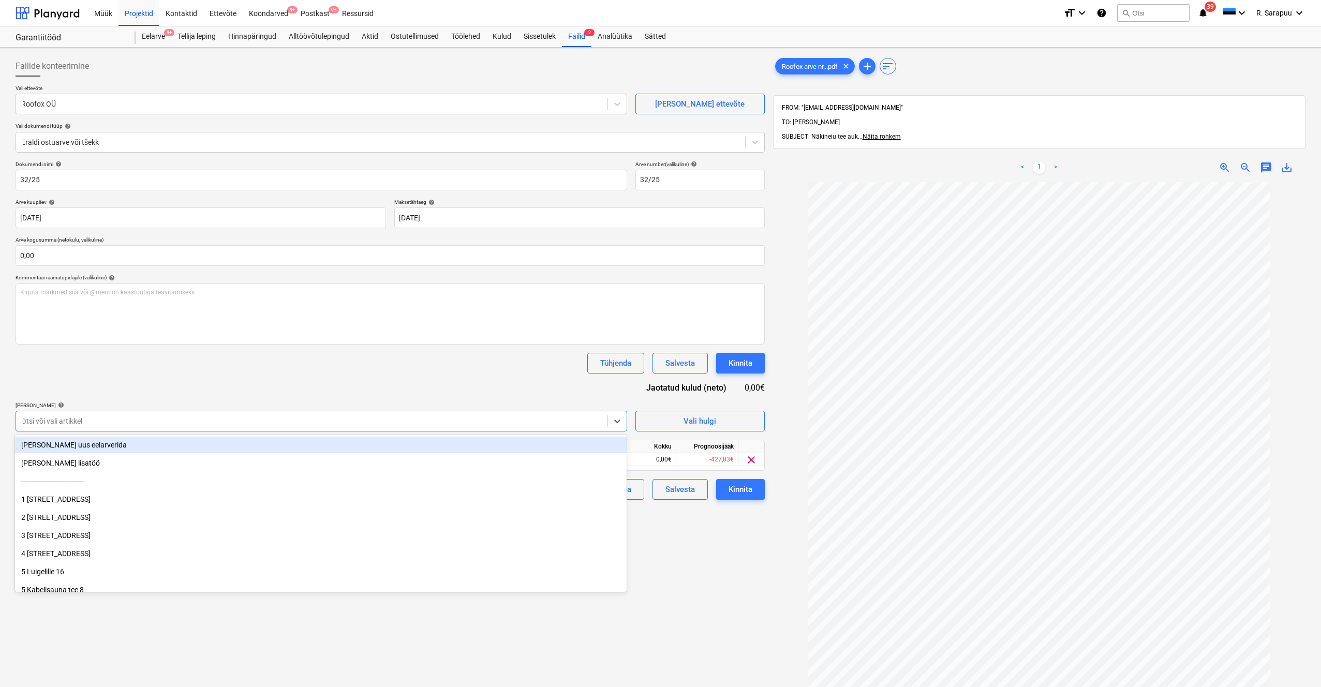
scroll to position [0, 1]
click at [456, 382] on div "Dokumendi nimi help 32/25 Arve number (valikuline) help 32/25 Arve kuupäev help…" at bounding box center [390, 330] width 749 height 339
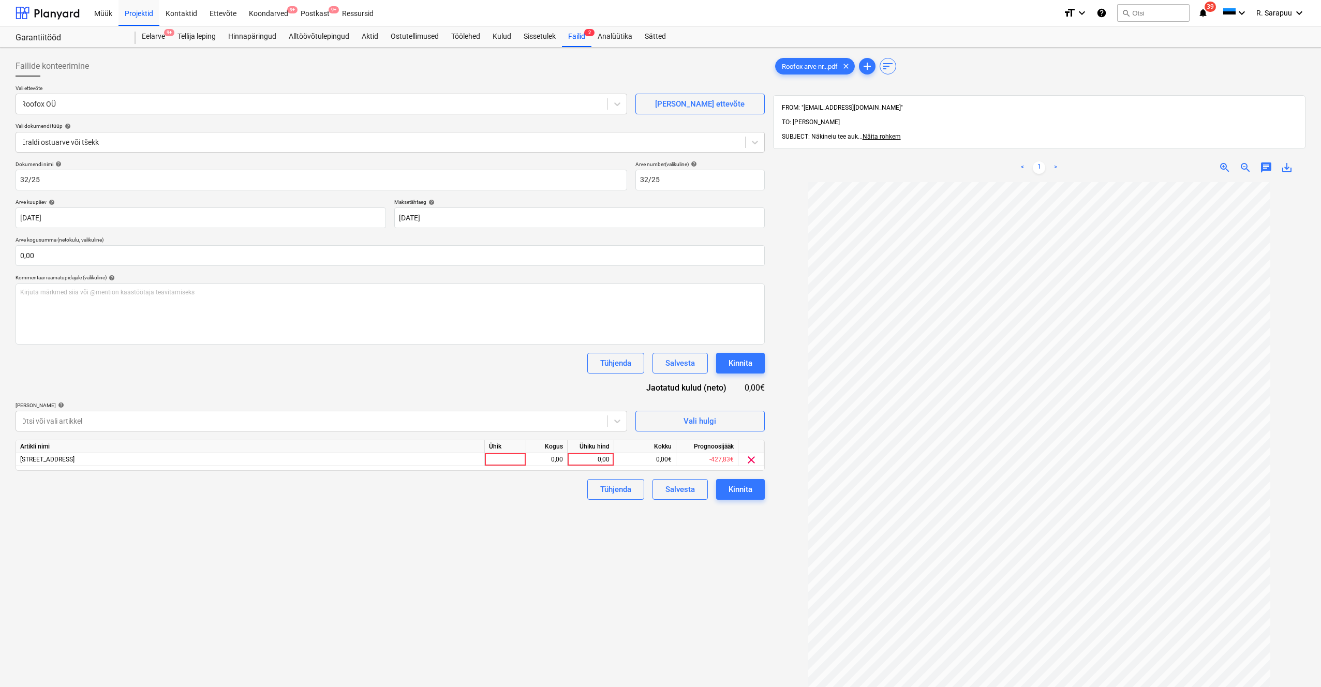
scroll to position [0, 0]
click at [587, 407] on div "0,00" at bounding box center [591, 459] width 38 height 13
type input "150"
click at [129, 250] on input "text" at bounding box center [390, 255] width 749 height 21
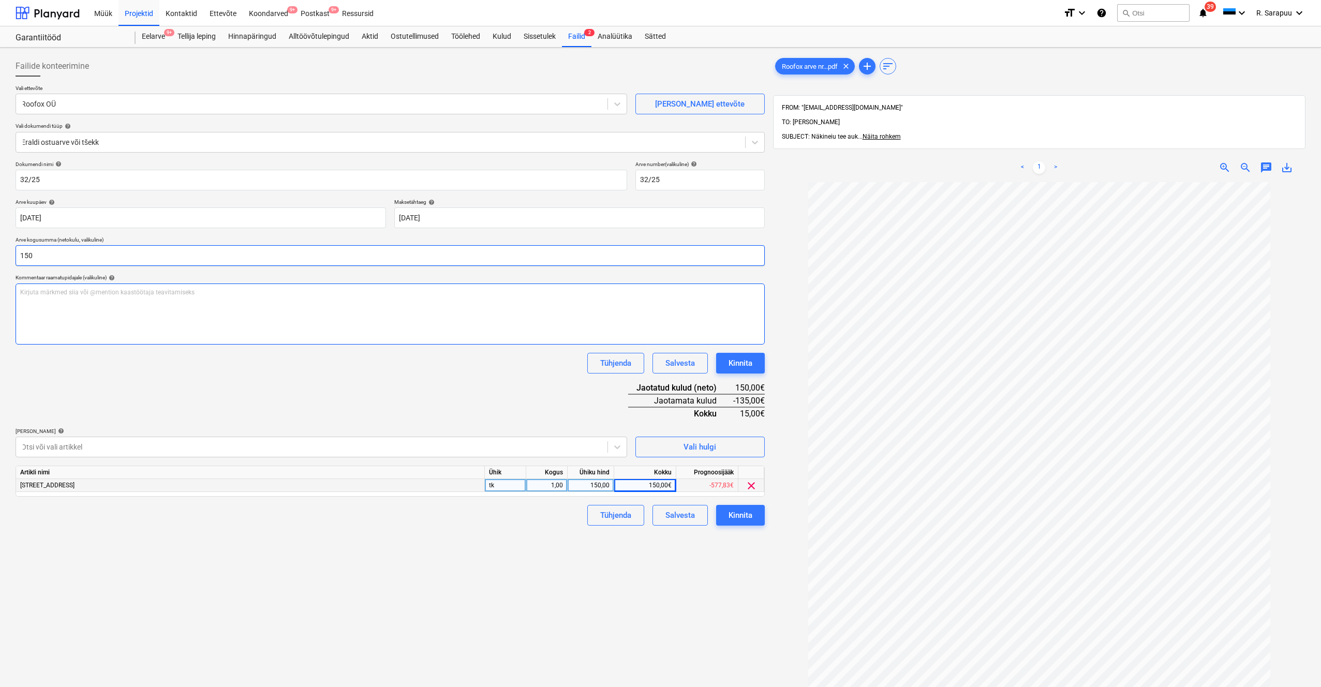
type input "150,00"
click at [363, 392] on div "Dokumendi nimi help 32/25 Arve number (valikuline) help 32/25 Arve kuupäev help…" at bounding box center [390, 343] width 749 height 365
click at [744, 407] on button "Kinnita" at bounding box center [740, 515] width 49 height 21
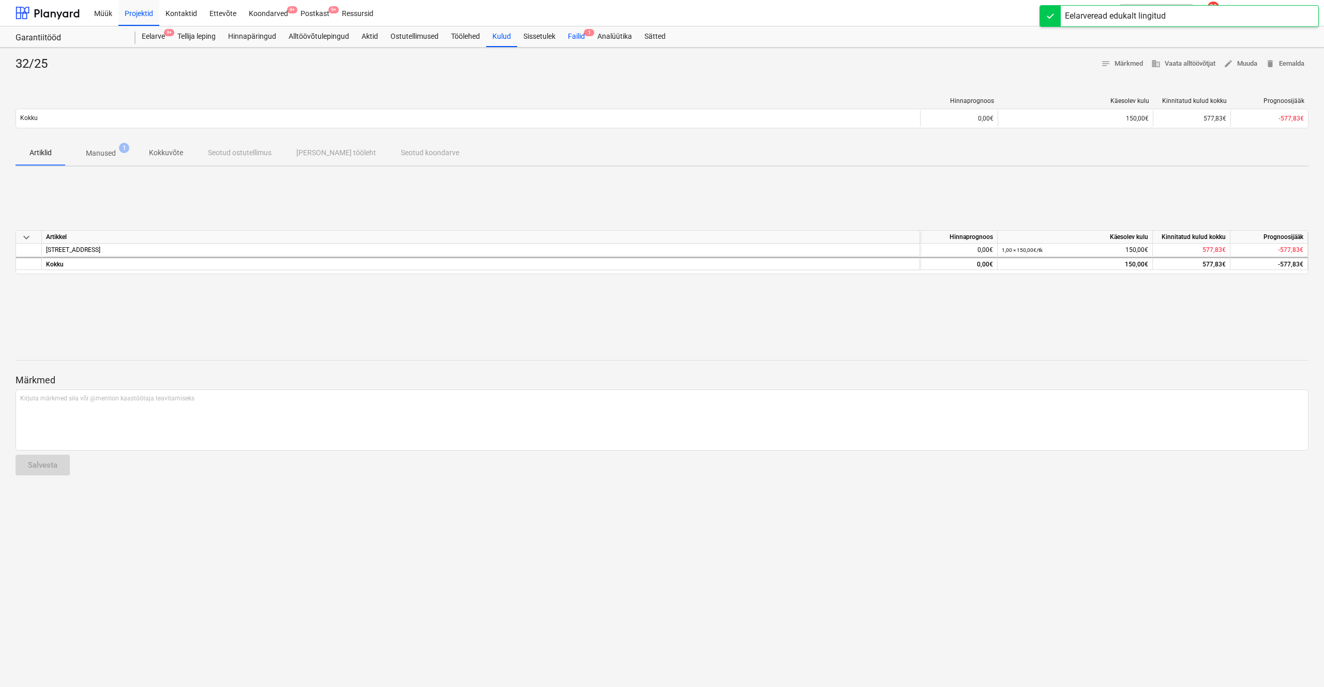
drag, startPoint x: 563, startPoint y: 38, endPoint x: 572, endPoint y: 38, distance: 8.8
click at [562, 38] on div "Sissetulek" at bounding box center [539, 36] width 44 height 21
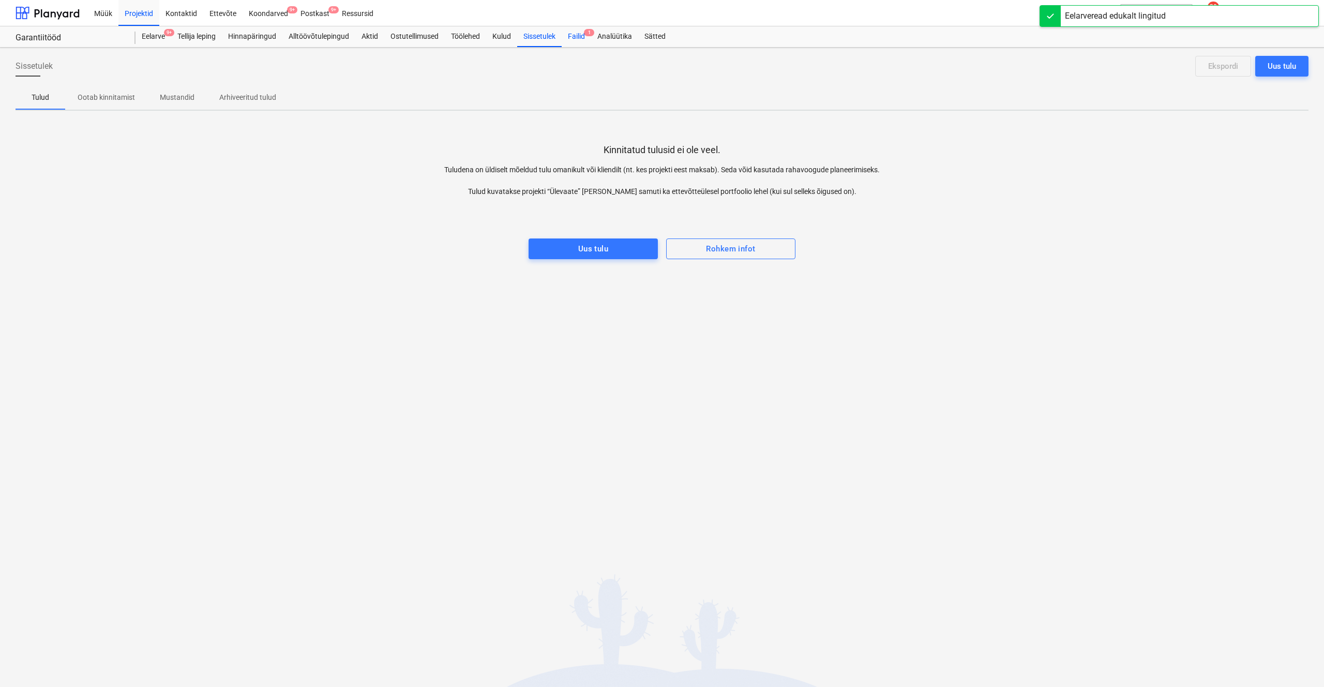
click at [574, 34] on div "Failid 1" at bounding box center [576, 36] width 29 height 21
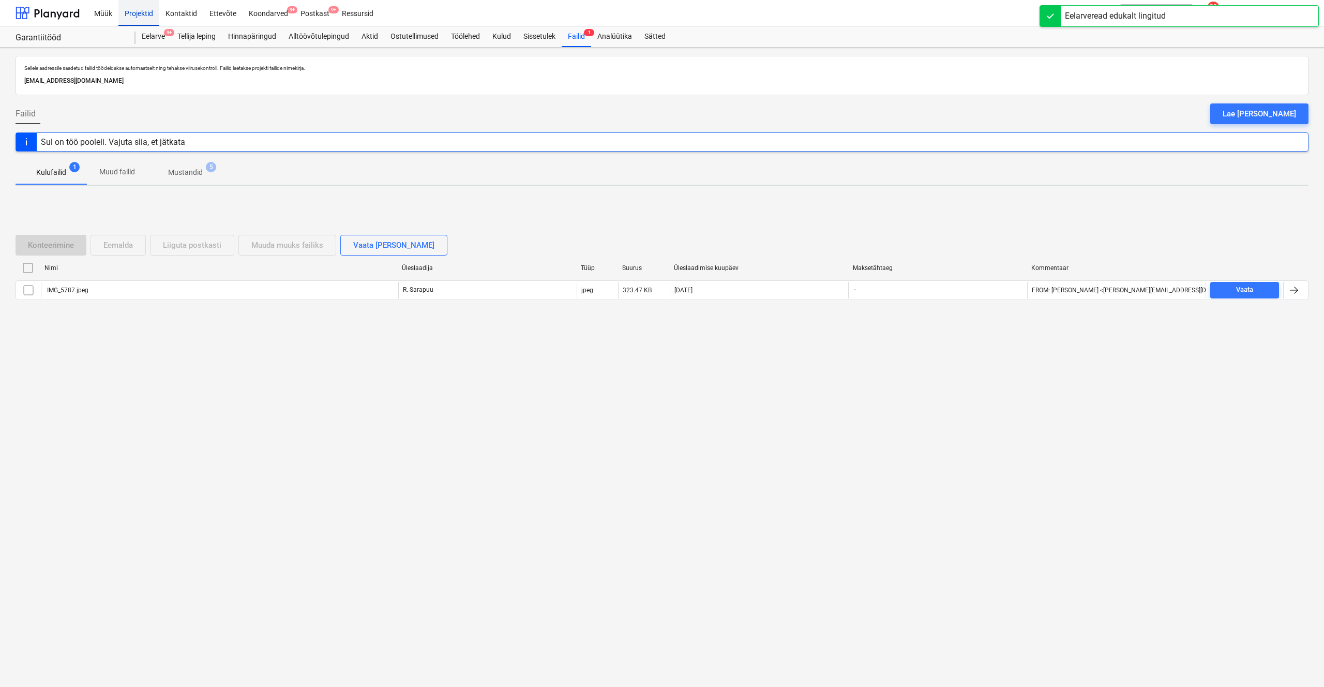
click at [131, 15] on div "Projektid" at bounding box center [138, 12] width 41 height 26
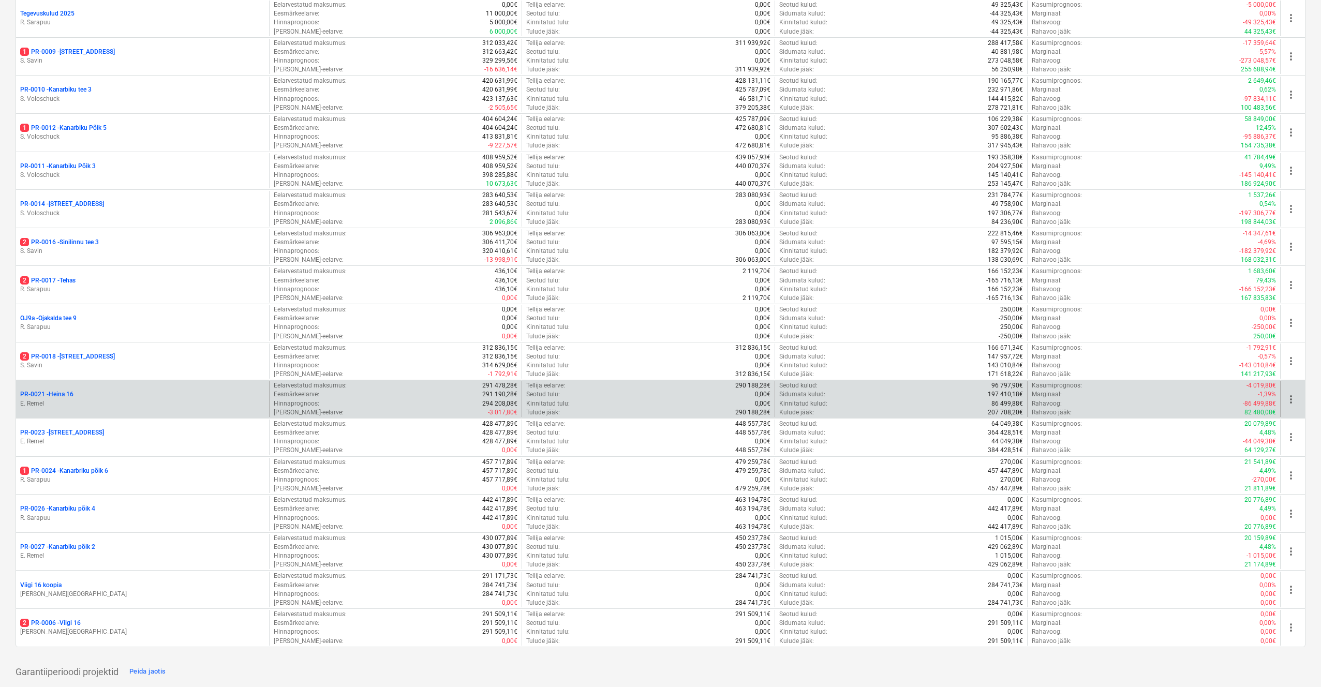
scroll to position [635, 0]
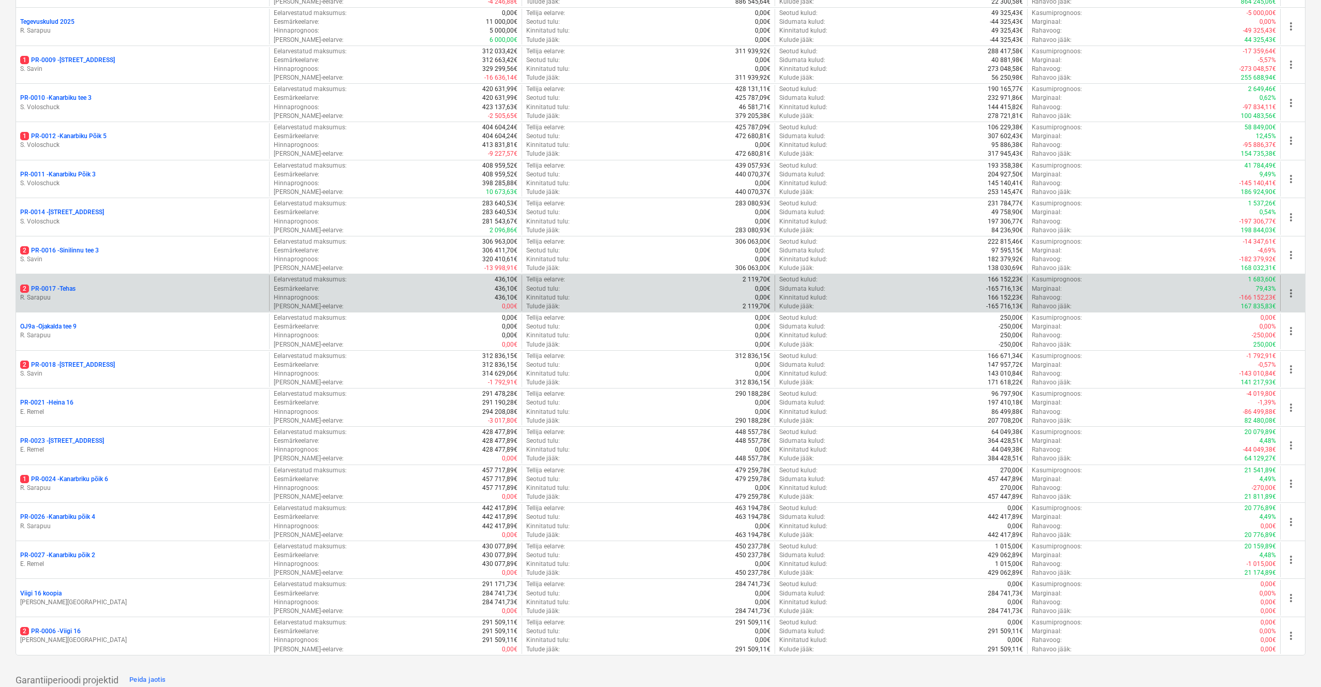
click at [62, 293] on p "R. Sarapuu" at bounding box center [142, 297] width 245 height 9
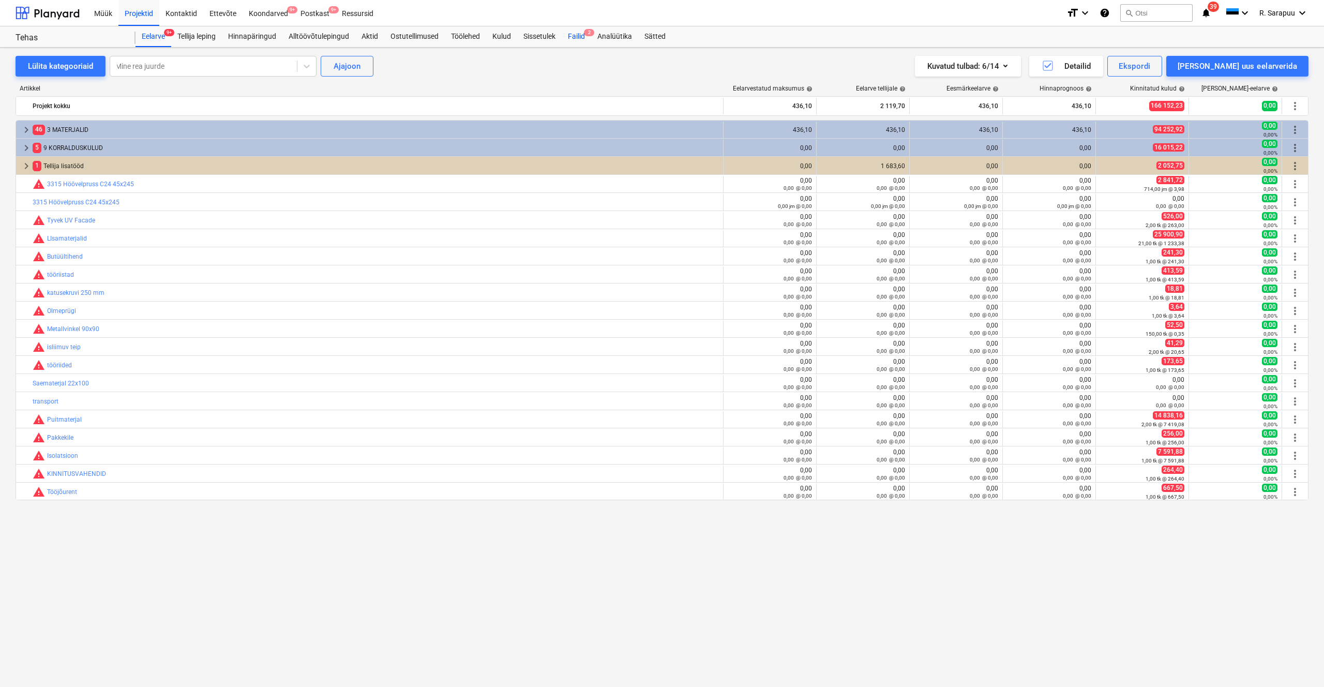
click at [579, 37] on div "Failid 2" at bounding box center [576, 36] width 29 height 21
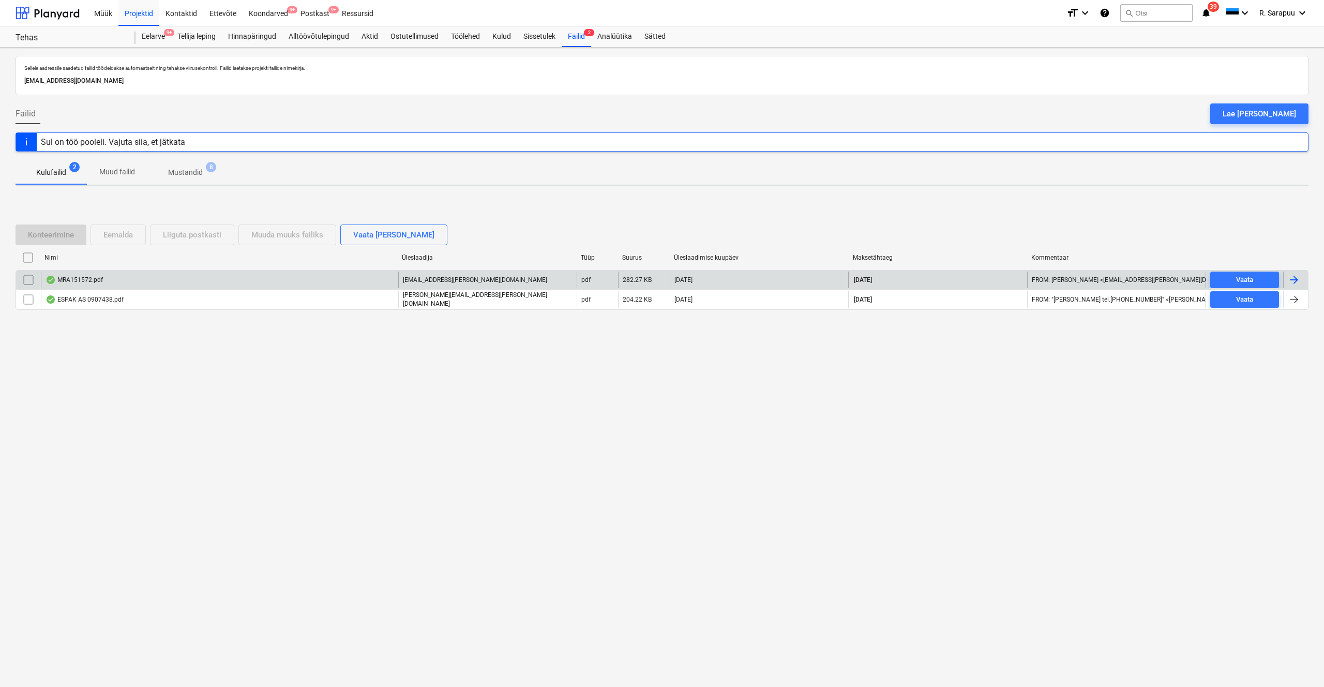
click at [98, 276] on div "MRA151572.pdf" at bounding box center [74, 280] width 57 height 8
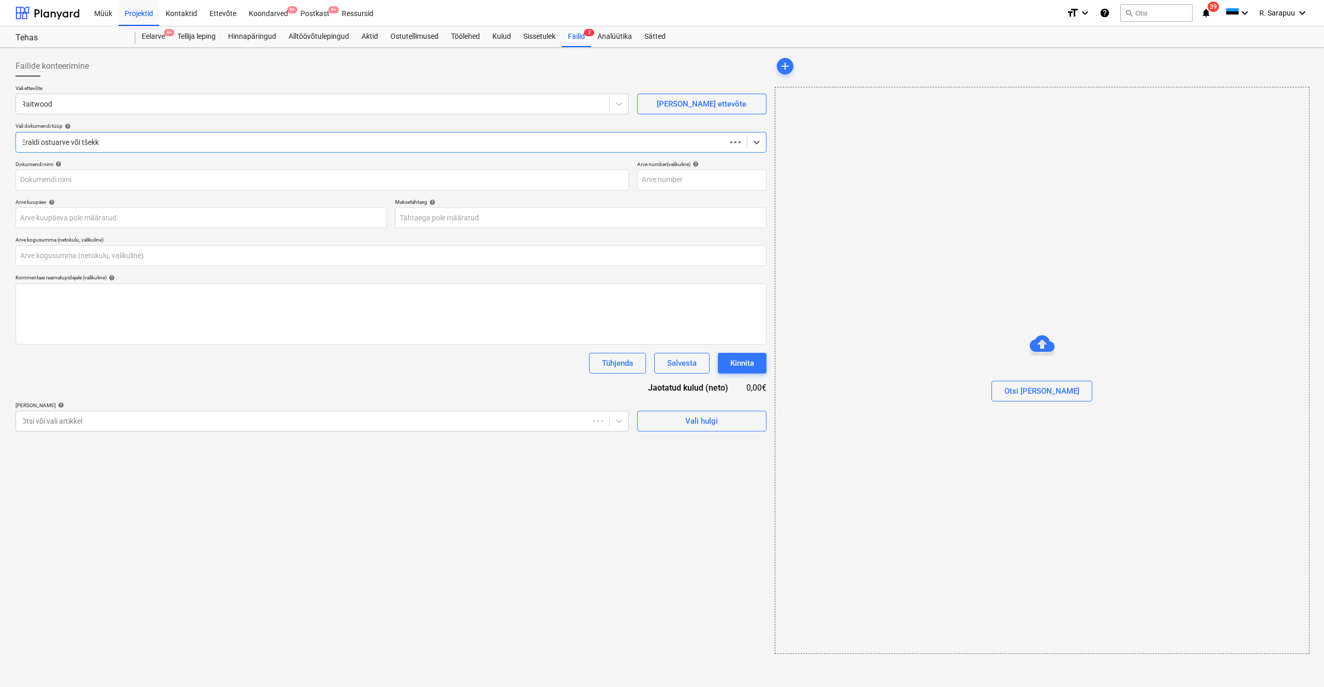
type input "0,00"
type input "MRA151572"
type input "[DATE]"
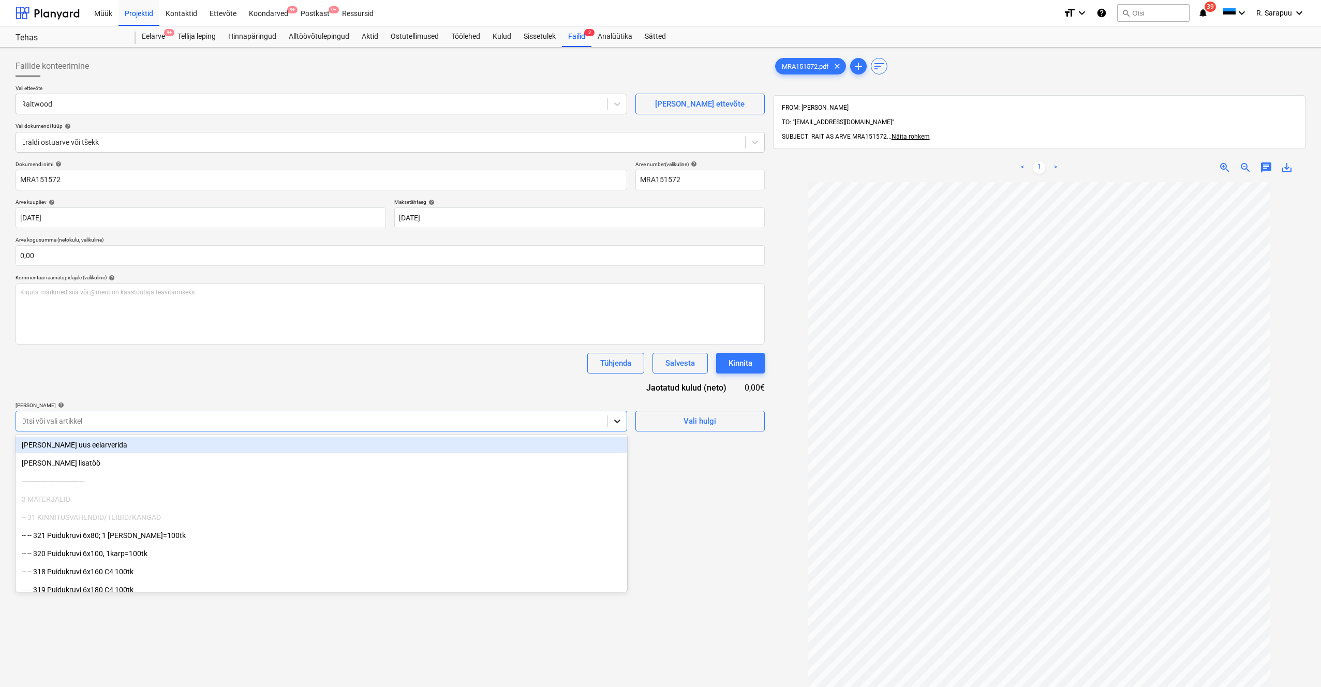
click at [618, 407] on icon at bounding box center [617, 422] width 6 height 4
type input "puit"
drag, startPoint x: 378, startPoint y: 379, endPoint x: 398, endPoint y: 399, distance: 28.9
click at [378, 378] on div "Dokumendi nimi help MRA151572 Arve number (valikuline) help MRA151572 Arve kuup…" at bounding box center [390, 330] width 749 height 339
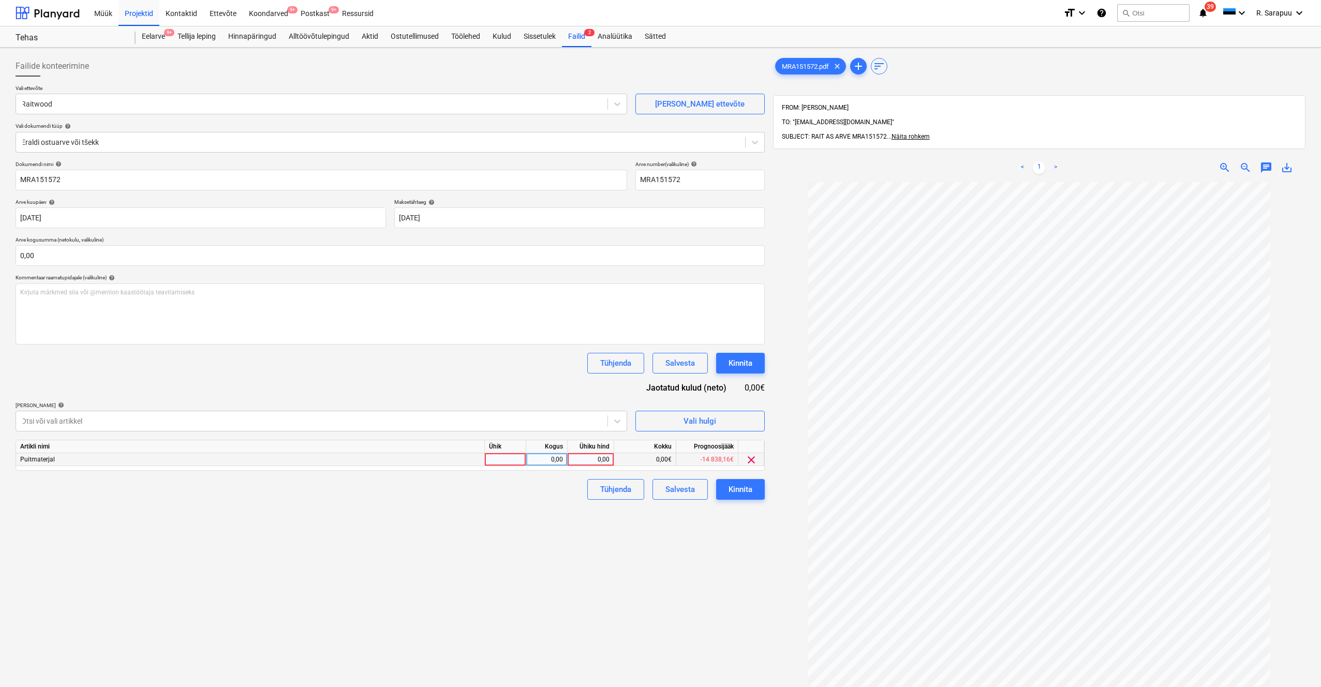
click at [583, 407] on div "0,00" at bounding box center [591, 459] width 38 height 13
type input "6368,10"
click at [250, 252] on input "text" at bounding box center [390, 255] width 749 height 21
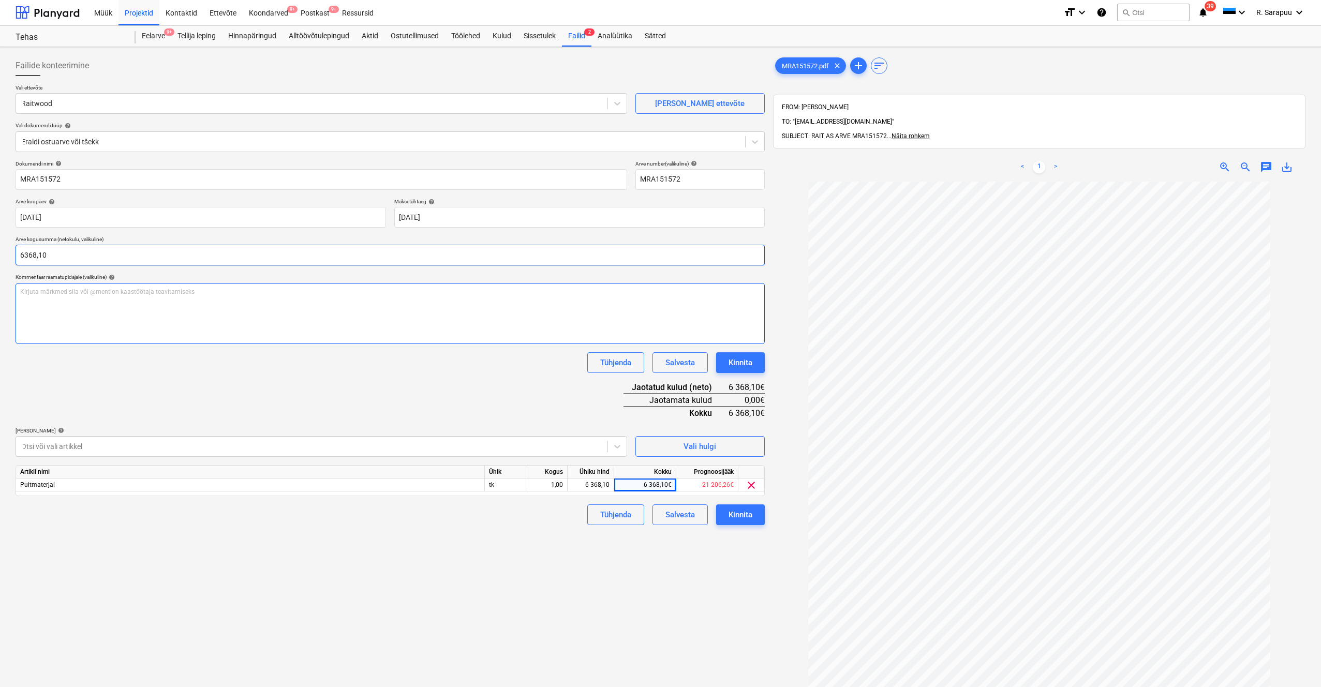
type input "6 368,10"
click at [301, 404] on div "Dokumendi nimi help MRA151572 Arve number (valikuline) help MRA151572 Arve kuup…" at bounding box center [390, 342] width 749 height 365
click at [744, 407] on div "Kinnita" at bounding box center [740, 514] width 24 height 13
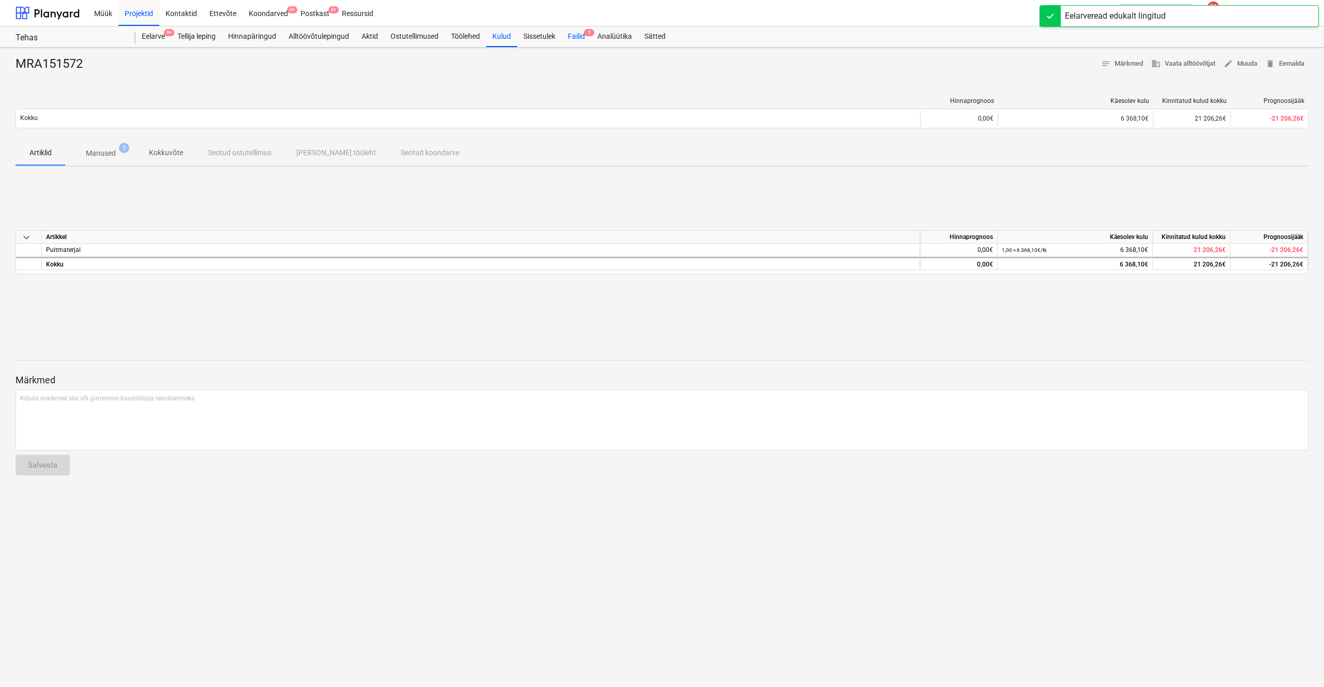
click at [587, 35] on div "Failid 1" at bounding box center [576, 36] width 29 height 21
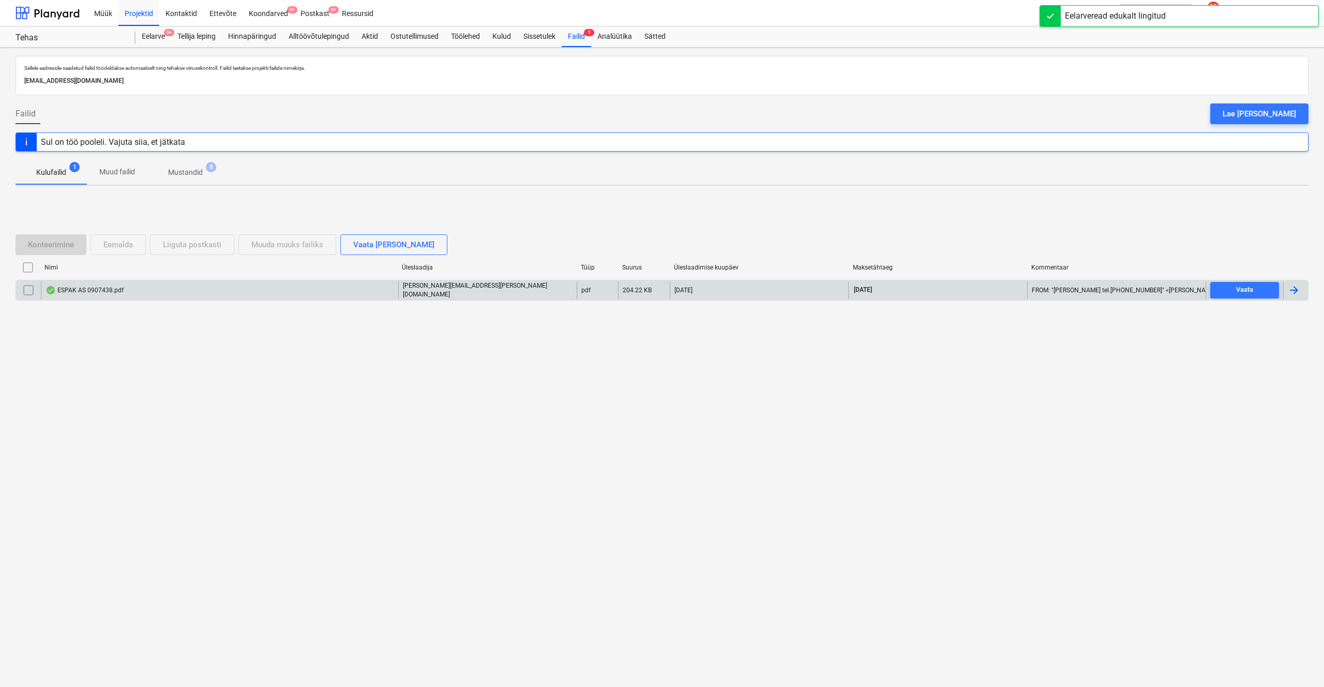
click at [73, 286] on div "ESPAK AS 0907438.pdf" at bounding box center [85, 290] width 78 height 8
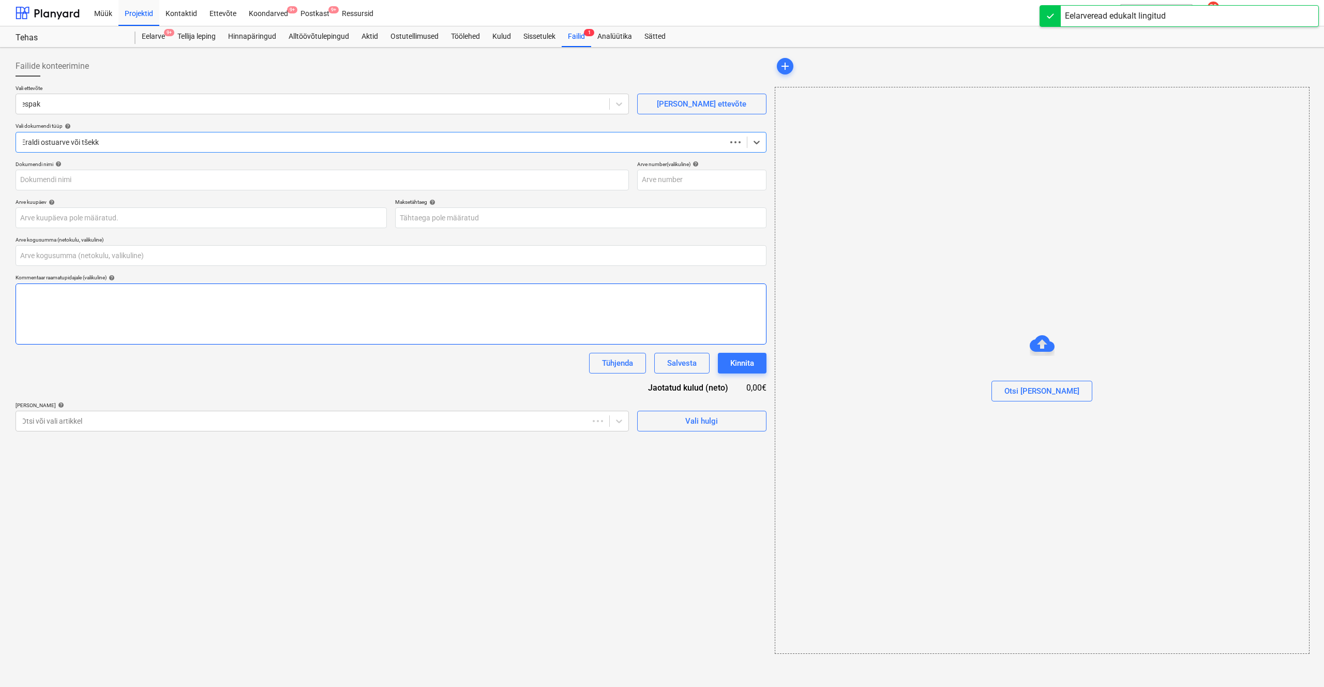
type input "0,00"
type input "0907438"
type input "[DATE]"
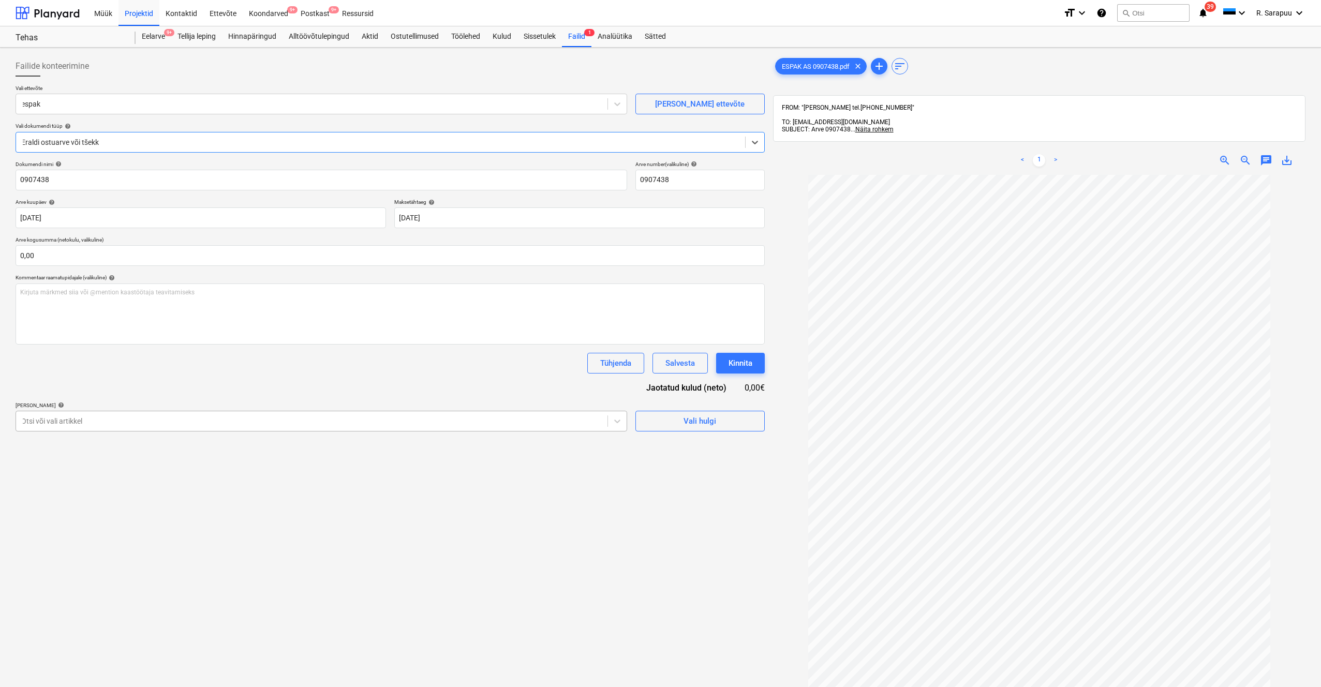
click at [511, 407] on div at bounding box center [311, 421] width 581 height 10
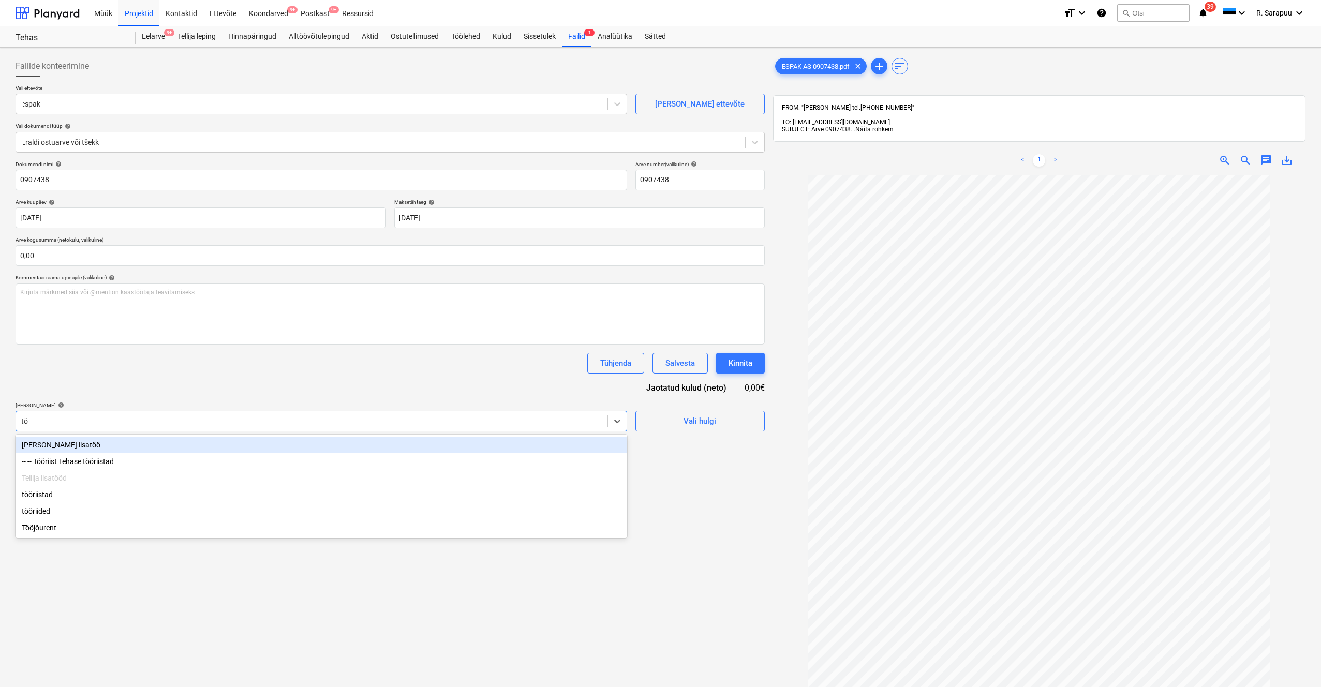
type input "töö"
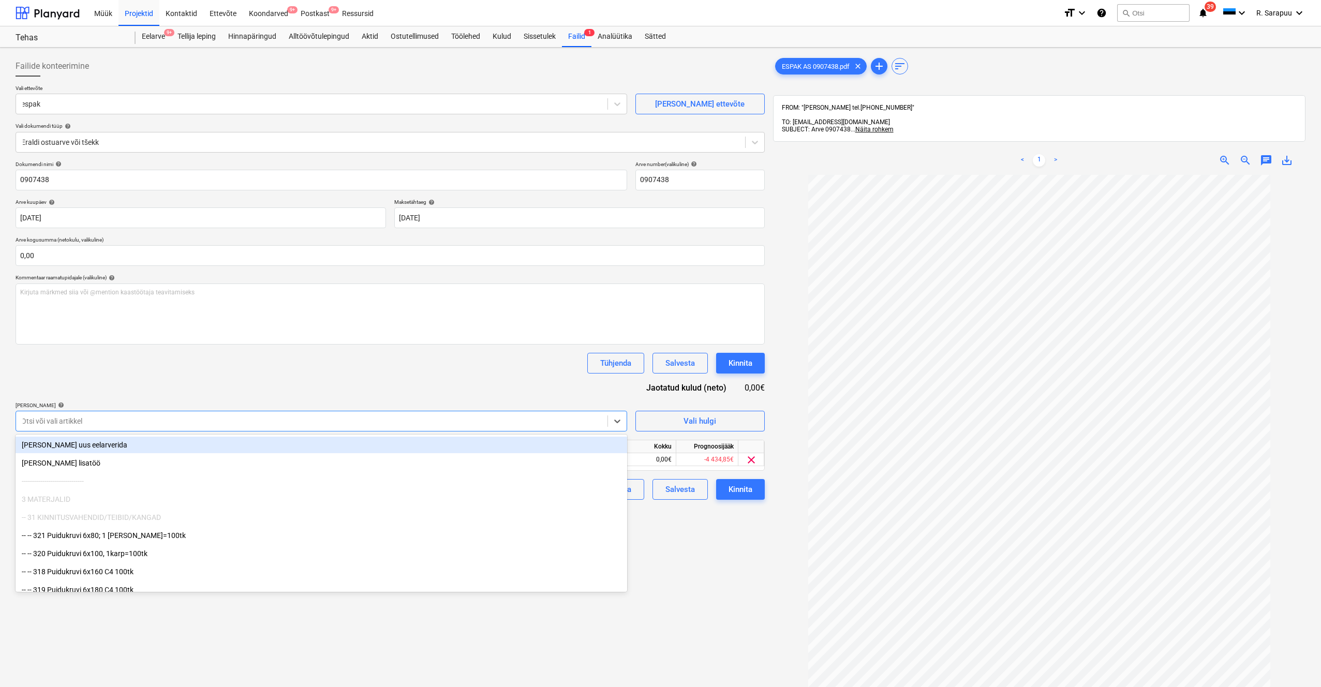
click at [327, 379] on div "Dokumendi nimi help 0907438 Arve number (valikuline) help 0907438 Arve kuupäev …" at bounding box center [390, 330] width 749 height 339
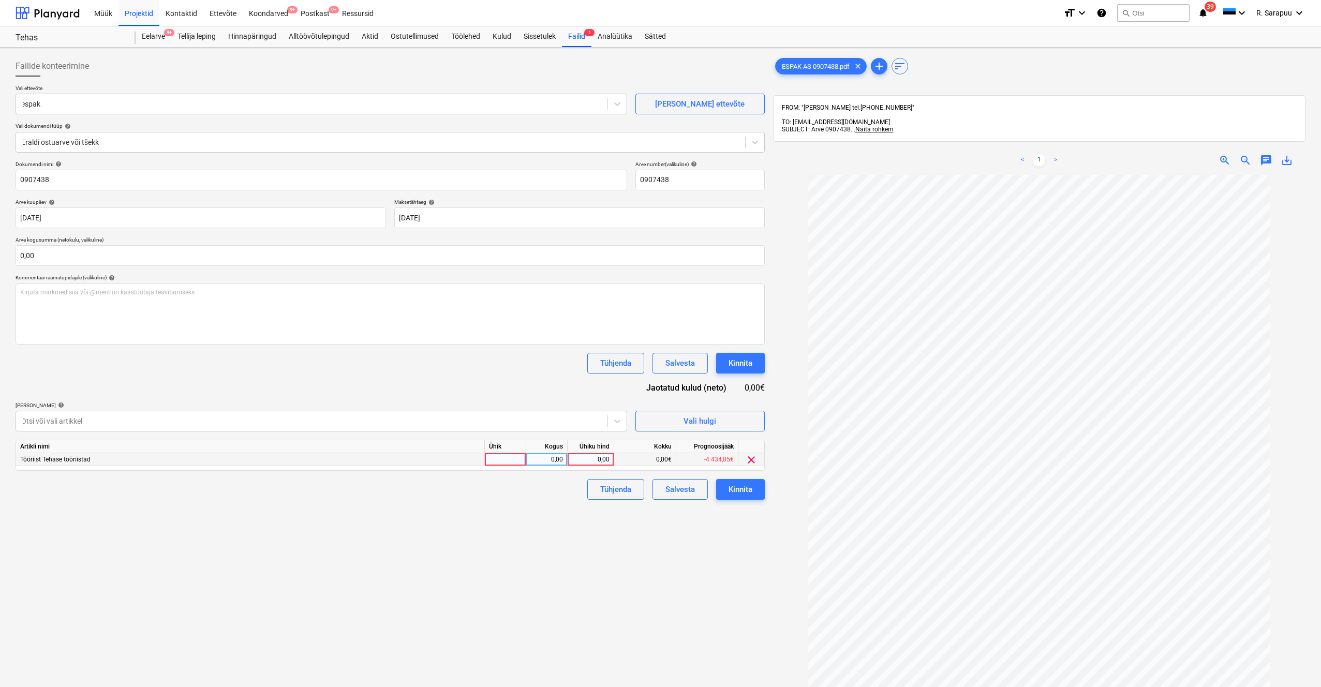
click at [597, 407] on div "0,00" at bounding box center [591, 459] width 38 height 13
type input "144,44"
click at [165, 256] on input "text" at bounding box center [390, 255] width 749 height 21
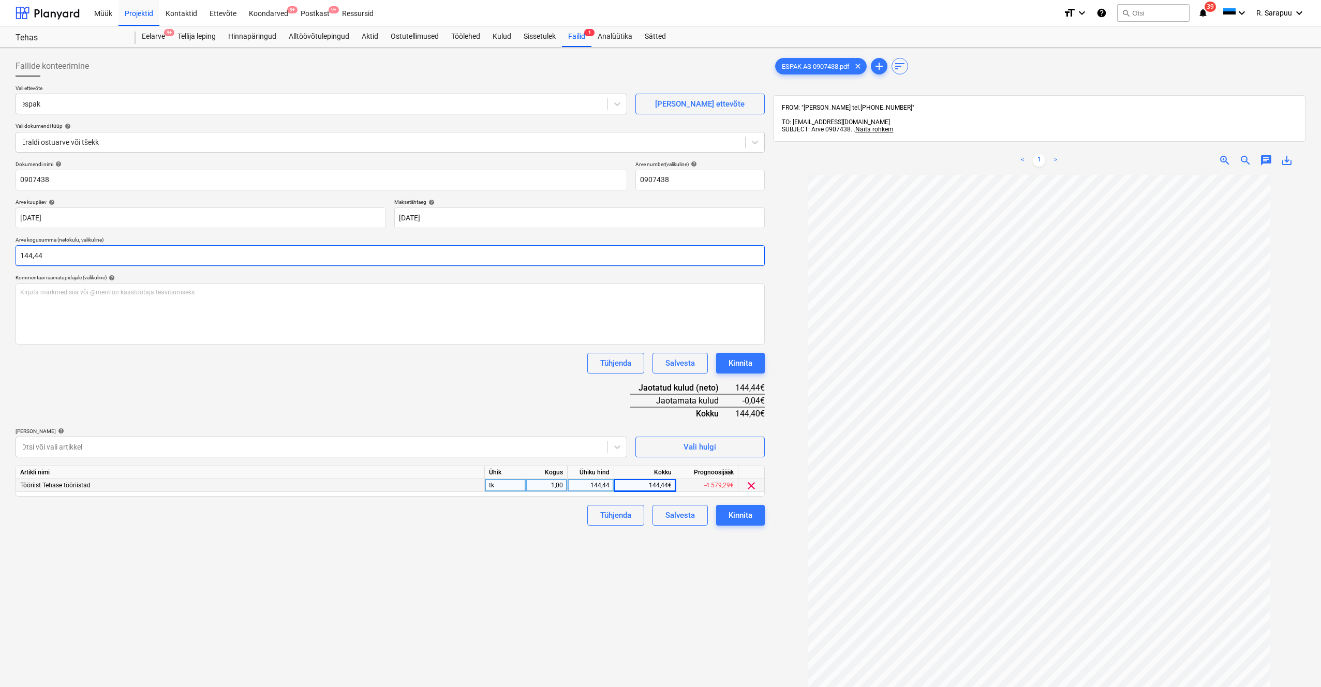
type input "144,44"
click at [235, 385] on div "Dokumendi nimi help 0907438 Arve number (valikuline) help 0907438 Arve kuupäev …" at bounding box center [390, 343] width 749 height 365
click at [741, 407] on div "Kinnita" at bounding box center [740, 515] width 24 height 13
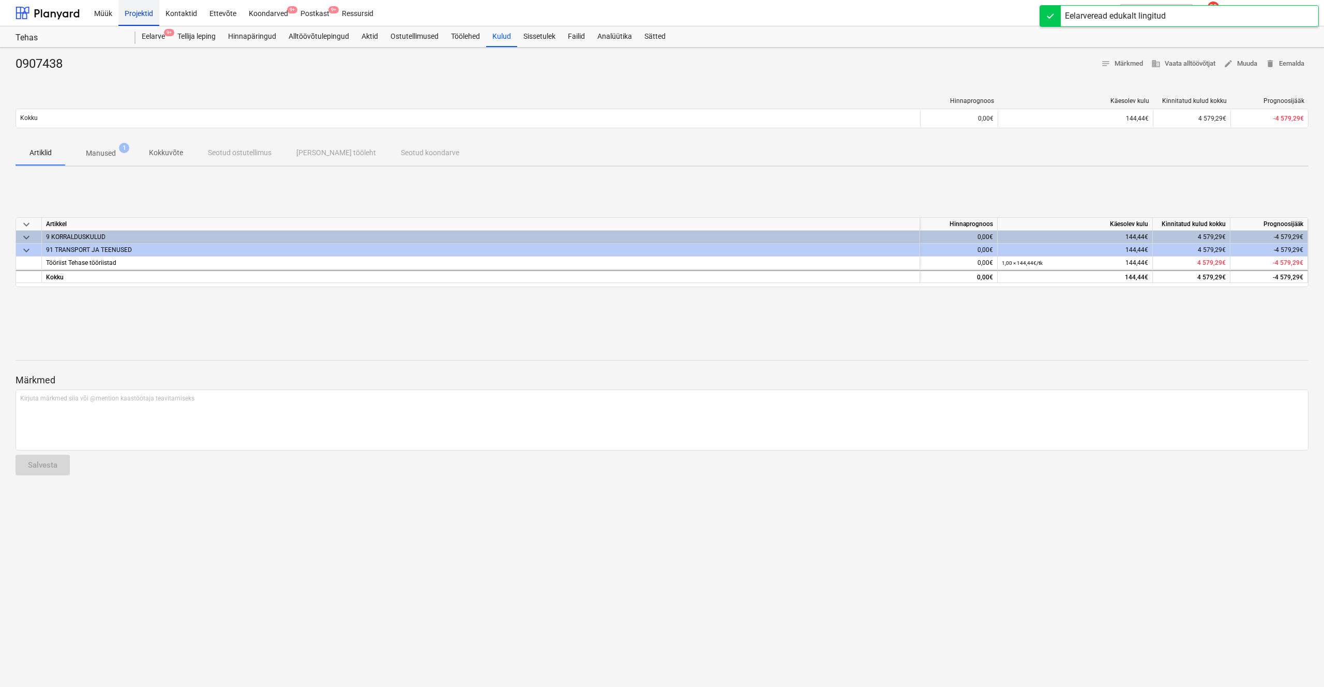
click at [139, 14] on div "Projektid" at bounding box center [138, 12] width 41 height 26
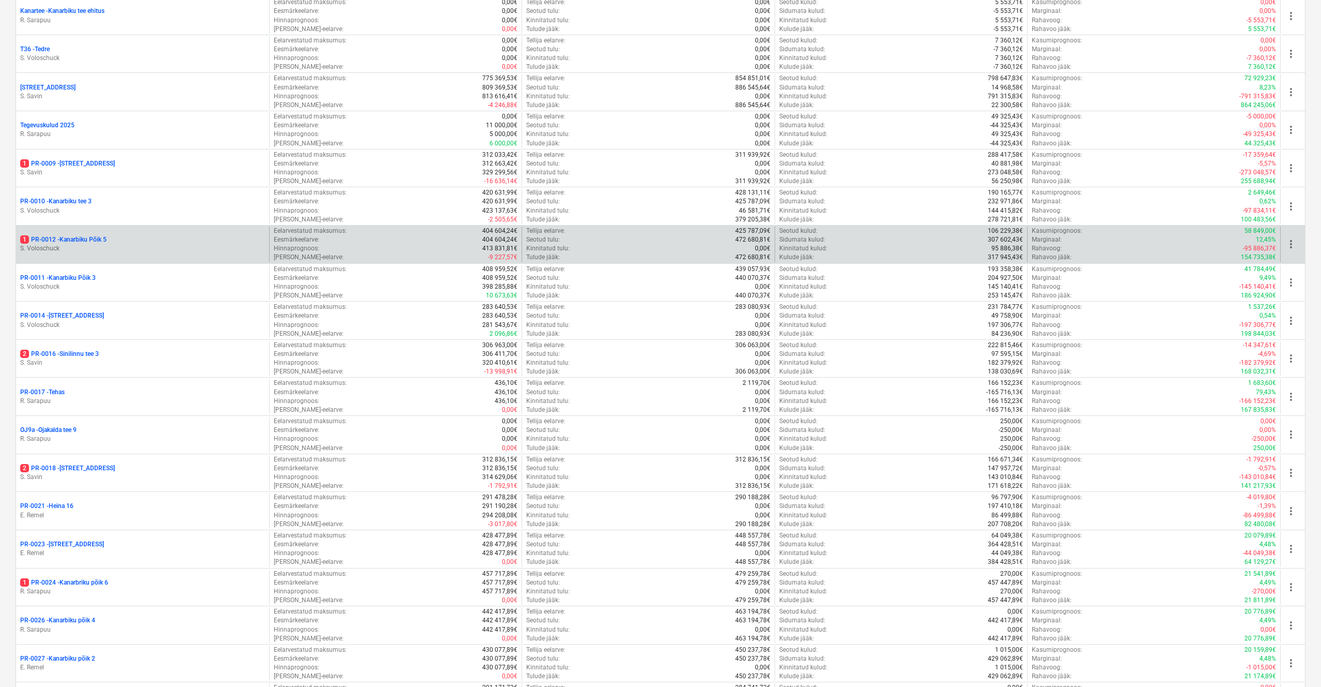
scroll to position [519, 0]
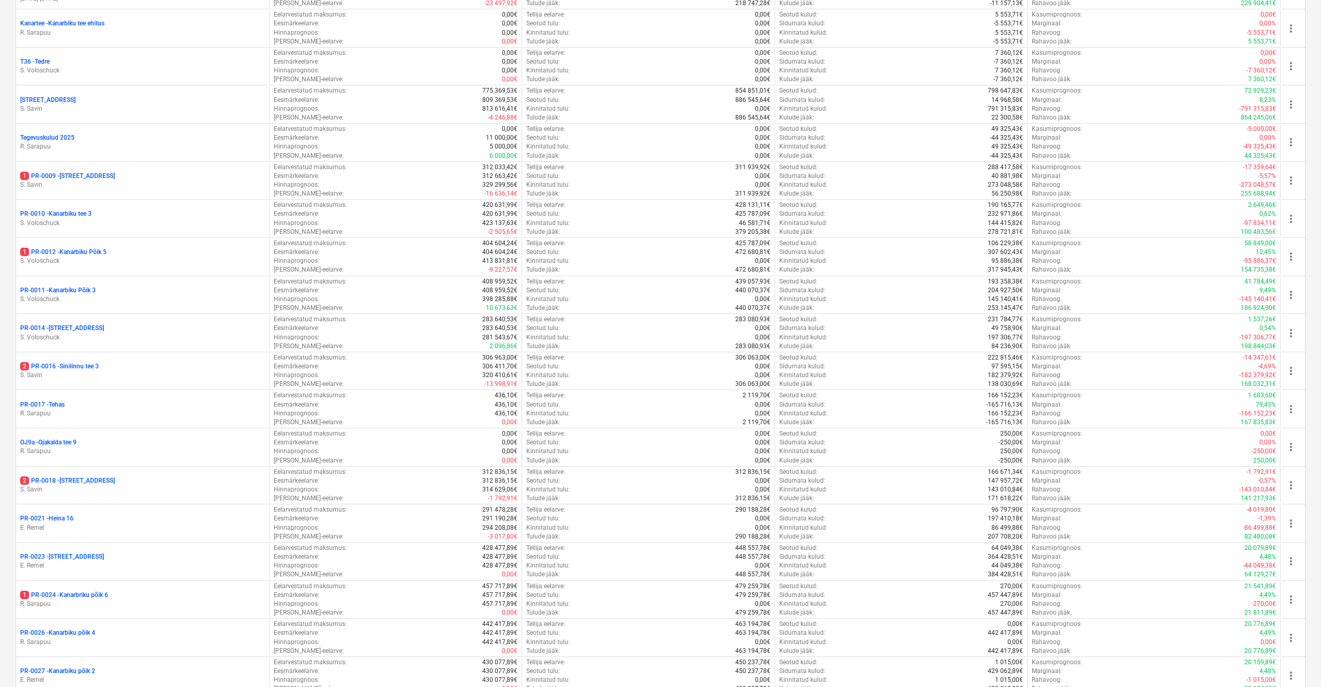
click at [78, 407] on p "PR-0023 - Kanarbriku tee 7" at bounding box center [62, 556] width 84 height 9
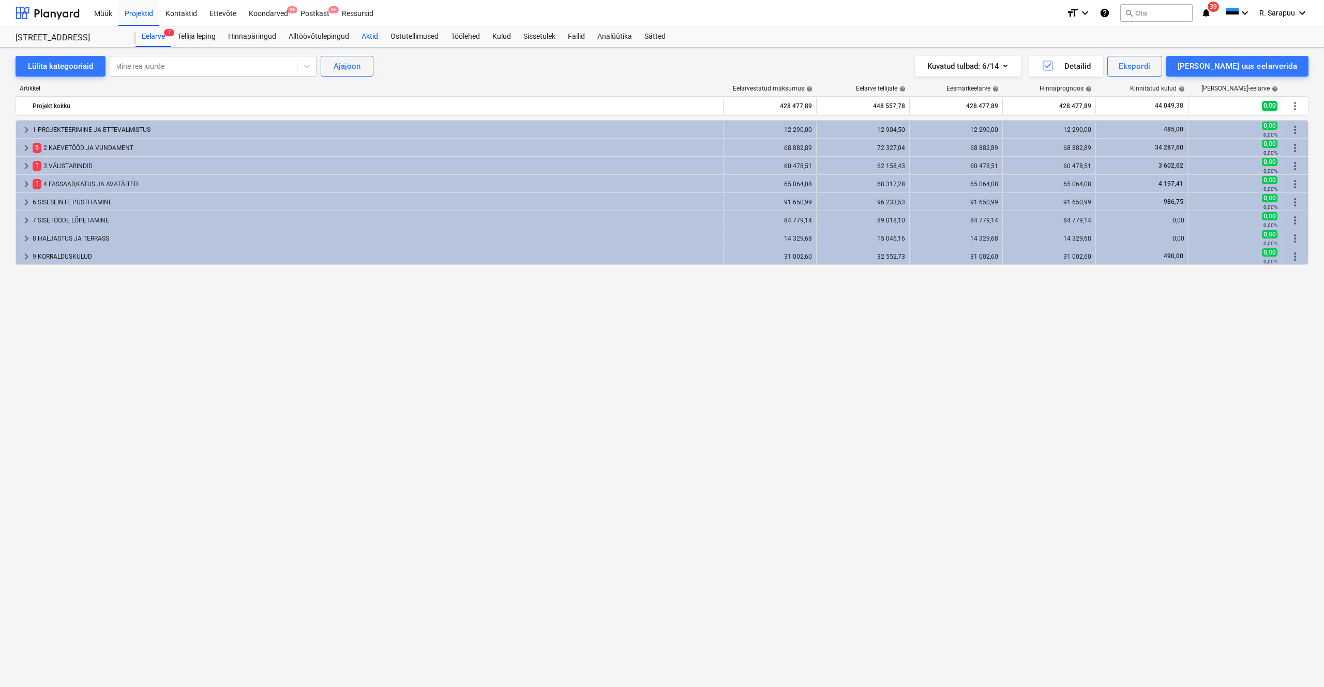
click at [378, 36] on div "Aktid" at bounding box center [369, 36] width 29 height 21
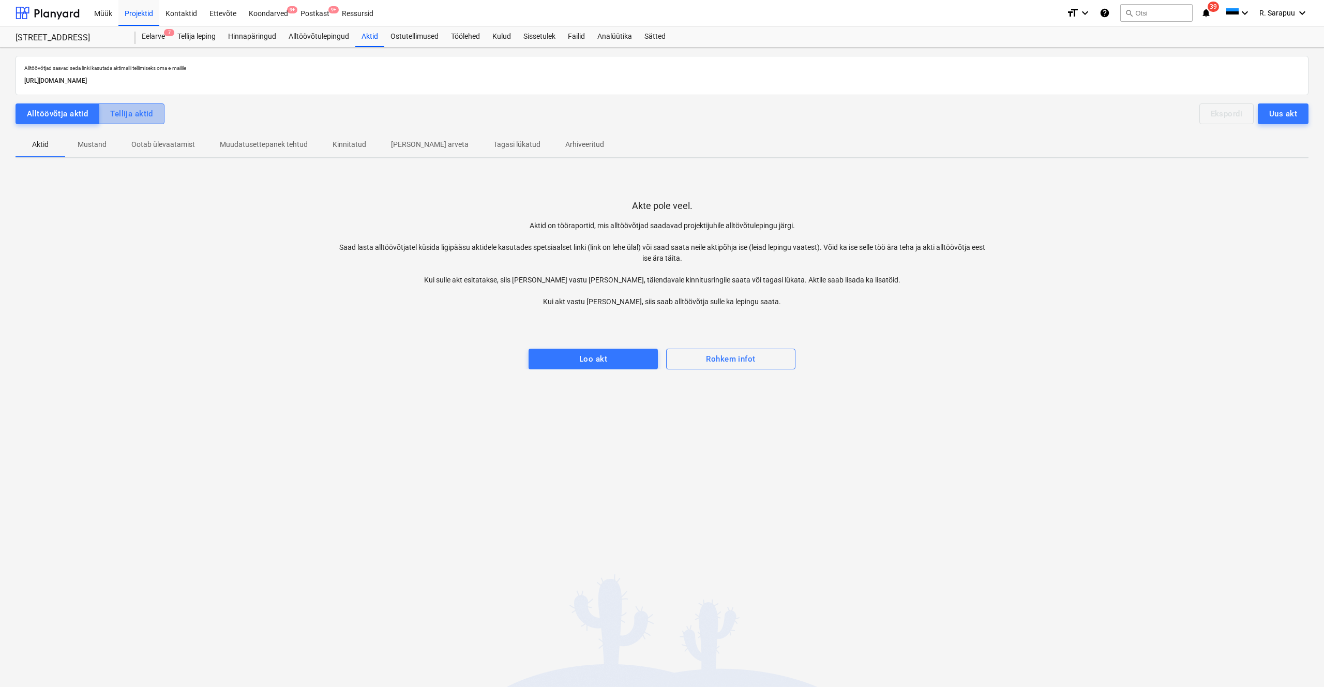
click at [148, 118] on div "Tellija aktid" at bounding box center [131, 113] width 43 height 13
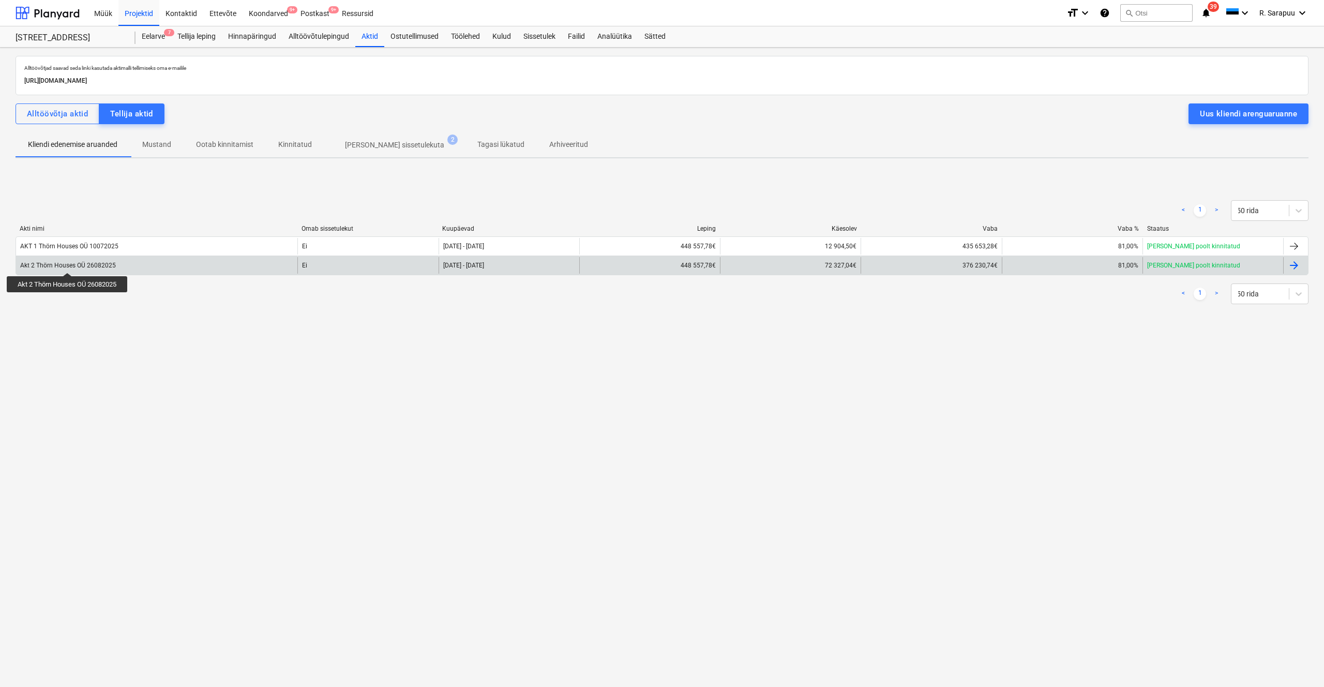
click at [68, 263] on div "Akt 2 Thörn Houses OÜ 26082025" at bounding box center [68, 265] width 96 height 7
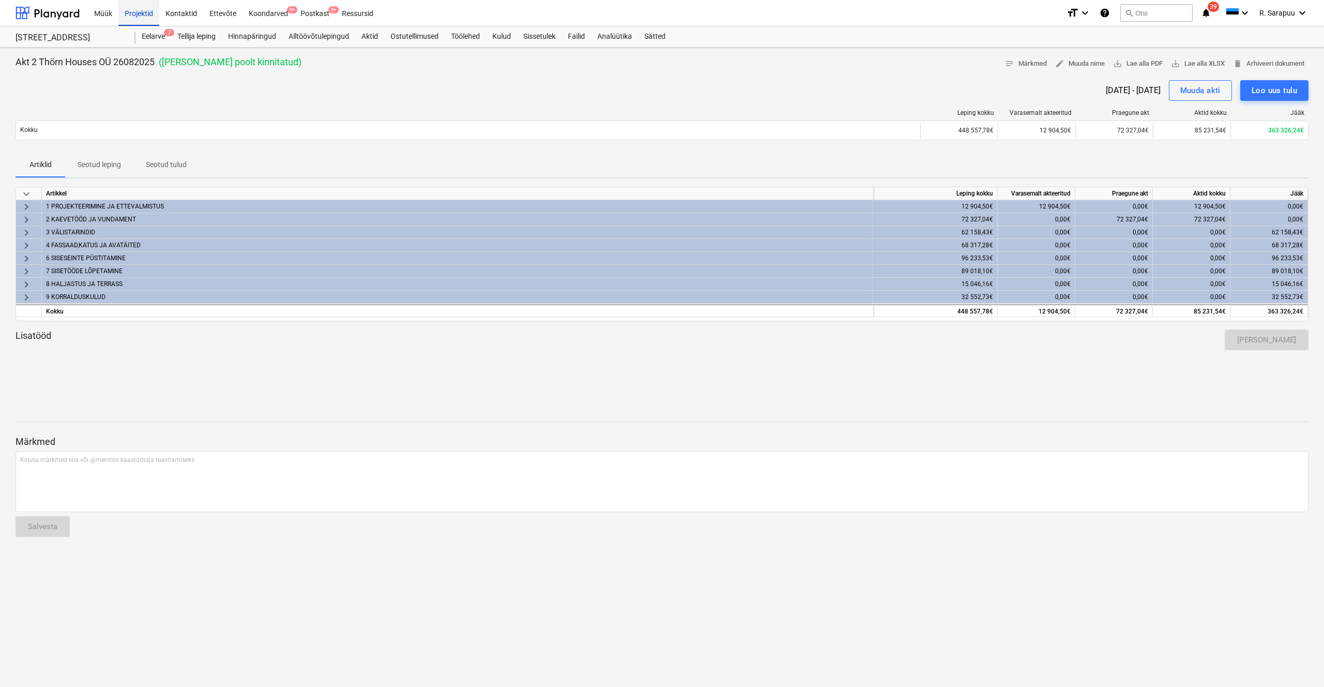
click at [151, 15] on div "Projektid" at bounding box center [138, 12] width 41 height 26
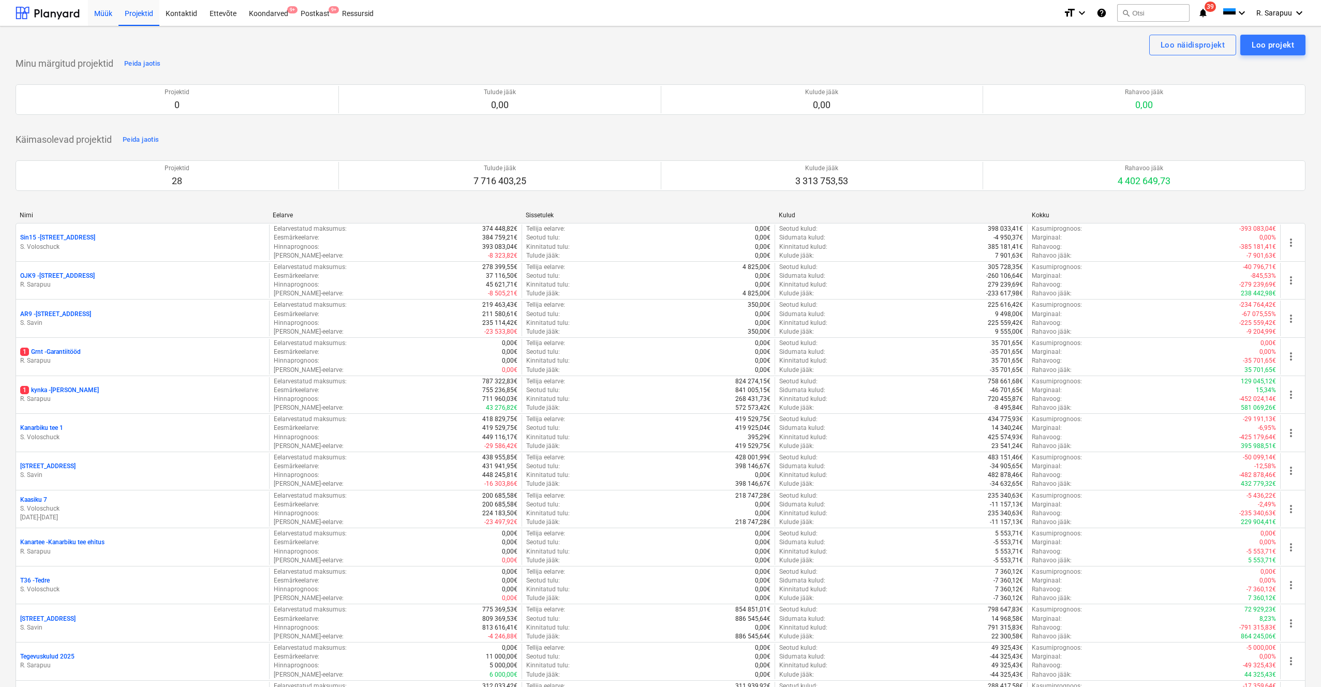
click at [115, 16] on div "Müük" at bounding box center [103, 12] width 31 height 26
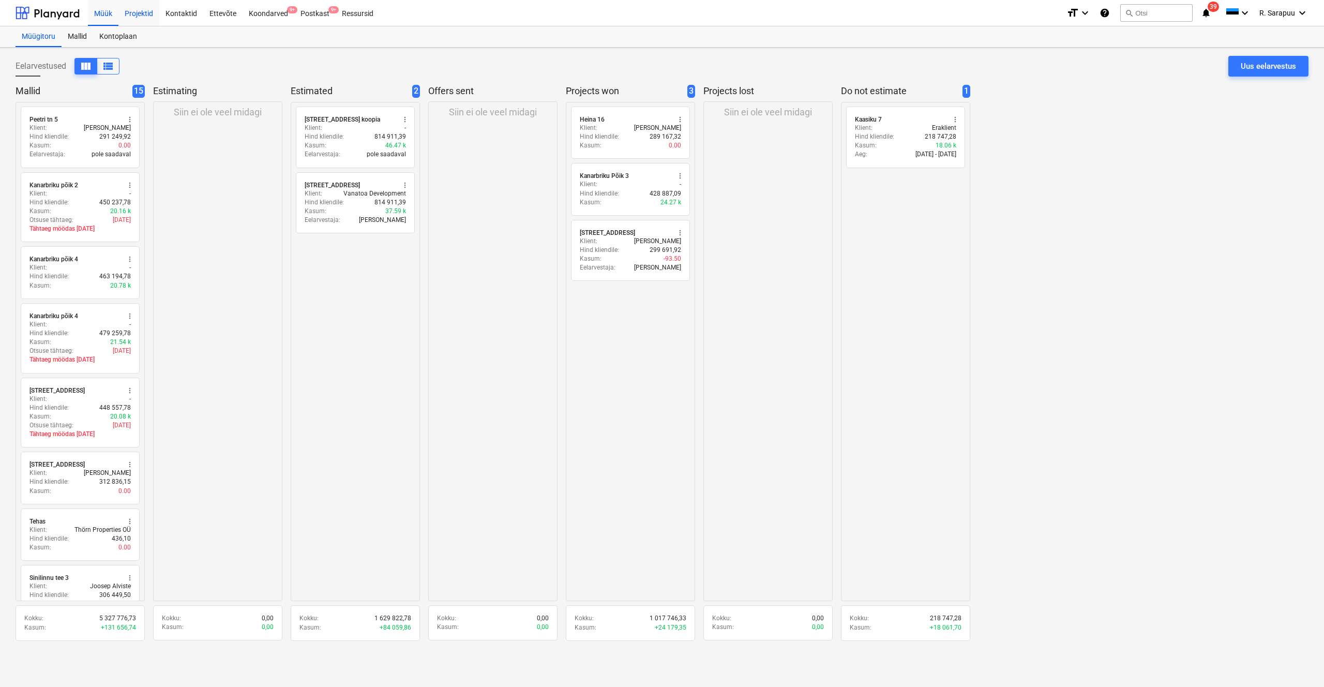
click at [132, 14] on div "Projektid" at bounding box center [138, 12] width 41 height 26
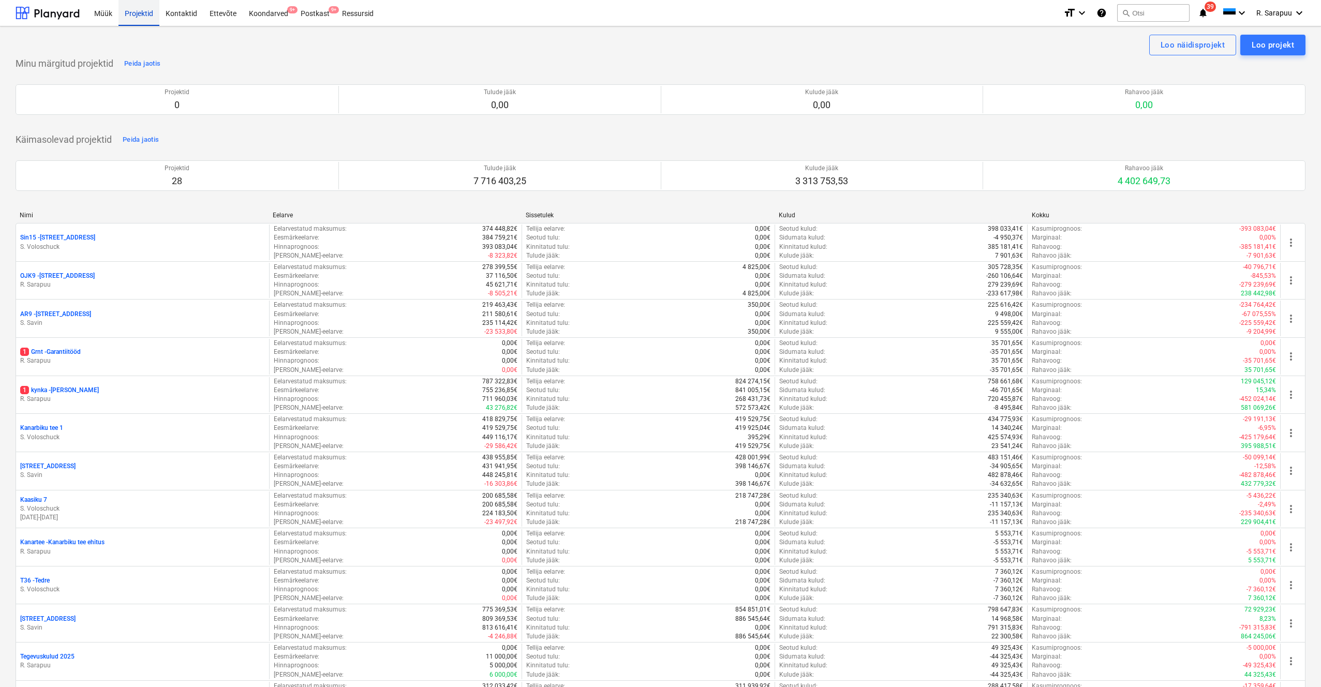
click at [136, 13] on div "Projektid" at bounding box center [138, 12] width 41 height 26
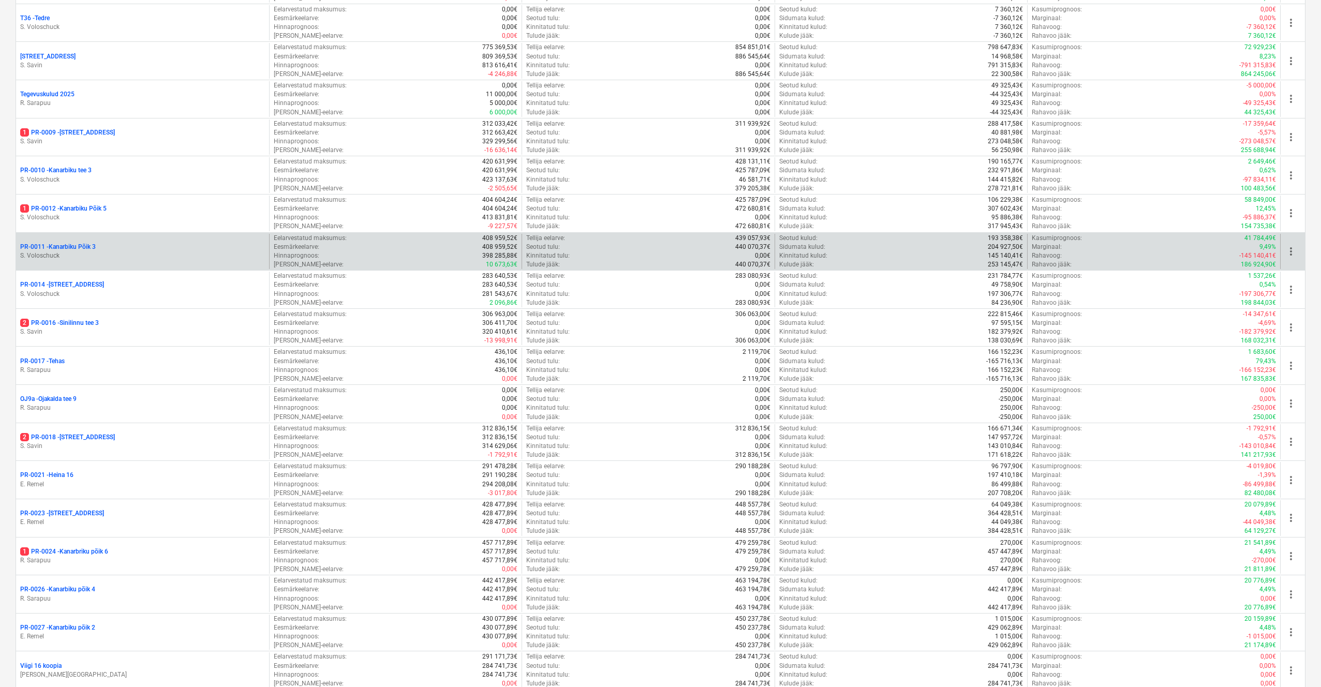
scroll to position [564, 0]
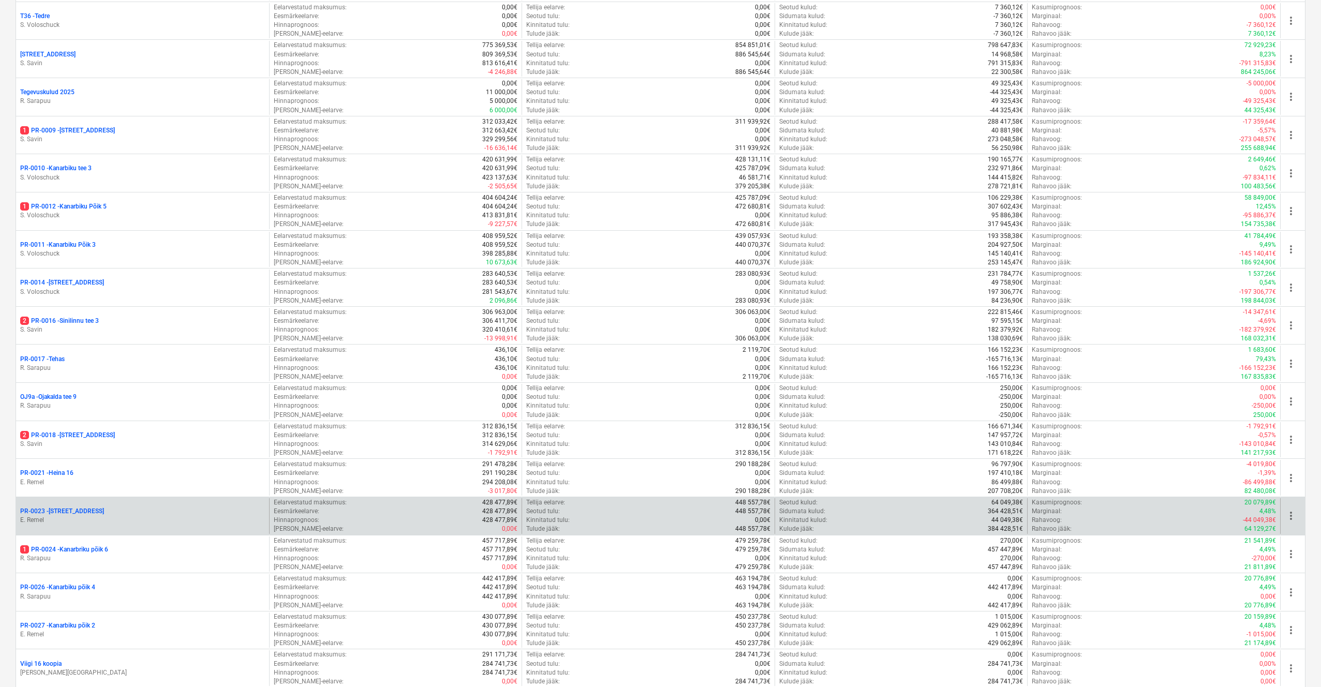
click at [92, 407] on p "E. Remel" at bounding box center [142, 520] width 245 height 9
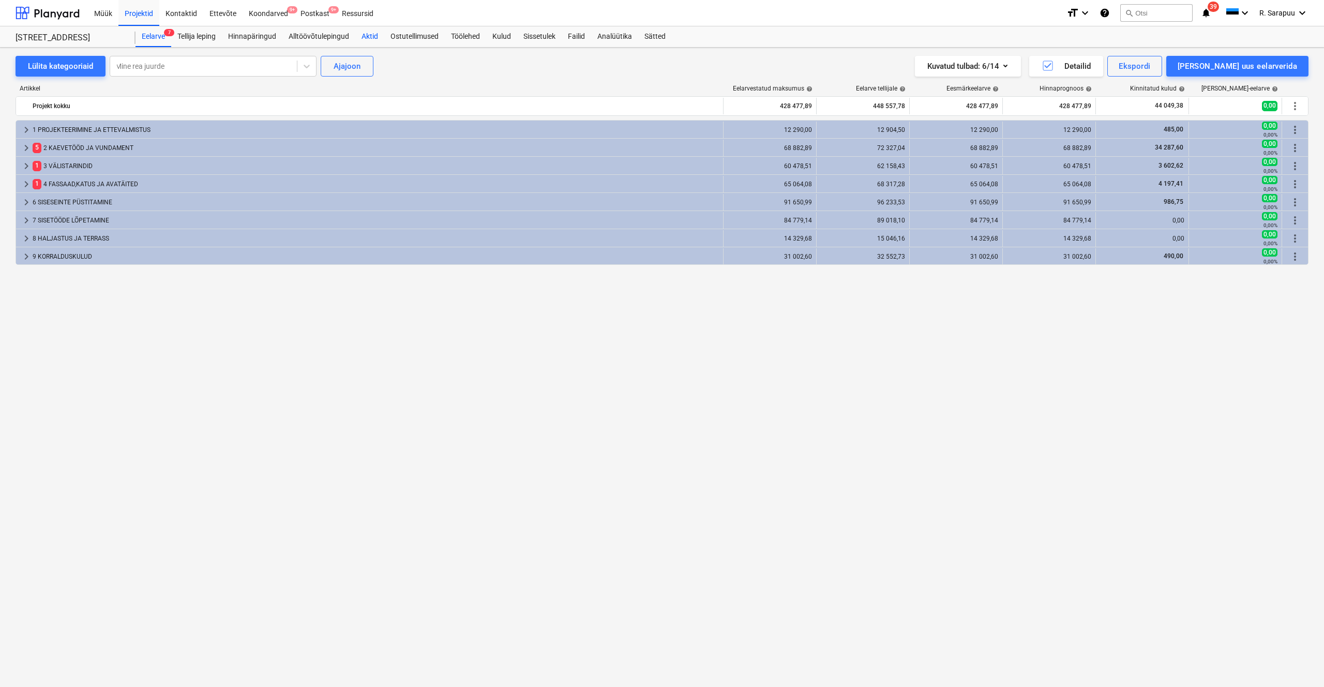
click at [357, 37] on div "Aktid" at bounding box center [369, 36] width 29 height 21
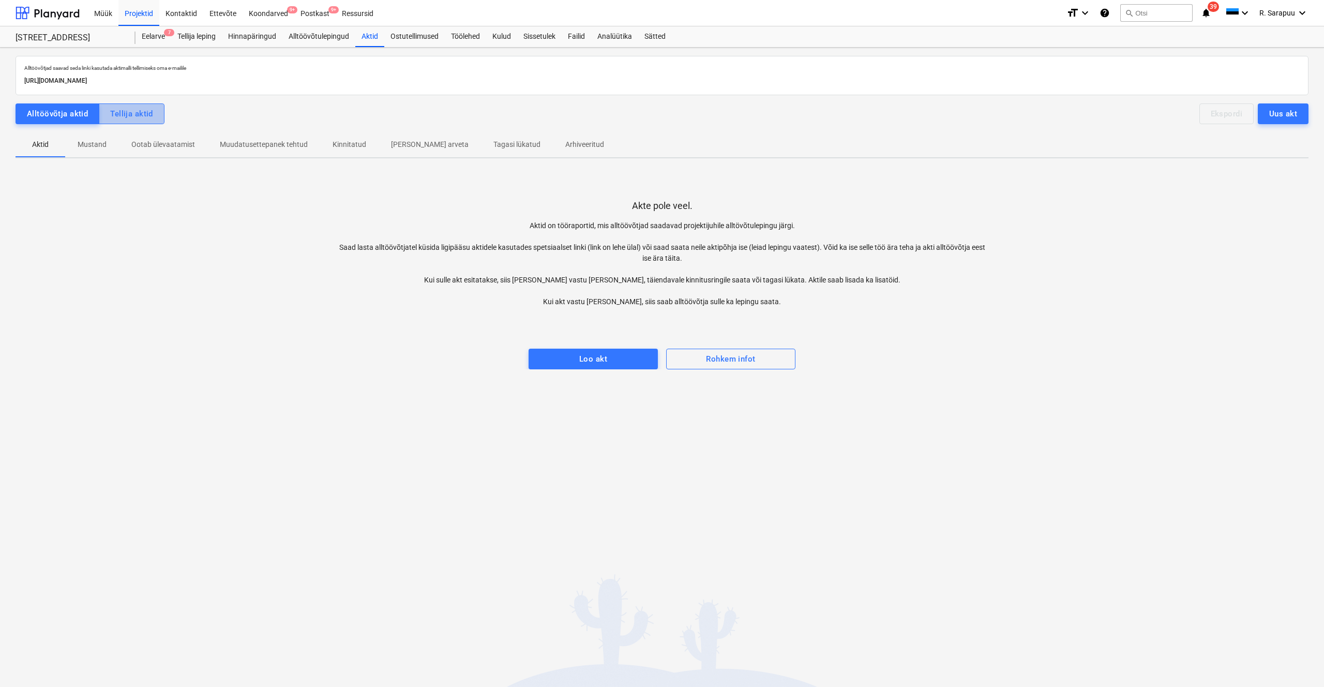
click at [124, 115] on div "Tellija aktid" at bounding box center [131, 113] width 43 height 13
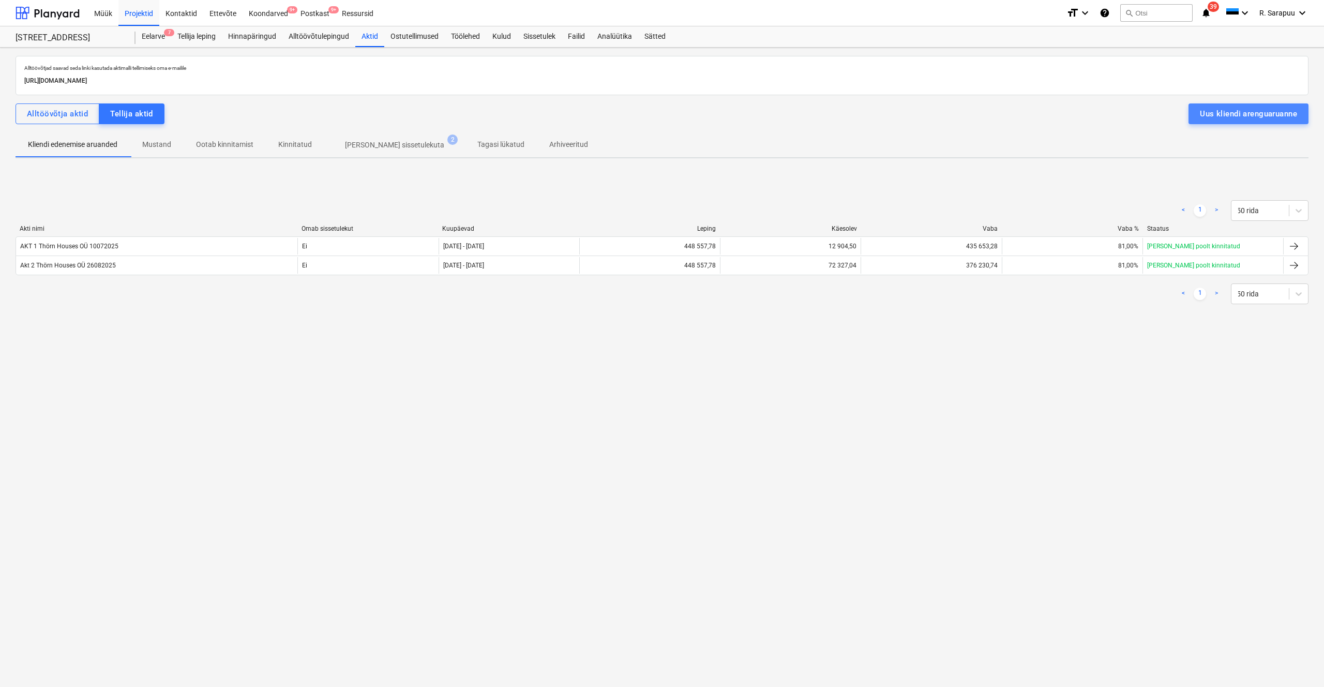
click at [744, 118] on div "Uus kliendi arenguaruanne" at bounding box center [1248, 113] width 97 height 13
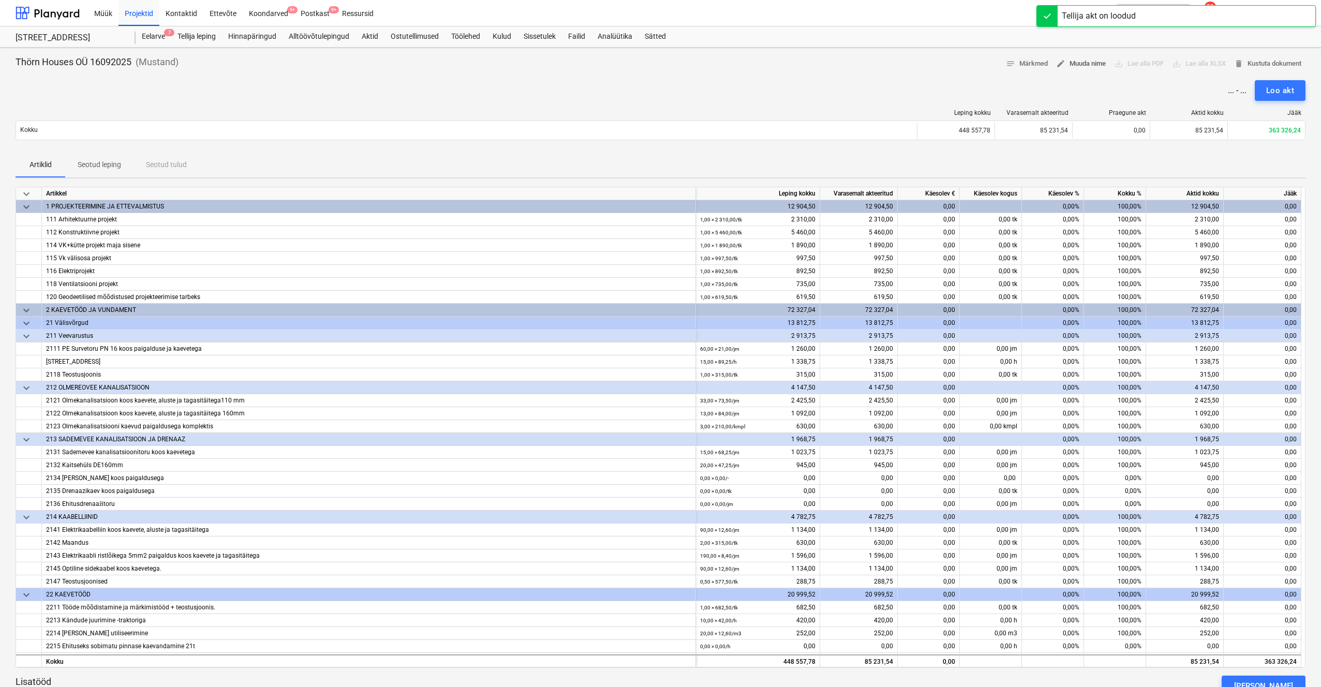
click at [744, 63] on span "edit Muuda nime" at bounding box center [1081, 64] width 50 height 12
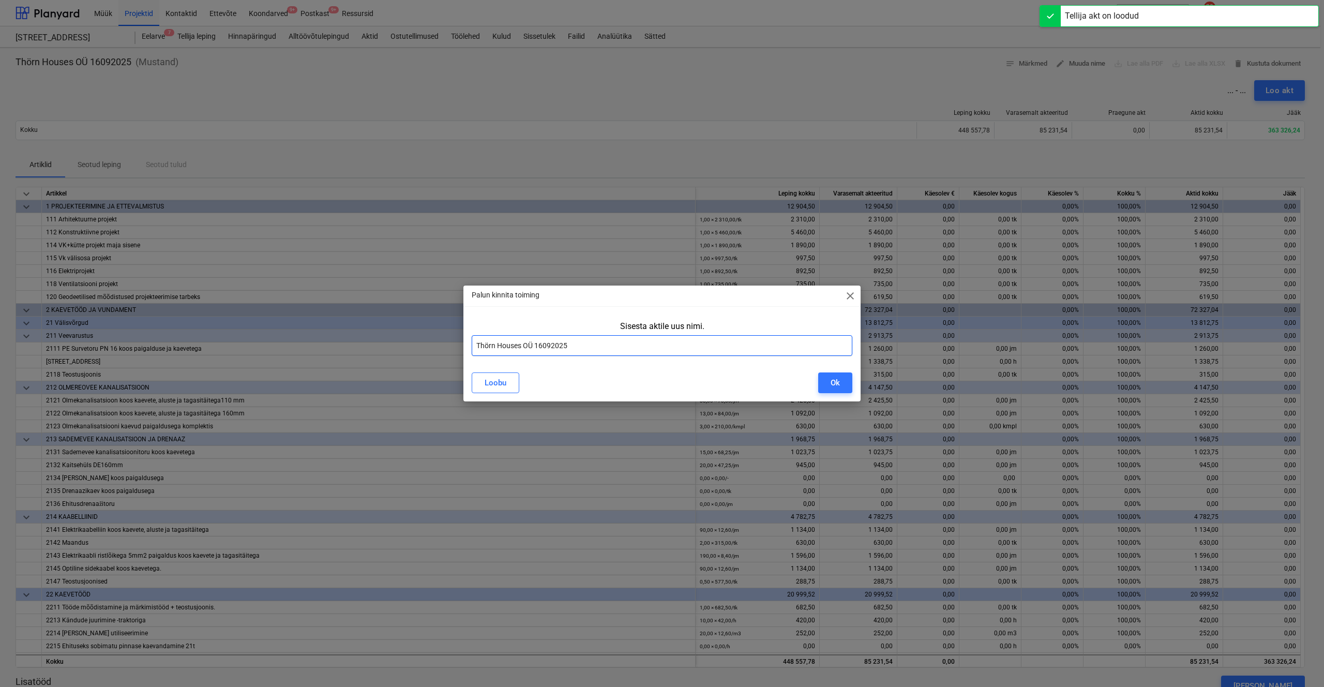
click at [479, 343] on input "Thörn Houses OÜ 16092025" at bounding box center [662, 345] width 381 height 21
type input "Akt 3 Thörn Houses OÜ 16092025"
click at [744, 381] on button "Ok" at bounding box center [835, 382] width 34 height 21
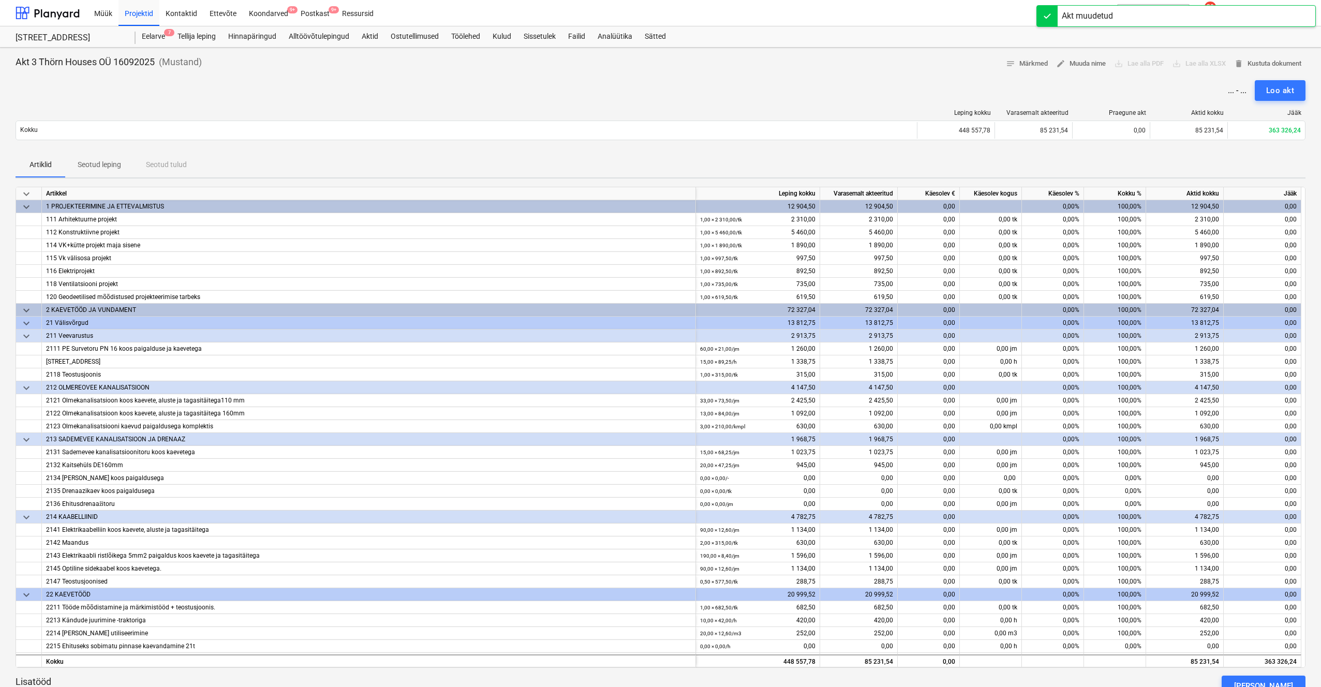
click at [23, 190] on span "keyboard_arrow_down" at bounding box center [26, 194] width 12 height 12
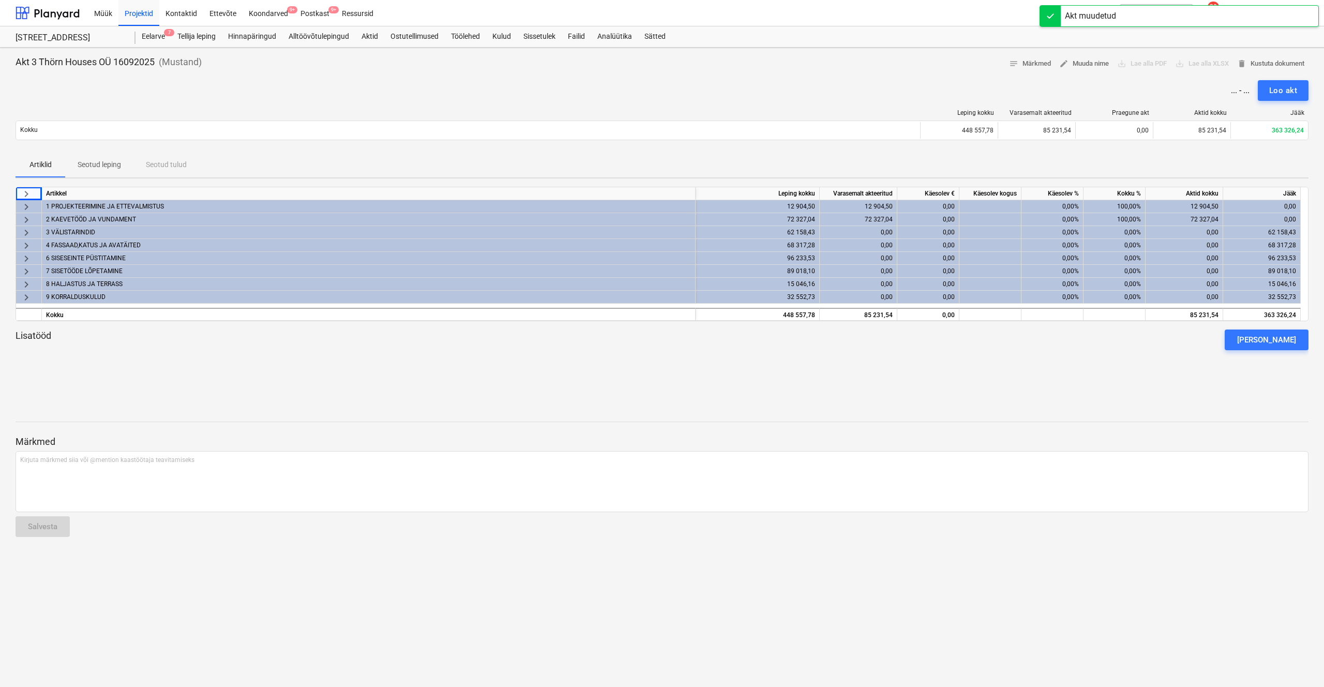
click at [23, 231] on span "keyboard_arrow_right" at bounding box center [26, 233] width 12 height 12
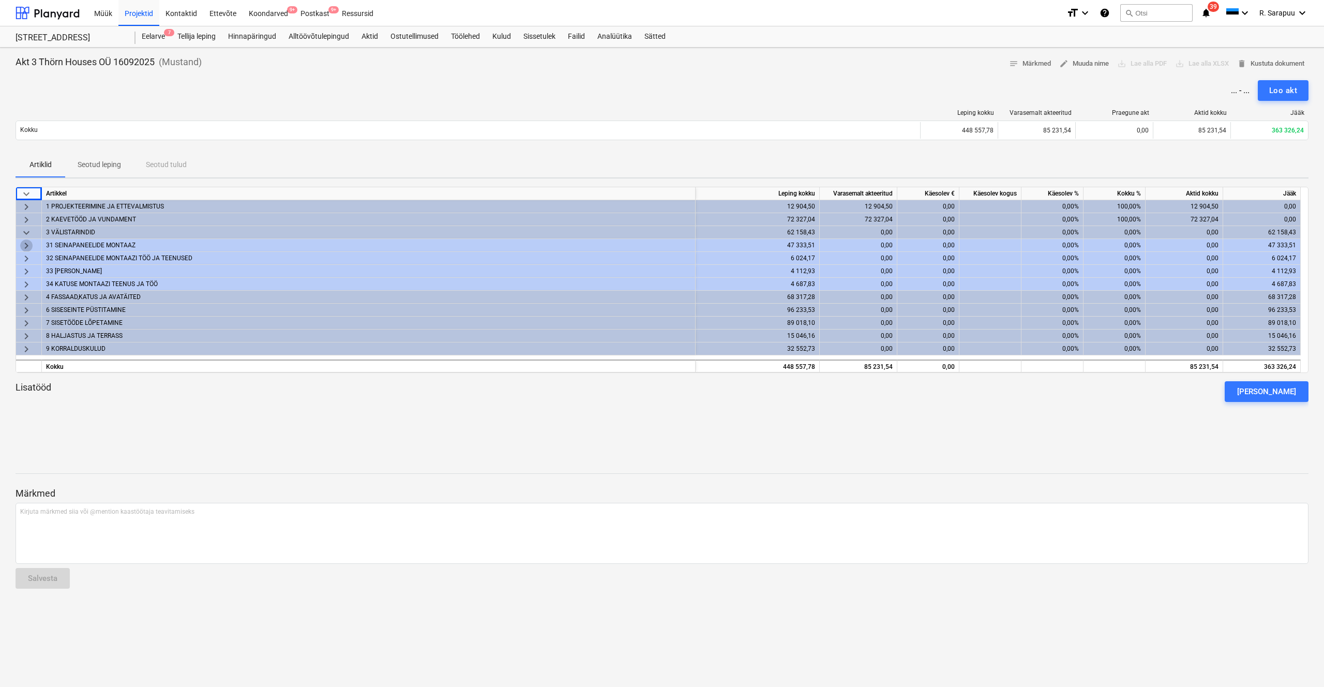
click at [31, 244] on span "keyboard_arrow_right" at bounding box center [26, 246] width 12 height 12
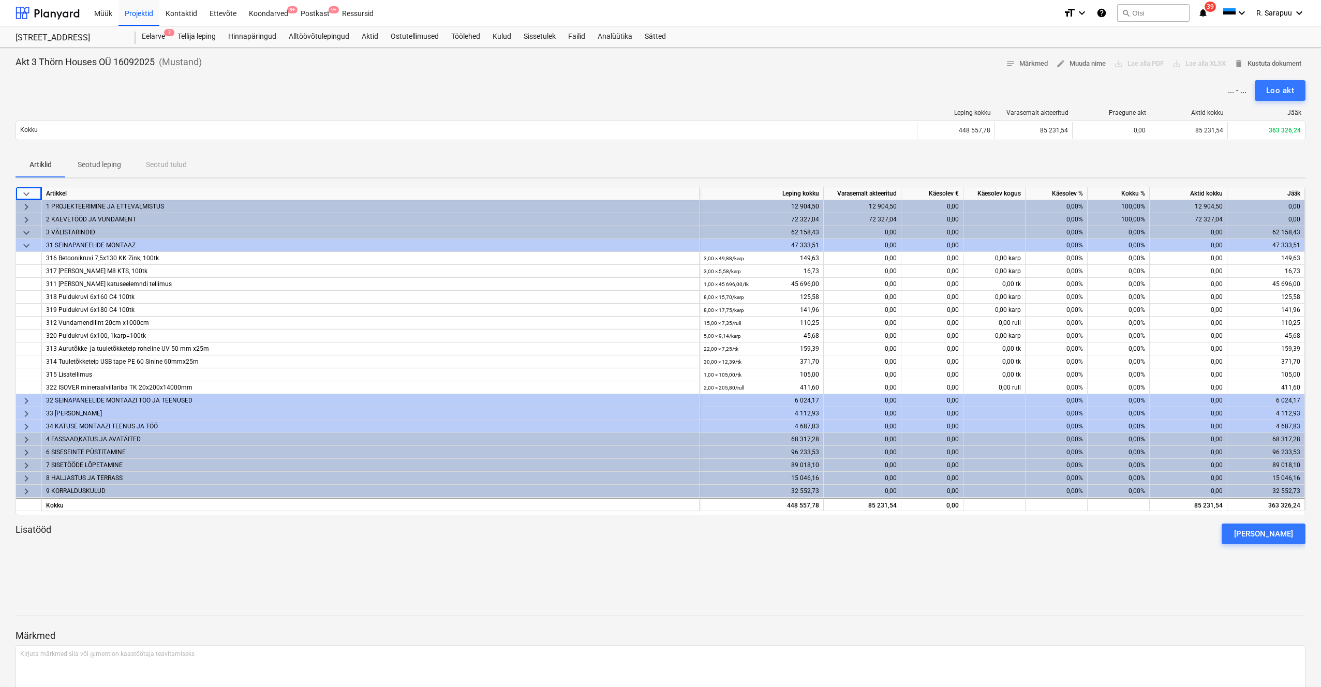
click at [21, 246] on span "keyboard_arrow_down" at bounding box center [26, 246] width 12 height 12
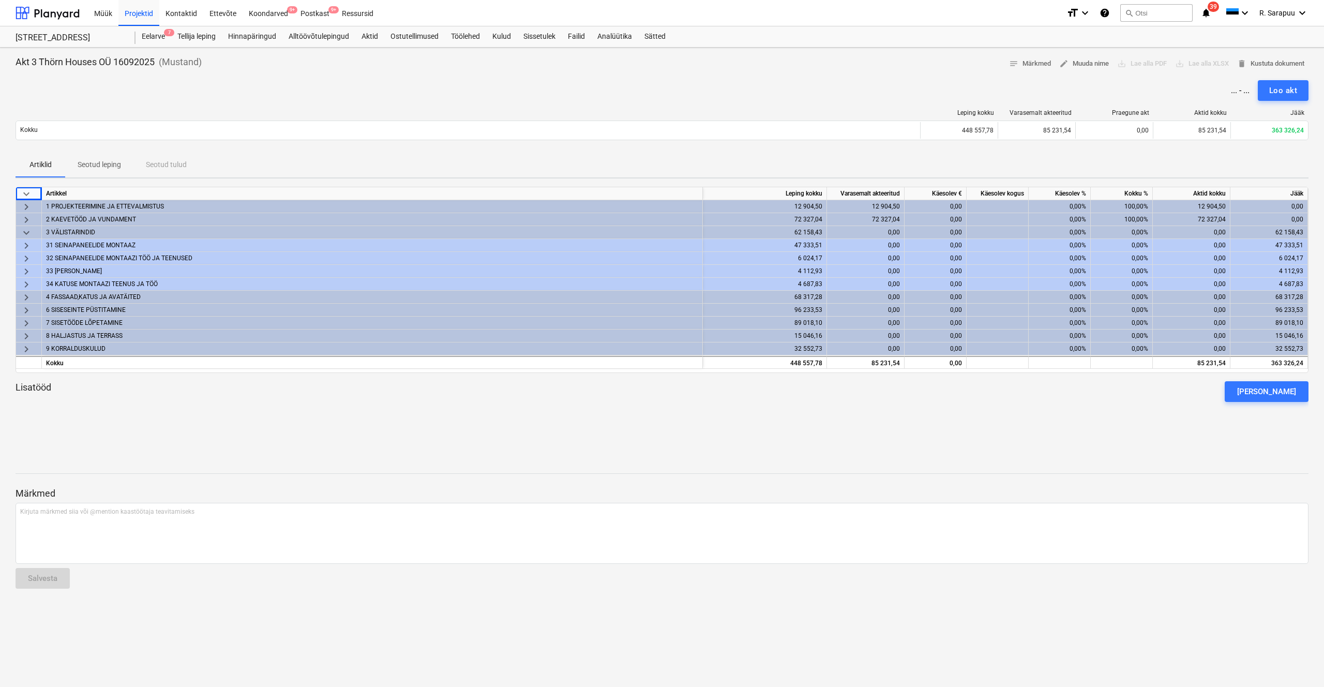
click at [28, 259] on span "keyboard_arrow_right" at bounding box center [26, 258] width 12 height 12
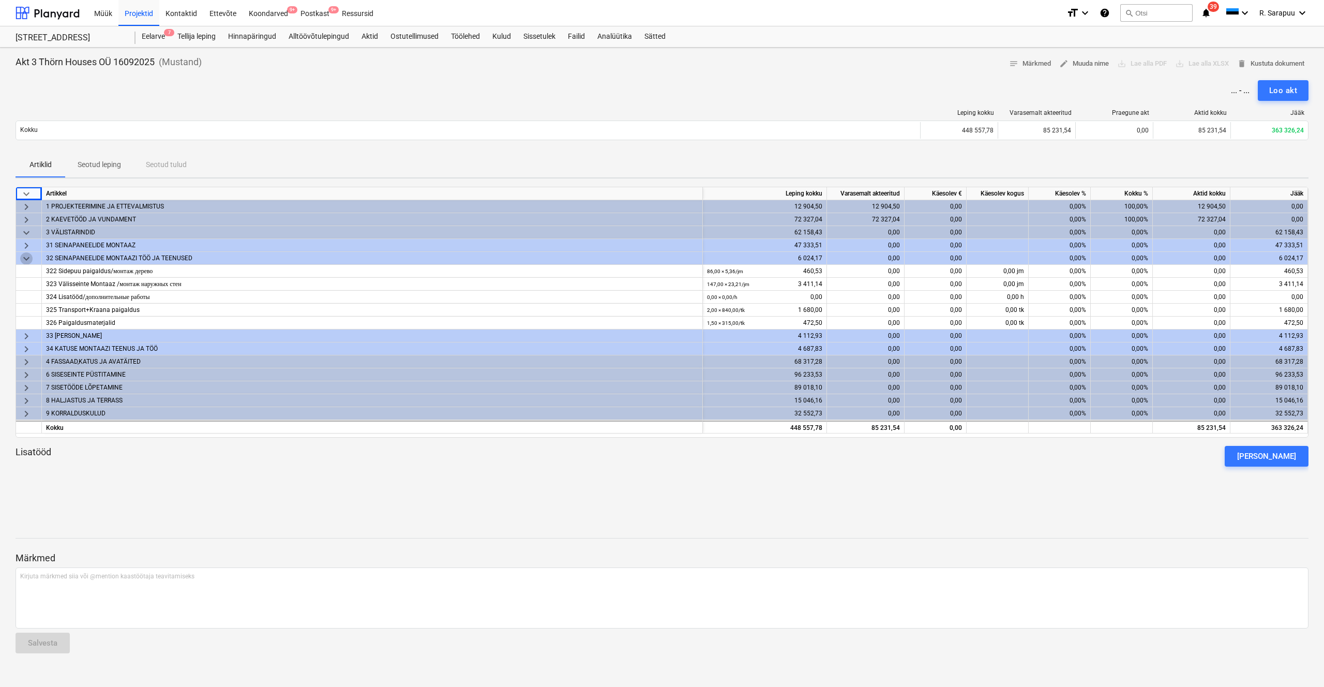
click at [20, 254] on span "keyboard_arrow_down" at bounding box center [26, 258] width 12 height 12
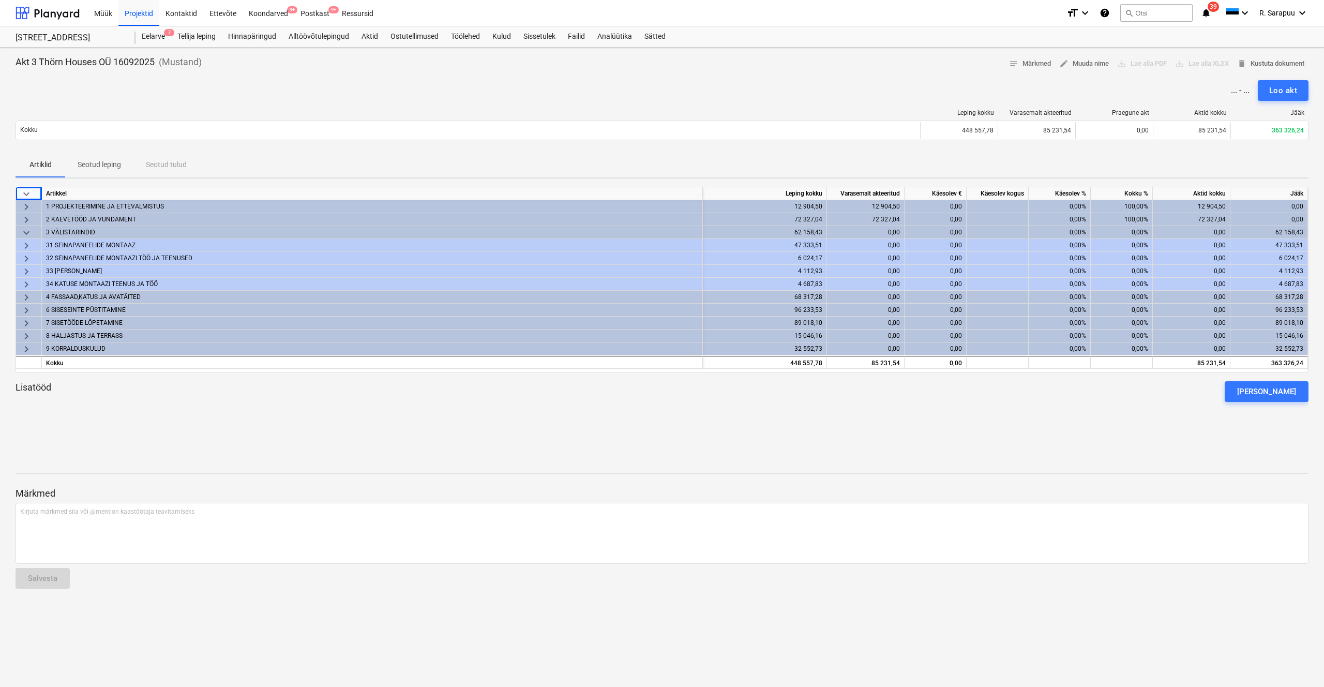
click at [25, 241] on span "keyboard_arrow_right" at bounding box center [26, 246] width 12 height 12
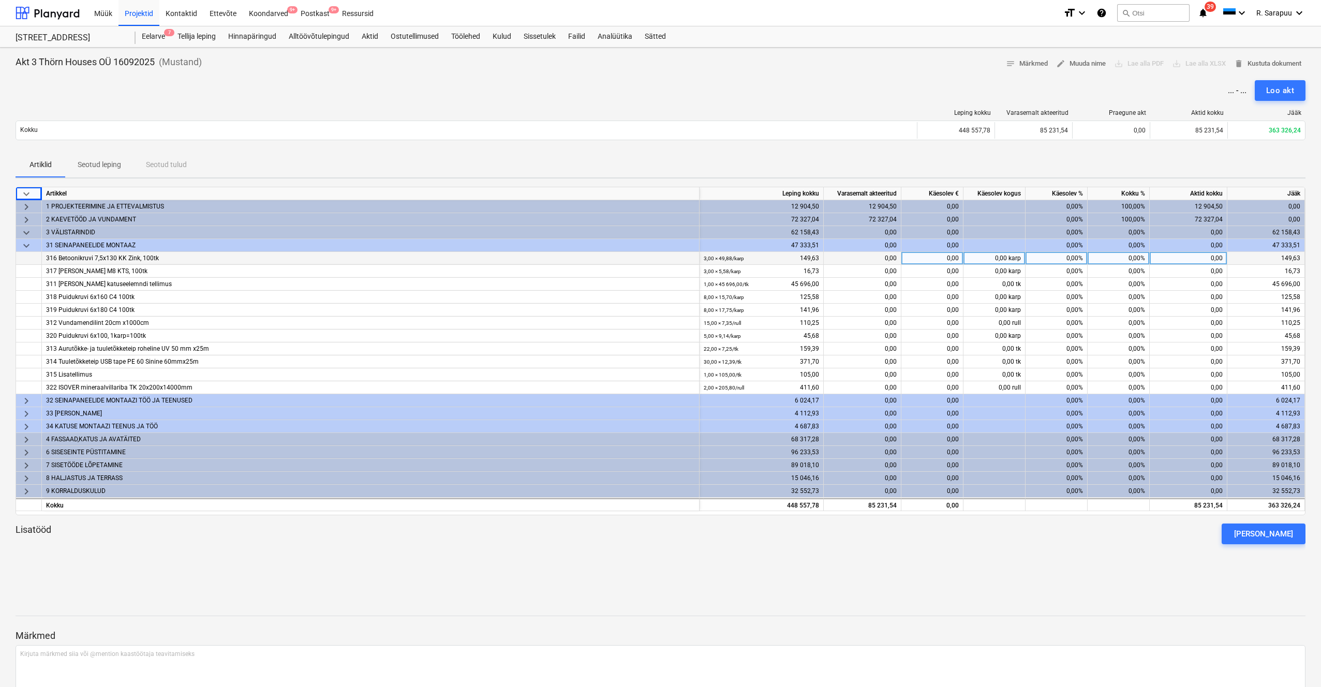
click at [25, 241] on span "keyboard_arrow_down" at bounding box center [26, 246] width 12 height 12
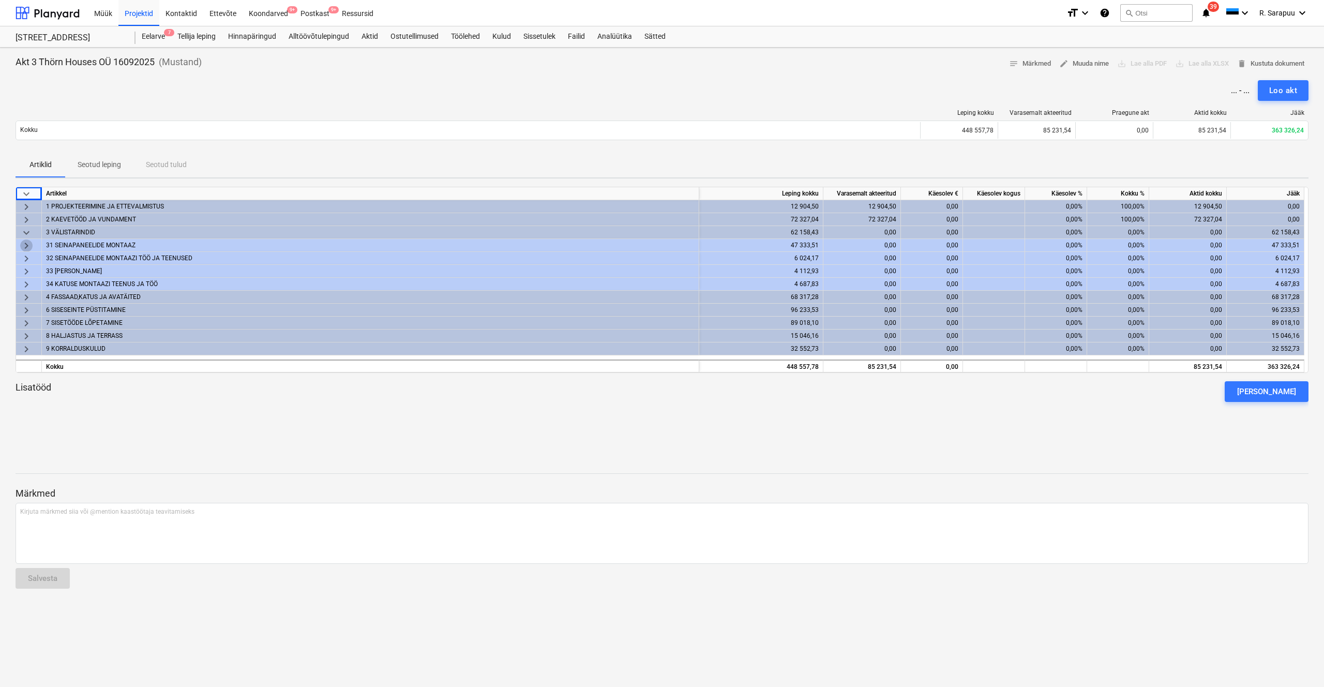
click at [29, 246] on span "keyboard_arrow_right" at bounding box center [26, 246] width 12 height 12
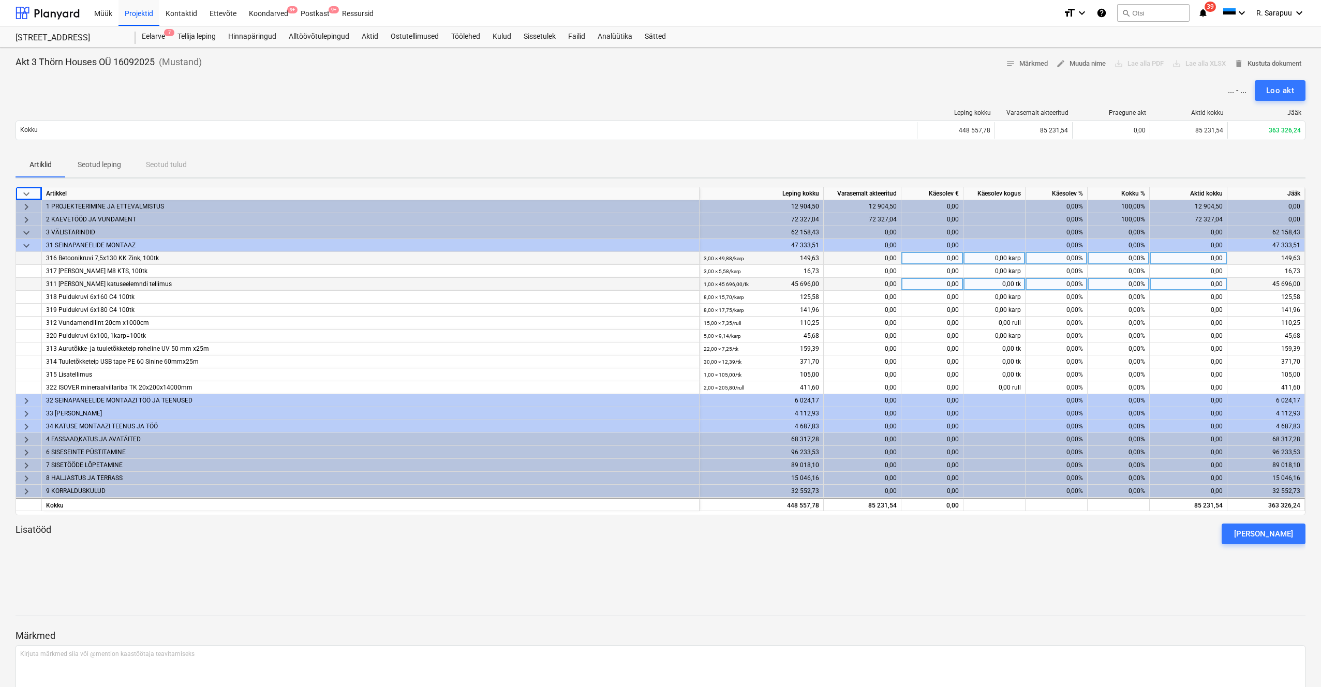
click at [96, 284] on div "311 [PERSON_NAME] katuseelemndi tellimus" at bounding box center [370, 284] width 649 height 12
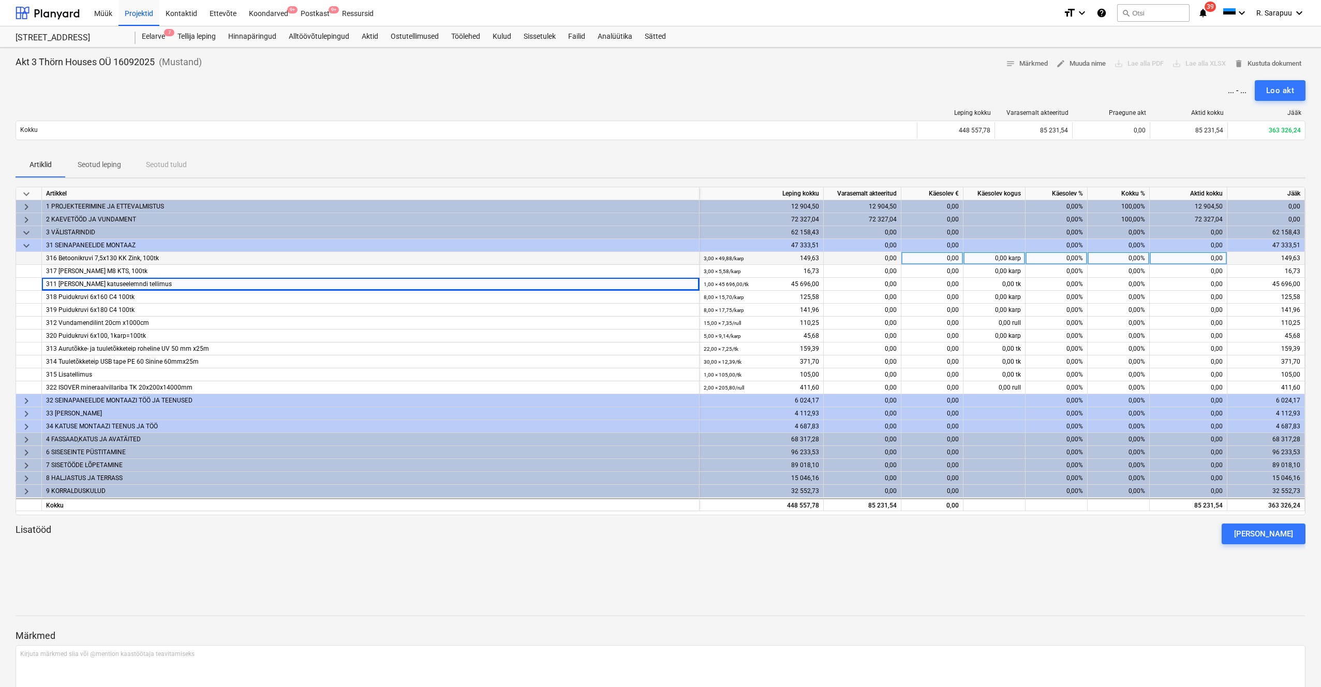
click at [28, 407] on span "keyboard_arrow_right" at bounding box center [26, 414] width 12 height 12
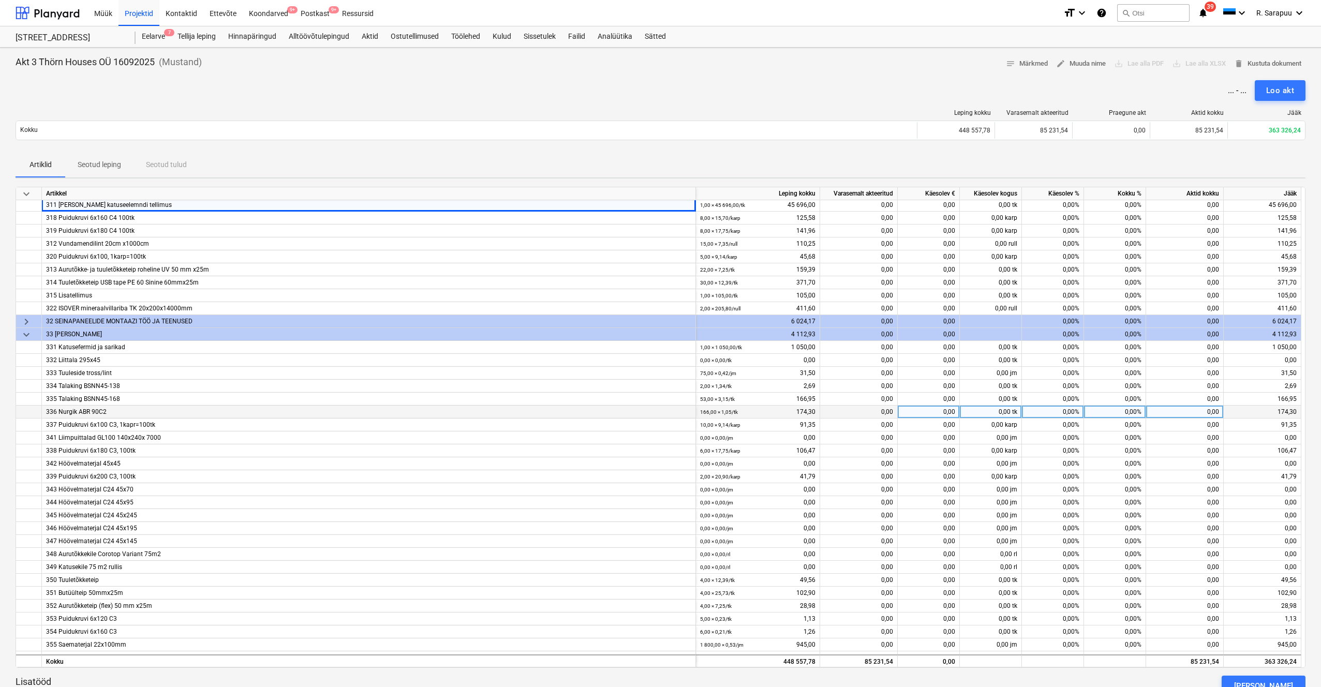
scroll to position [85, 0]
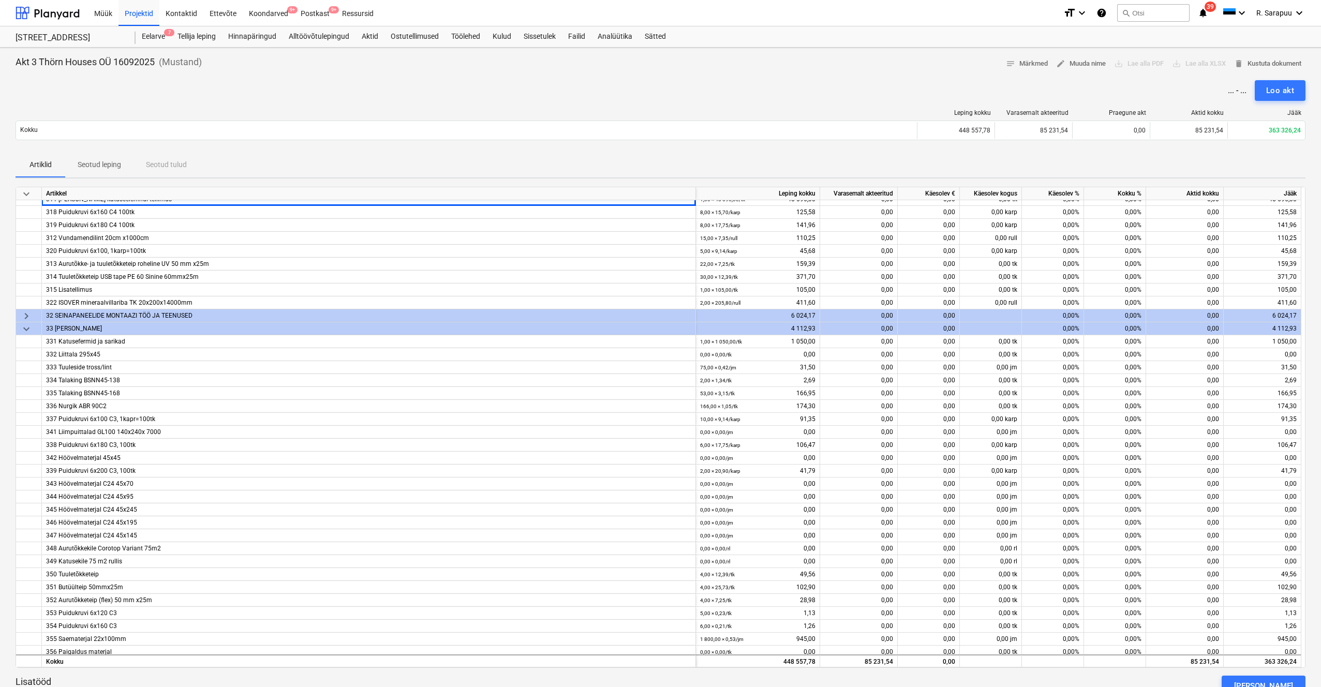
click at [31, 329] on span "keyboard_arrow_down" at bounding box center [26, 329] width 12 height 12
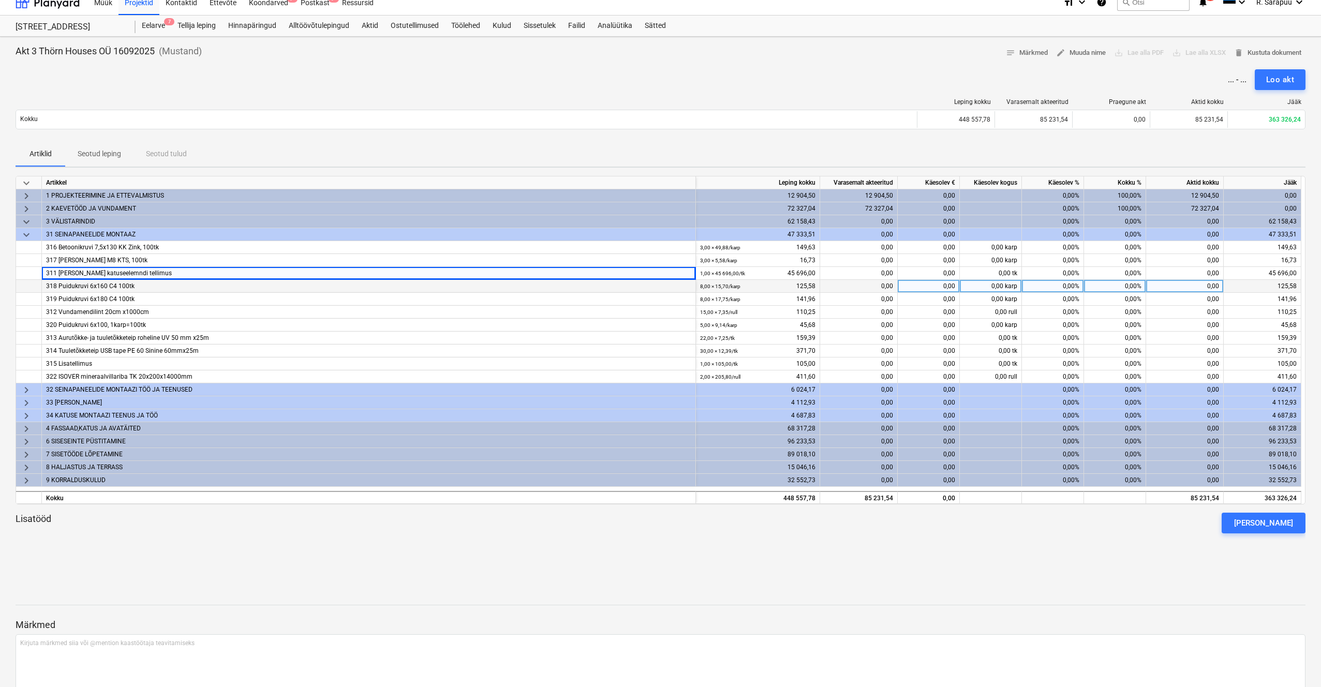
scroll to position [14, 0]
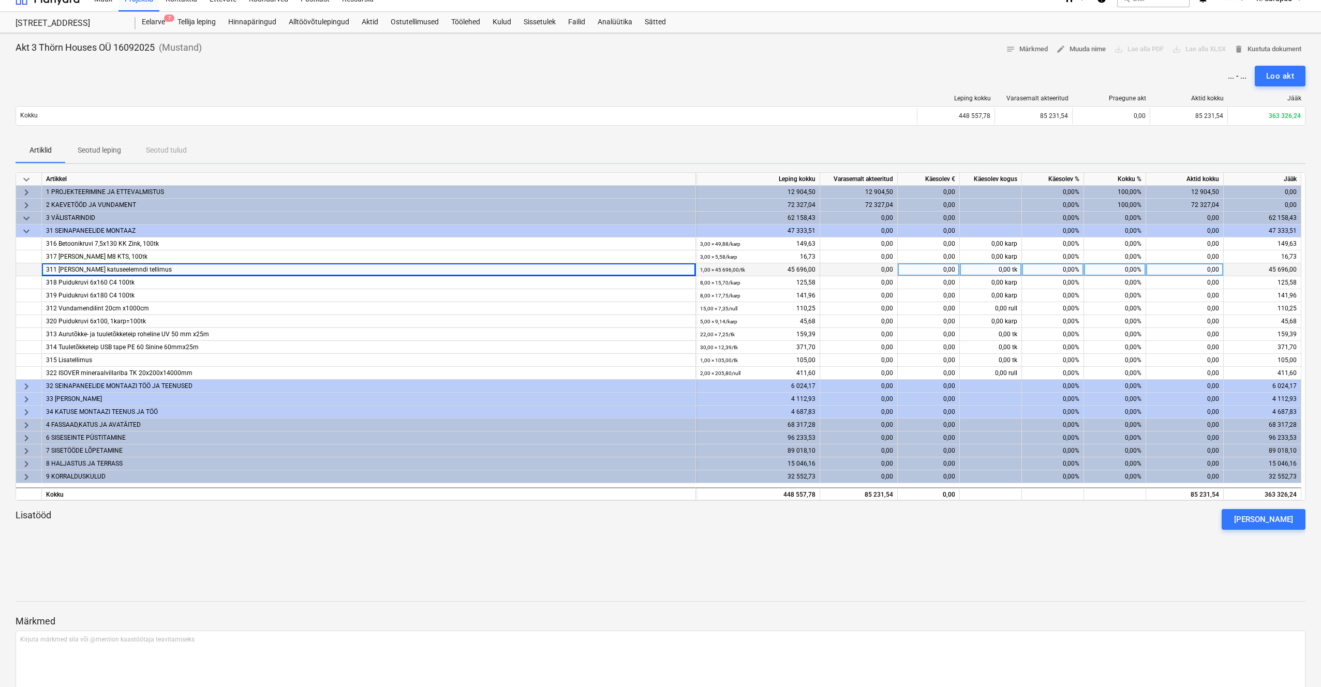
click at [744, 270] on div "0,00" at bounding box center [929, 269] width 62 height 13
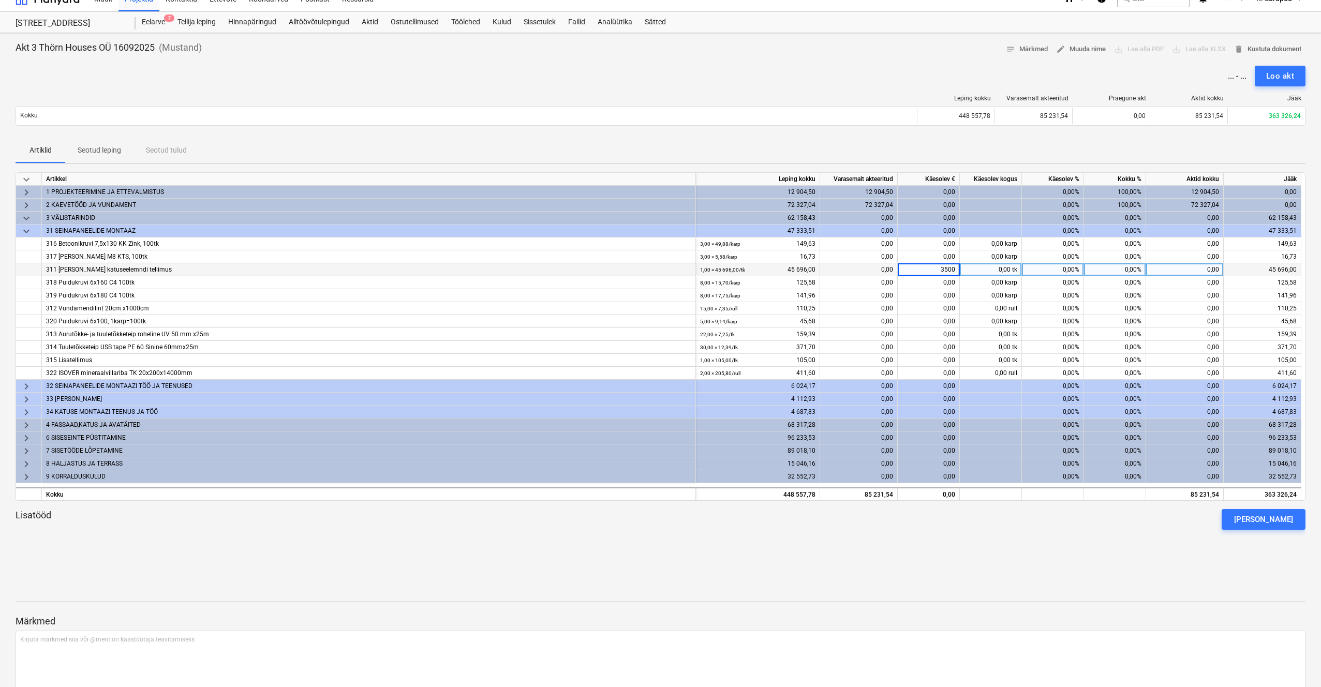
type input "35000"
click at [28, 230] on span "keyboard_arrow_down" at bounding box center [26, 229] width 12 height 12
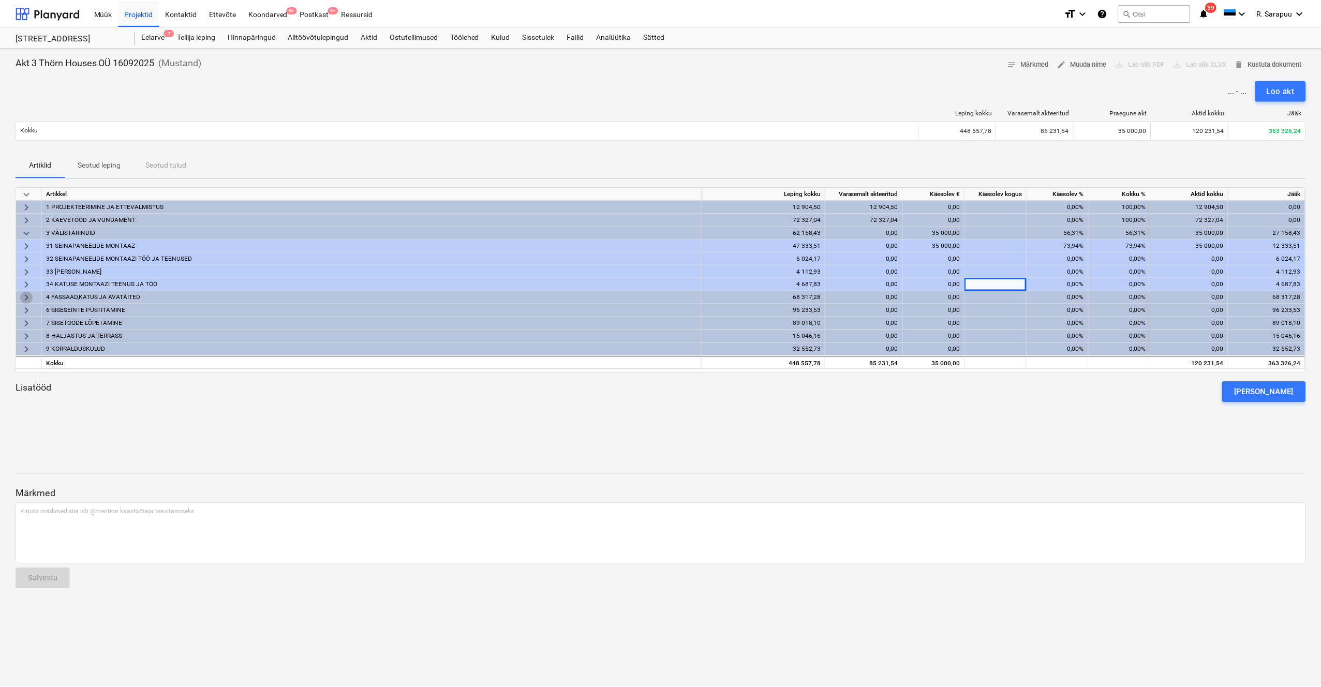
scroll to position [0, 0]
click at [28, 295] on span "keyboard_arrow_right" at bounding box center [26, 297] width 12 height 12
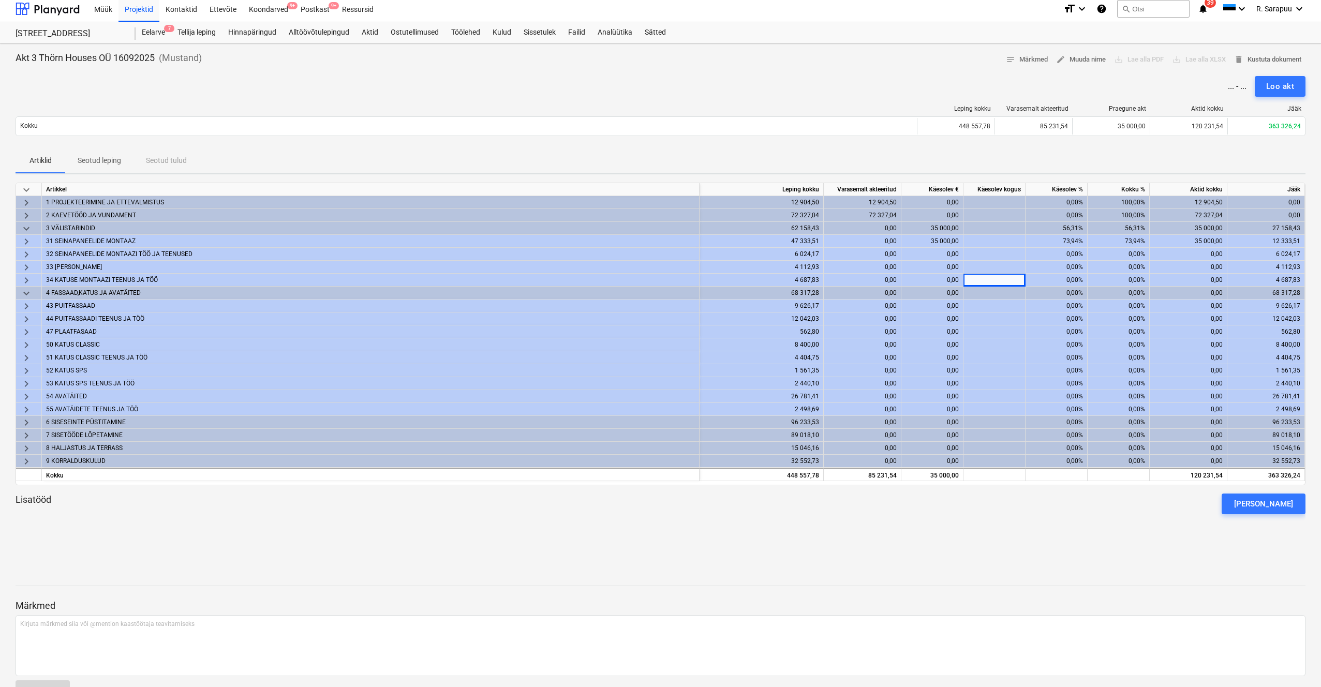
click at [31, 309] on span "keyboard_arrow_right" at bounding box center [26, 306] width 12 height 12
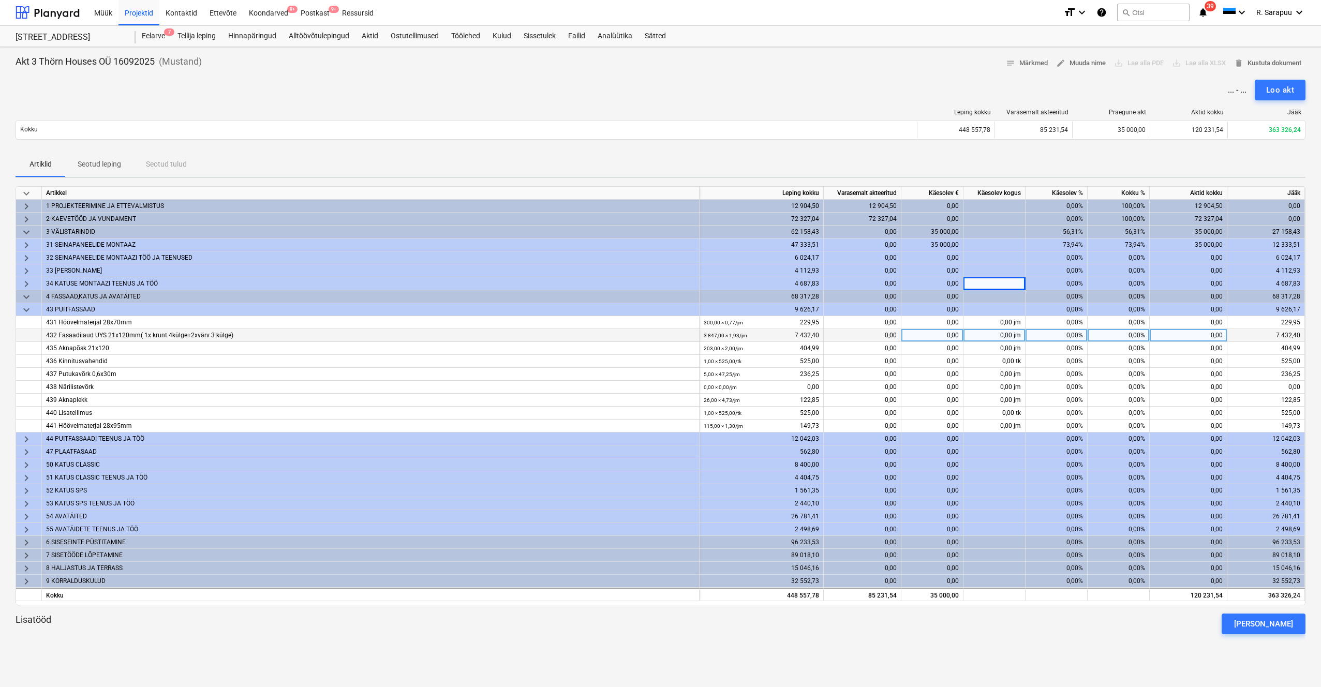
scroll to position [0, 0]
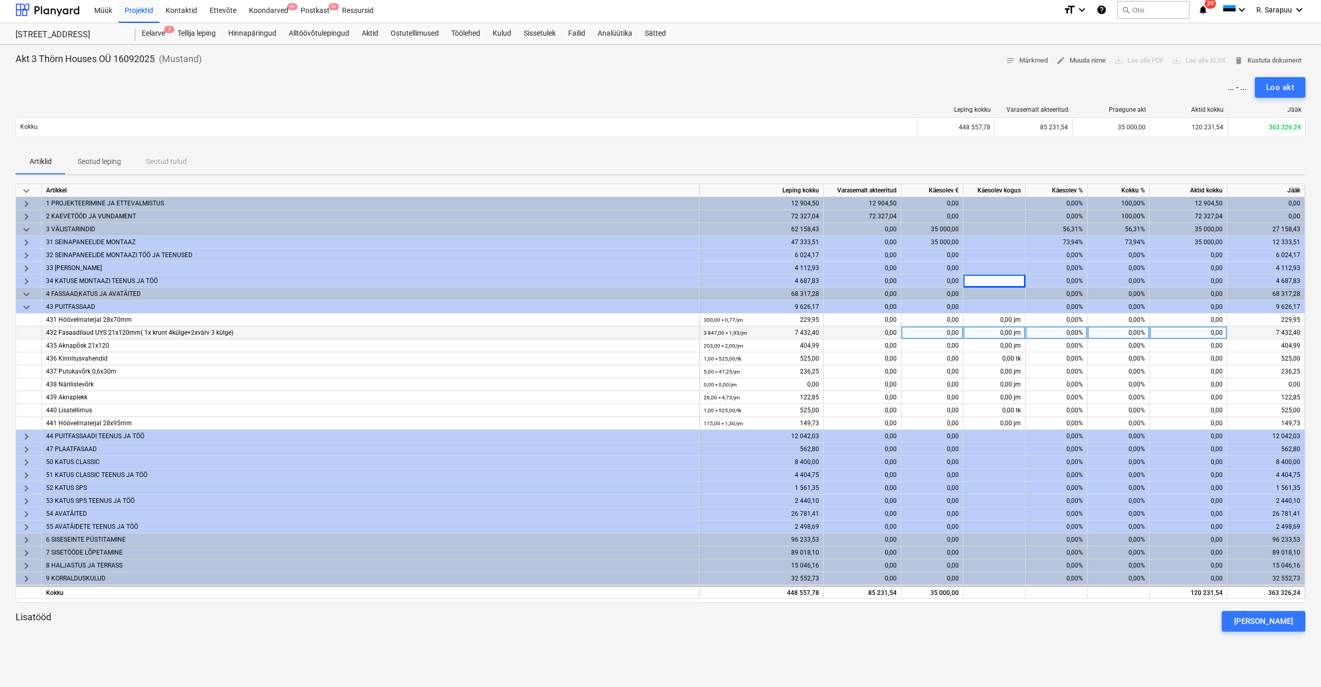
click at [744, 335] on div "0,00" at bounding box center [932, 332] width 62 height 13
click at [744, 407] on div "keyboard_arrow_down Artikkel Leping kokku Varasemalt akteeritud Käesolev € Käes…" at bounding box center [661, 420] width 1290 height 473
click at [744, 85] on div "Loo akt" at bounding box center [1280, 87] width 28 height 13
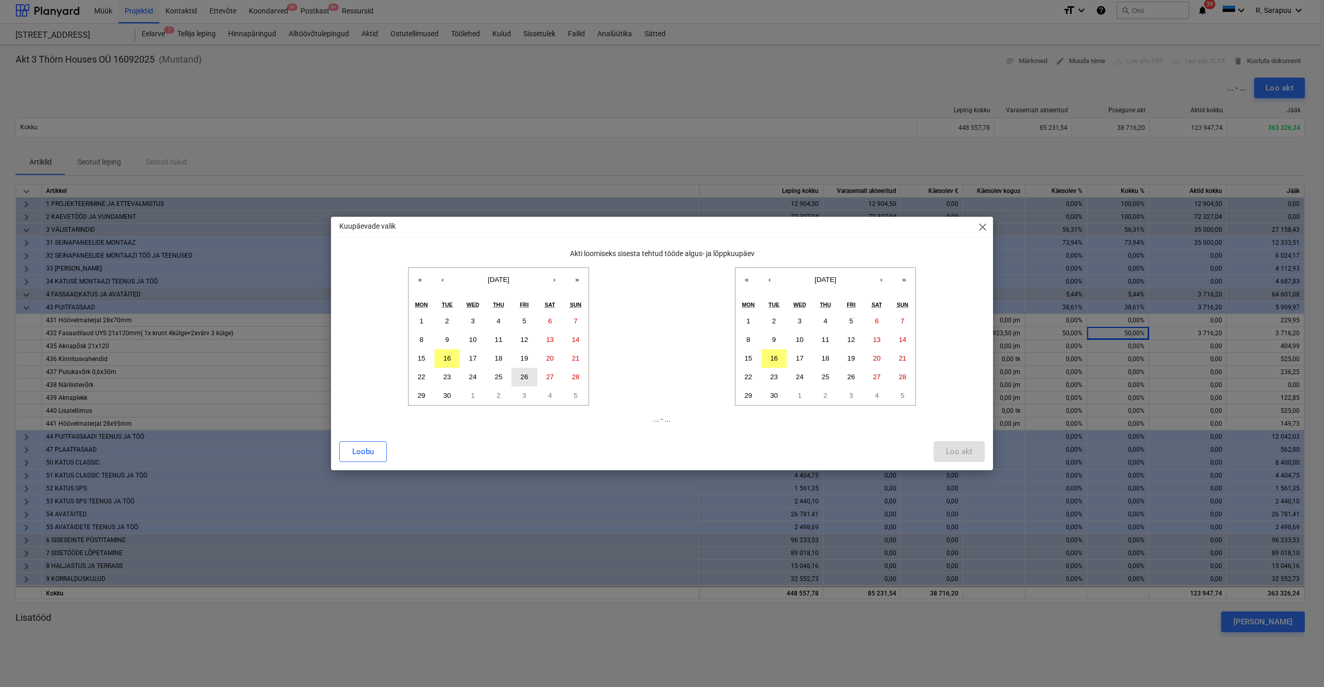
drag, startPoint x: 778, startPoint y: 355, endPoint x: 514, endPoint y: 370, distance: 264.3
click at [744, 356] on button "16" at bounding box center [774, 358] width 26 height 19
click at [417, 342] on button "8" at bounding box center [422, 340] width 26 height 19
click at [744, 407] on button "Loo akt" at bounding box center [959, 451] width 51 height 21
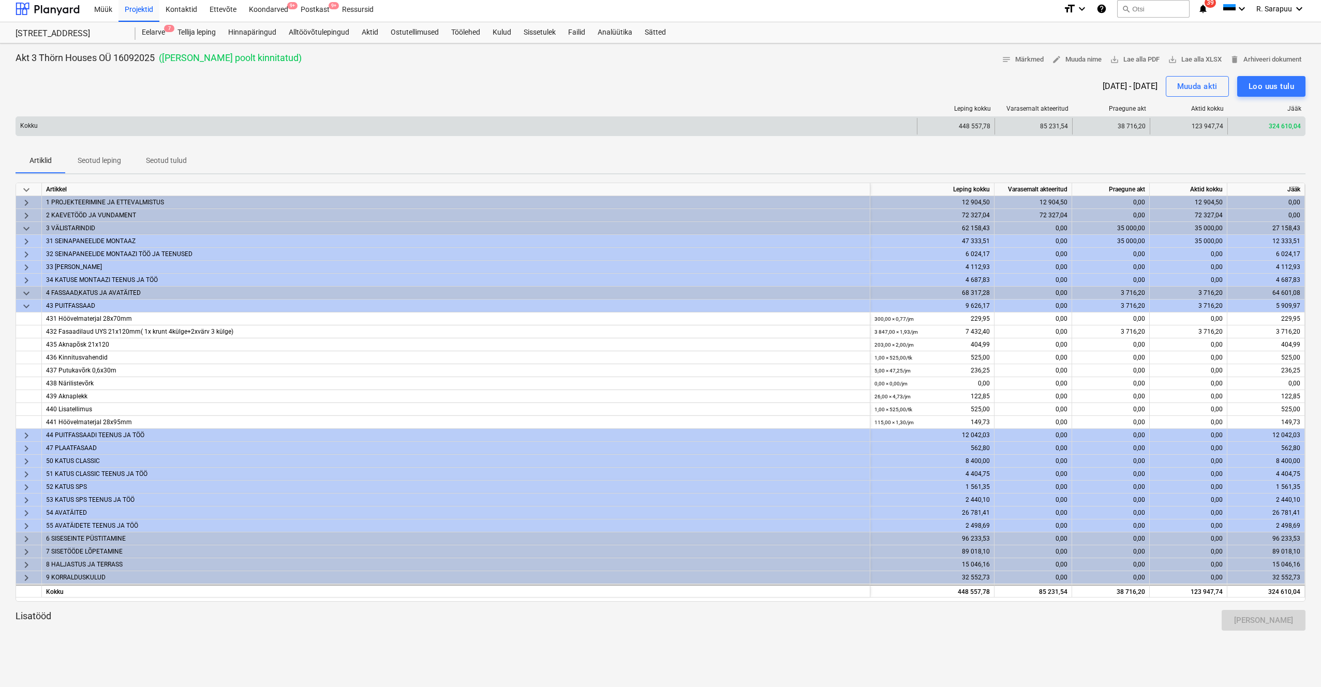
scroll to position [0, 1]
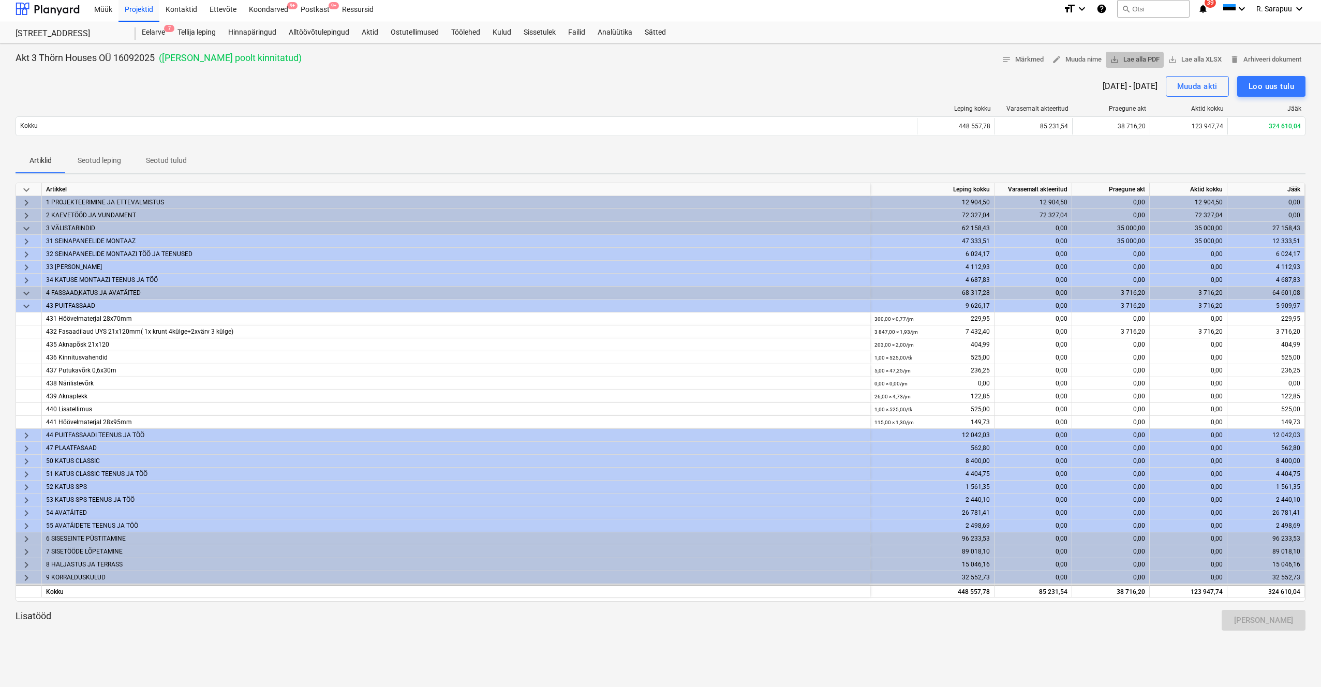
click at [744, 57] on span "save_alt Lae alla PDF" at bounding box center [1135, 60] width 50 height 12
click at [137, 7] on div "Projektid" at bounding box center [138, 8] width 41 height 26
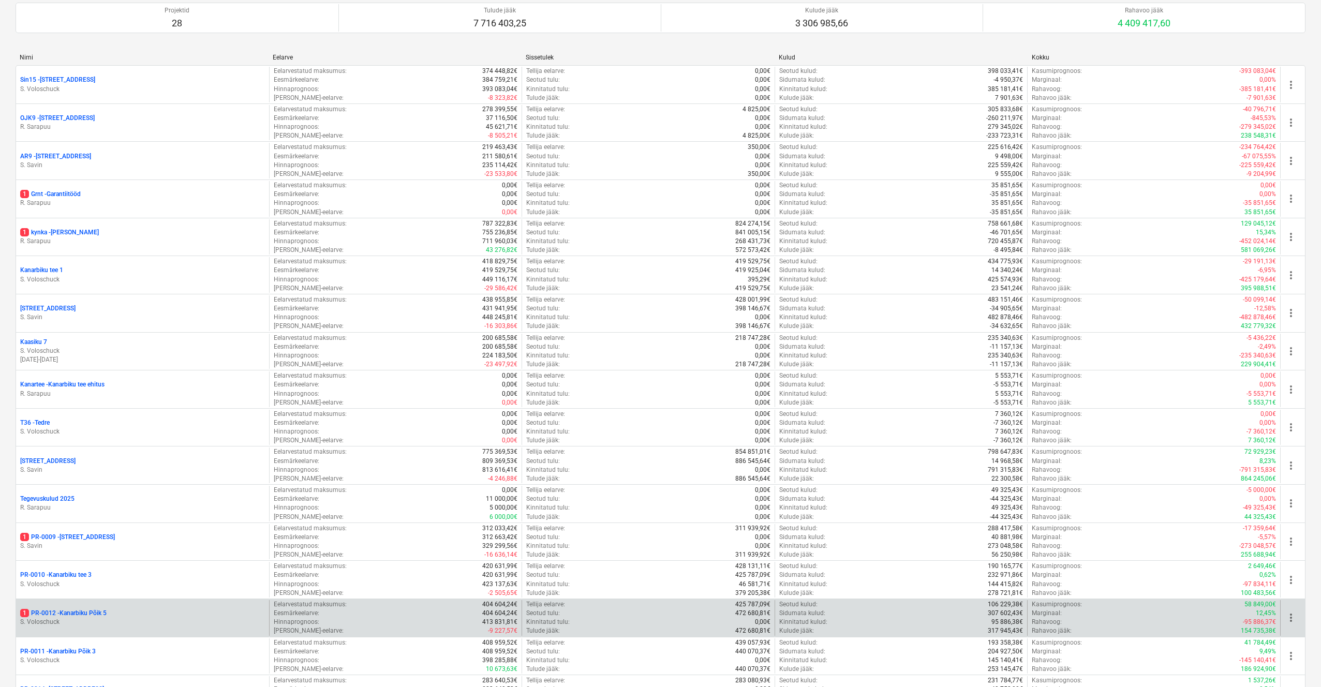
scroll to position [456, 0]
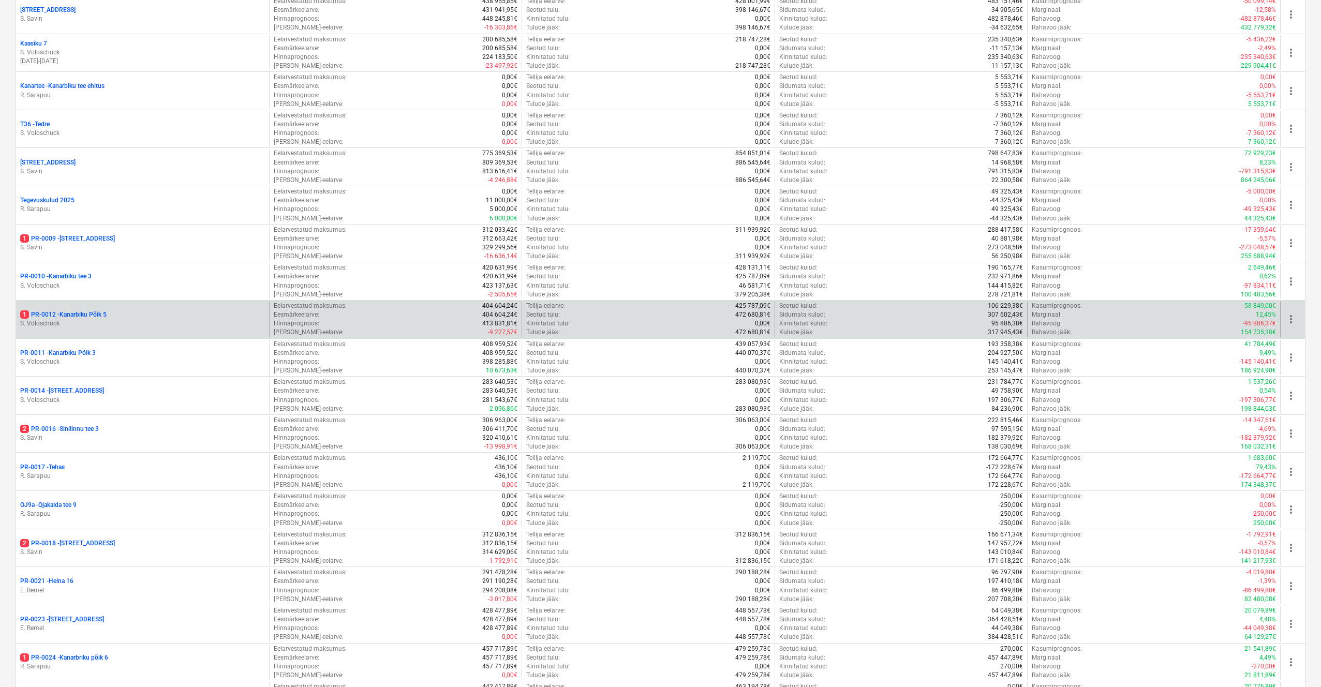
click at [77, 311] on p "1 PR-0012 - Kanarbiku Põik 5" at bounding box center [63, 314] width 86 height 9
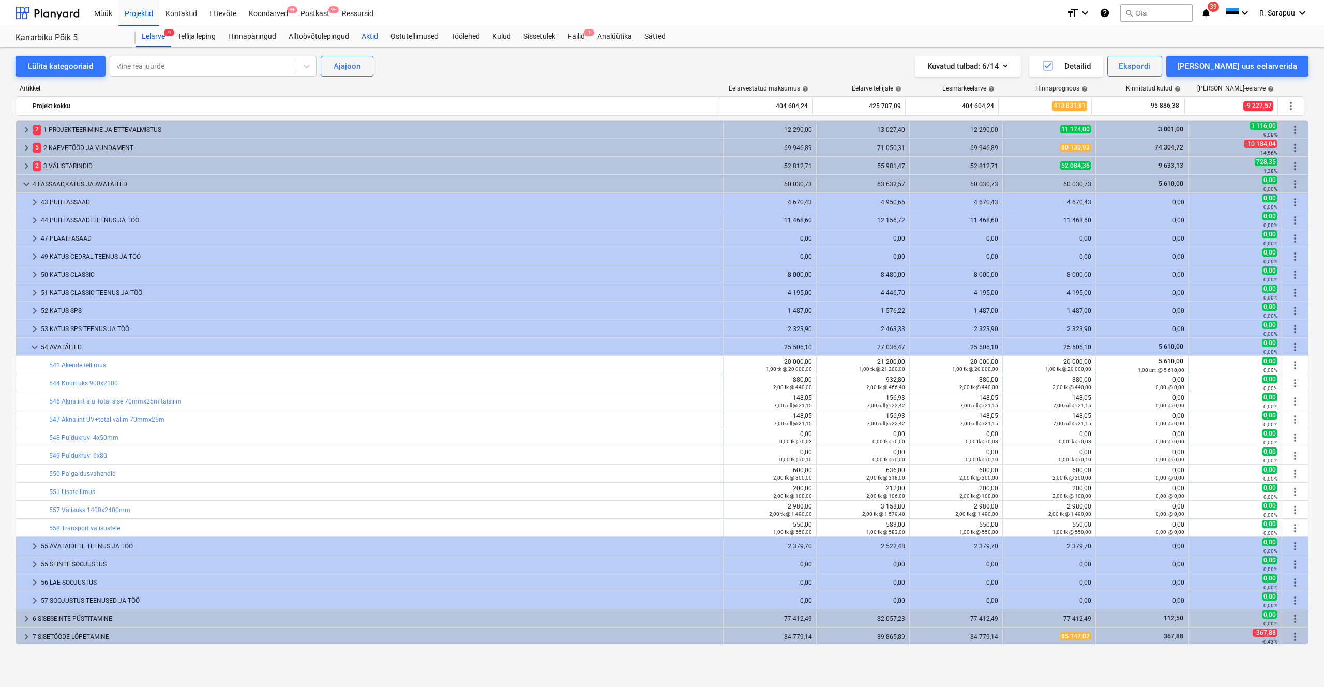
click at [376, 34] on div "Aktid" at bounding box center [369, 36] width 29 height 21
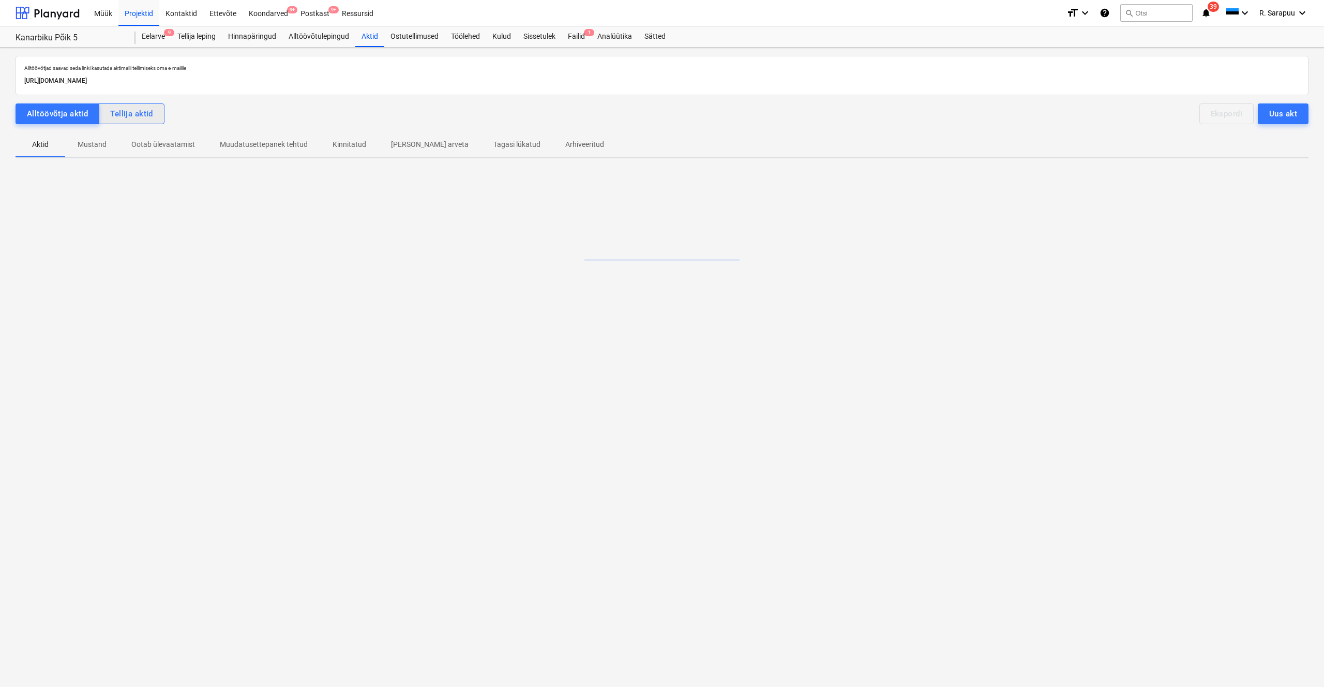
click at [131, 111] on div "Tellija aktid" at bounding box center [131, 113] width 43 height 13
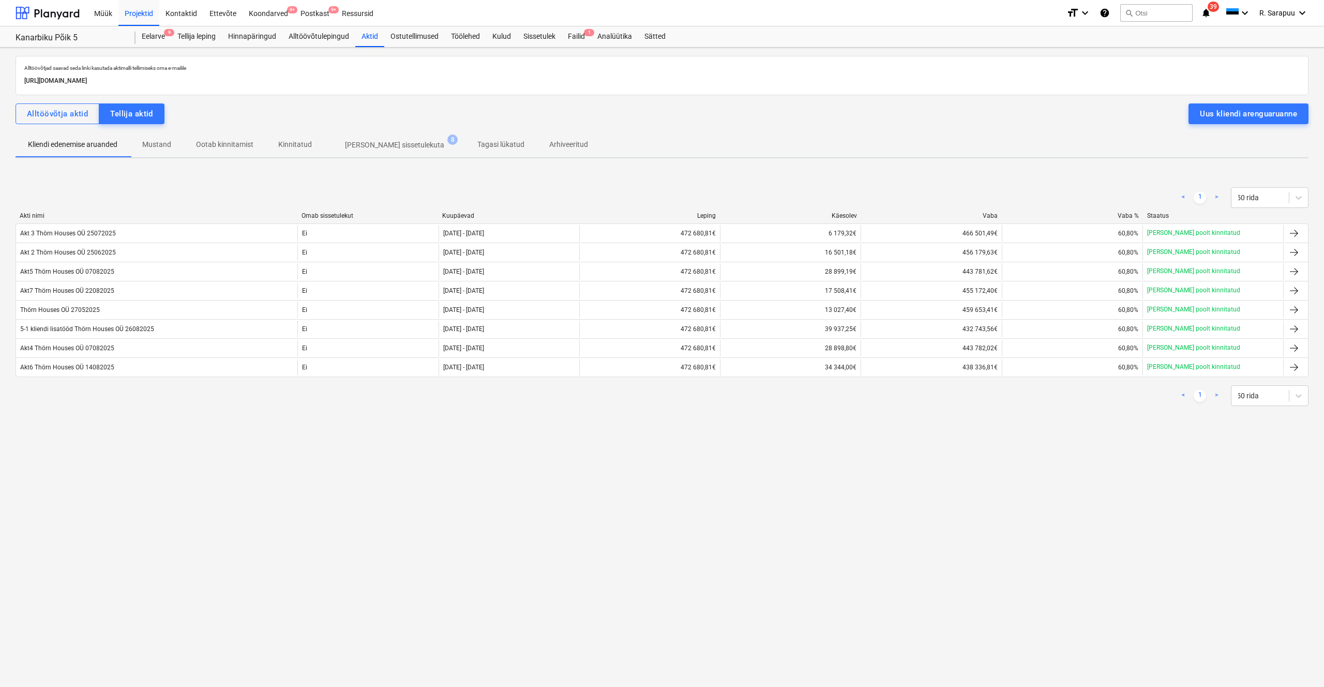
drag, startPoint x: 927, startPoint y: 574, endPoint x: 928, endPoint y: 686, distance: 112.8
click at [744, 407] on div "Alltöövõtjad saavad seda linki kasutada aktimalli tellimiseks oma e-mailile [UR…" at bounding box center [662, 367] width 1324 height 639
click at [744, 114] on div "Uus kliendi arenguaruanne" at bounding box center [1248, 113] width 97 height 13
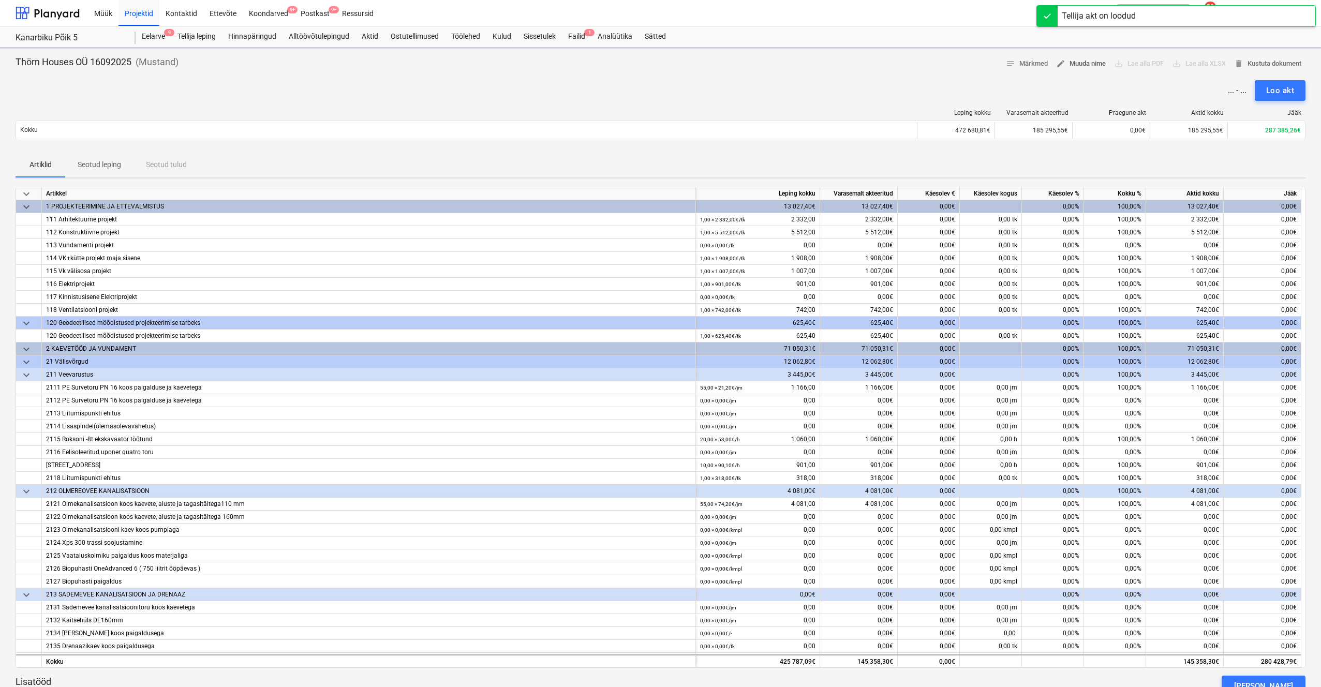
click at [744, 64] on span "edit Muuda nime" at bounding box center [1081, 64] width 50 height 12
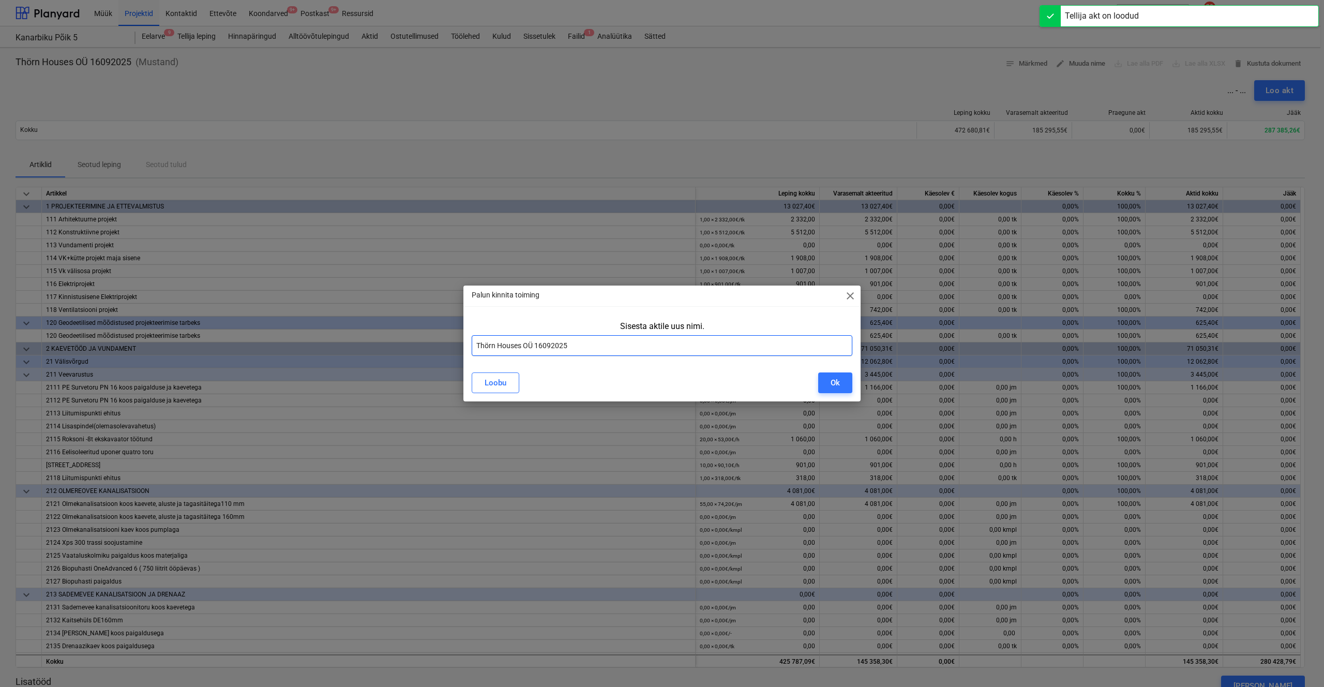
drag, startPoint x: 476, startPoint y: 346, endPoint x: 466, endPoint y: 341, distance: 11.1
click at [477, 346] on input "Thörn Houses OÜ 16092025" at bounding box center [662, 345] width 381 height 21
type input "Akt 8 Thörn Houses OÜ 16092025"
click at [744, 384] on div "Ok" at bounding box center [835, 382] width 9 height 13
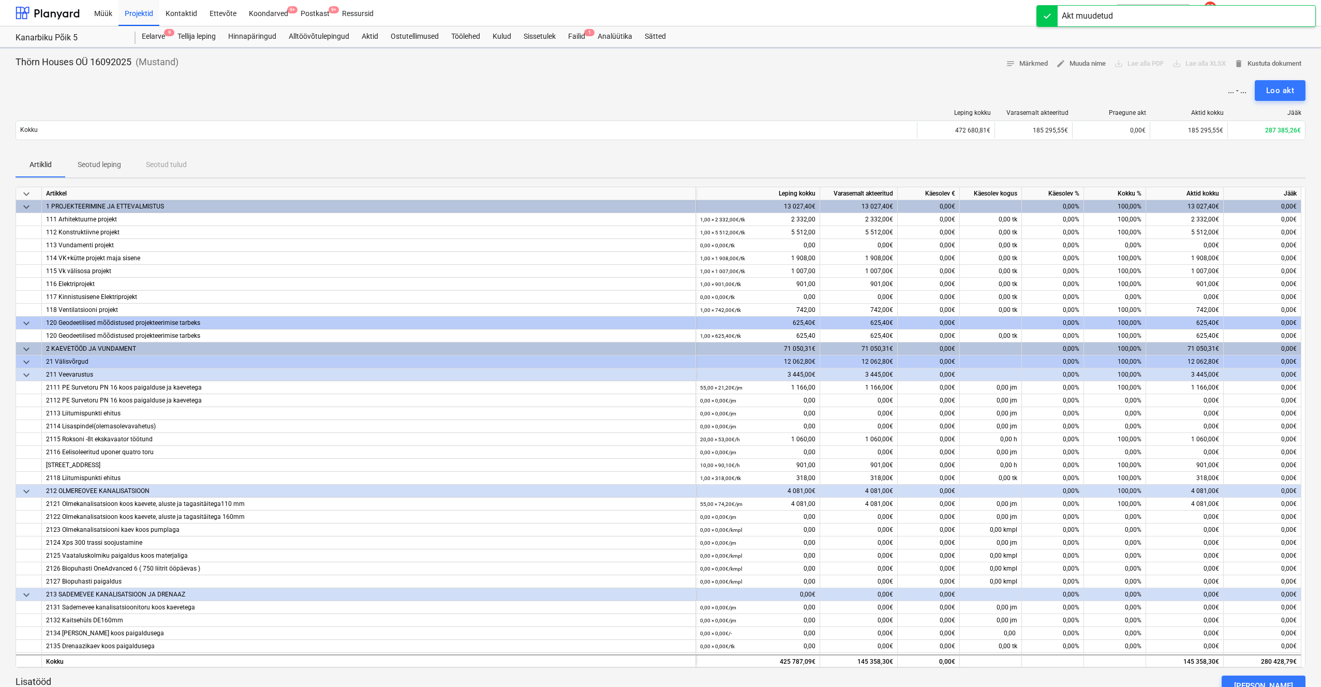
click at [36, 191] on div "keyboard_arrow_down" at bounding box center [29, 193] width 26 height 13
click at [27, 191] on span "keyboard_arrow_down" at bounding box center [26, 194] width 12 height 12
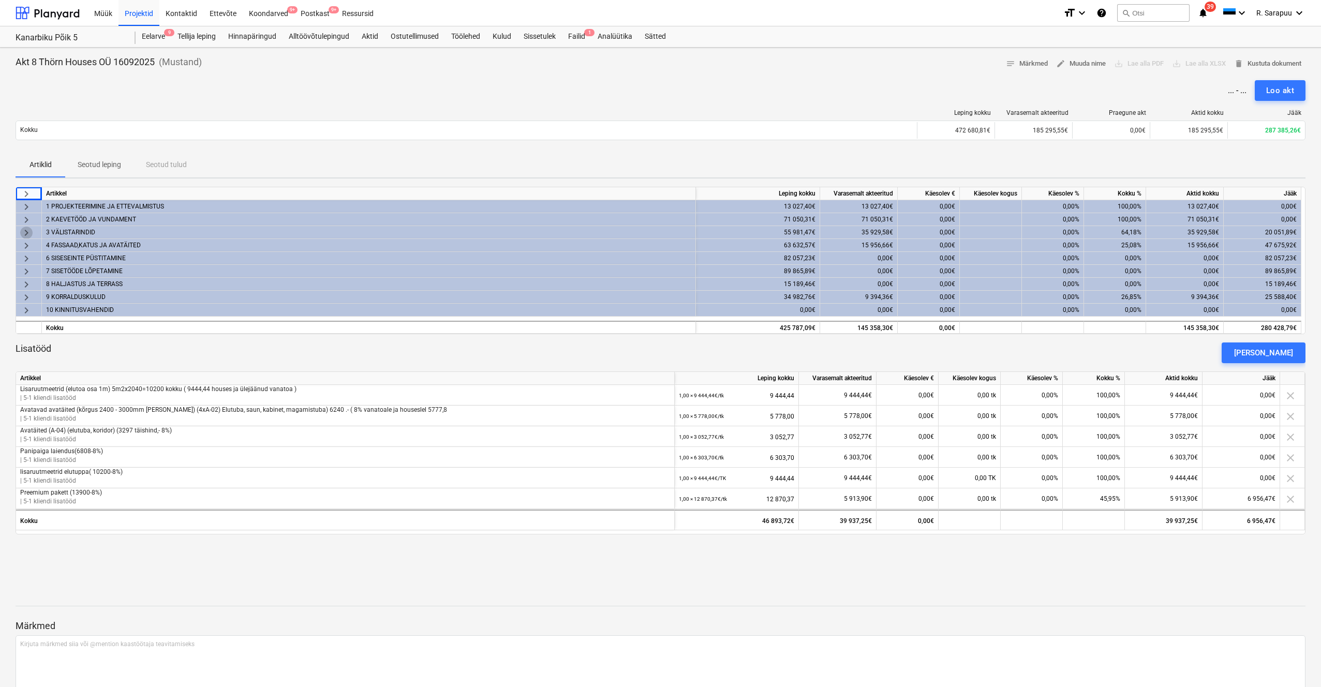
click at [27, 233] on span "keyboard_arrow_right" at bounding box center [26, 233] width 12 height 12
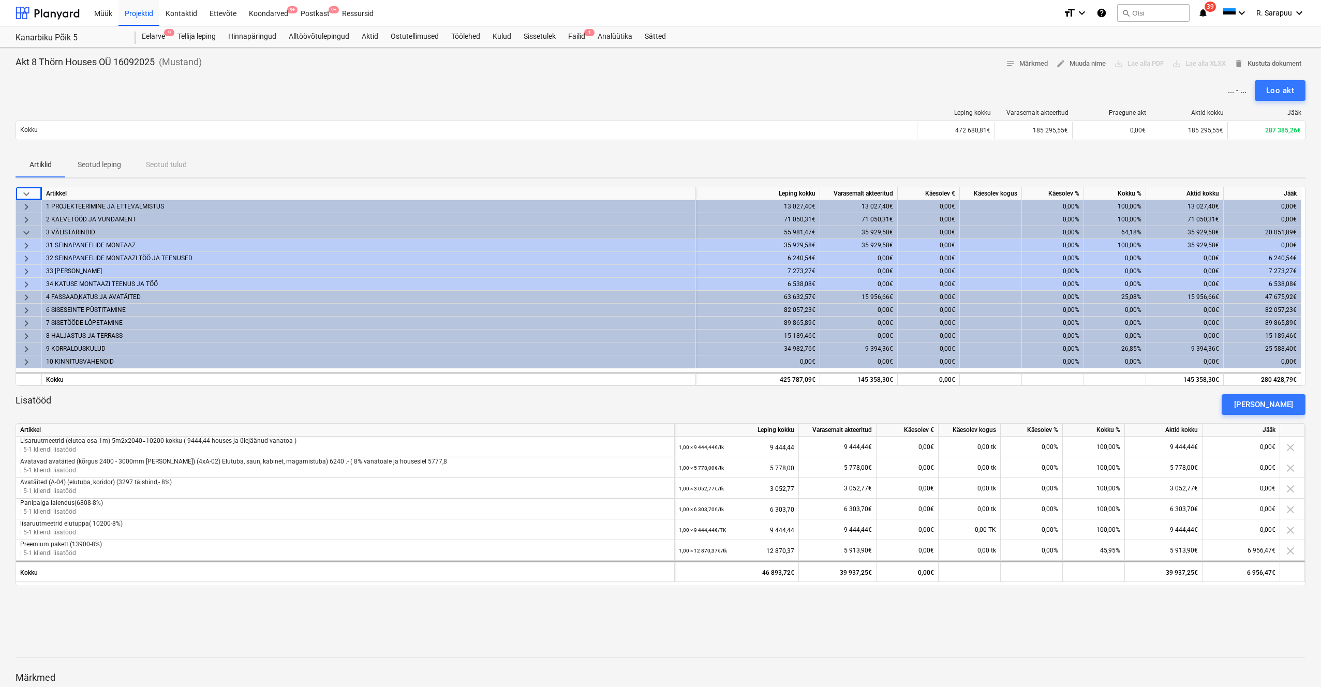
click at [32, 256] on span "keyboard_arrow_right" at bounding box center [26, 258] width 12 height 12
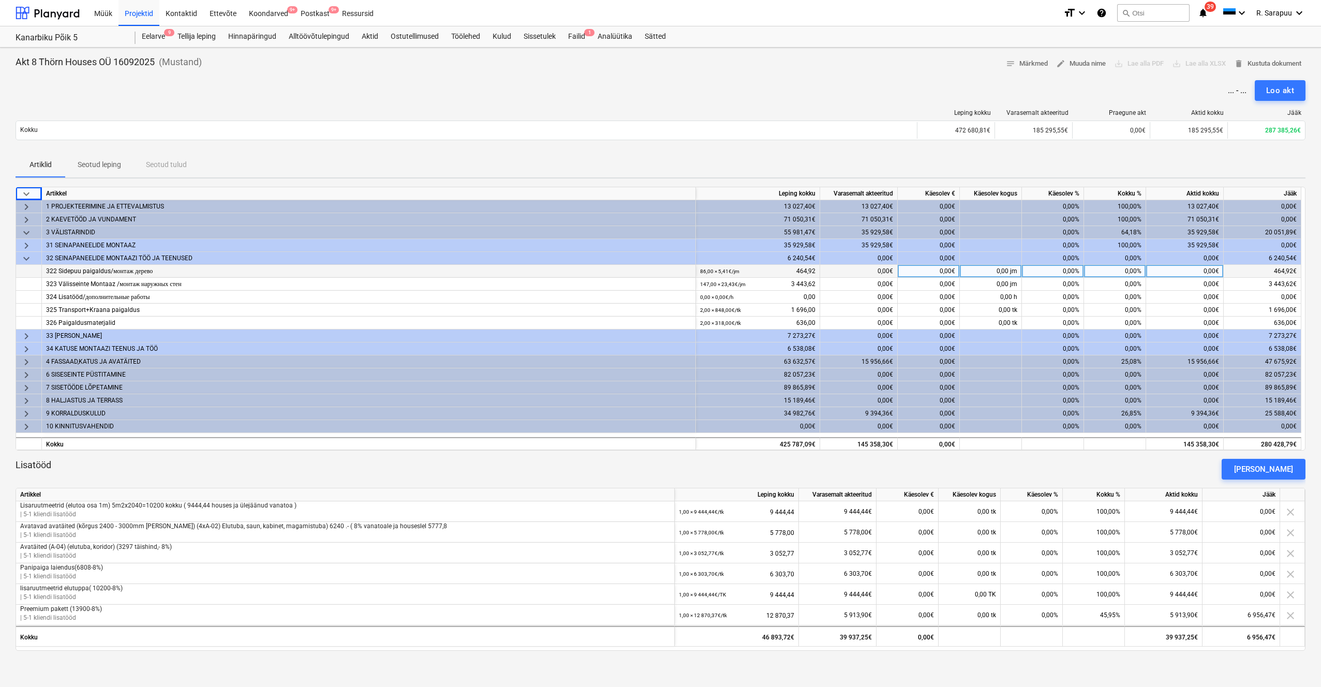
click at [744, 268] on div "0,00%" at bounding box center [1053, 271] width 62 height 13
type input "100"
click at [744, 280] on div "0,00%" at bounding box center [1053, 284] width 62 height 13
type input "100"
click at [744, 296] on div "0,00%" at bounding box center [1053, 297] width 62 height 13
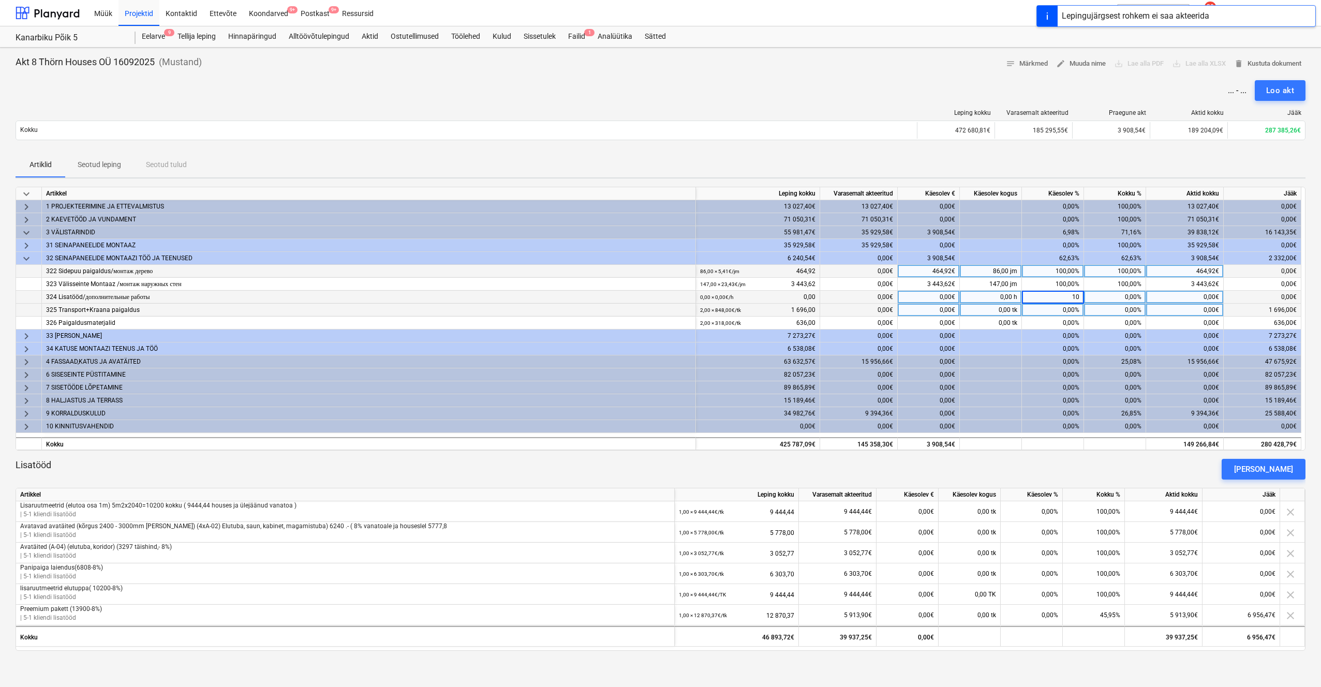
type input "100"
click at [744, 309] on div "0,00%" at bounding box center [1053, 310] width 62 height 13
type input "100"
click at [744, 323] on div "0,00%" at bounding box center [1053, 323] width 62 height 13
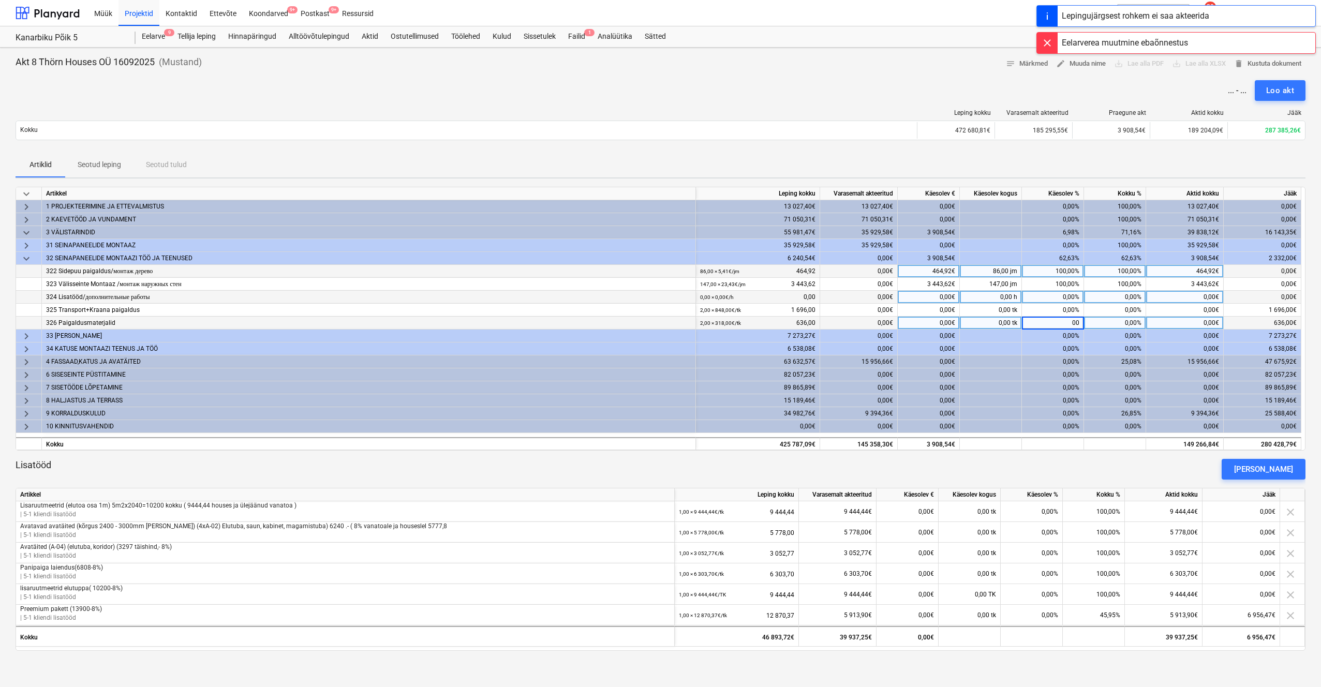
click at [744, 327] on input "00" at bounding box center [1053, 323] width 62 height 12
type input "0"
type input "100"
click at [744, 303] on div "0,00%" at bounding box center [1115, 297] width 62 height 13
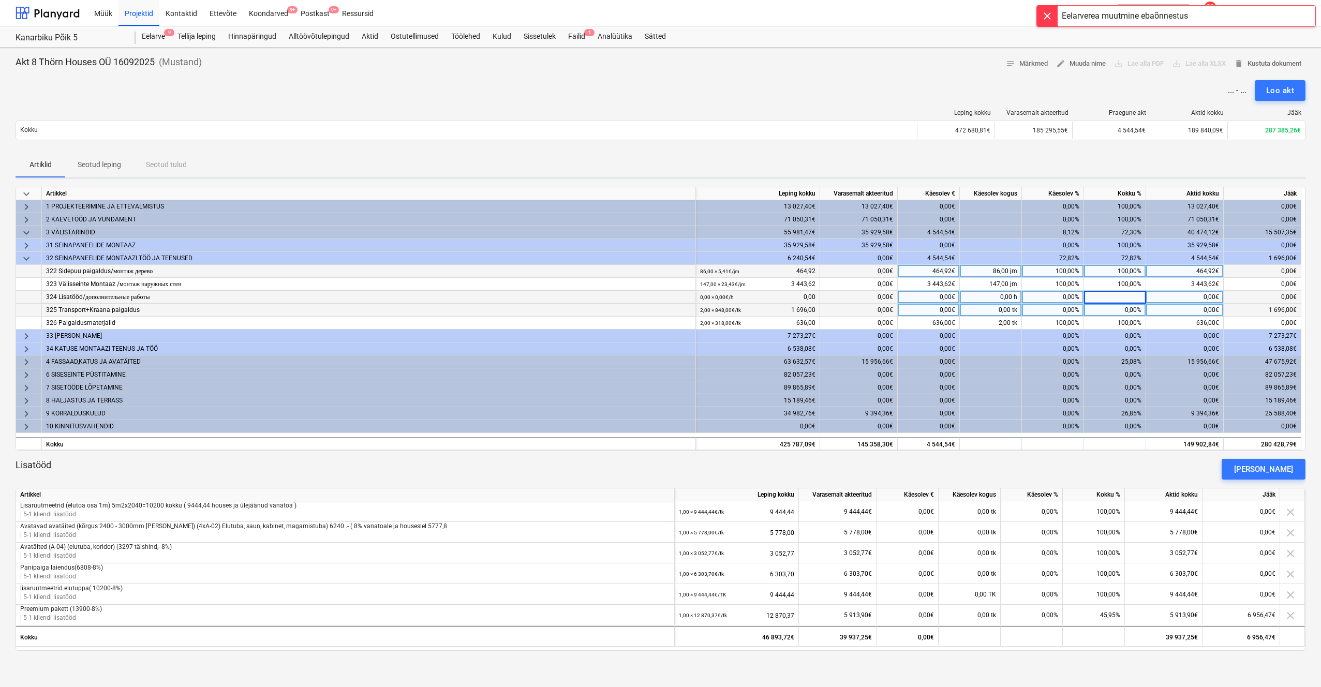
click at [744, 313] on div "0,00%" at bounding box center [1053, 310] width 62 height 13
type input "100"
click at [744, 297] on div "0,00%" at bounding box center [1115, 297] width 62 height 13
click at [28, 256] on span "keyboard_arrow_down" at bounding box center [26, 258] width 12 height 12
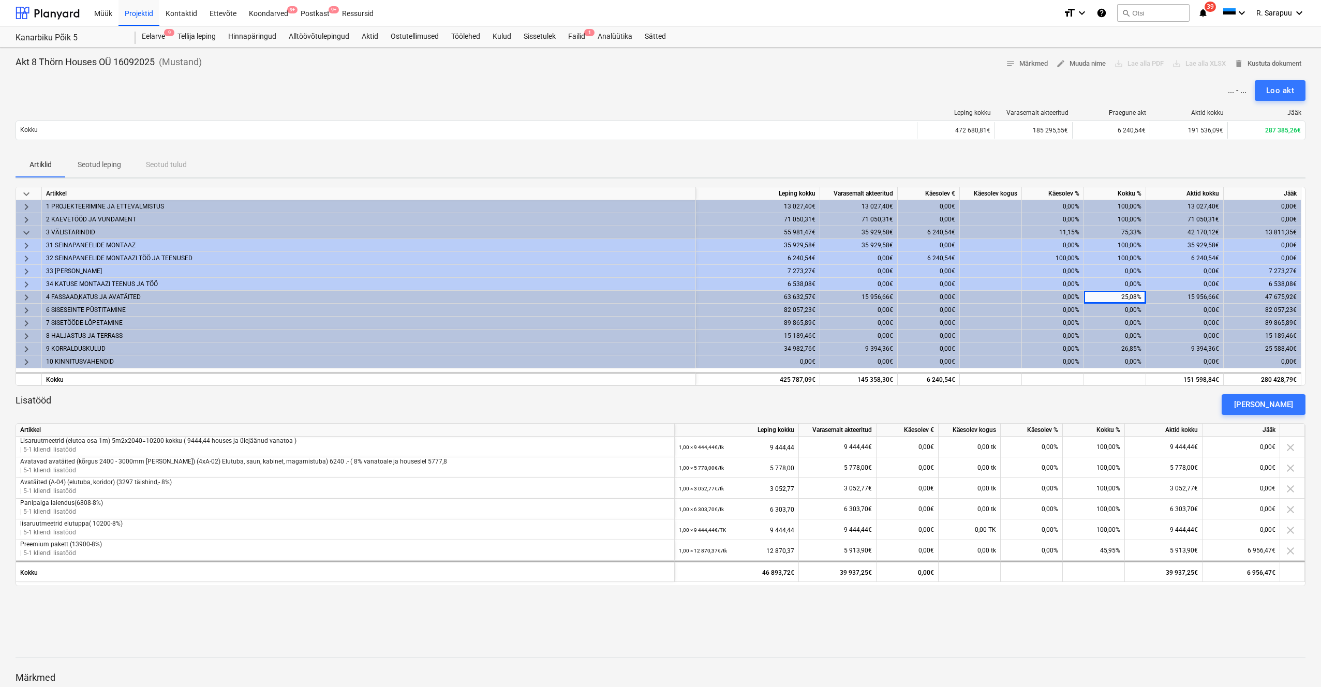
click at [25, 267] on span "keyboard_arrow_right" at bounding box center [26, 271] width 12 height 12
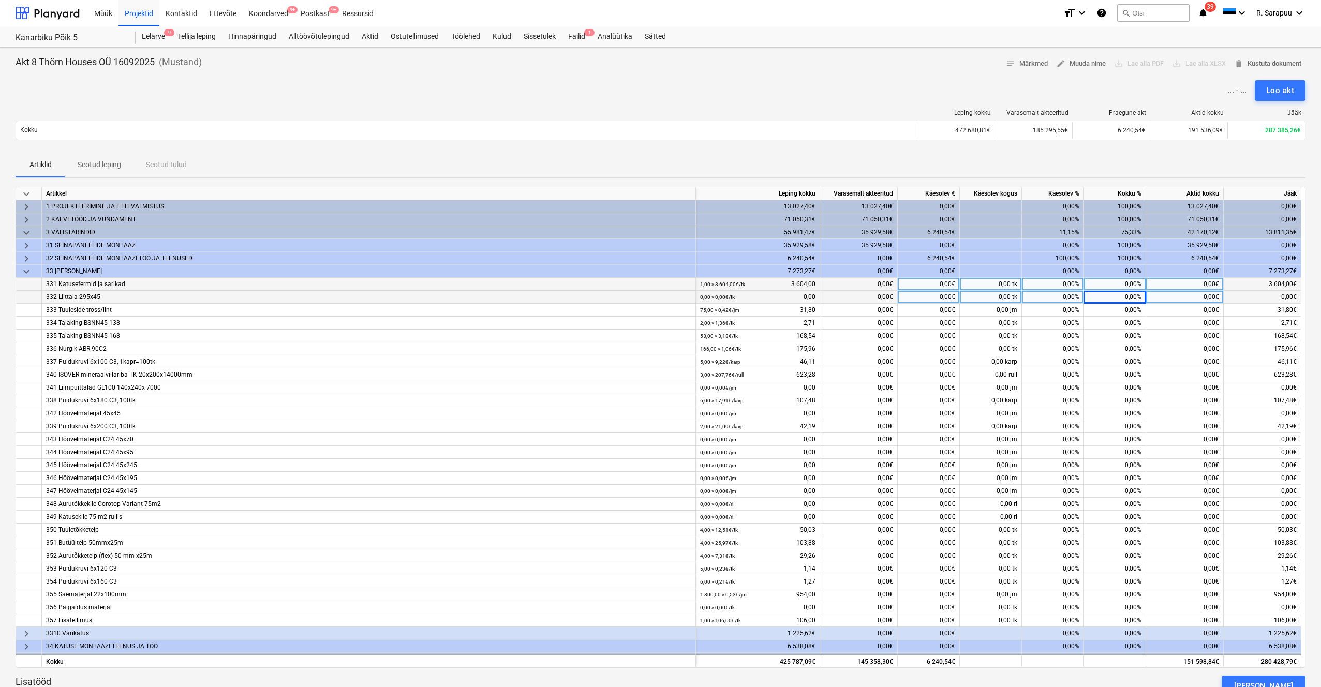
click at [744, 279] on div "0,00%" at bounding box center [1115, 284] width 62 height 13
type input "100"
click at [744, 311] on div "0,00%" at bounding box center [1115, 310] width 62 height 13
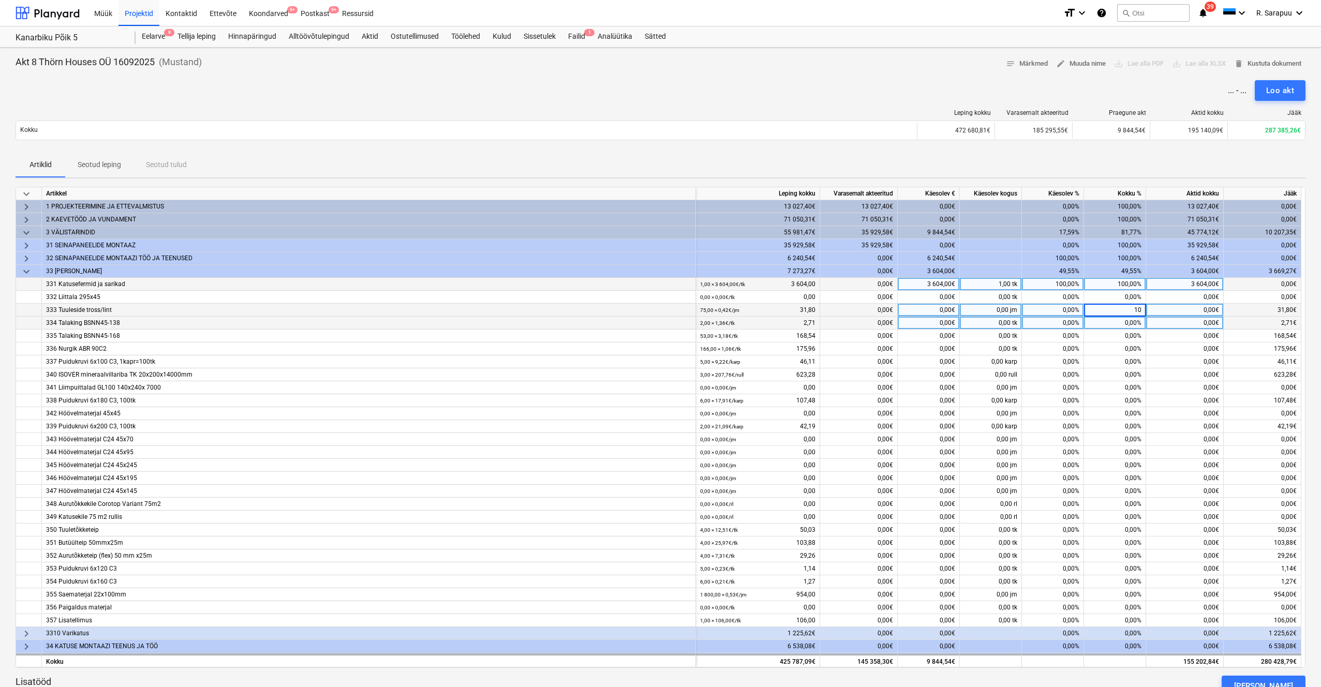
type input "100"
click at [744, 326] on div "0,00%" at bounding box center [1115, 323] width 62 height 13
type input "100"
click at [744, 337] on div "0,00%" at bounding box center [1115, 336] width 62 height 13
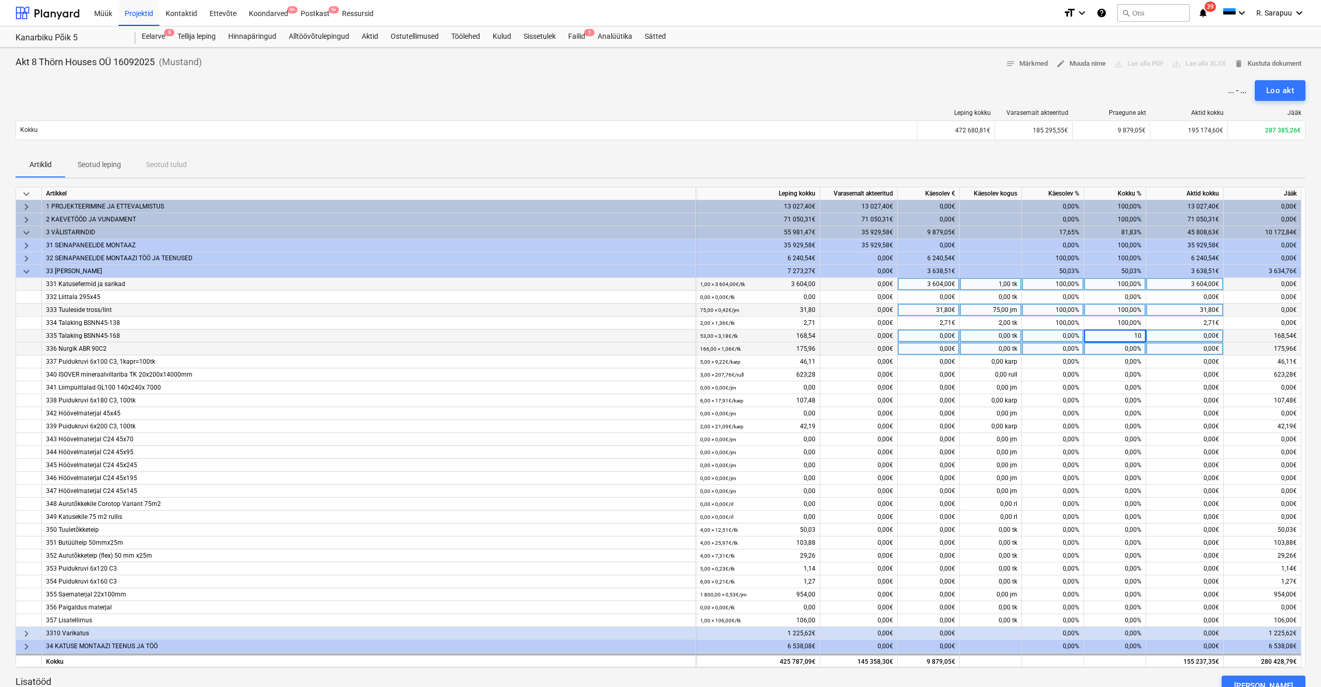
type input "100"
click at [744, 346] on div "0,00%" at bounding box center [1115, 348] width 62 height 13
type input "100"
click at [744, 368] on div "0,00%" at bounding box center [1115, 374] width 62 height 13
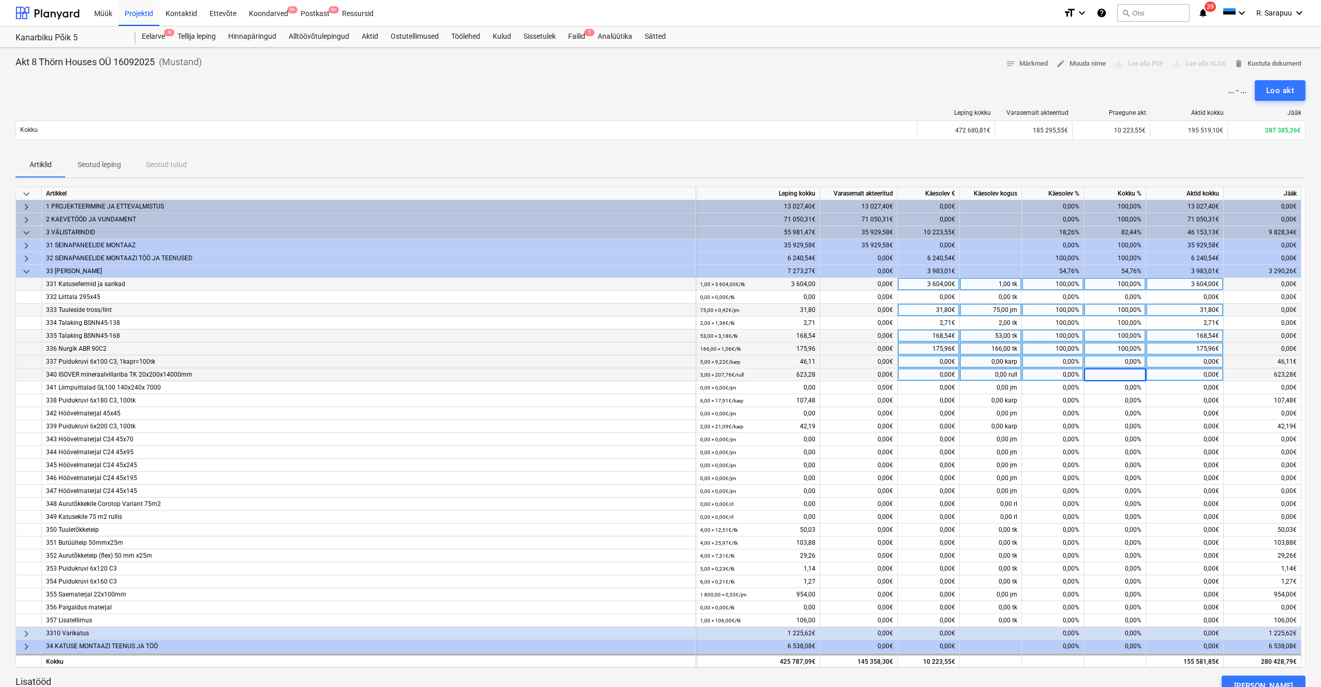
click at [744, 361] on div "0,00%" at bounding box center [1115, 361] width 62 height 13
type input "100"
click at [744, 374] on div "0,00%" at bounding box center [1115, 374] width 62 height 13
type input "100"
click at [744, 385] on div "0,00%" at bounding box center [1115, 387] width 62 height 13
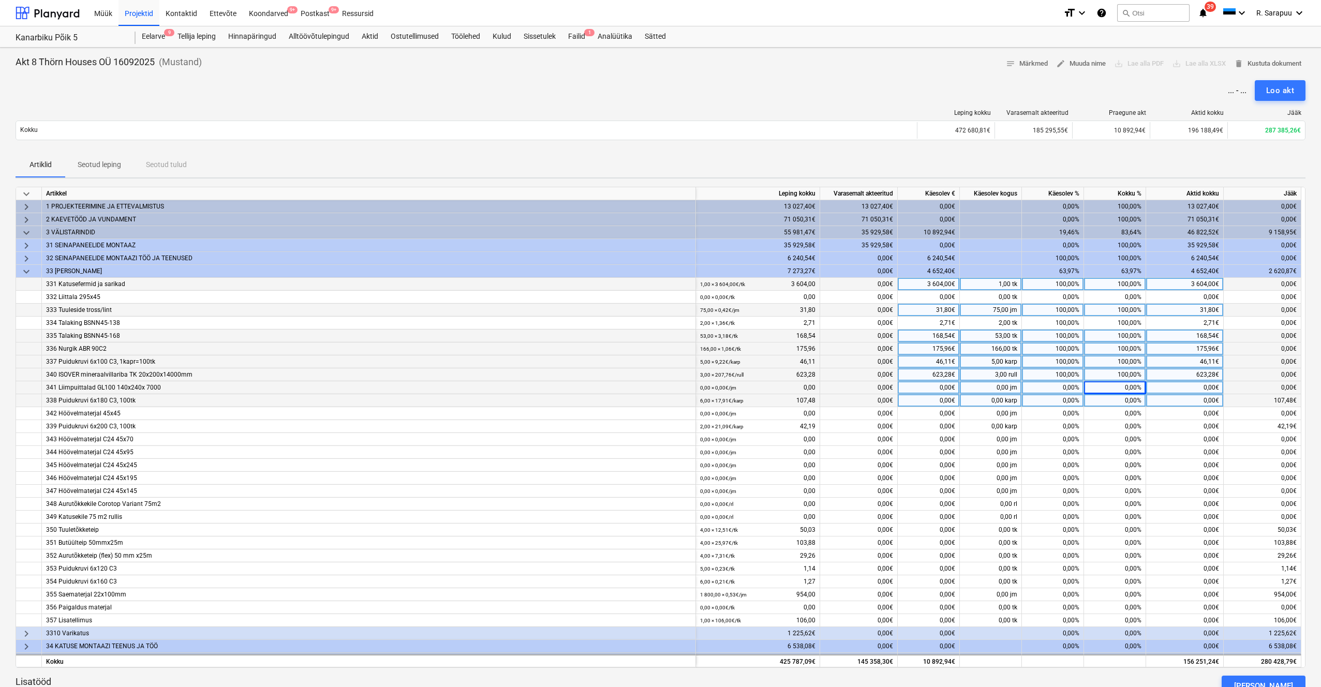
click at [744, 397] on div "0,00%" at bounding box center [1115, 400] width 62 height 13
type input "100"
click at [744, 407] on div "0,00%" at bounding box center [1115, 413] width 62 height 13
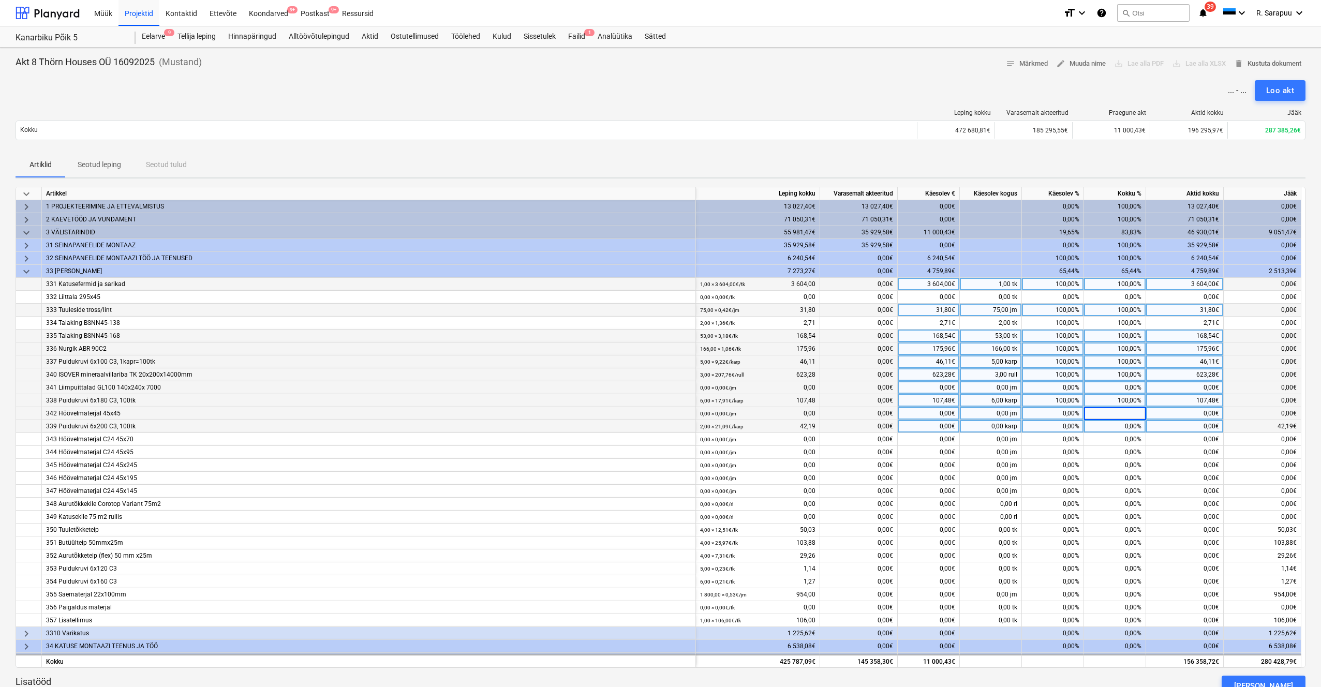
click at [744, 407] on div "0,00%" at bounding box center [1115, 426] width 62 height 13
type input "100"
click at [744, 407] on div "0,00%" at bounding box center [1115, 439] width 62 height 13
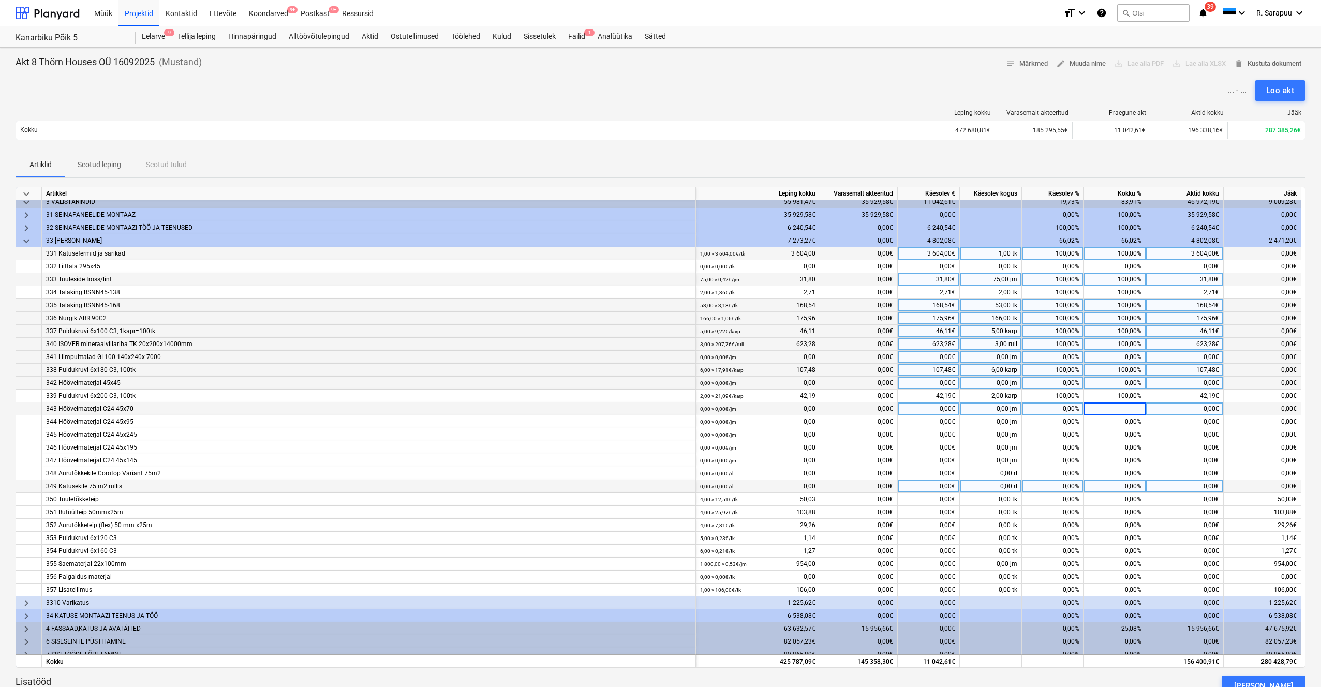
scroll to position [31, 1]
click at [744, 407] on div "0,00%" at bounding box center [1115, 499] width 62 height 13
type input "100"
click at [744, 407] on div "0,00%" at bounding box center [1115, 512] width 62 height 13
type input "100"
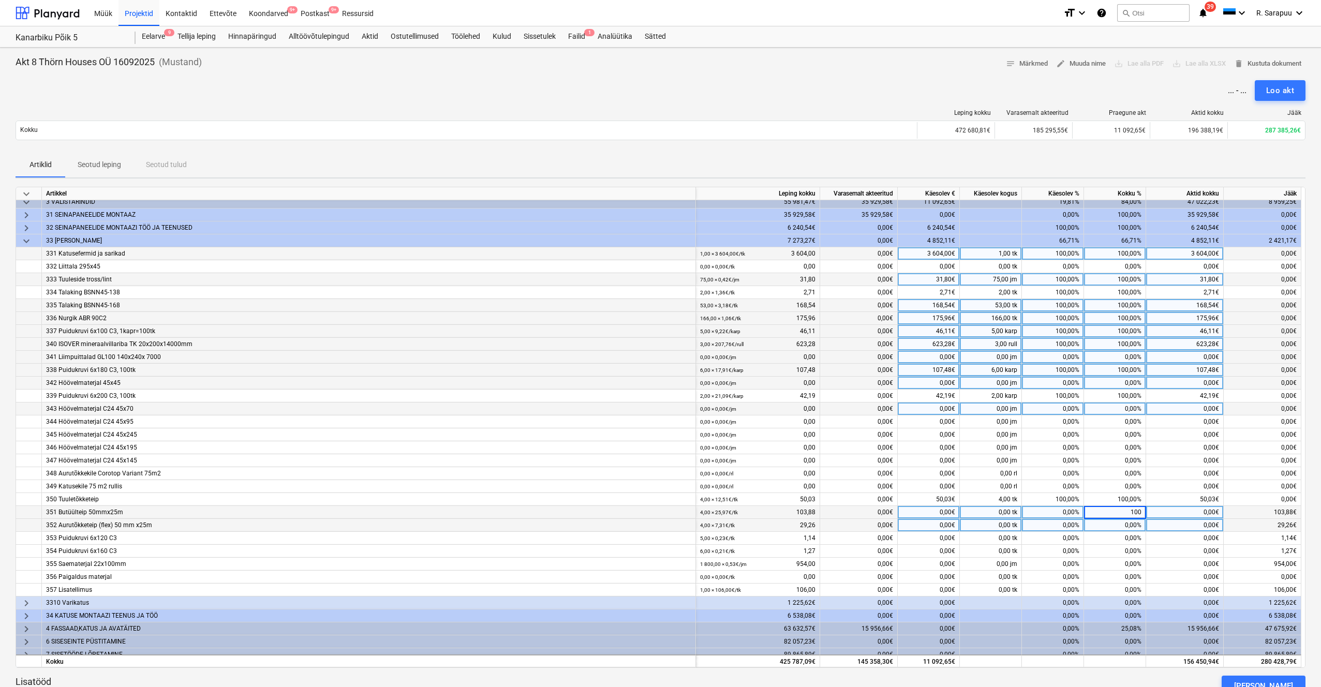
click at [744, 407] on div "0,00%" at bounding box center [1115, 525] width 62 height 13
type input "100"
click at [744, 407] on div "0,00%" at bounding box center [1115, 538] width 62 height 13
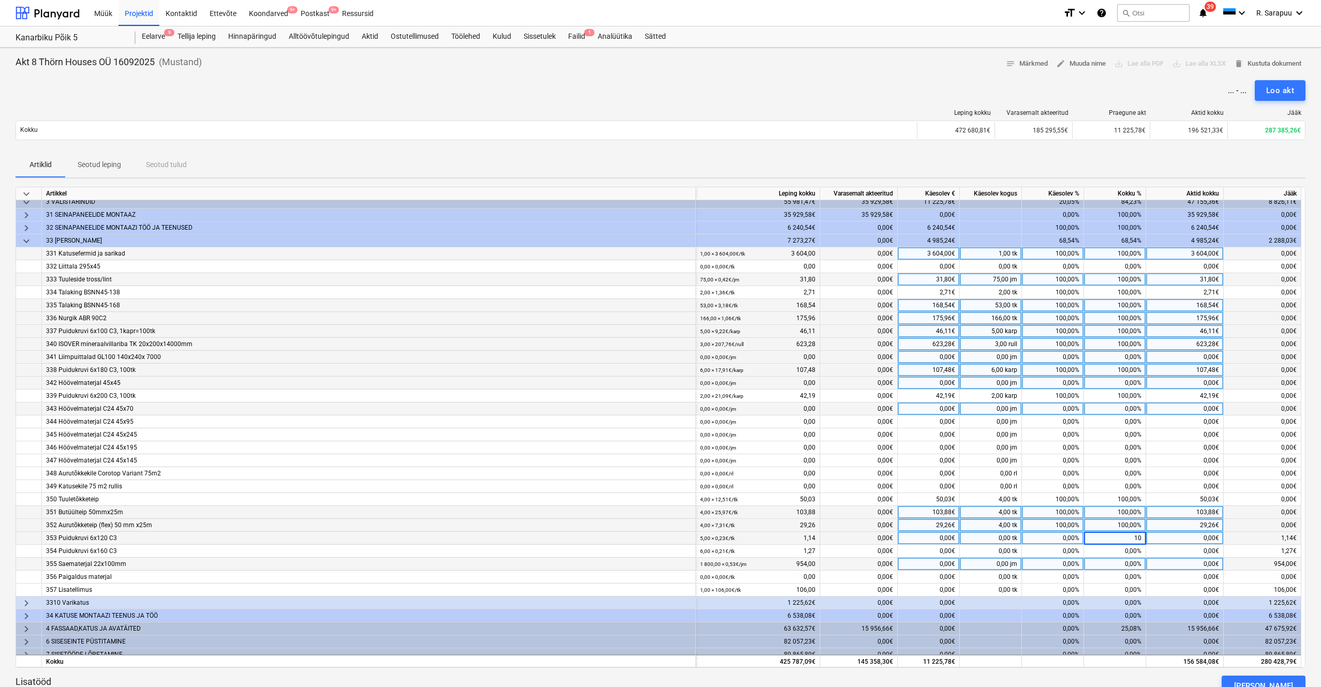
type input "100"
click at [744, 407] on div "0,00%" at bounding box center [1115, 551] width 62 height 13
type input "100"
click at [744, 407] on div "0,00%" at bounding box center [1115, 564] width 62 height 13
type input "100"
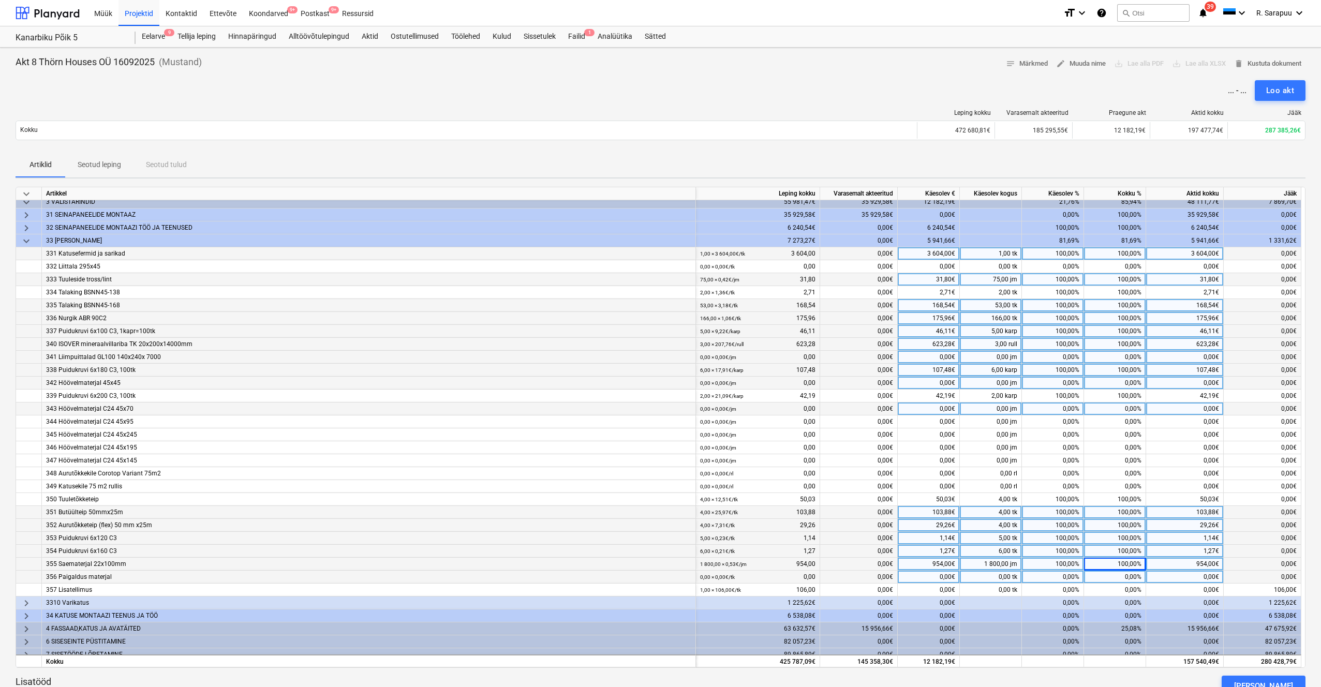
click at [744, 407] on div "0,00%" at bounding box center [1115, 577] width 62 height 13
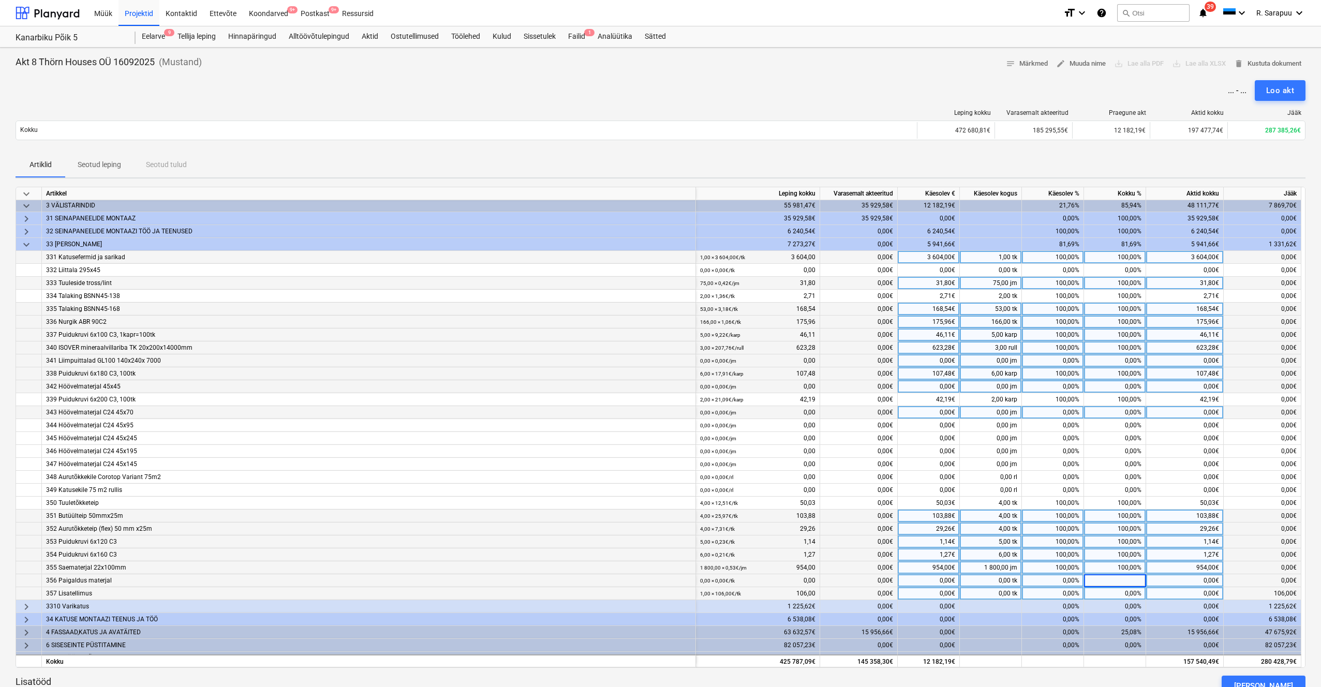
scroll to position [29, 1]
click at [744, 407] on div "0,00%" at bounding box center [1115, 591] width 62 height 13
type input "100"
click at [744, 407] on div "1,27€" at bounding box center [1185, 555] width 78 height 13
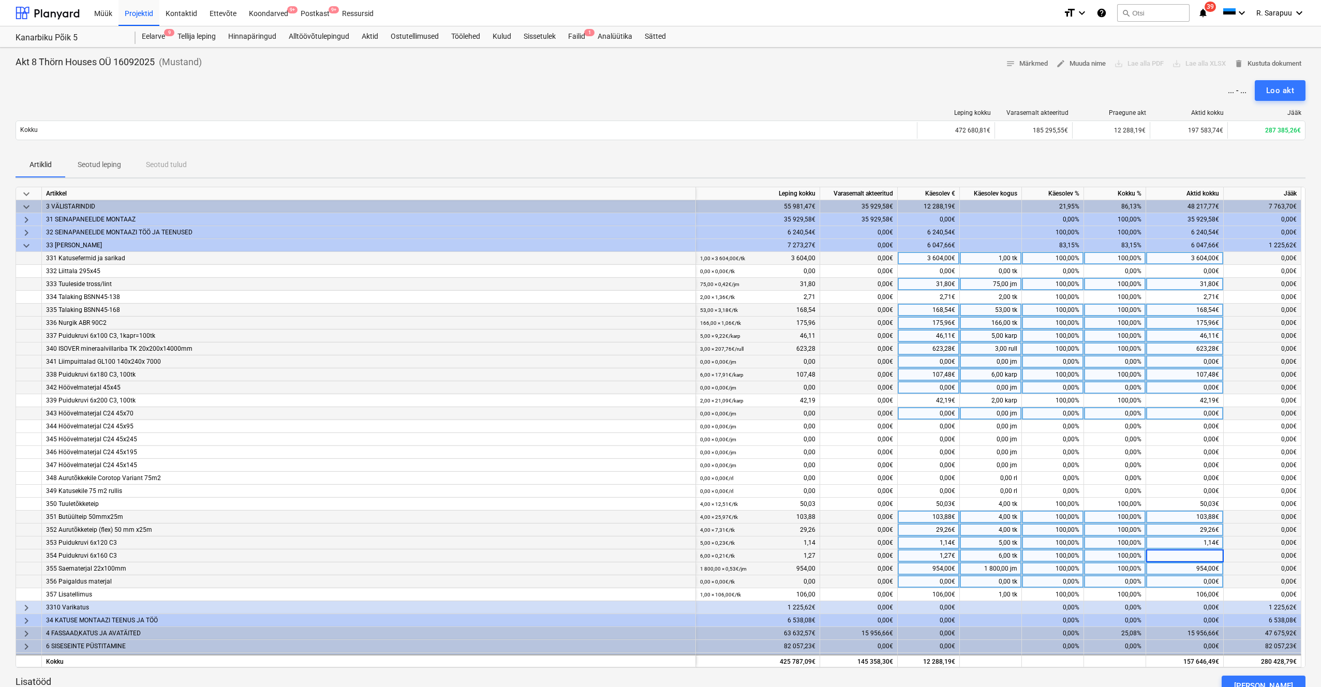
click at [28, 244] on span "keyboard_arrow_down" at bounding box center [26, 246] width 12 height 12
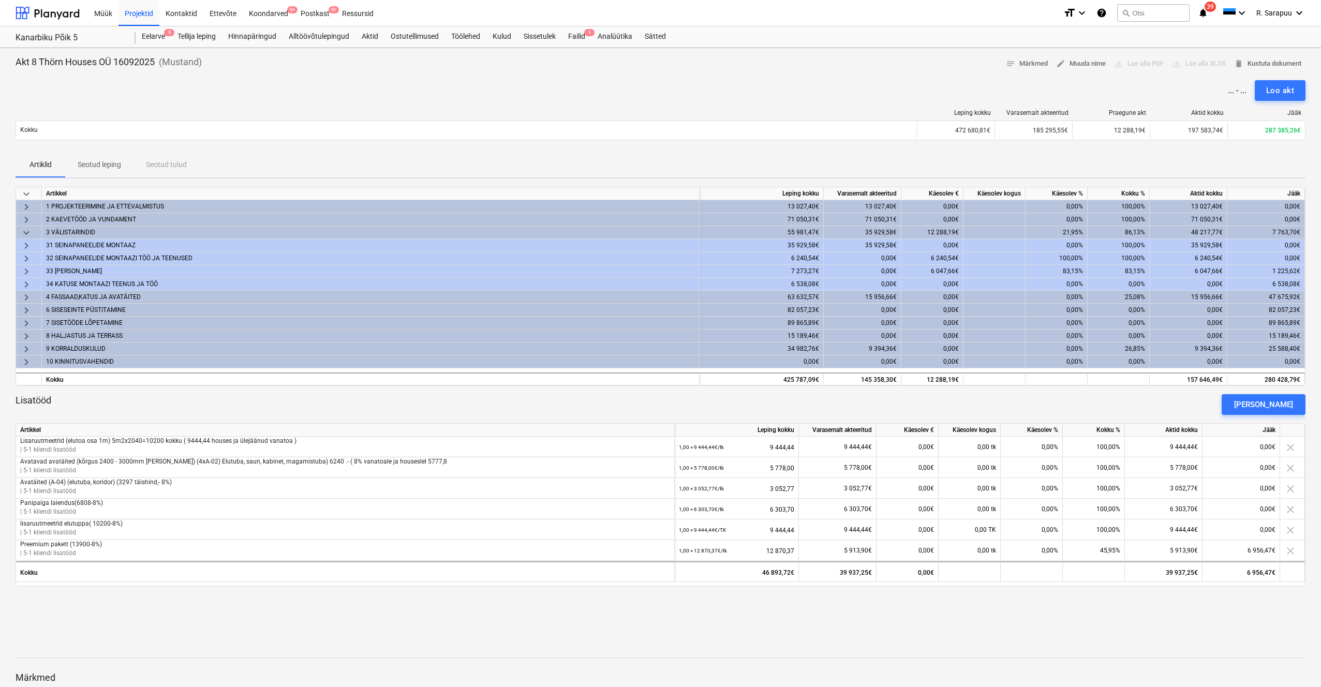
scroll to position [0, 0]
click at [24, 283] on span "keyboard_arrow_right" at bounding box center [26, 284] width 12 height 12
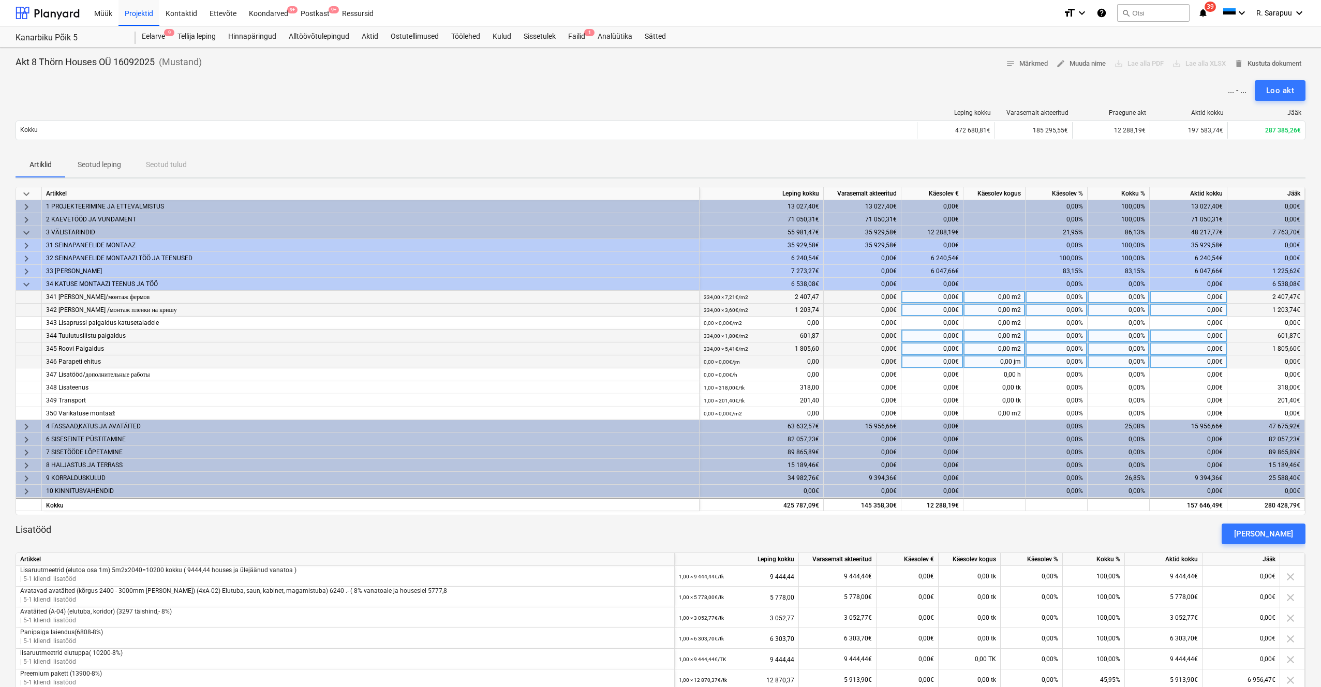
click at [744, 294] on div "0,00%" at bounding box center [1118, 297] width 62 height 13
type input "100"
click at [744, 307] on div "0,00%" at bounding box center [1118, 310] width 62 height 13
type input "100"
click at [744, 320] on div "0,00%" at bounding box center [1118, 323] width 62 height 13
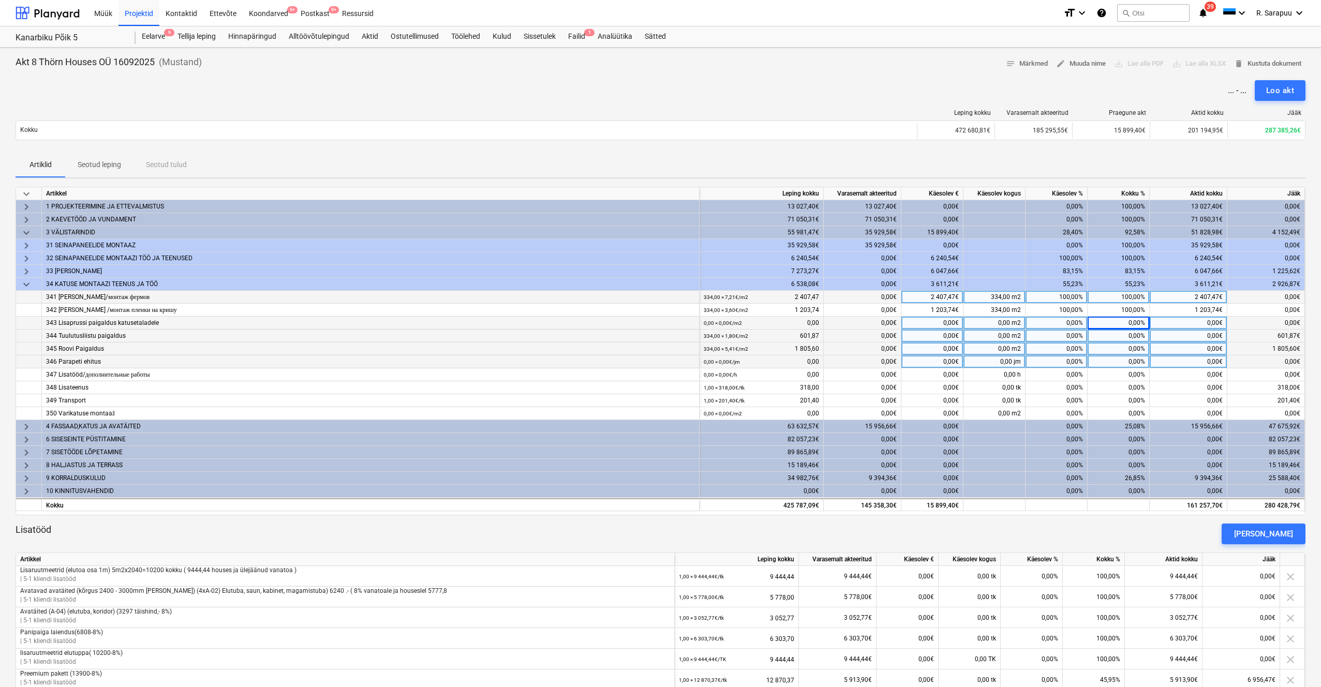
click at [744, 332] on div "0,00%" at bounding box center [1118, 336] width 62 height 13
type input "100"
click at [744, 344] on div "0,00%" at bounding box center [1118, 348] width 62 height 13
type input "100"
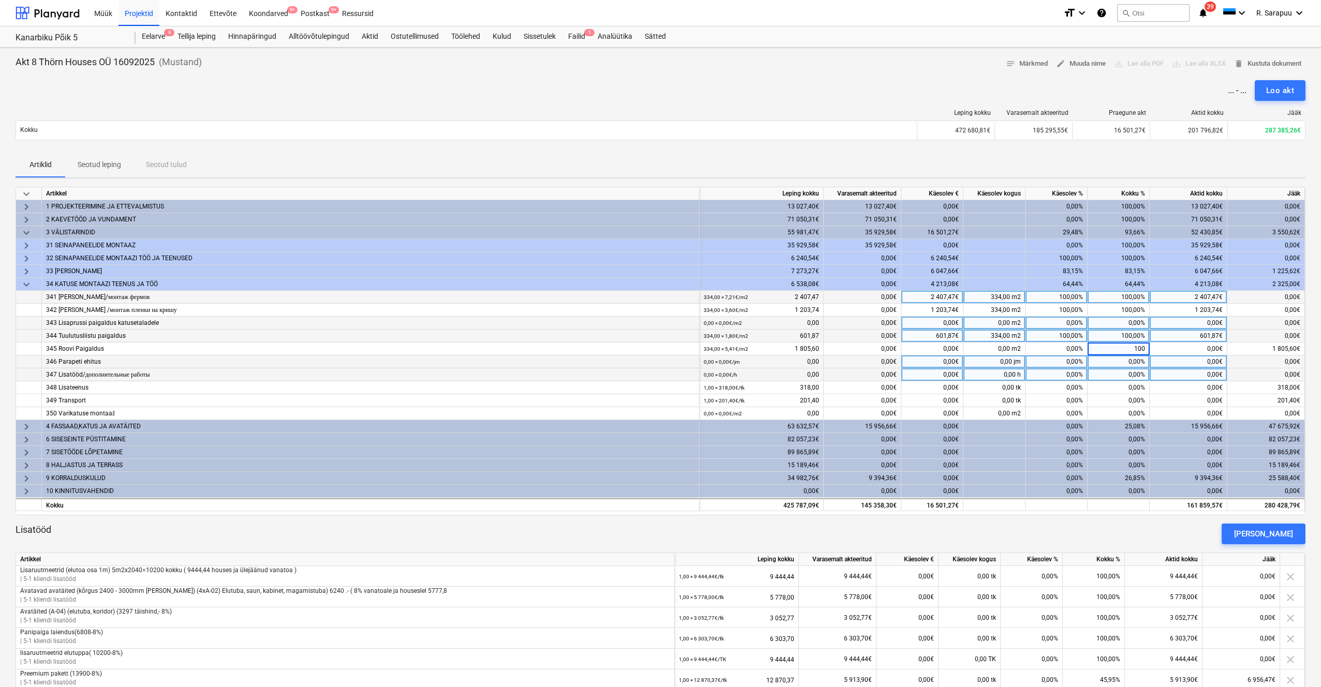
click at [744, 372] on div "0,00%" at bounding box center [1118, 374] width 62 height 13
click at [744, 386] on div "0,00%" at bounding box center [1118, 387] width 62 height 13
type input "100"
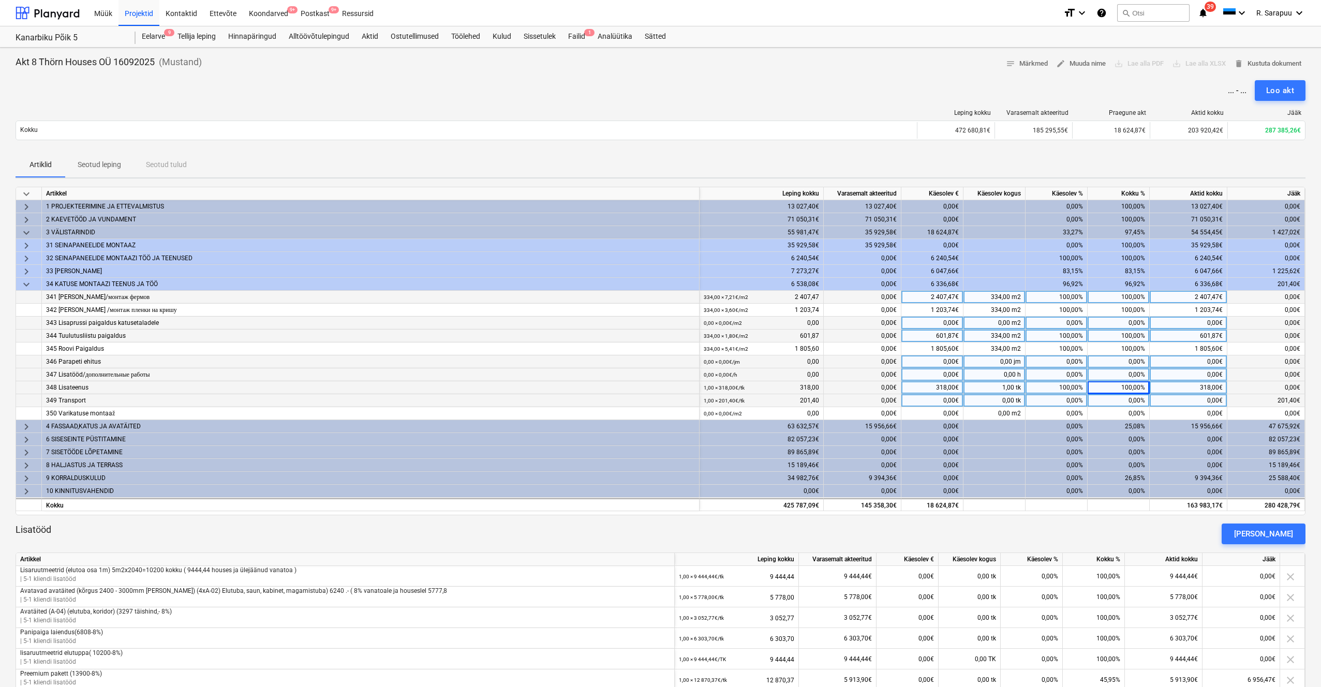
click at [744, 397] on div "0,00%" at bounding box center [1118, 400] width 62 height 13
type input "100"
click at [744, 407] on div "0,00%" at bounding box center [1118, 413] width 62 height 13
click at [23, 280] on span "keyboard_arrow_down" at bounding box center [26, 284] width 12 height 12
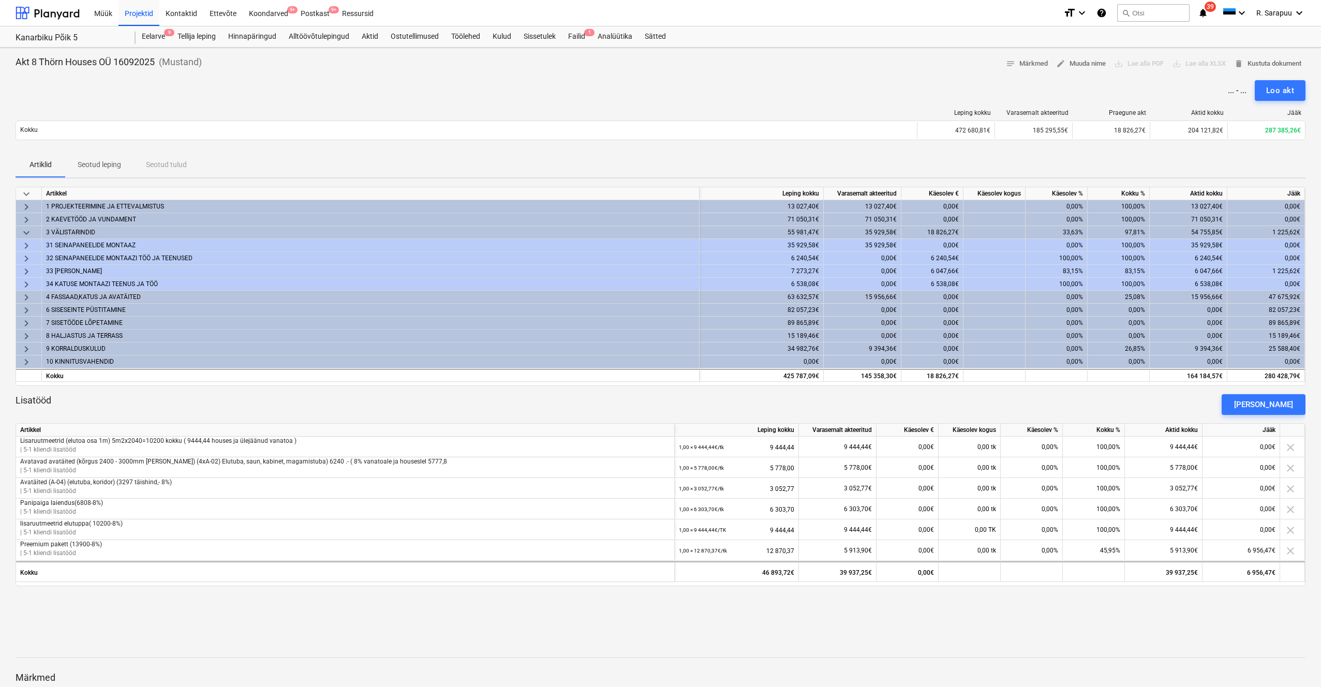
click at [25, 270] on span "keyboard_arrow_right" at bounding box center [26, 271] width 12 height 12
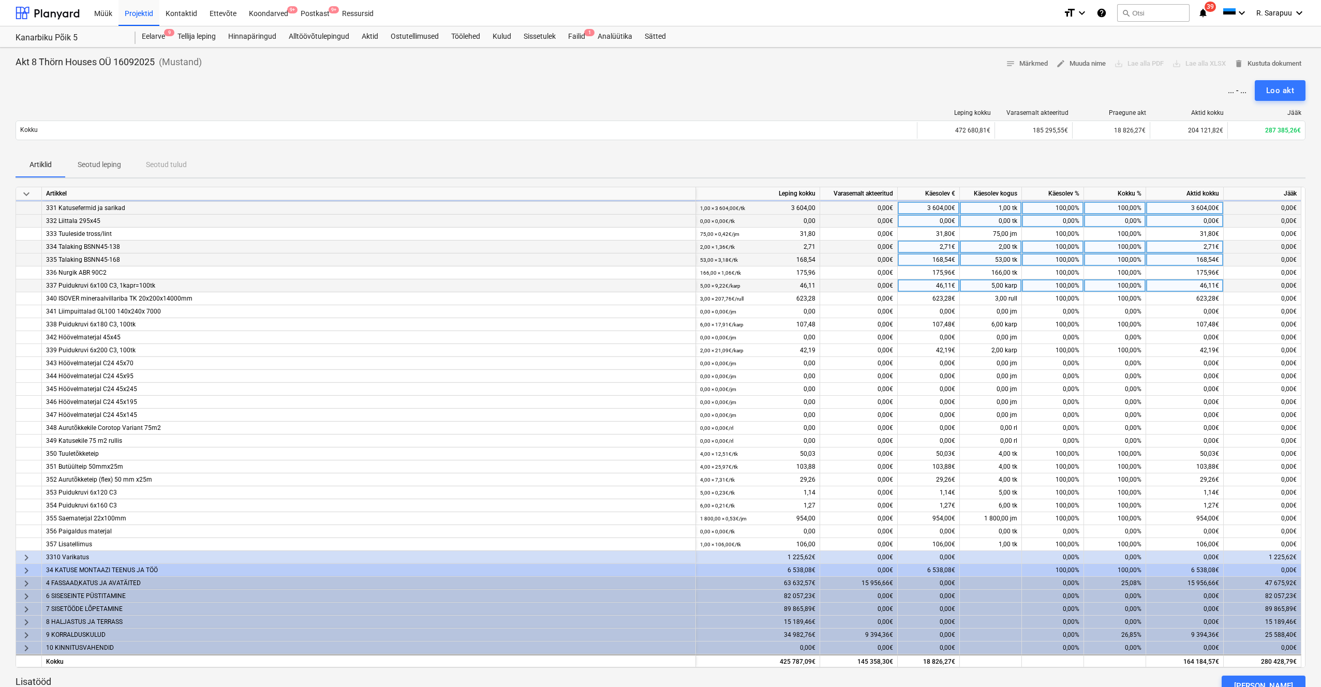
scroll to position [80, 0]
click at [26, 407] on span "keyboard_arrow_right" at bounding box center [26, 557] width 12 height 12
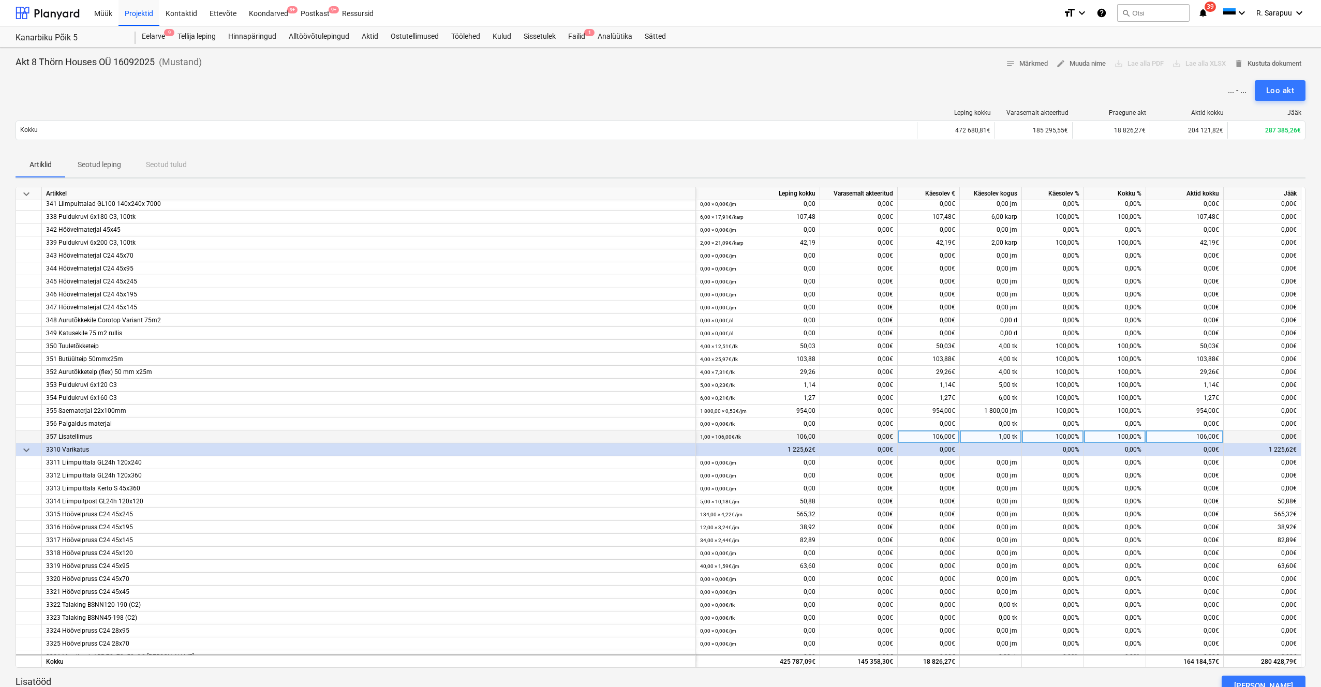
scroll to position [197, 0]
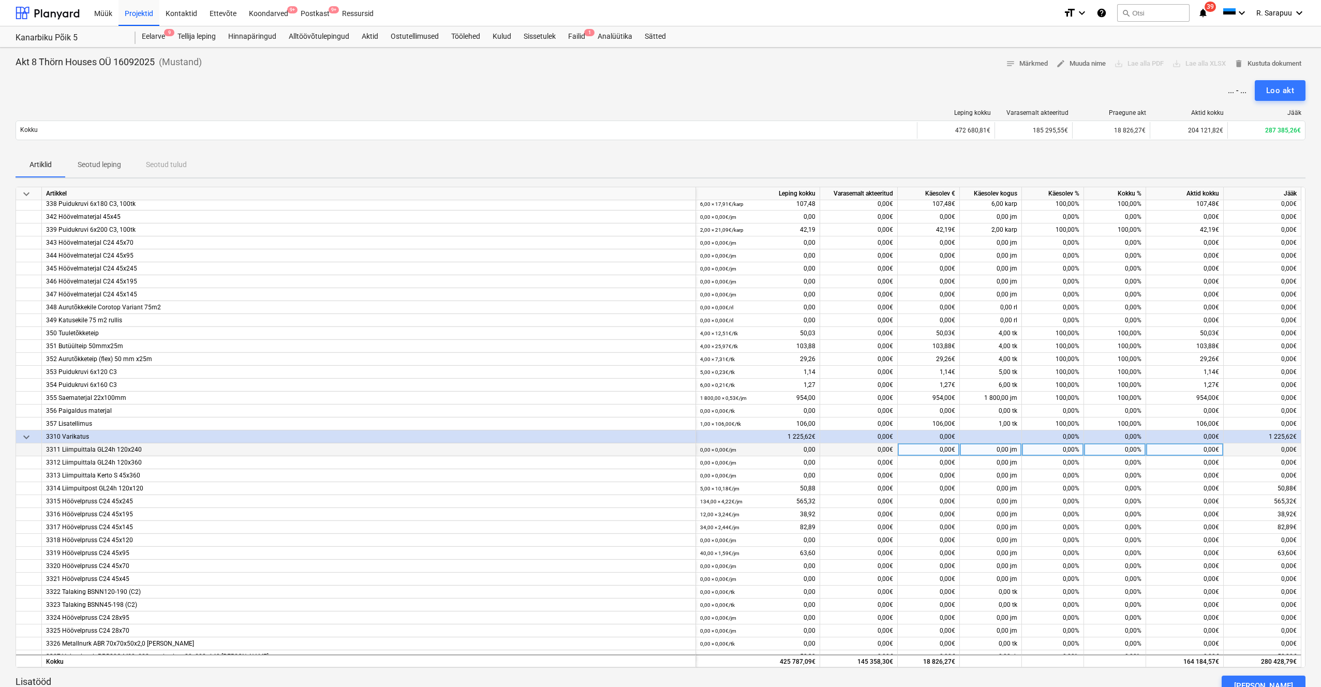
click at [744, 407] on div "0,00%" at bounding box center [1115, 449] width 62 height 13
type input "100"
click at [744, 407] on div "0,00%" at bounding box center [1115, 488] width 62 height 13
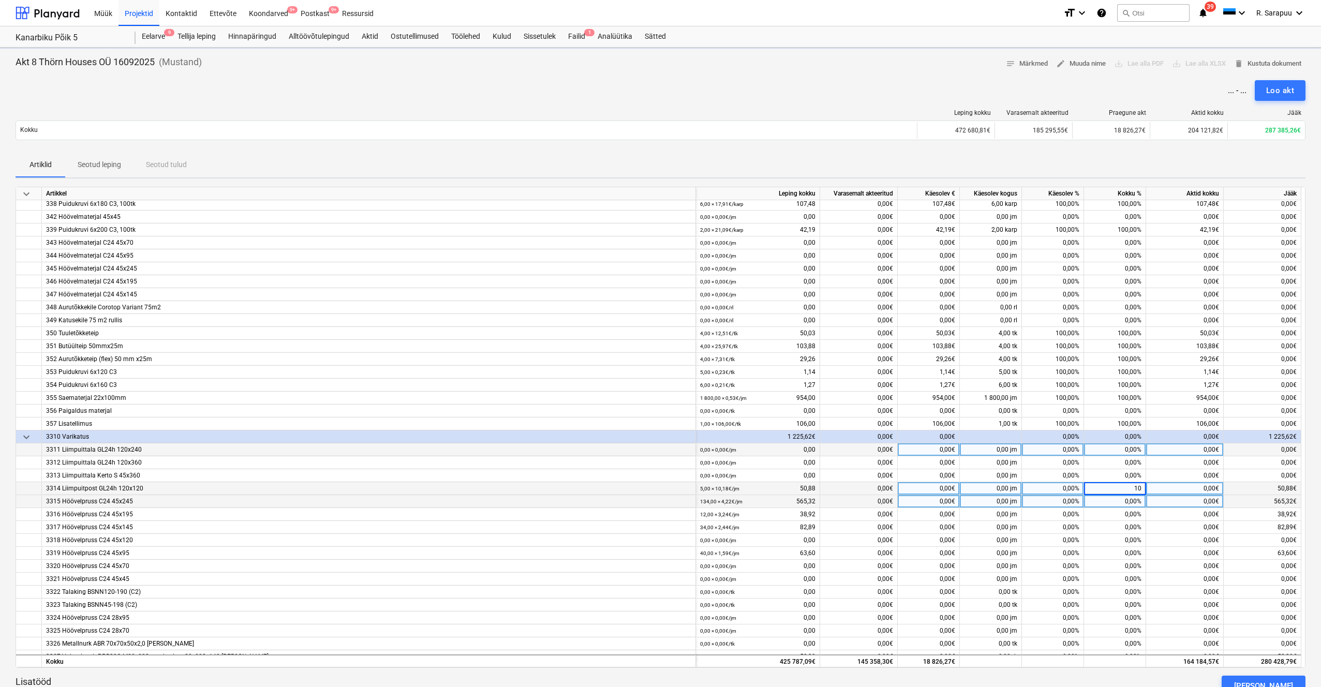
type input "100"
click at [744, 407] on div "0,00%" at bounding box center [1115, 501] width 62 height 13
type input "100"
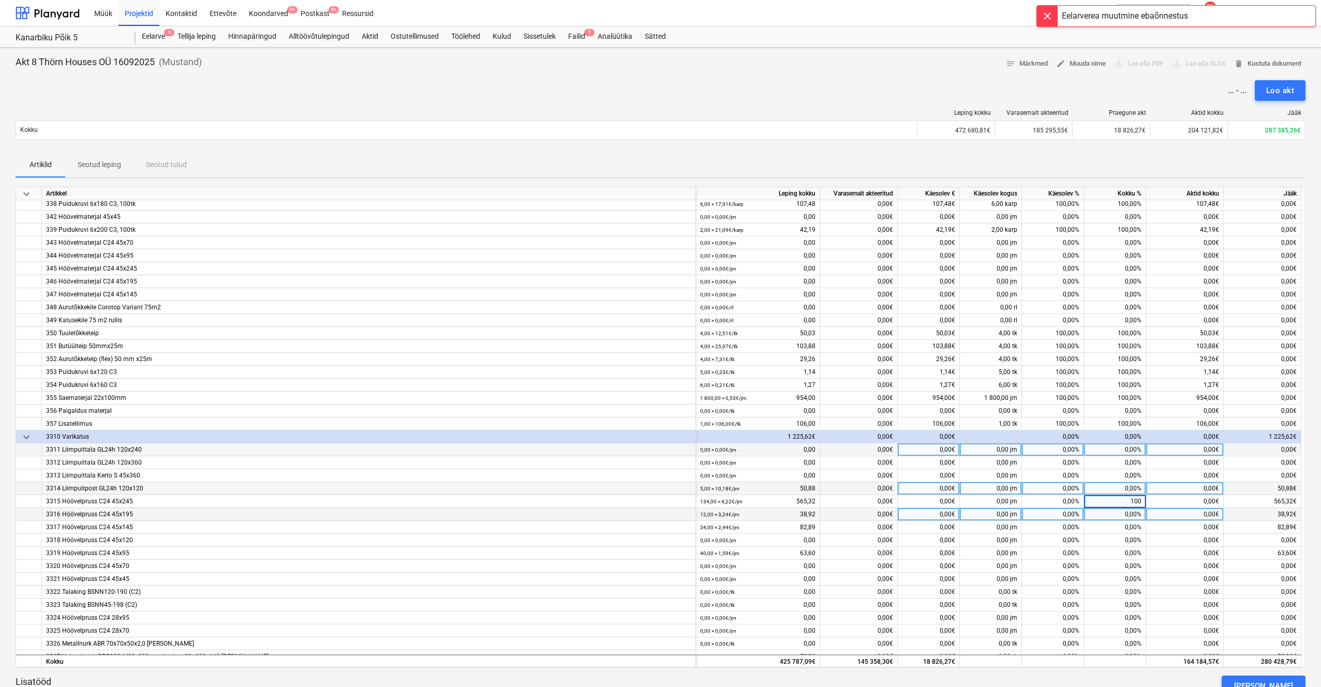
click at [744, 407] on div "0,00%" at bounding box center [1115, 514] width 62 height 13
type input "10"
click at [744, 407] on div "0,00%" at bounding box center [1115, 527] width 62 height 13
click at [744, 407] on div "100,00%" at bounding box center [1115, 514] width 62 height 13
type input "100"
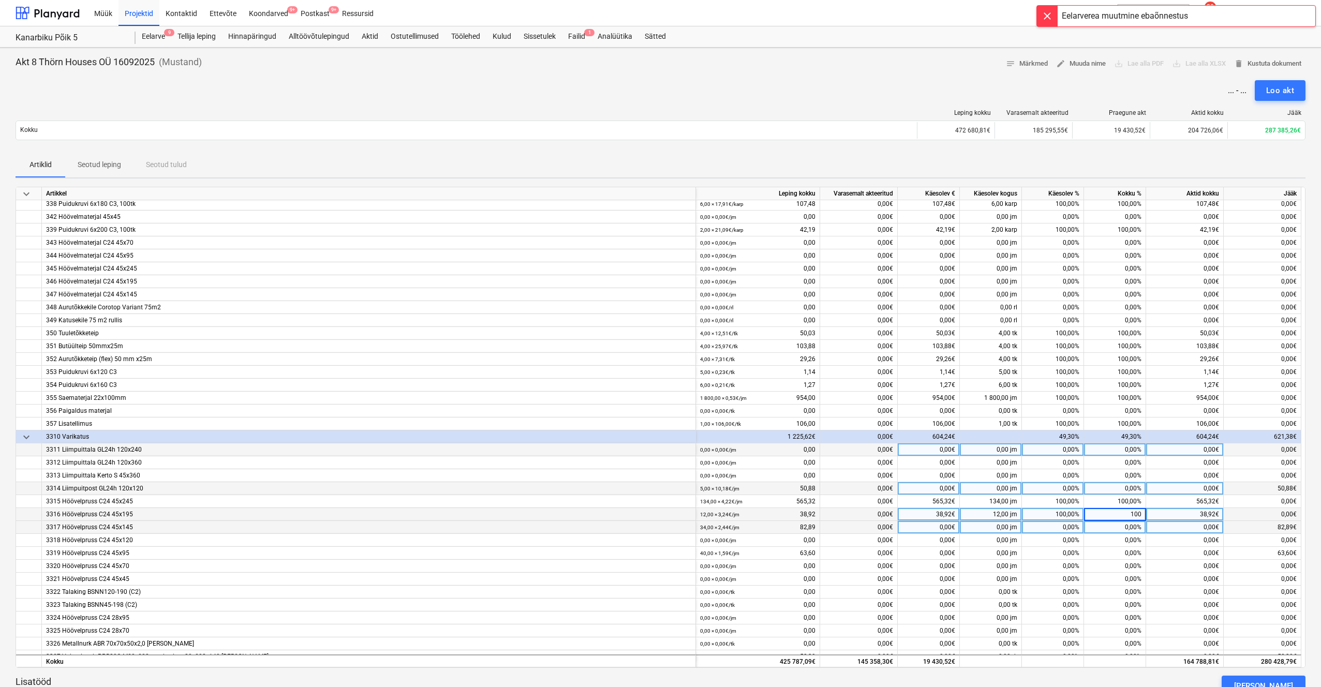
click at [744, 407] on div "0,00%" at bounding box center [1115, 527] width 62 height 13
type input "100"
click at [744, 407] on div "0,00%" at bounding box center [1115, 540] width 62 height 13
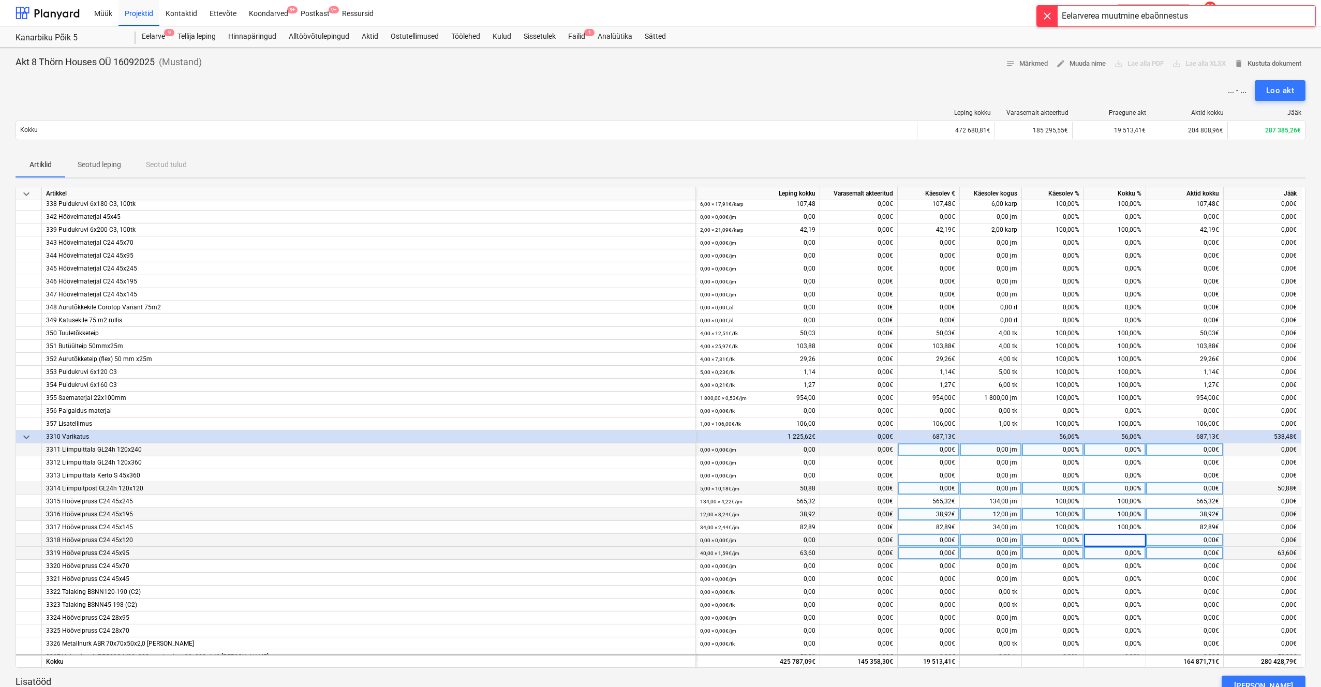
click at [744, 407] on div "0,00%" at bounding box center [1115, 553] width 62 height 13
type input "100"
click at [744, 407] on div "0,00%" at bounding box center [1115, 566] width 62 height 13
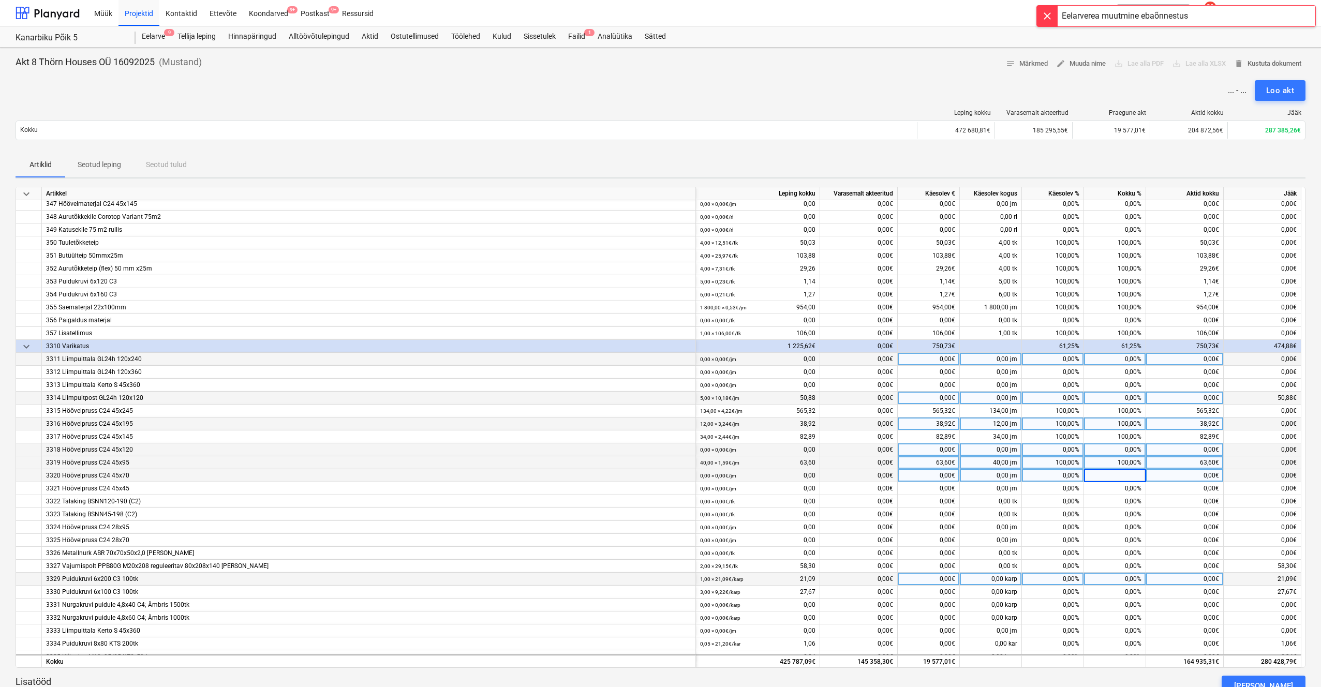
scroll to position [292, 1]
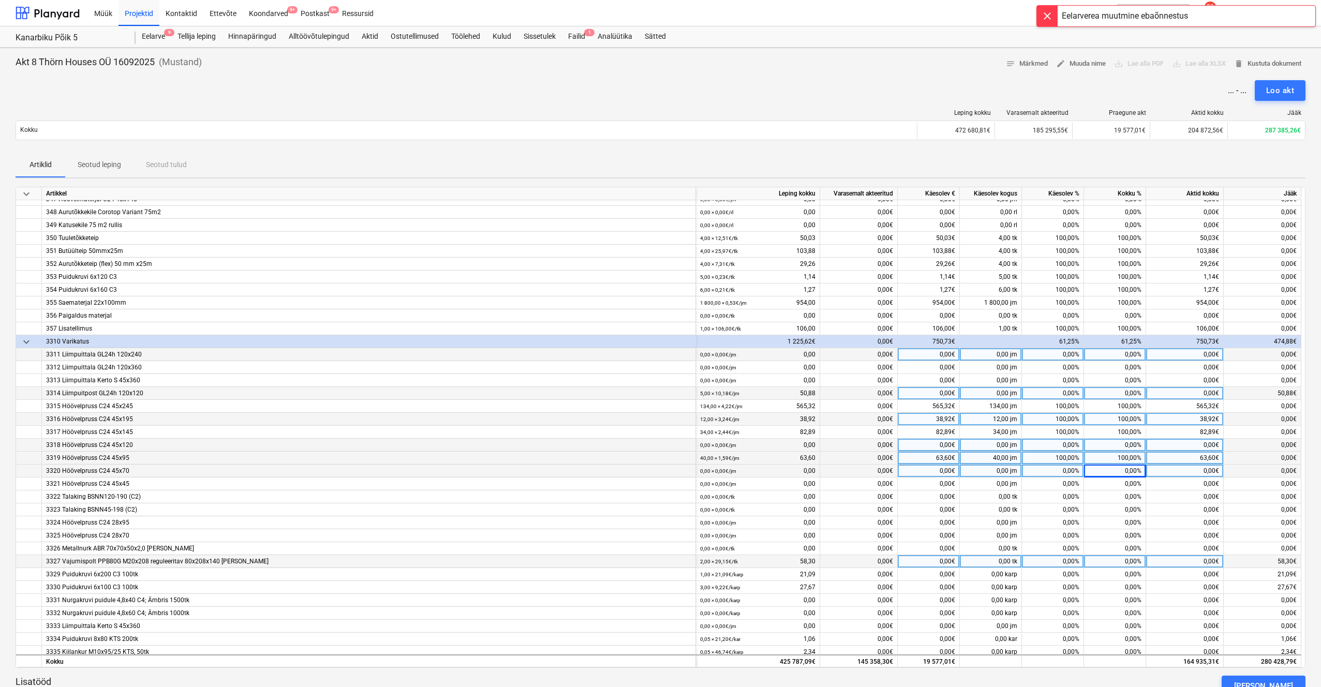
click at [744, 407] on div "0,00%" at bounding box center [1115, 561] width 62 height 13
type input "100"
click at [744, 407] on div "0,00%" at bounding box center [1115, 574] width 62 height 13
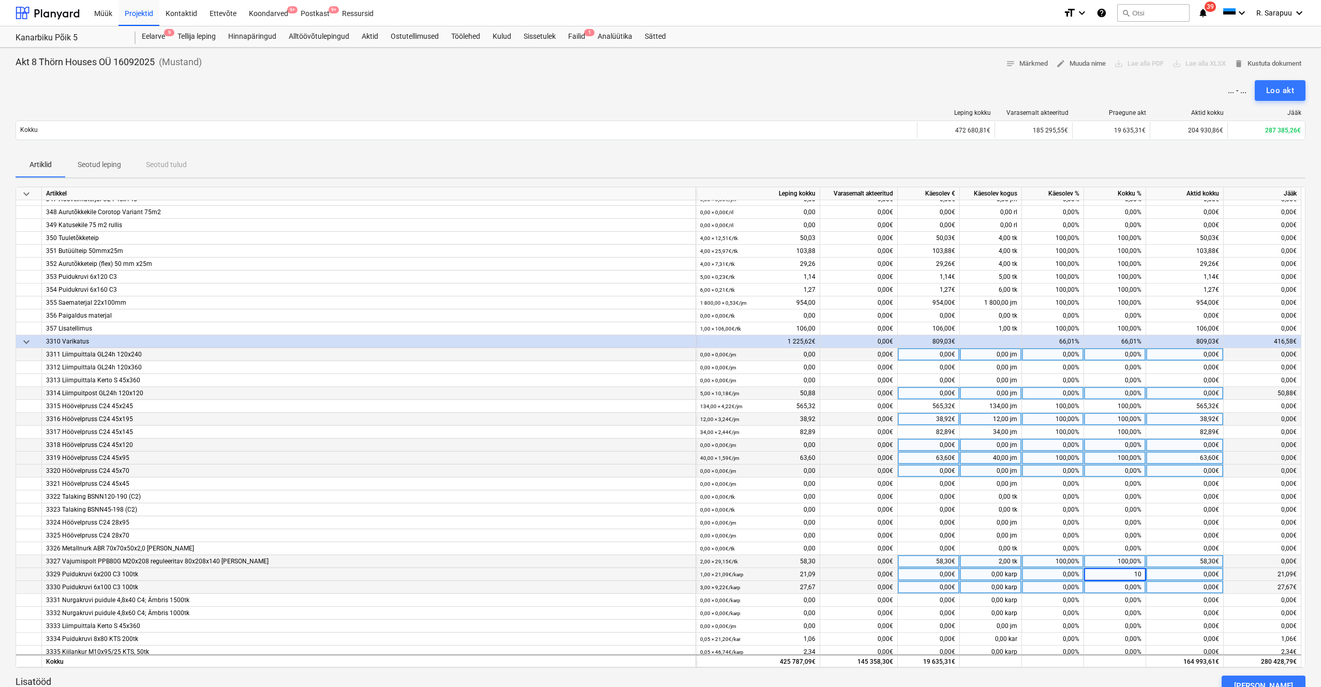
type input "100"
click at [744, 407] on div "0,00%" at bounding box center [1115, 587] width 62 height 13
type input "100"
click at [744, 407] on div "0,00%" at bounding box center [1115, 600] width 62 height 13
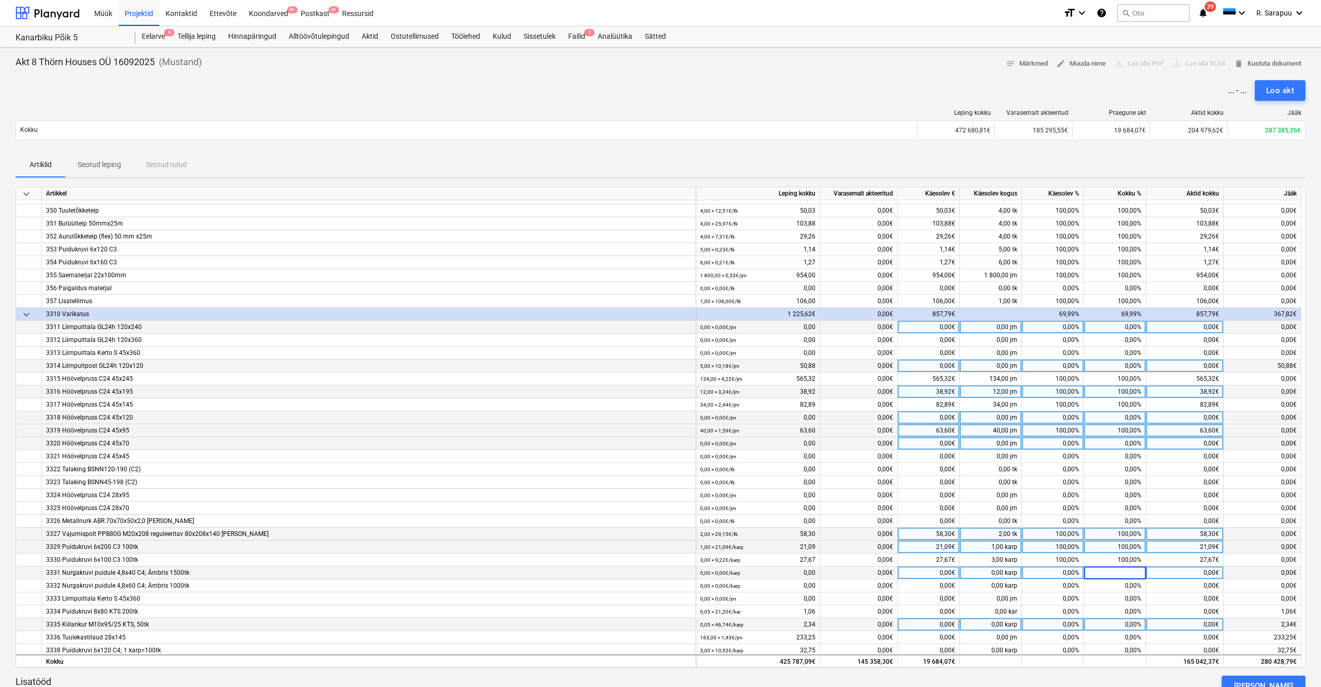
scroll to position [345, 1]
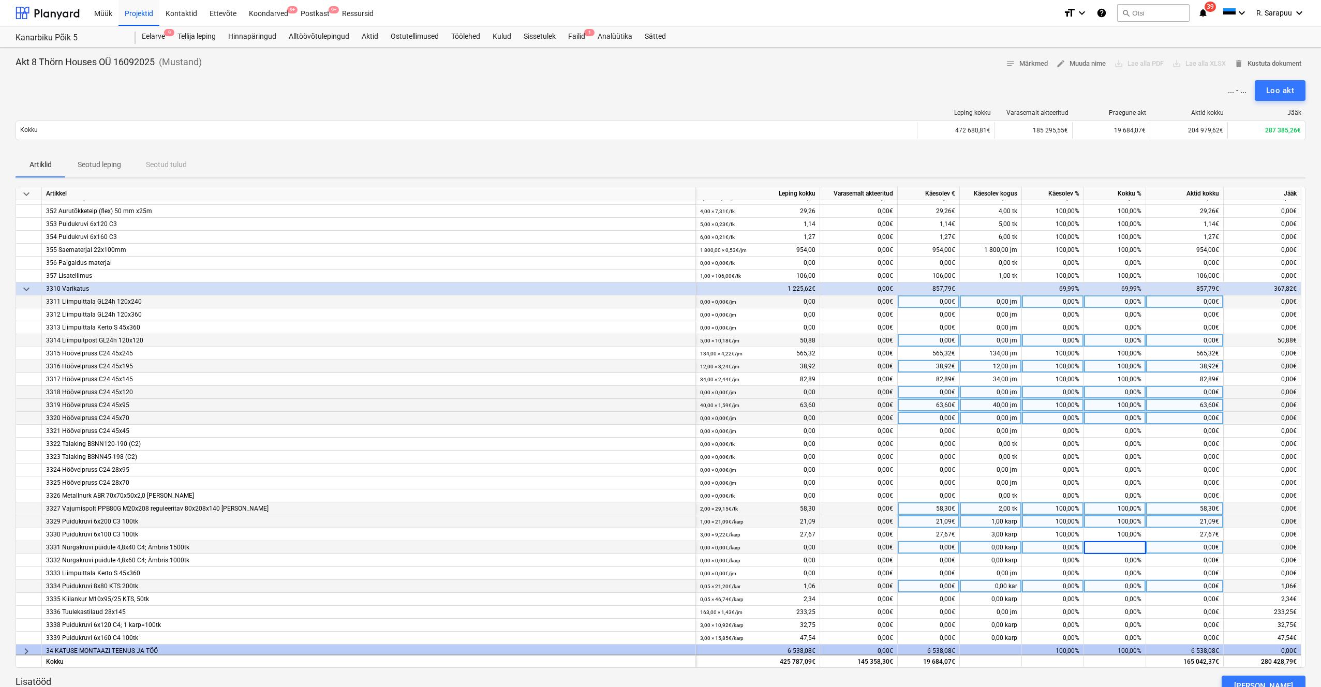
click at [744, 407] on div "0,00%" at bounding box center [1115, 586] width 62 height 13
type input "100"
click at [744, 407] on div "0,00%" at bounding box center [1115, 612] width 62 height 13
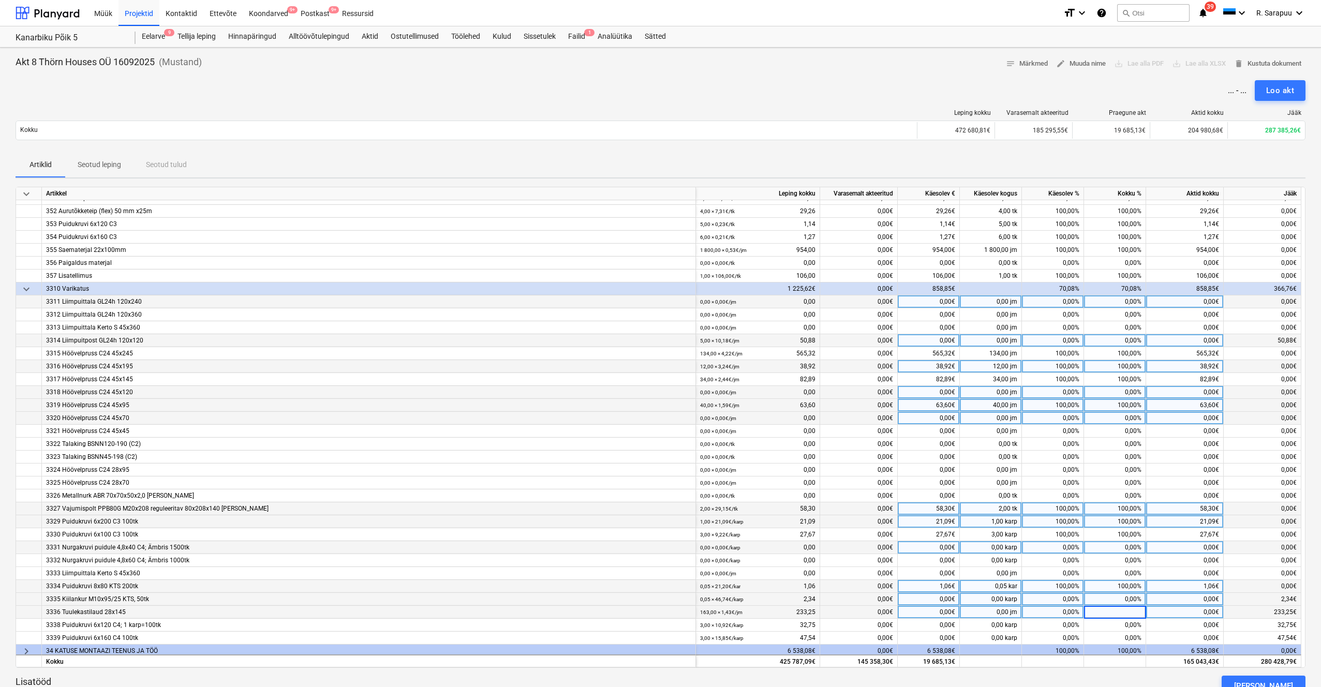
click at [744, 407] on div "0,00%" at bounding box center [1115, 599] width 62 height 13
type input "100"
click at [744, 407] on div "0,00%" at bounding box center [1115, 612] width 62 height 13
type input "100"
click at [744, 407] on div "0,00%" at bounding box center [1115, 638] width 62 height 13
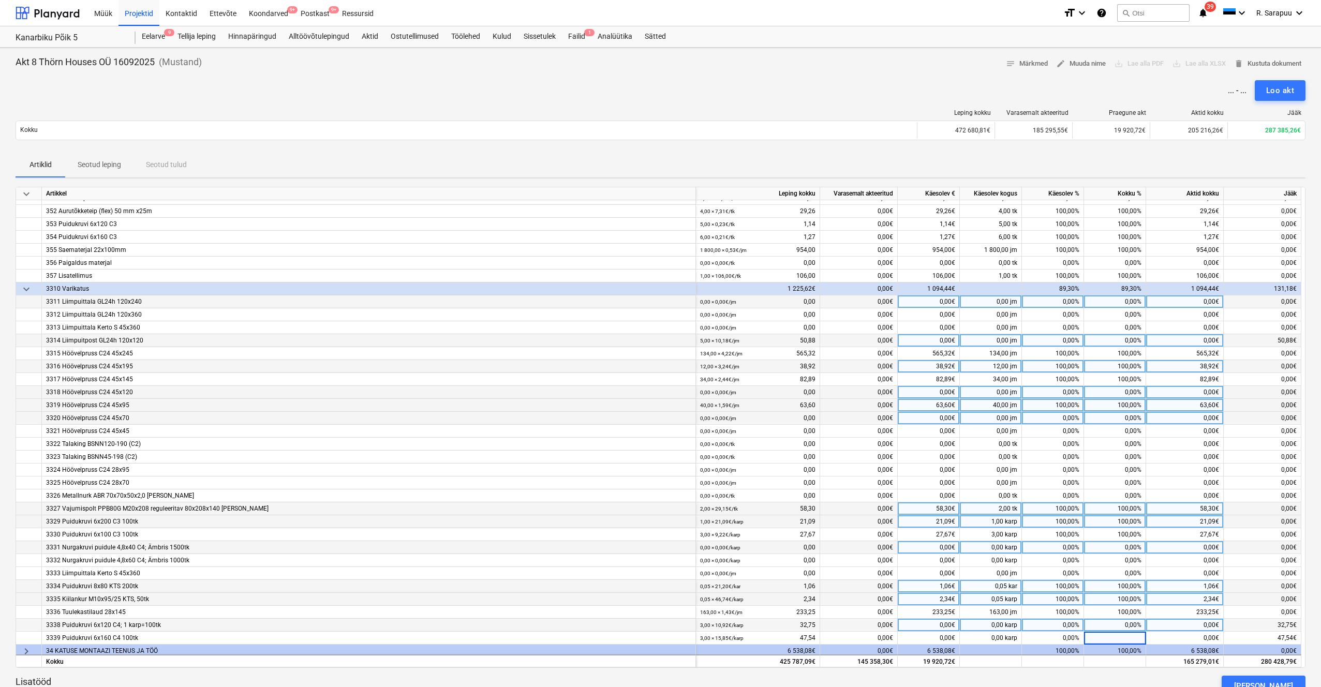
click at [744, 407] on div "0,00%" at bounding box center [1115, 625] width 62 height 13
type input "100"
click at [744, 407] on div "0,00%" at bounding box center [1115, 638] width 62 height 13
type input "100"
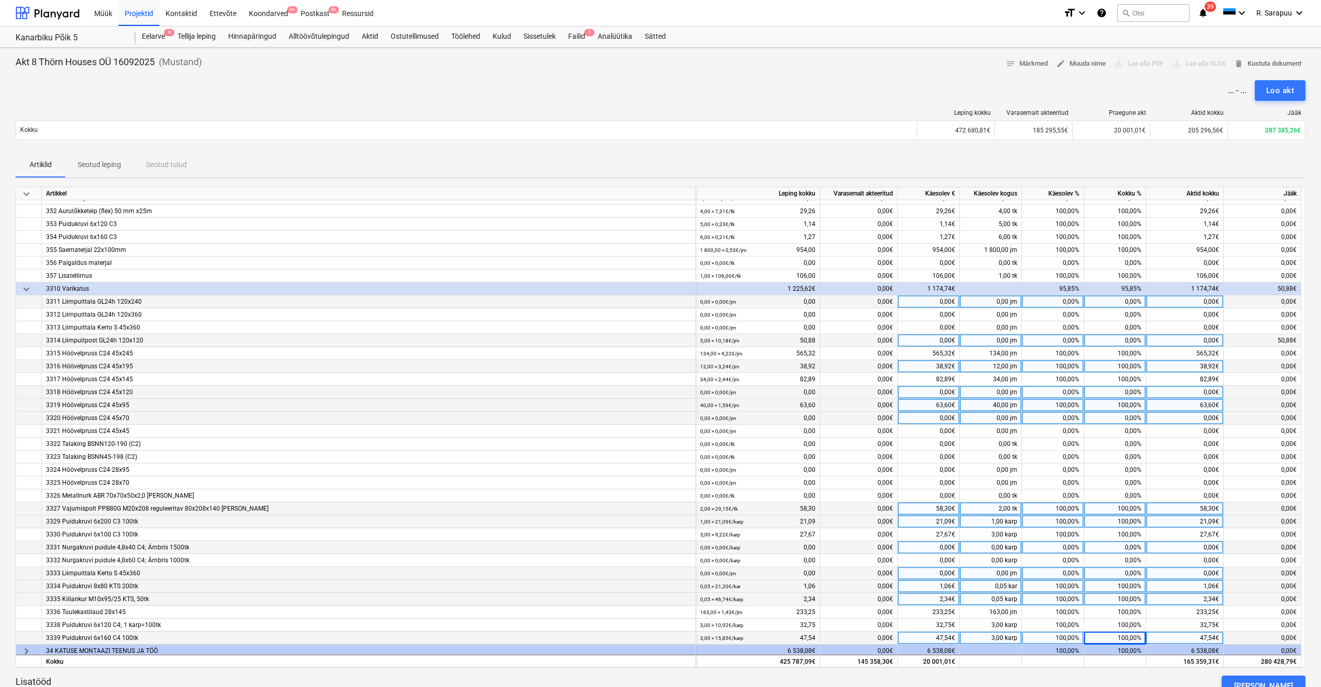
click at [744, 407] on div "0,00%" at bounding box center [1115, 573] width 62 height 13
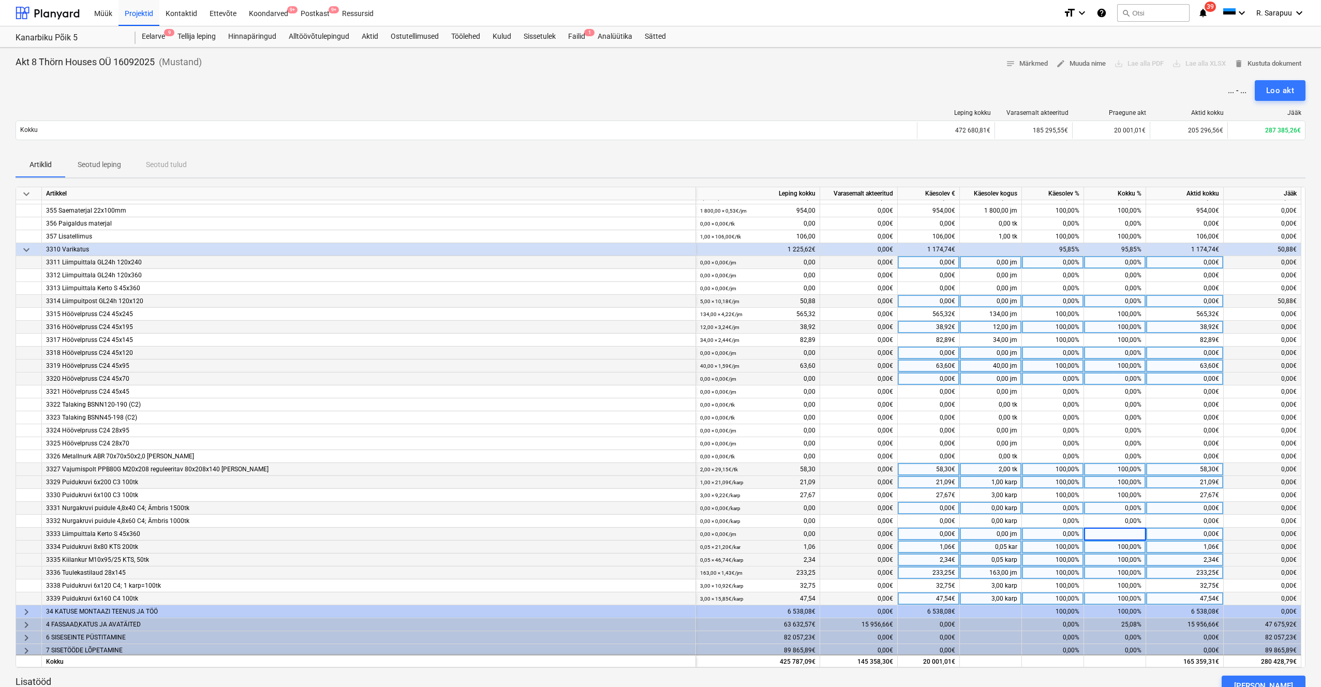
scroll to position [384, 1]
click at [29, 250] on span "keyboard_arrow_down" at bounding box center [26, 249] width 12 height 12
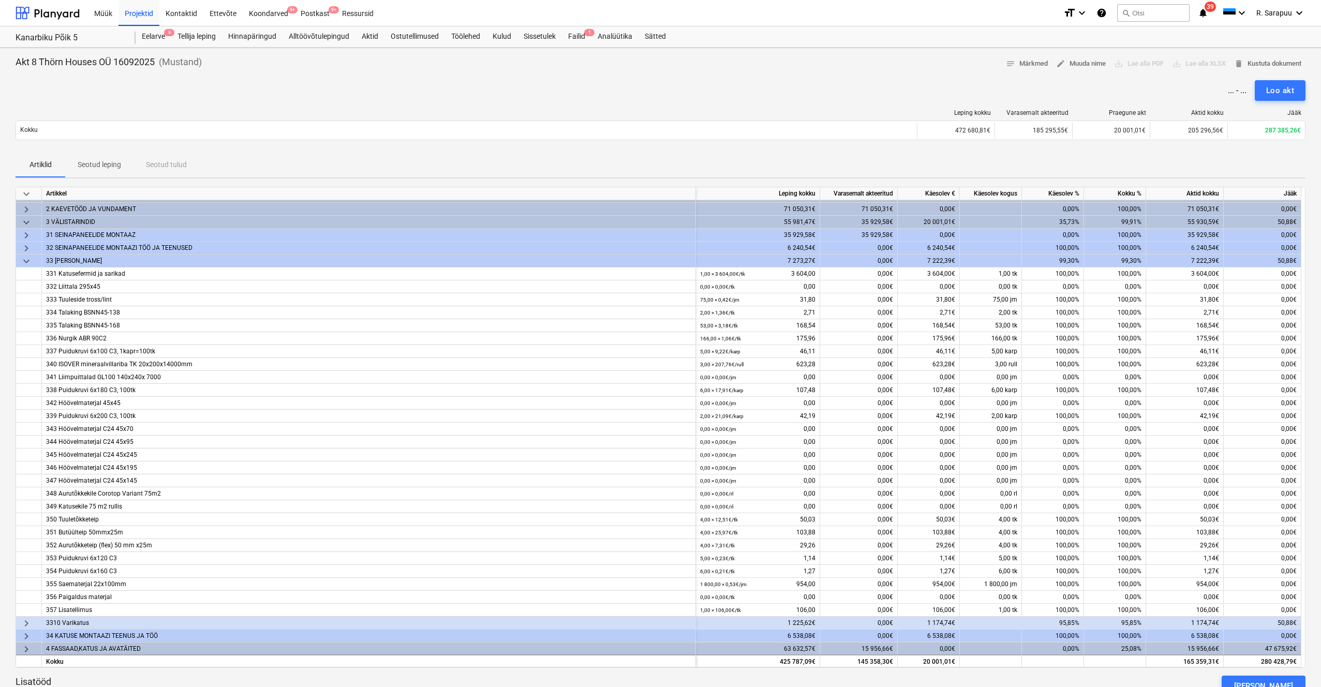
scroll to position [4, 0]
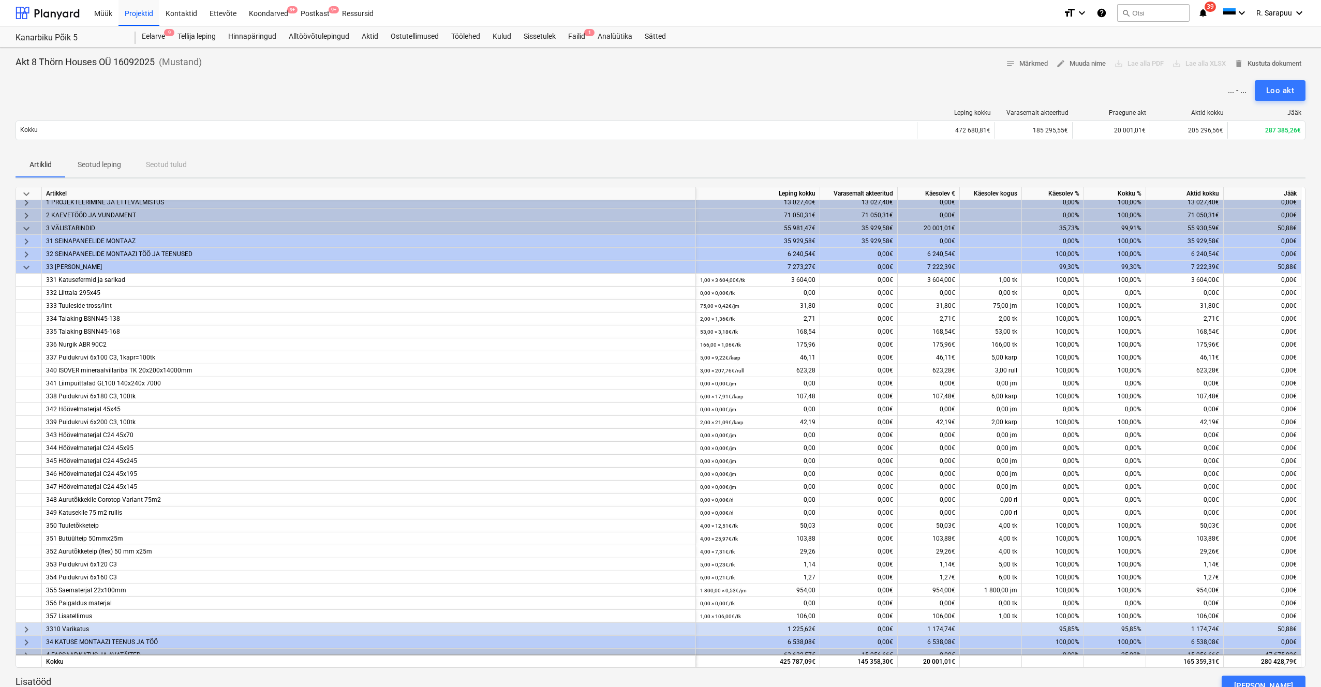
click at [27, 264] on span "keyboard_arrow_down" at bounding box center [26, 267] width 12 height 12
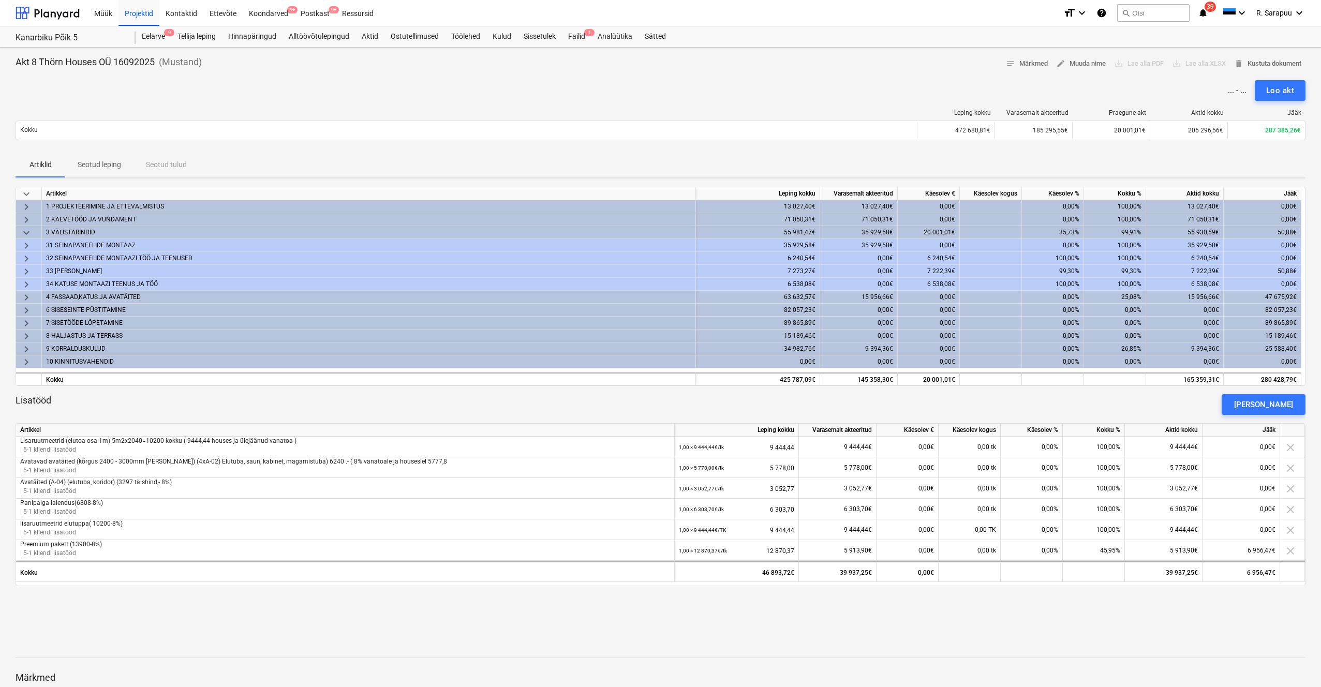
scroll to position [0, 0]
click at [24, 267] on span "keyboard_arrow_right" at bounding box center [26, 271] width 12 height 12
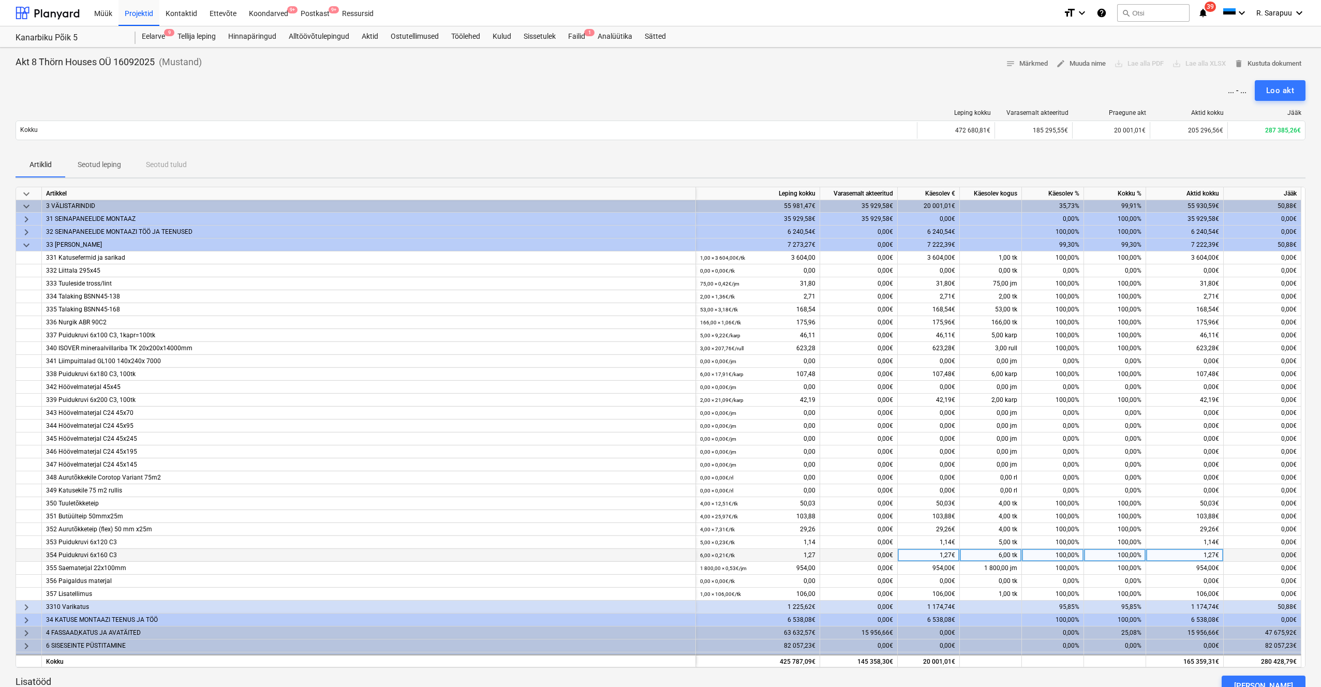
scroll to position [50, 0]
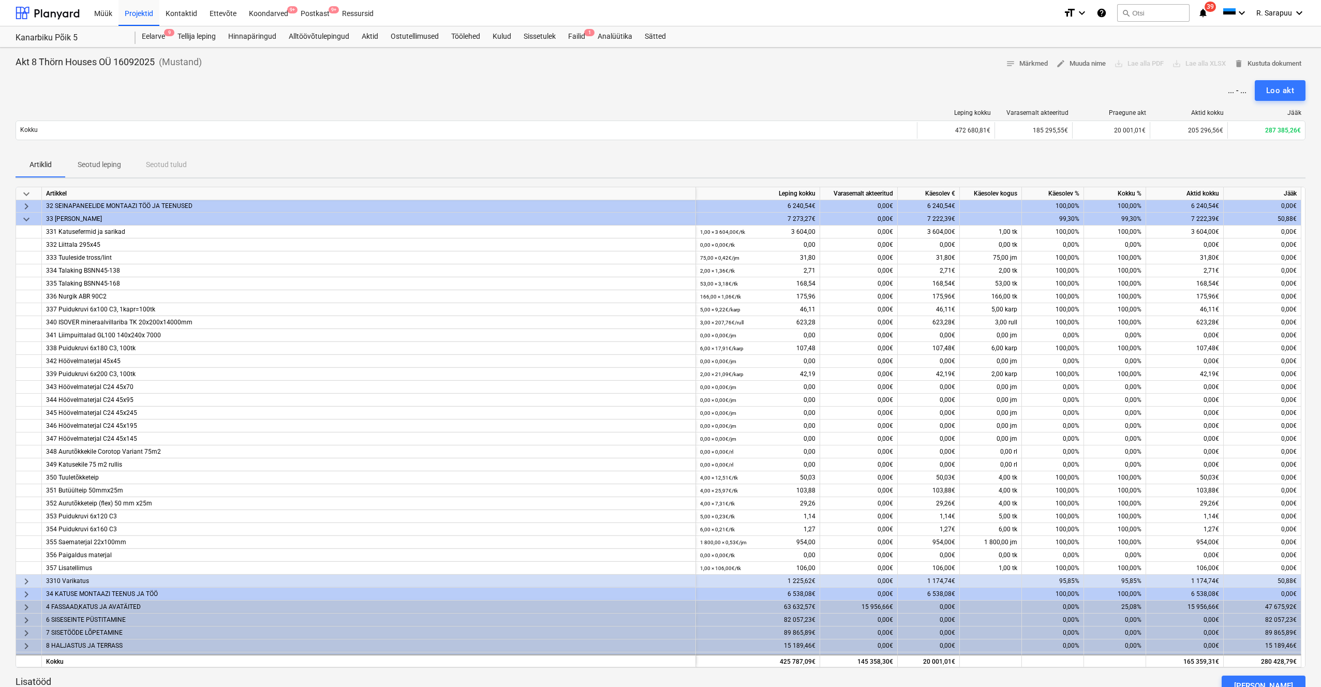
click at [744, 407] on div "95,85%" at bounding box center [1115, 581] width 62 height 13
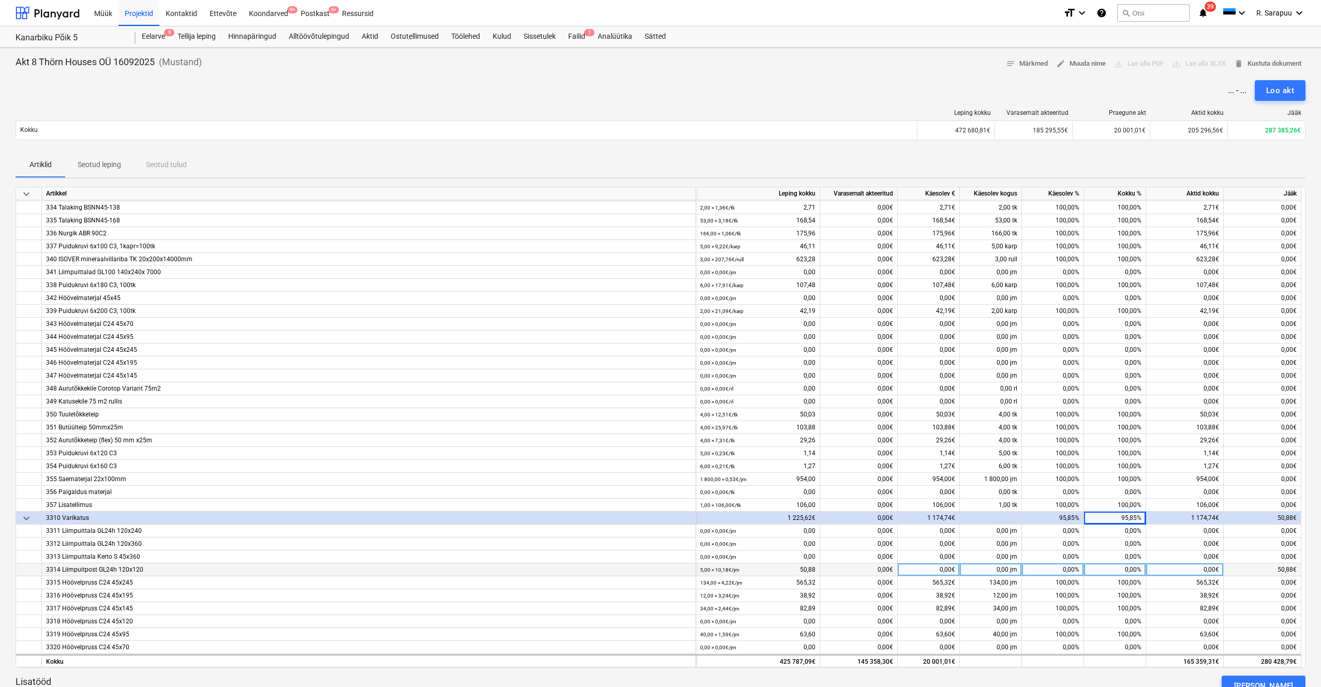
click at [744, 407] on div "0,00%" at bounding box center [1115, 569] width 62 height 13
type input "100"
click at [744, 407] on div "100,00%" at bounding box center [1115, 479] width 62 height 13
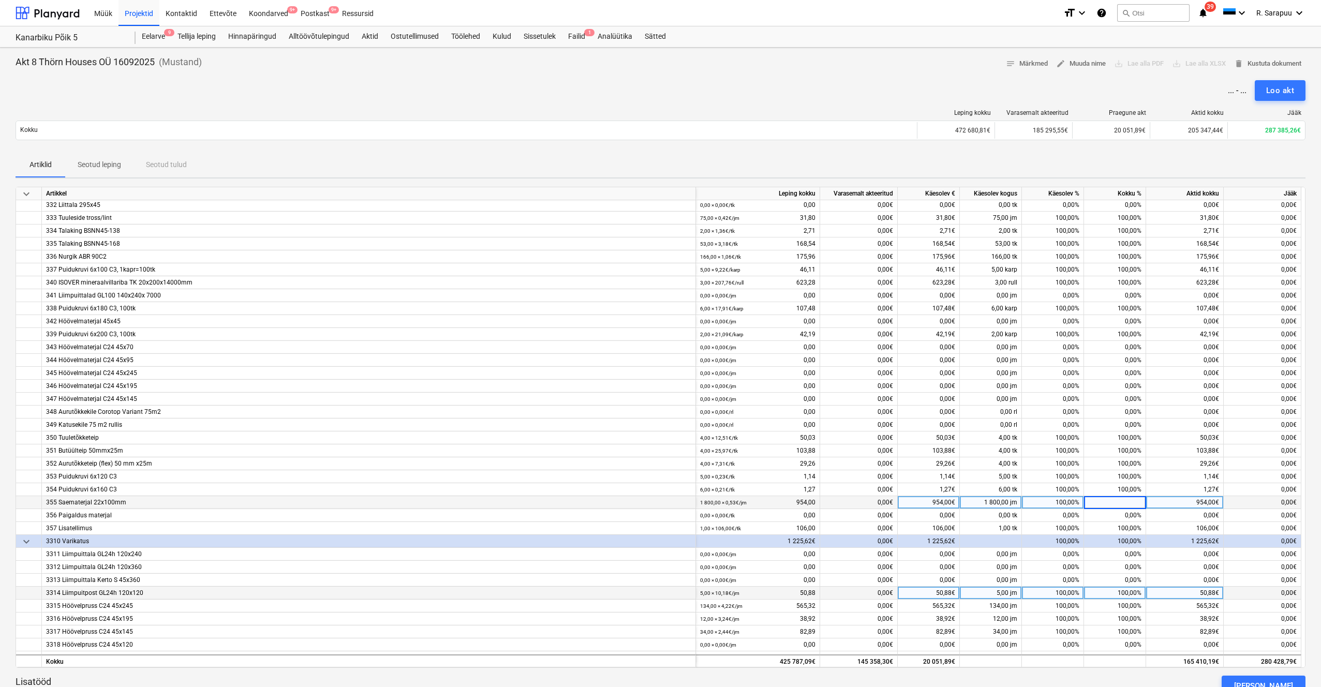
click at [19, 193] on div "keyboard_arrow_down" at bounding box center [29, 193] width 26 height 13
click at [25, 192] on span "keyboard_arrow_down" at bounding box center [26, 194] width 12 height 12
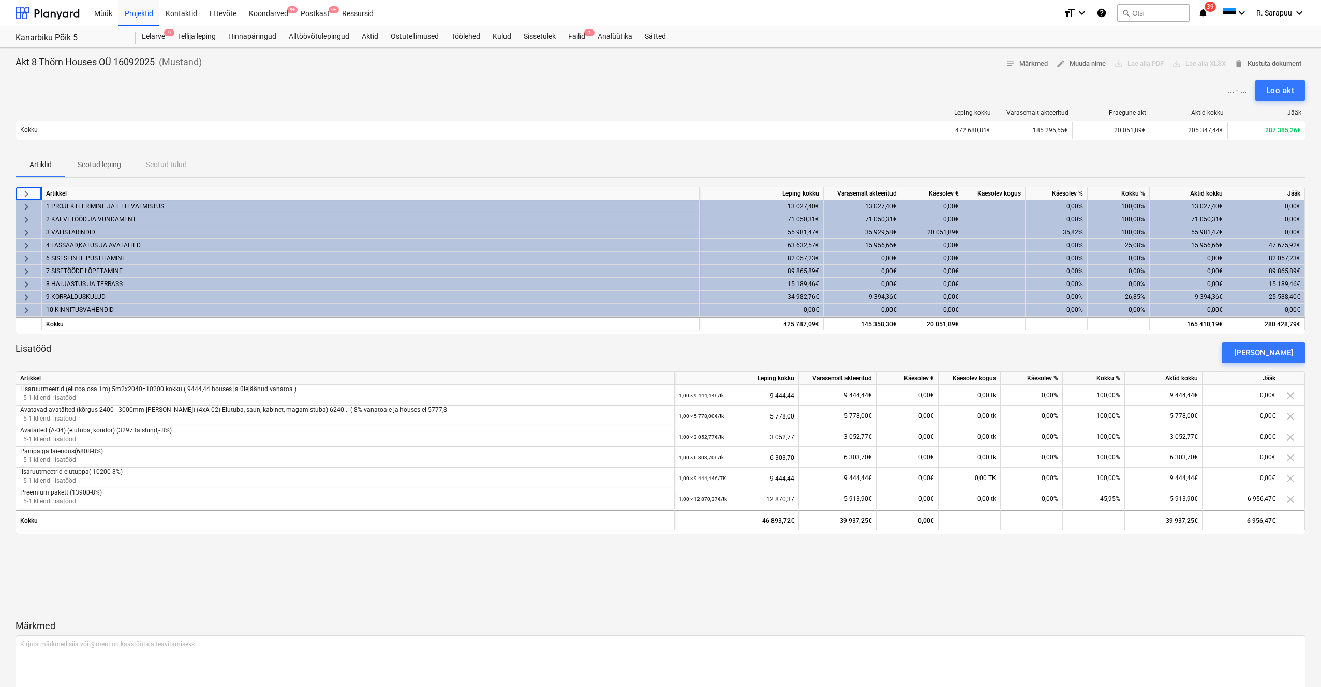
click at [22, 295] on span "keyboard_arrow_right" at bounding box center [26, 297] width 12 height 12
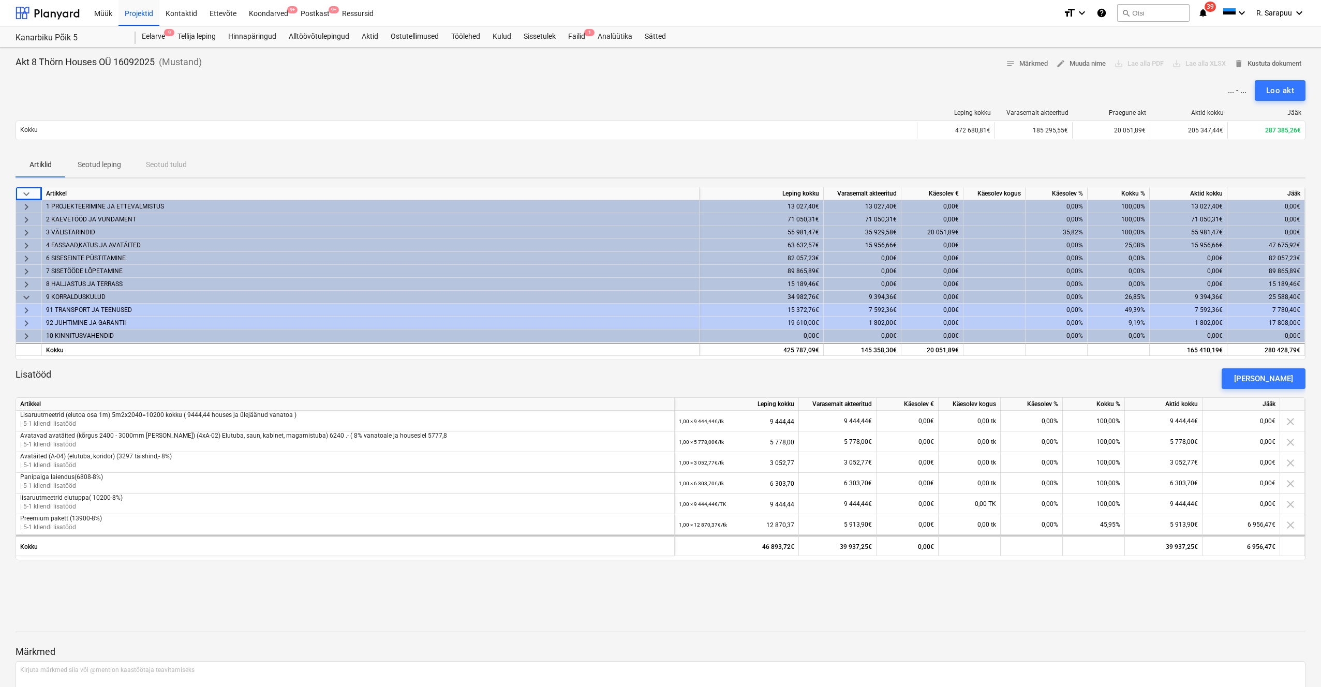
click at [25, 325] on span "keyboard_arrow_right" at bounding box center [26, 323] width 12 height 12
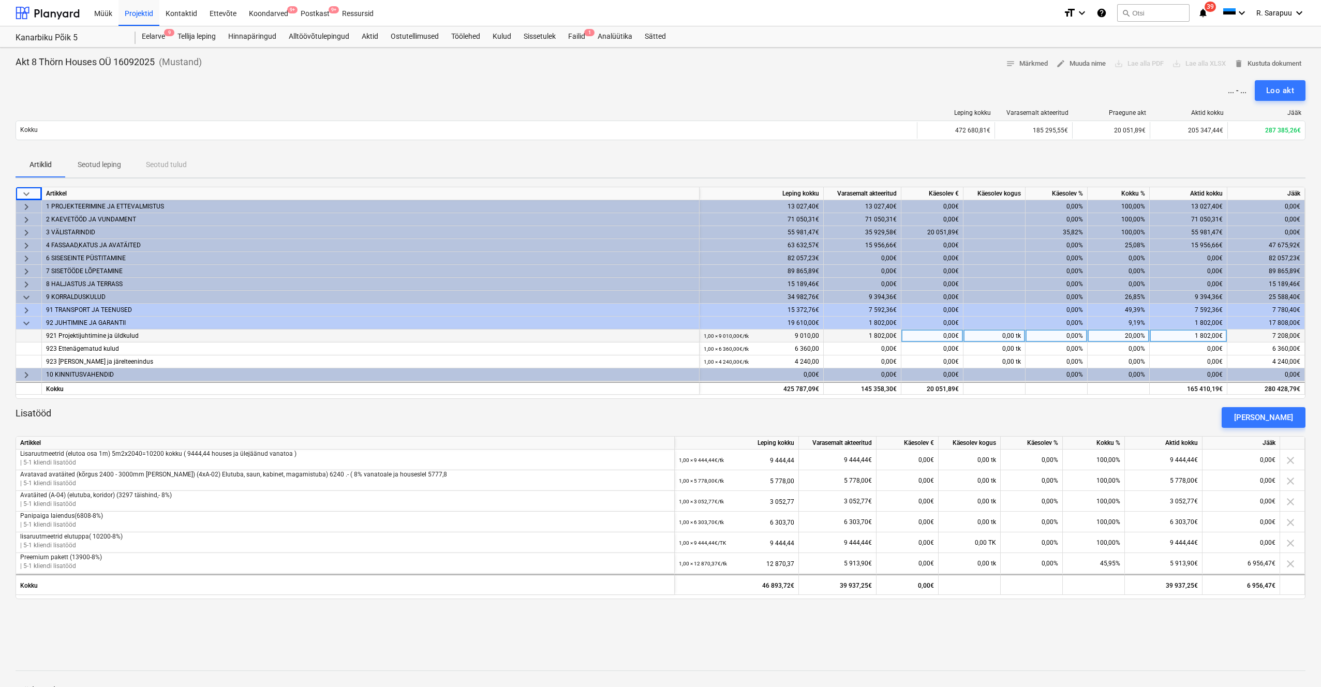
click at [744, 335] on div "20,00%" at bounding box center [1118, 336] width 62 height 13
click at [744, 337] on div "0,00%" at bounding box center [1056, 336] width 62 height 13
click at [744, 348] on div "0,00%" at bounding box center [1118, 348] width 62 height 13
type input "30"
click at [744, 333] on div "0,00%" at bounding box center [1056, 336] width 62 height 13
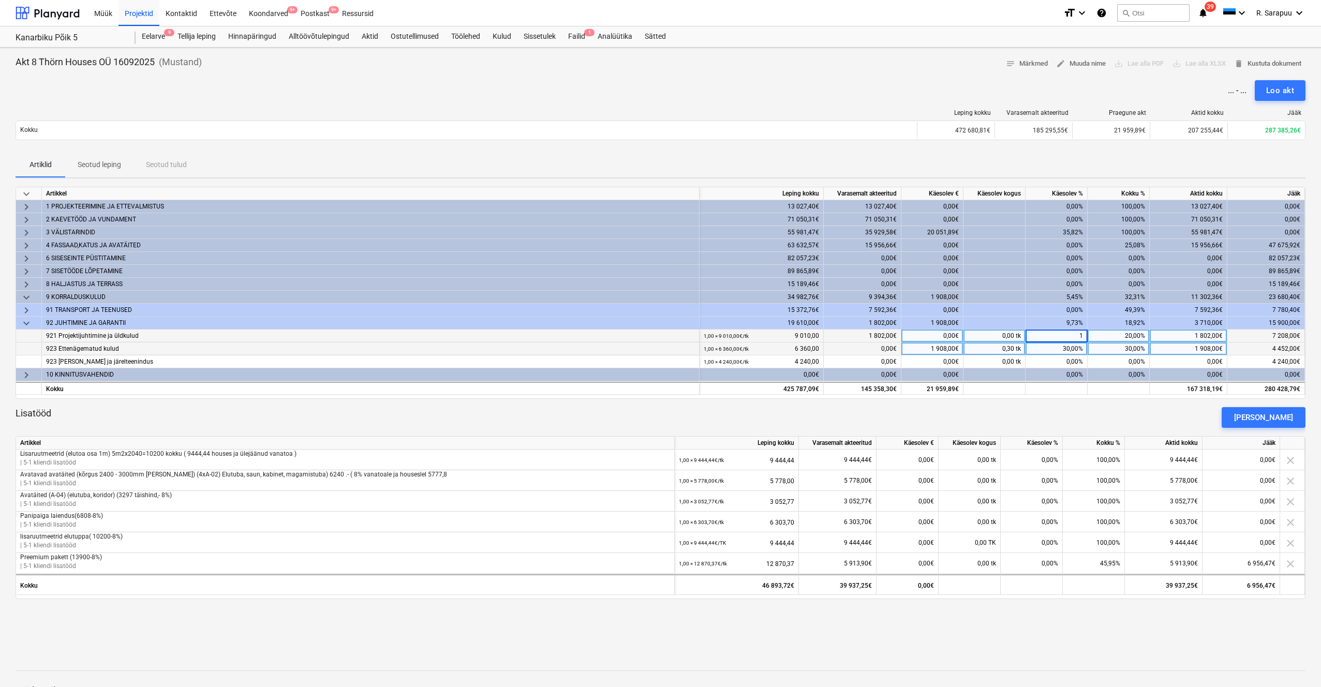
type input "10"
click at [29, 323] on span "keyboard_arrow_down" at bounding box center [26, 323] width 12 height 12
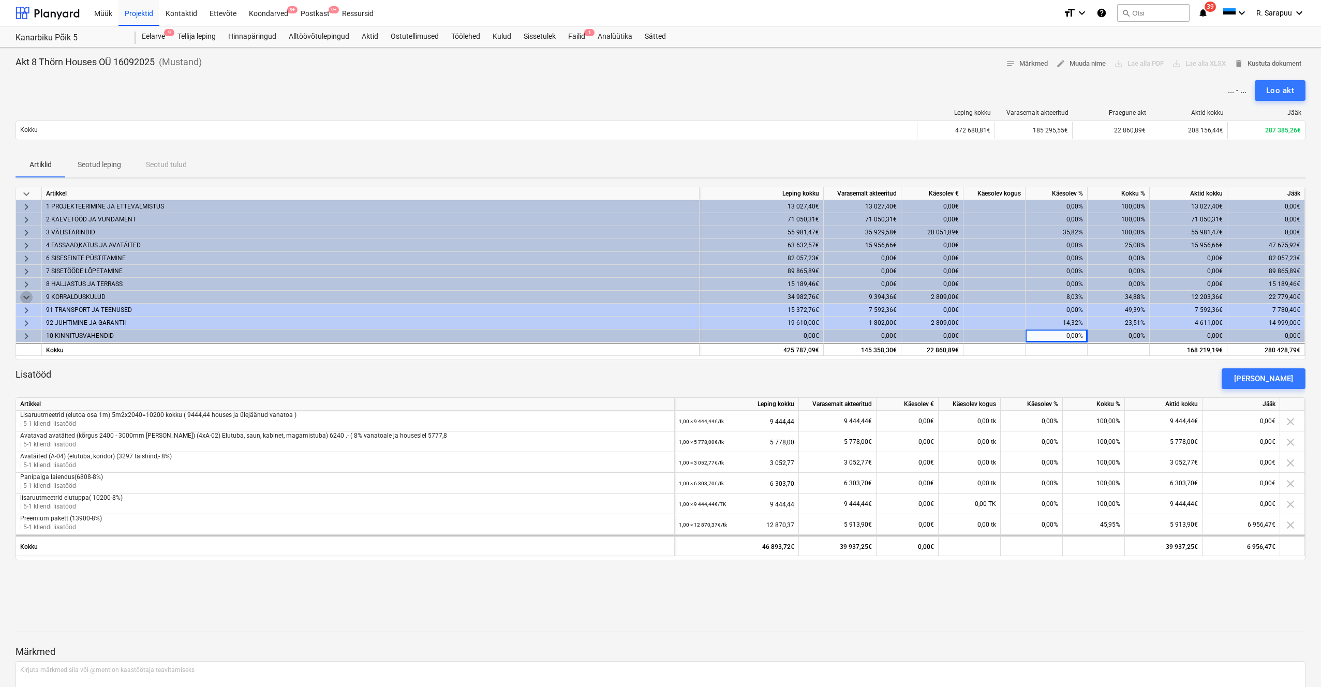
click at [26, 295] on span "keyboard_arrow_down" at bounding box center [26, 297] width 12 height 12
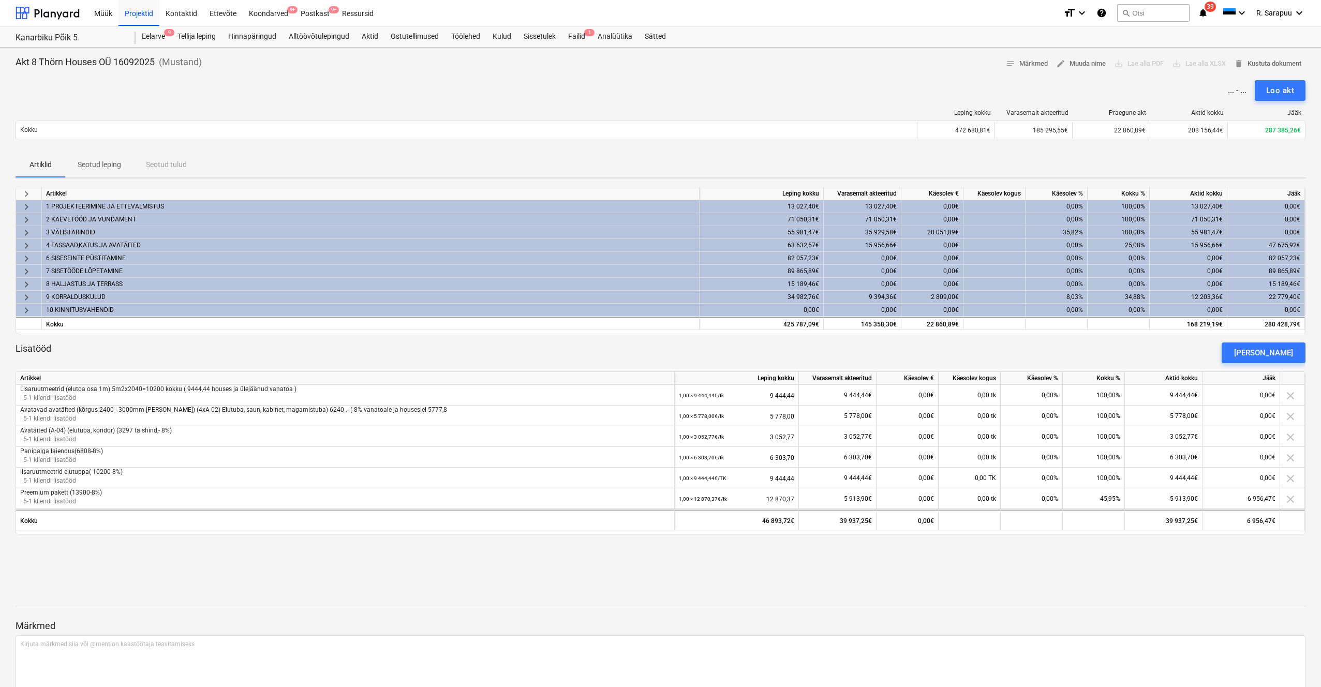
click at [744, 259] on div "82 057,23€" at bounding box center [1266, 258] width 78 height 13
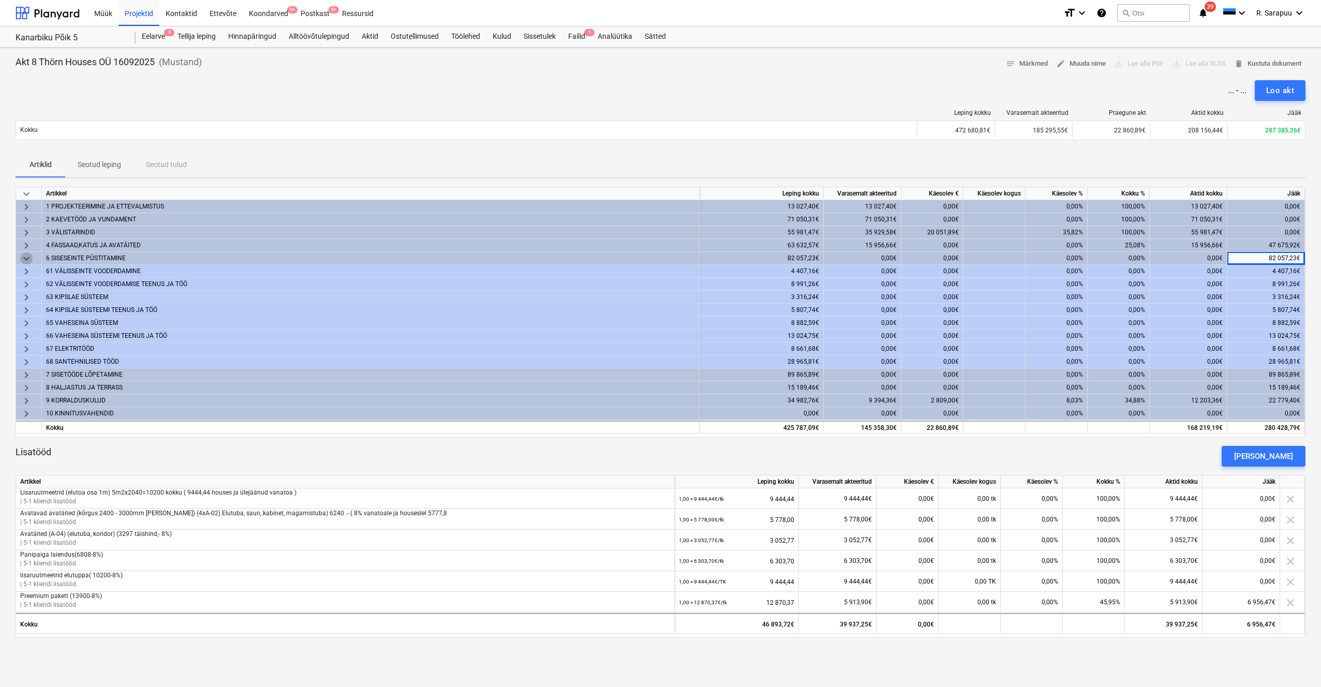
click at [27, 258] on span "keyboard_arrow_down" at bounding box center [26, 258] width 12 height 12
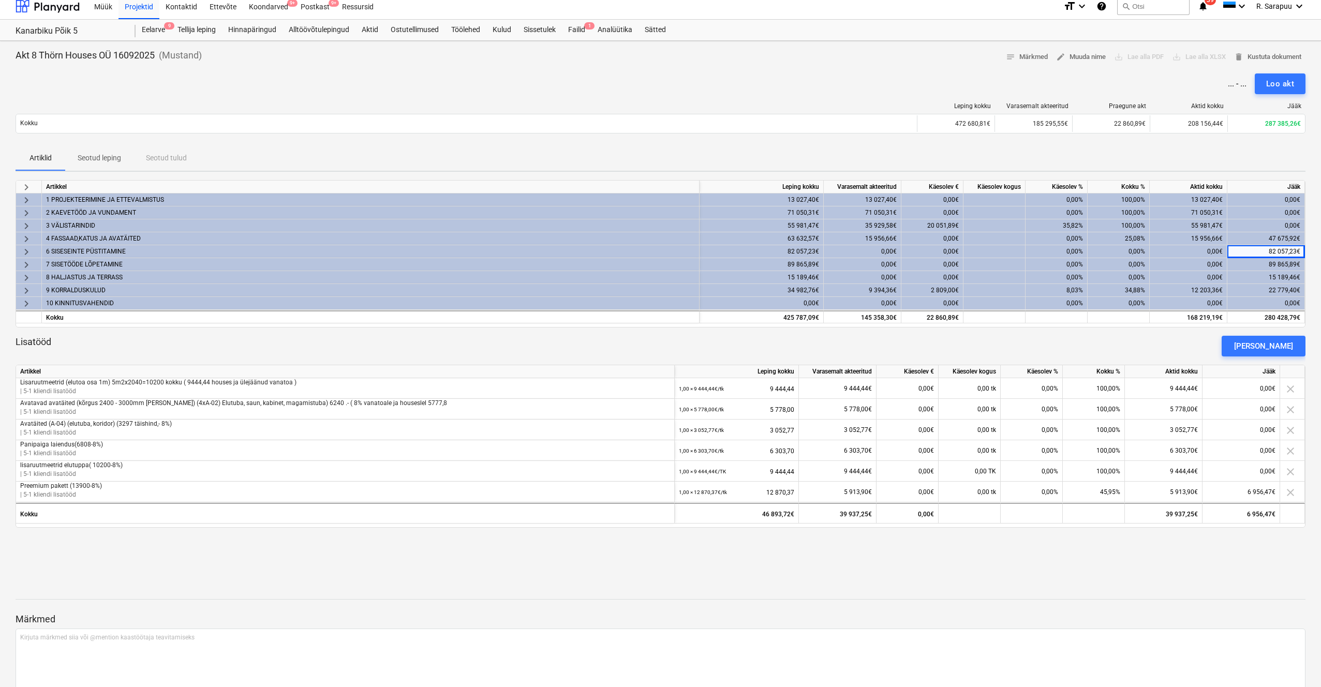
scroll to position [6, 0]
click at [89, 237] on div "4 FASSAAD,KATUS JA AVATÄITED" at bounding box center [370, 239] width 649 height 12
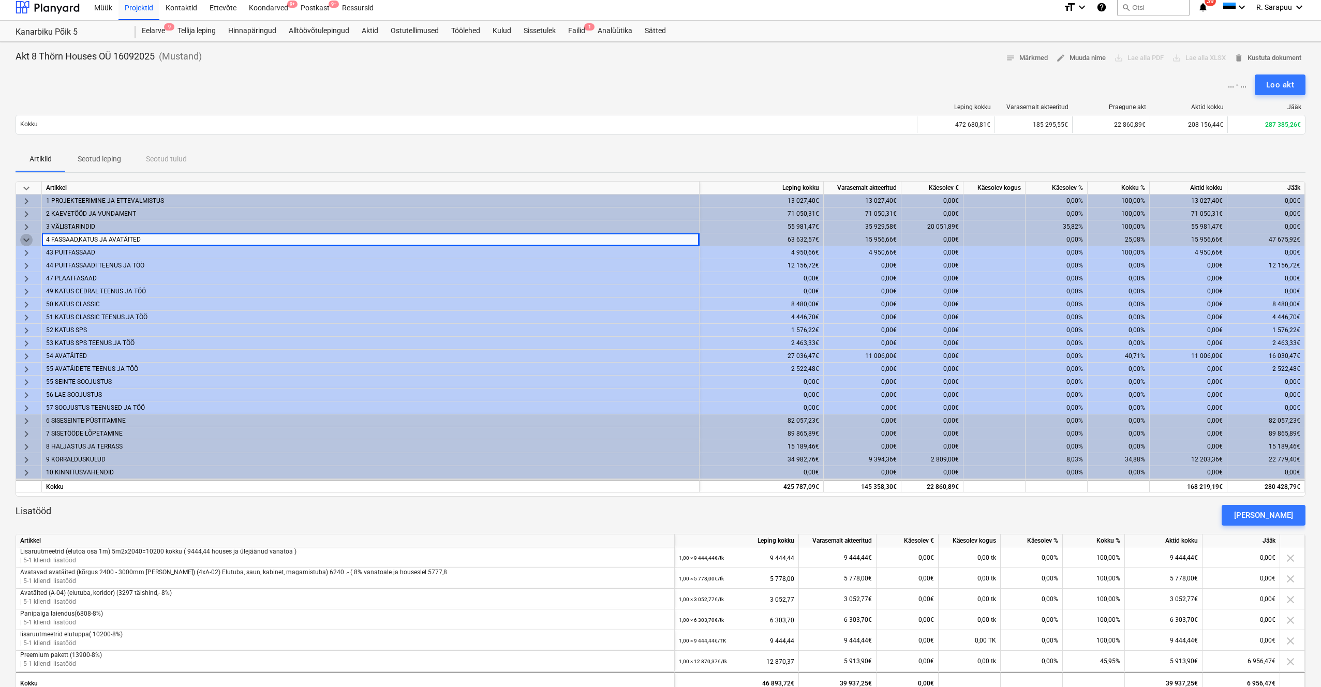
click at [31, 240] on span "keyboard_arrow_down" at bounding box center [26, 240] width 12 height 12
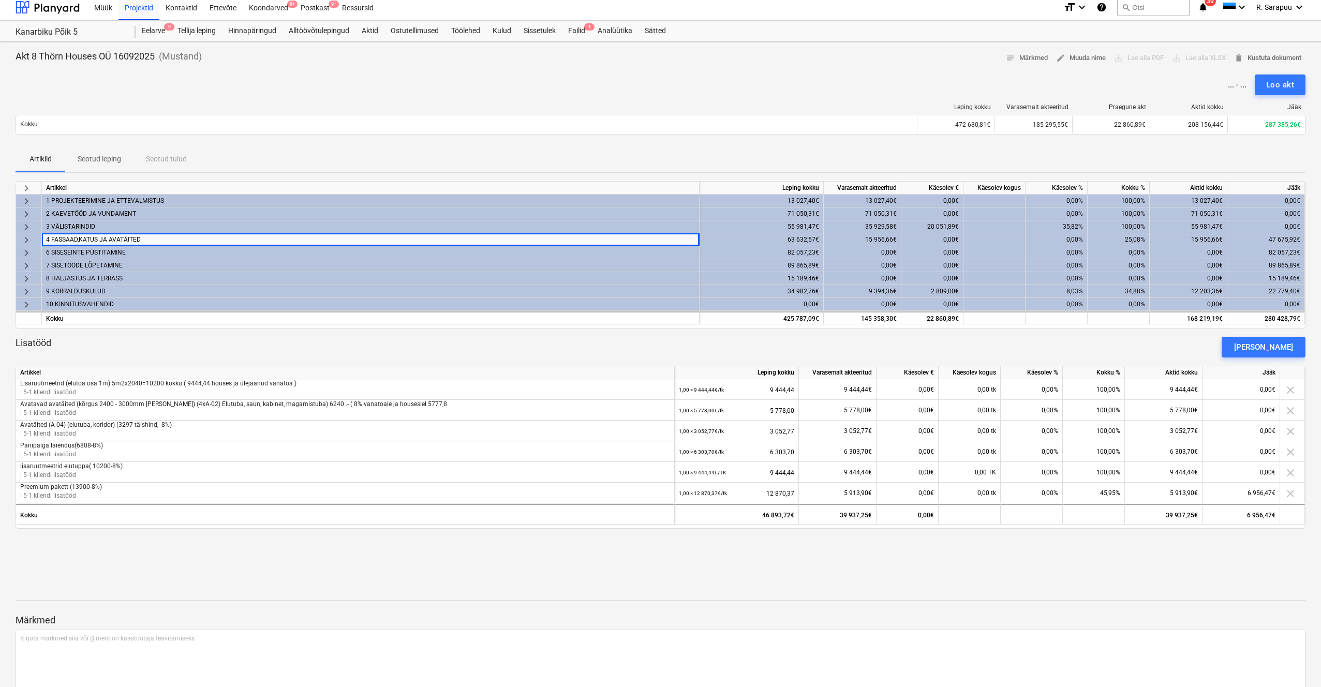
click at [32, 238] on span "keyboard_arrow_right" at bounding box center [26, 240] width 12 height 12
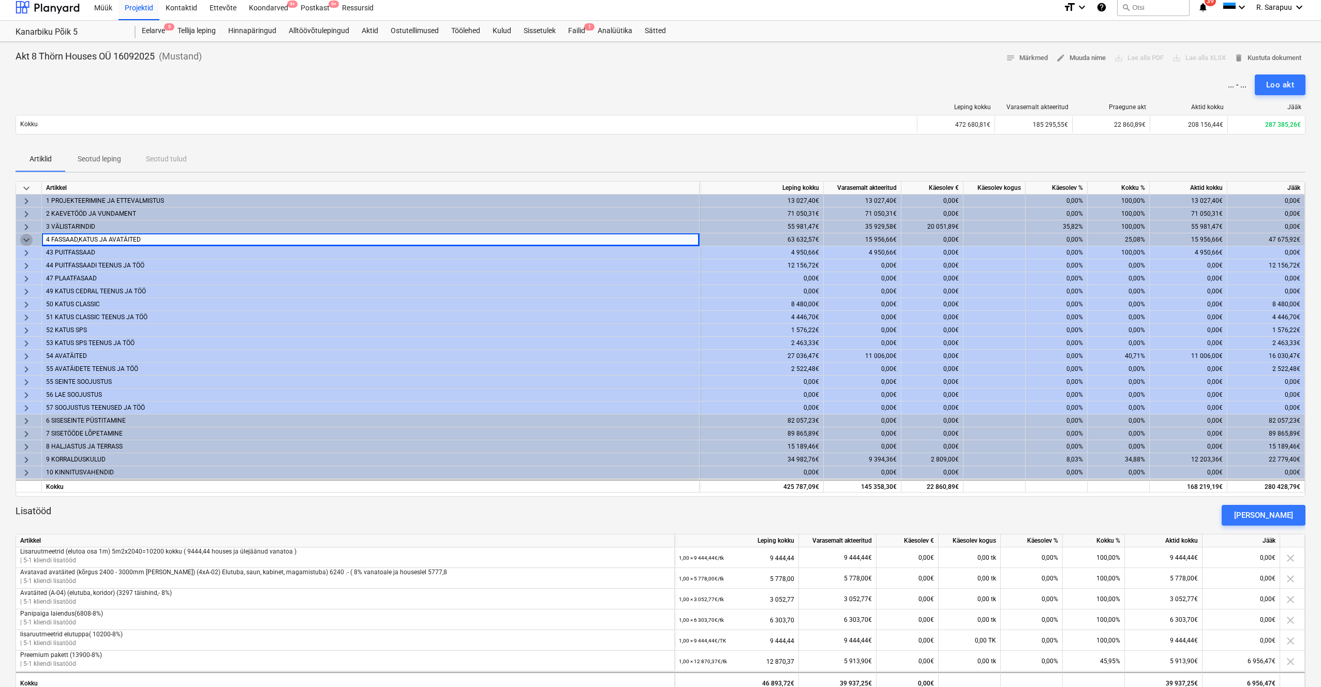
click at [32, 238] on span "keyboard_arrow_down" at bounding box center [26, 240] width 12 height 12
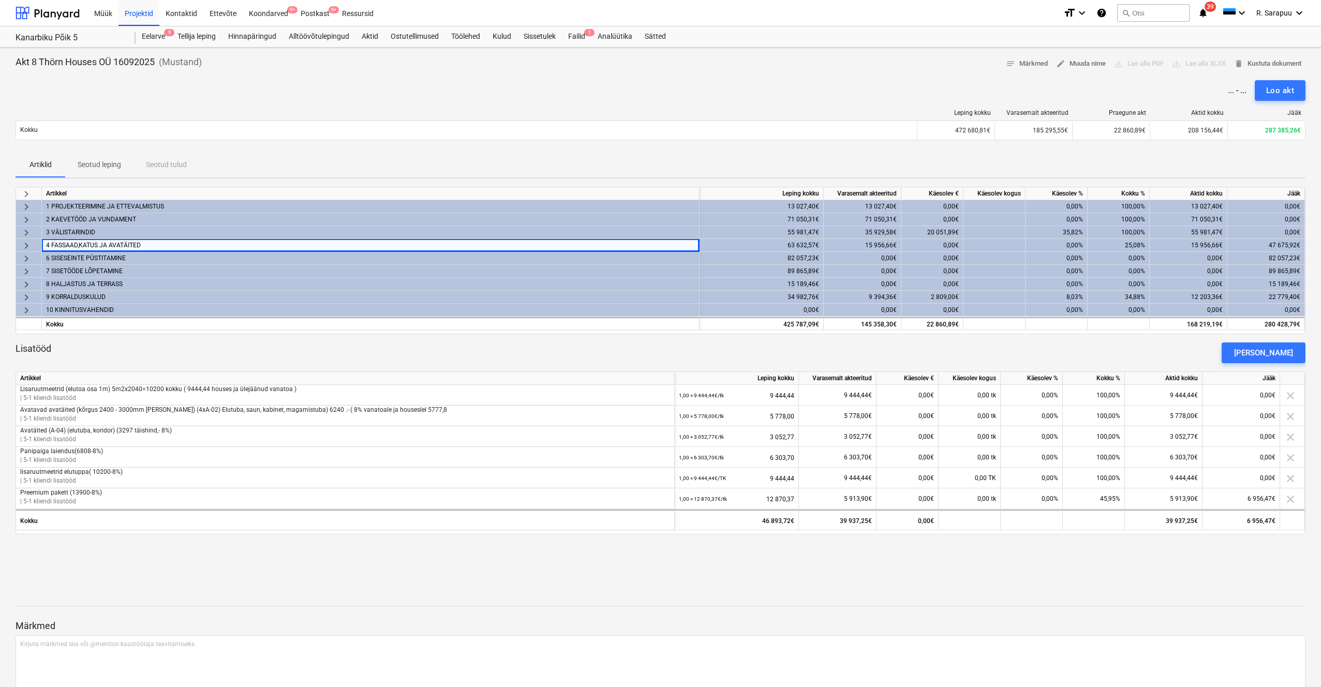
scroll to position [0, 0]
click at [744, 92] on div "Loo akt" at bounding box center [1280, 90] width 28 height 13
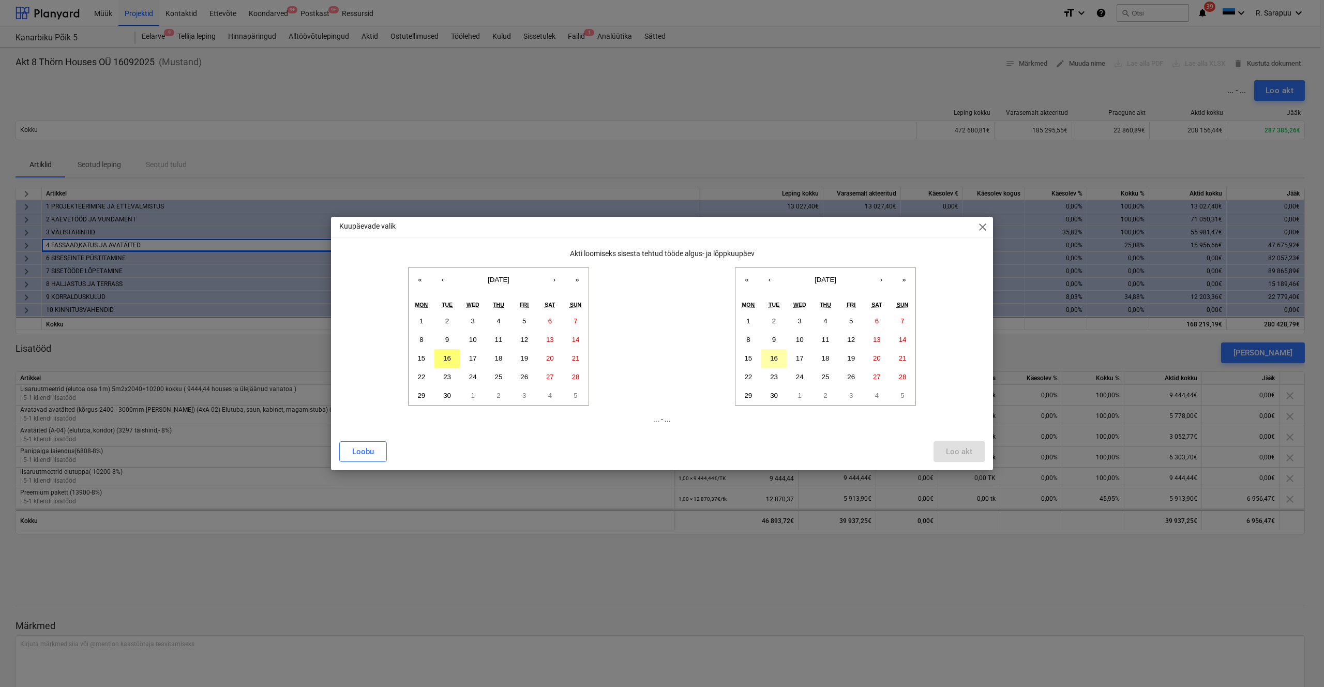
click at [744, 357] on button "16" at bounding box center [774, 358] width 26 height 19
click at [423, 342] on abbr "8" at bounding box center [422, 340] width 4 height 8
click at [744, 407] on div "Loo akt" at bounding box center [959, 451] width 26 height 13
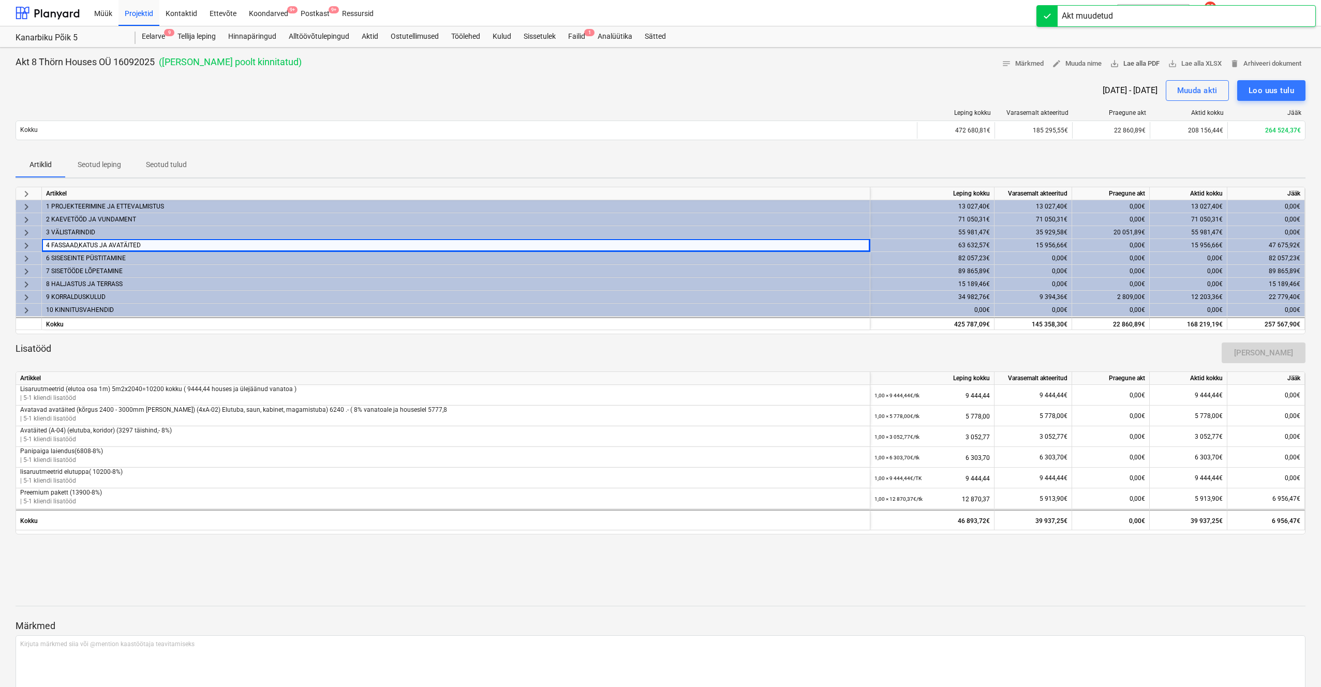
click at [744, 60] on span "save_alt Lae alla PDF" at bounding box center [1135, 64] width 50 height 12
click at [136, 12] on div "Projektid" at bounding box center [138, 12] width 41 height 26
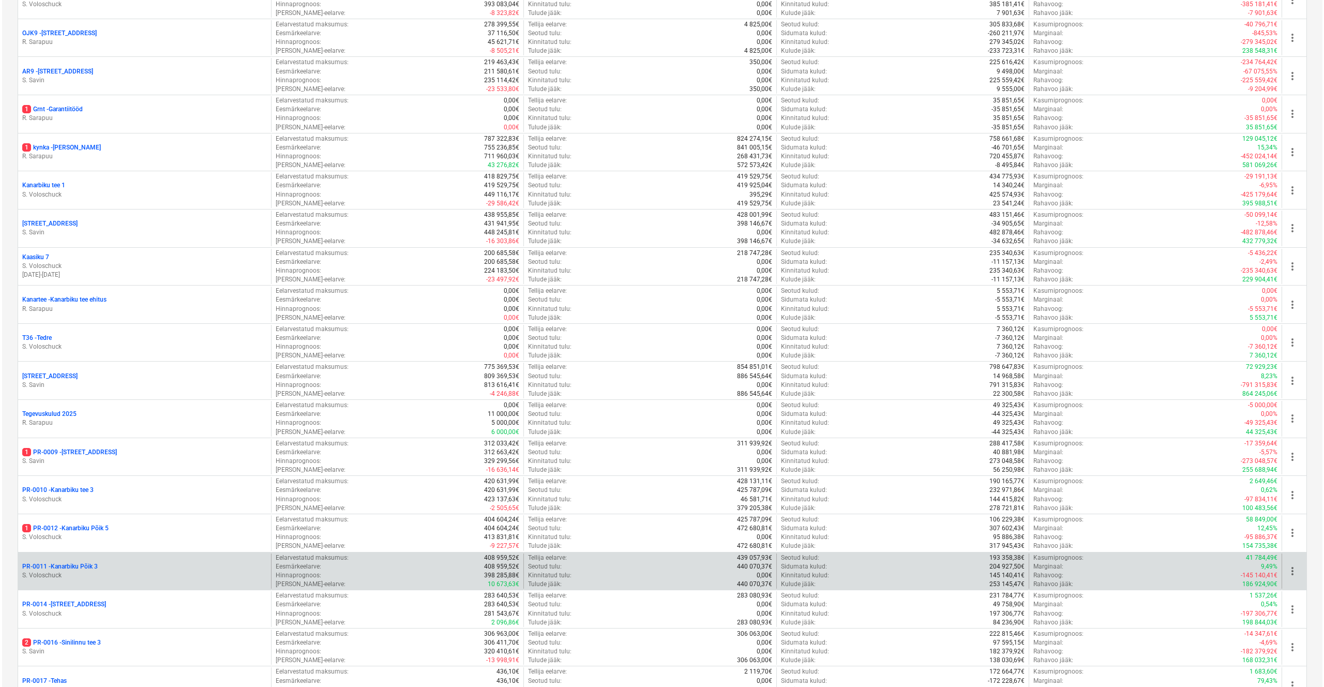
scroll to position [243, 1]
click at [87, 407] on p "PR-0011 - Kanarbiku Põik 3" at bounding box center [58, 566] width 76 height 9
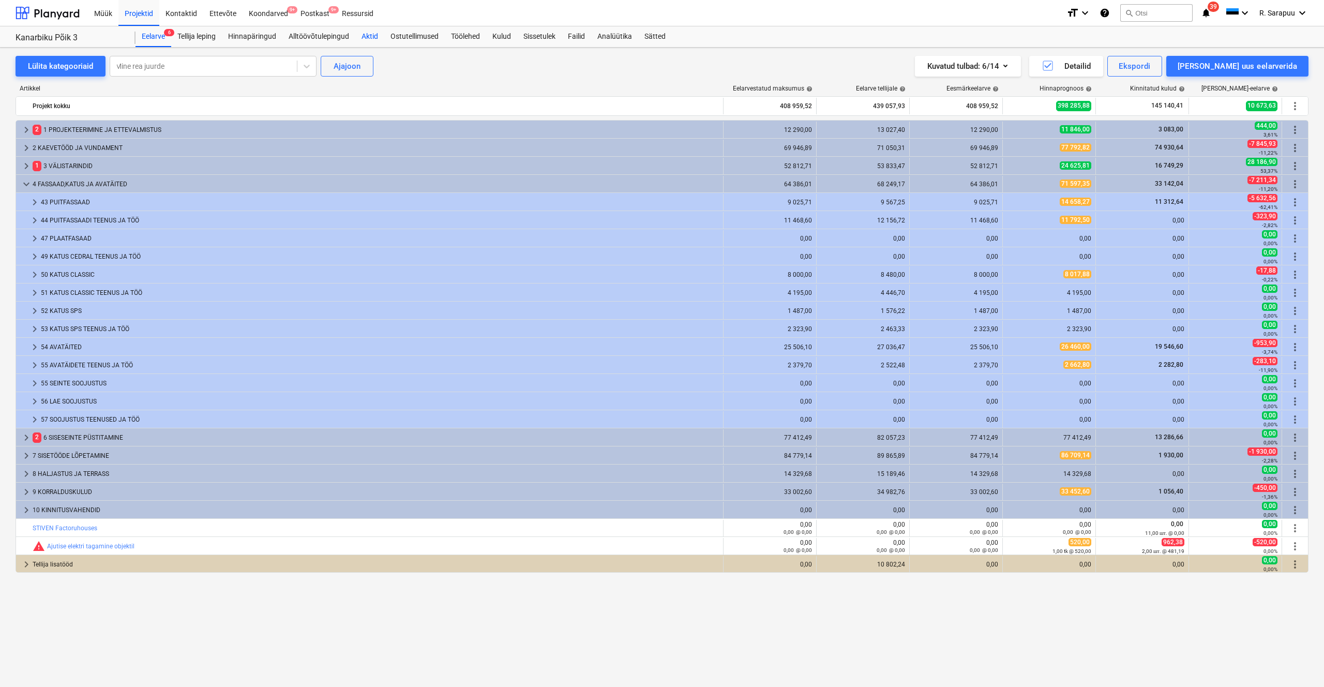
click at [371, 37] on div "Aktid" at bounding box center [369, 36] width 29 height 21
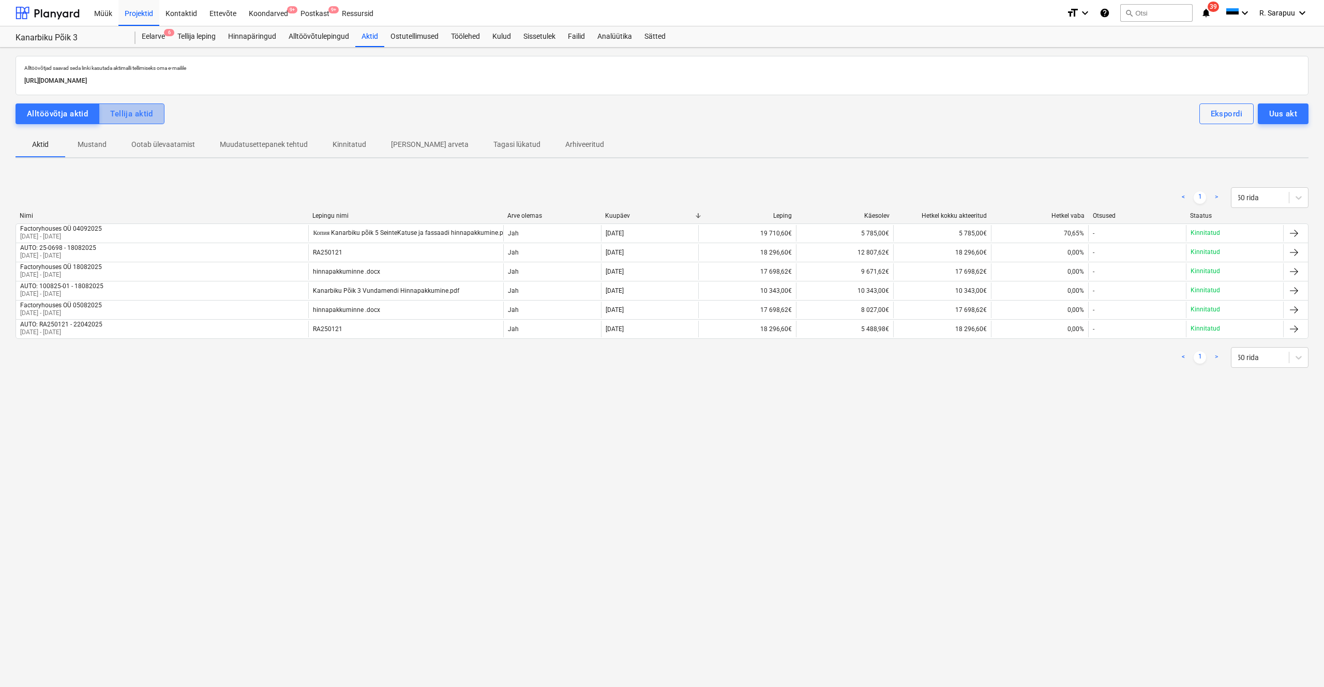
click at [159, 117] on button "Tellija aktid" at bounding box center [132, 113] width 66 height 21
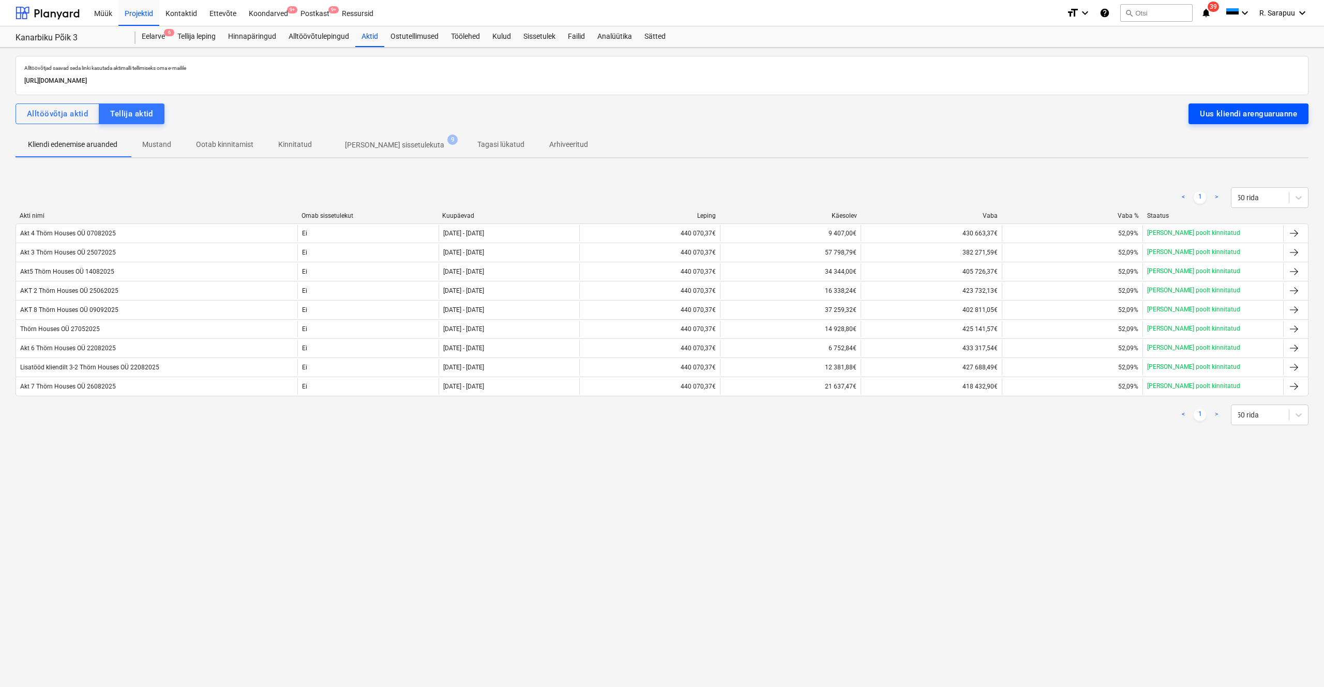
click at [744, 114] on button "Uus kliendi arenguaruanne" at bounding box center [1249, 113] width 120 height 21
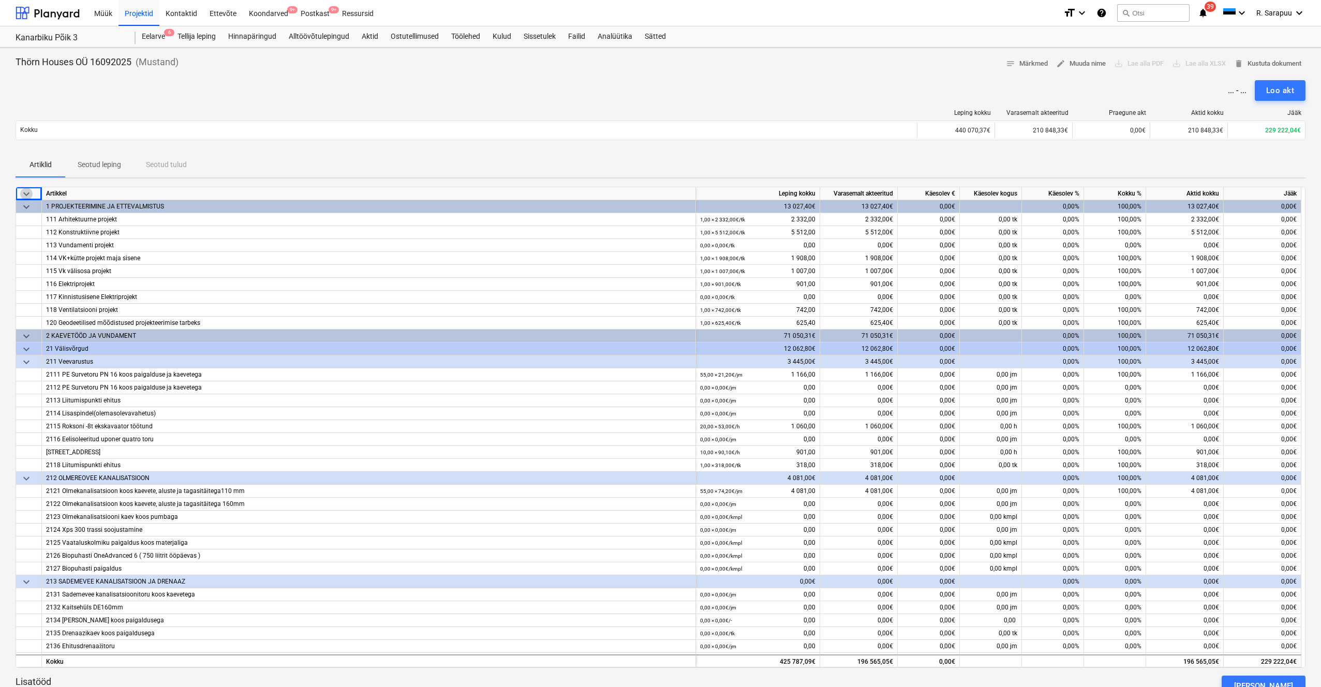
click at [25, 192] on span "keyboard_arrow_down" at bounding box center [26, 194] width 12 height 12
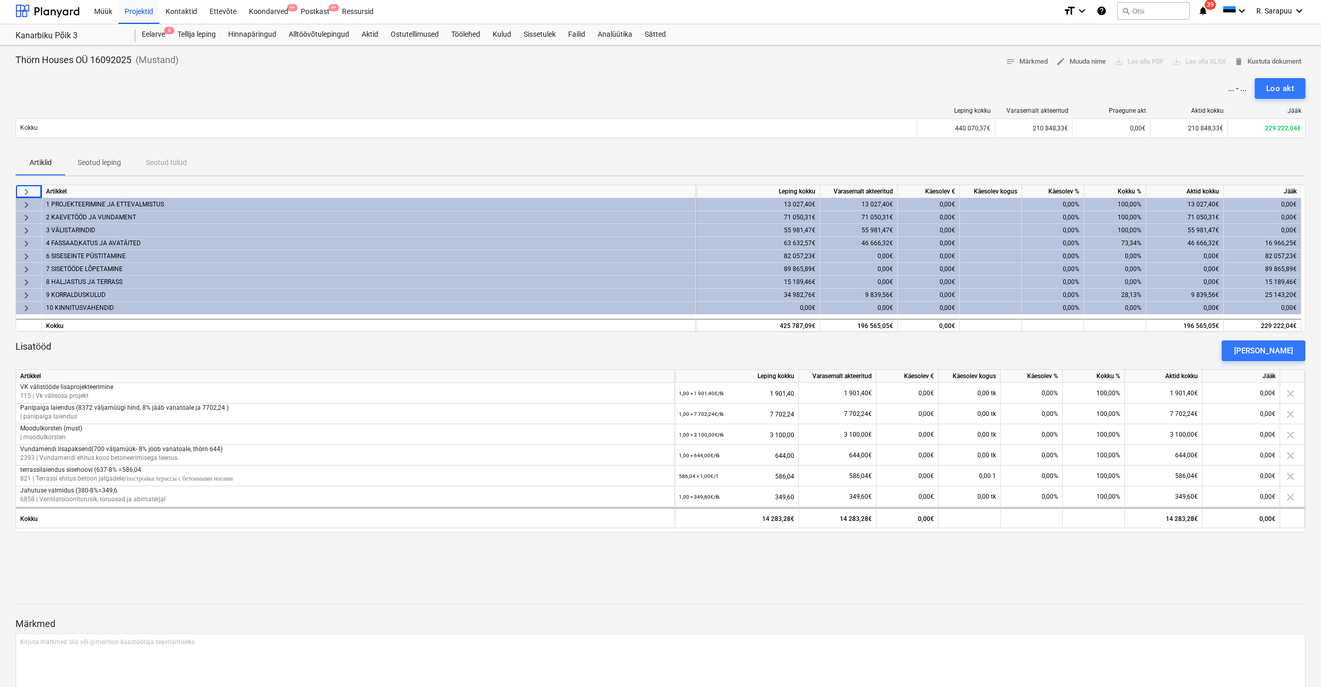
scroll to position [2, 0]
click at [25, 240] on span "keyboard_arrow_right" at bounding box center [26, 243] width 12 height 12
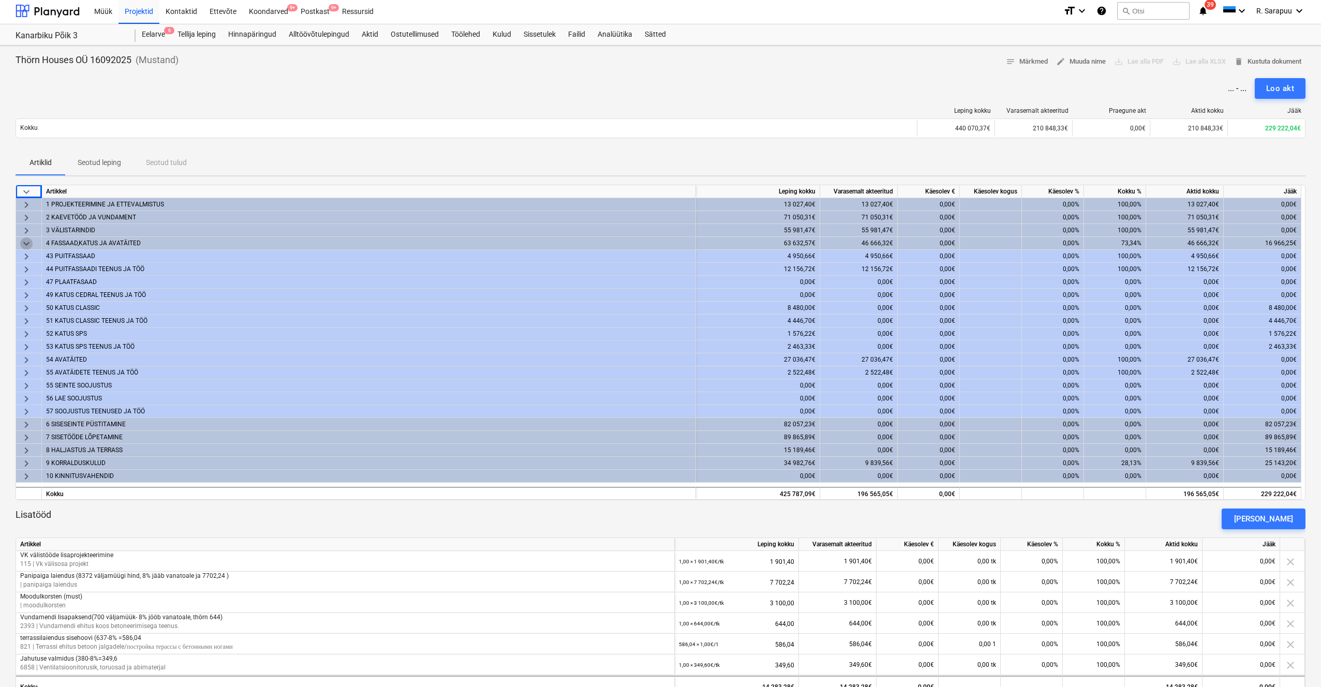
click at [25, 240] on span "keyboard_arrow_down" at bounding box center [26, 243] width 12 height 12
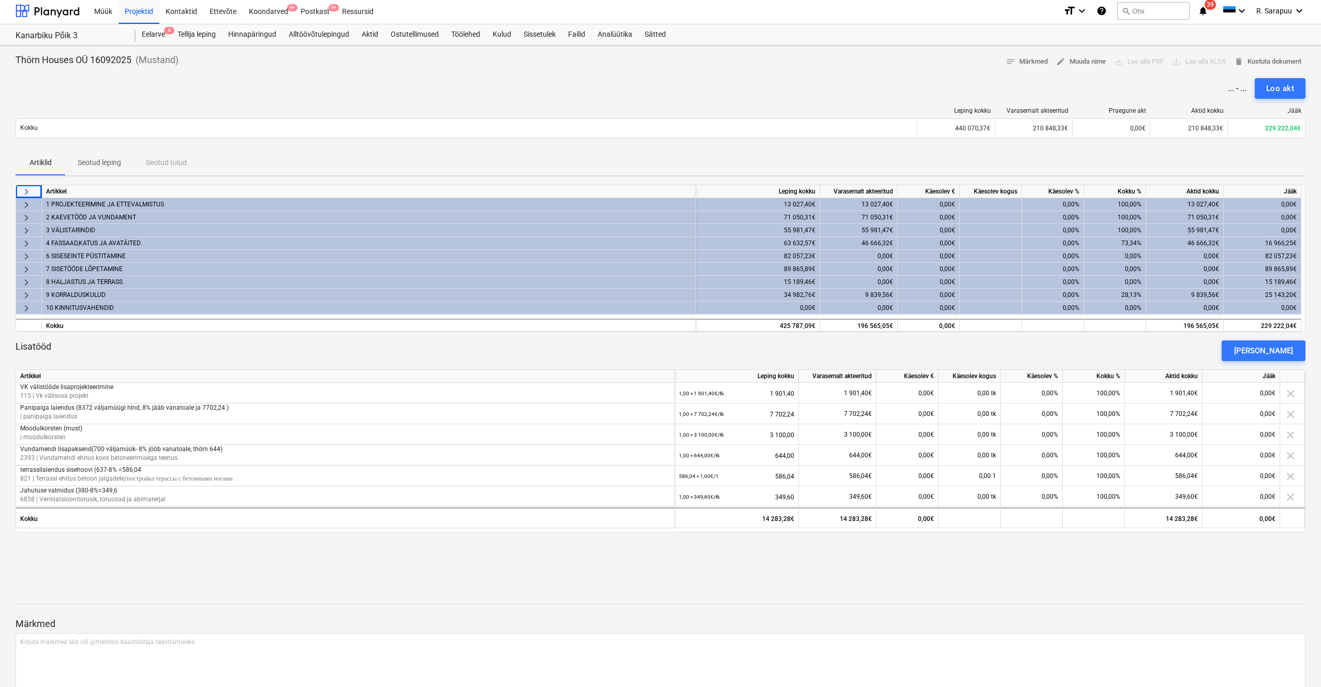
click at [24, 255] on span "keyboard_arrow_right" at bounding box center [26, 256] width 12 height 12
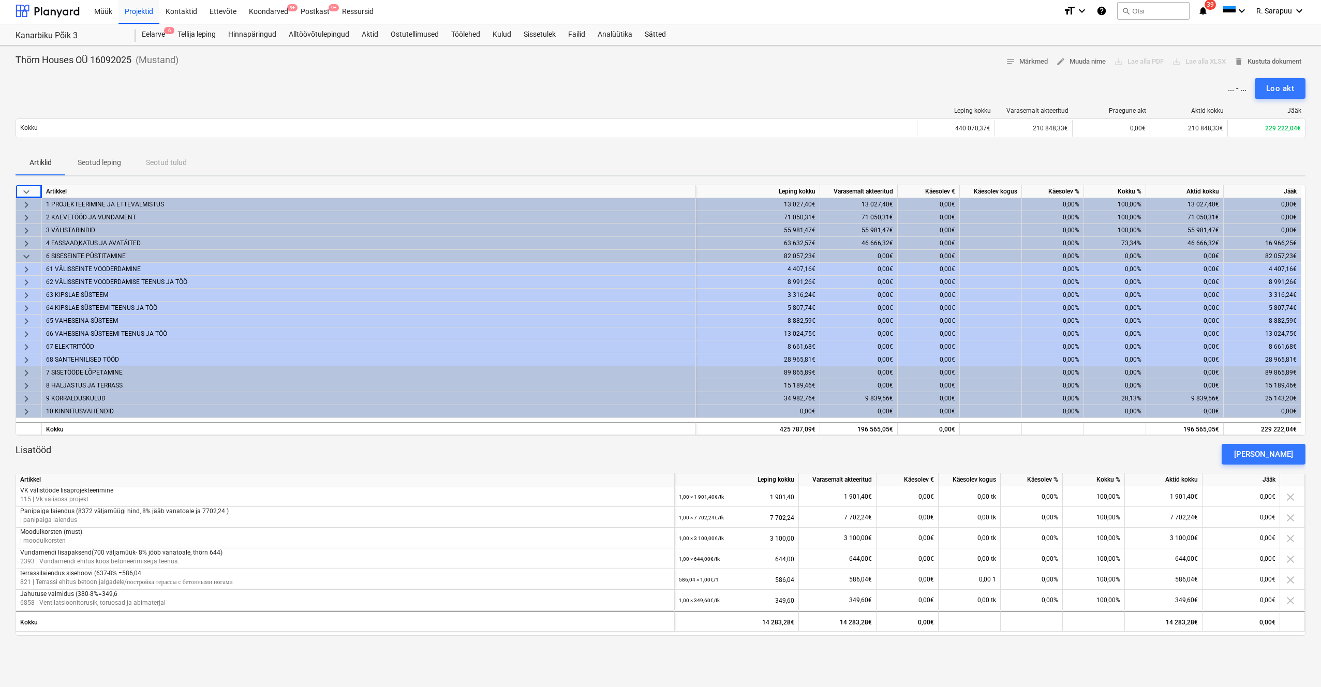
click at [29, 269] on span "keyboard_arrow_right" at bounding box center [26, 269] width 12 height 12
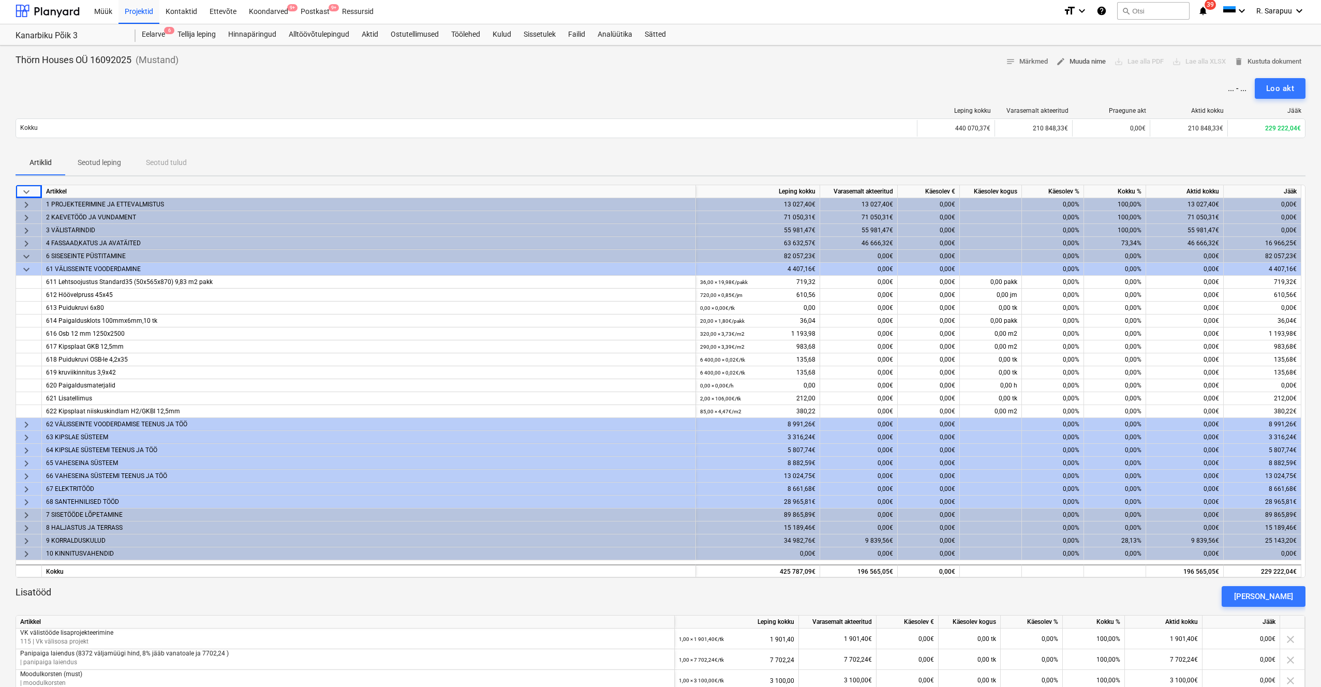
click at [744, 62] on span "edit Muuda nime" at bounding box center [1081, 62] width 50 height 12
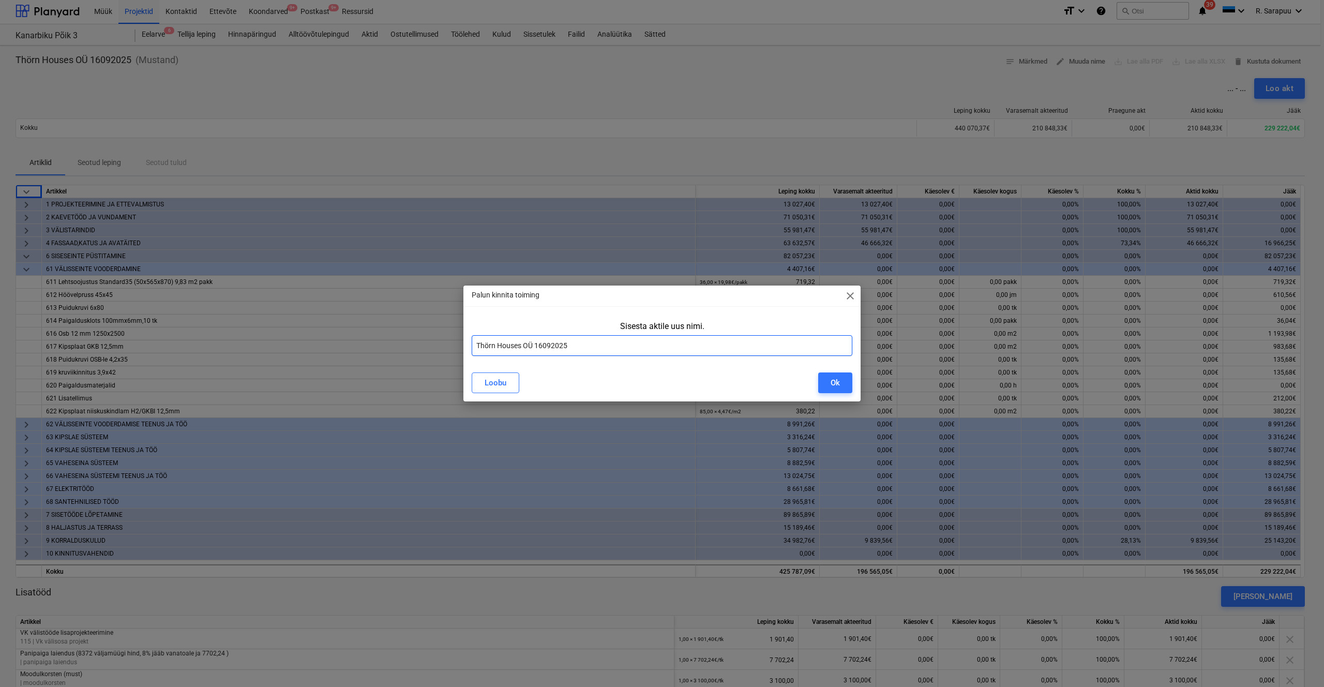
click at [477, 345] on input "Thörn Houses OÜ 16092025" at bounding box center [662, 345] width 381 height 21
type input "AKT 9 Thörn Houses OÜ 16092025"
click at [744, 382] on div "Ok" at bounding box center [835, 382] width 9 height 13
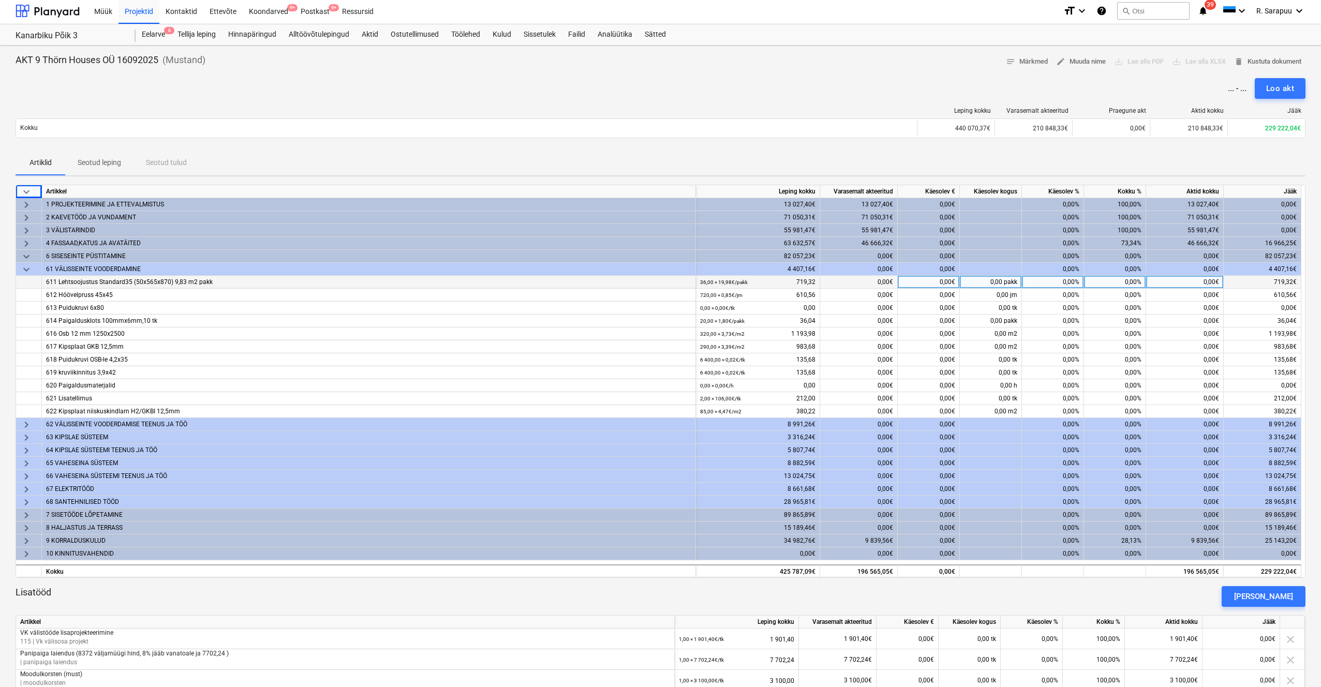
click at [744, 280] on div "0,00%" at bounding box center [1053, 282] width 62 height 13
type input "100"
click at [744, 292] on div "0,00%" at bounding box center [1053, 295] width 62 height 13
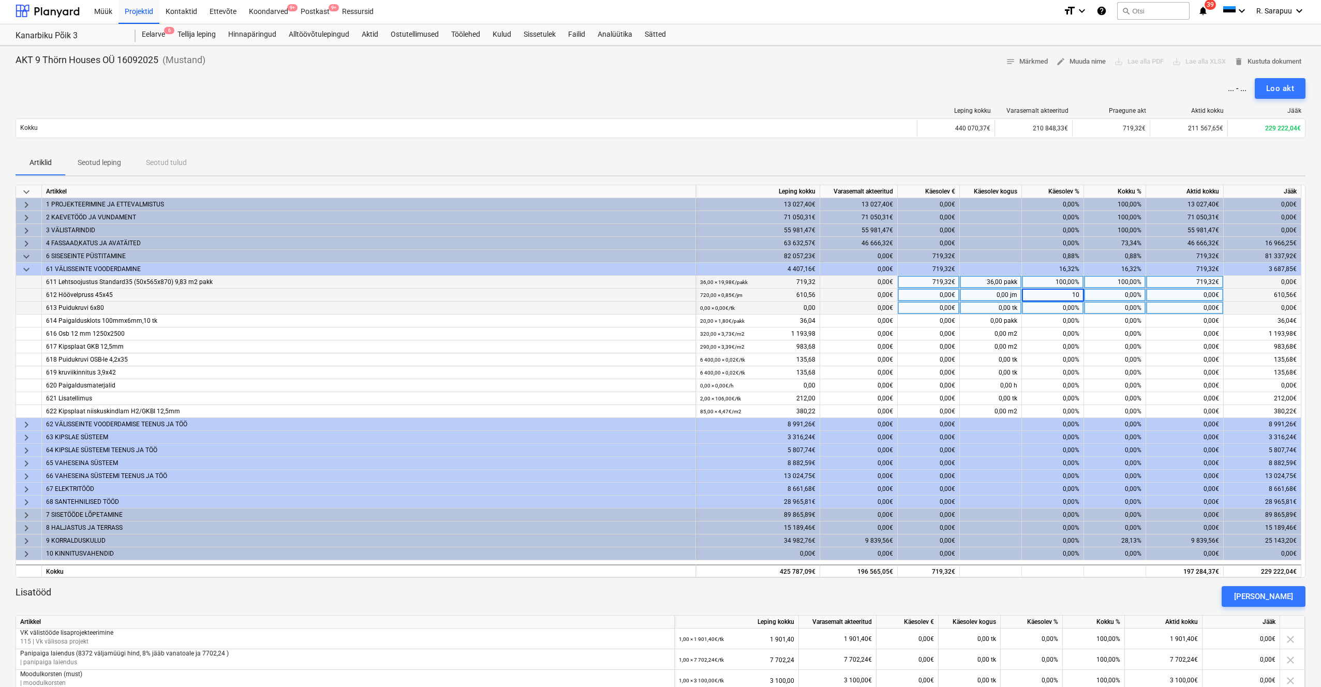
type input "100"
click at [744, 309] on div "0,00%" at bounding box center [1053, 308] width 62 height 13
type input "100"
click at [744, 323] on div "0,00%" at bounding box center [1053, 321] width 62 height 13
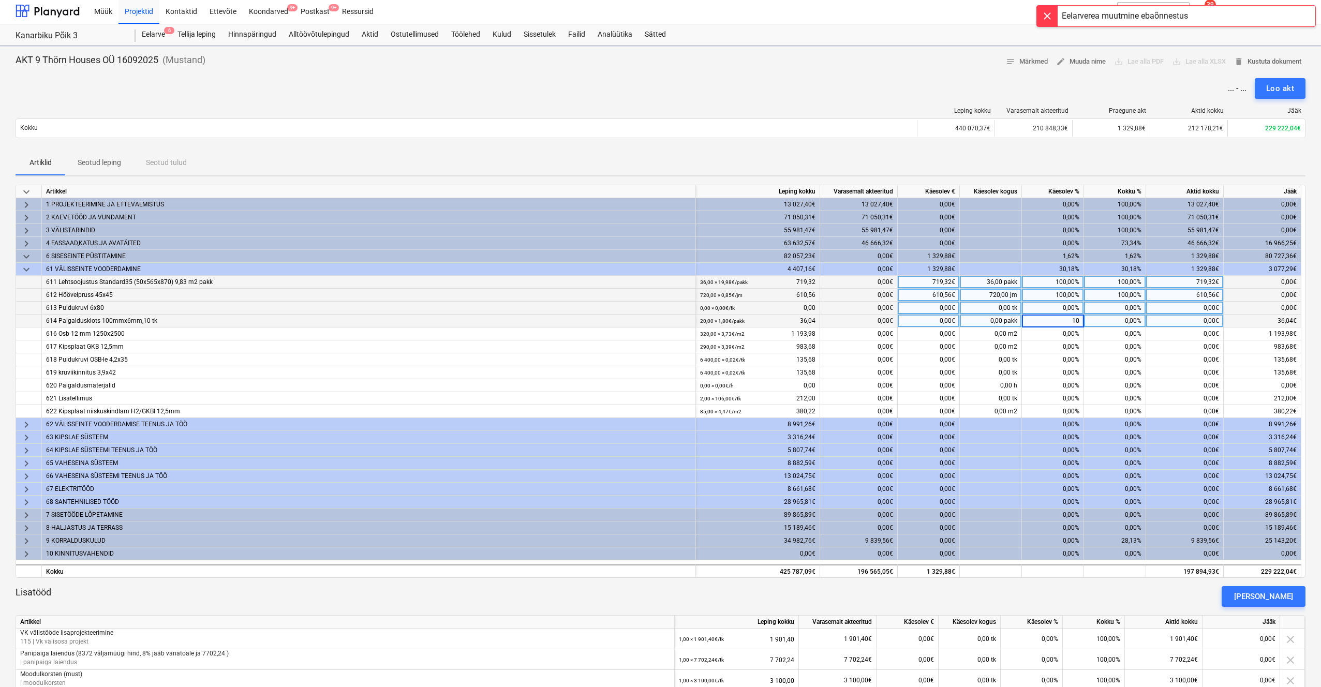
type input "100"
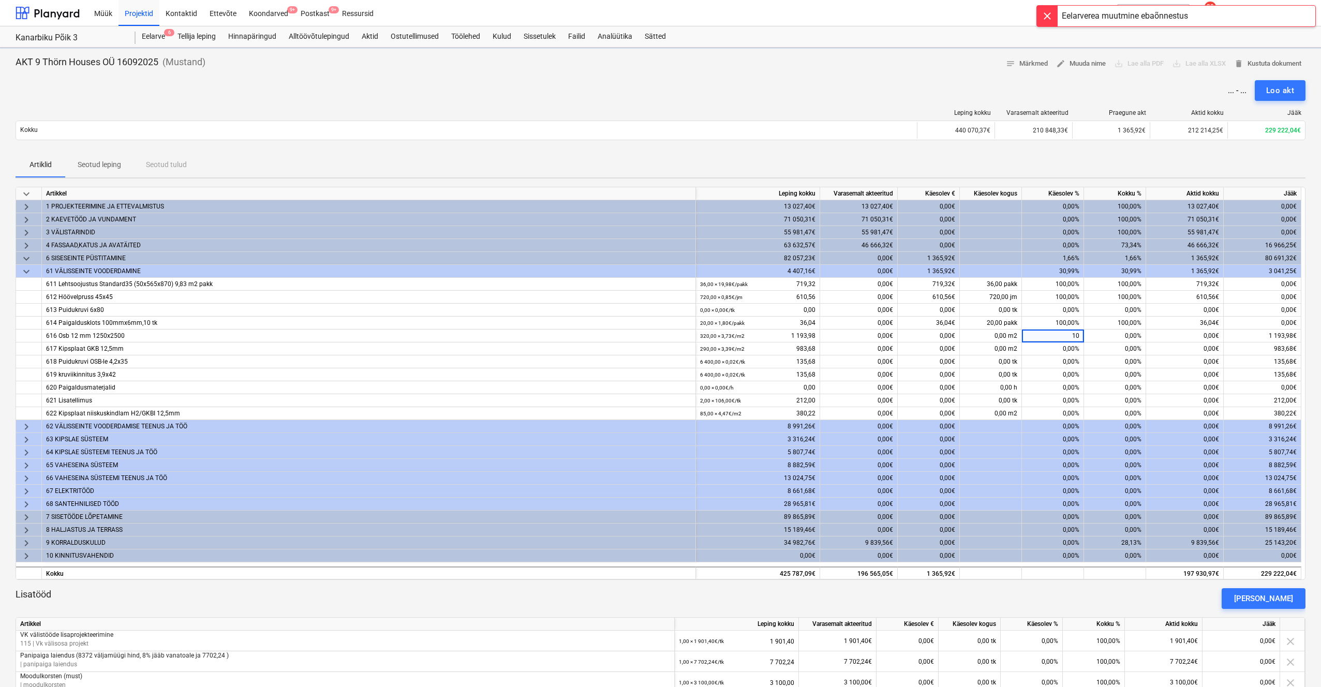
type input "100"
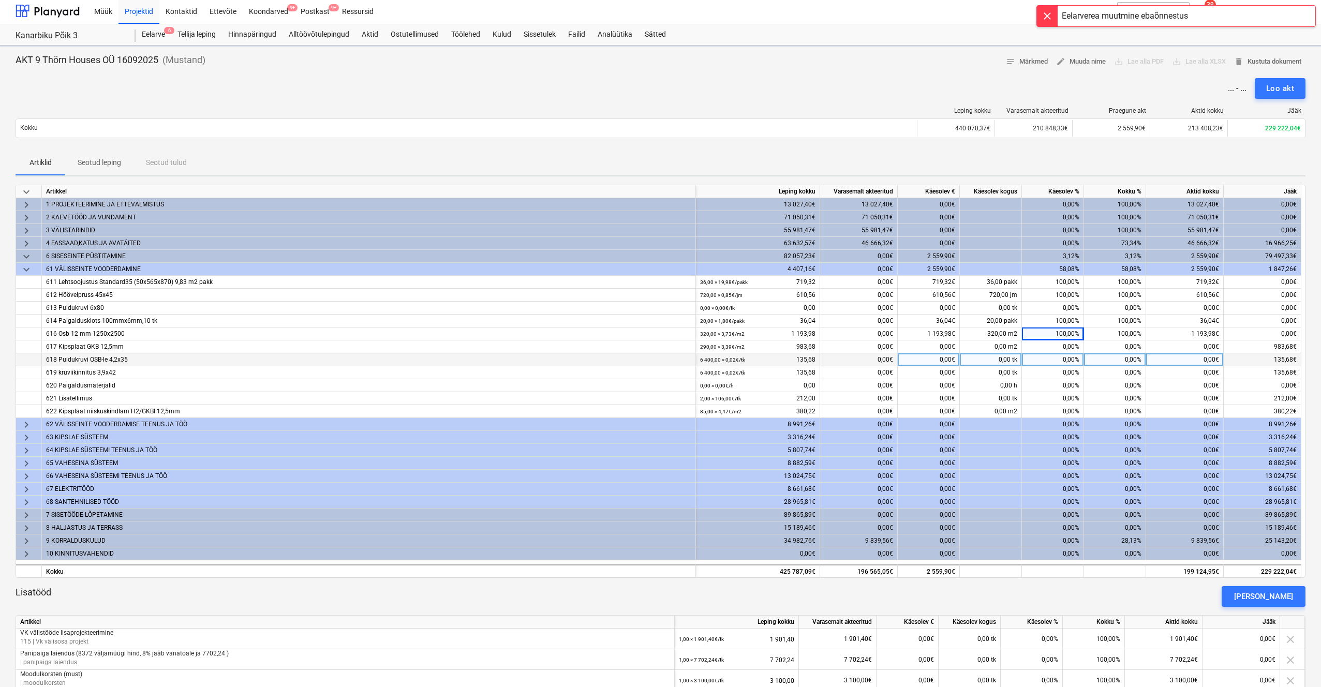
click at [1060, 357] on div "0,00%" at bounding box center [1053, 359] width 62 height 13
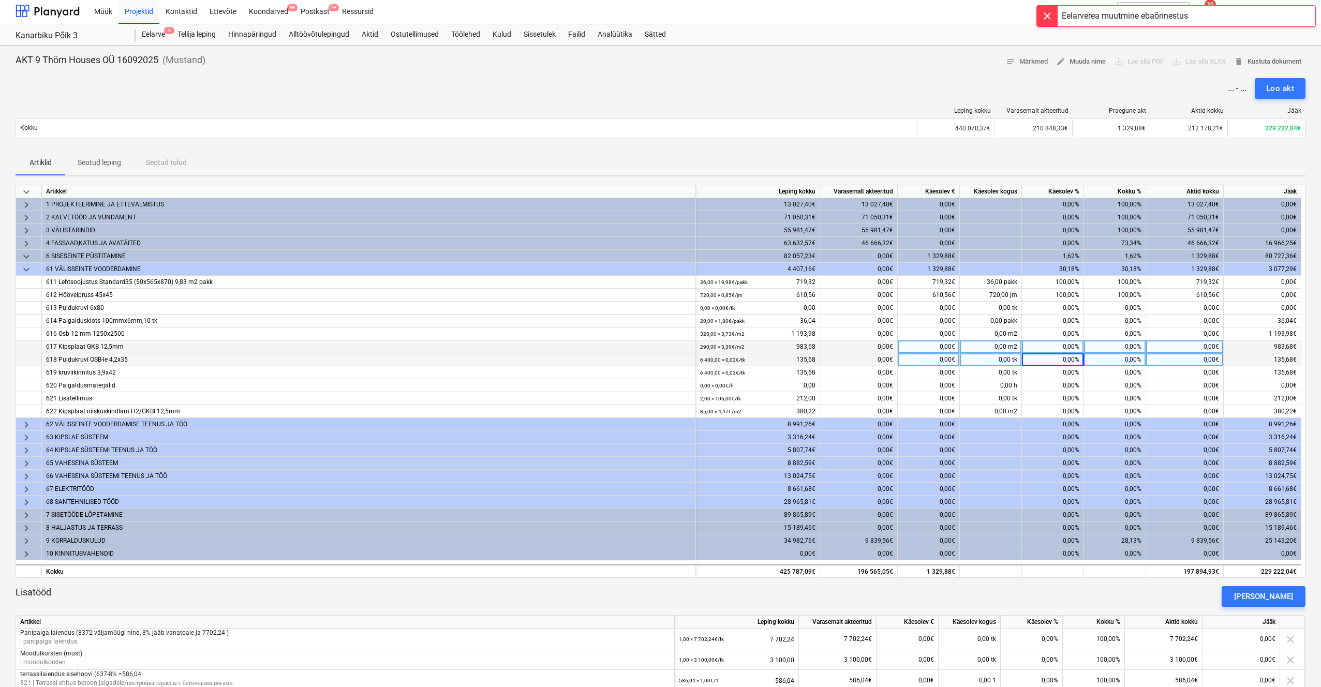
click at [1062, 344] on div "0,00%" at bounding box center [1053, 346] width 62 height 13
type input "100"
click at [1063, 334] on div "0,00%" at bounding box center [1053, 333] width 62 height 13
type input "100"
click at [1063, 361] on div "0,00%" at bounding box center [1053, 359] width 62 height 13
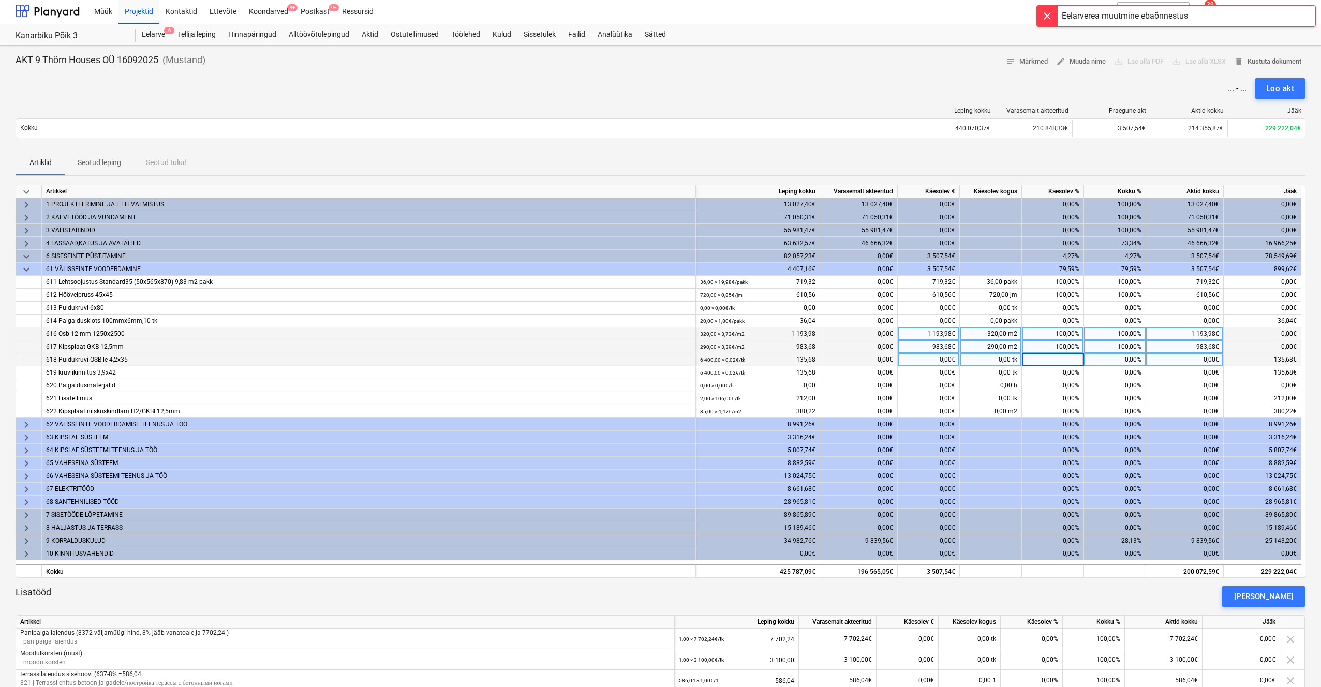
click at [1063, 328] on div "100,00%" at bounding box center [1053, 333] width 62 height 13
click at [1065, 321] on div "0,00%" at bounding box center [1053, 321] width 62 height 13
type input "100"
click at [1062, 359] on div "0,00%" at bounding box center [1053, 359] width 62 height 13
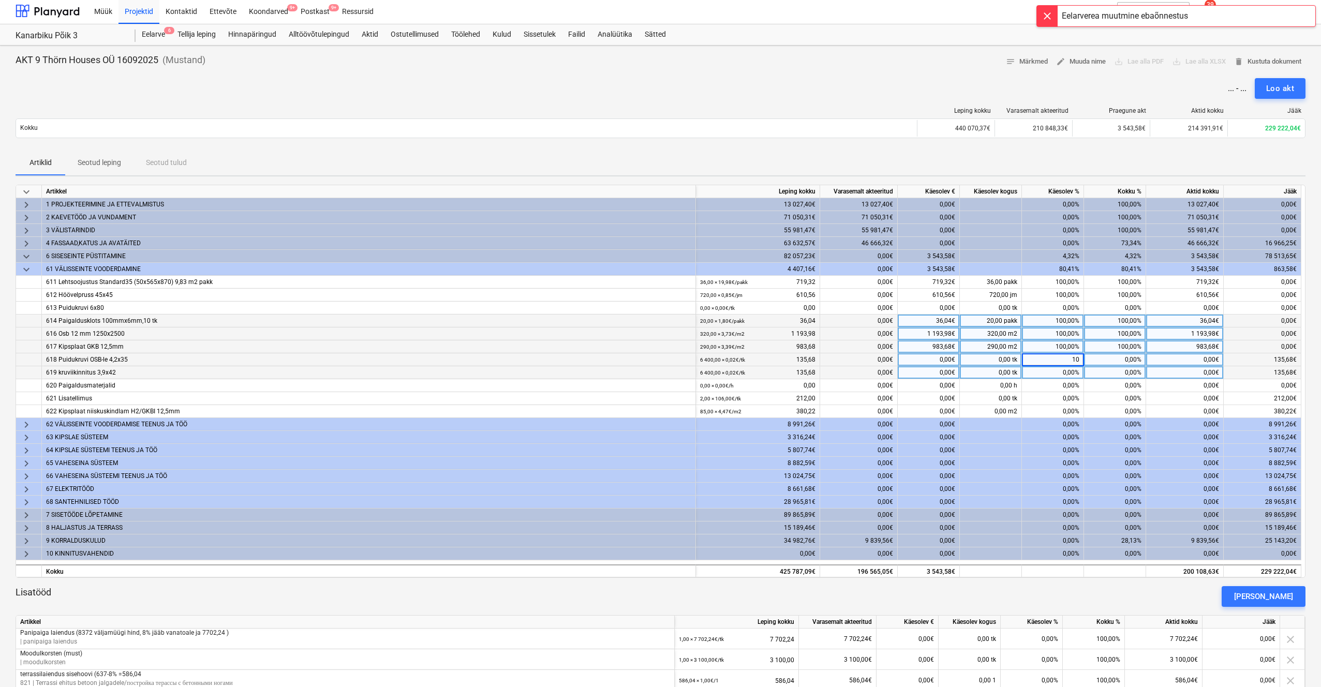
type input "100"
click at [1059, 370] on div "0,00%" at bounding box center [1053, 372] width 62 height 13
type input "100"
click at [1060, 382] on div "0,00%" at bounding box center [1053, 385] width 62 height 13
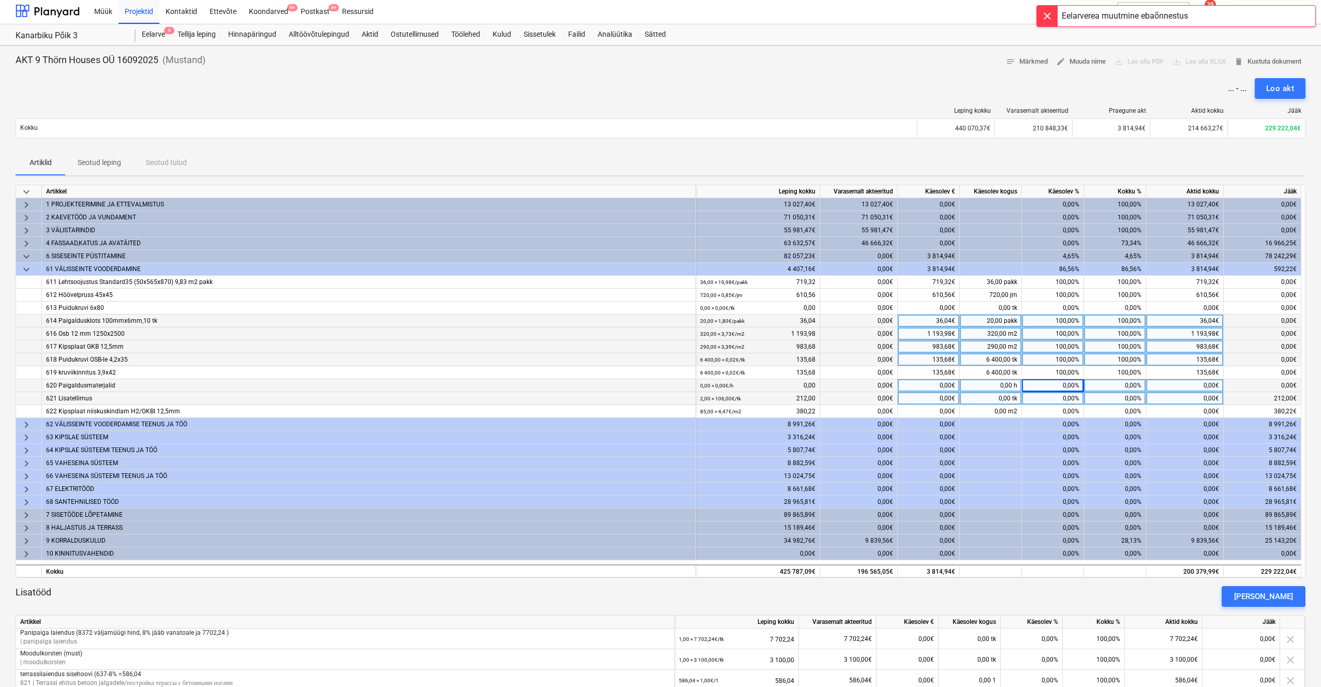
click at [1060, 394] on div "0,00%" at bounding box center [1053, 398] width 62 height 13
type input "100"
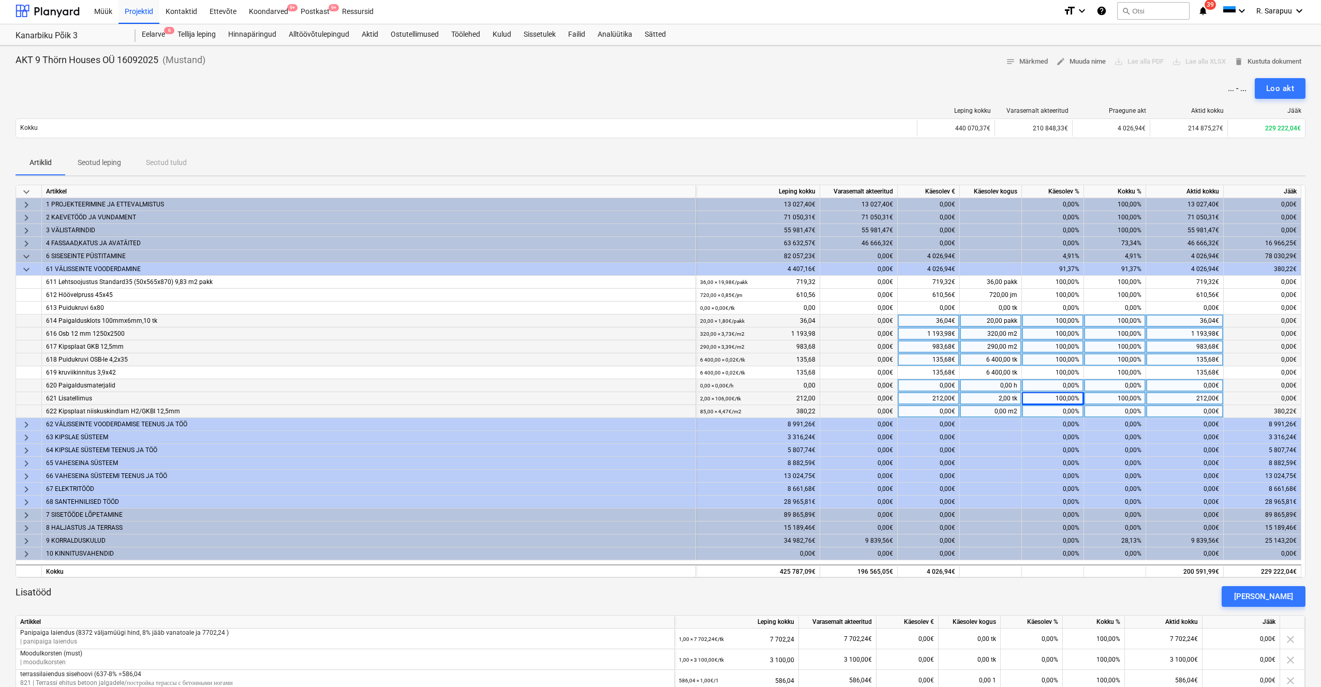
click at [1062, 411] on div "0,00%" at bounding box center [1053, 411] width 62 height 13
type input "100"
click at [1069, 375] on div "100,00%" at bounding box center [1053, 372] width 62 height 13
click at [25, 266] on span "keyboard_arrow_down" at bounding box center [26, 269] width 12 height 12
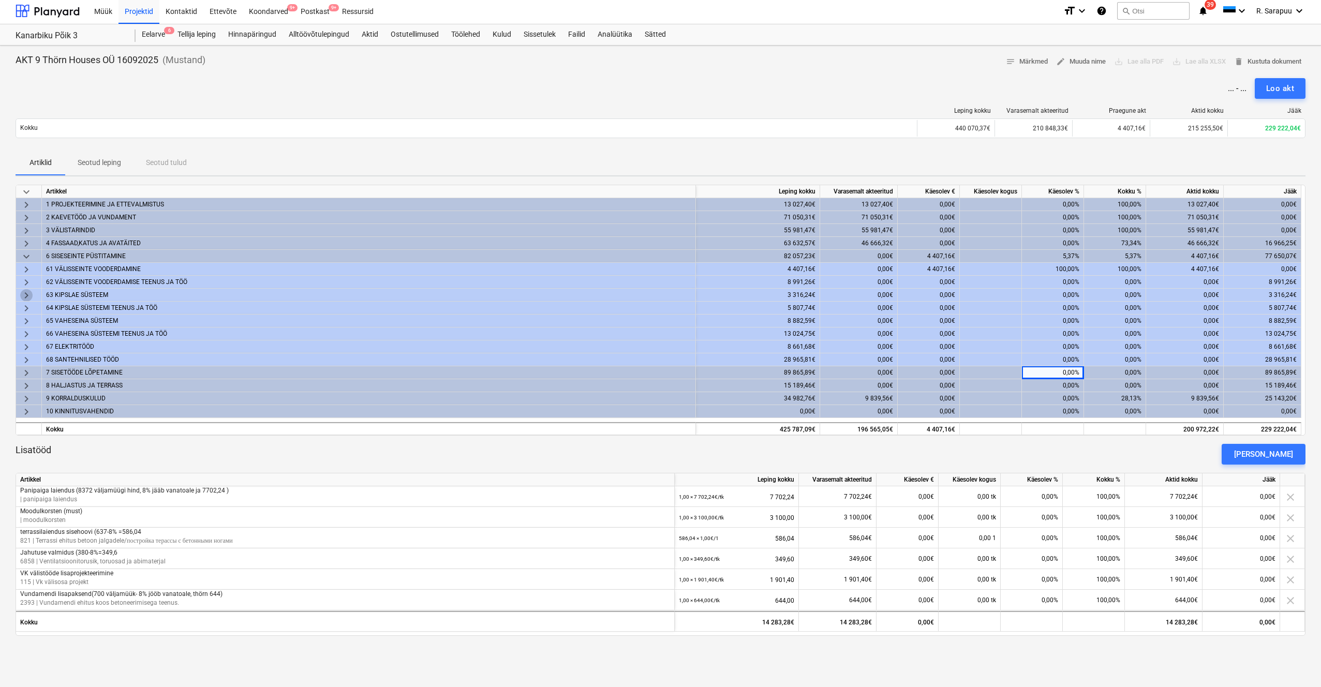
click at [26, 292] on span "keyboard_arrow_right" at bounding box center [26, 295] width 12 height 12
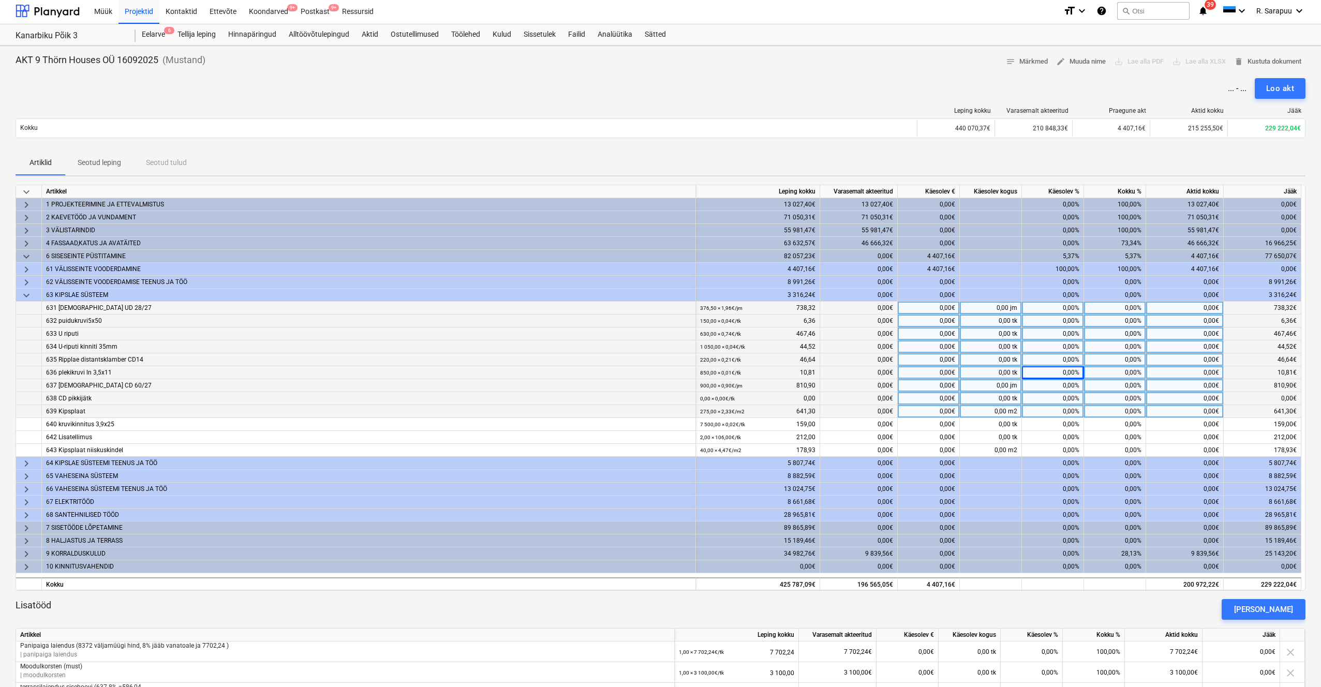
click at [1068, 308] on div "0,00%" at bounding box center [1053, 308] width 62 height 13
type input "100"
click at [1068, 322] on div "0,00%" at bounding box center [1053, 321] width 62 height 13
type input "100"
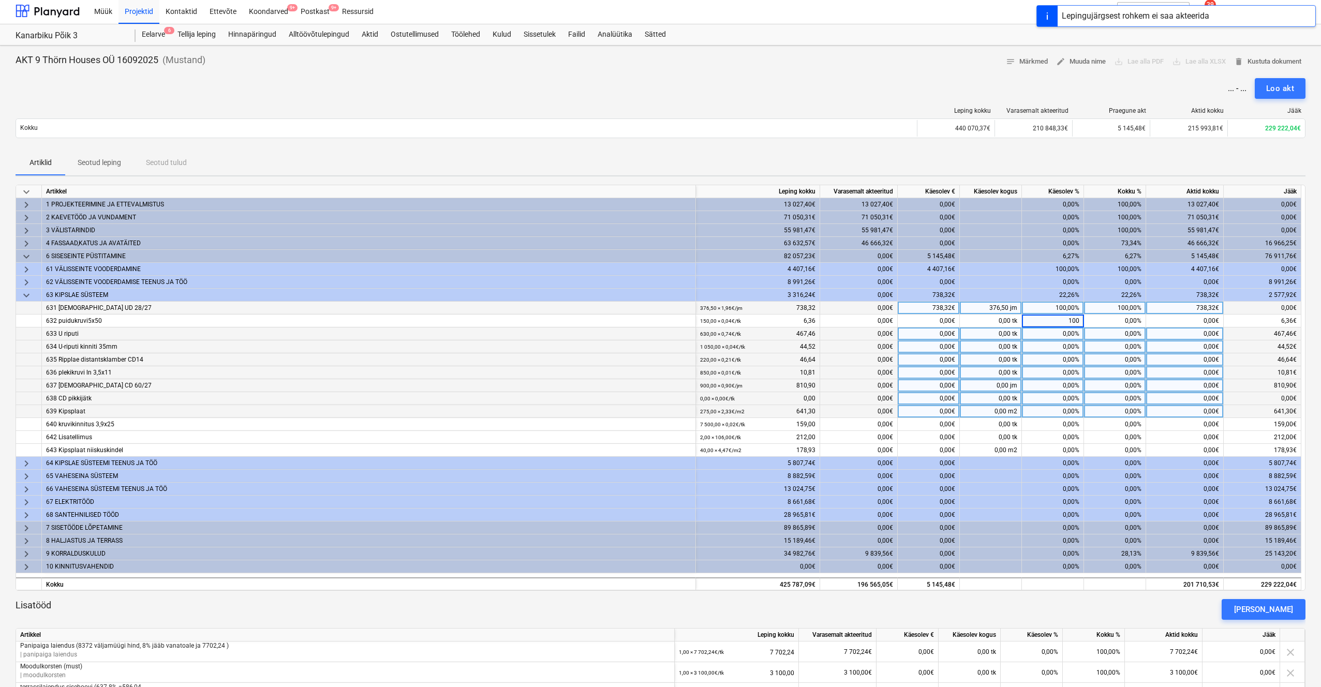
click at [1062, 335] on div "0,00%" at bounding box center [1053, 333] width 62 height 13
type input "100"
click at [1061, 345] on div "0,00%" at bounding box center [1053, 346] width 62 height 13
type input "100"
click at [1065, 358] on div "0,00%" at bounding box center [1053, 359] width 62 height 13
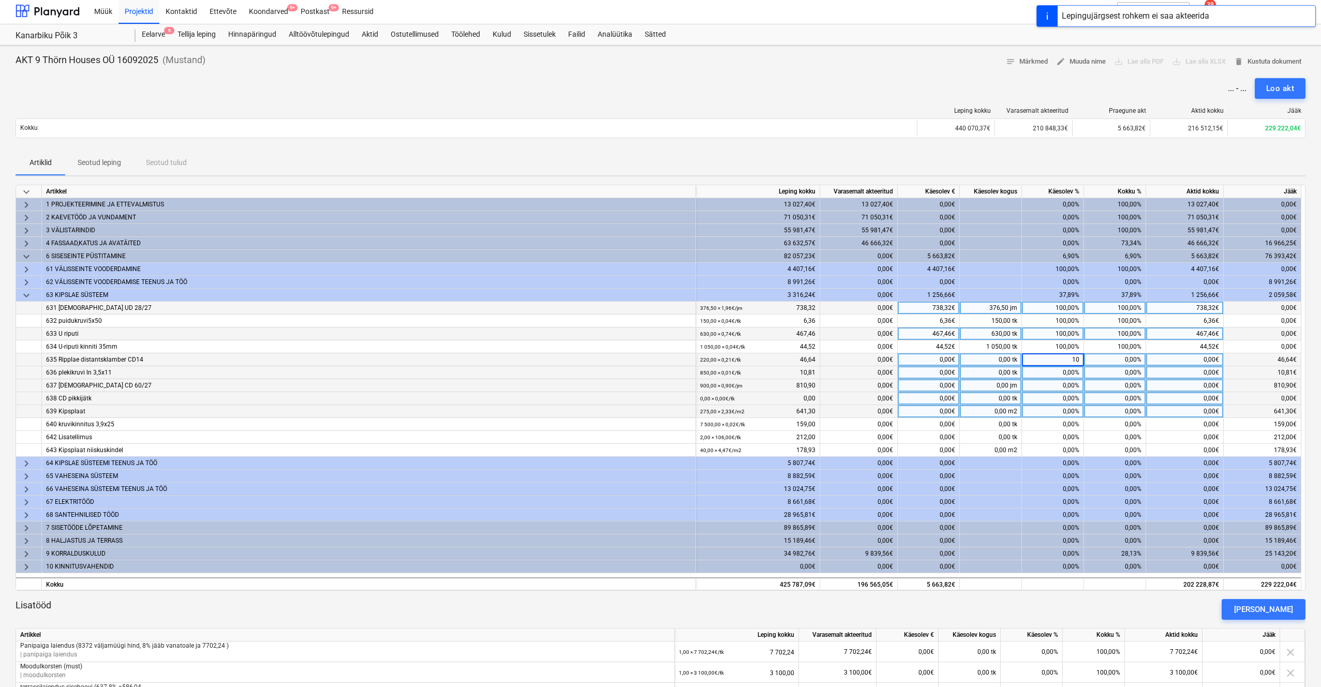
type input "100"
click at [1065, 371] on div "0,00%" at bounding box center [1053, 372] width 62 height 13
type input "100"
click at [1065, 385] on div "0,00%" at bounding box center [1053, 385] width 62 height 13
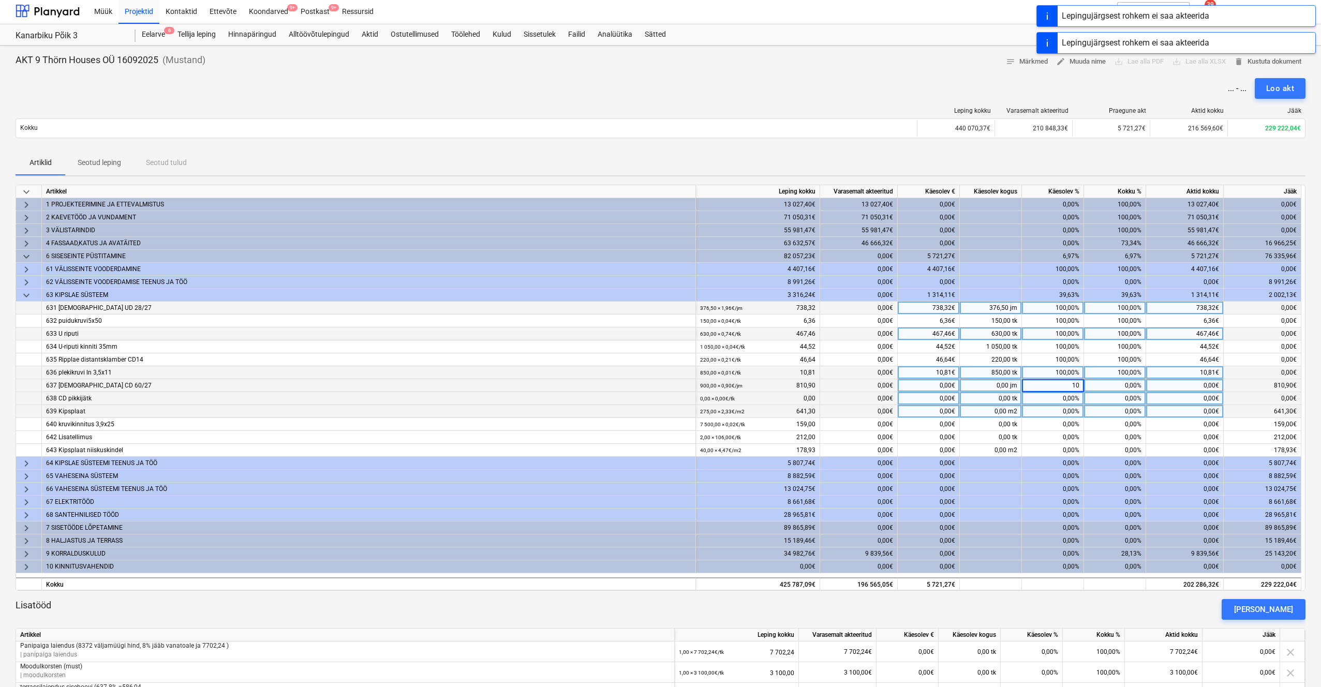
type input "100"
click at [1060, 411] on div "0,00%" at bounding box center [1053, 411] width 62 height 13
type input "100"
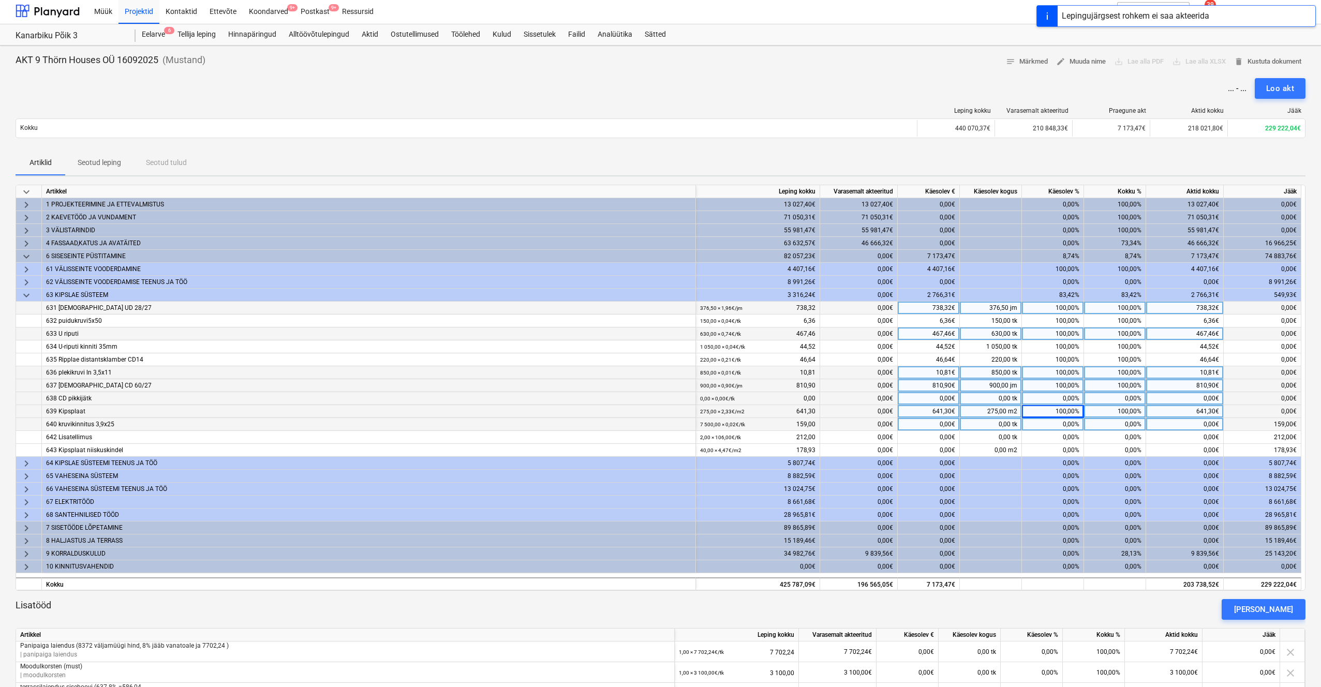
click at [1066, 422] on div "0,00%" at bounding box center [1053, 424] width 62 height 13
type input "100"
click at [1065, 436] on div "0,00%" at bounding box center [1053, 437] width 62 height 13
type input "100"
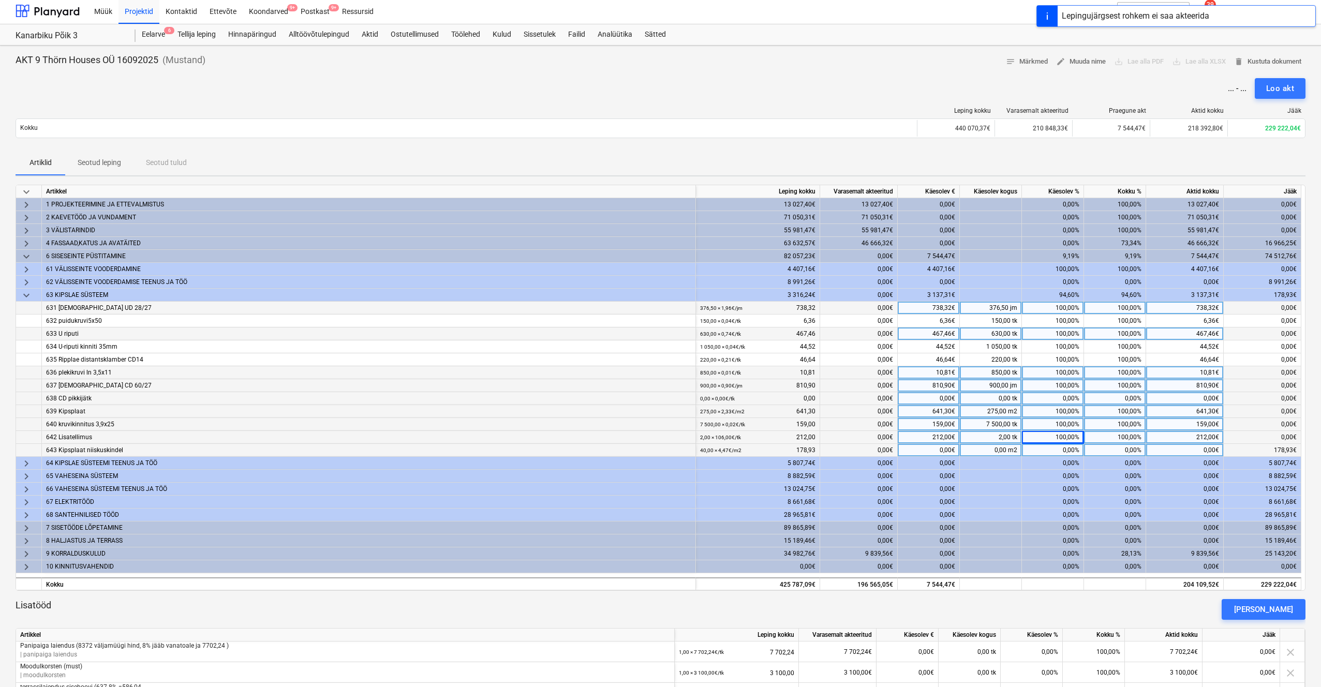
click at [1065, 450] on div "0,00%" at bounding box center [1053, 450] width 62 height 13
type input "100"
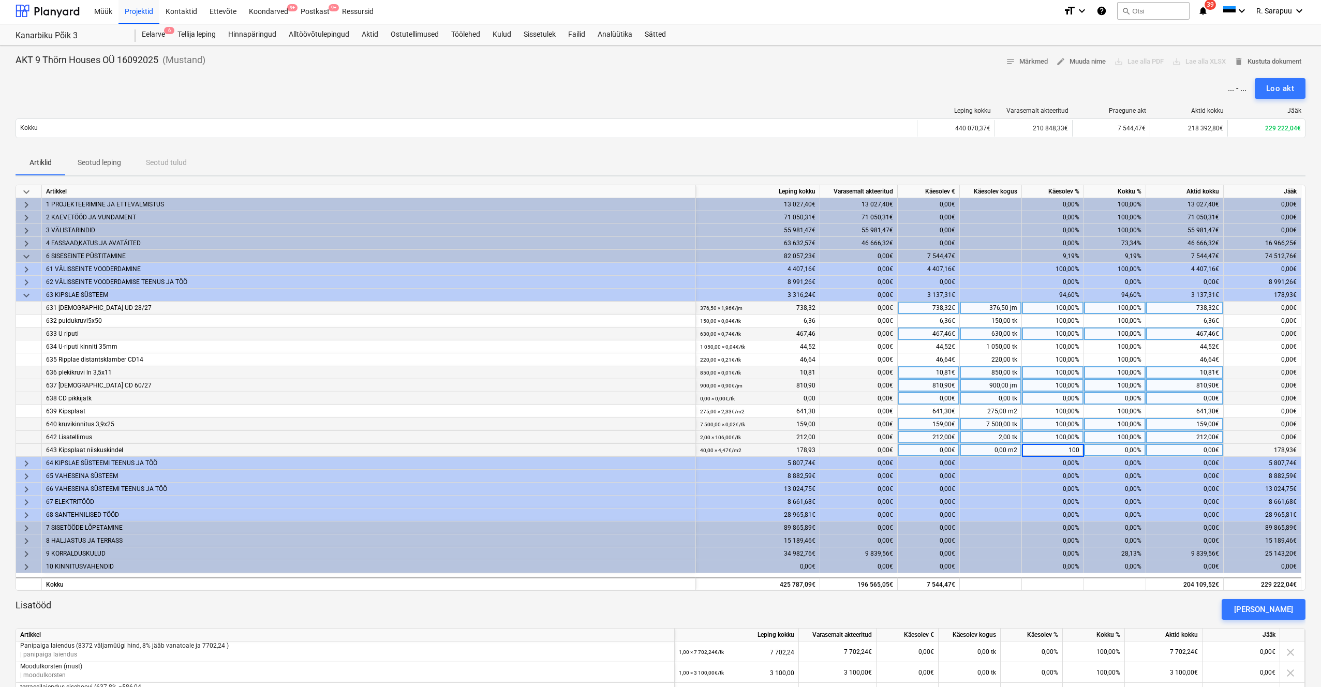
click at [1072, 383] on div "100,00%" at bounding box center [1053, 385] width 62 height 13
click at [24, 294] on span "keyboard_arrow_down" at bounding box center [26, 295] width 12 height 12
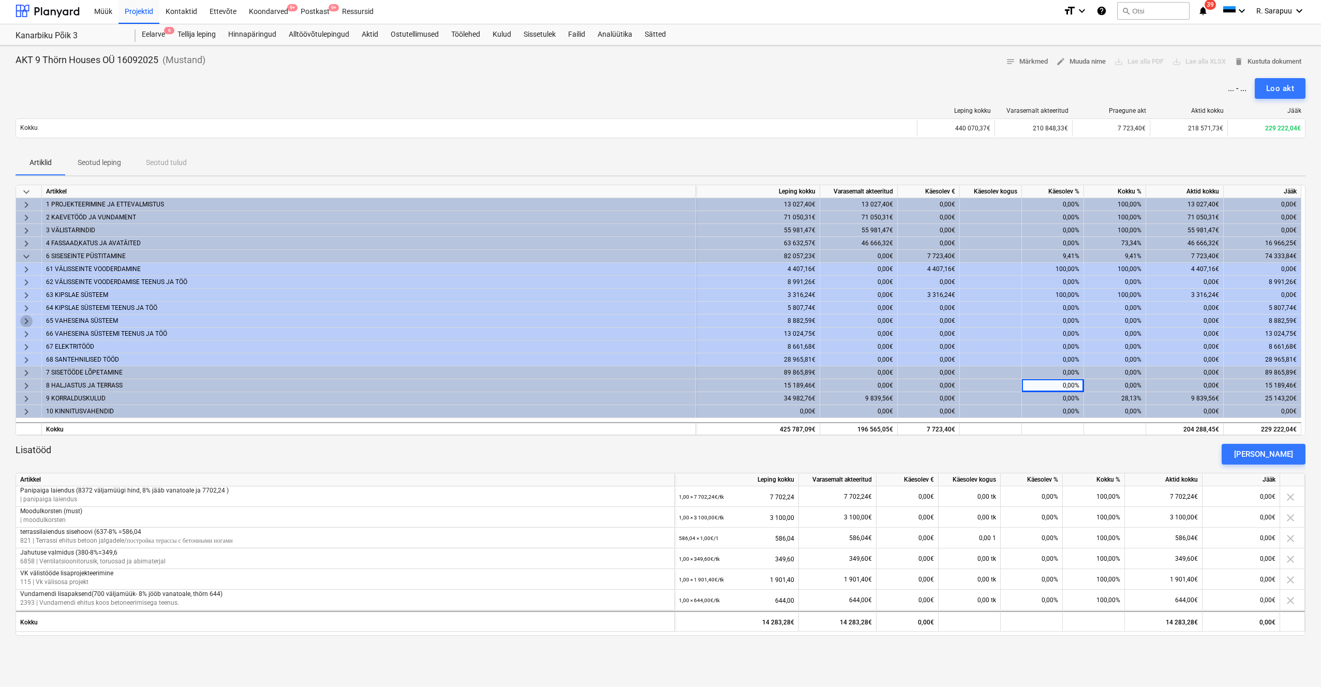
click at [22, 318] on span "keyboard_arrow_right" at bounding box center [26, 321] width 12 height 12
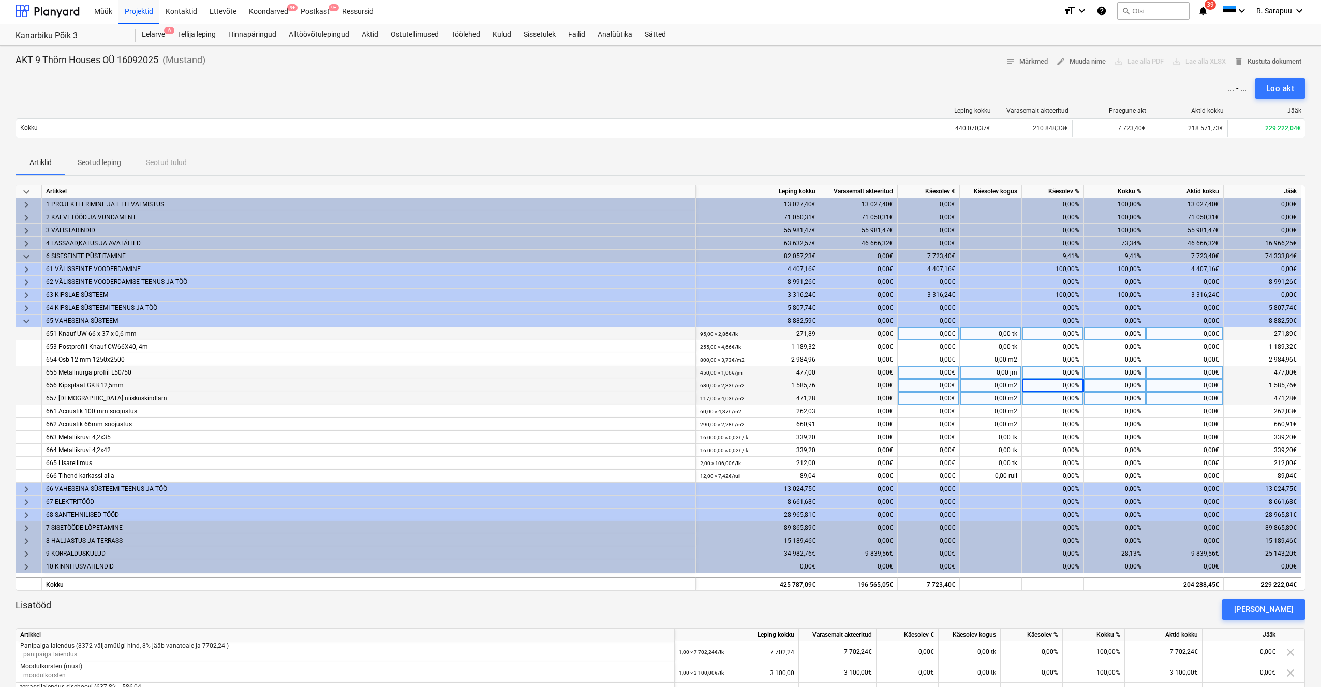
click at [1064, 330] on div "0,00%" at bounding box center [1053, 333] width 62 height 13
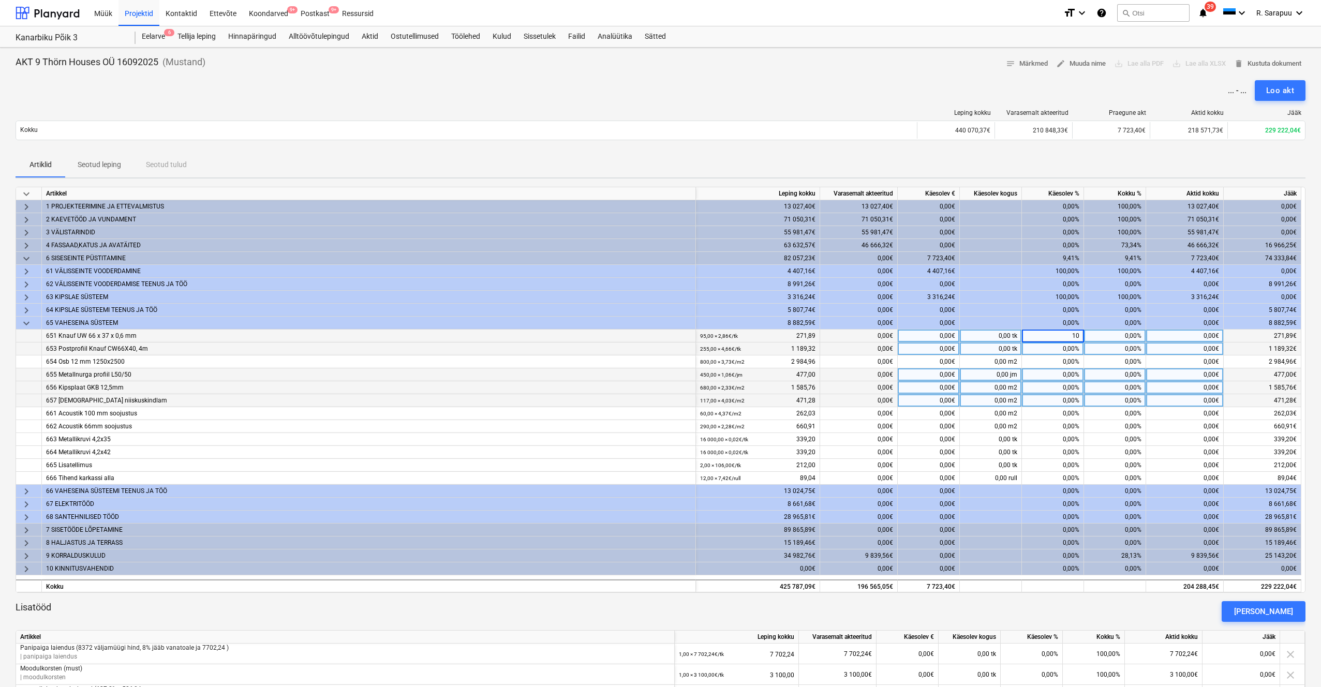
type input "100"
click at [1065, 348] on div "0,00%" at bounding box center [1053, 348] width 62 height 13
type input "100"
click at [1070, 361] on div "0,00%" at bounding box center [1053, 361] width 62 height 13
type input "100"
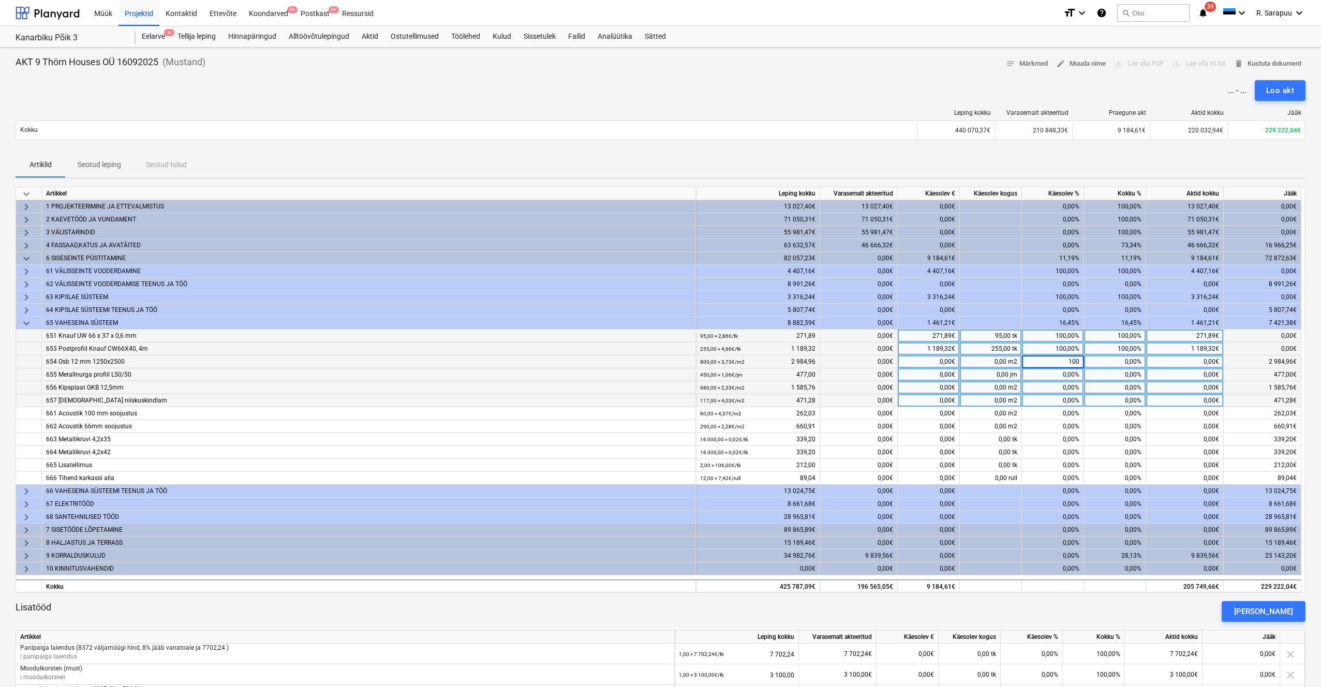
click at [1069, 375] on div "0,00%" at bounding box center [1053, 374] width 62 height 13
type input "100"
click at [1066, 385] on div "0,00%" at bounding box center [1053, 387] width 62 height 13
type input "100"
click at [1064, 399] on div "0,00%" at bounding box center [1053, 400] width 62 height 13
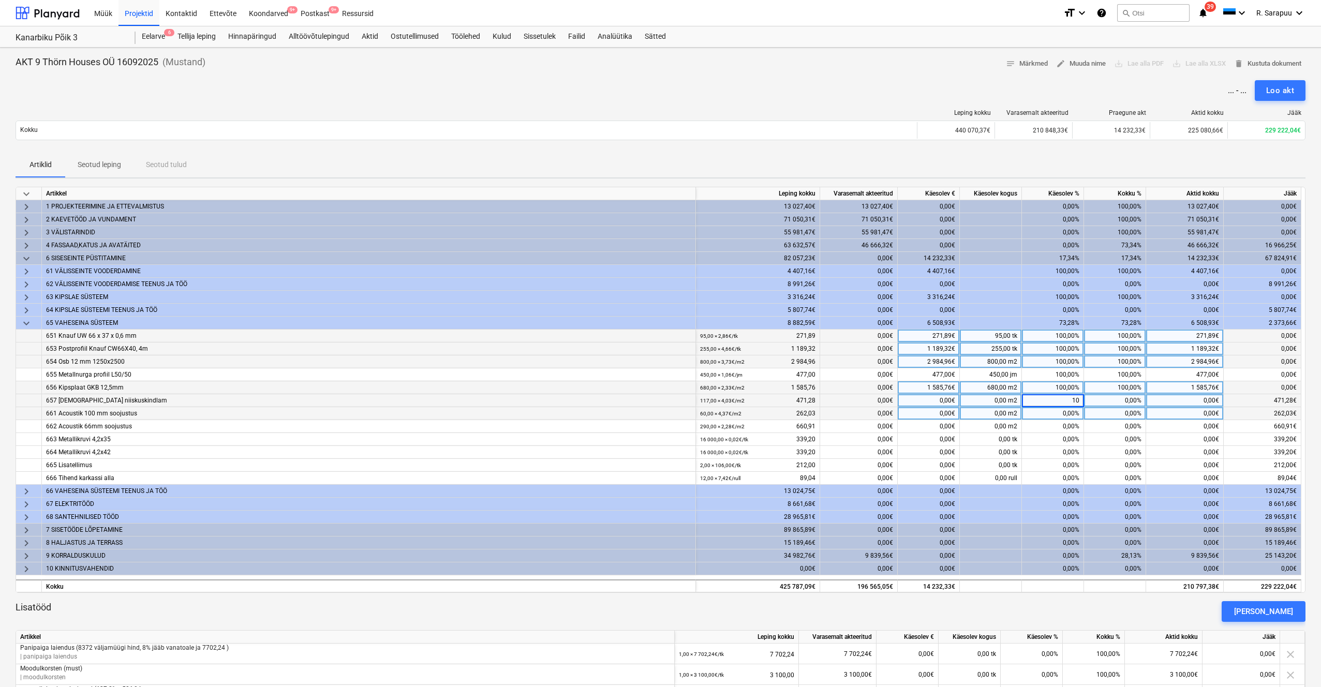
type input "100"
click at [1064, 414] on div "0,00%" at bounding box center [1053, 413] width 62 height 13
type input "100"
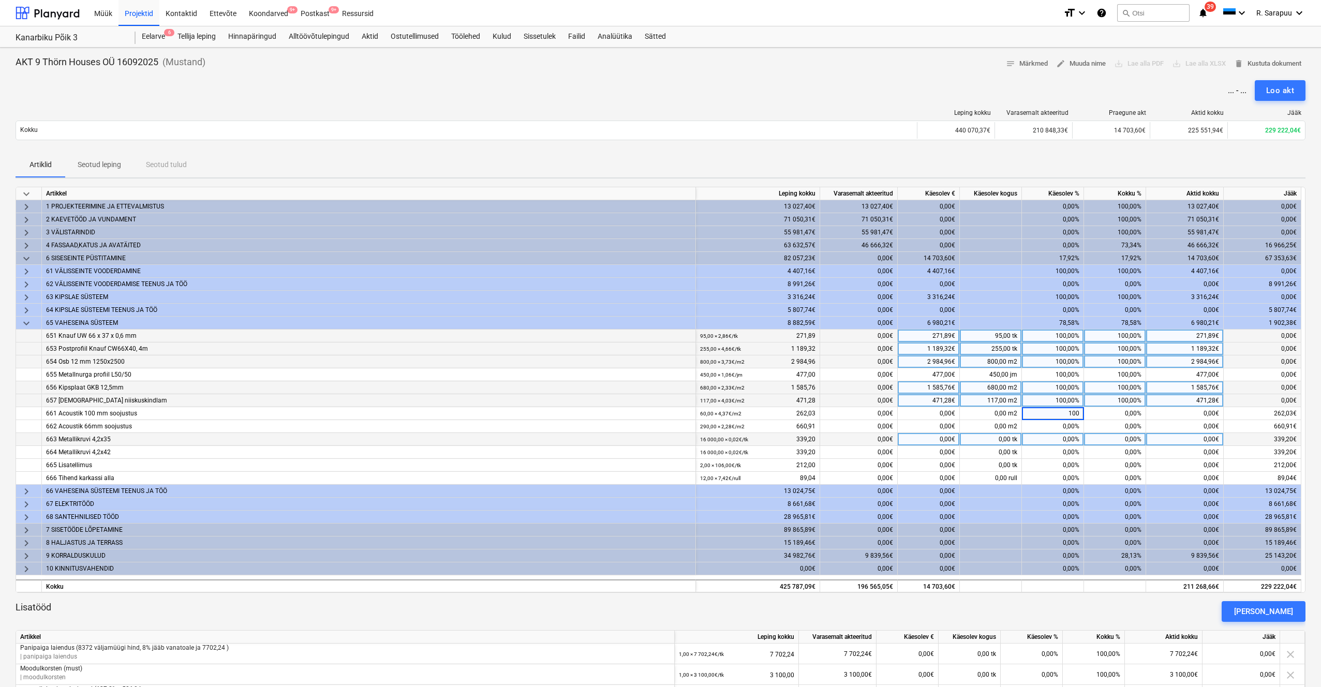
click at [1062, 433] on div "0,00%" at bounding box center [1053, 439] width 62 height 13
click at [1065, 422] on div "0,00%" at bounding box center [1053, 426] width 62 height 13
type input "100"
click at [1059, 441] on div "0,00%" at bounding box center [1053, 439] width 62 height 13
type input "100"
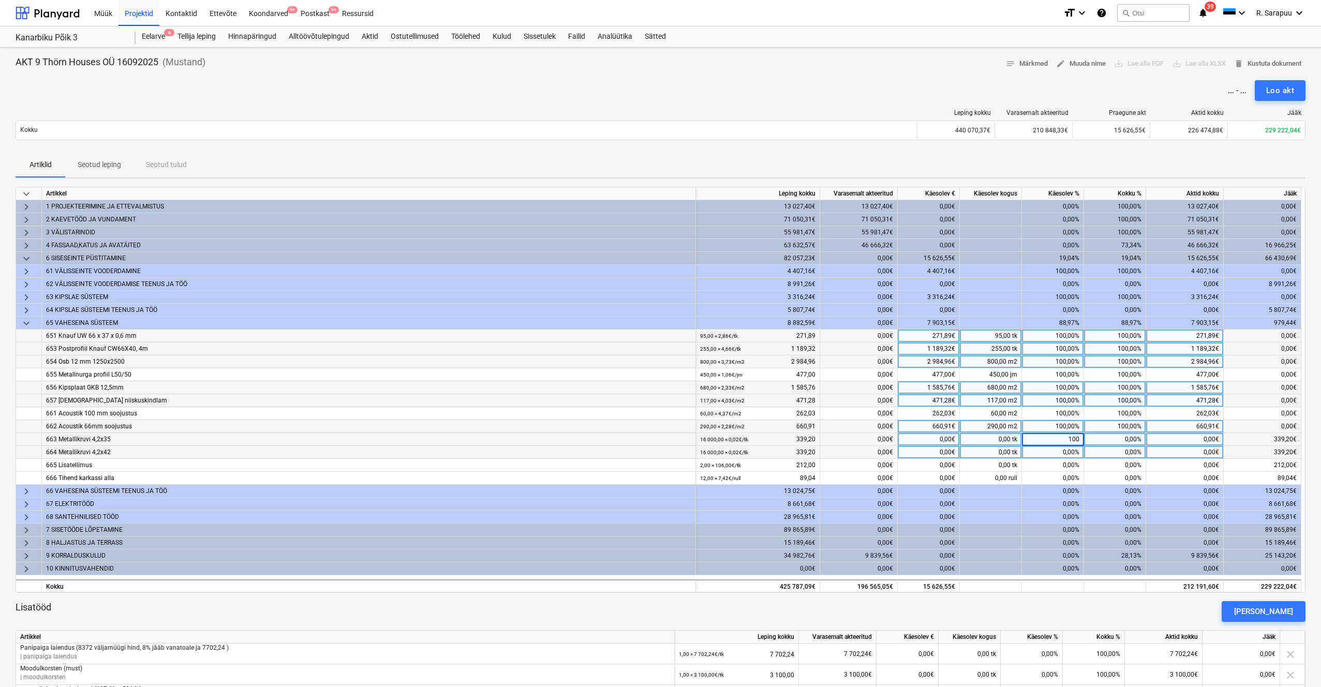
click at [1059, 450] on div "0,00%" at bounding box center [1053, 452] width 62 height 13
type input "100"
click at [1072, 472] on div "0,00%" at bounding box center [1053, 478] width 62 height 13
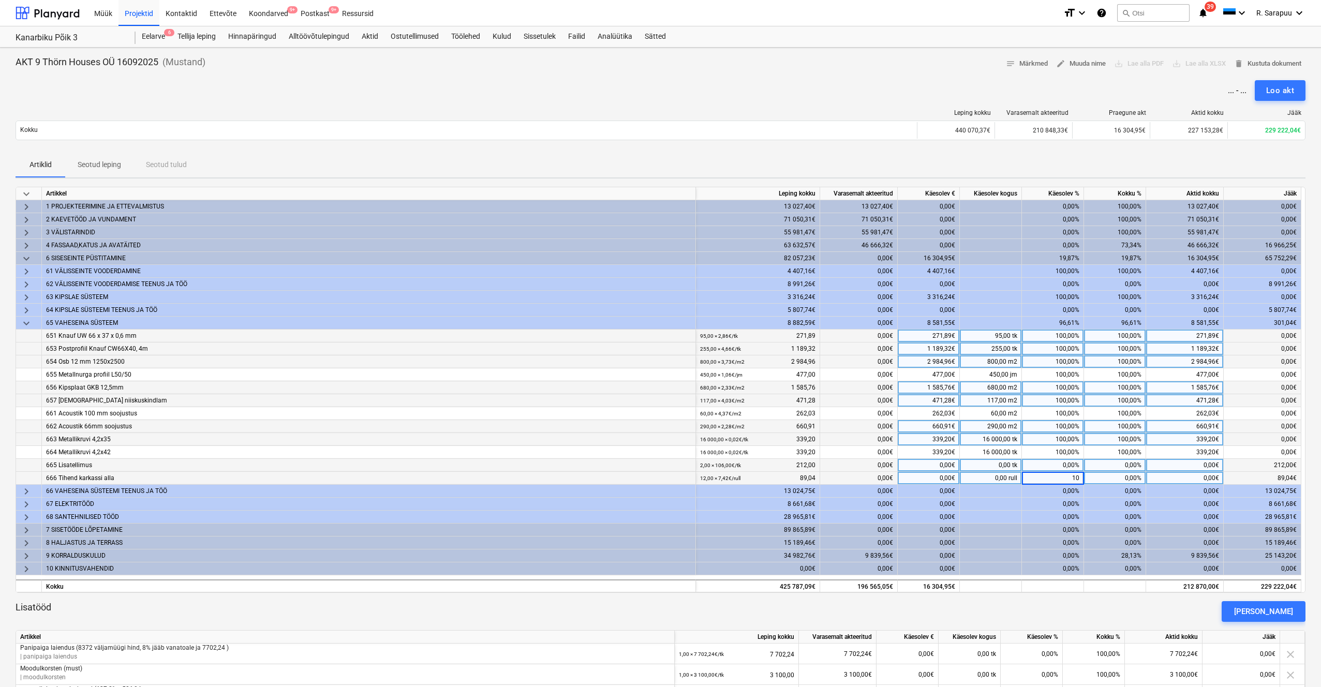
type input "100"
click at [1071, 465] on div "0,00%" at bounding box center [1053, 465] width 62 height 13
type input "100"
click at [1071, 438] on div "100,00%" at bounding box center [1053, 439] width 62 height 13
click at [22, 325] on span "keyboard_arrow_down" at bounding box center [26, 323] width 12 height 12
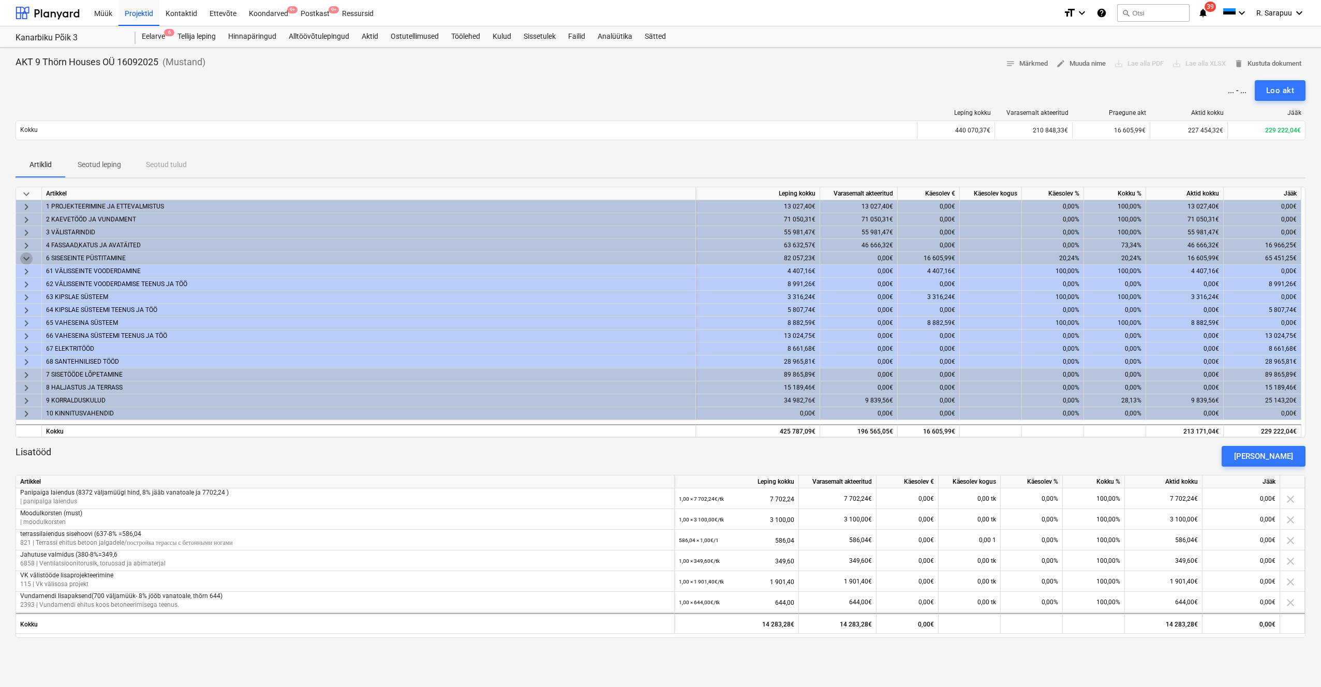
click at [28, 255] on span "keyboard_arrow_down" at bounding box center [26, 258] width 12 height 12
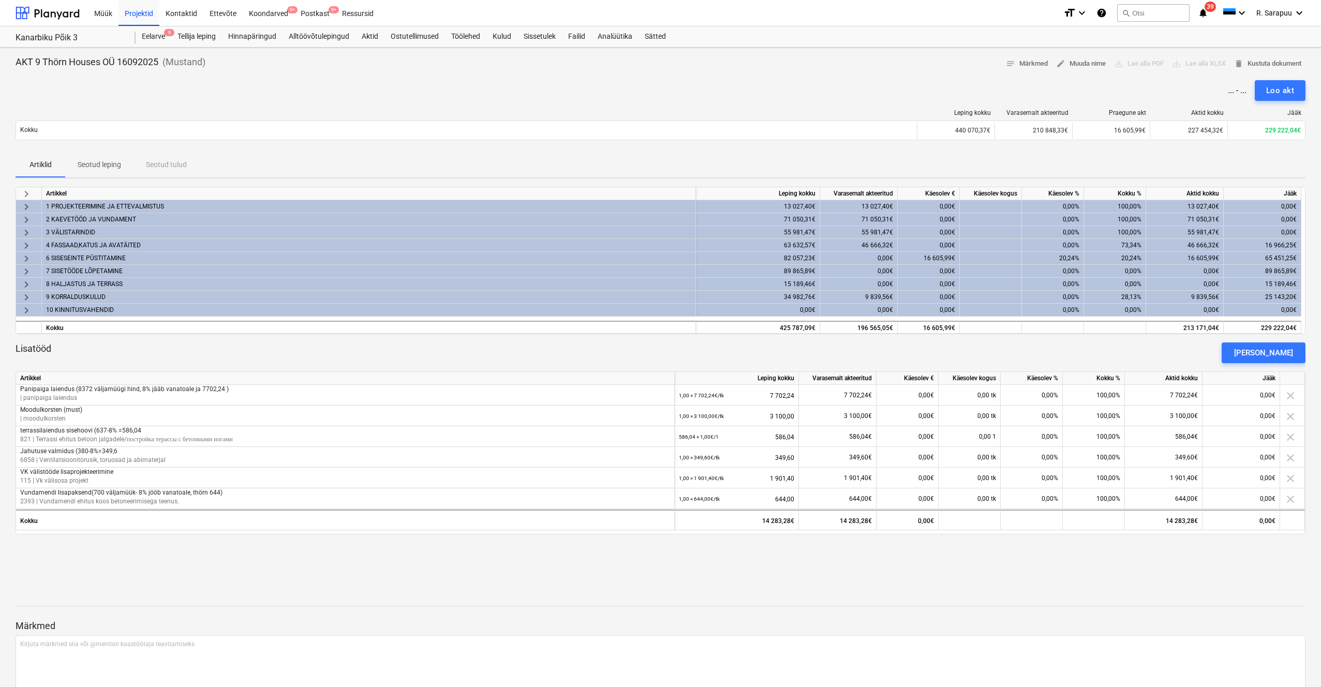
click at [24, 294] on span "keyboard_arrow_right" at bounding box center [26, 297] width 12 height 12
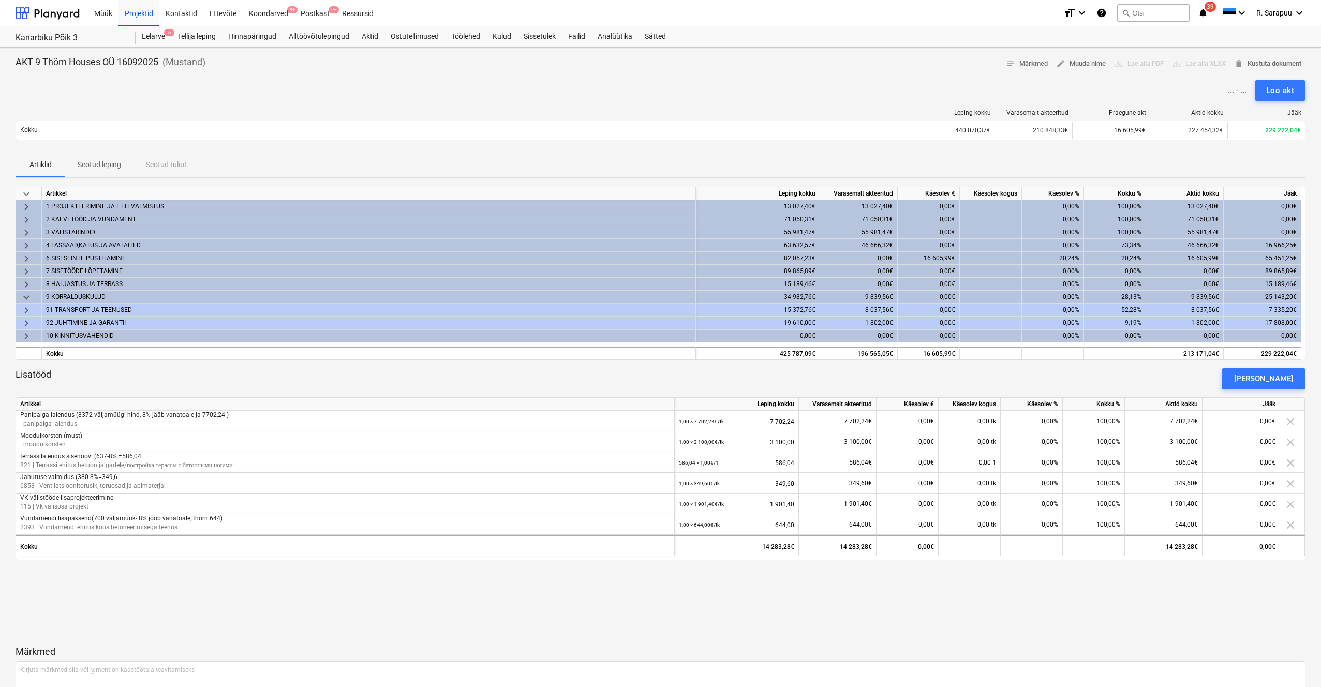
click at [1058, 324] on div "0,00%" at bounding box center [1053, 323] width 62 height 13
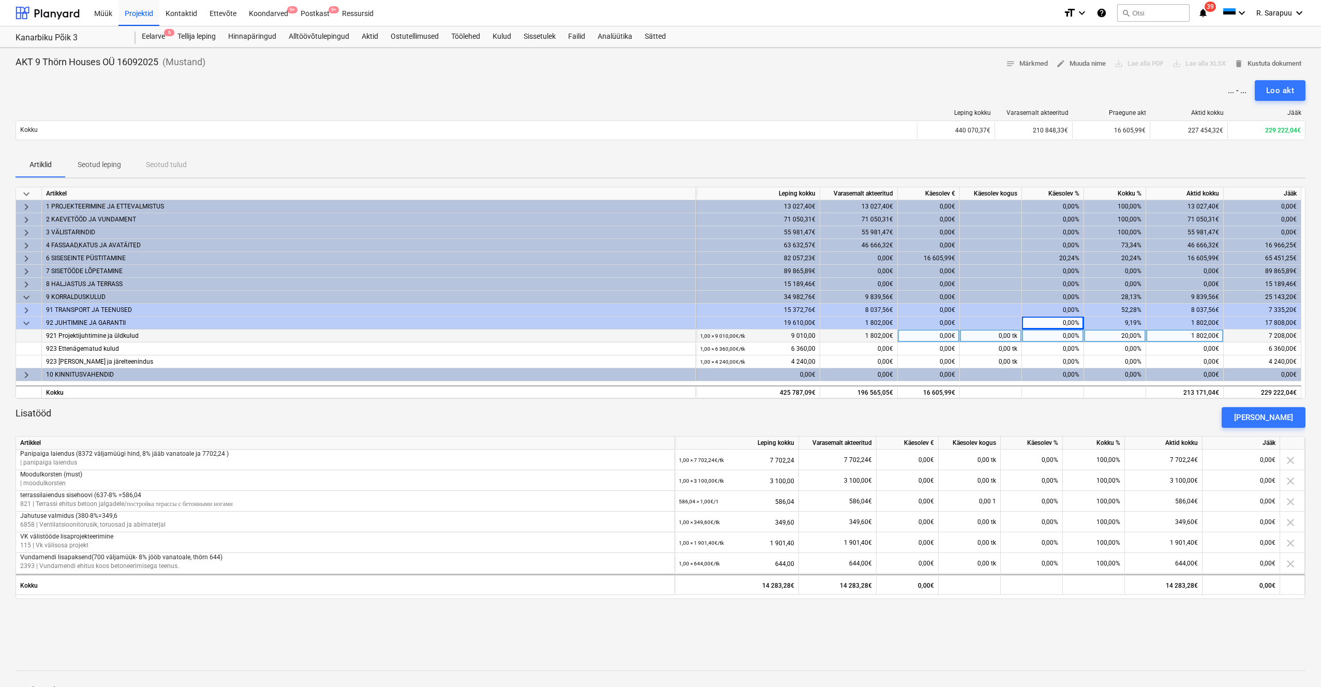
click at [1068, 334] on div "0,00%" at bounding box center [1053, 336] width 62 height 13
type input "10"
click at [1104, 340] on div "20,00%" at bounding box center [1115, 336] width 62 height 13
click at [1073, 348] on div "0,00%" at bounding box center [1053, 348] width 62 height 13
type input "20"
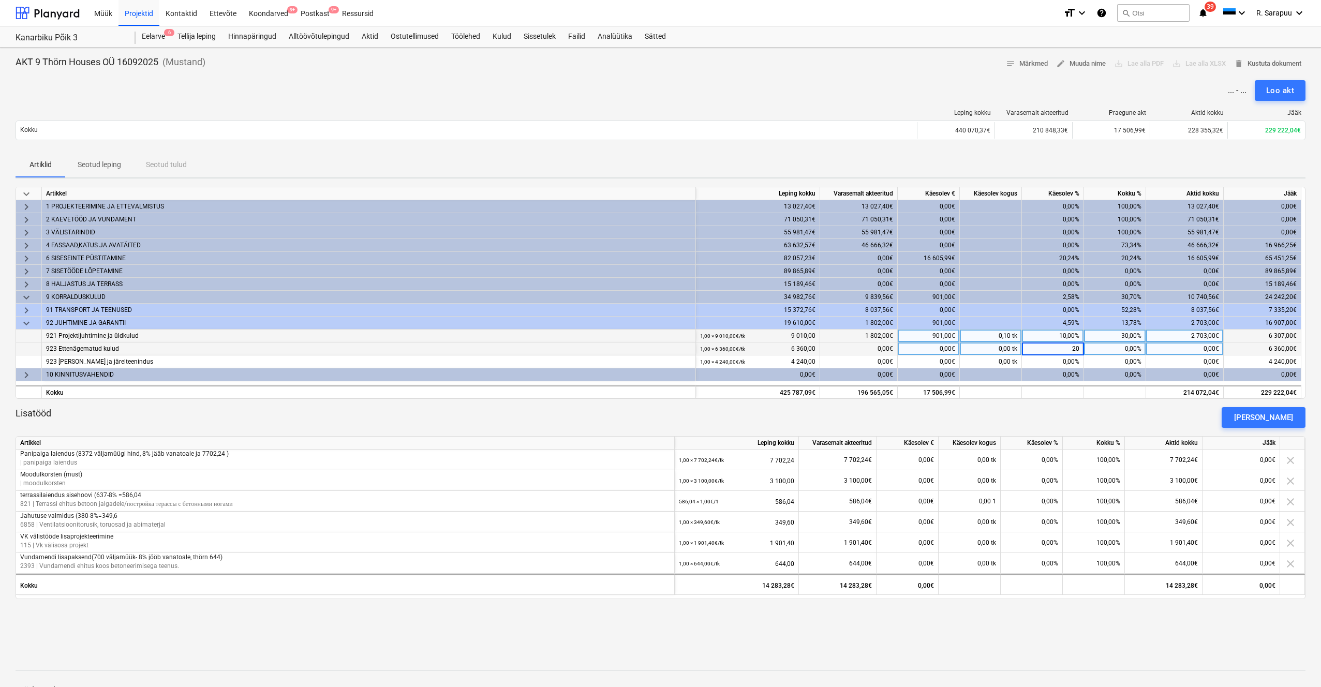
click at [1001, 346] on div "0,00 tk" at bounding box center [991, 348] width 62 height 13
drag, startPoint x: 31, startPoint y: 323, endPoint x: 29, endPoint y: 315, distance: 7.9
click at [31, 323] on span "keyboard_arrow_down" at bounding box center [26, 323] width 12 height 12
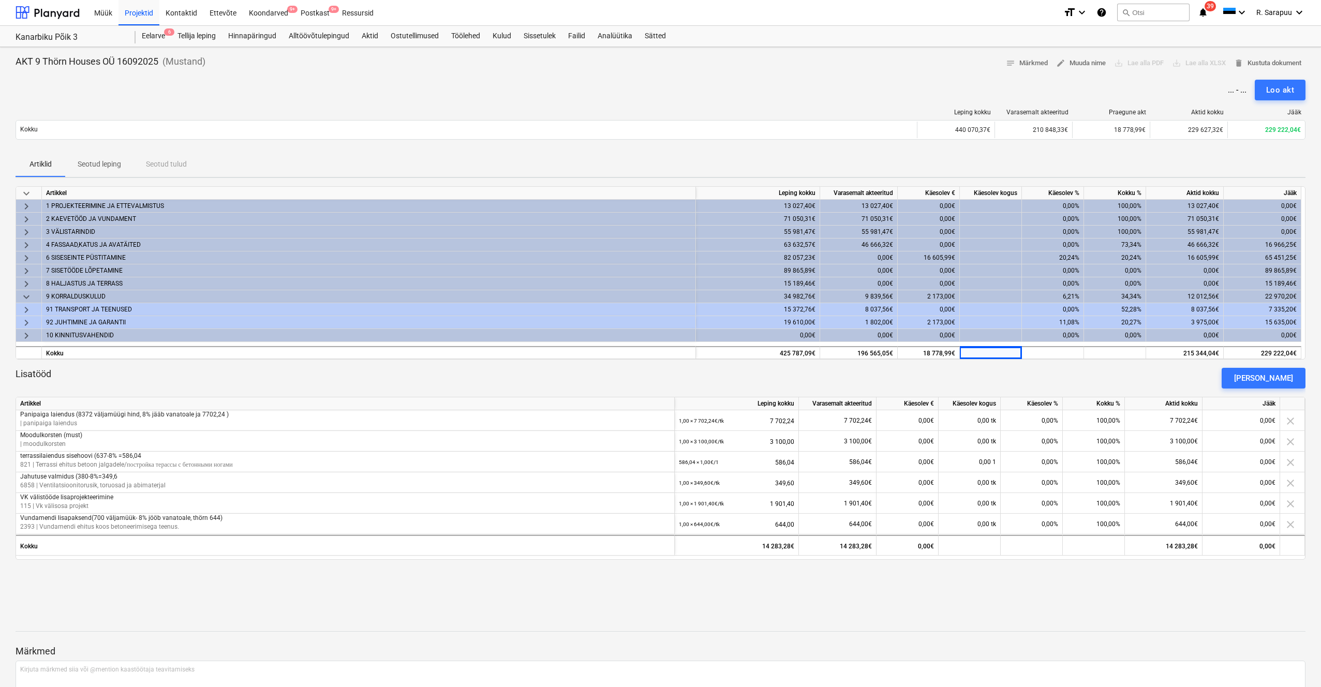
click at [29, 297] on span "keyboard_arrow_down" at bounding box center [26, 297] width 12 height 12
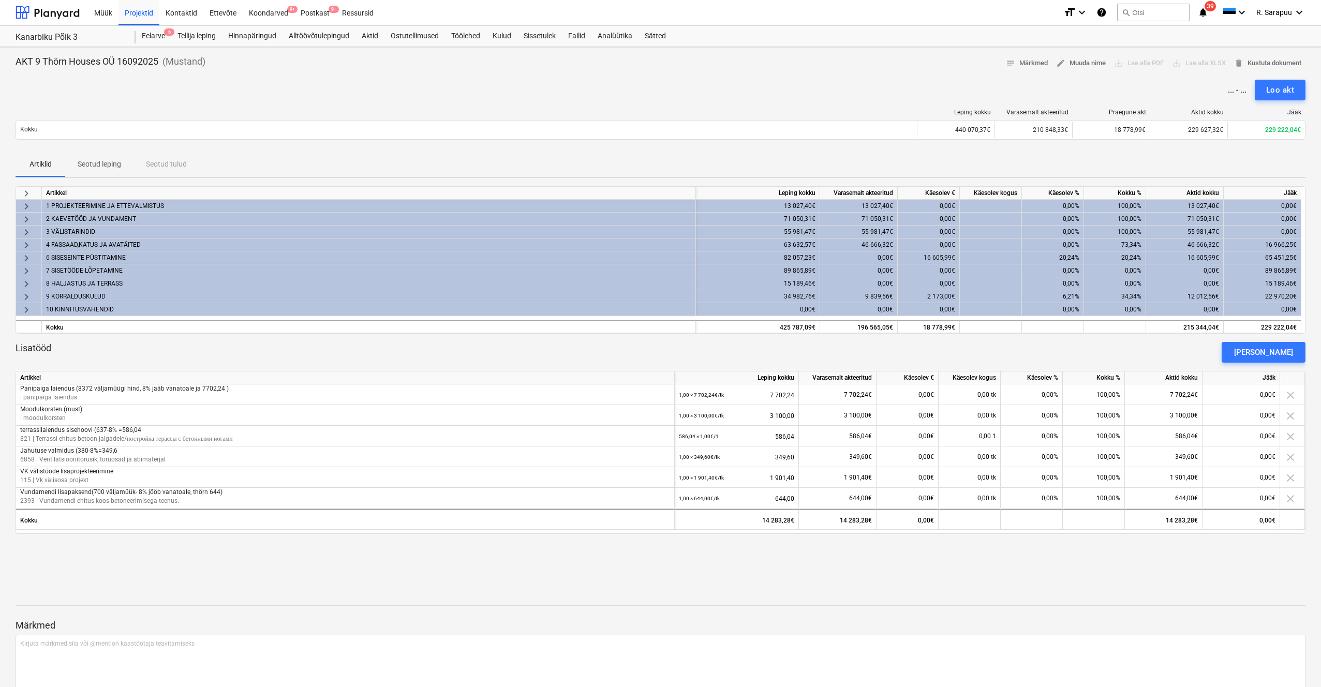
click at [29, 226] on span "keyboard_arrow_right" at bounding box center [26, 232] width 12 height 12
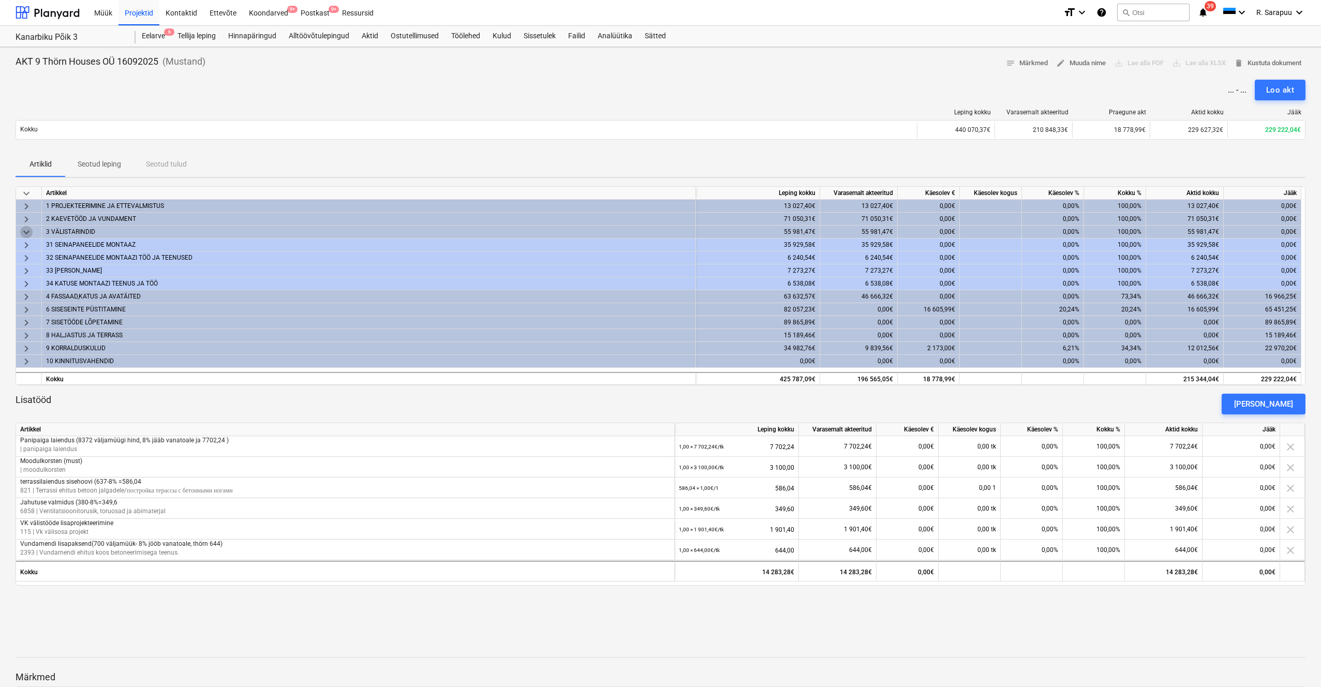
click at [29, 226] on span "keyboard_arrow_down" at bounding box center [26, 232] width 12 height 12
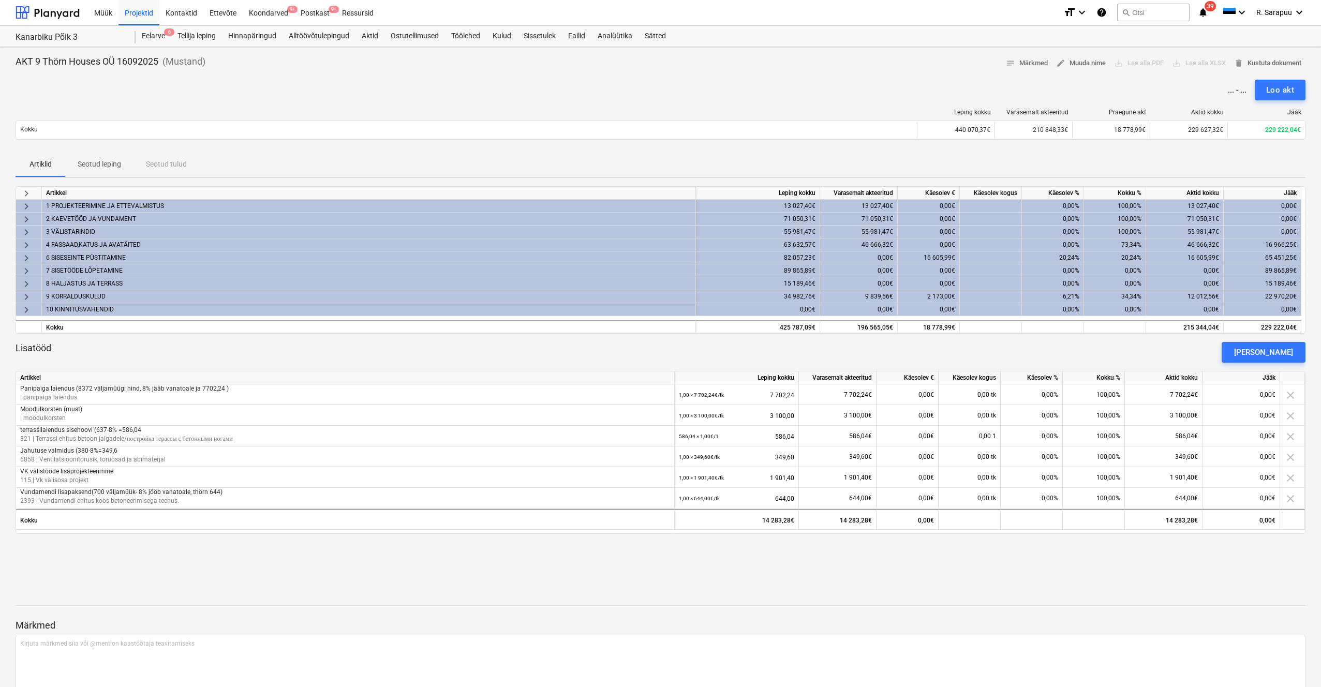
click at [27, 245] on span "keyboard_arrow_right" at bounding box center [26, 245] width 12 height 12
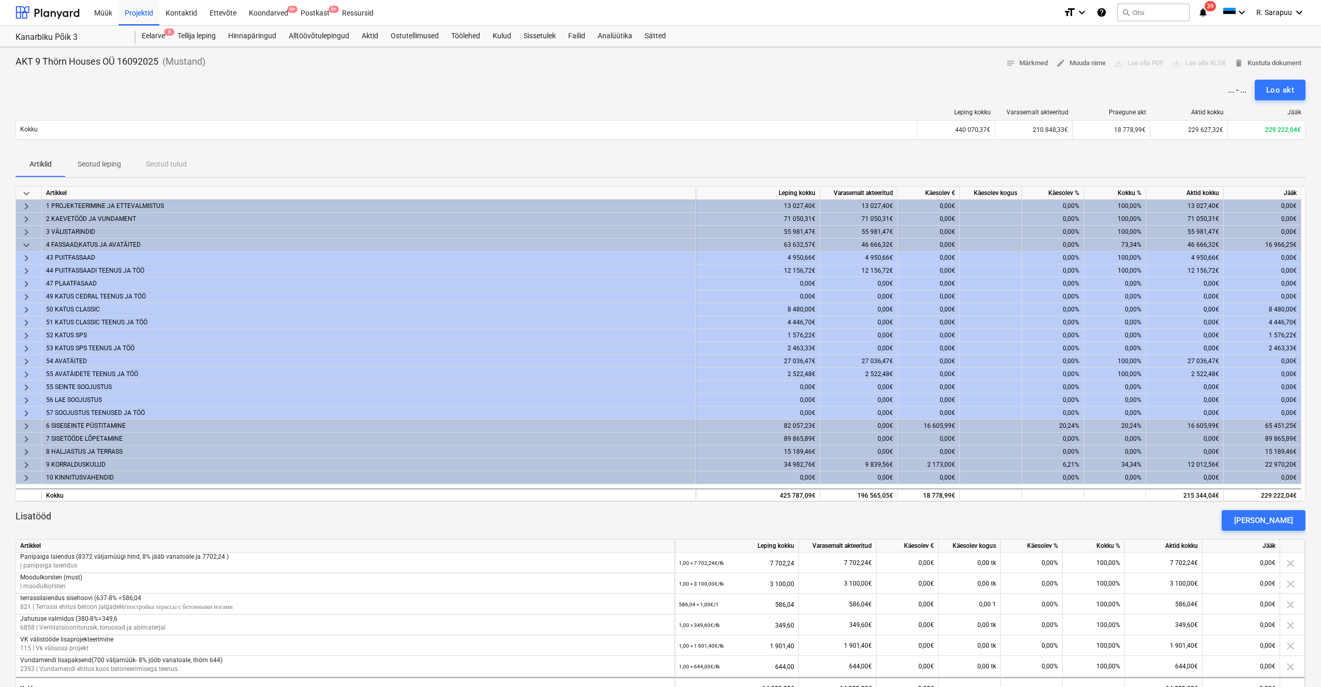
click at [77, 307] on div "50 KATUS CLASSIC" at bounding box center [368, 309] width 645 height 12
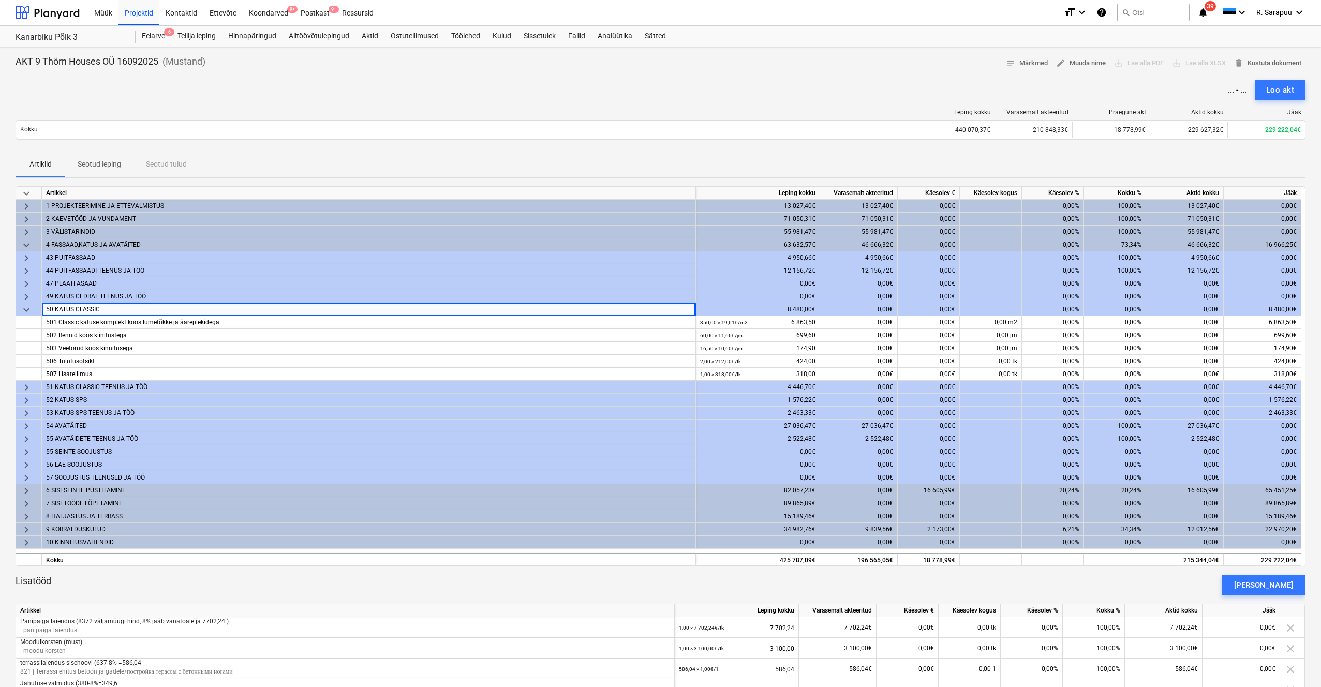
click at [77, 307] on div "50 KATUS CLASSIC" at bounding box center [368, 309] width 645 height 12
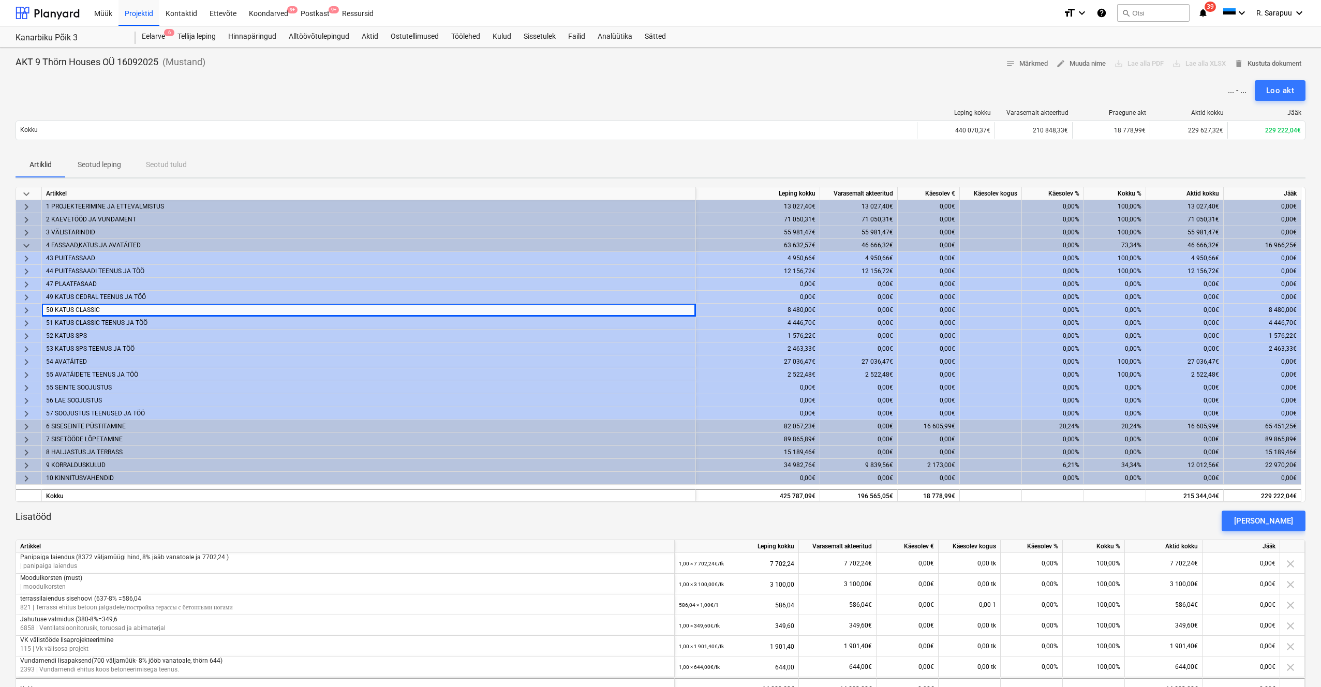
scroll to position [0, 0]
click at [22, 244] on span "keyboard_arrow_down" at bounding box center [26, 246] width 12 height 12
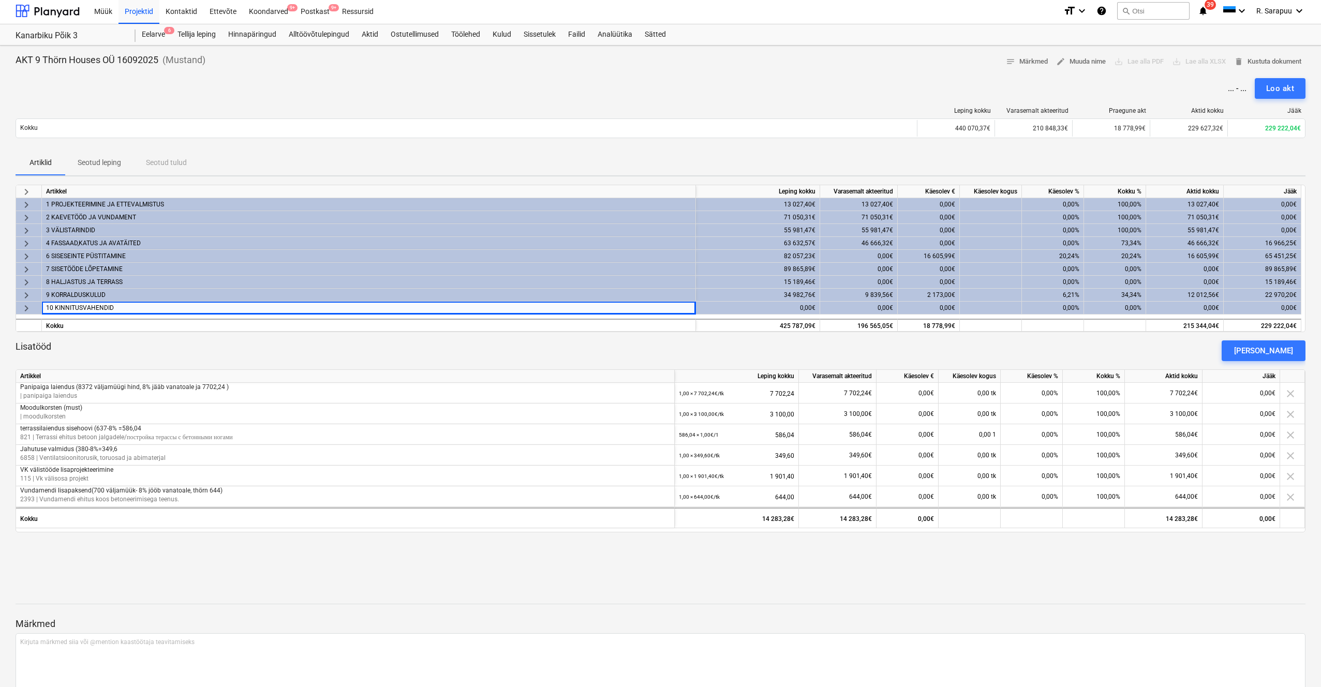
scroll to position [4, 0]
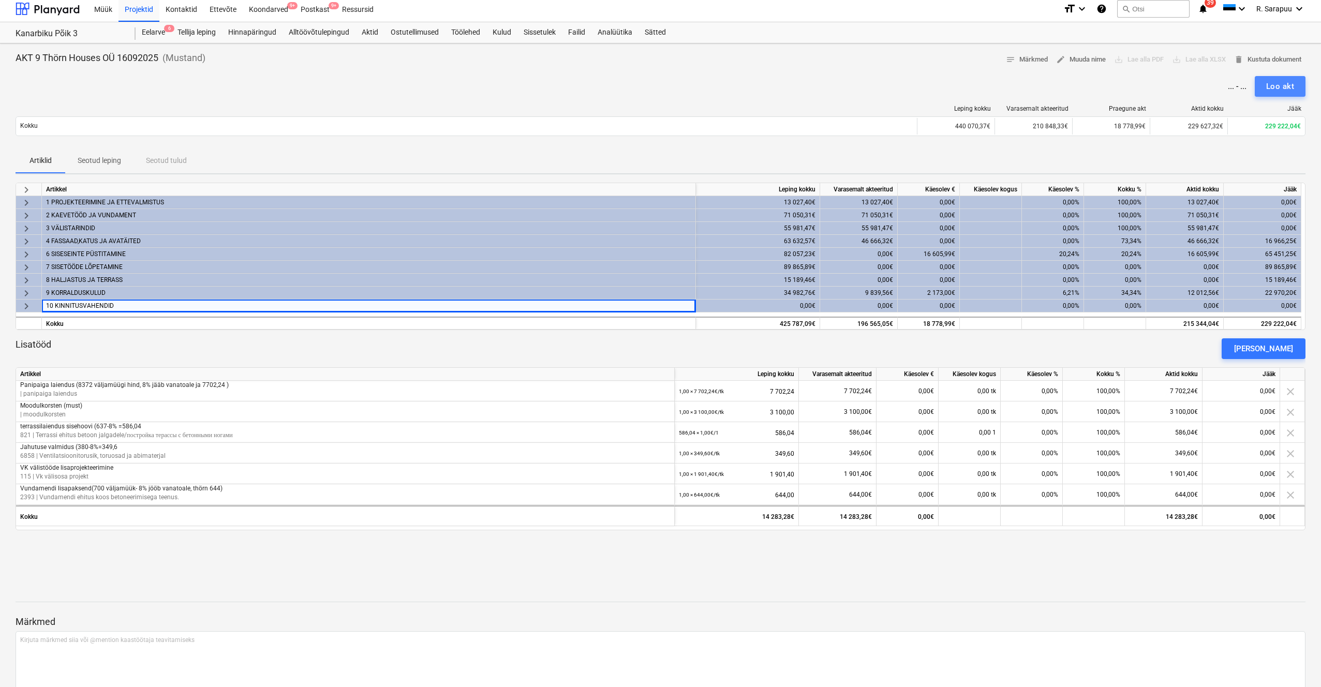
click at [1277, 85] on div "Loo akt" at bounding box center [1280, 86] width 28 height 13
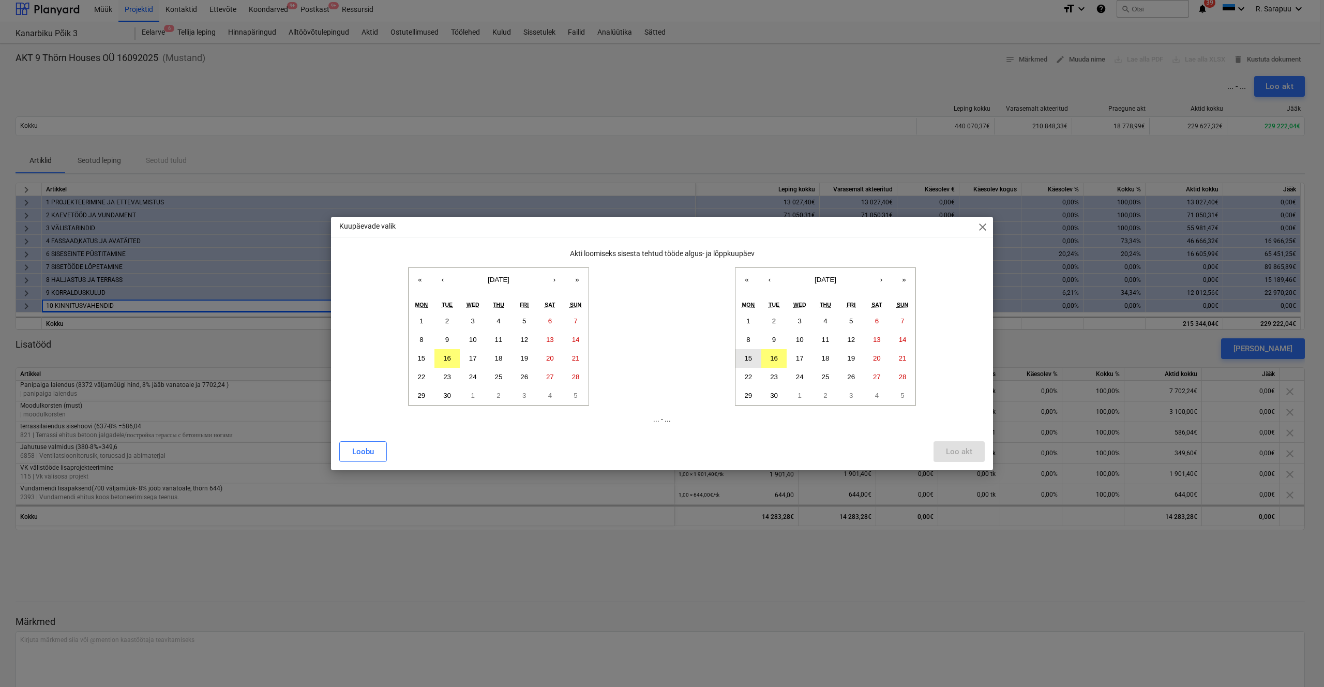
drag, startPoint x: 774, startPoint y: 360, endPoint x: 758, endPoint y: 363, distance: 16.8
click at [774, 359] on abbr "16" at bounding box center [774, 358] width 8 height 8
drag, startPoint x: 426, startPoint y: 343, endPoint x: 576, endPoint y: 385, distance: 155.9
click at [426, 343] on button "8" at bounding box center [422, 340] width 26 height 19
click at [947, 450] on div "Loo akt" at bounding box center [959, 451] width 26 height 13
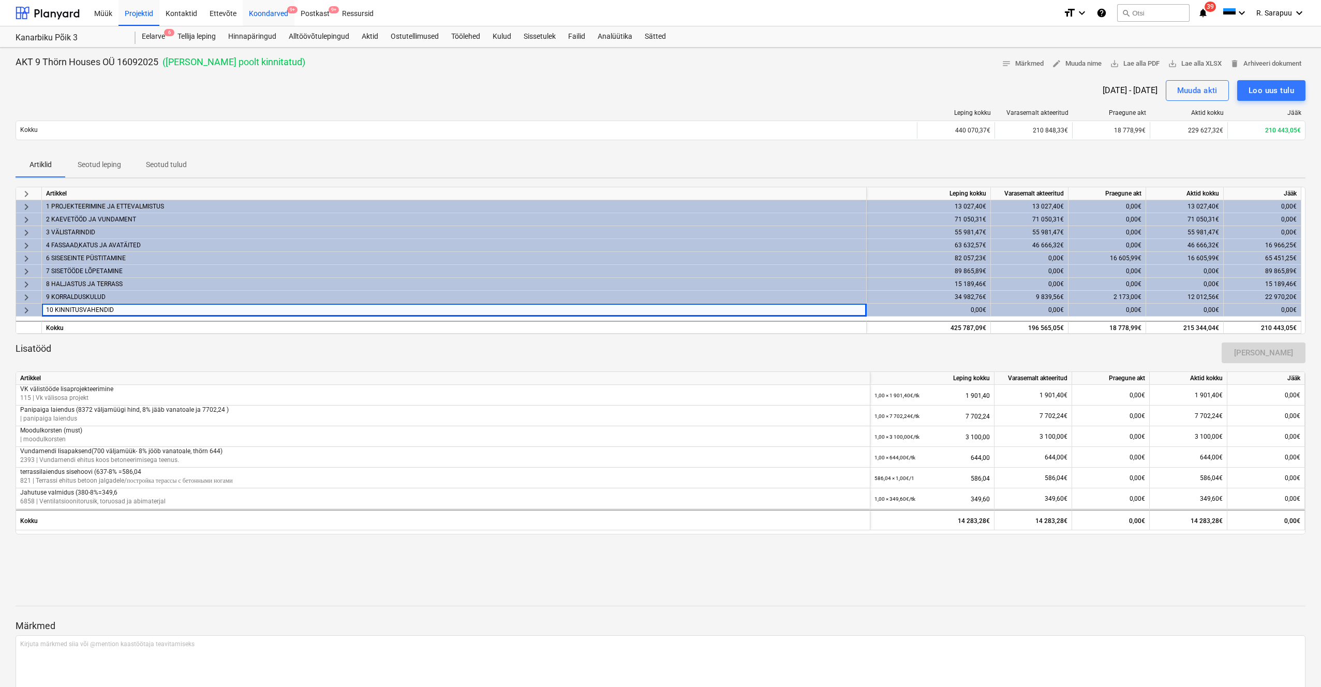
scroll to position [0, 0]
click at [182, 12] on div "Kontaktid" at bounding box center [181, 12] width 44 height 26
click at [151, 12] on div "Projektid" at bounding box center [138, 12] width 41 height 26
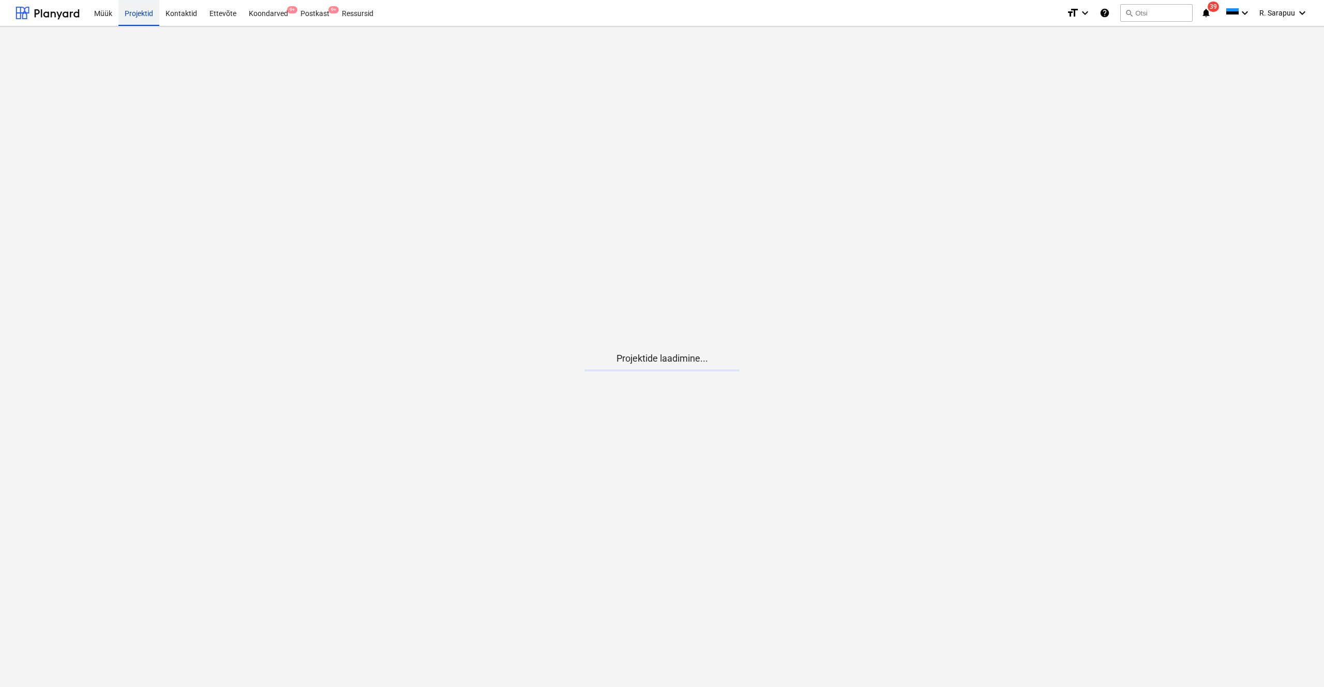
click at [142, 17] on div "Projektid" at bounding box center [138, 12] width 41 height 26
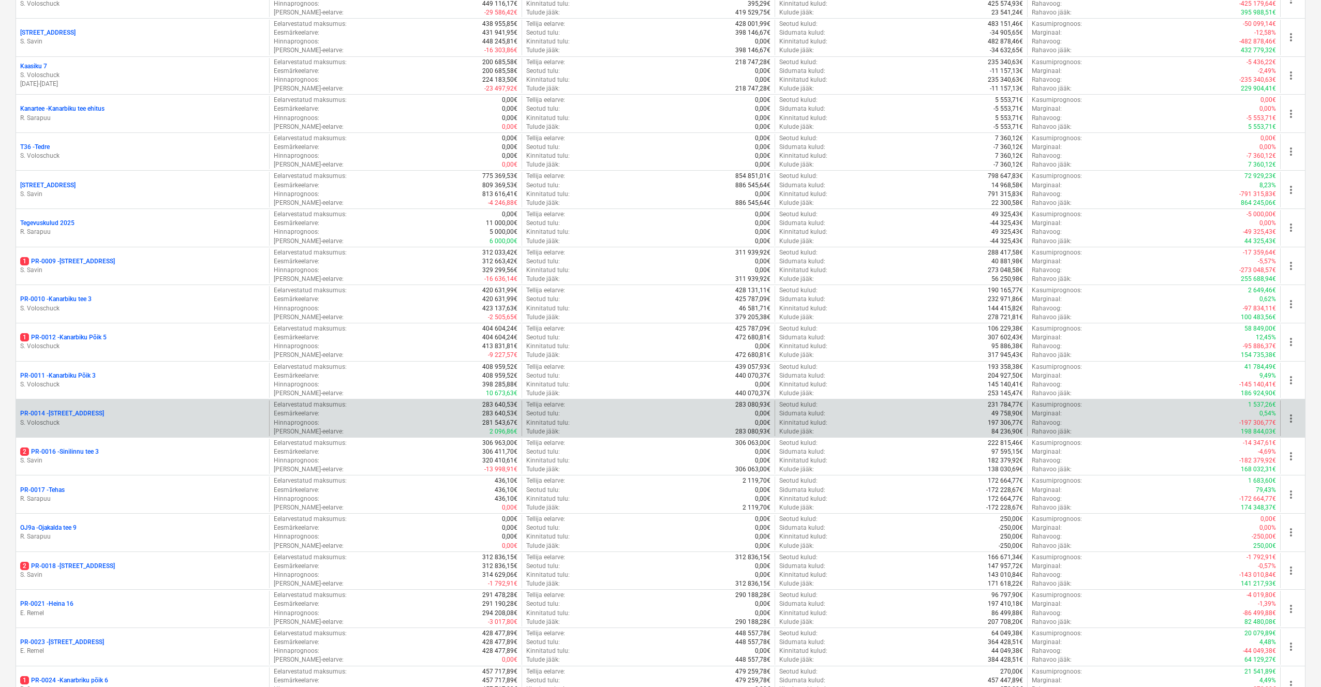
scroll to position [439, 0]
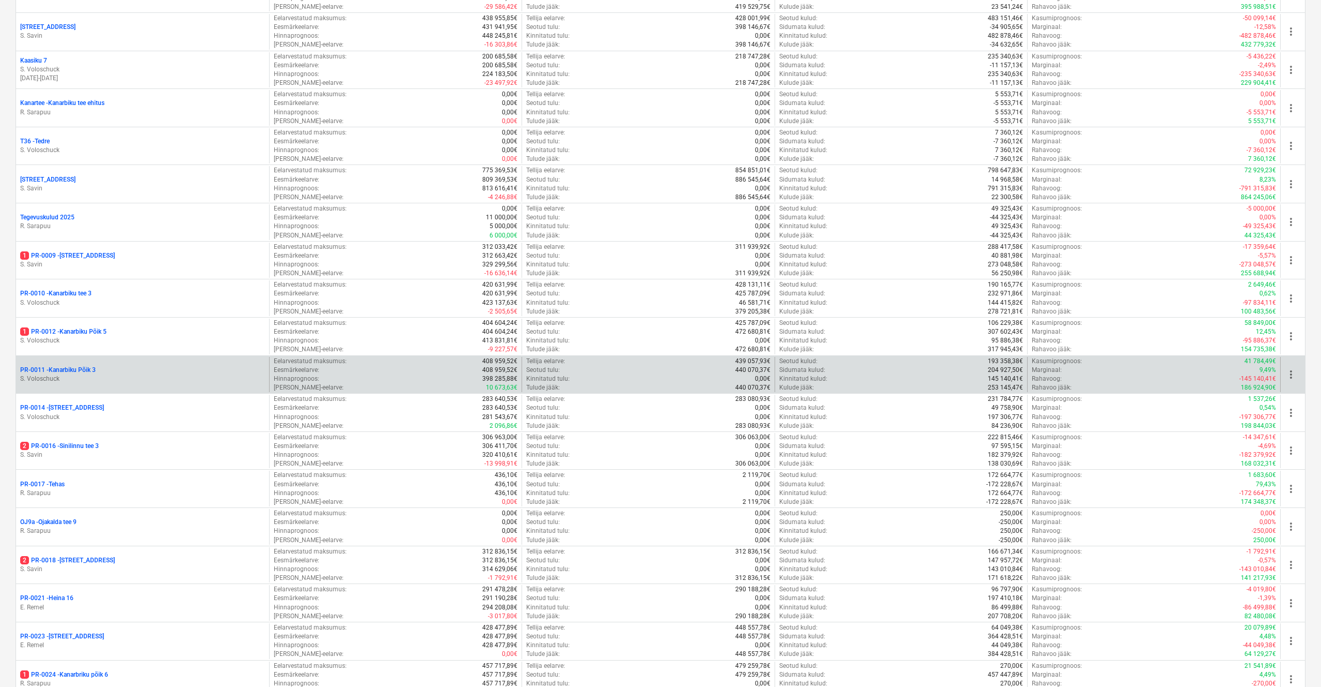
click at [66, 366] on p "PR-0011 - Kanarbiku Põik 3" at bounding box center [58, 370] width 76 height 9
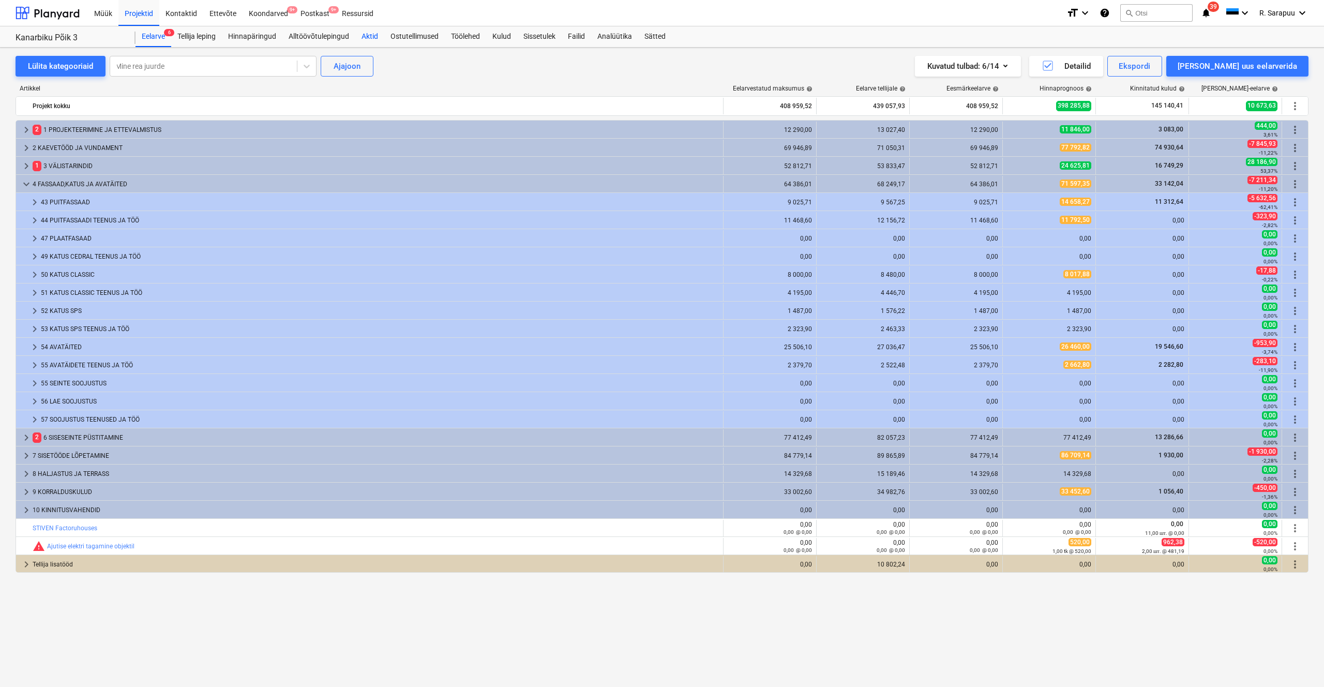
click at [379, 35] on div "Aktid" at bounding box center [369, 36] width 29 height 21
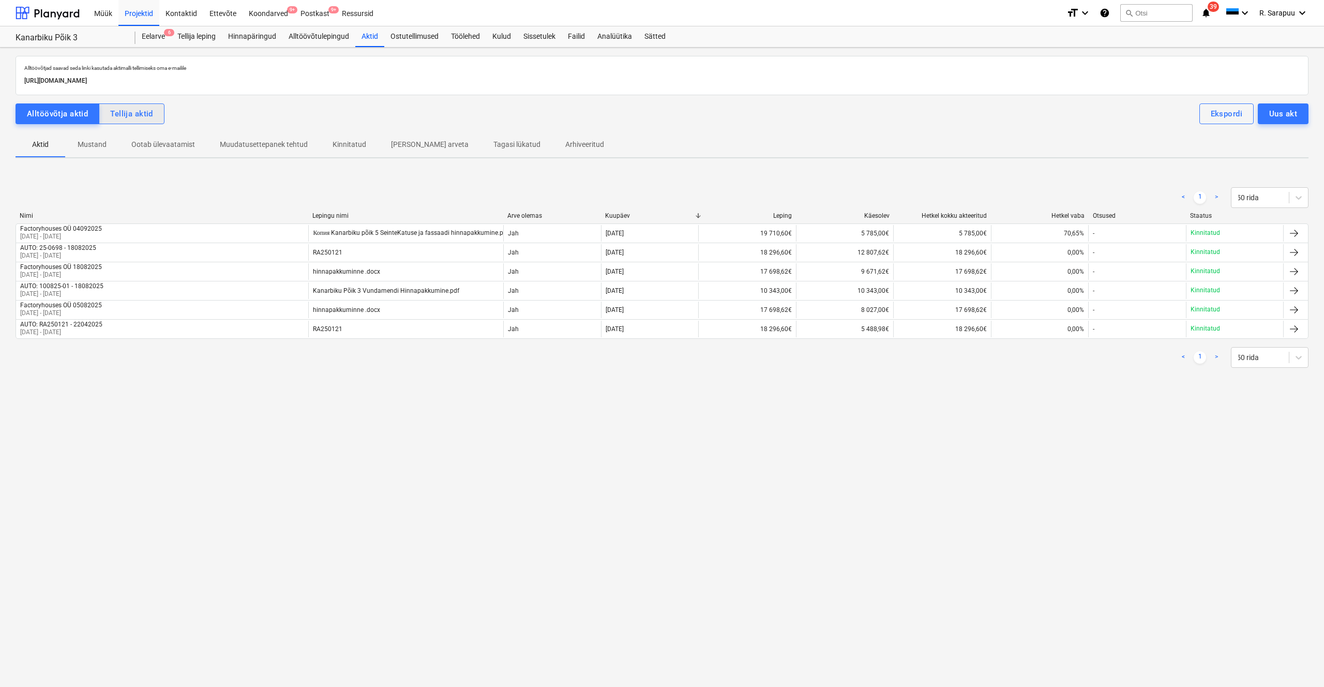
click at [145, 115] on div "Tellija aktid" at bounding box center [131, 113] width 43 height 13
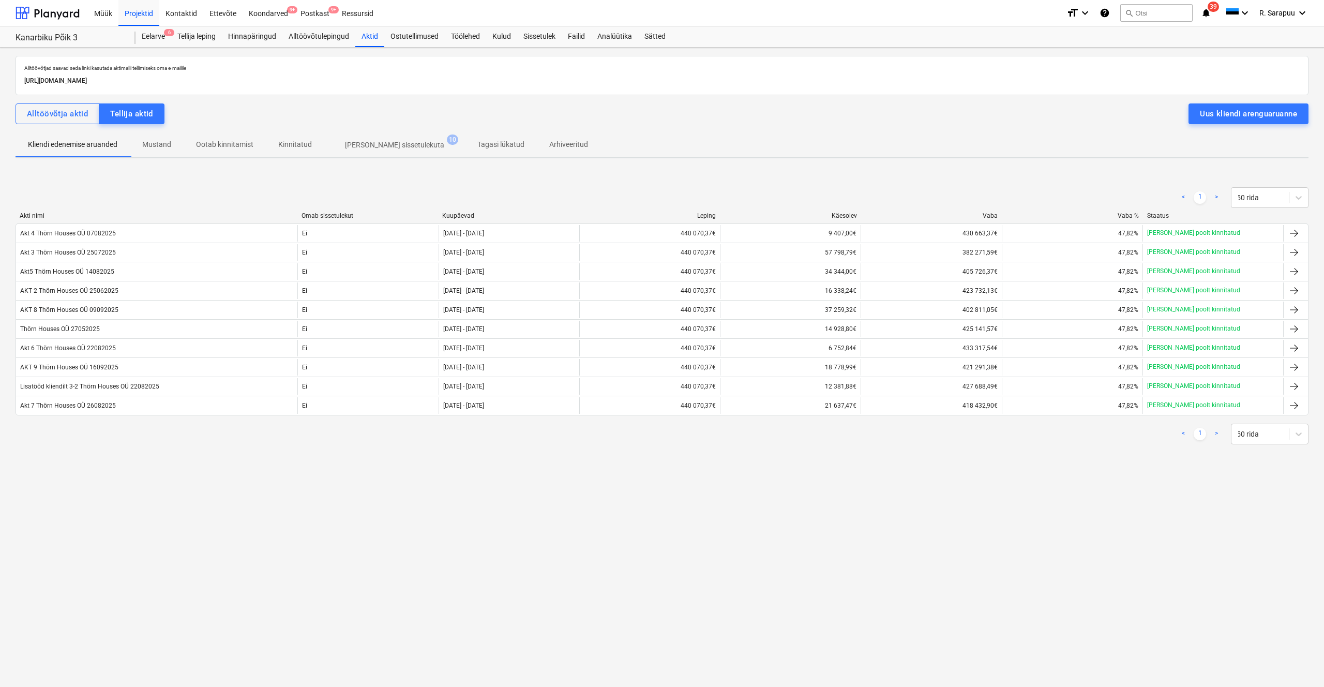
click at [714, 551] on div "Alltöövõtjad saavad seda linki kasutada aktimalli tellimiseks oma e-mailile htt…" at bounding box center [662, 367] width 1324 height 639
click at [1171, 132] on div "Kliendi edenemise aruanded Mustand Ootab kinnitamist Kinnitatud Ilma sissetulek…" at bounding box center [662, 144] width 1293 height 25
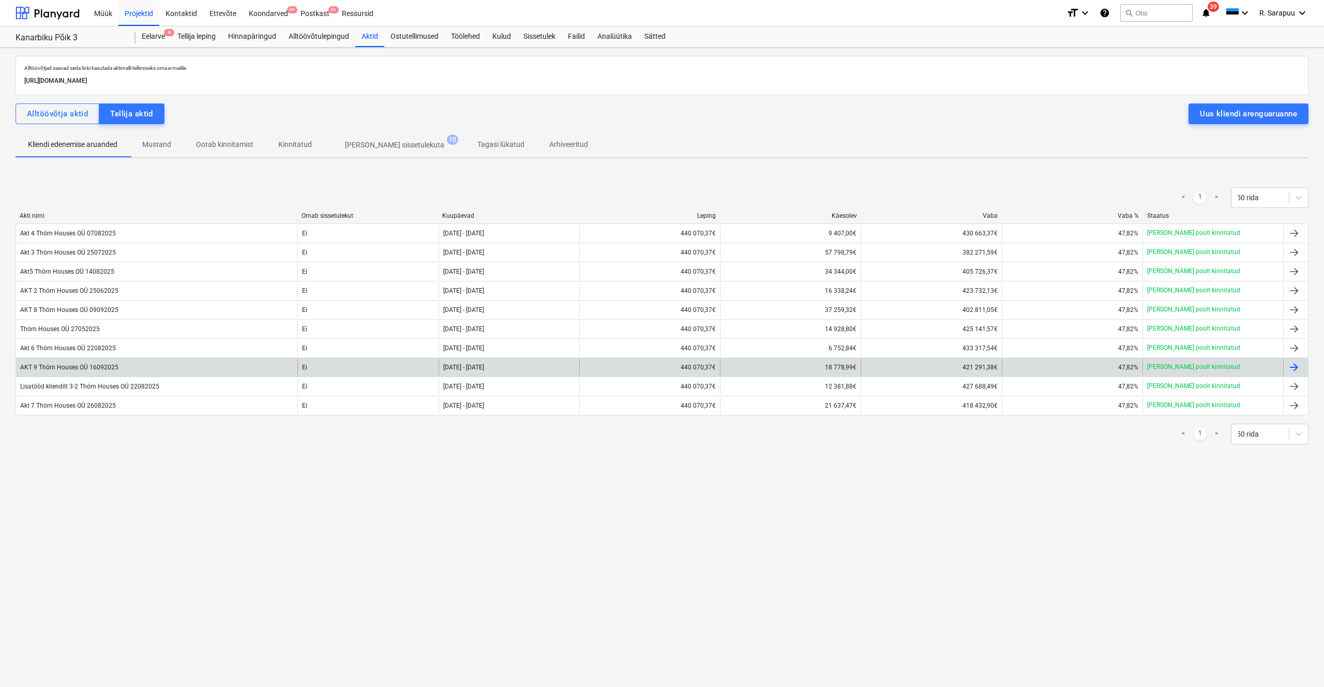
click at [102, 358] on div "AKT 9 Thörn Houses OÜ 16092025 Ei 08 Sep 2025 - 16 Sep 2025 440 070,37€ 18 778,…" at bounding box center [662, 366] width 1293 height 19
click at [101, 367] on div "AKT 9 Thörn Houses OÜ 16092025" at bounding box center [69, 367] width 98 height 7
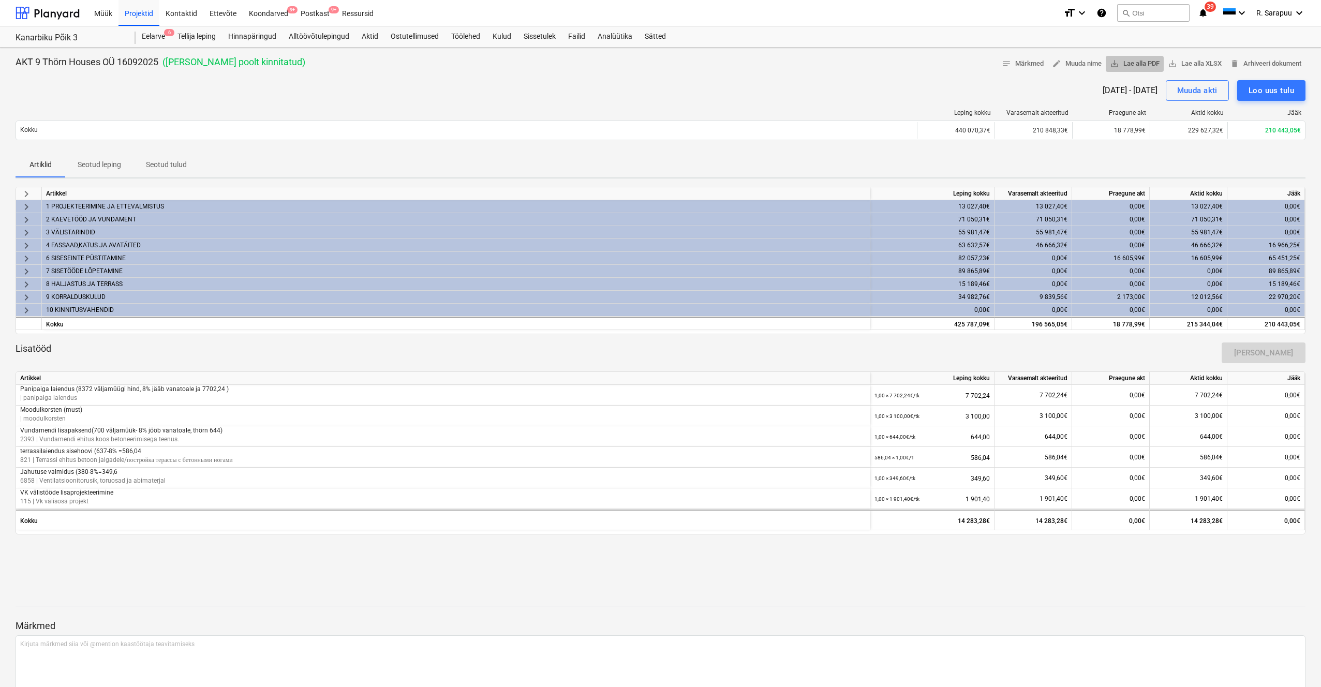
click at [1136, 61] on span "save_alt Lae alla PDF" at bounding box center [1135, 64] width 50 height 12
